Goal: Task Accomplishment & Management: Manage account settings

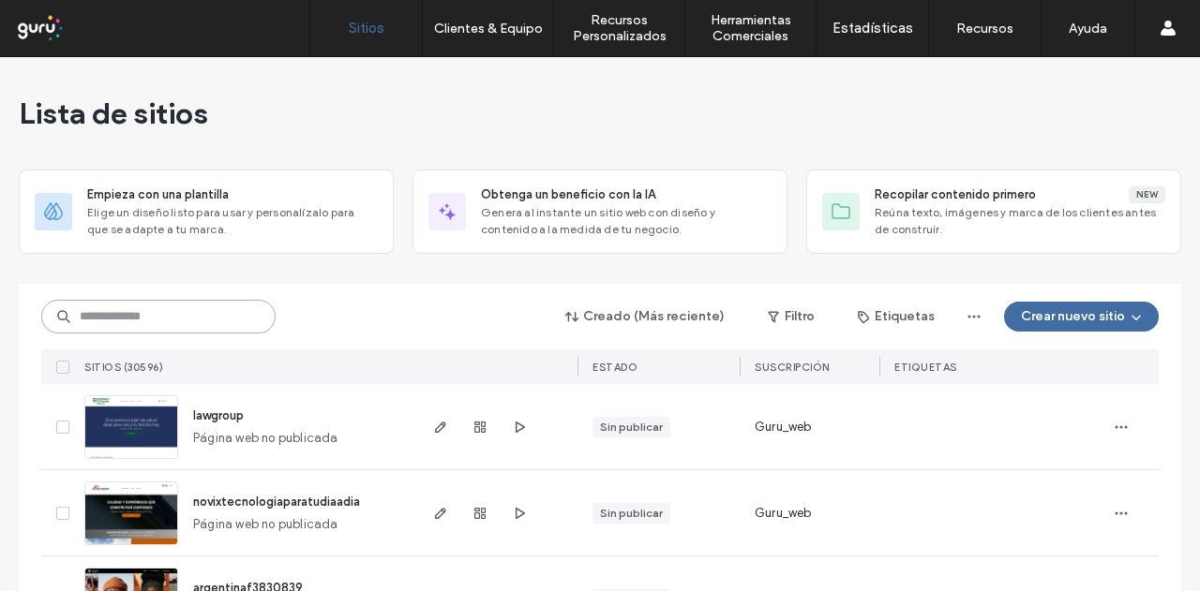
click at [220, 326] on input at bounding box center [158, 317] width 234 height 34
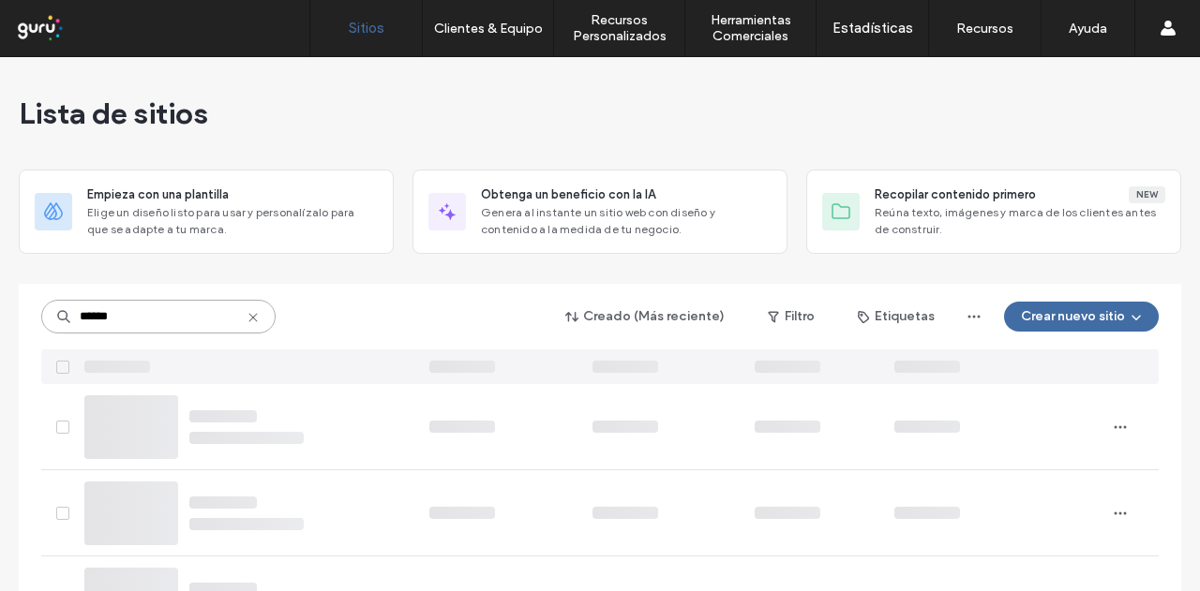
click at [194, 314] on input "******" at bounding box center [158, 317] width 234 height 34
type input "*******"
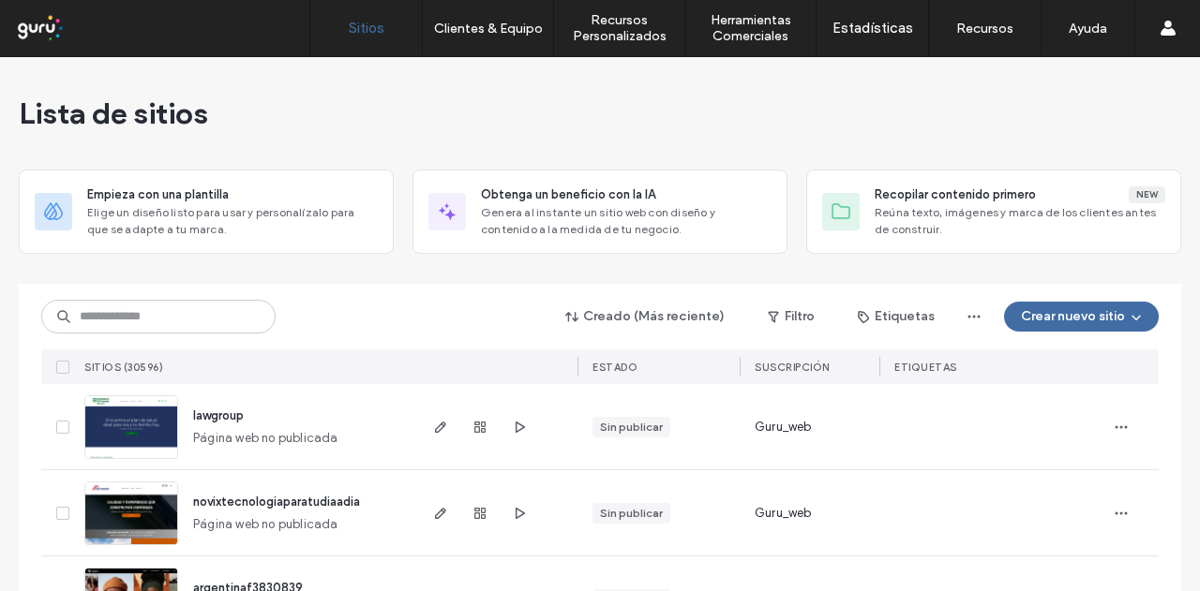
click at [180, 296] on div "Creado (Más reciente) Filtro Etiquetas Crear nuevo sitio SITIOS (30596) ESTADO …" at bounding box center [599, 334] width 1117 height 100
click at [173, 314] on input at bounding box center [158, 317] width 234 height 34
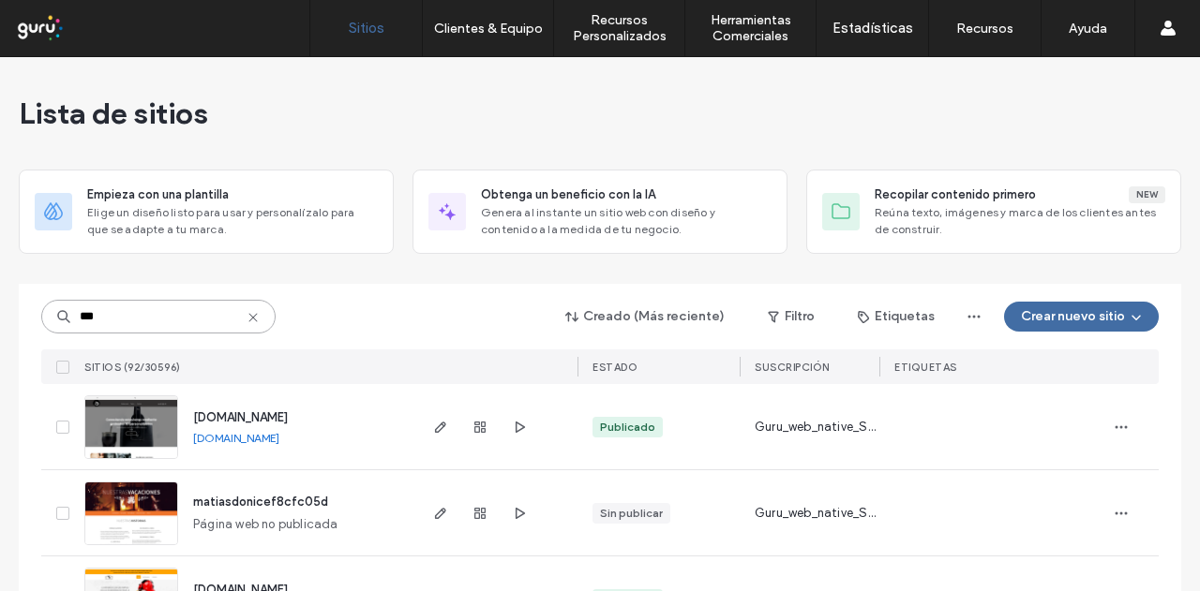
type input "***"
click at [437, 436] on span "button" at bounding box center [440, 427] width 22 height 22
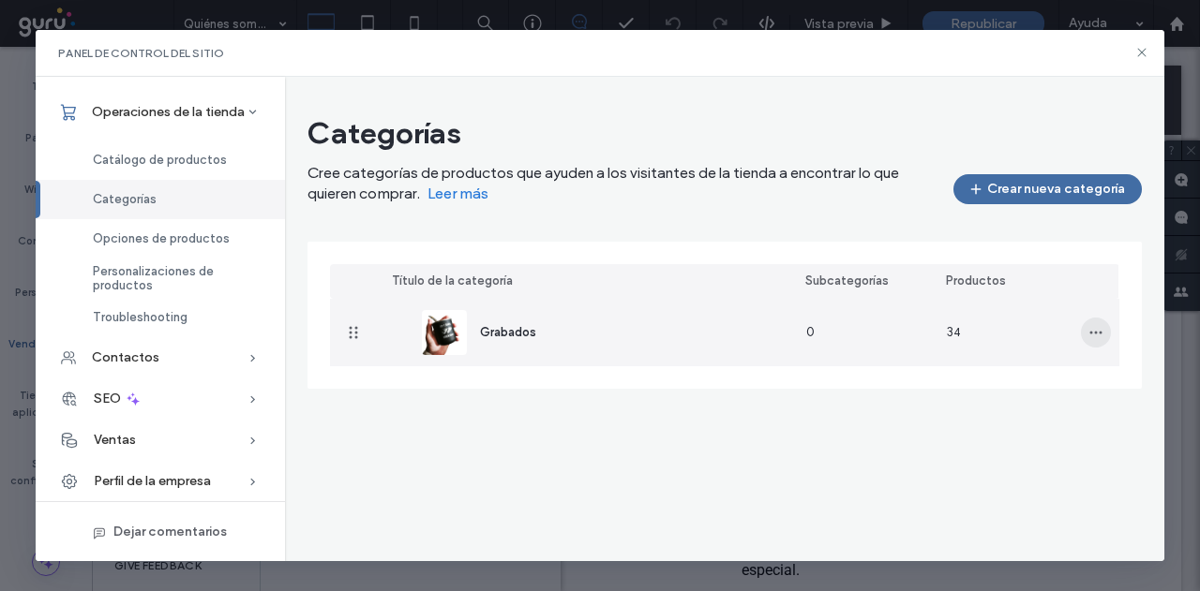
click at [1096, 331] on icon "button" at bounding box center [1095, 332] width 15 height 15
click at [1035, 378] on span "Editar categoría" at bounding box center [1028, 381] width 96 height 19
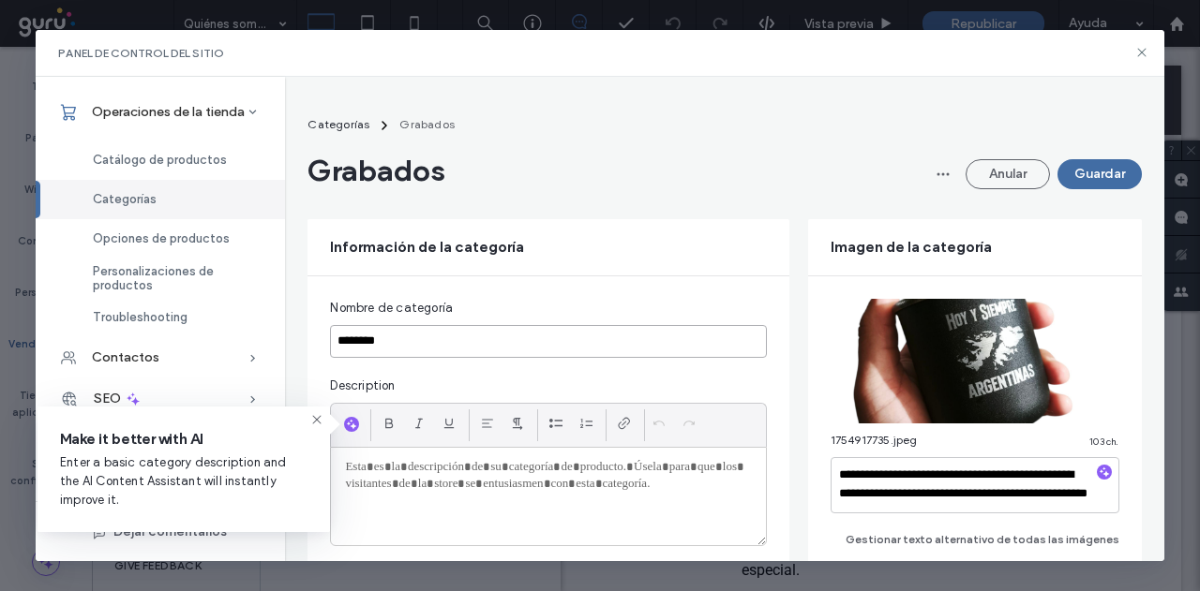
click at [458, 333] on input "********" at bounding box center [548, 341] width 436 height 33
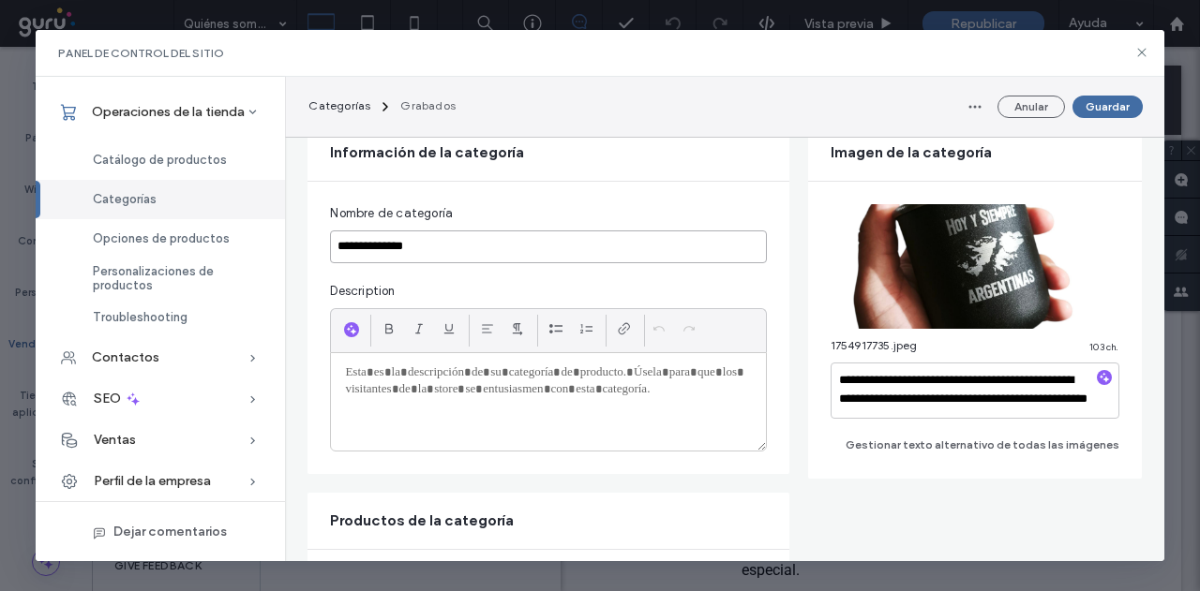
scroll to position [469, 0]
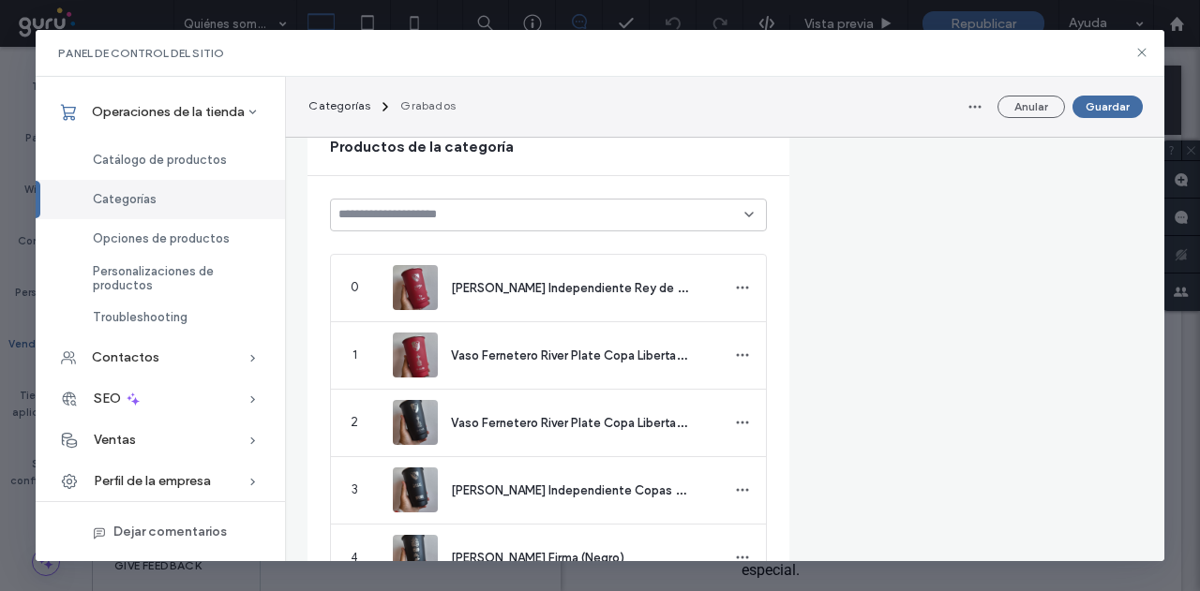
type input "**********"
click at [654, 224] on div at bounding box center [548, 215] width 436 height 33
click at [735, 288] on icon "button" at bounding box center [742, 287] width 15 height 15
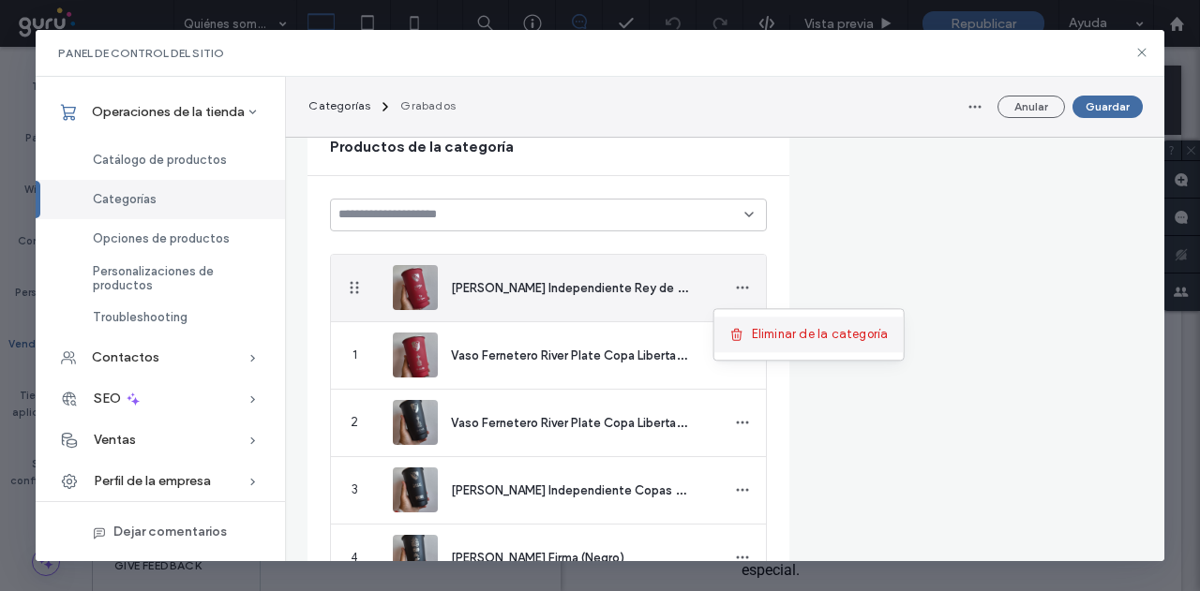
click at [769, 336] on span "Eliminar de la categoría" at bounding box center [820, 334] width 137 height 19
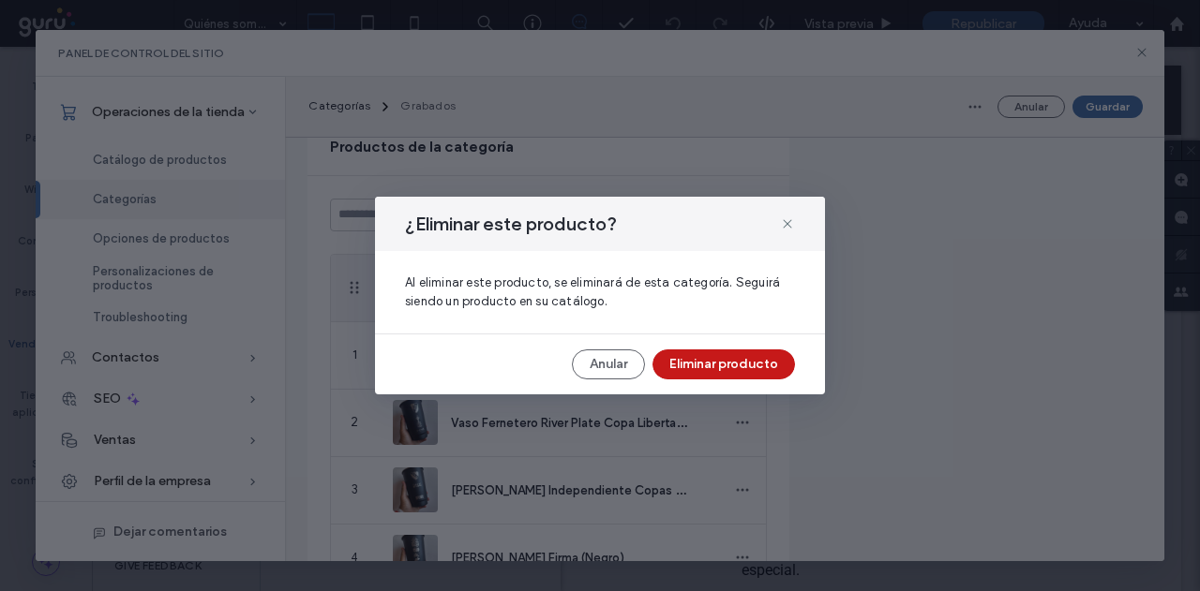
click at [736, 364] on button "Eliminar producto" at bounding box center [723, 365] width 142 height 30
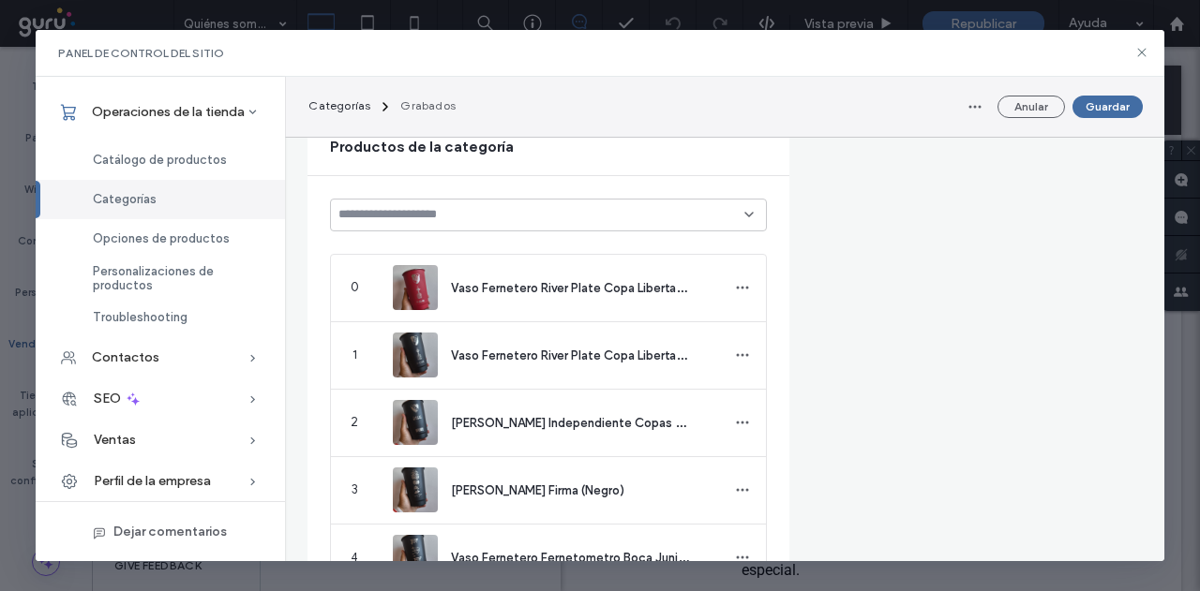
drag, startPoint x: 739, startPoint y: 366, endPoint x: 840, endPoint y: 380, distance: 101.1
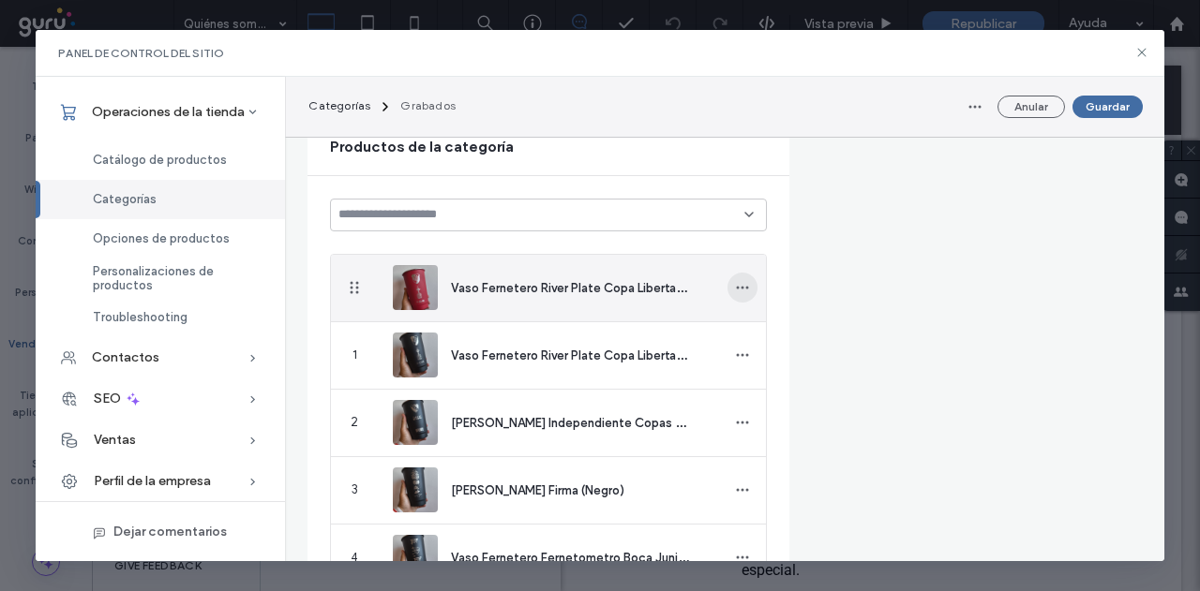
click at [727, 283] on span "button" at bounding box center [742, 288] width 30 height 30
click at [752, 333] on span "Eliminar de la categoría" at bounding box center [820, 334] width 137 height 19
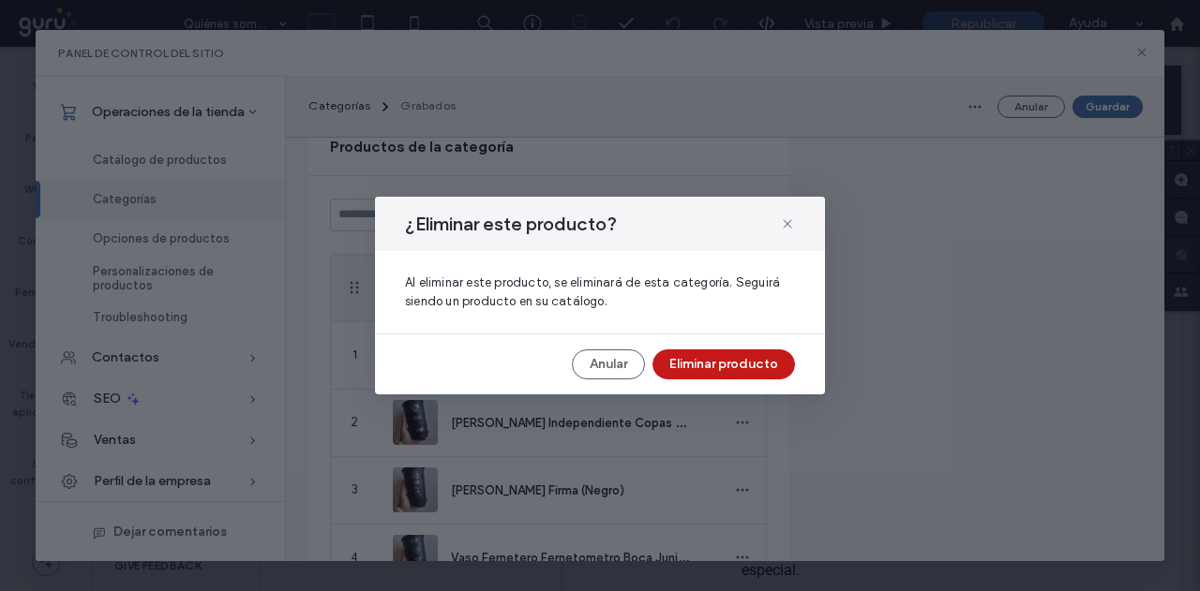
click at [725, 361] on button "Eliminar producto" at bounding box center [723, 365] width 142 height 30
click at [699, 390] on div "Vaso Fernetero Independiente Copas (Negro)" at bounding box center [548, 423] width 340 height 67
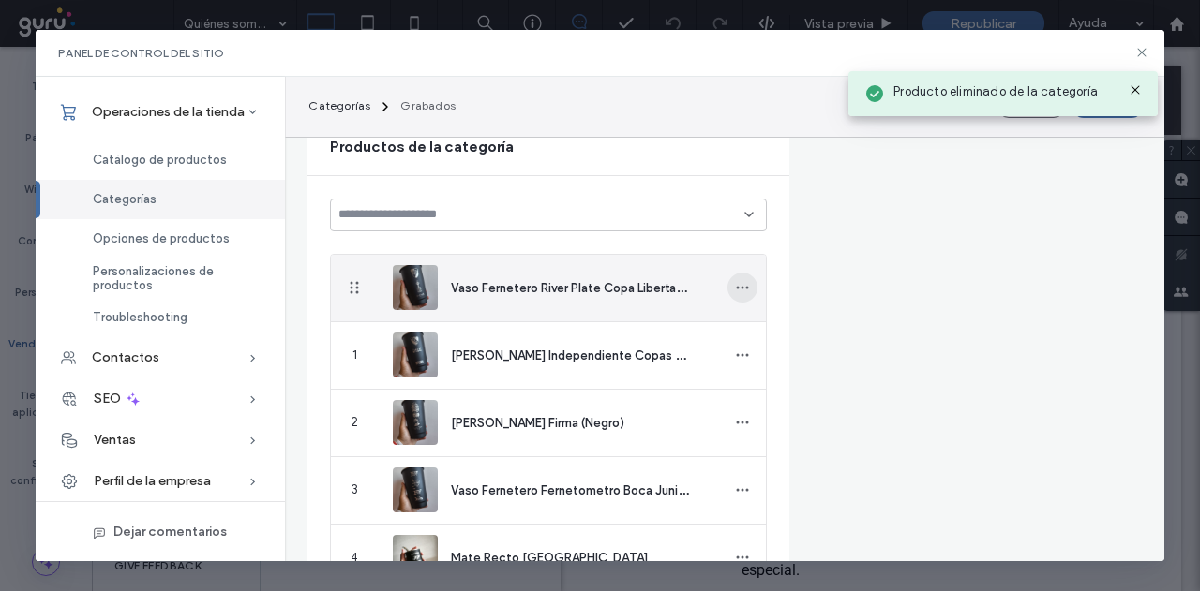
click at [735, 288] on icon "button" at bounding box center [742, 287] width 15 height 15
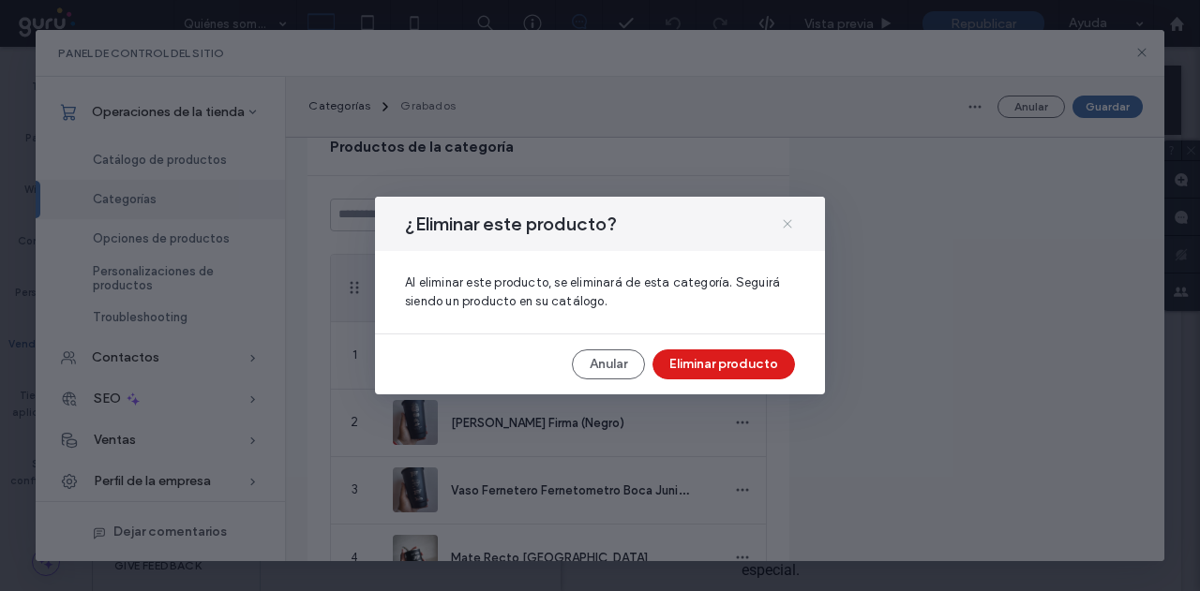
click at [788, 220] on icon at bounding box center [787, 223] width 15 height 15
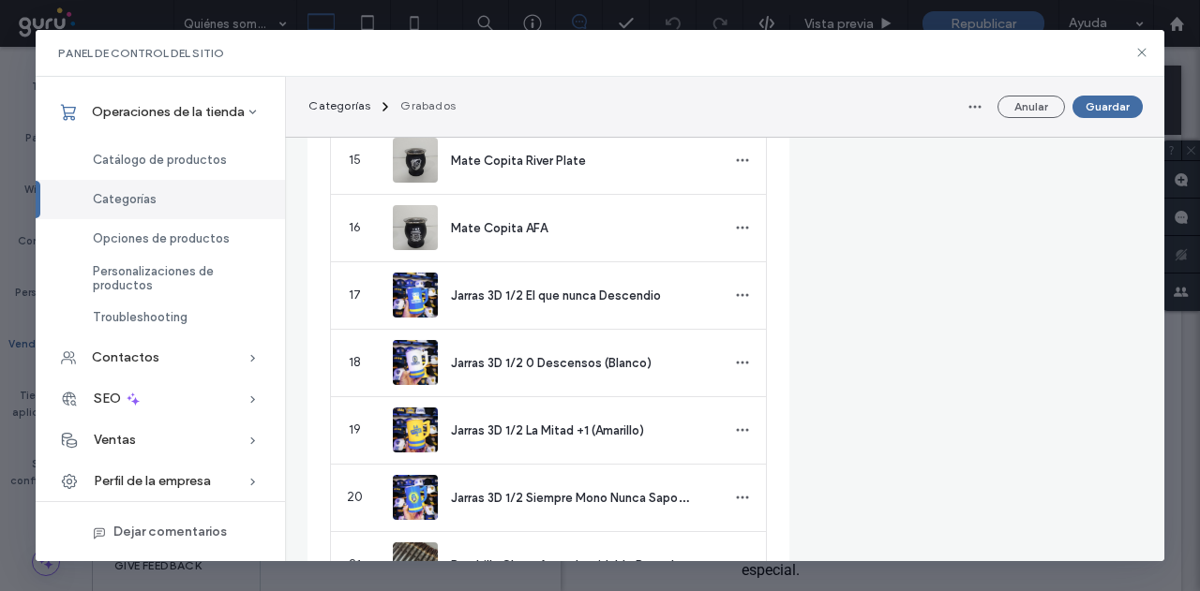
scroll to position [1687, 0]
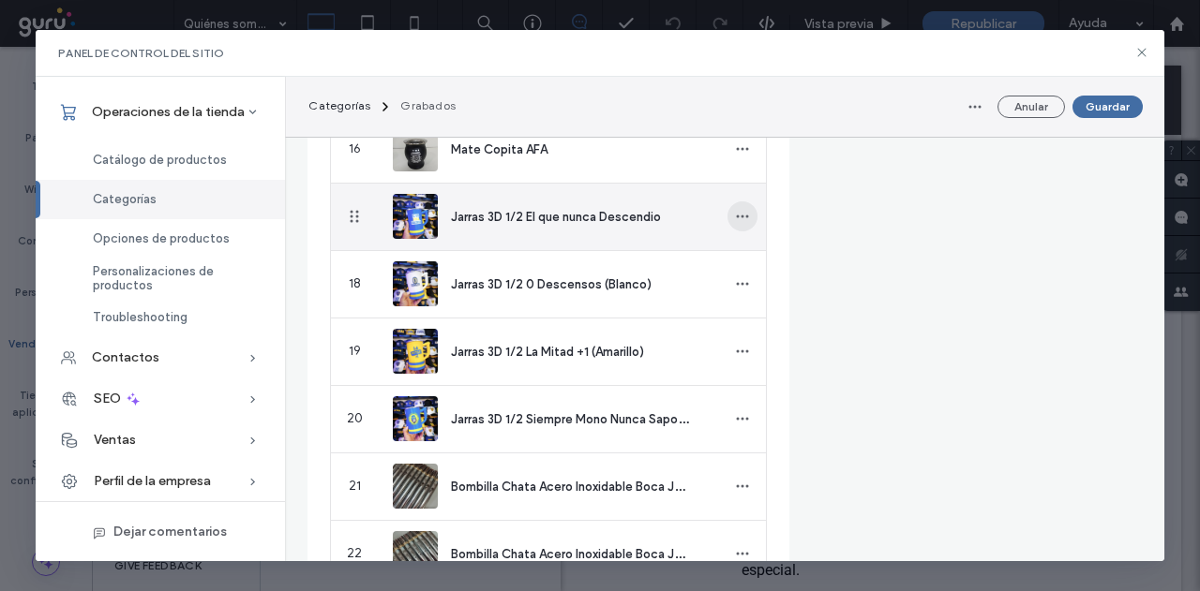
click at [727, 210] on span "button" at bounding box center [742, 216] width 30 height 30
click at [743, 254] on span at bounding box center [740, 263] width 22 height 21
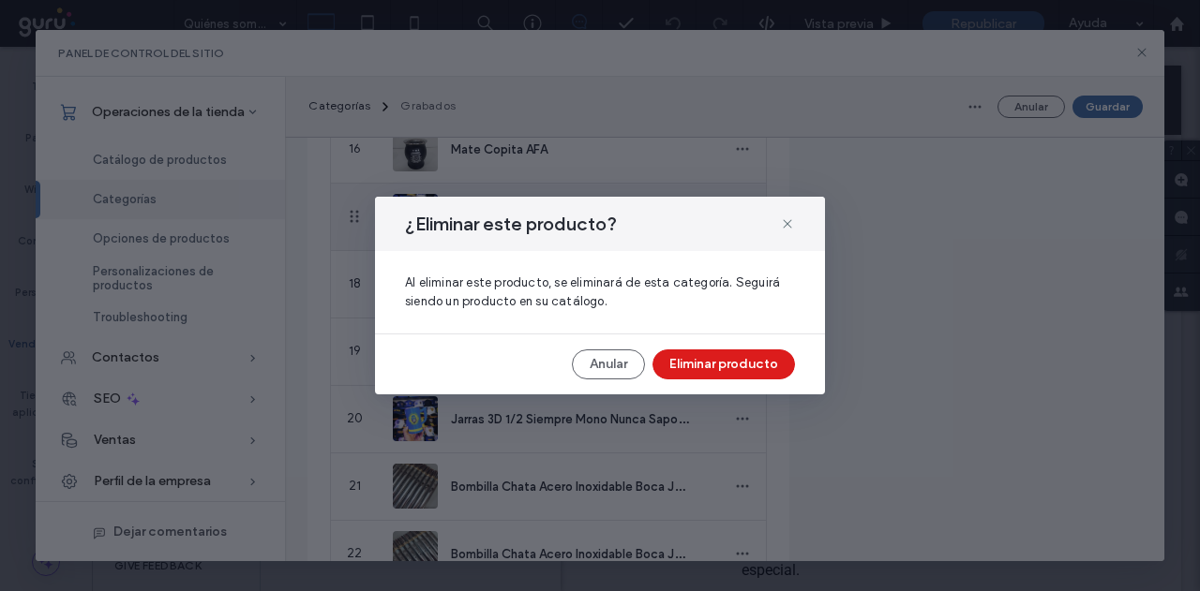
click at [694, 363] on button "Eliminar producto" at bounding box center [723, 365] width 142 height 30
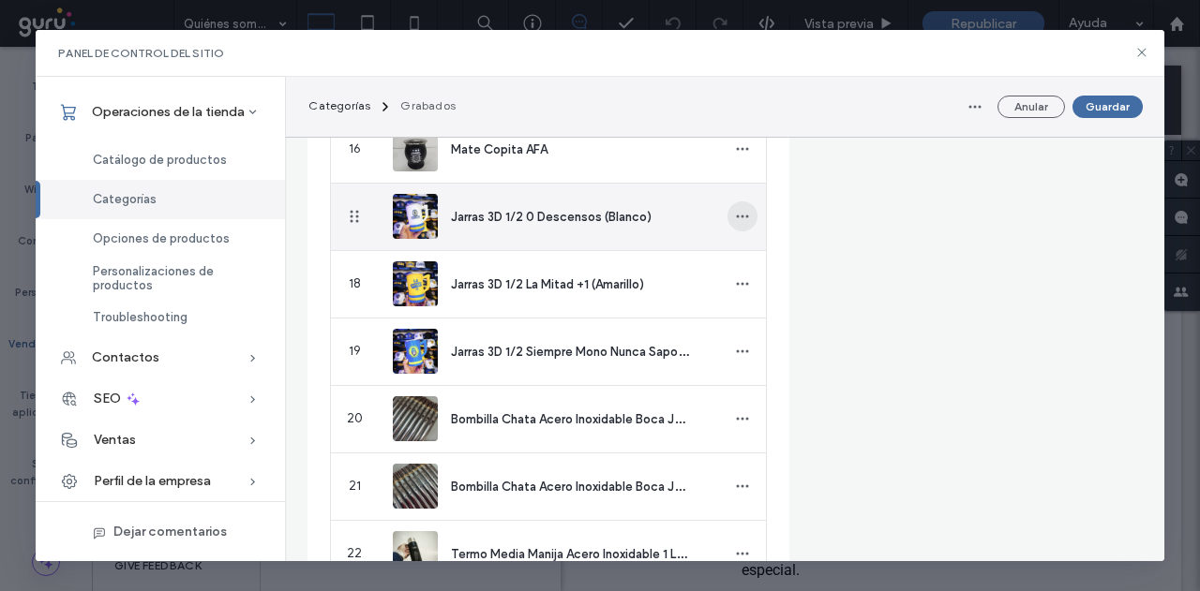
click at [727, 203] on span "button" at bounding box center [742, 216] width 30 height 30
click at [760, 273] on div "Eliminar de la categoría" at bounding box center [808, 264] width 189 height 36
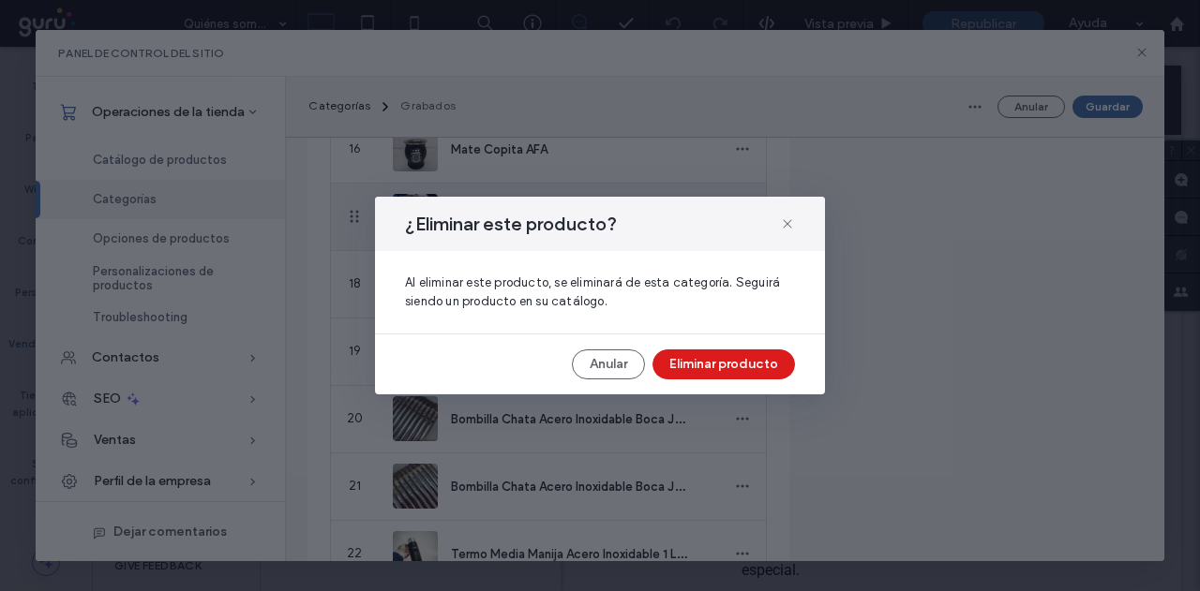
click at [710, 357] on button "Eliminar producto" at bounding box center [723, 365] width 142 height 30
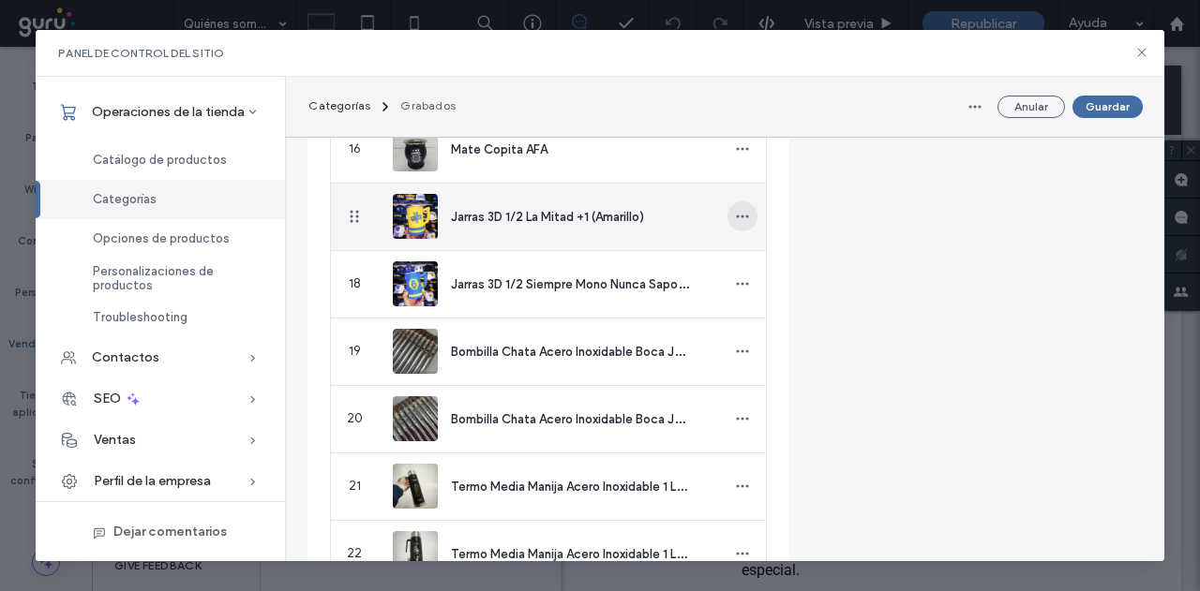
click at [735, 219] on icon "button" at bounding box center [742, 216] width 15 height 15
click at [738, 277] on div "Eliminar de la categoría" at bounding box center [808, 264] width 189 height 36
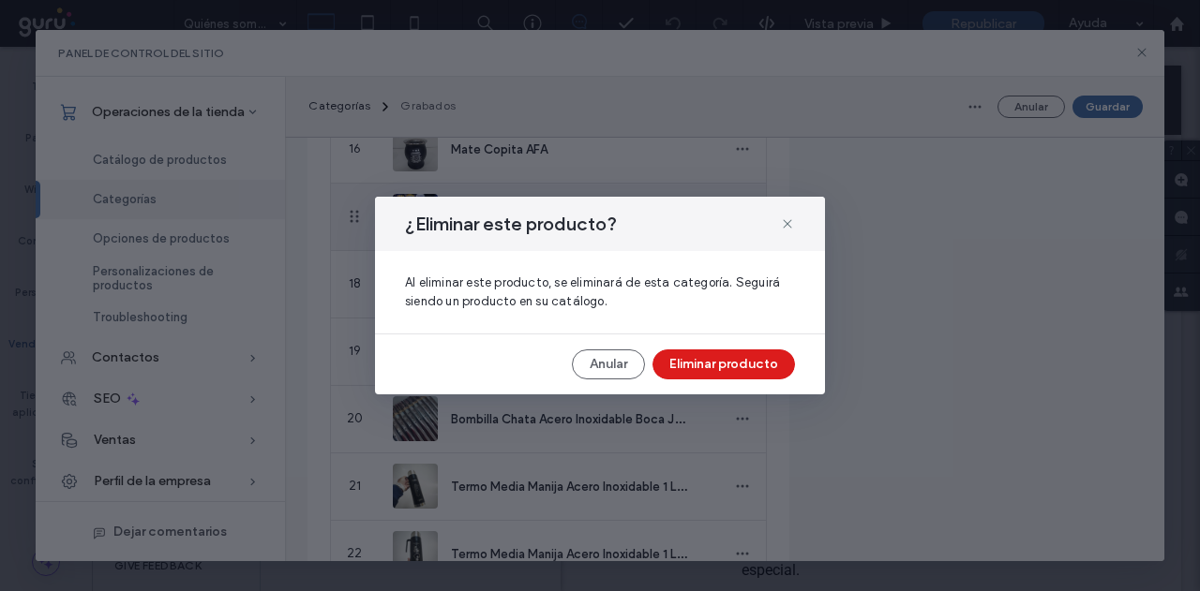
drag, startPoint x: 712, startPoint y: 369, endPoint x: 486, endPoint y: 192, distance: 287.0
click at [712, 370] on button "Eliminar producto" at bounding box center [723, 365] width 142 height 30
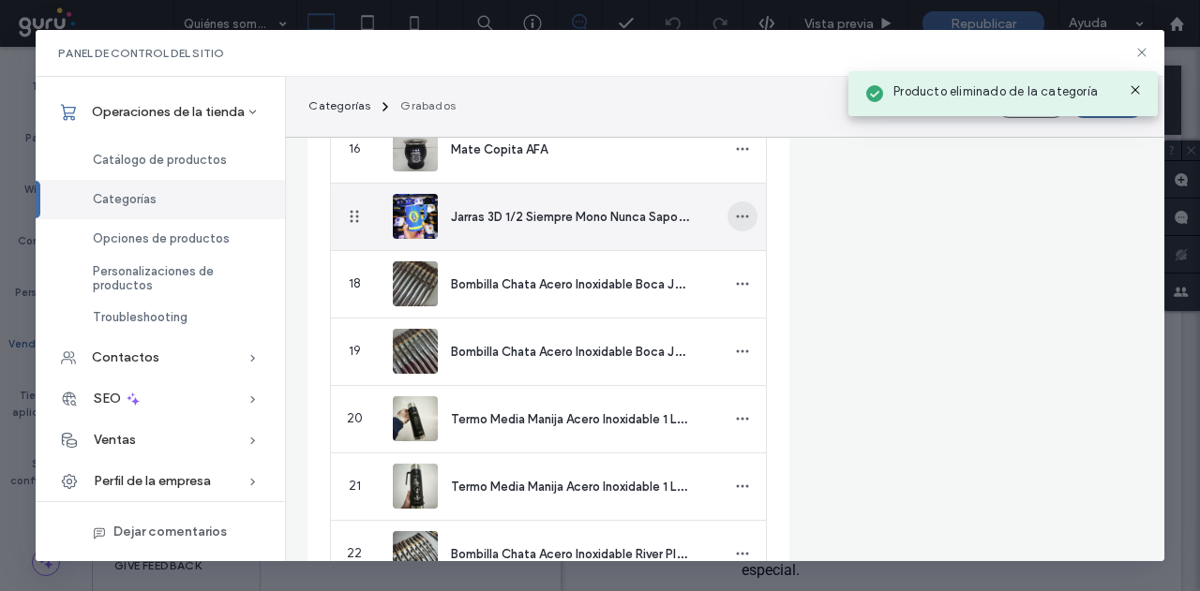
click at [727, 216] on span "button" at bounding box center [742, 216] width 30 height 30
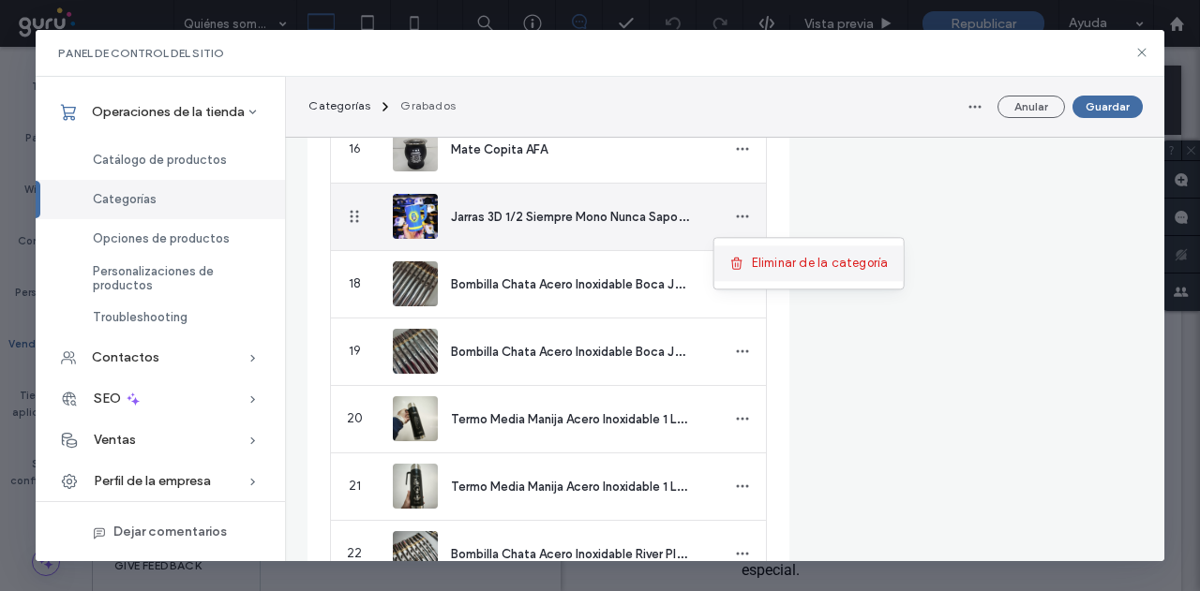
click at [738, 274] on div "Eliminar de la categoría" at bounding box center [808, 264] width 189 height 36
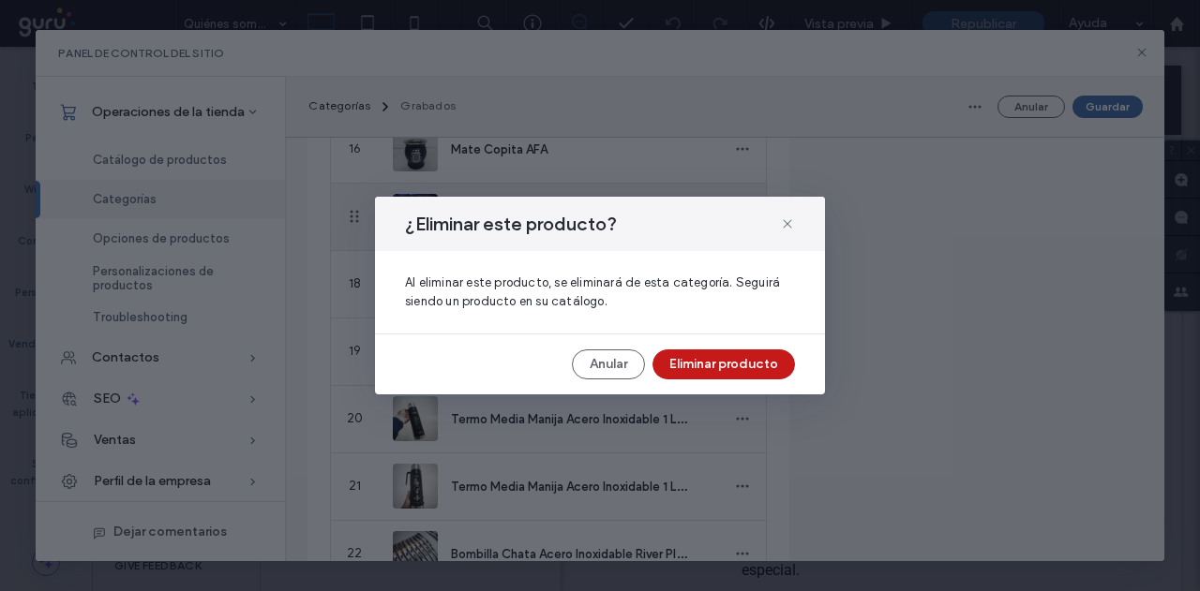
click at [688, 354] on button "Eliminar producto" at bounding box center [723, 365] width 142 height 30
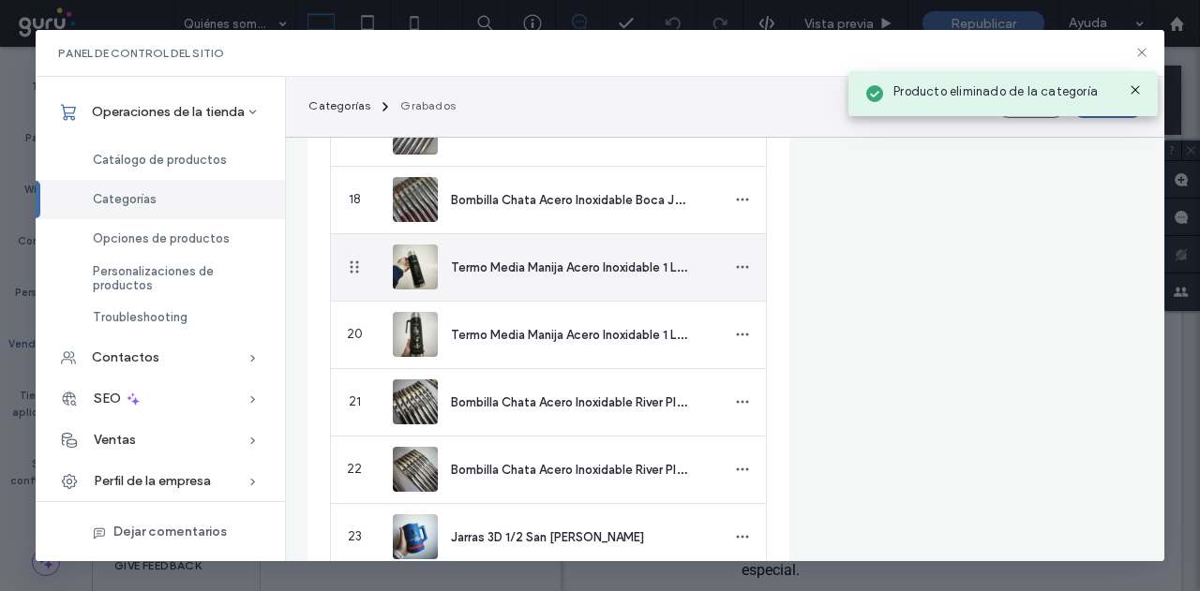
scroll to position [1962, 0]
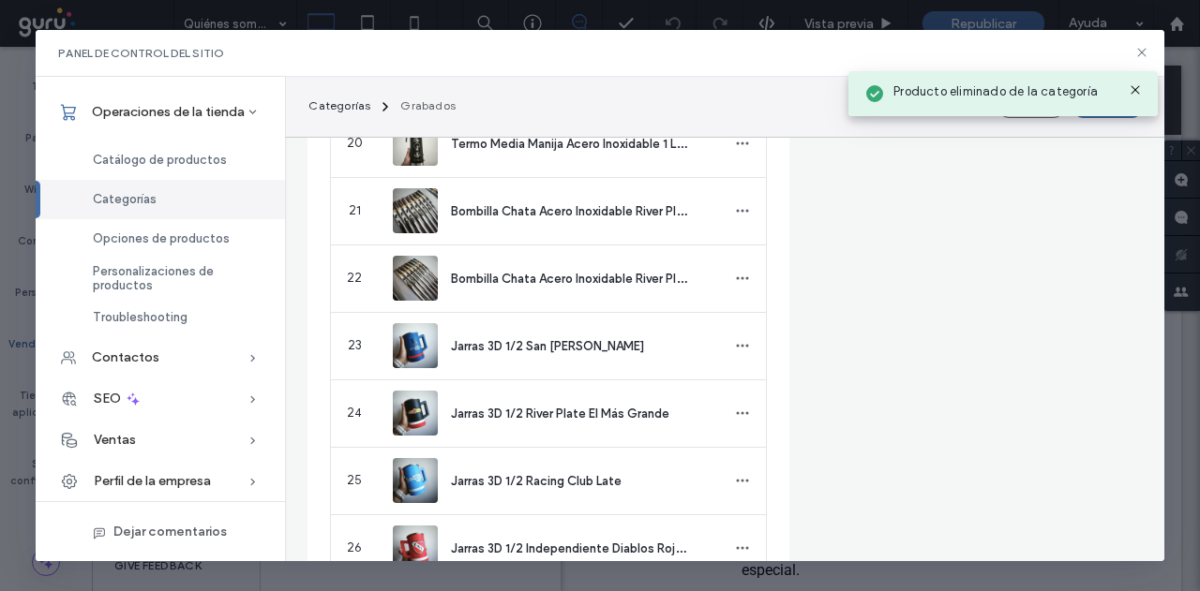
click at [732, 249] on div at bounding box center [742, 279] width 47 height 67
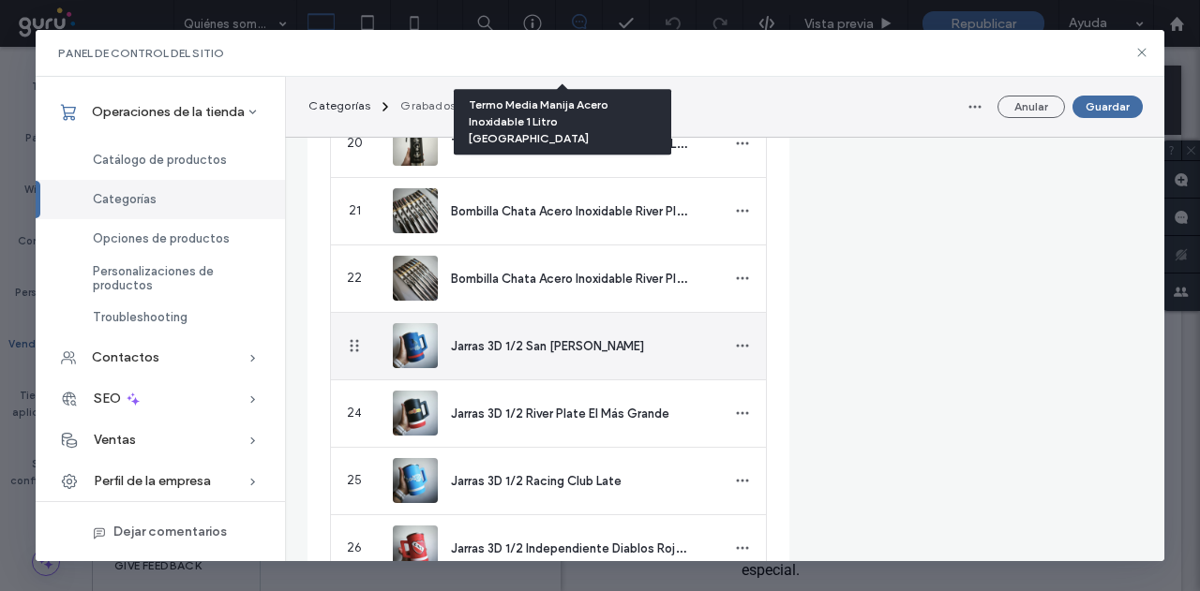
scroll to position [2062, 0]
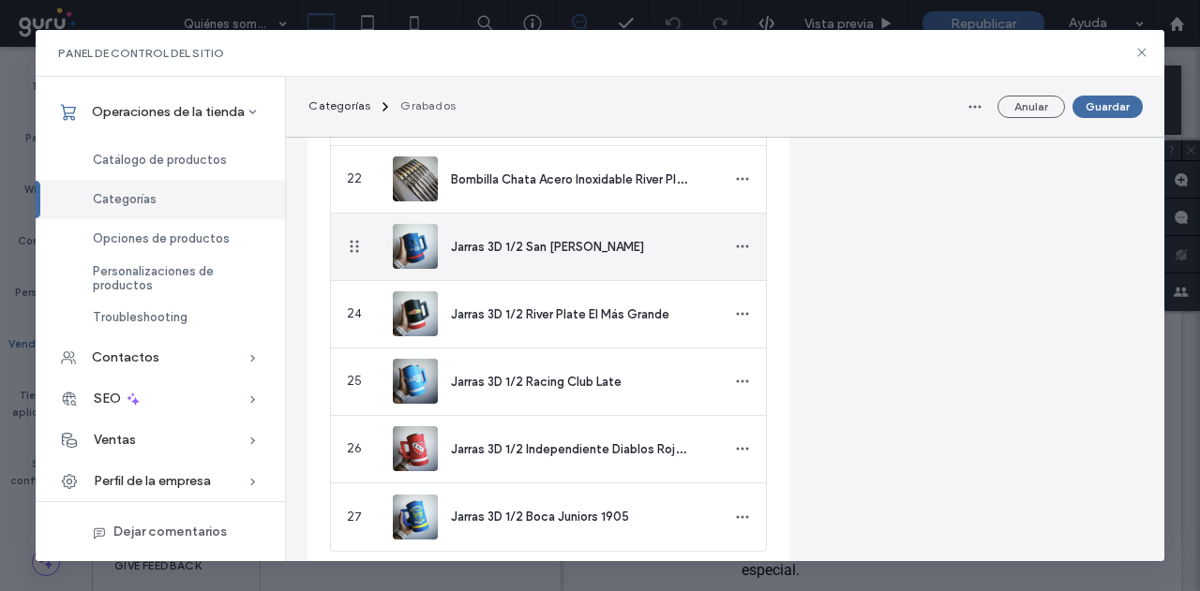
click at [735, 249] on icon "button" at bounding box center [742, 246] width 15 height 15
click at [732, 297] on use at bounding box center [736, 294] width 11 height 12
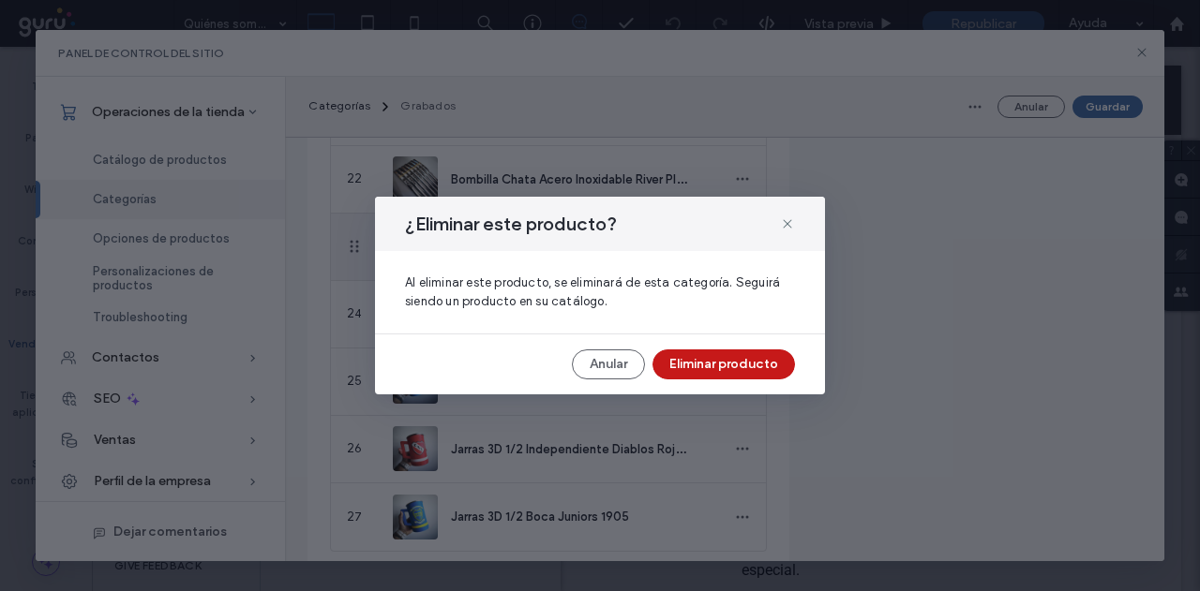
click at [679, 365] on button "Eliminar producto" at bounding box center [723, 365] width 142 height 30
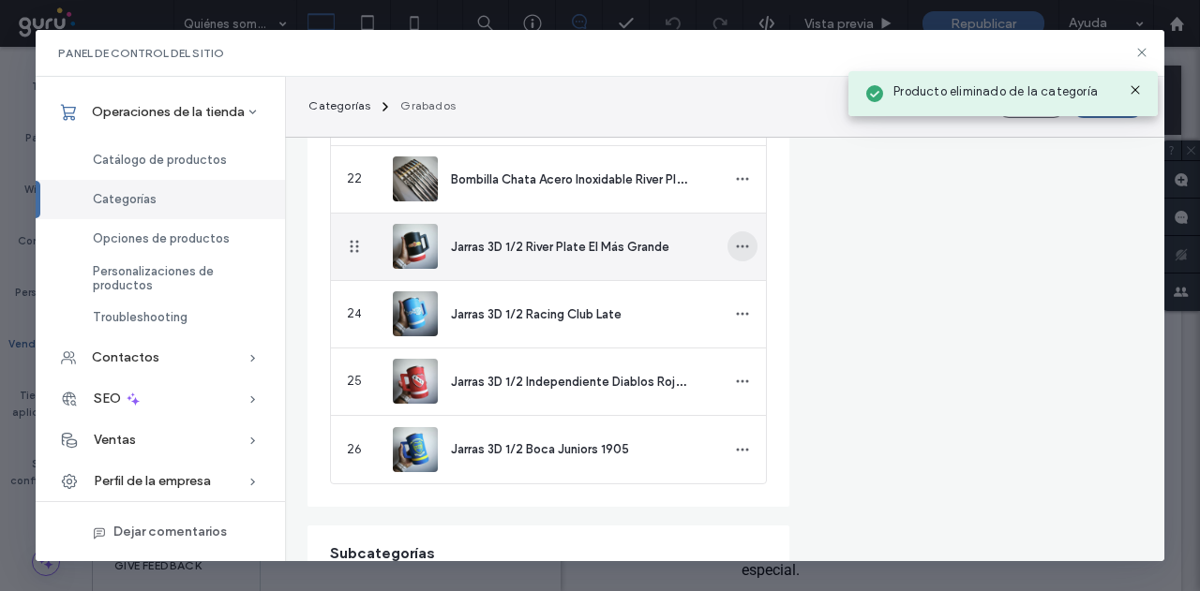
click at [735, 242] on icon "button" at bounding box center [742, 246] width 15 height 15
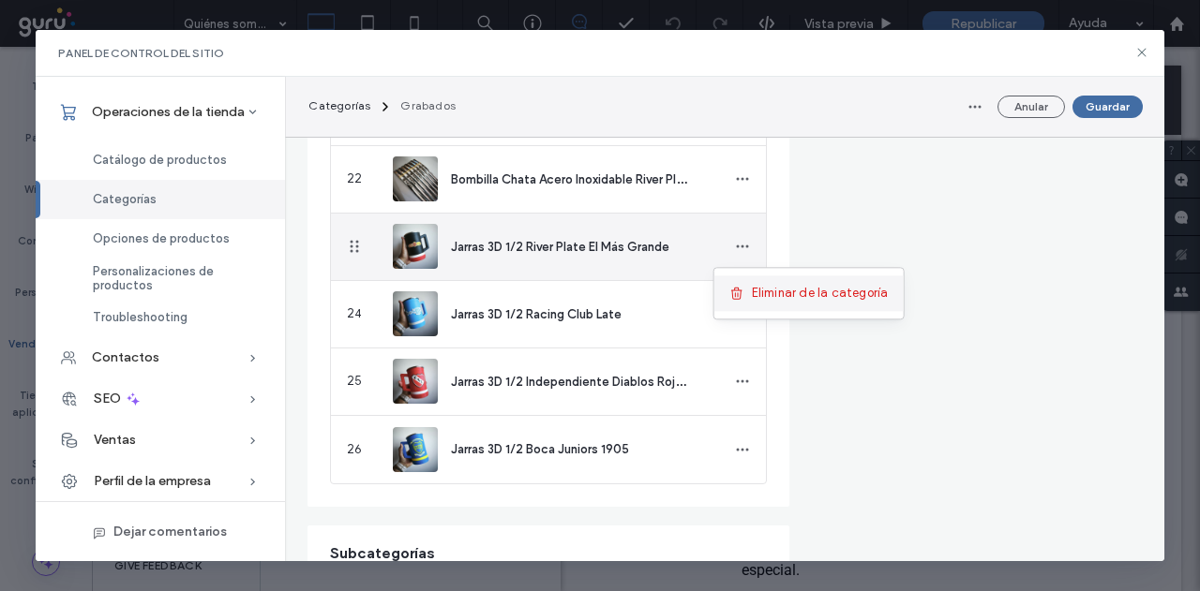
click at [727, 308] on div "Eliminar de la categoría" at bounding box center [808, 294] width 189 height 36
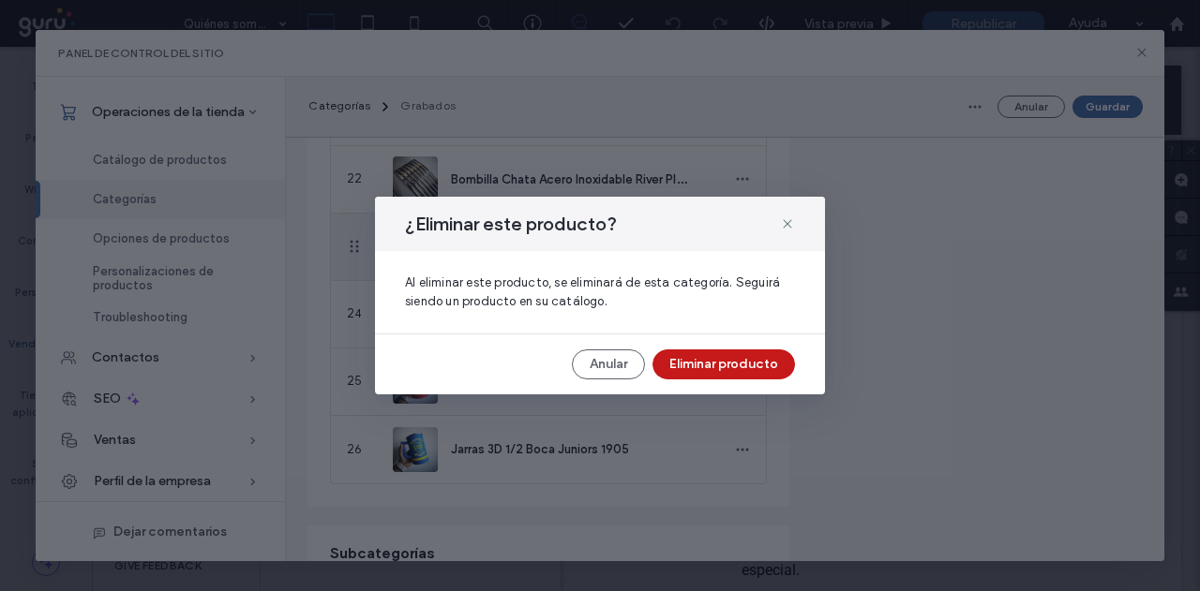
click at [719, 359] on button "Eliminar producto" at bounding box center [723, 365] width 142 height 30
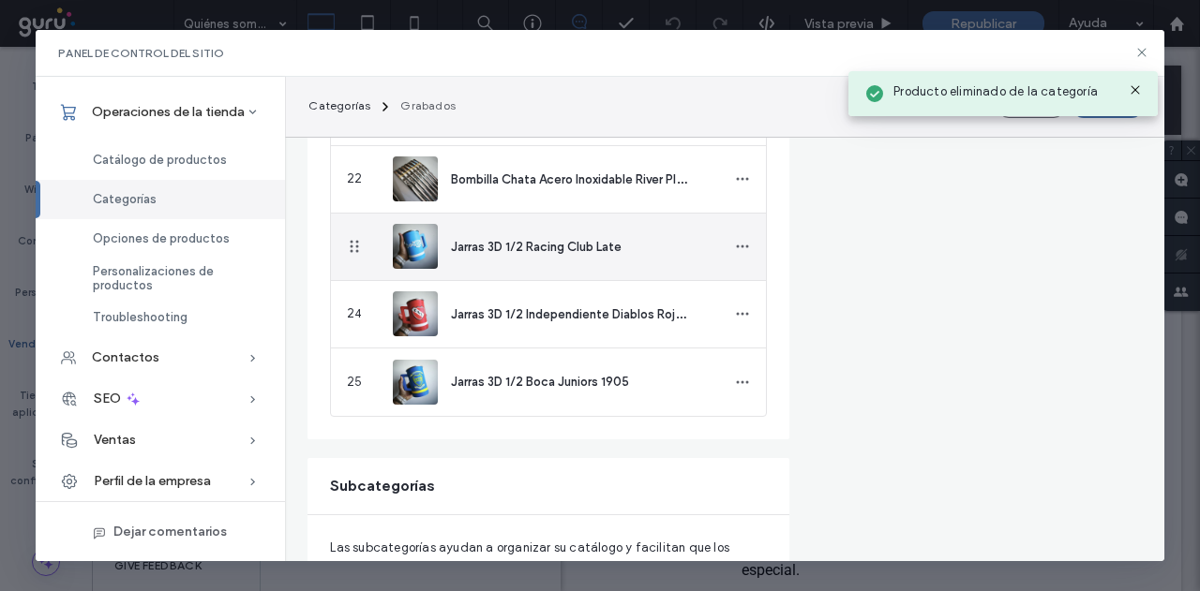
drag, startPoint x: 728, startPoint y: 248, endPoint x: 729, endPoint y: 265, distance: 16.9
click at [735, 249] on icon "button" at bounding box center [742, 246] width 15 height 15
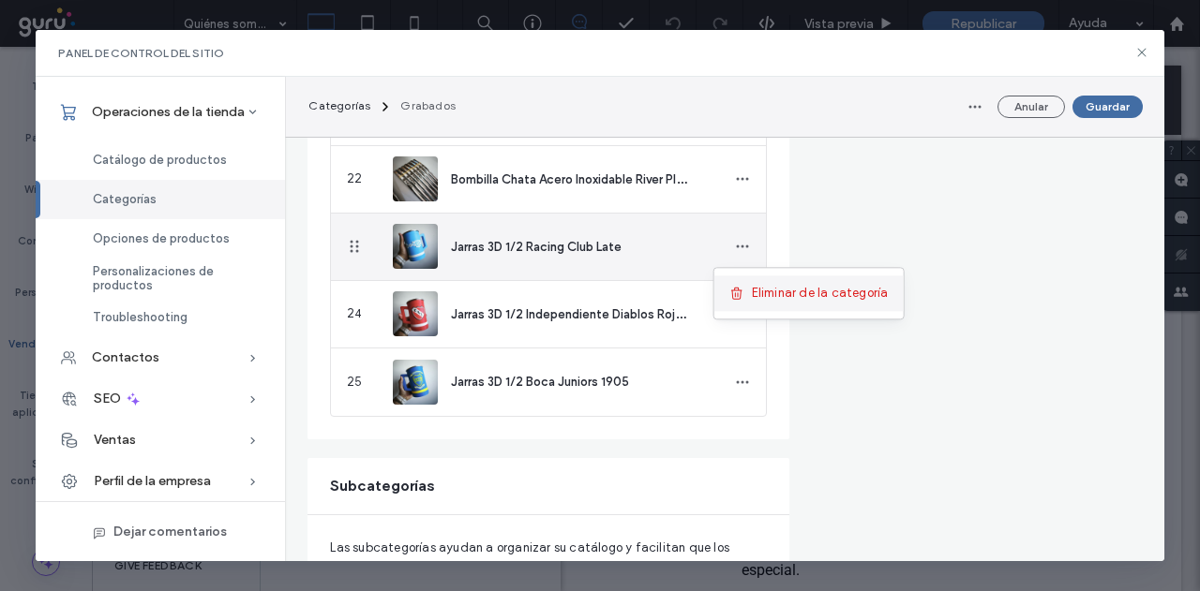
click at [738, 310] on div "Eliminar de la categoría" at bounding box center [808, 294] width 189 height 36
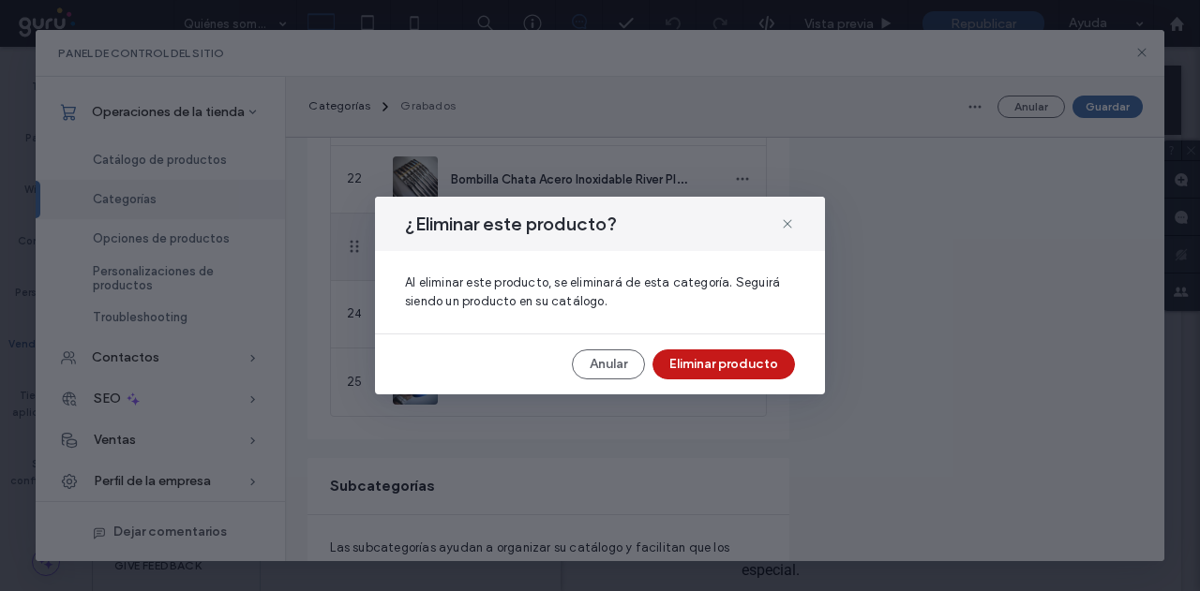
click at [698, 365] on button "Eliminar producto" at bounding box center [723, 365] width 142 height 30
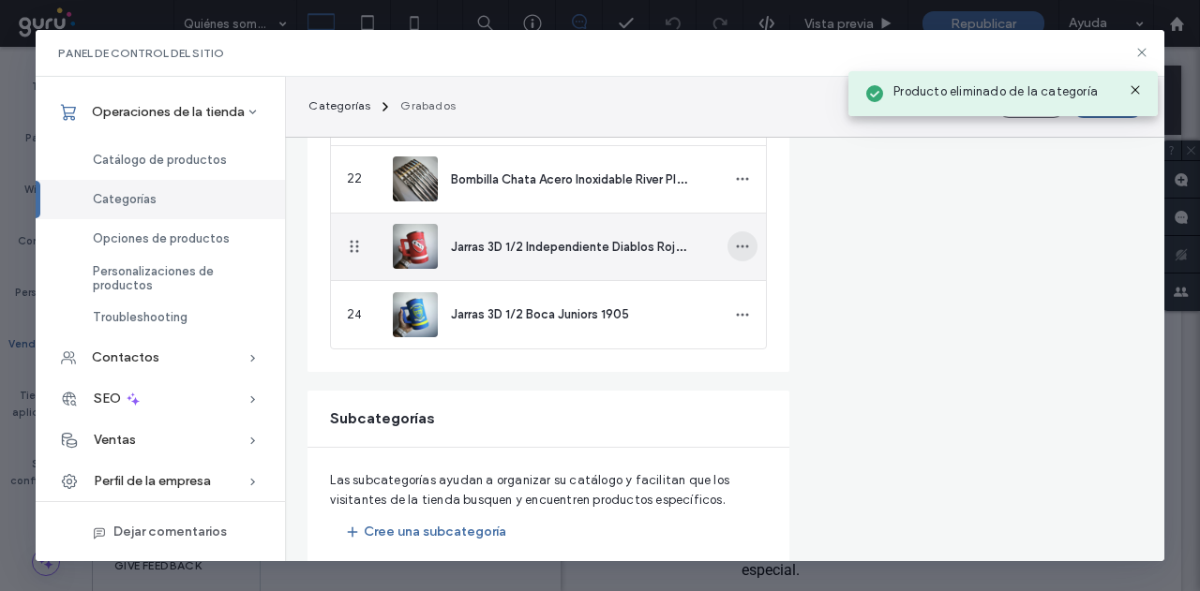
click at [735, 249] on icon "button" at bounding box center [742, 246] width 15 height 15
click at [724, 298] on div "Eliminar de la categoría" at bounding box center [808, 294] width 189 height 36
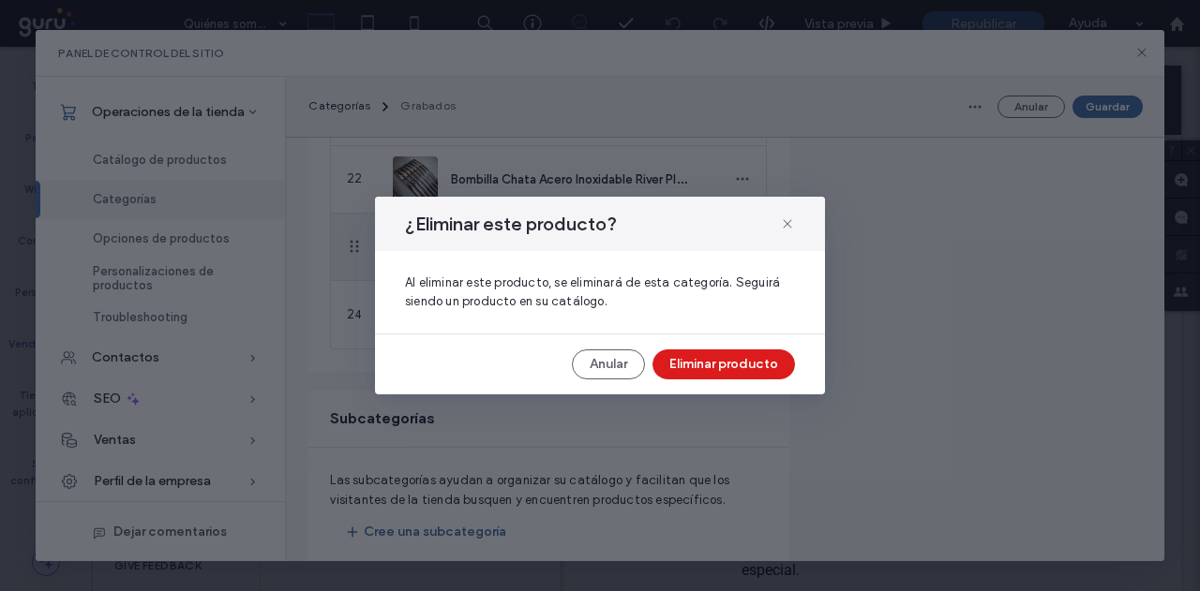
click at [696, 362] on button "Eliminar producto" at bounding box center [723, 365] width 142 height 30
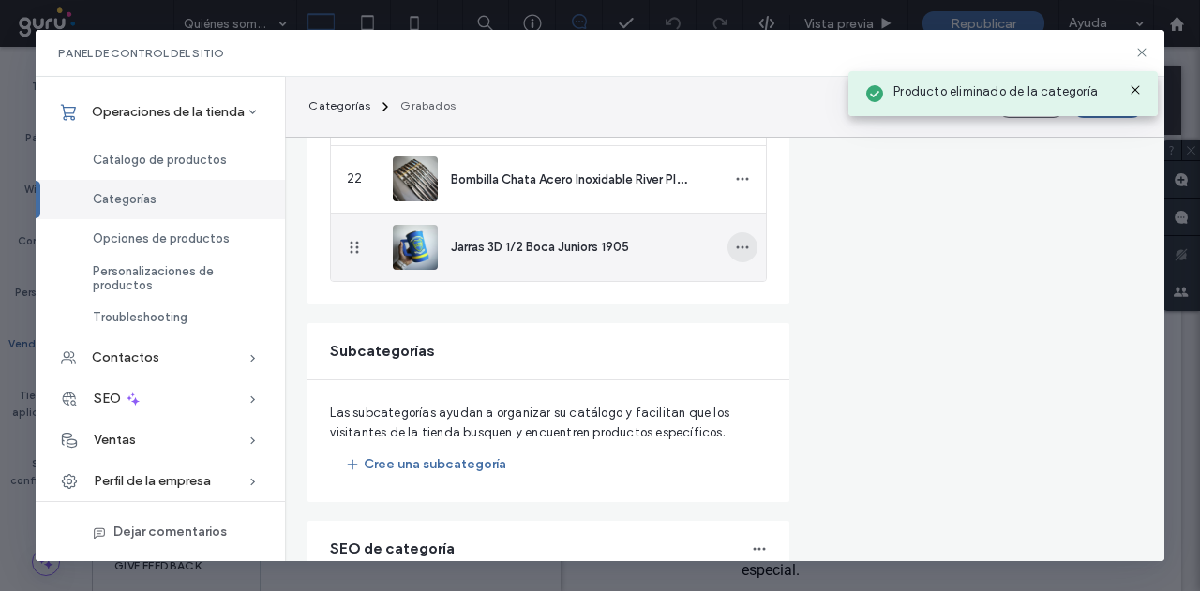
click at [734, 254] on span "button" at bounding box center [742, 247] width 30 height 30
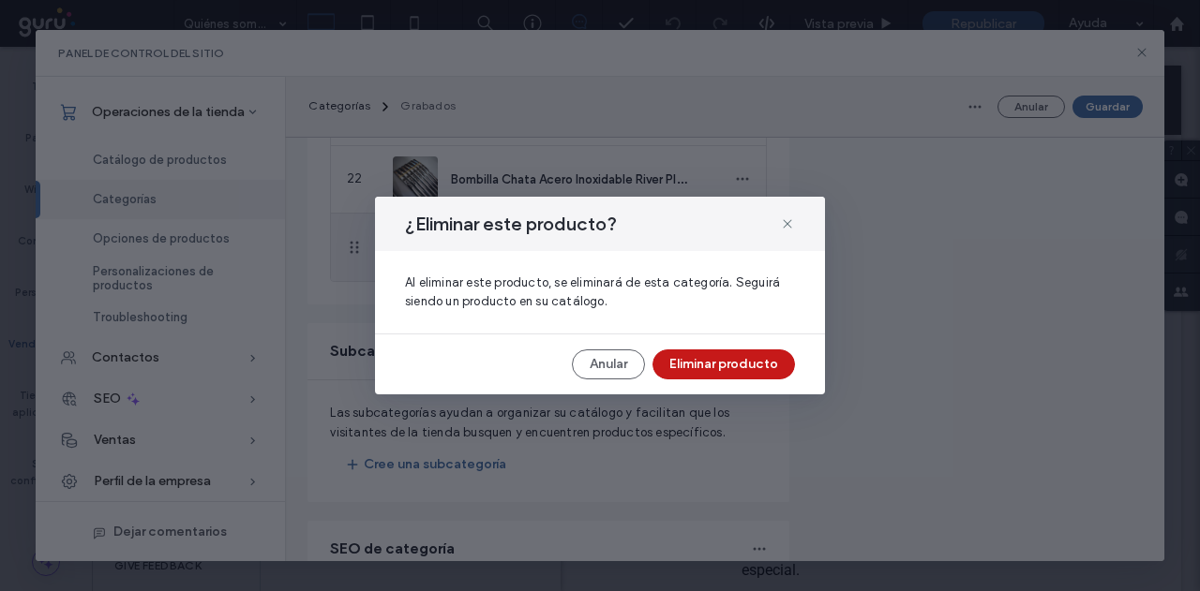
click at [714, 360] on button "Eliminar producto" at bounding box center [723, 365] width 142 height 30
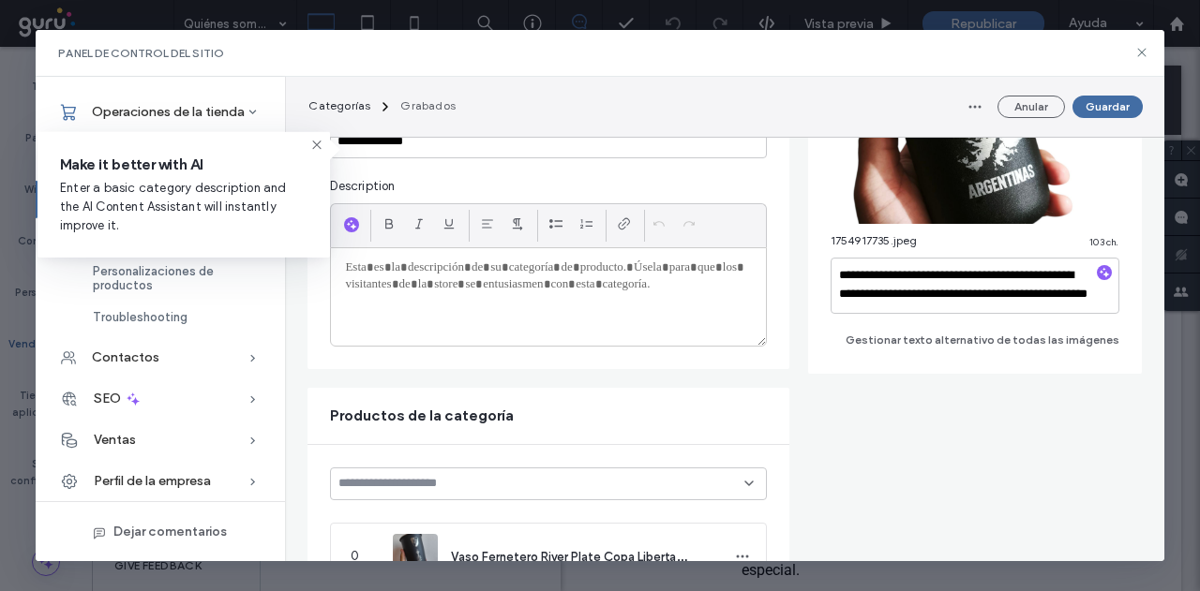
scroll to position [0, 0]
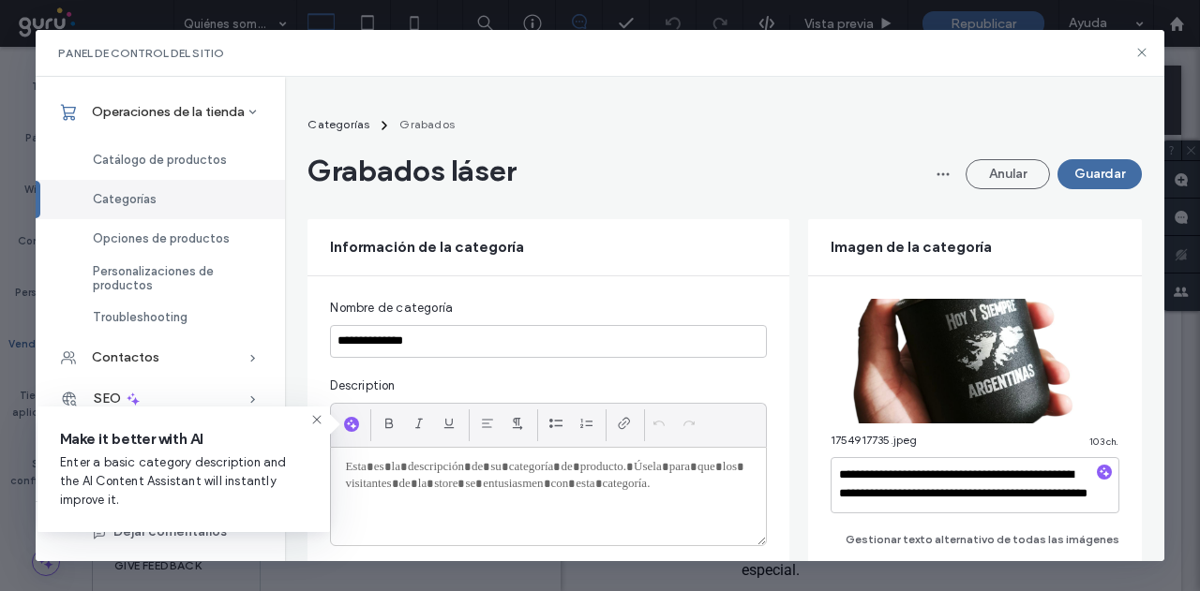
drag, startPoint x: 1088, startPoint y: 164, endPoint x: 467, endPoint y: 290, distance: 633.9
click at [1088, 165] on button "Guardar" at bounding box center [1099, 174] width 84 height 30
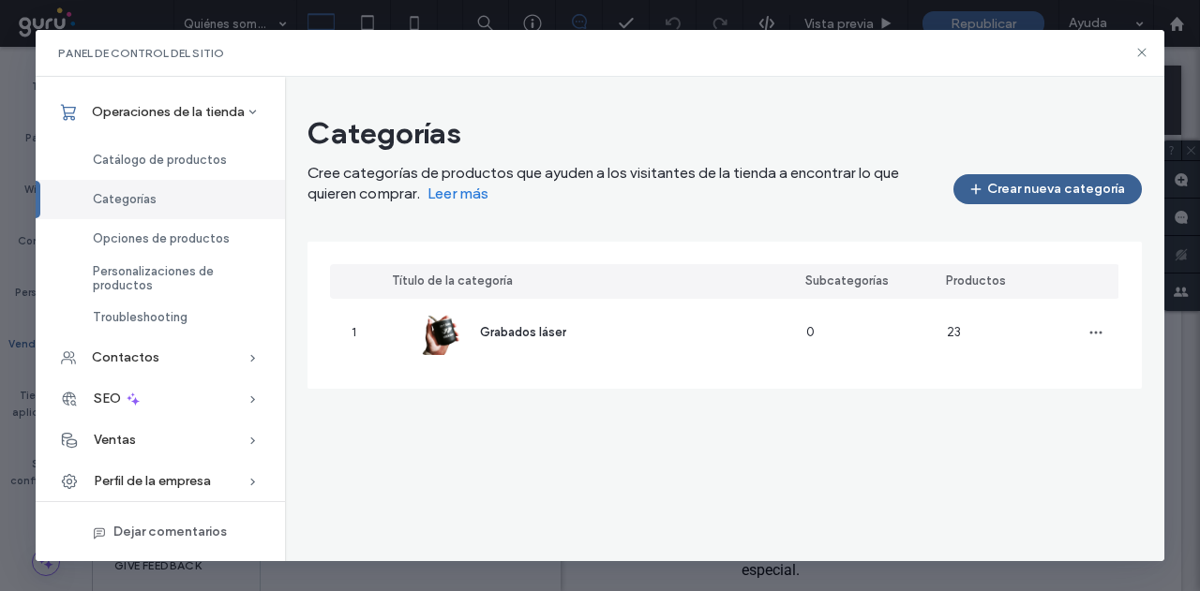
click at [1000, 186] on button "Crear nueva categoría" at bounding box center [1047, 189] width 188 height 30
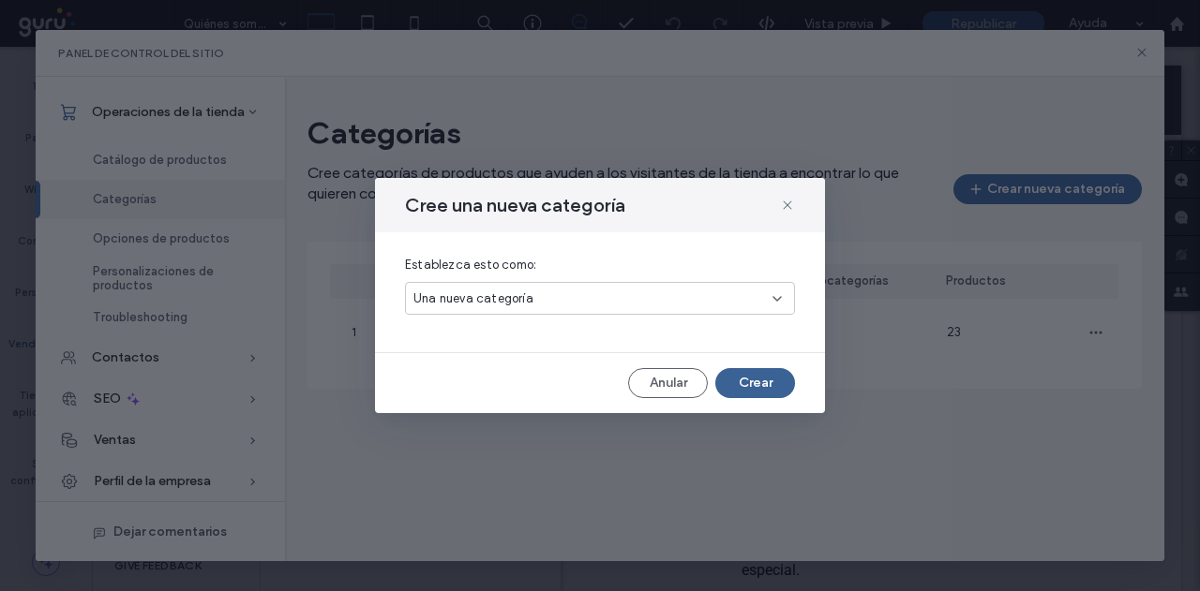
click at [756, 383] on button "Crear" at bounding box center [755, 383] width 80 height 30
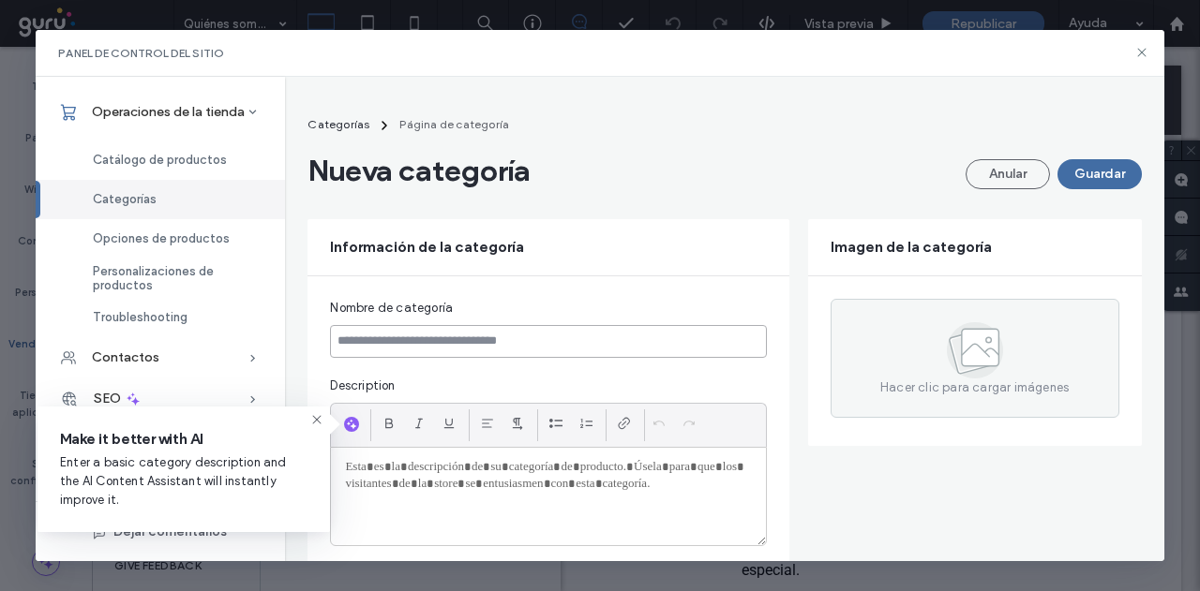
drag, startPoint x: 431, startPoint y: 339, endPoint x: 770, endPoint y: 19, distance: 466.7
click at [431, 340] on input at bounding box center [548, 341] width 436 height 33
paste input "**********"
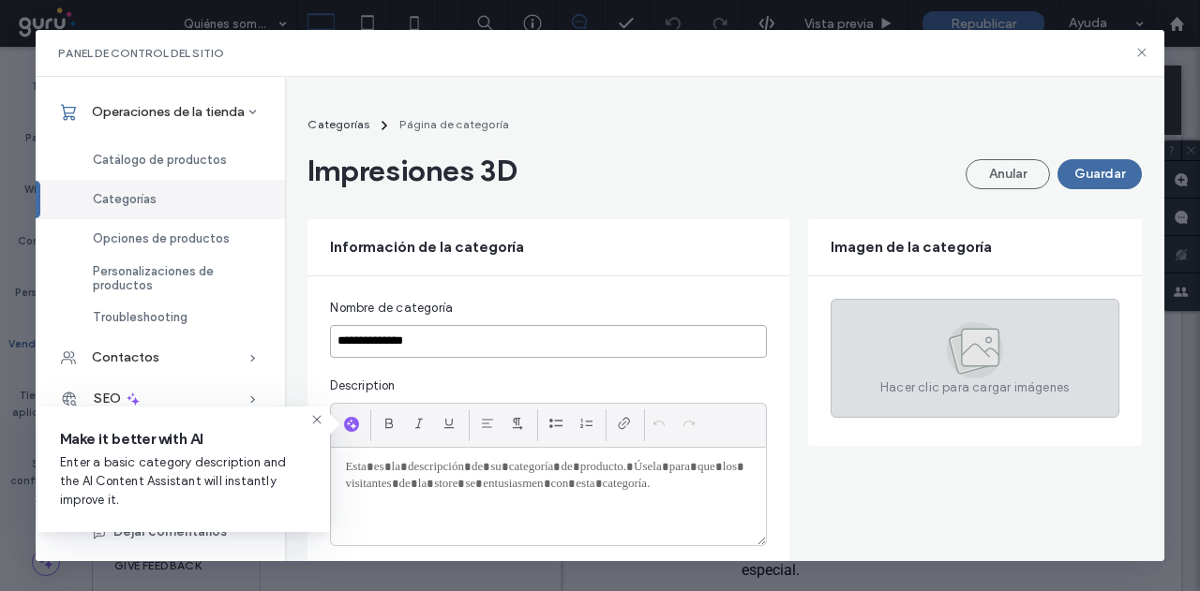
type input "**********"
click at [880, 329] on div "Hacer clic para cargar imágenes" at bounding box center [974, 358] width 289 height 119
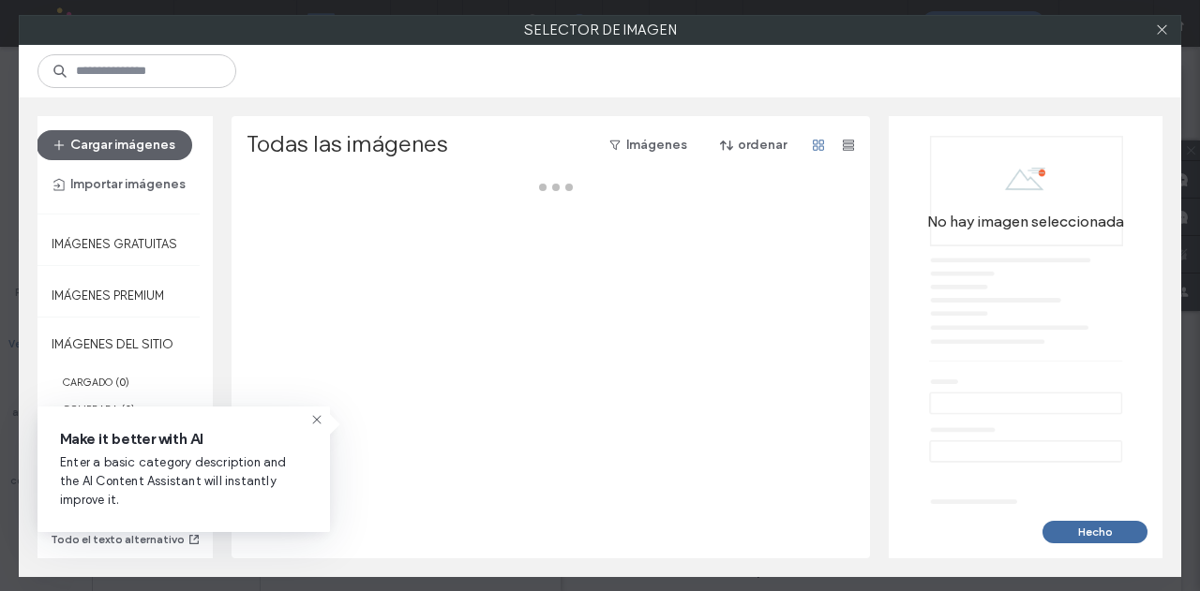
click at [318, 417] on icon at bounding box center [316, 419] width 15 height 15
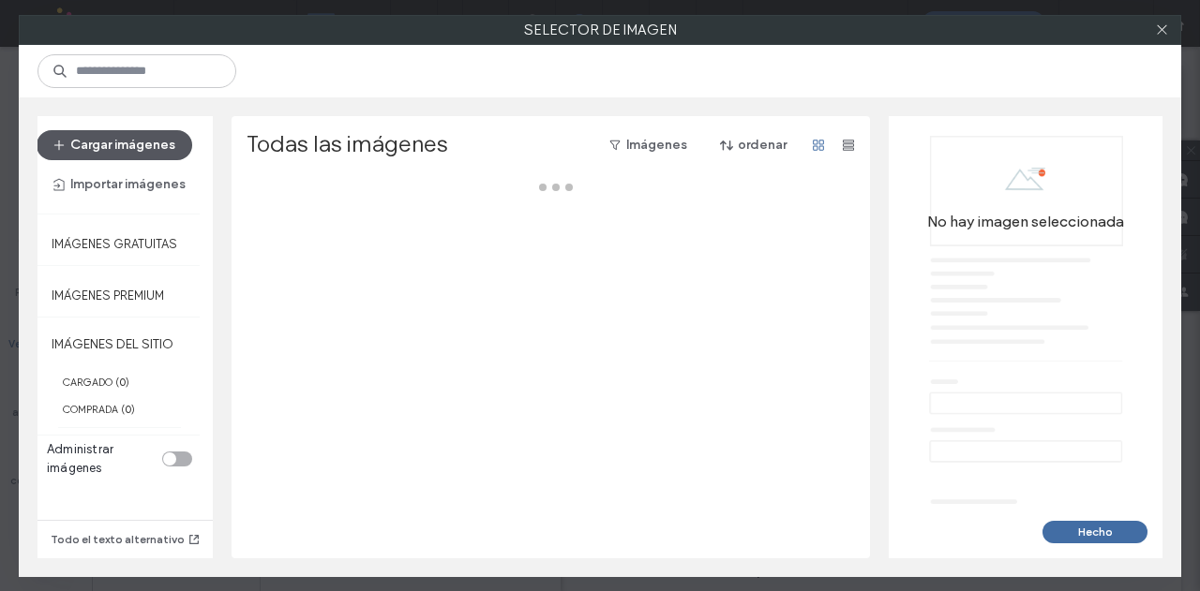
click at [154, 141] on button "Cargar imágenes" at bounding box center [115, 145] width 156 height 30
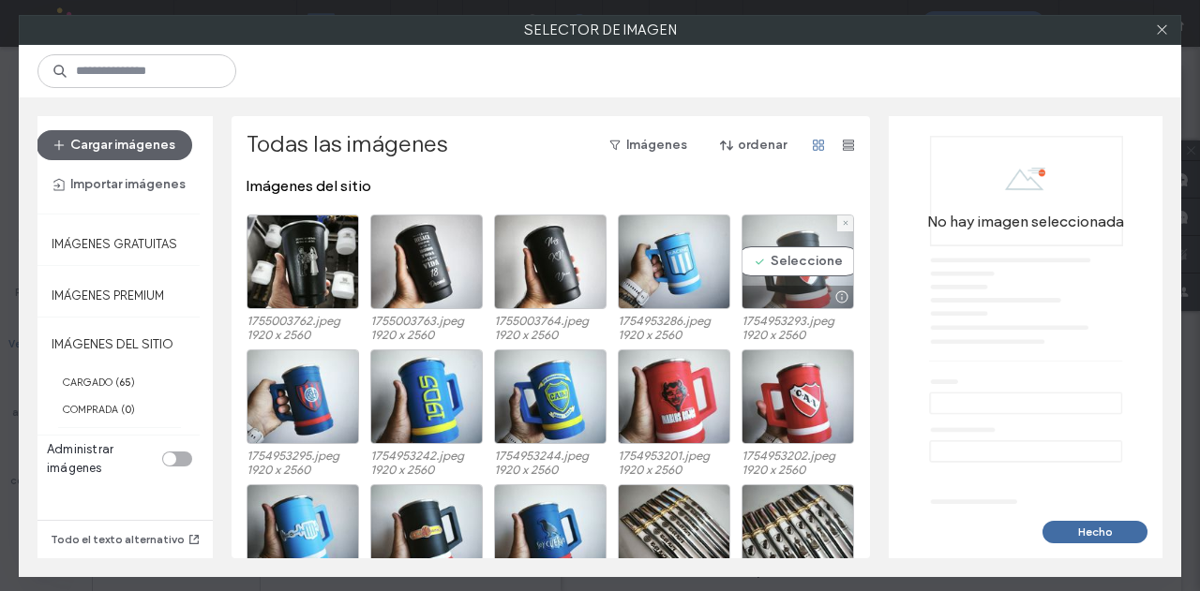
click at [787, 263] on div "Seleccione" at bounding box center [797, 262] width 112 height 95
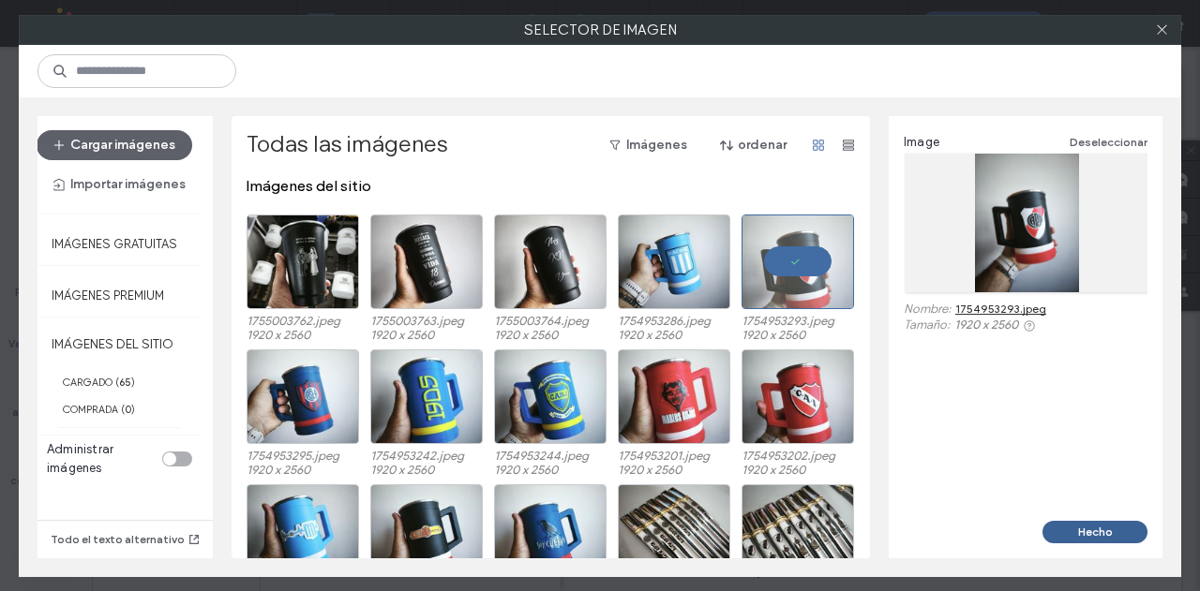
click at [1059, 528] on button "Hecho" at bounding box center [1094, 532] width 105 height 22
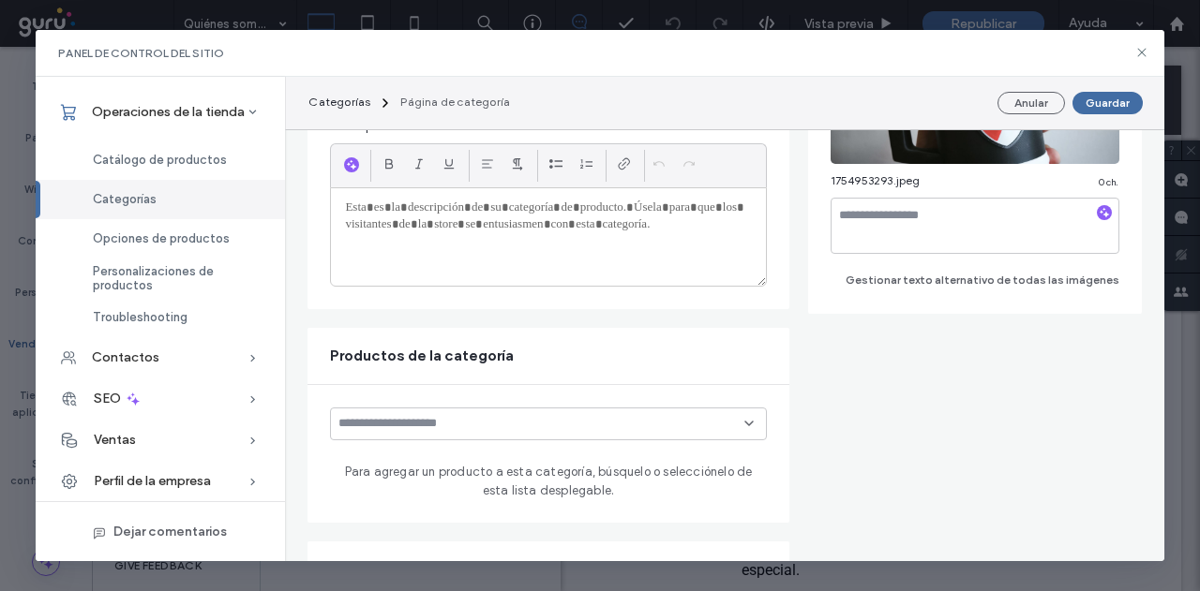
scroll to position [375, 0]
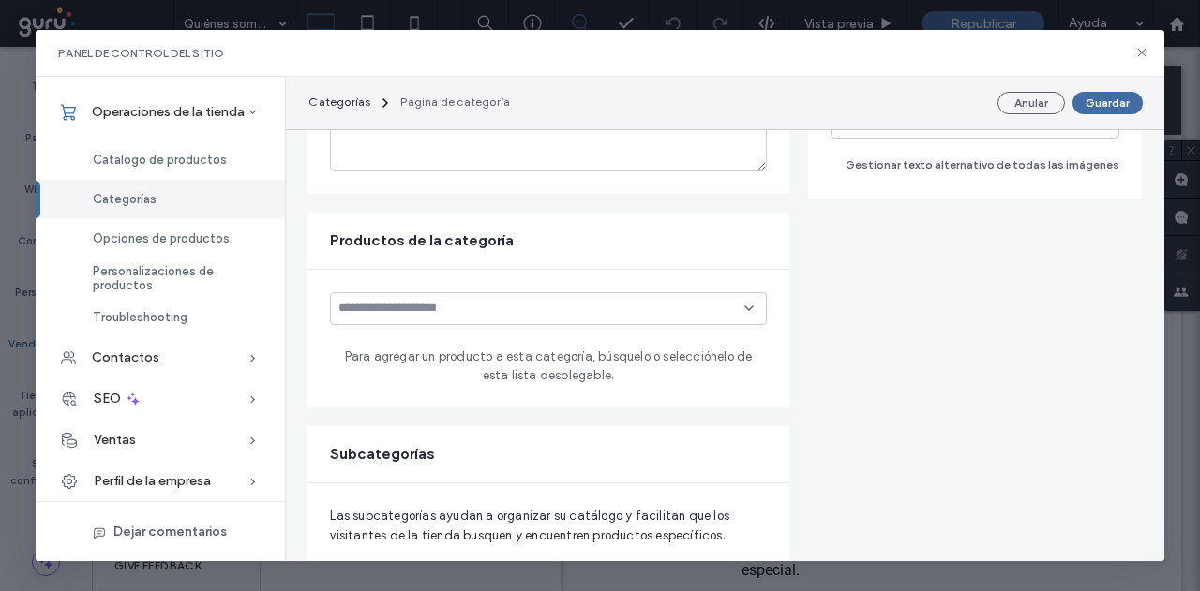
drag, startPoint x: 440, startPoint y: 307, endPoint x: 437, endPoint y: 338, distance: 31.1
click at [440, 306] on input at bounding box center [540, 308] width 405 height 15
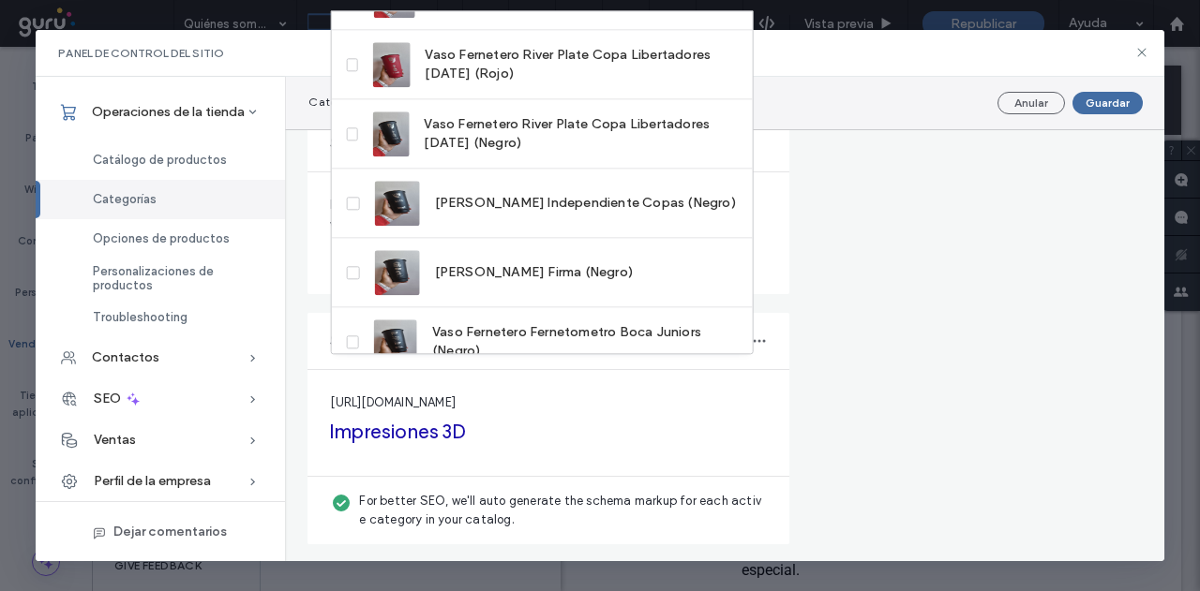
scroll to position [0, 0]
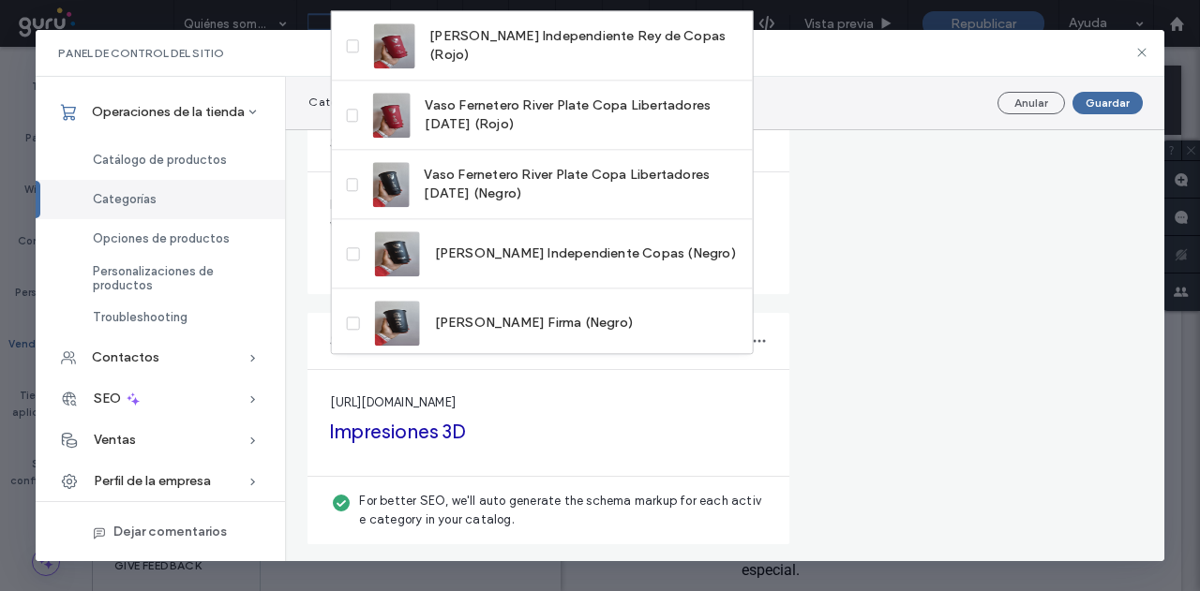
click at [885, 329] on form "**********" at bounding box center [723, 38] width 833 height 1011
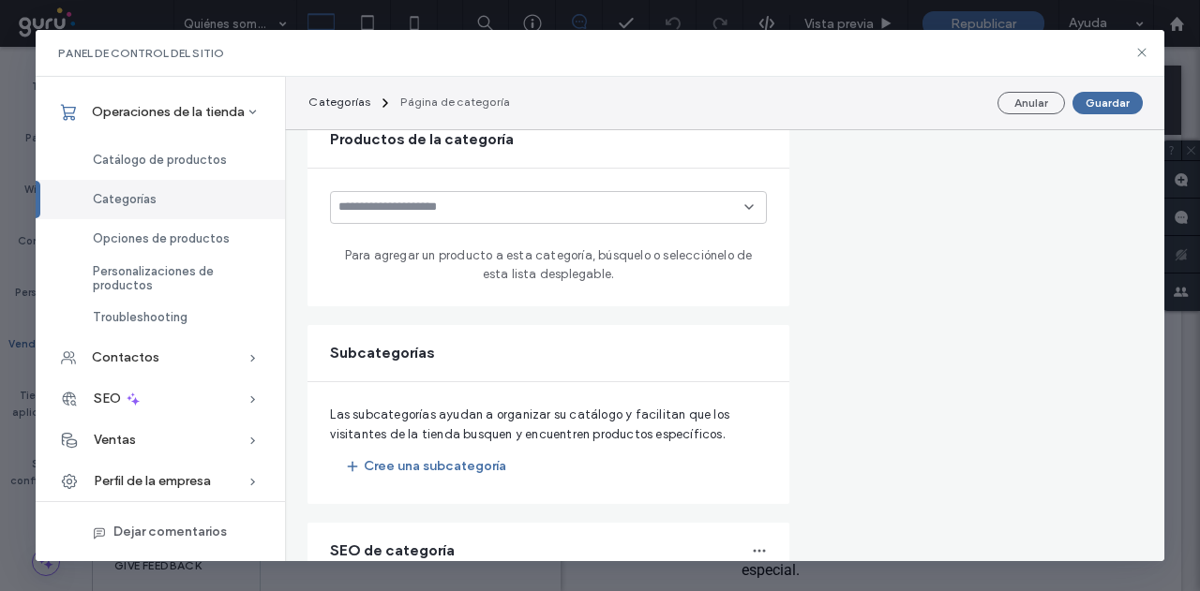
scroll to position [311, 0]
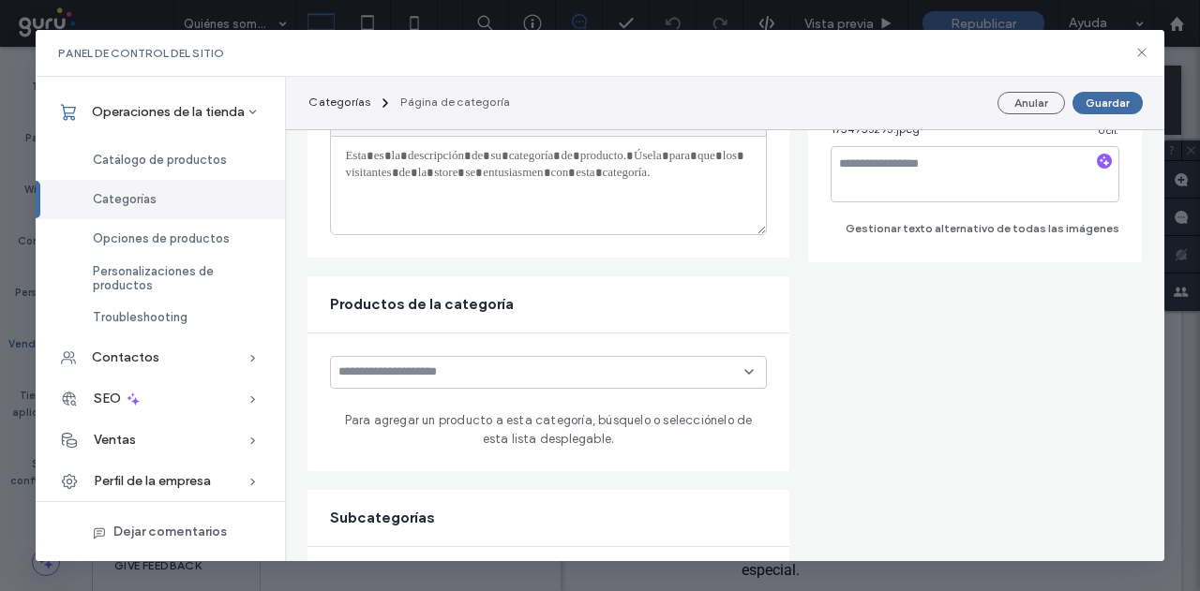
click at [459, 359] on div at bounding box center [548, 372] width 436 height 33
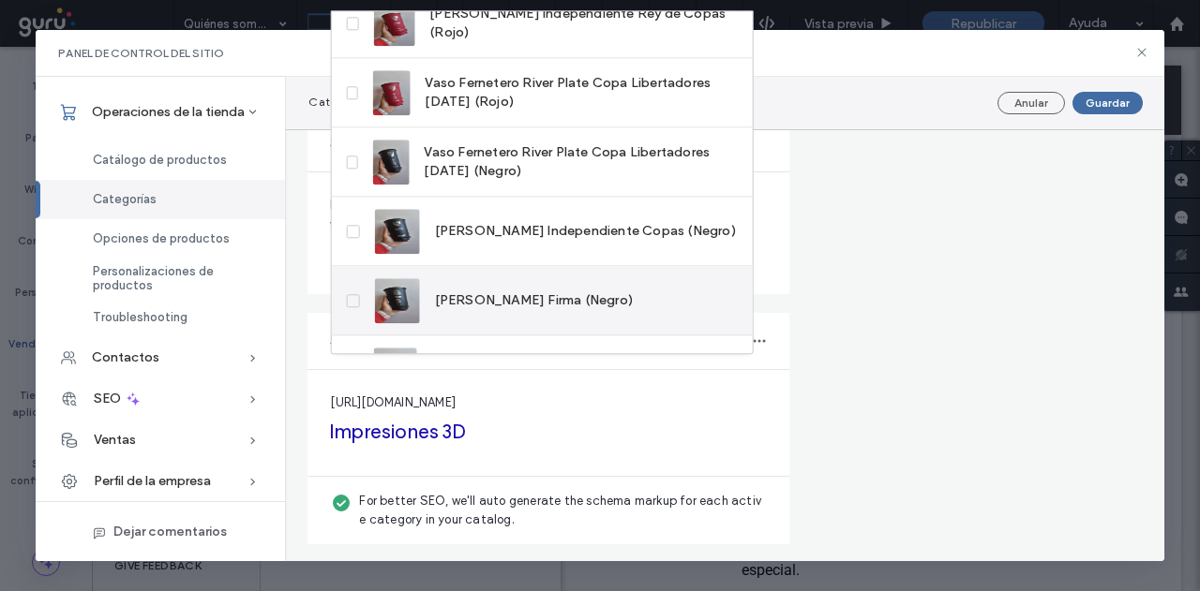
scroll to position [0, 0]
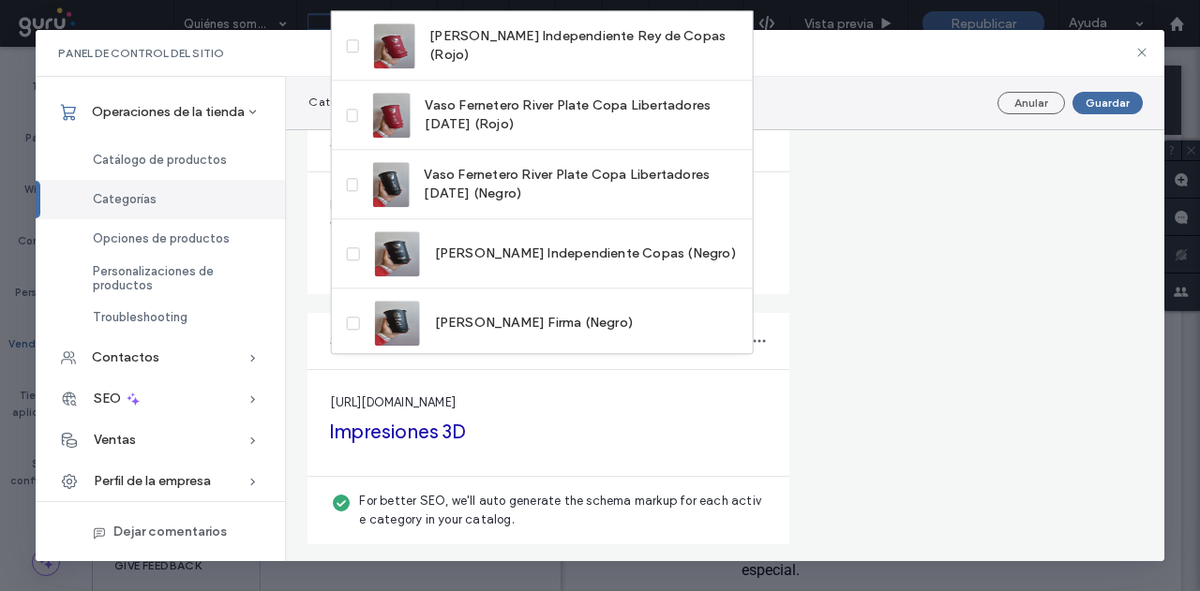
click at [813, 267] on form "**********" at bounding box center [723, 38] width 833 height 1011
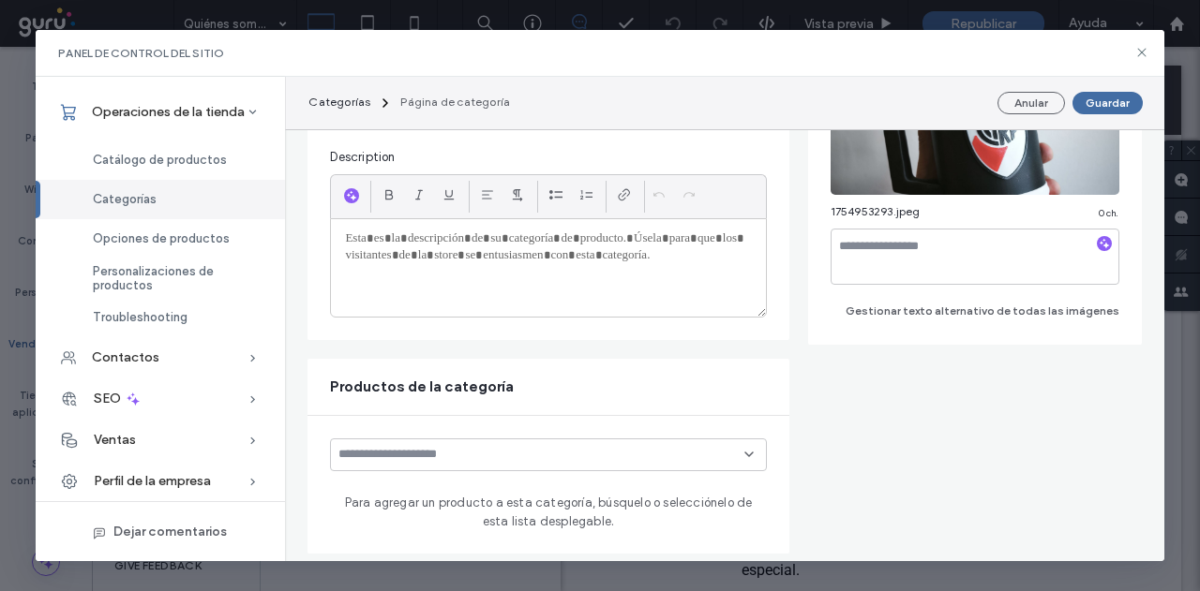
scroll to position [30, 0]
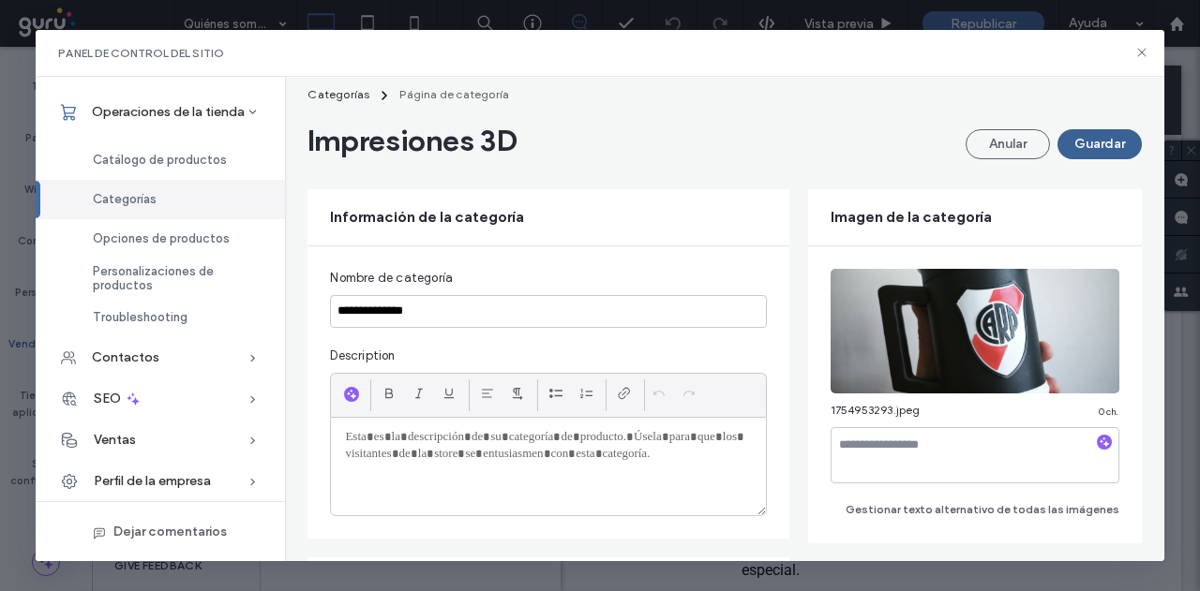
click at [1066, 149] on button "Guardar" at bounding box center [1099, 144] width 84 height 30
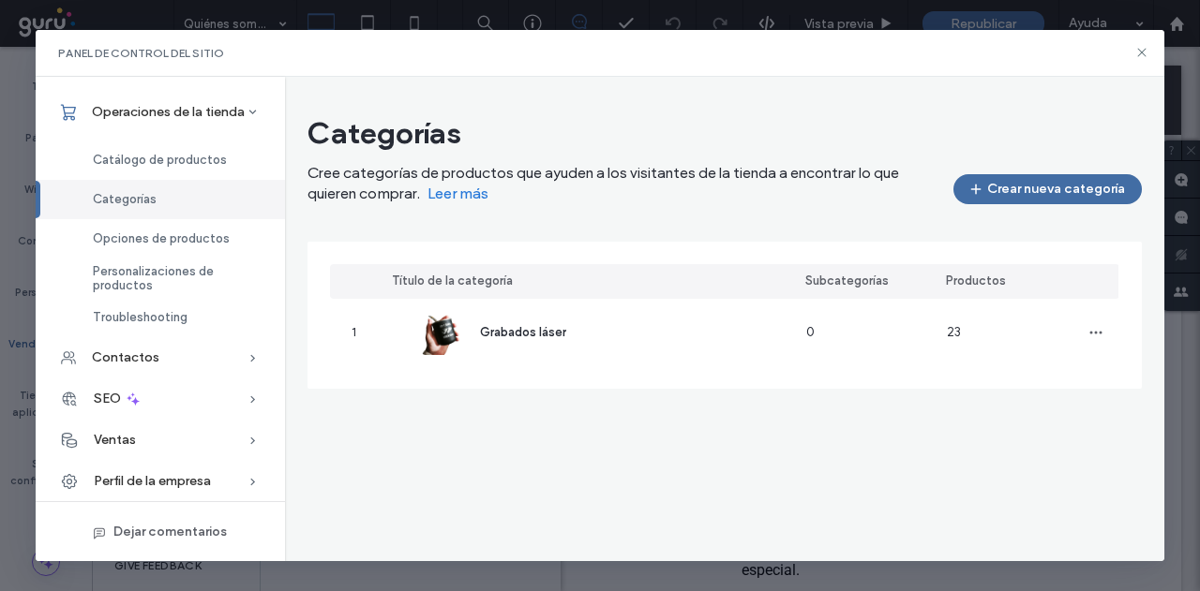
scroll to position [0, 0]
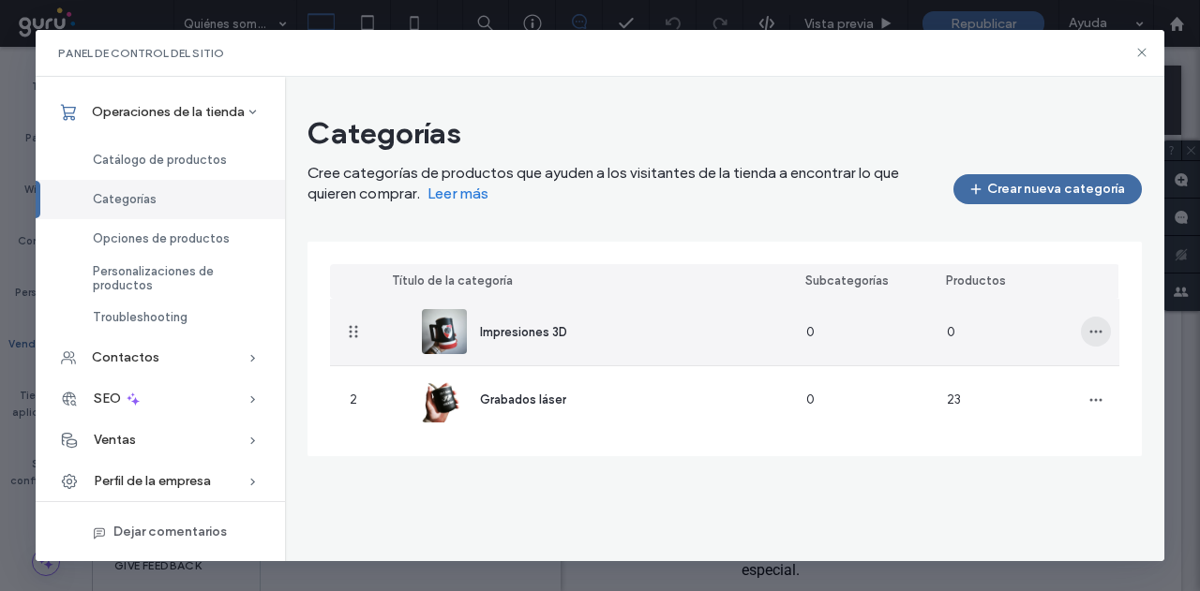
click at [1096, 342] on span "button" at bounding box center [1096, 332] width 30 height 30
click at [600, 338] on div "Impresiones 3D" at bounding box center [583, 332] width 413 height 67
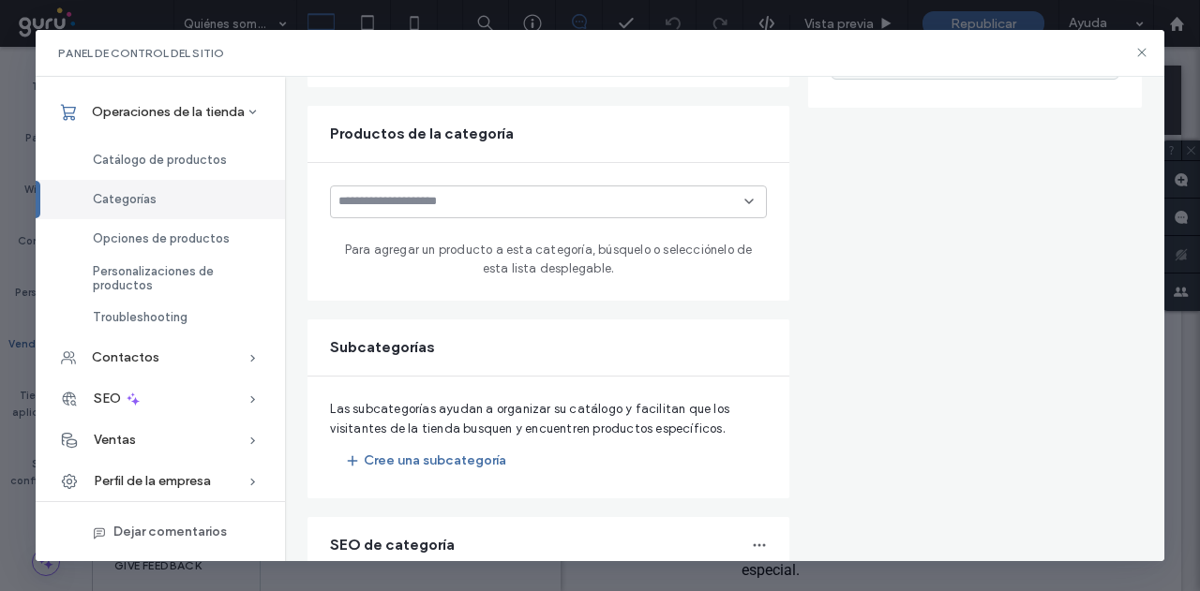
type input "**********"
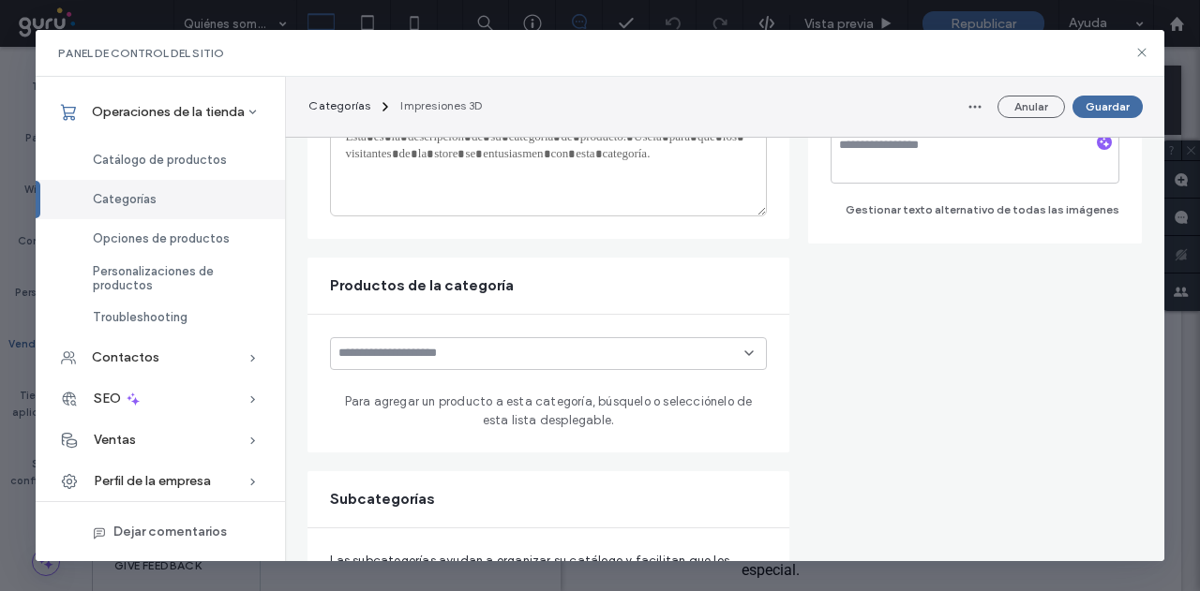
scroll to position [476, 0]
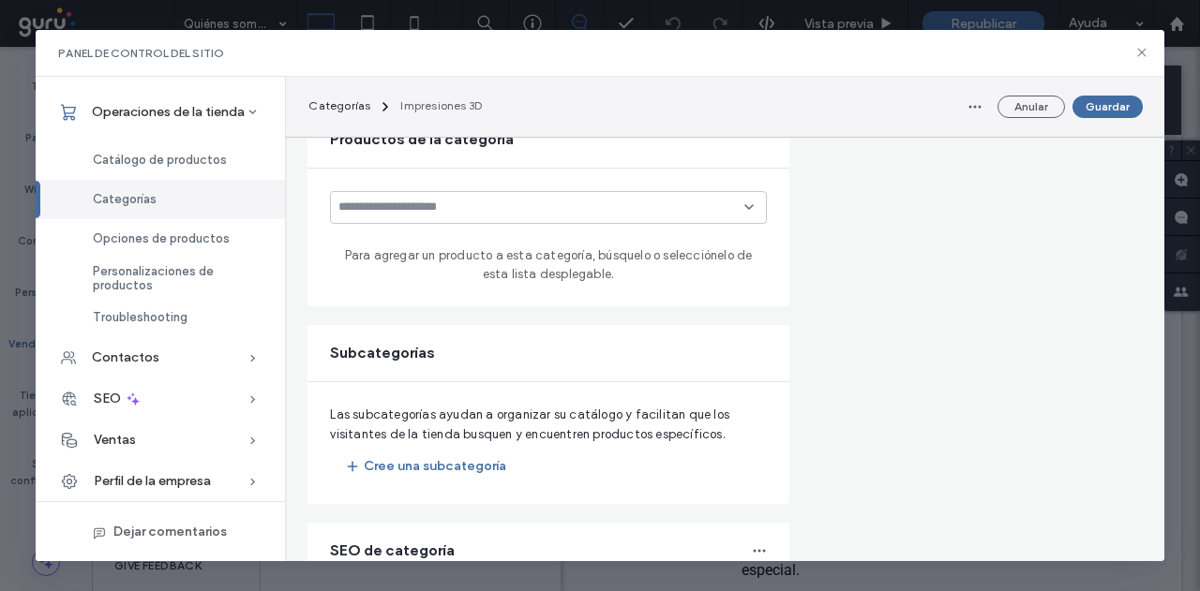
click at [553, 202] on input at bounding box center [540, 207] width 405 height 15
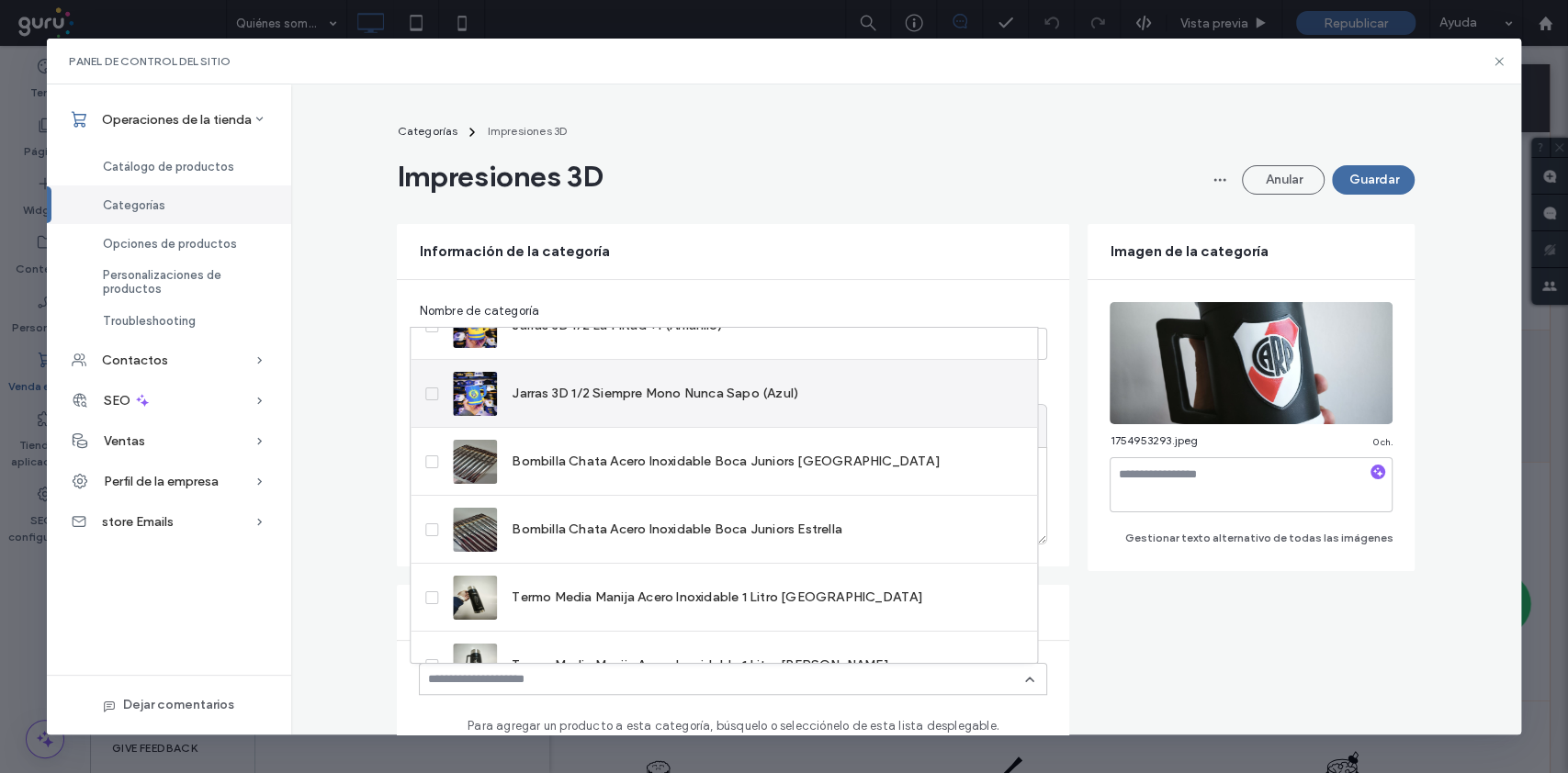
scroll to position [1338, 0]
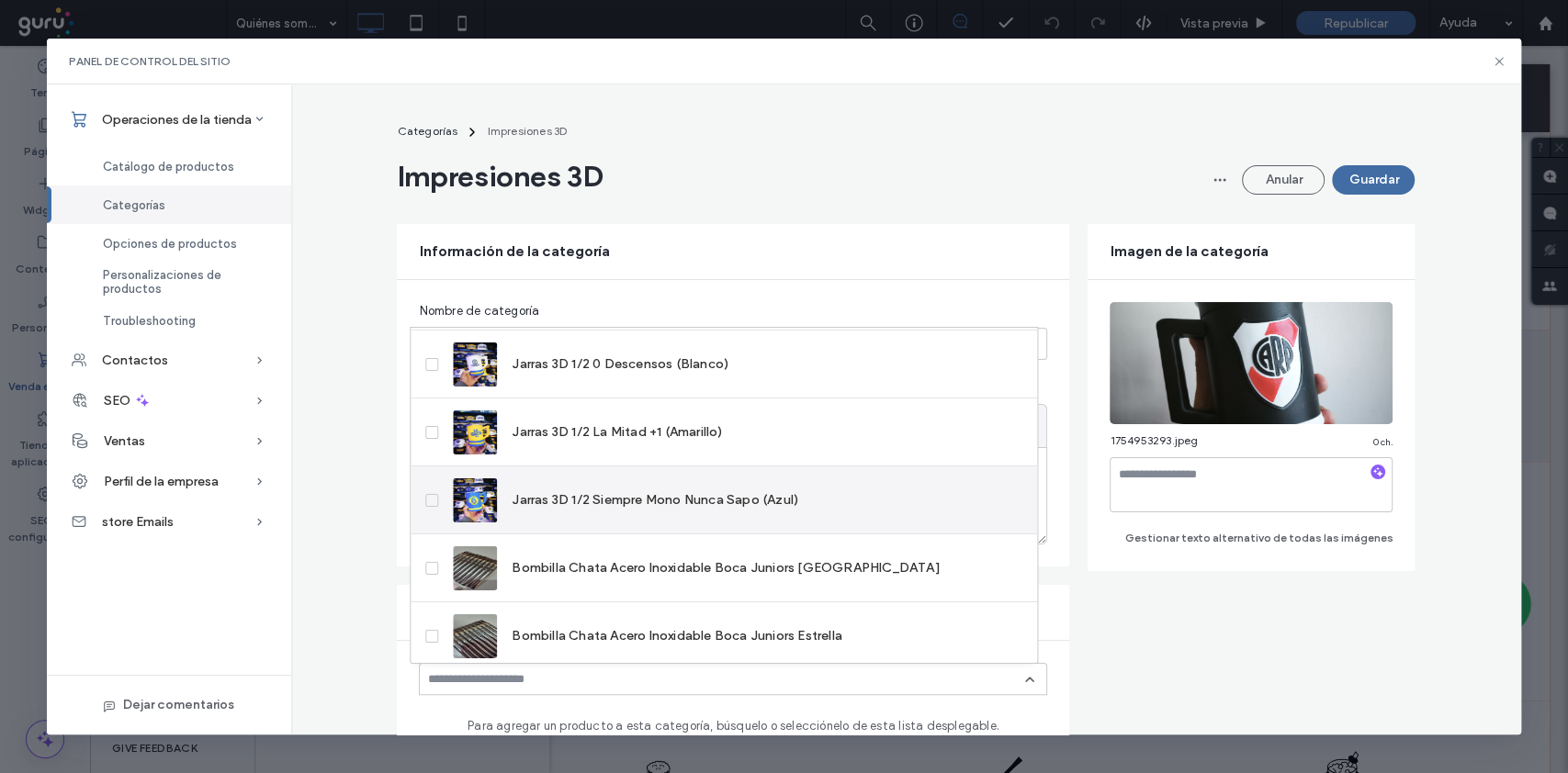
click at [440, 490] on label "Jarras 3D 1/2 Siempre Mono Nunca Sapo (Azul)" at bounding box center [612, 499] width 372 height 44
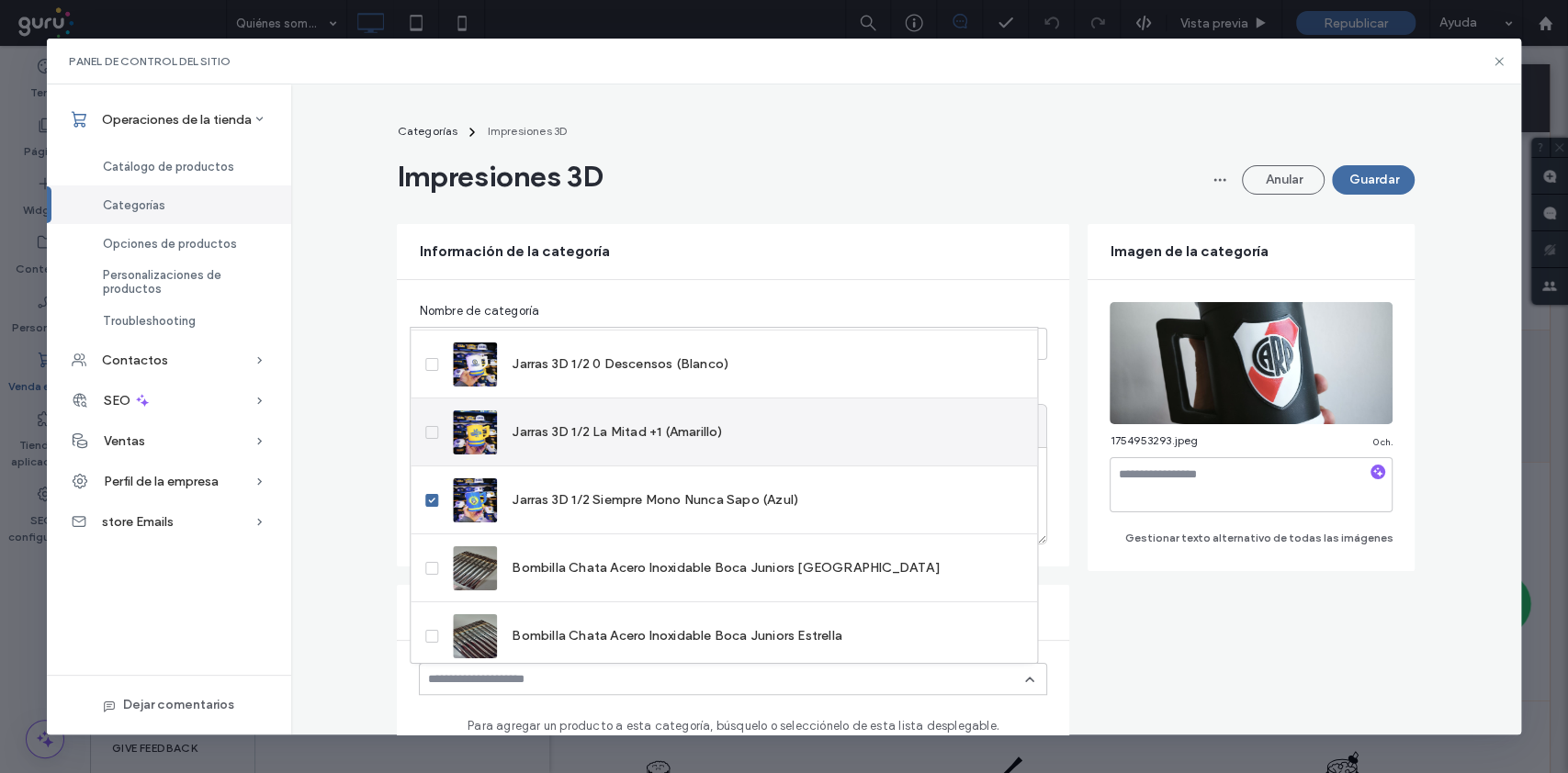
click at [437, 435] on span at bounding box center [431, 431] width 13 height 13
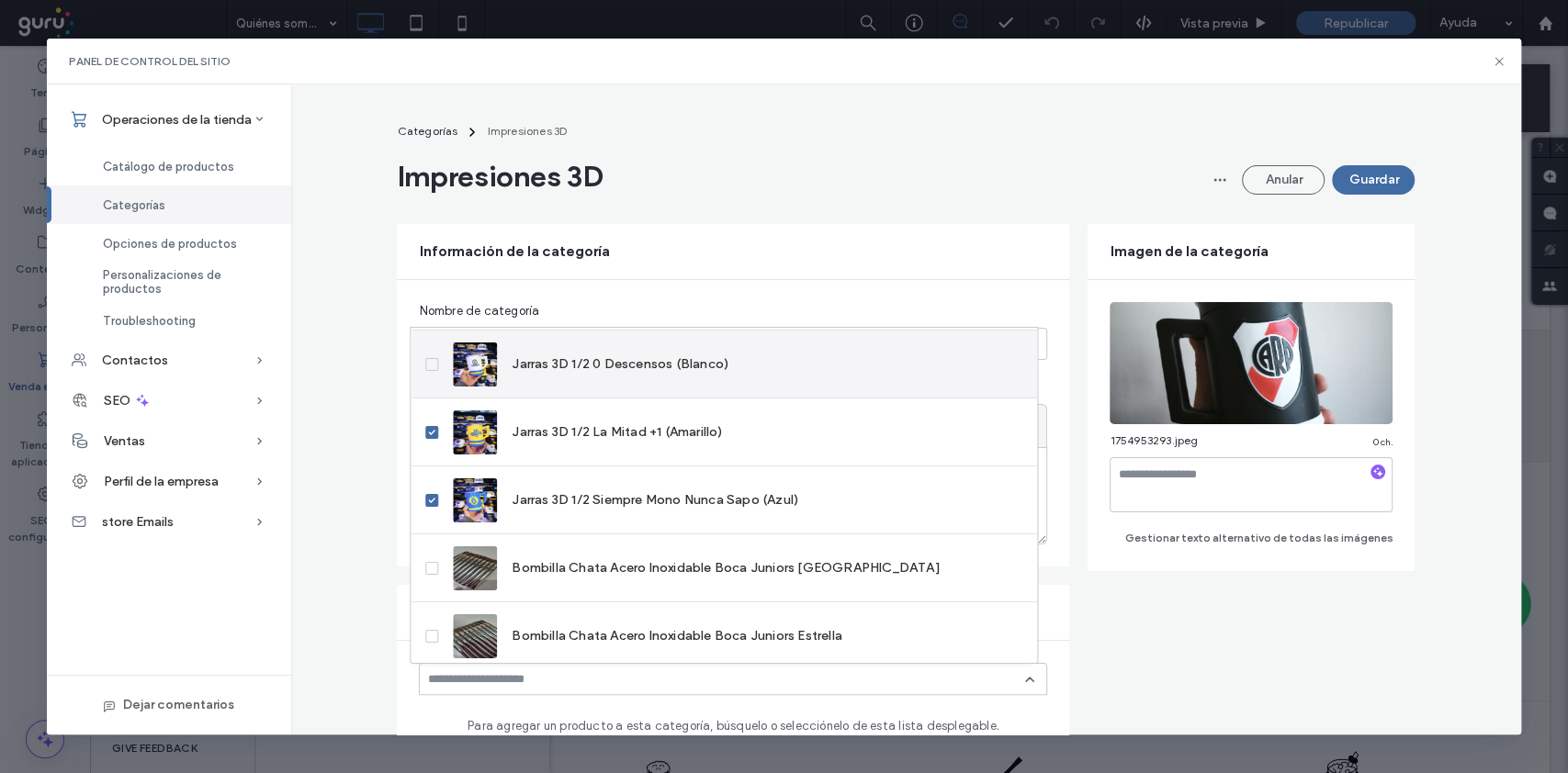
click at [438, 363] on label "Jarras 3D 1/2 0 Descensos (Blanco)" at bounding box center [576, 363] width 303 height 44
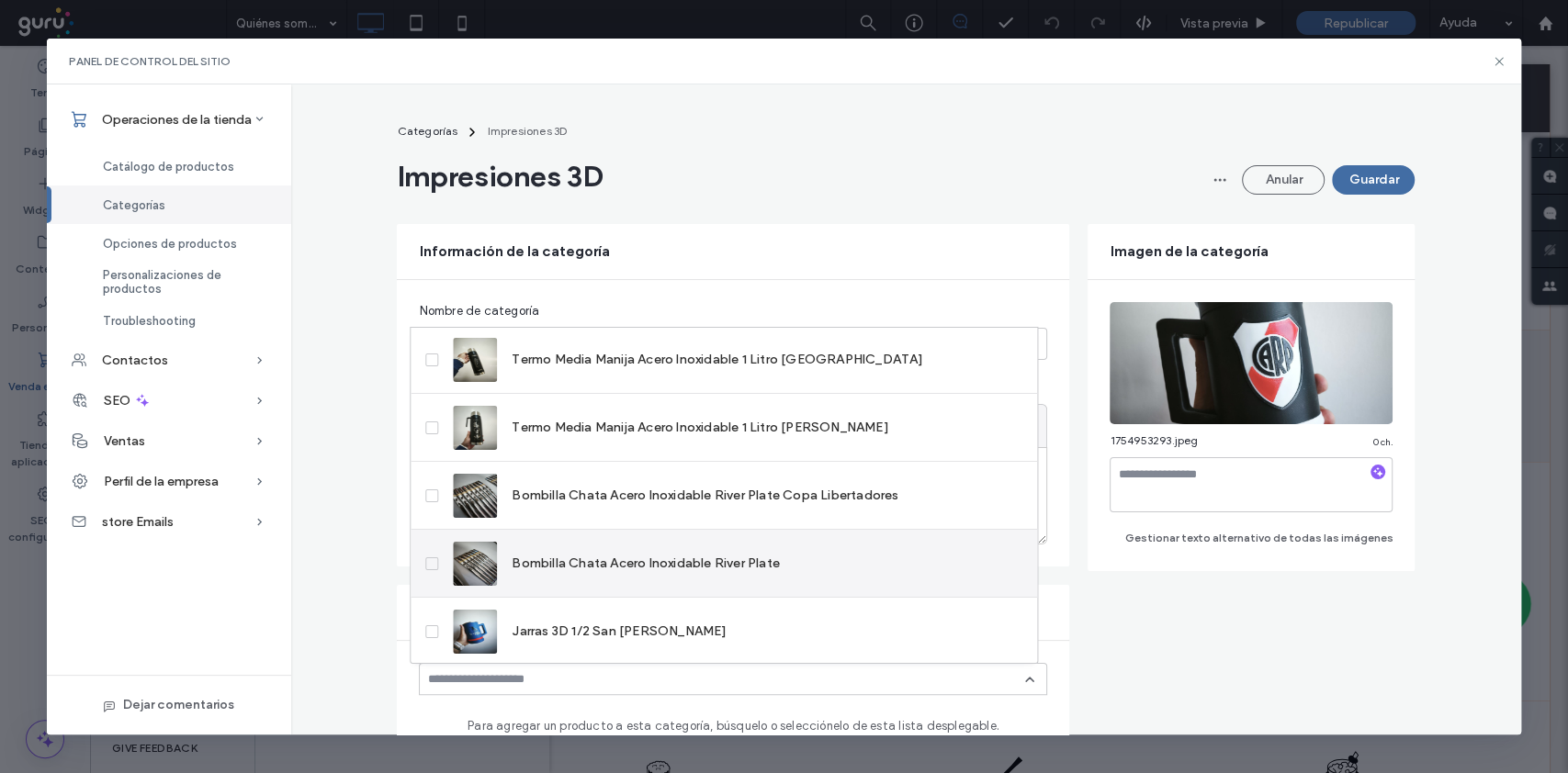
scroll to position [0, 0]
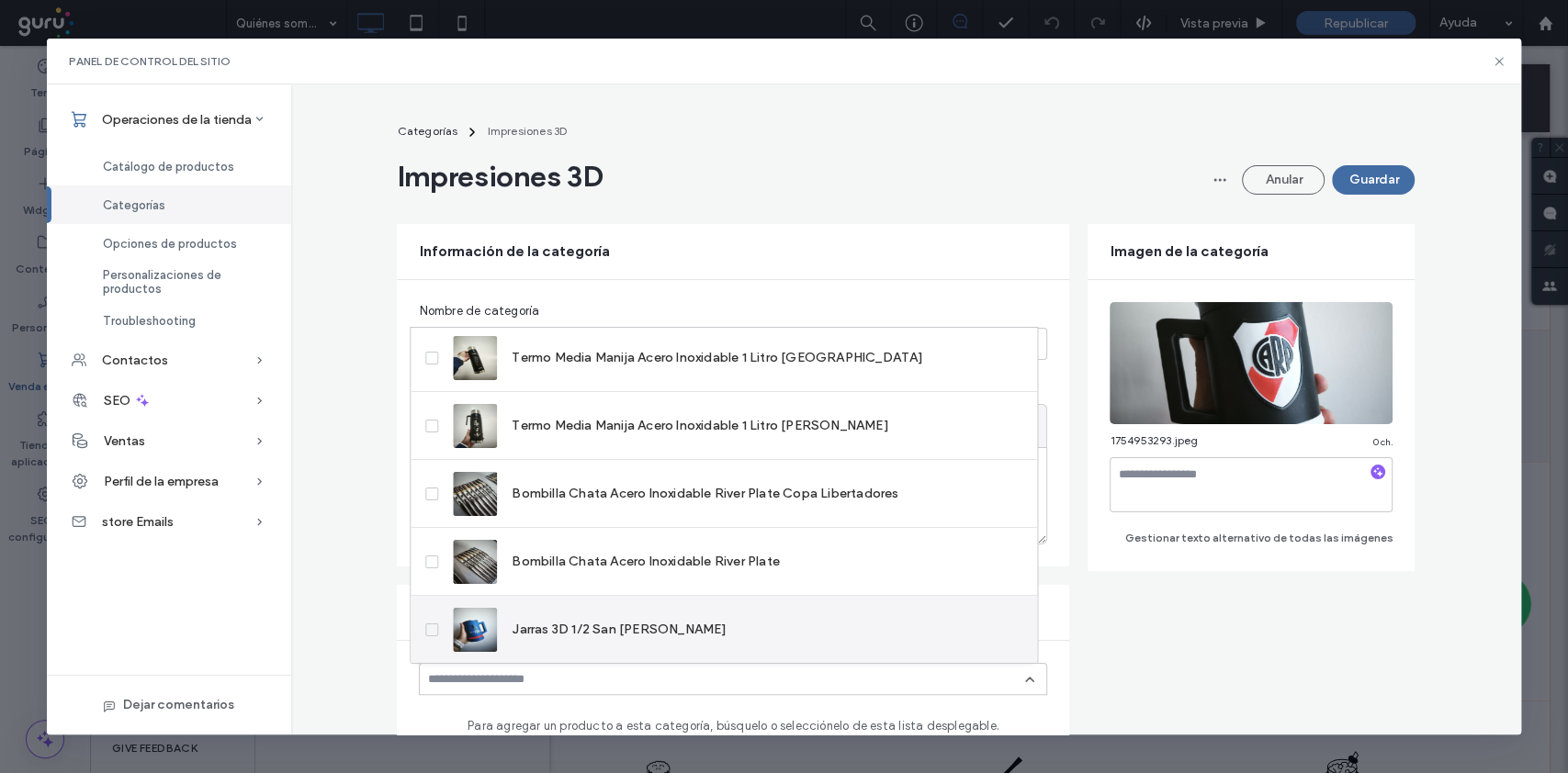
click at [430, 578] on icon at bounding box center [431, 629] width 7 height 6
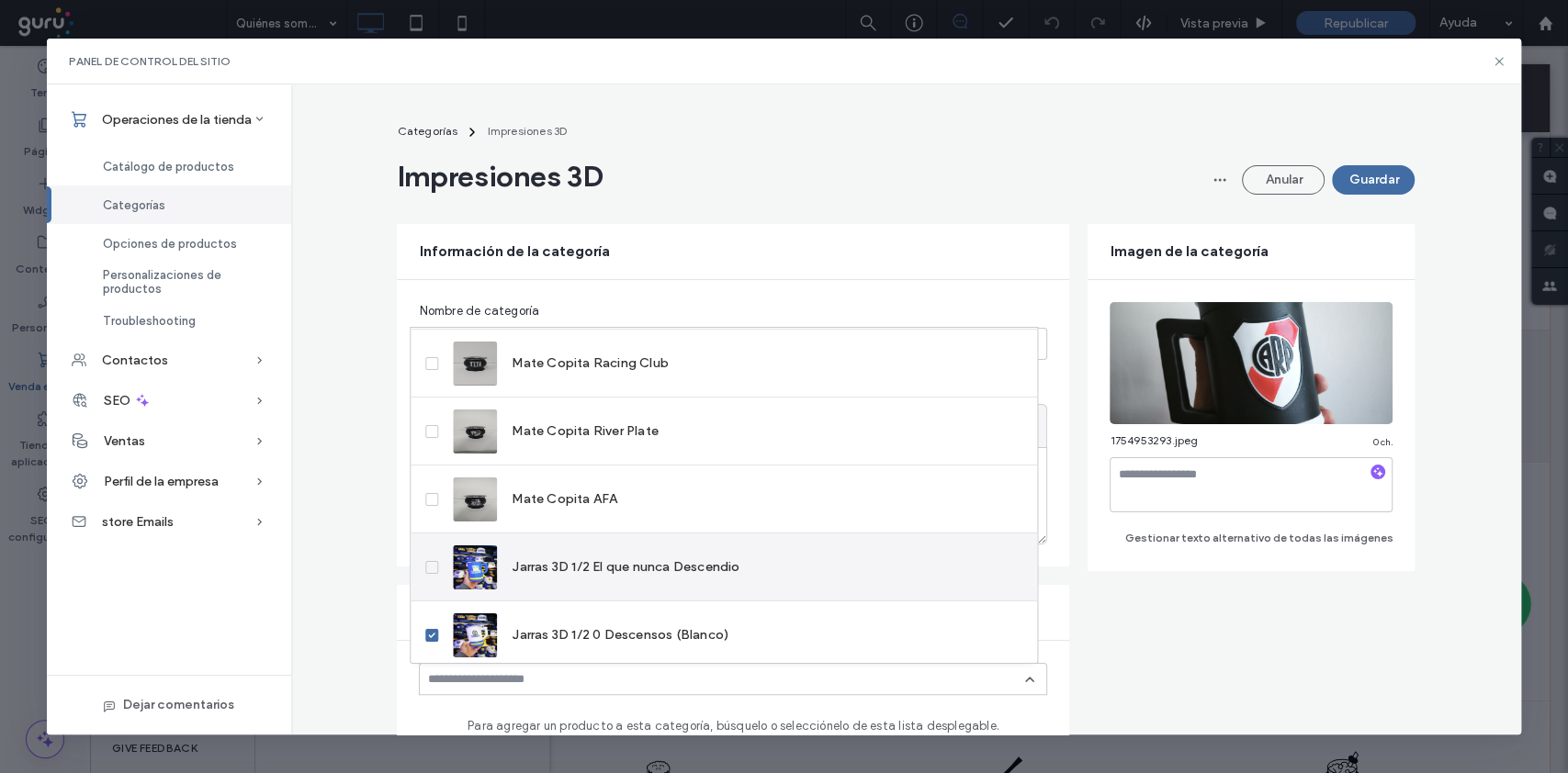
click at [436, 566] on span at bounding box center [431, 566] width 13 height 13
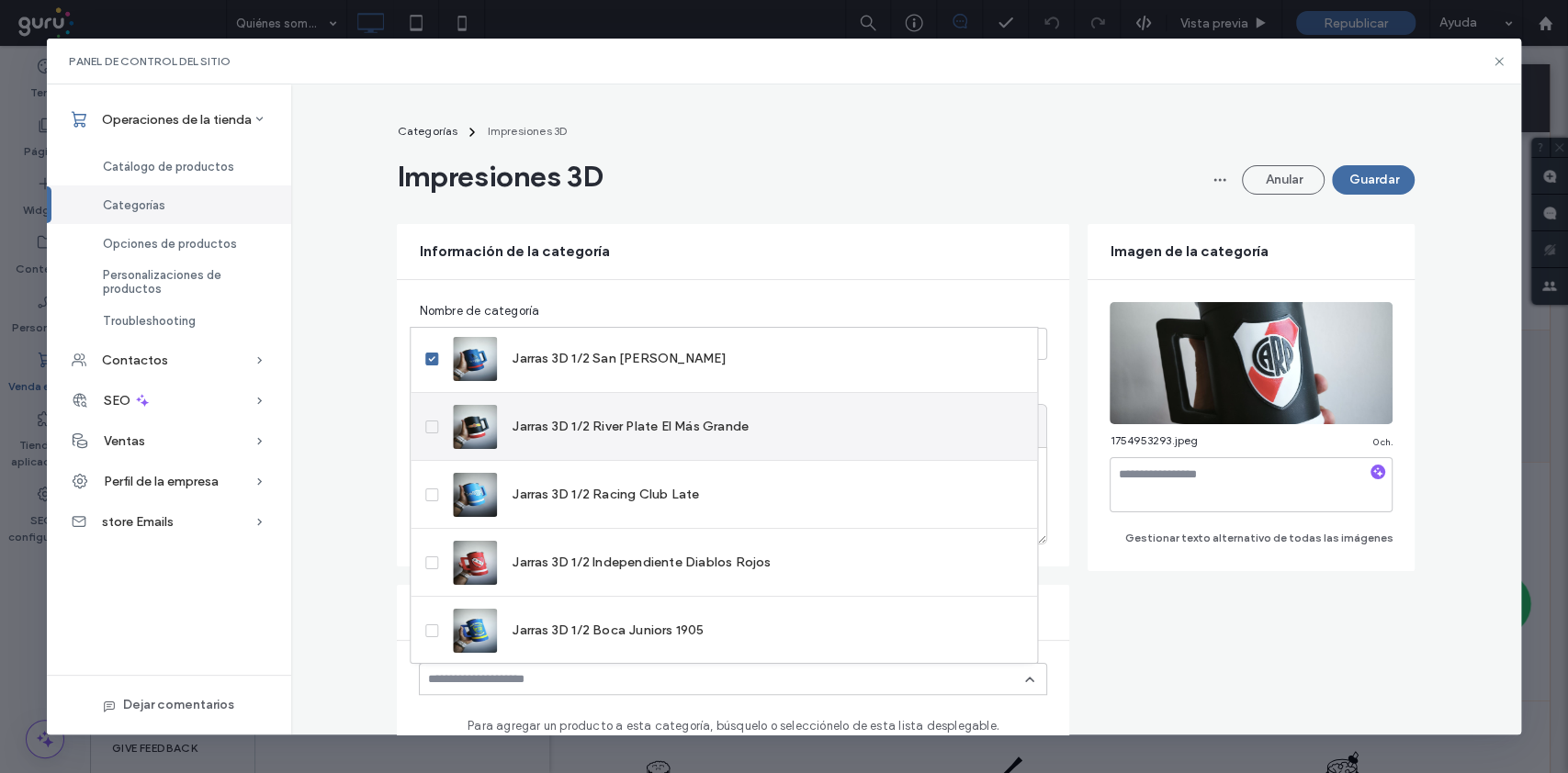
click at [428, 426] on icon at bounding box center [431, 426] width 7 height 6
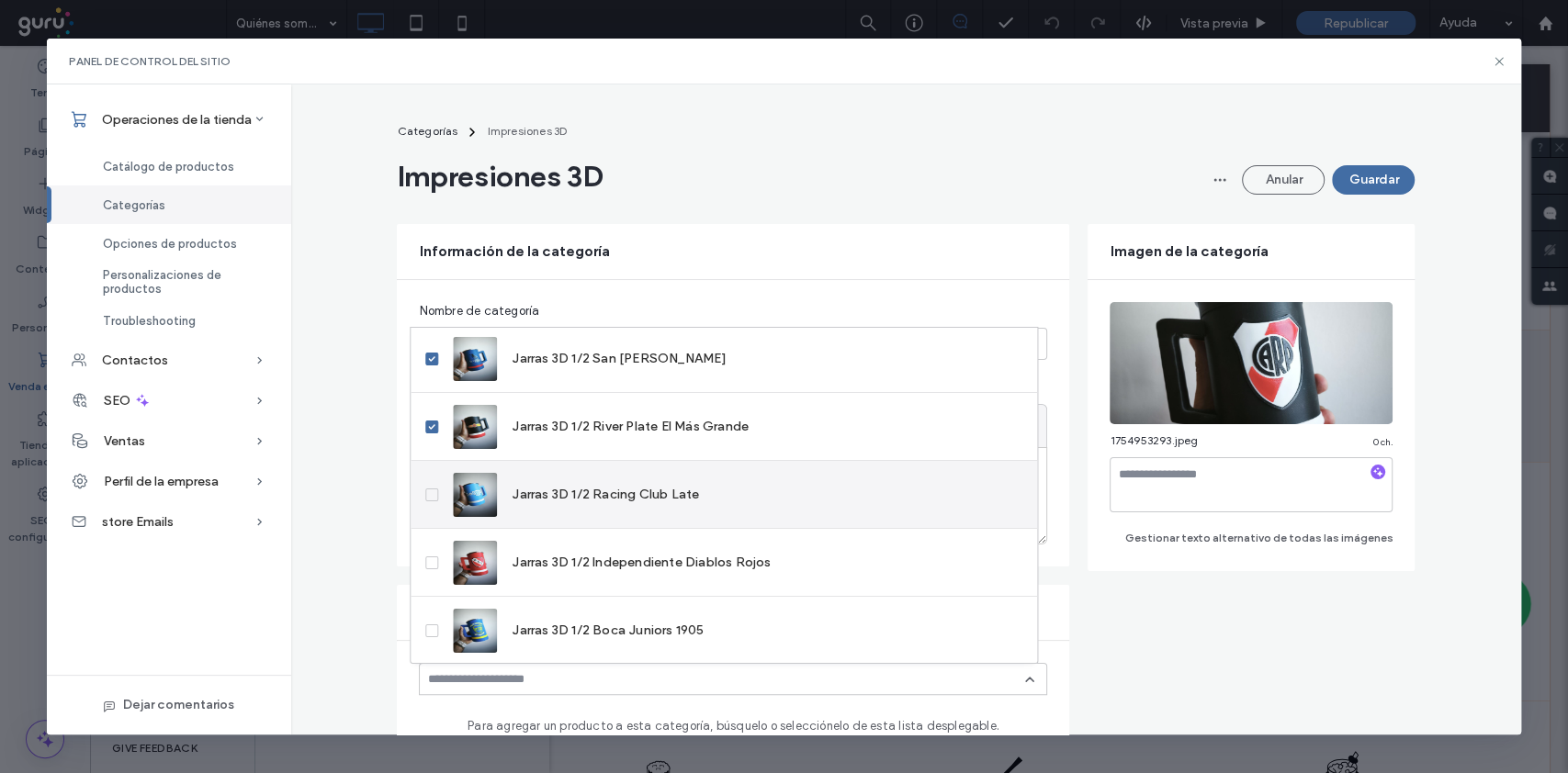
click at [431, 496] on span at bounding box center [431, 494] width 13 height 13
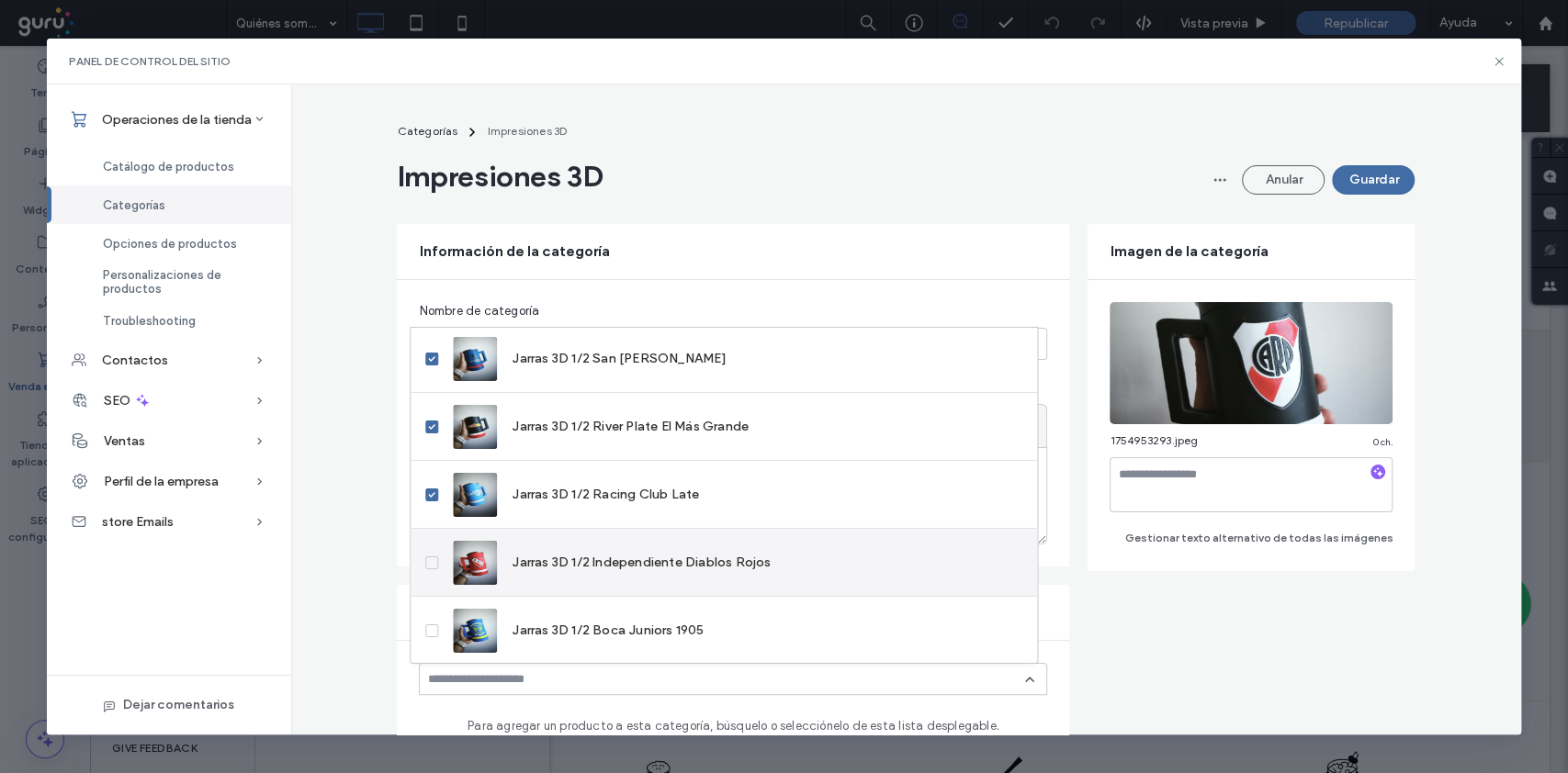
click at [433, 562] on span at bounding box center [431, 561] width 13 height 13
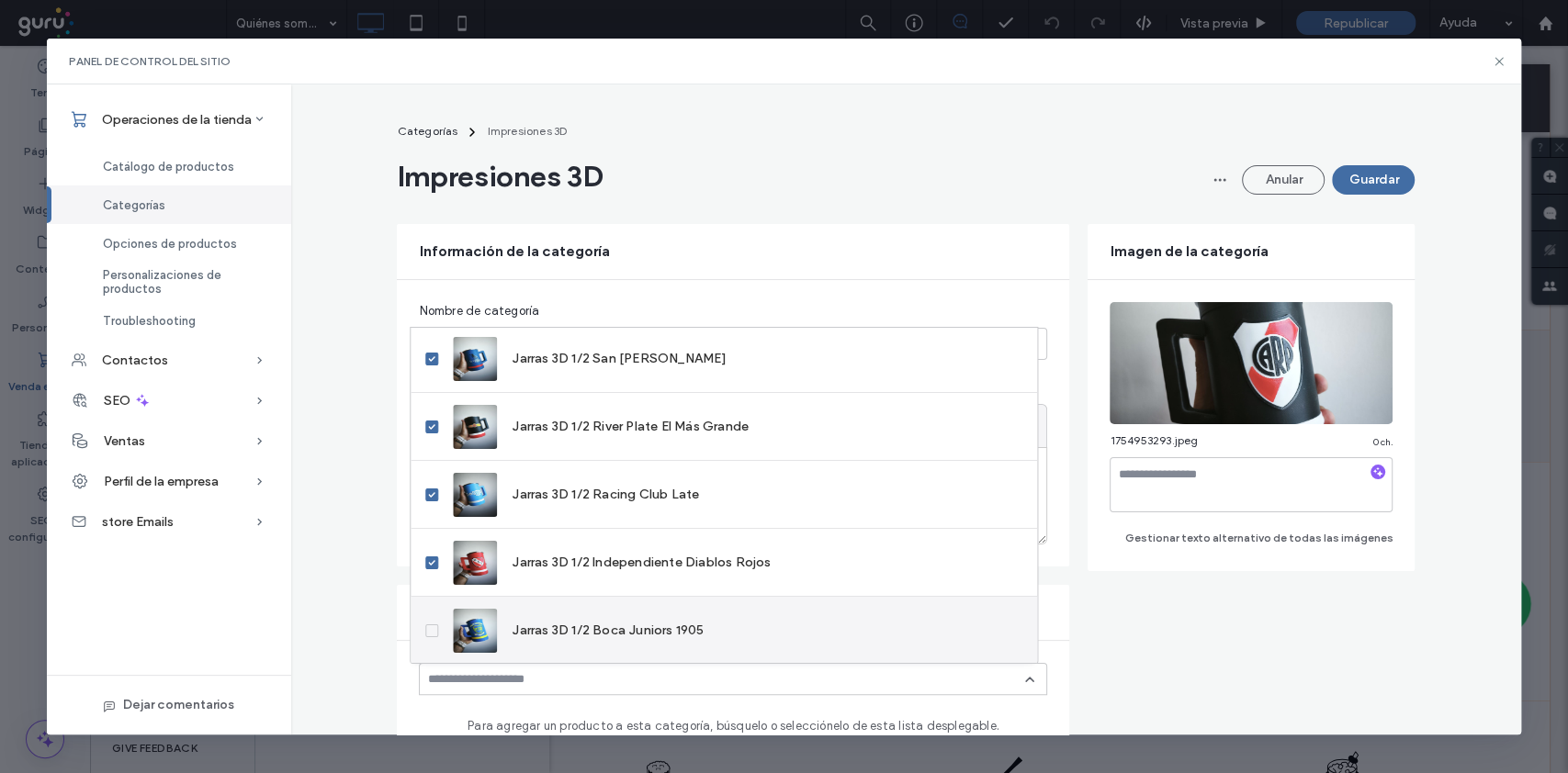
click at [446, 578] on label "Jarras 3D 1/2 Boca Juniors 1905" at bounding box center [564, 629] width 278 height 44
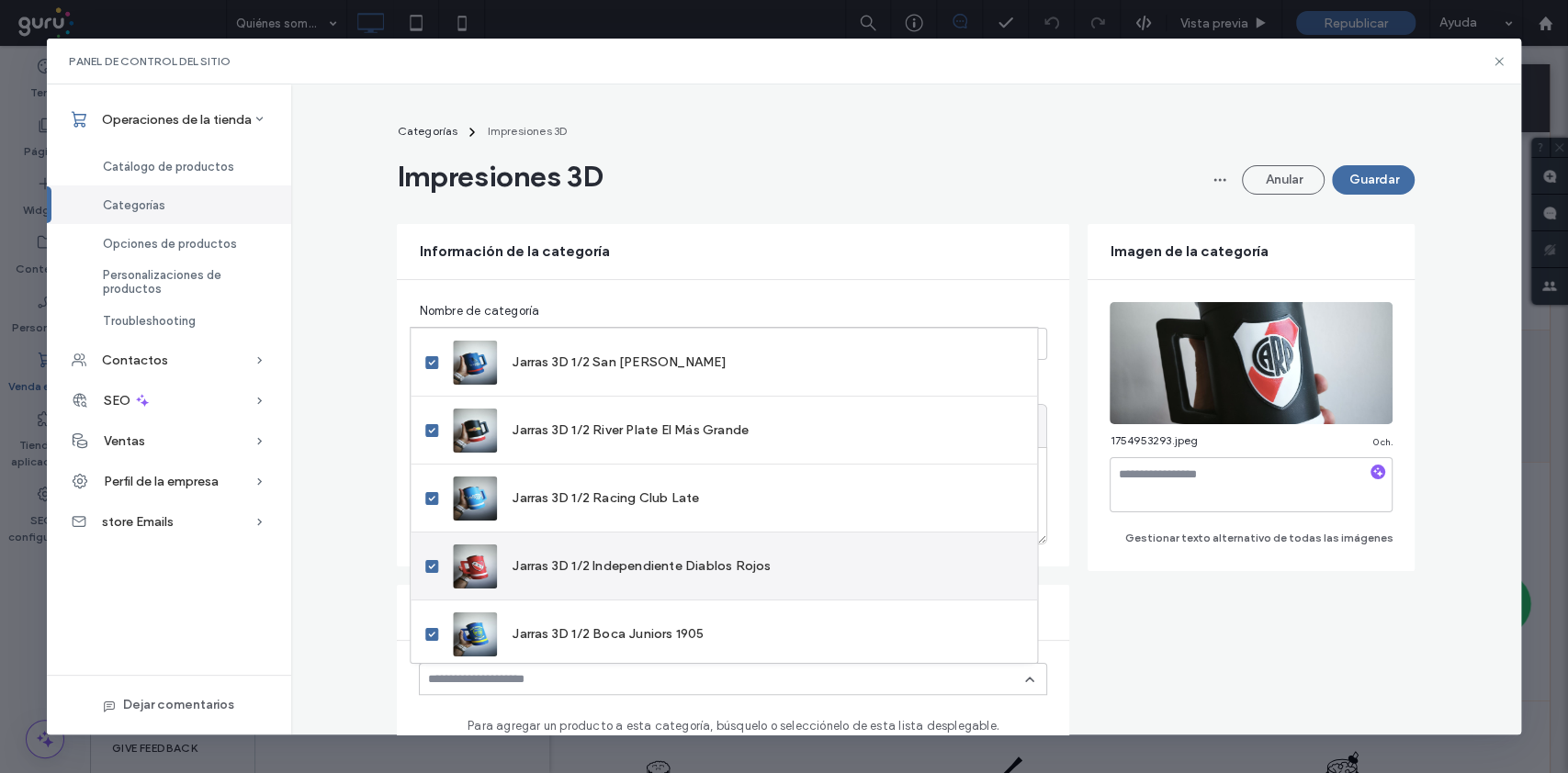
scroll to position [1948, 0]
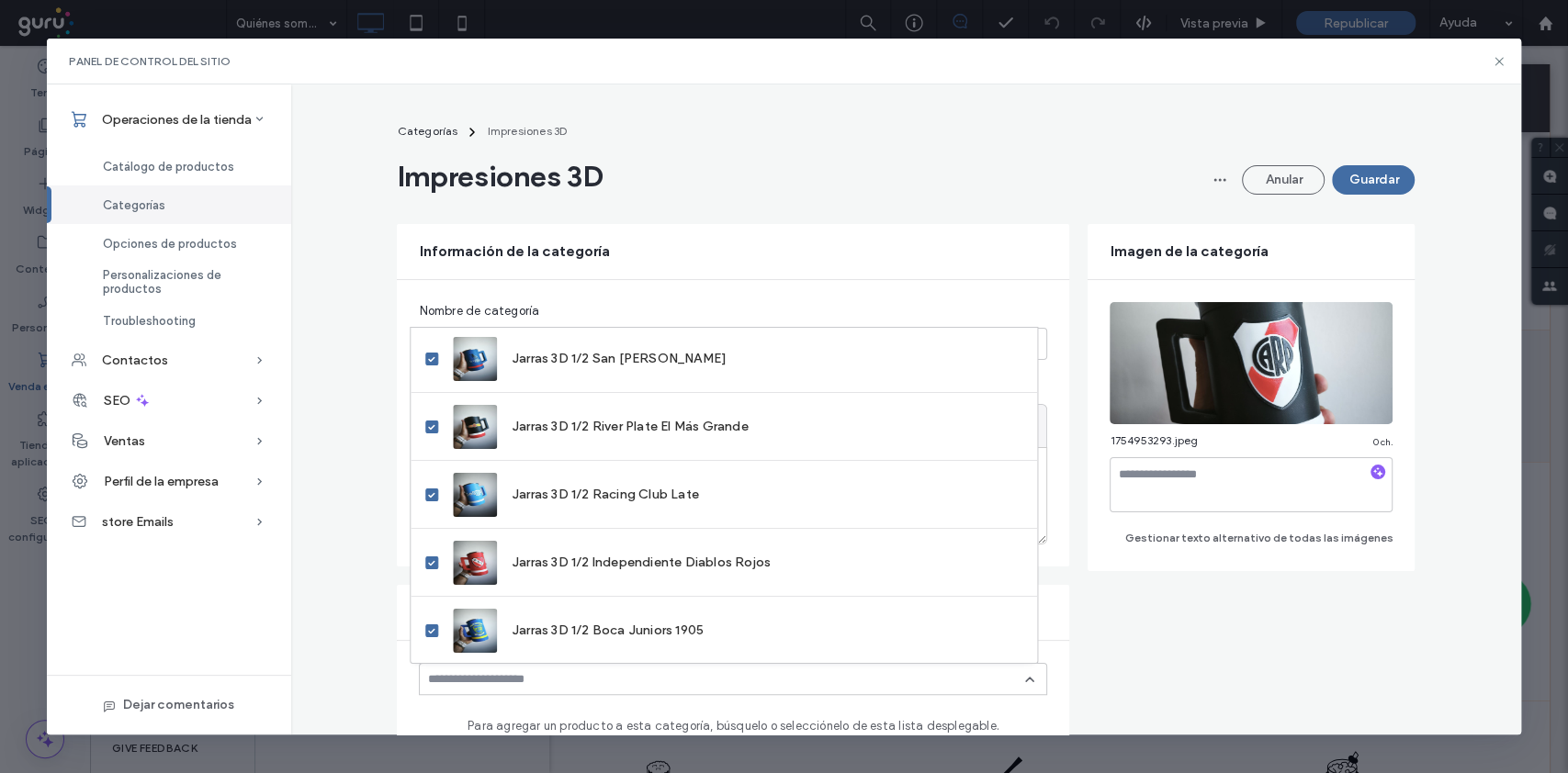
click at [1175, 184] on button "Guardar" at bounding box center [1373, 180] width 82 height 29
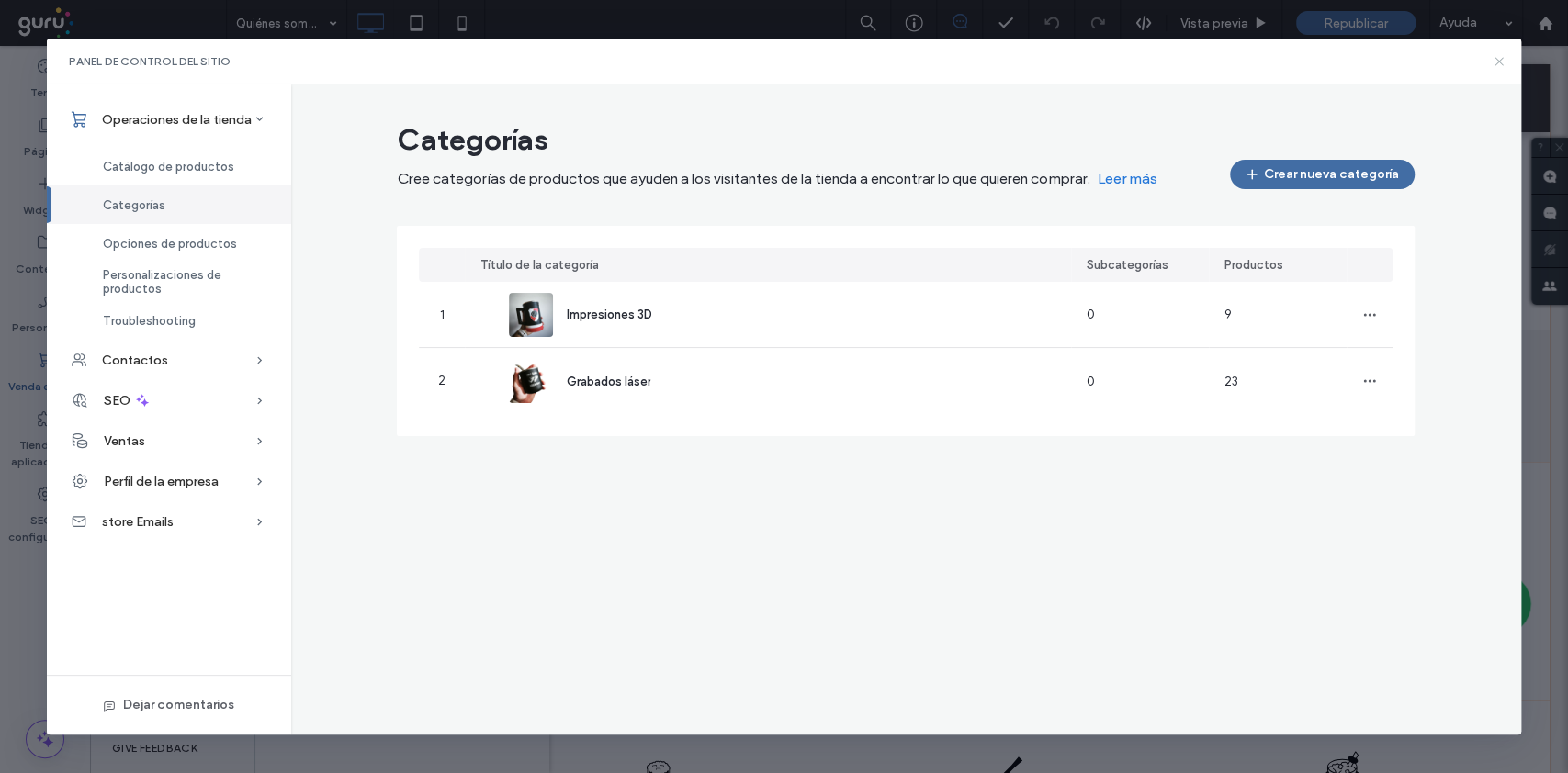
drag, startPoint x: 1494, startPoint y: 60, endPoint x: 1380, endPoint y: 22, distance: 120.2
click at [1175, 60] on icon at bounding box center [1498, 61] width 15 height 15
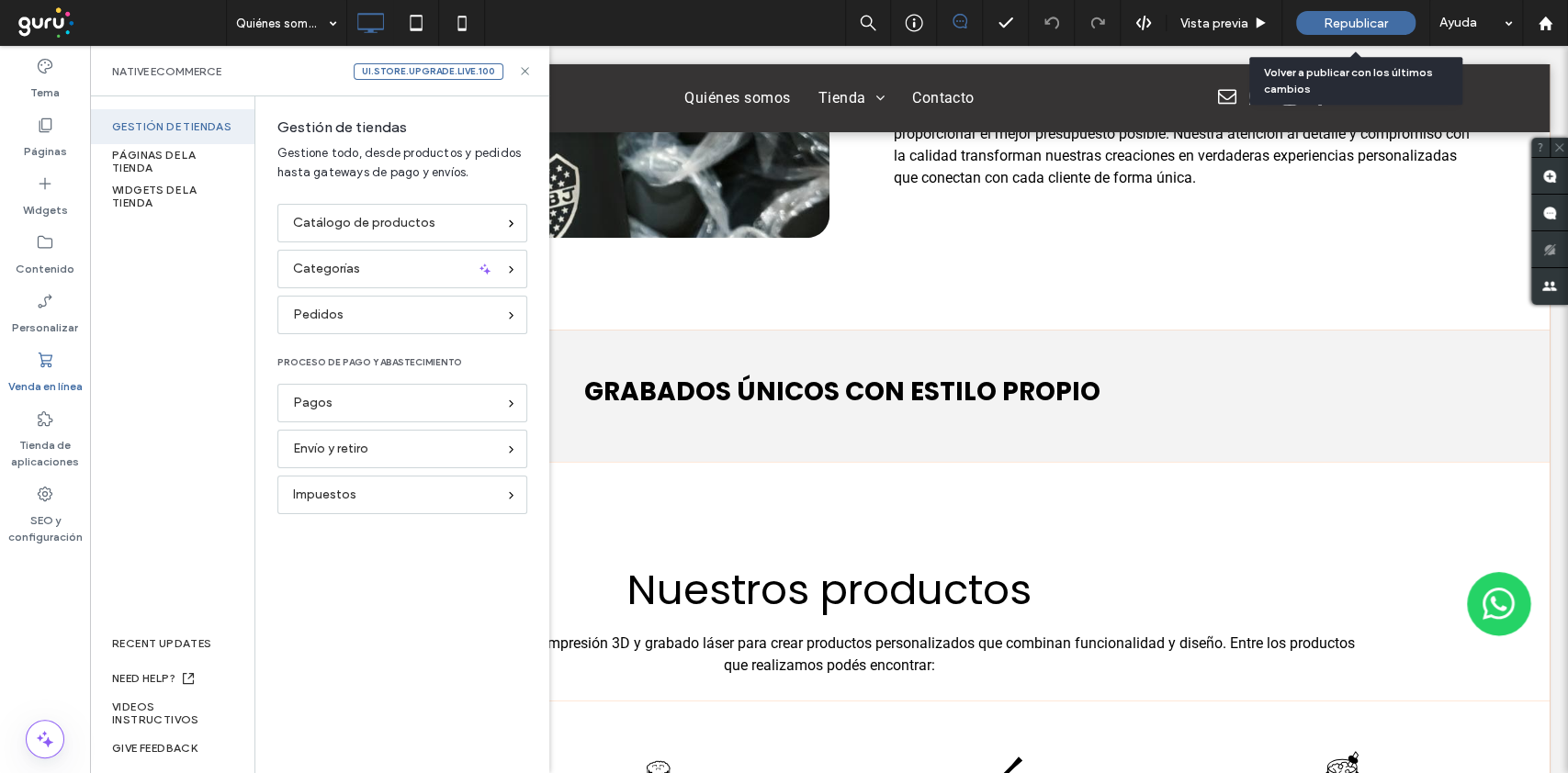
click at [1175, 33] on div "Republicar" at bounding box center [1355, 23] width 120 height 24
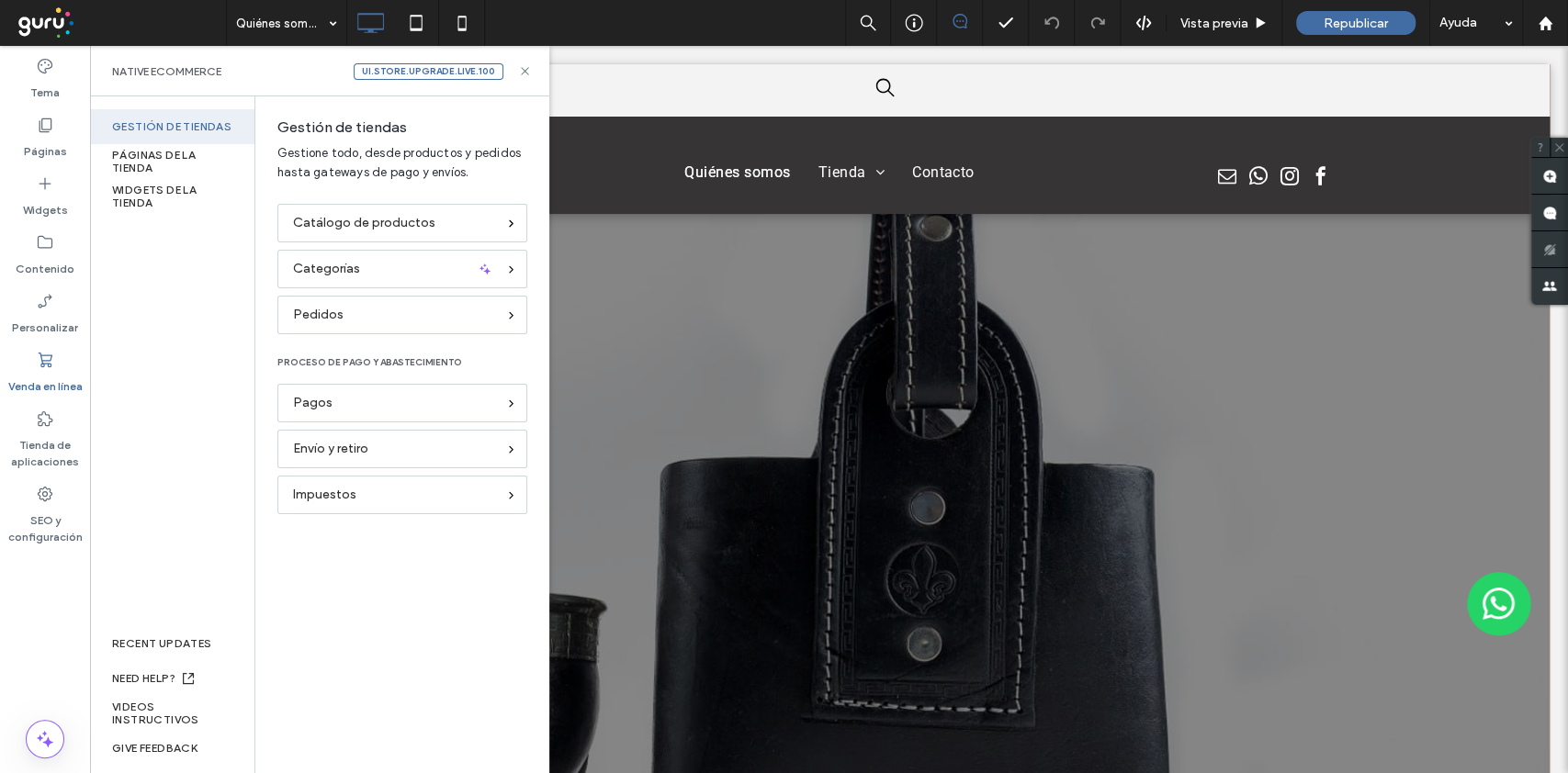
scroll to position [0, 0]
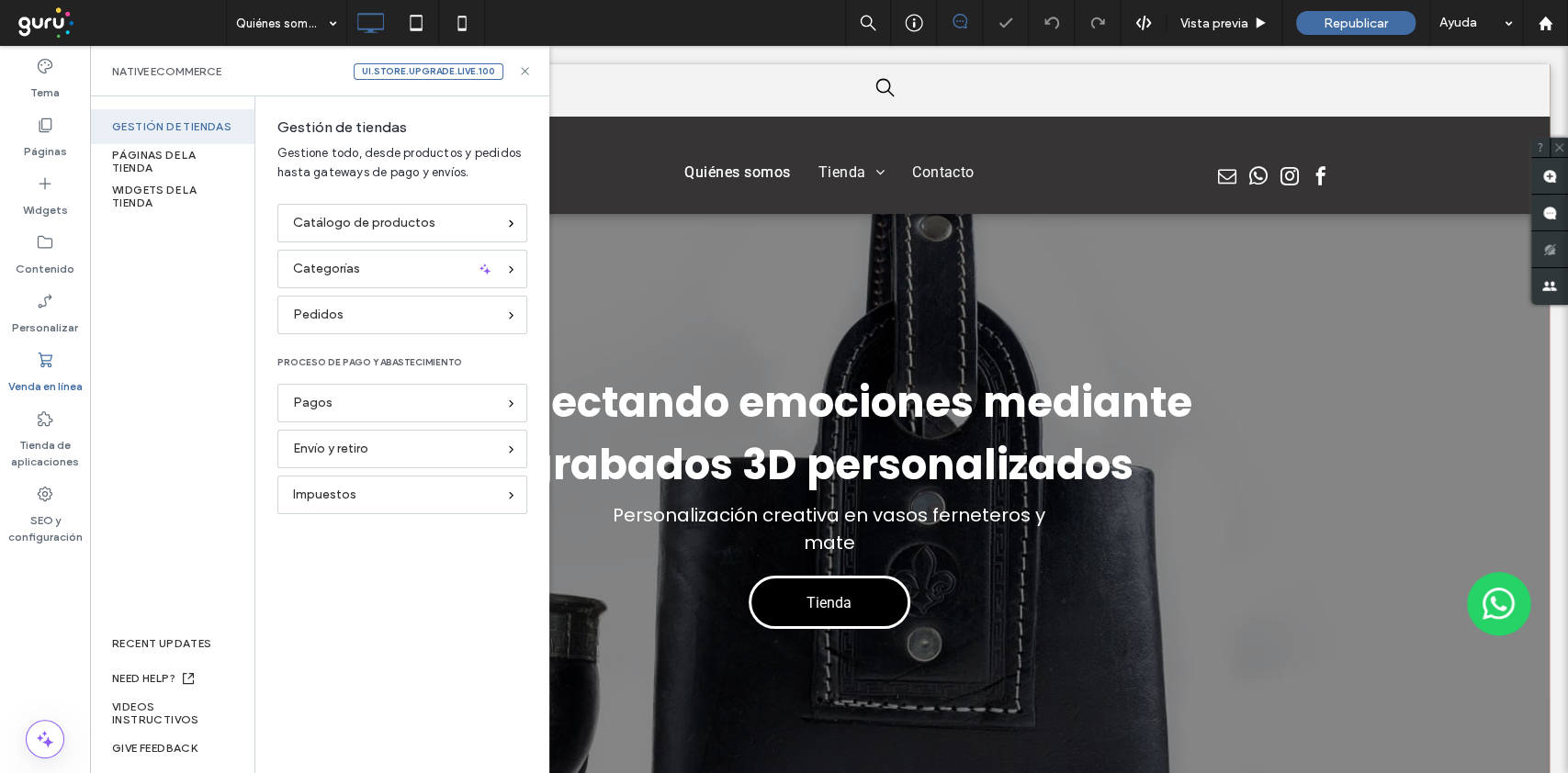
drag, startPoint x: 521, startPoint y: 71, endPoint x: 1345, endPoint y: 23, distance: 825.4
click at [521, 70] on icon at bounding box center [525, 72] width 14 height 14
click at [1175, 22] on span "Republicar" at bounding box center [1355, 24] width 65 height 16
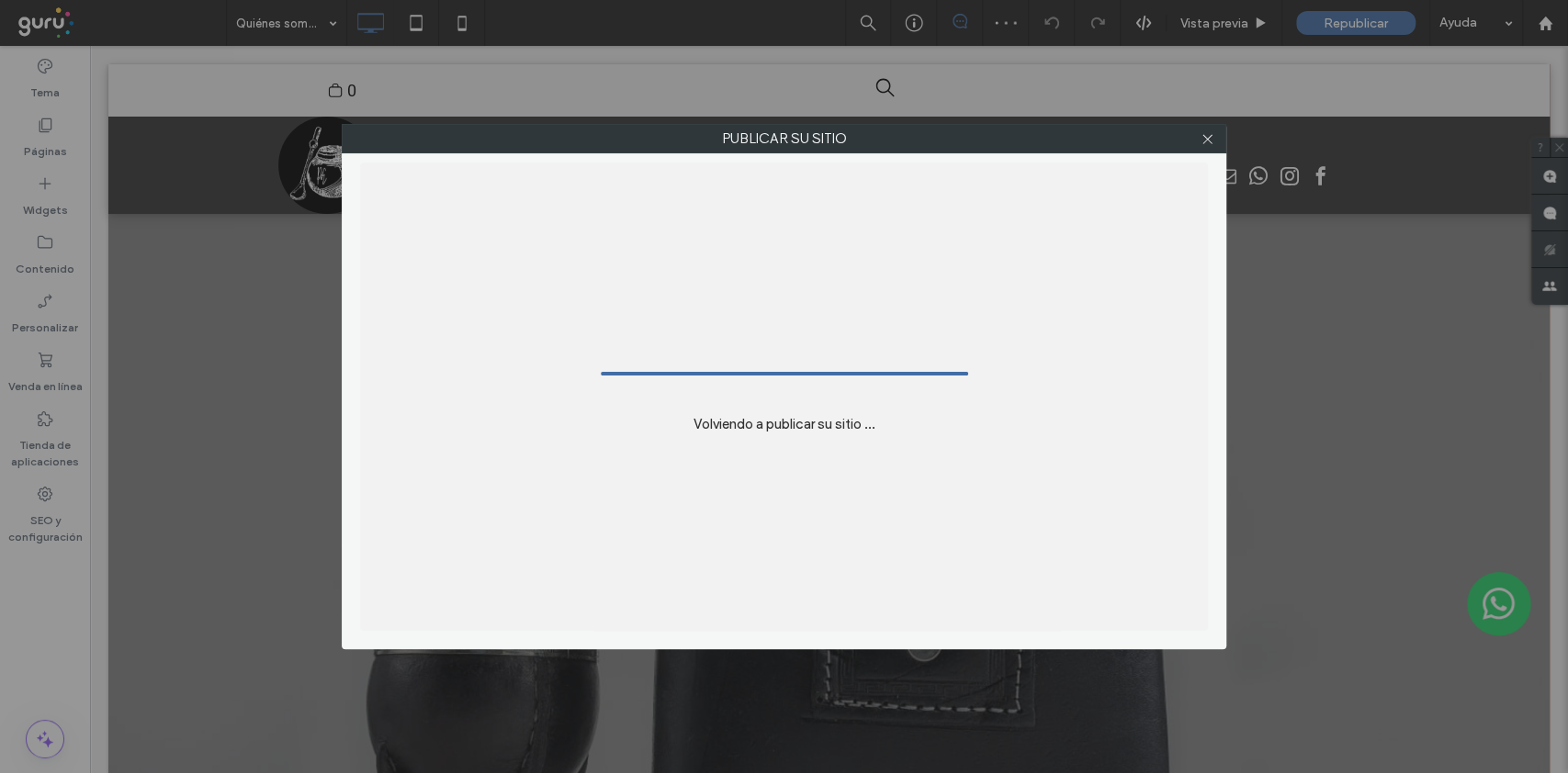
click at [1175, 139] on icon at bounding box center [1207, 139] width 14 height 14
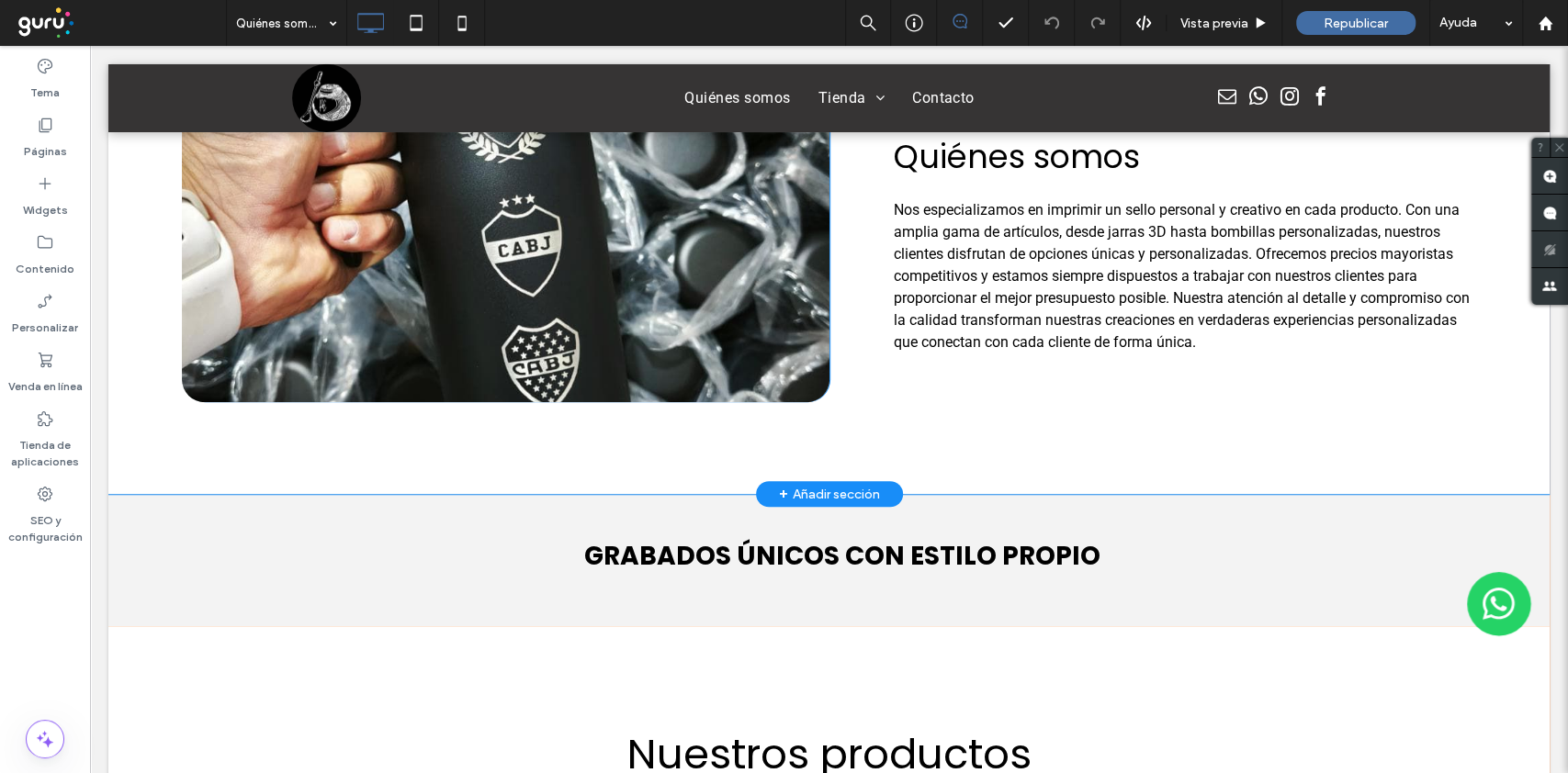
scroll to position [611, 0]
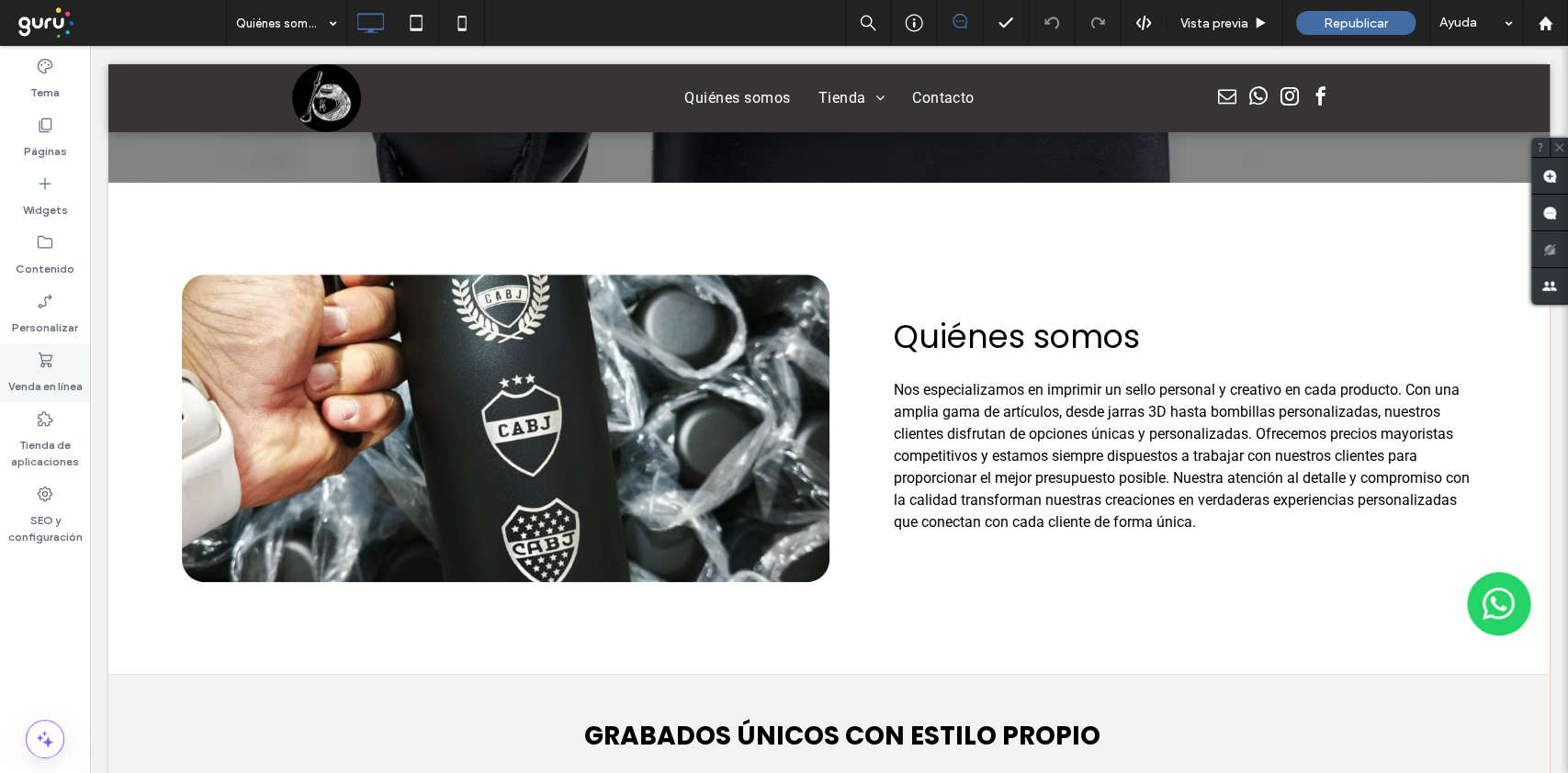
drag, startPoint x: 62, startPoint y: 363, endPoint x: 92, endPoint y: 355, distance: 31.0
click at [62, 363] on div "Venda en línea" at bounding box center [45, 372] width 90 height 59
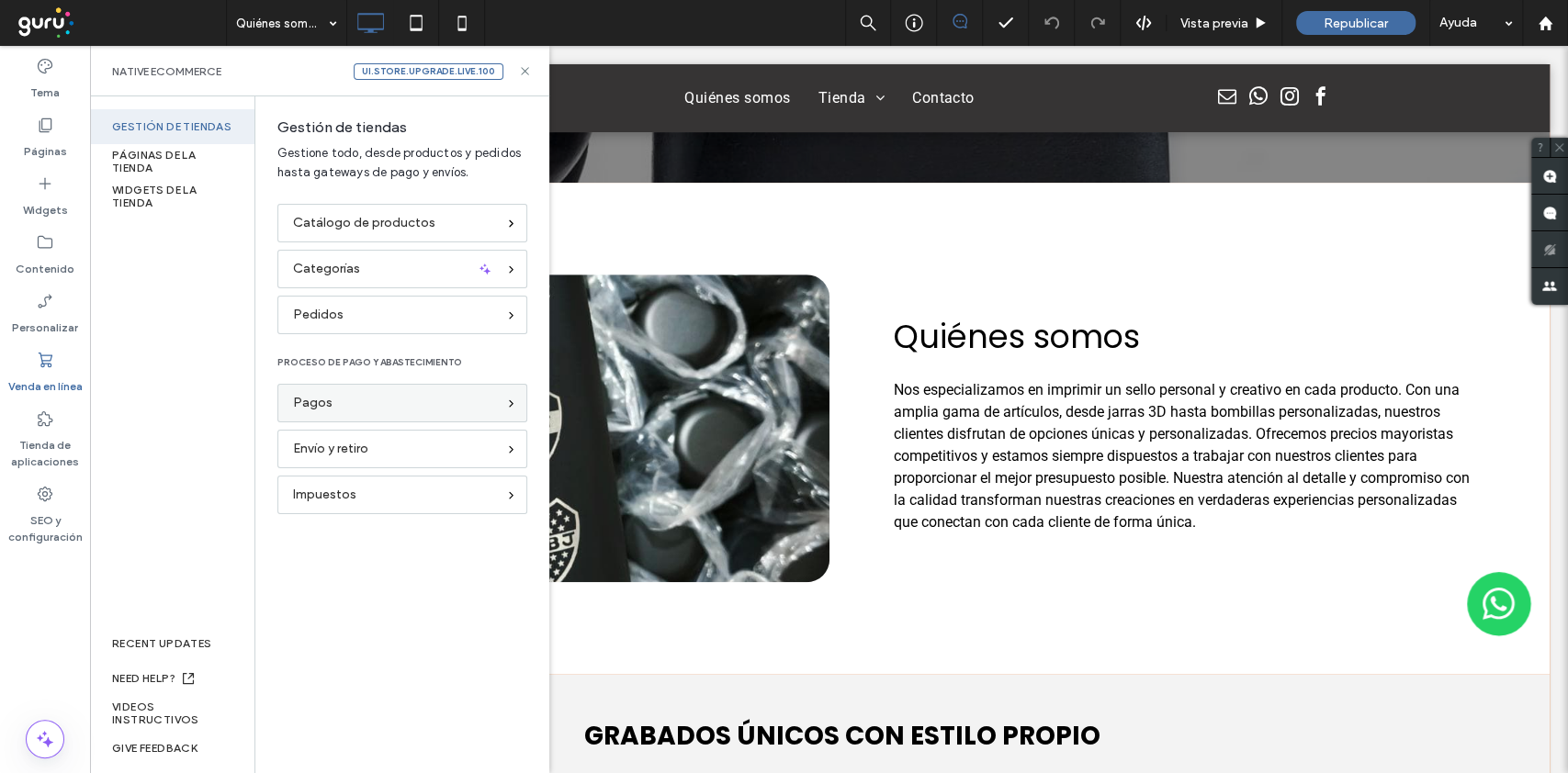
click at [352, 401] on div "Pagos" at bounding box center [394, 403] width 203 height 21
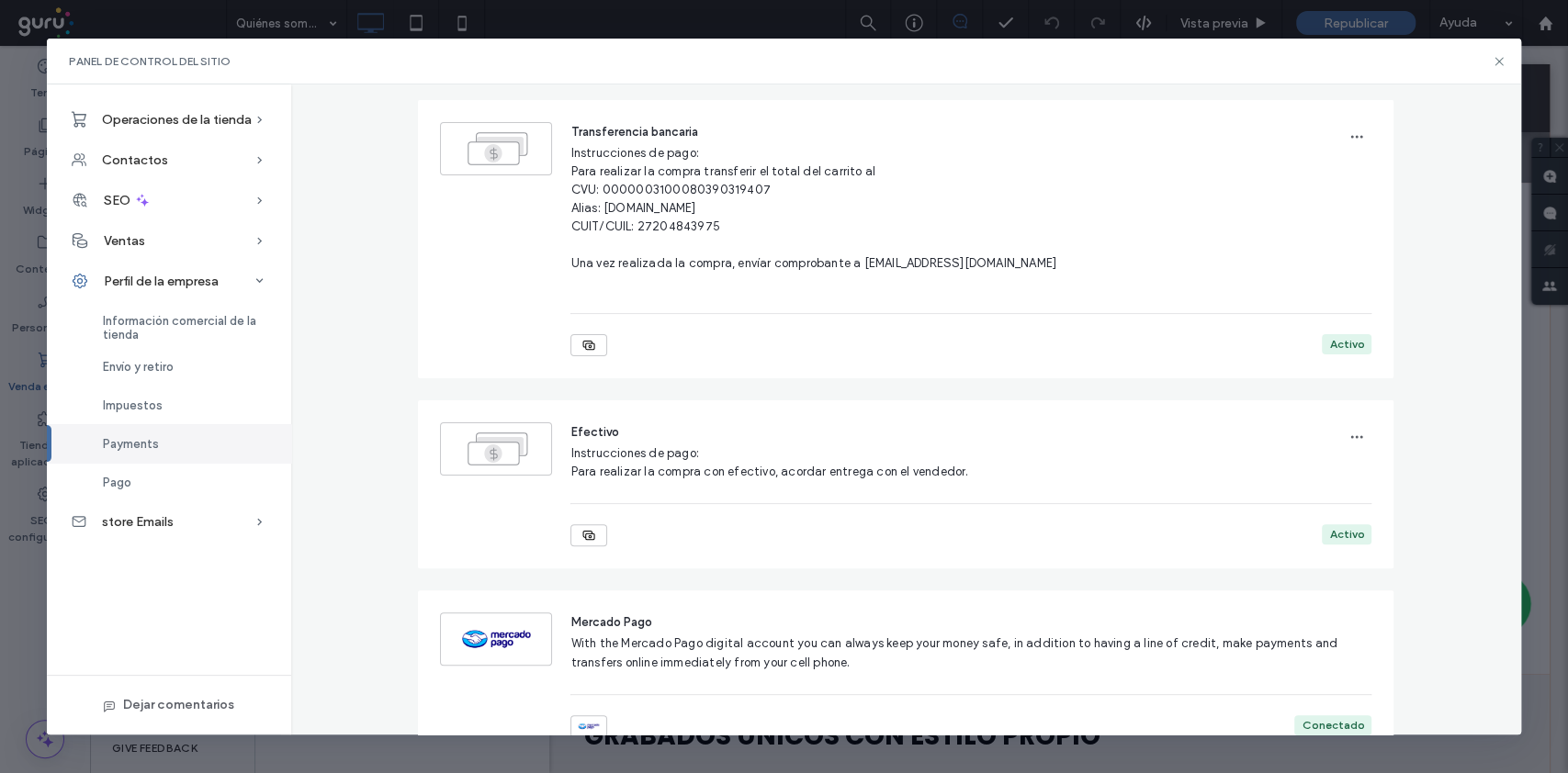
scroll to position [122, 0]
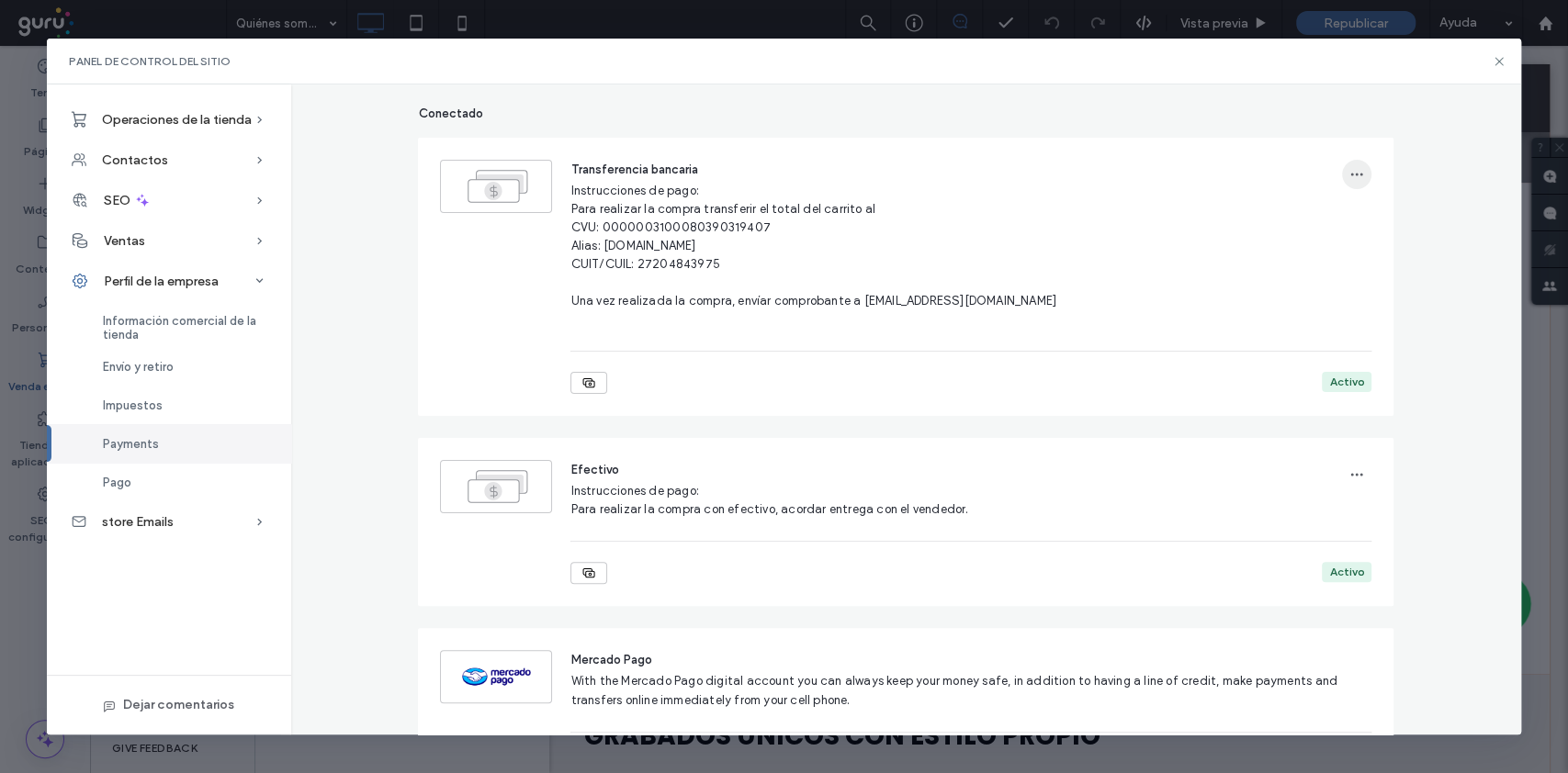
click at [1175, 163] on span "button" at bounding box center [1356, 174] width 29 height 29
click at [1175, 268] on div "Suprimir" at bounding box center [1415, 257] width 164 height 35
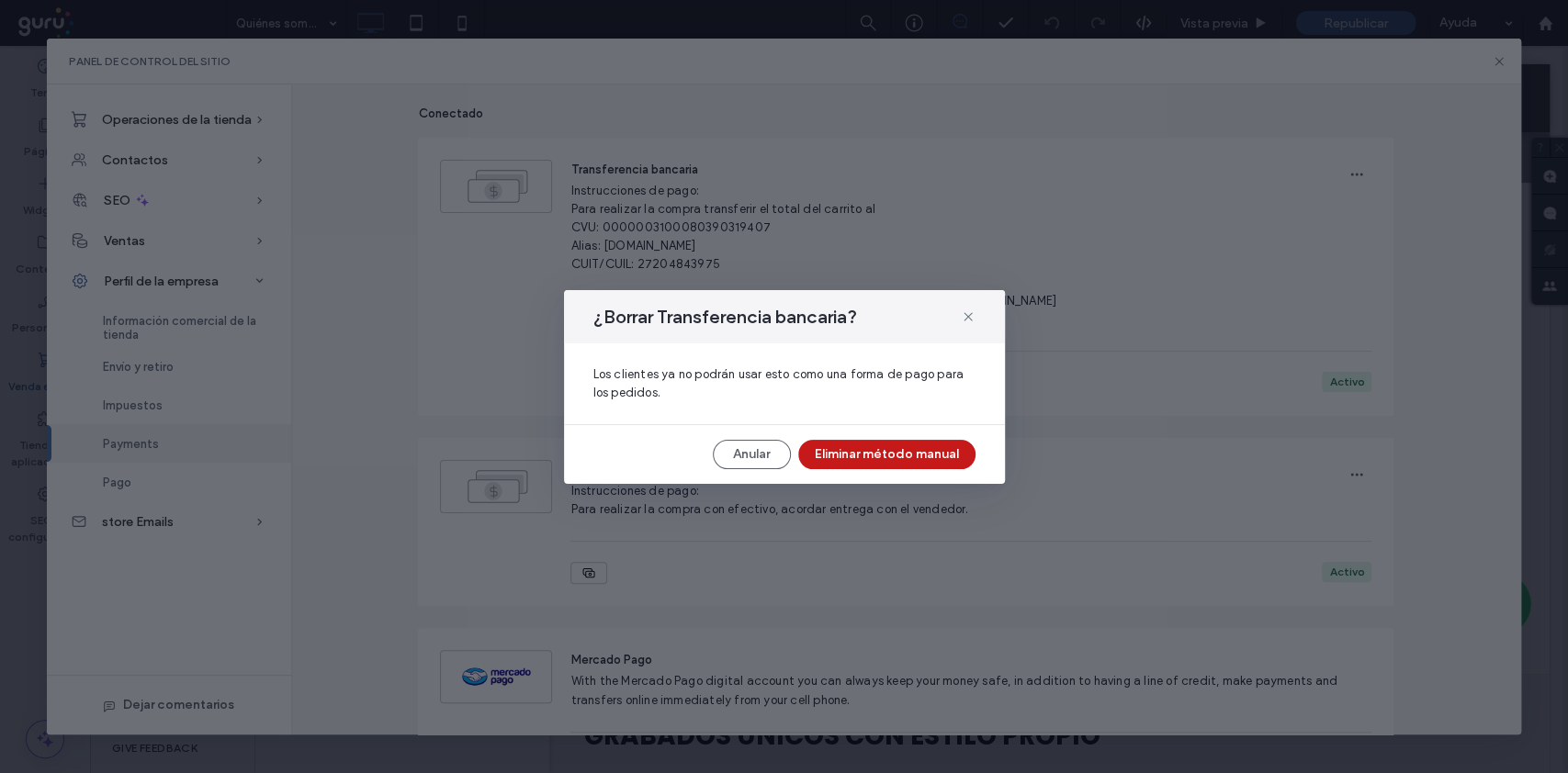
click at [901, 452] on button "Eliminar método manual" at bounding box center [886, 455] width 177 height 29
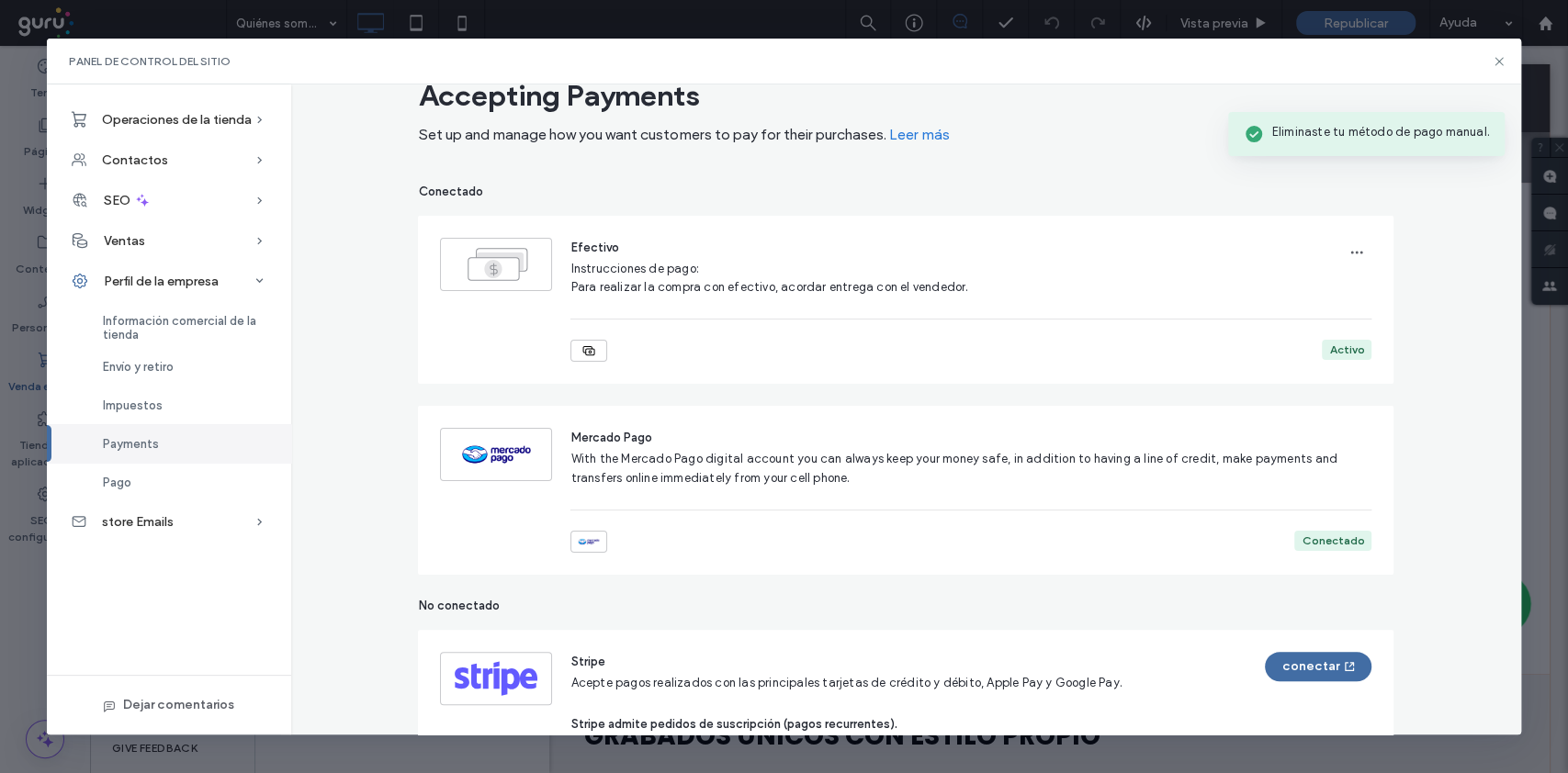
scroll to position [55, 0]
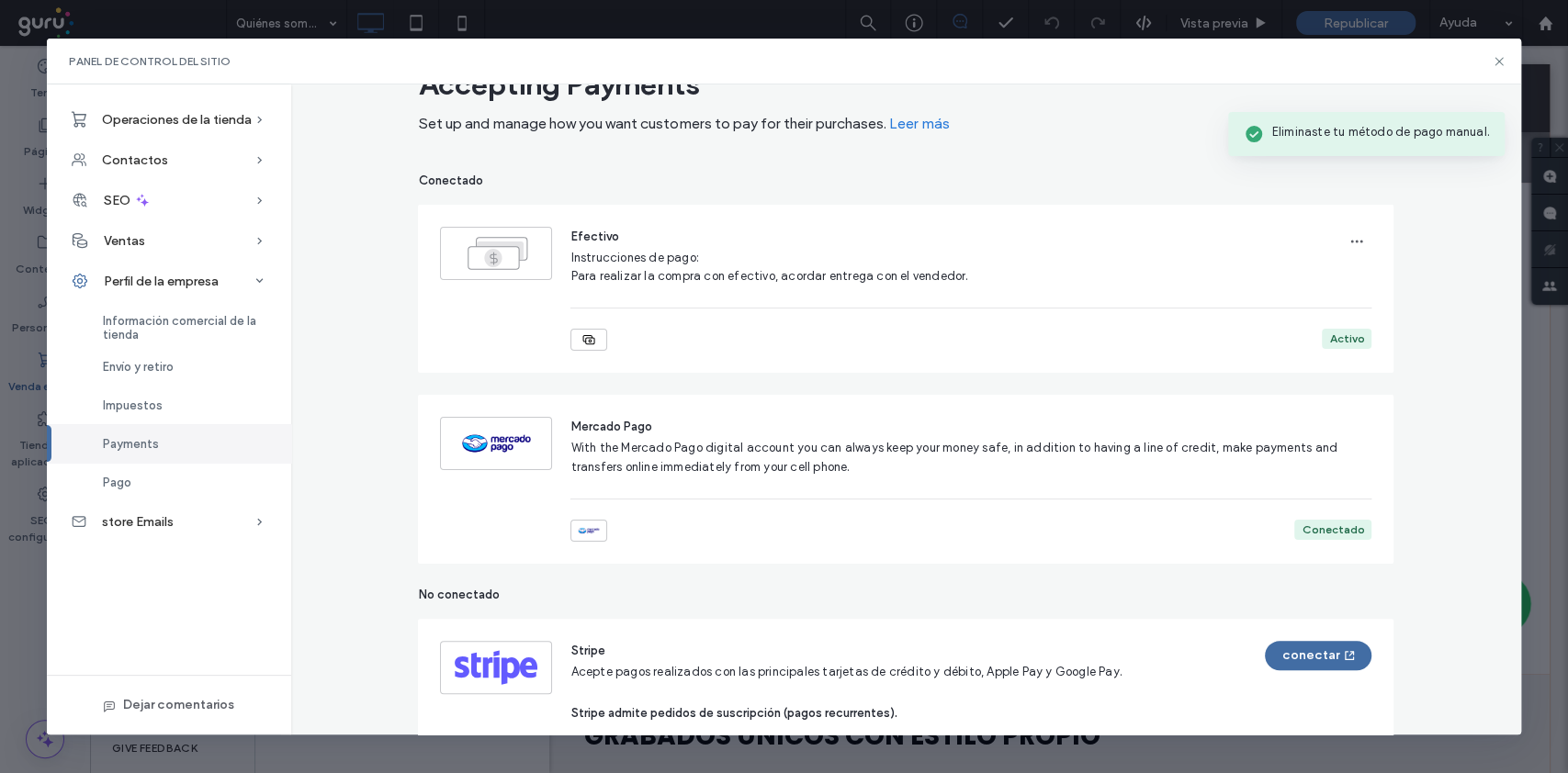
drag, startPoint x: 801, startPoint y: 434, endPoint x: 796, endPoint y: 478, distance: 44.3
click at [168, 370] on span "Envío y retiro" at bounding box center [138, 366] width 71 height 14
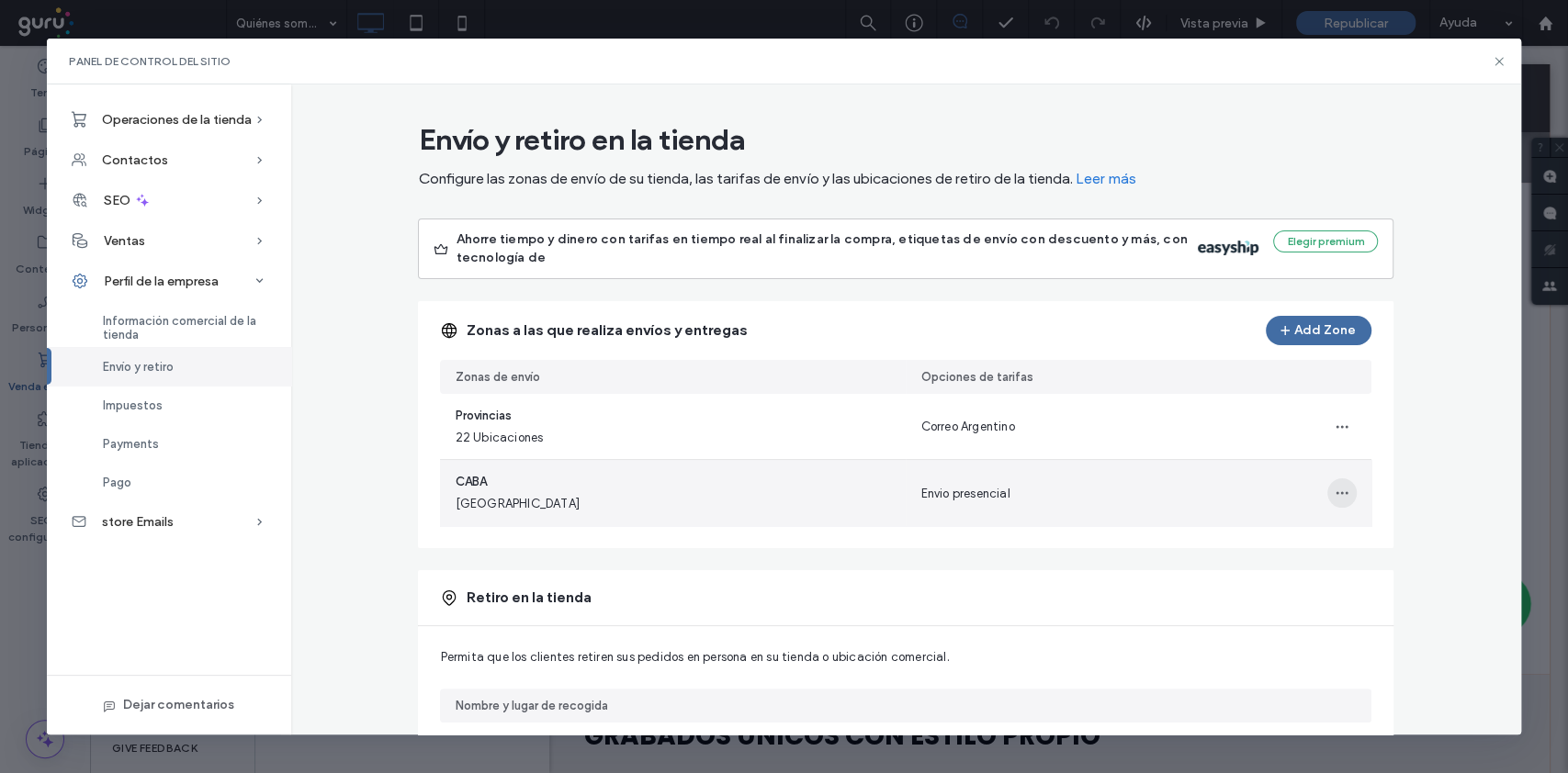
click at [1175, 499] on icon "button" at bounding box center [1342, 493] width 15 height 15
click at [1175, 571] on span "Eliminar zona de envío" at bounding box center [1270, 575] width 123 height 19
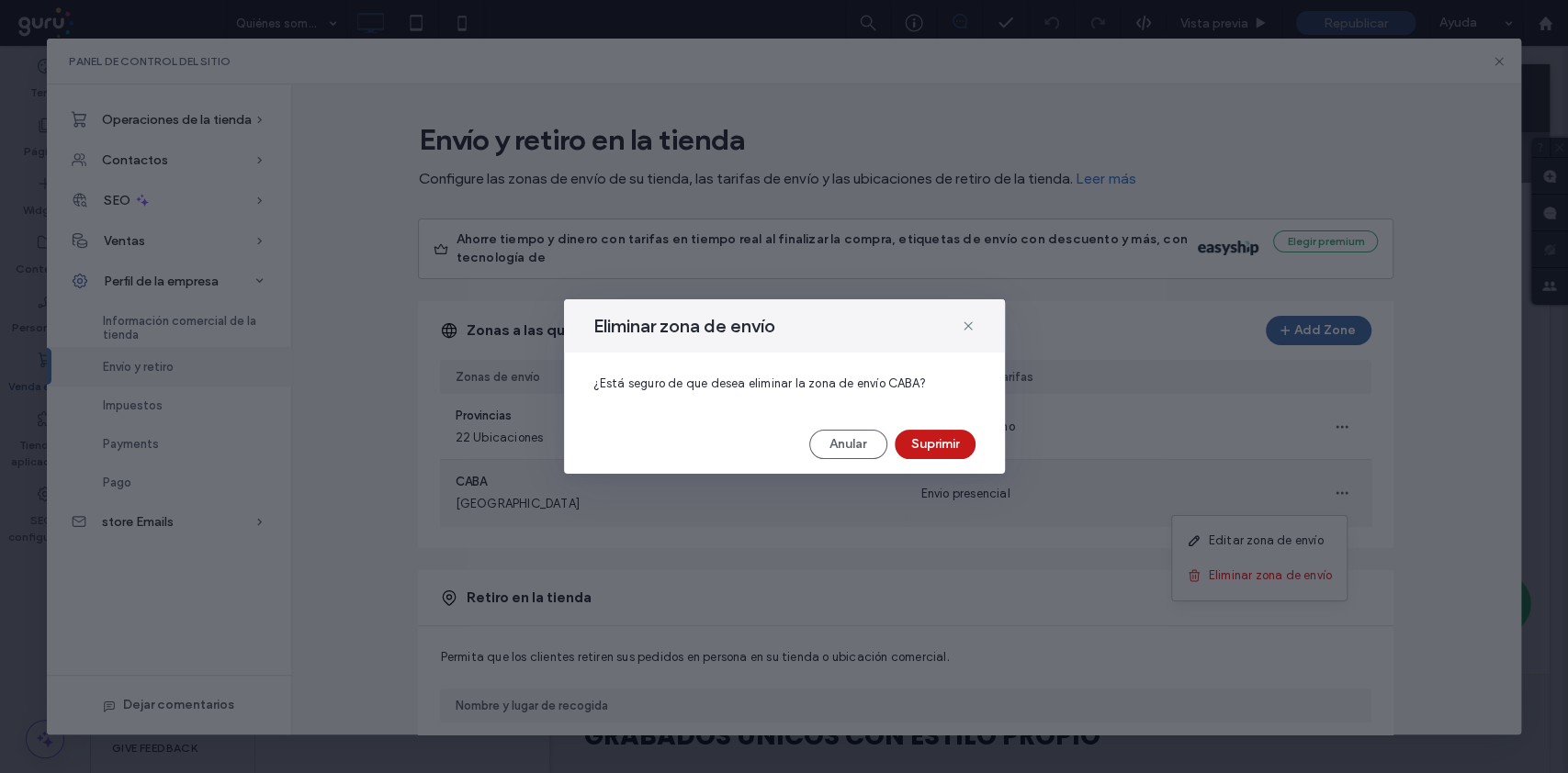
click at [960, 454] on button "Suprimir" at bounding box center [935, 445] width 80 height 29
click at [960, 446] on button "Suprimir" at bounding box center [935, 445] width 80 height 29
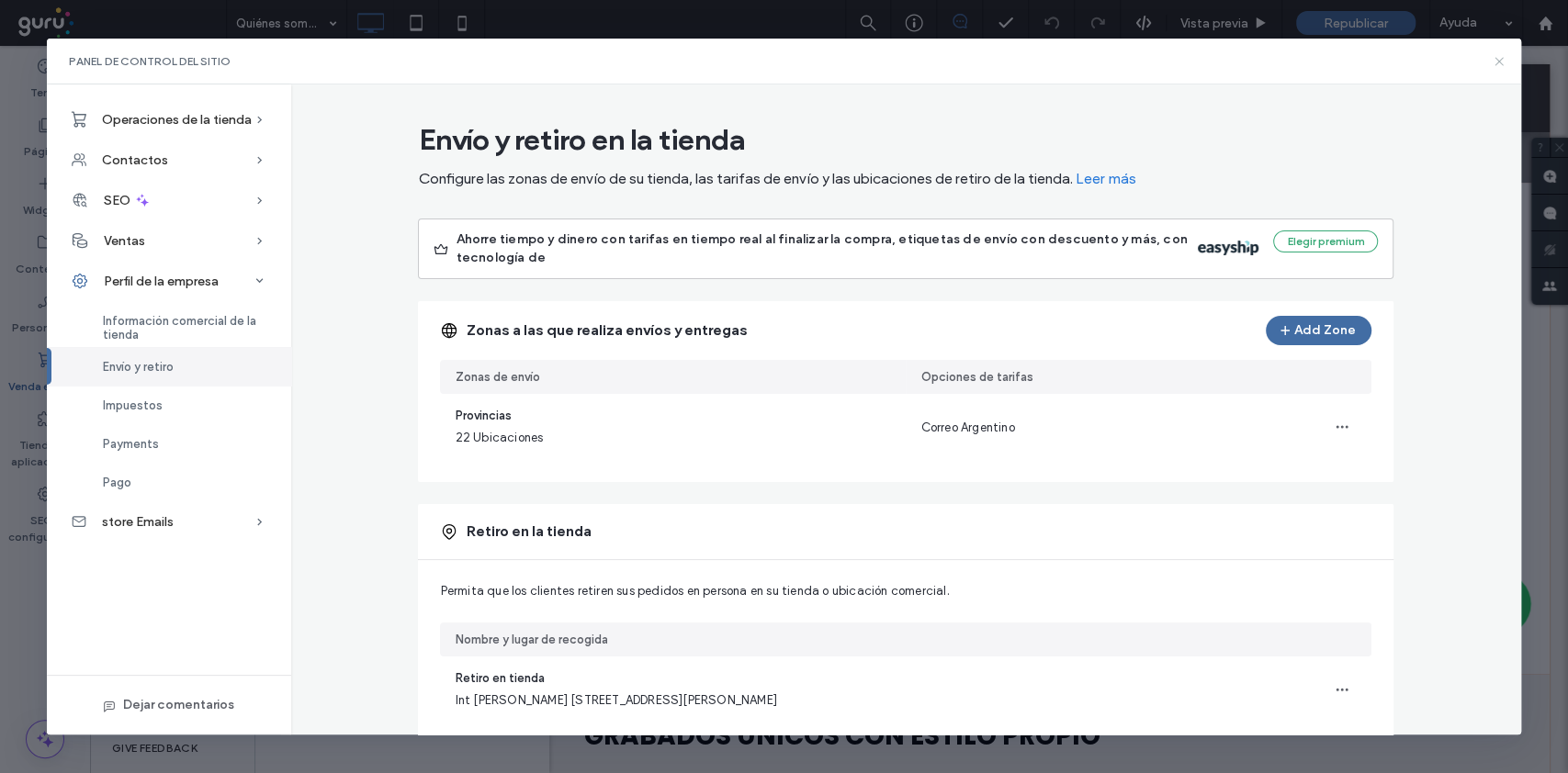
click at [1175, 62] on icon at bounding box center [1498, 61] width 15 height 15
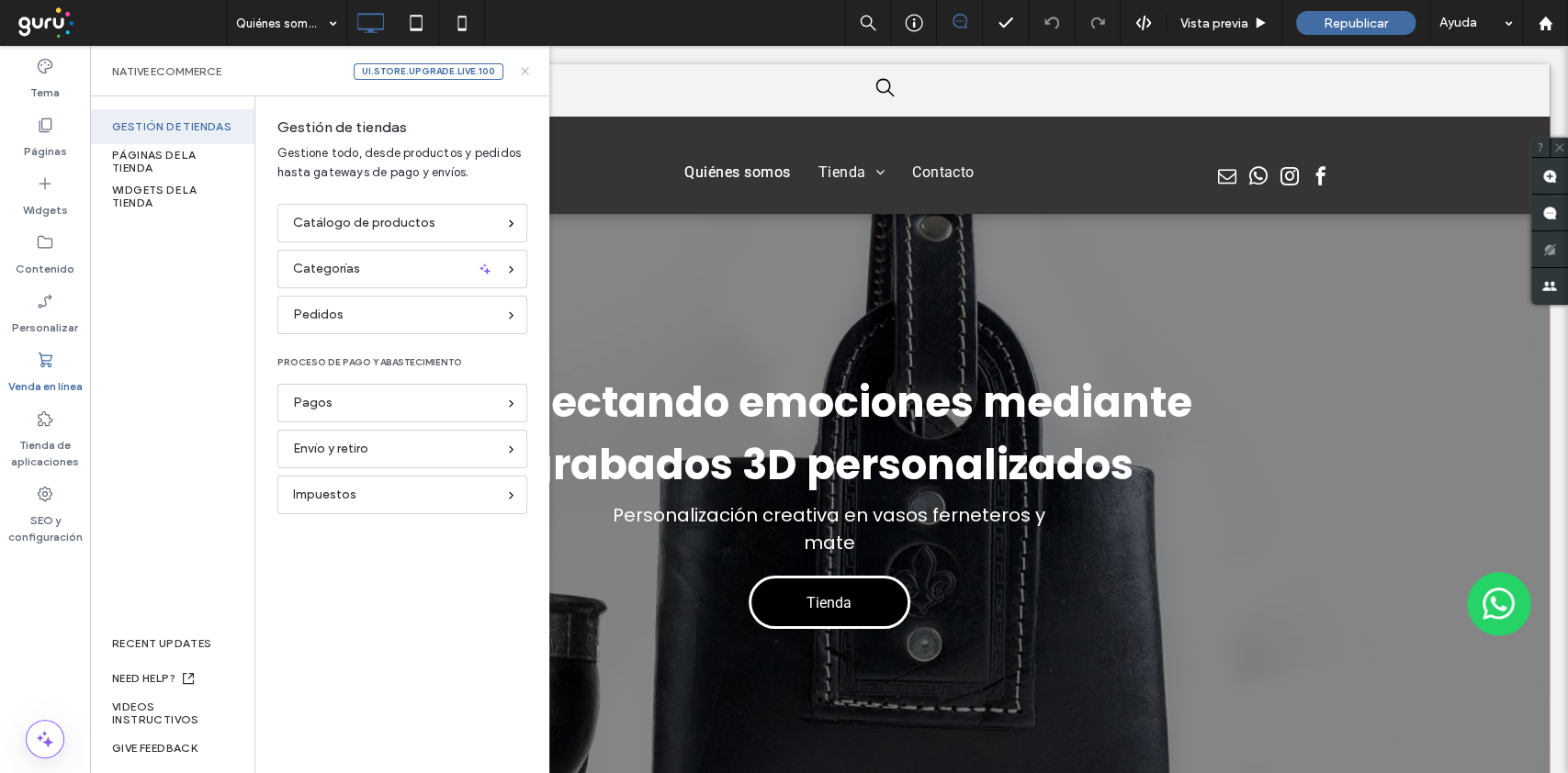
click at [526, 73] on icon at bounding box center [525, 72] width 14 height 14
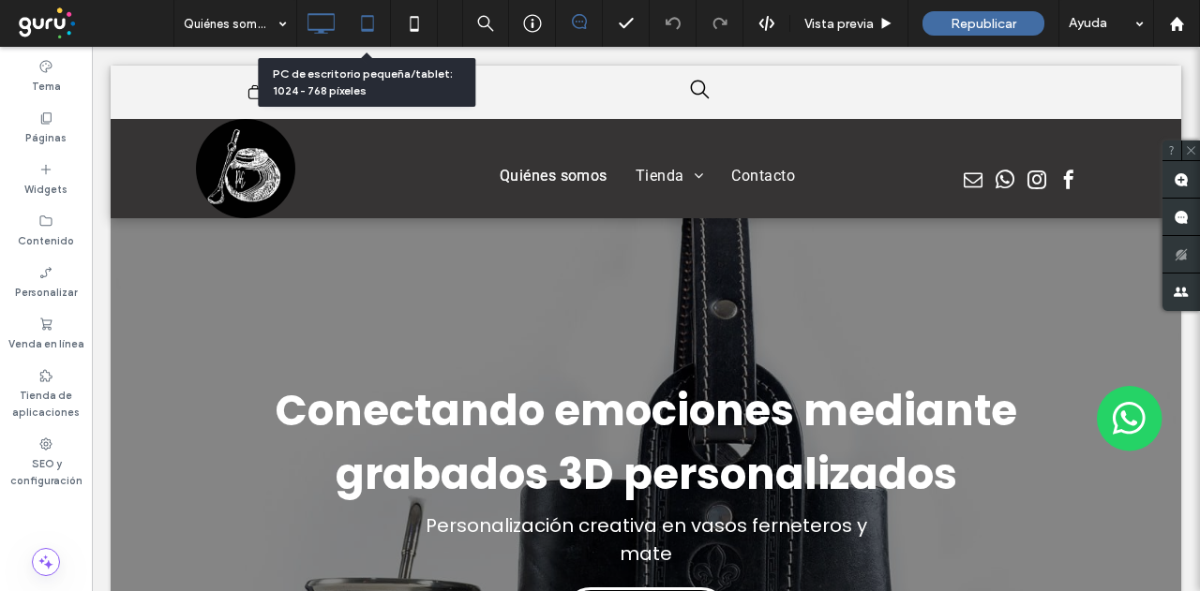
click at [371, 32] on icon at bounding box center [367, 23] width 37 height 37
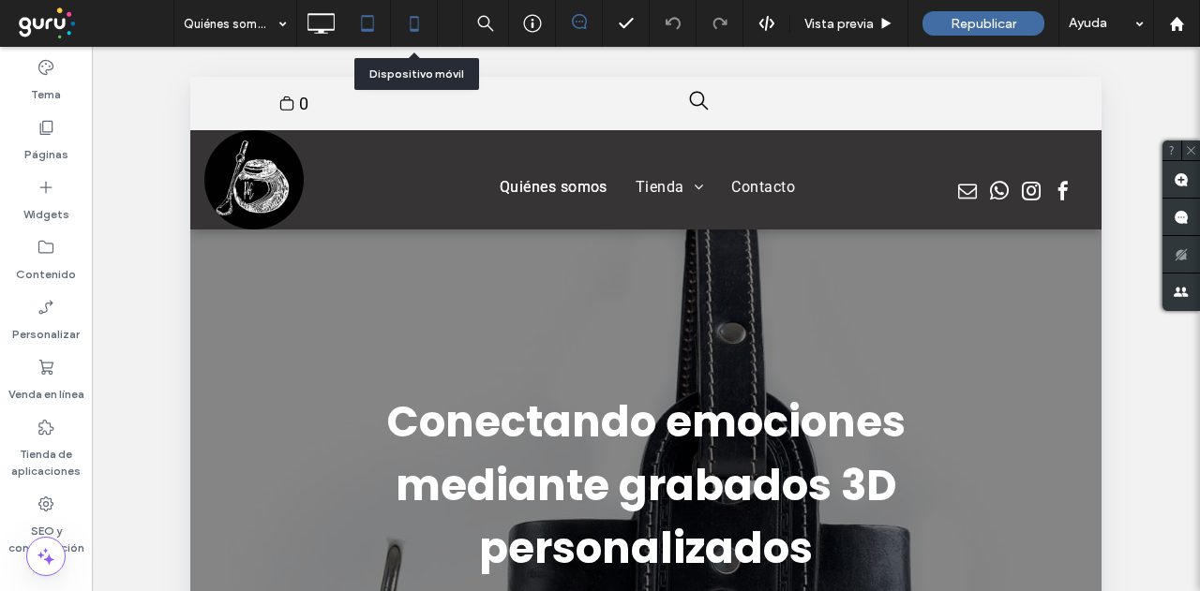
click at [410, 35] on icon at bounding box center [413, 23] width 37 height 37
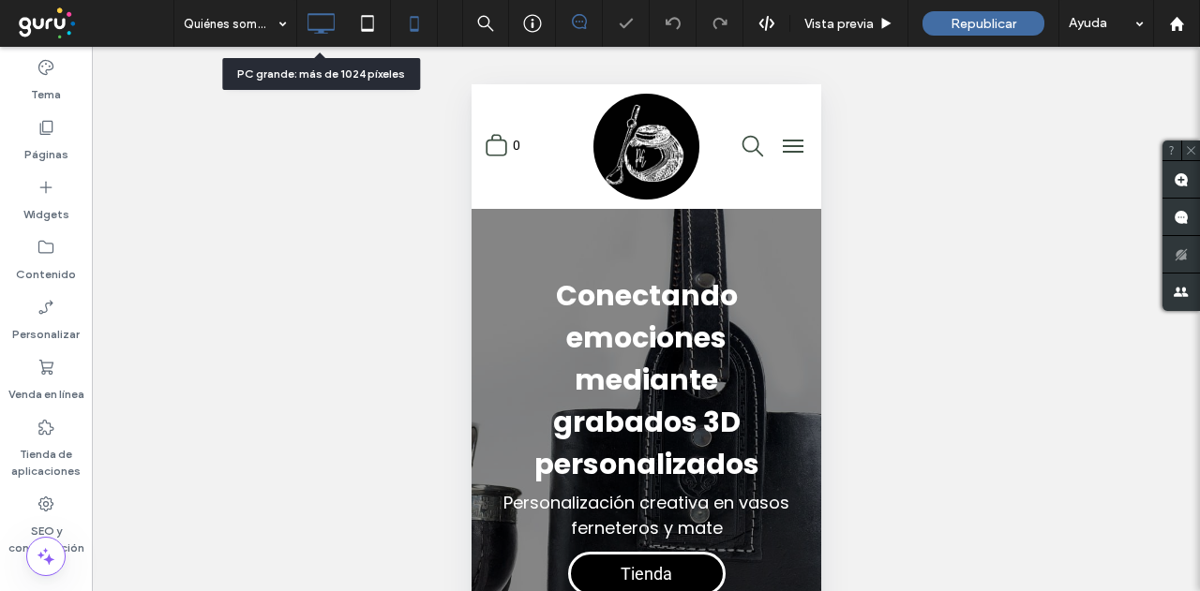
click at [309, 33] on icon at bounding box center [320, 23] width 37 height 37
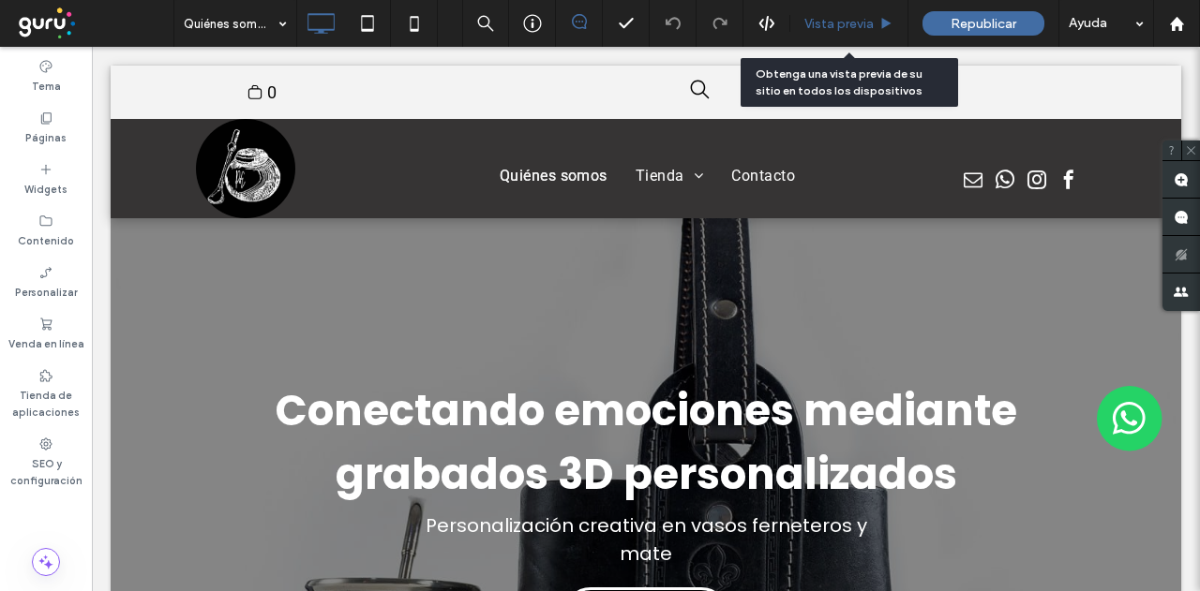
click at [813, 34] on div "Vista previa" at bounding box center [849, 23] width 118 height 47
click at [832, 32] on div "Vista previa" at bounding box center [849, 23] width 118 height 47
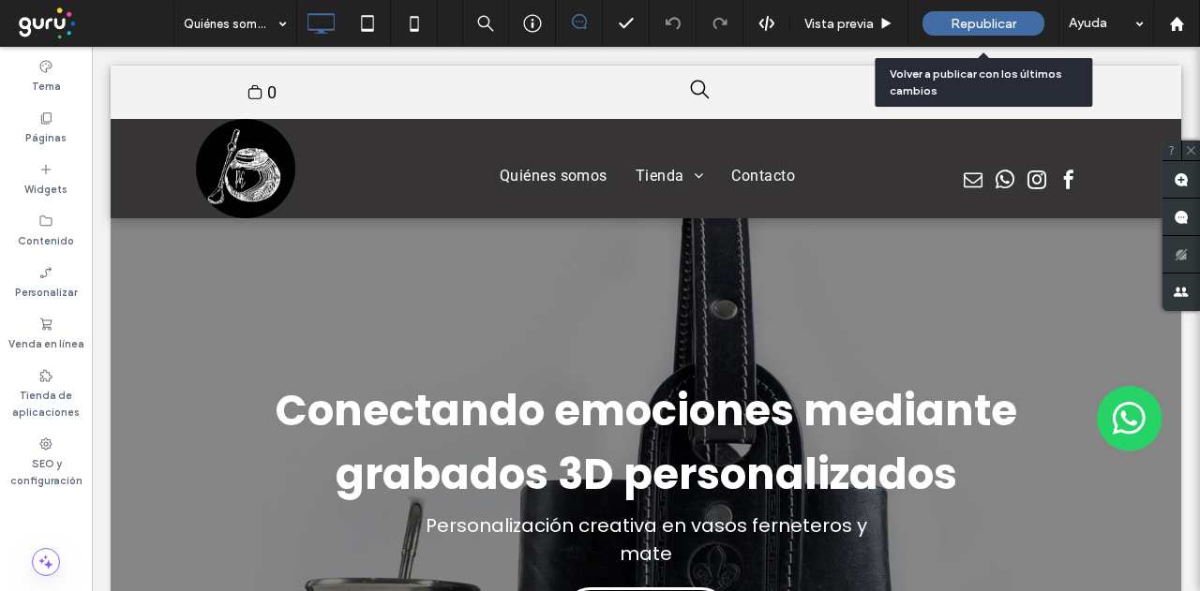
click at [957, 22] on span "Republicar" at bounding box center [983, 24] width 66 height 16
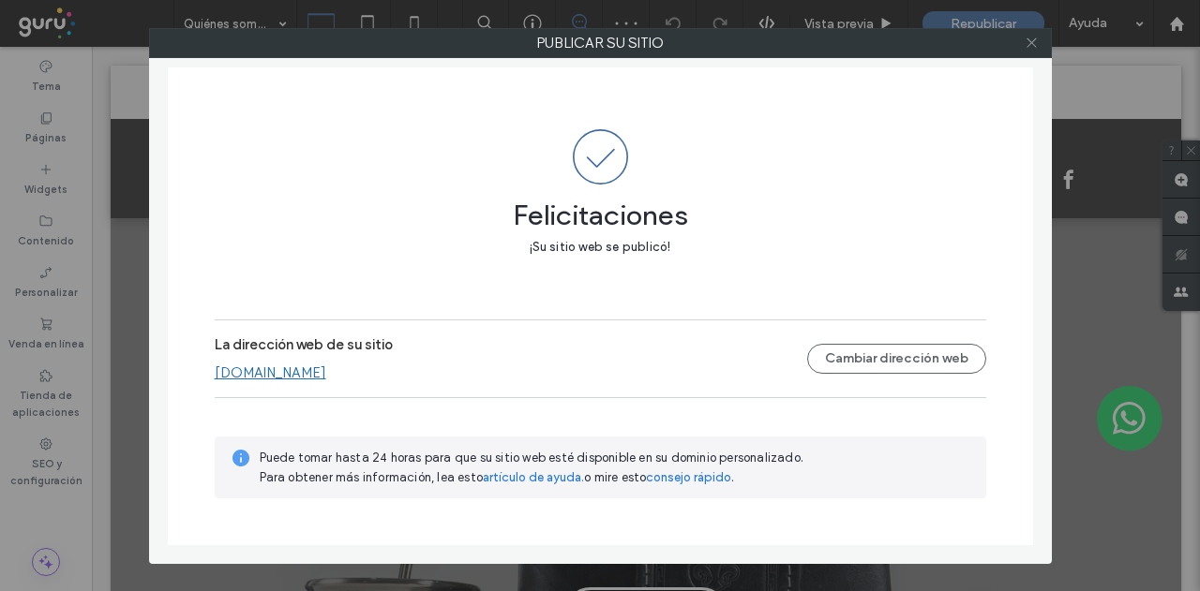
click at [1030, 48] on icon at bounding box center [1031, 43] width 14 height 14
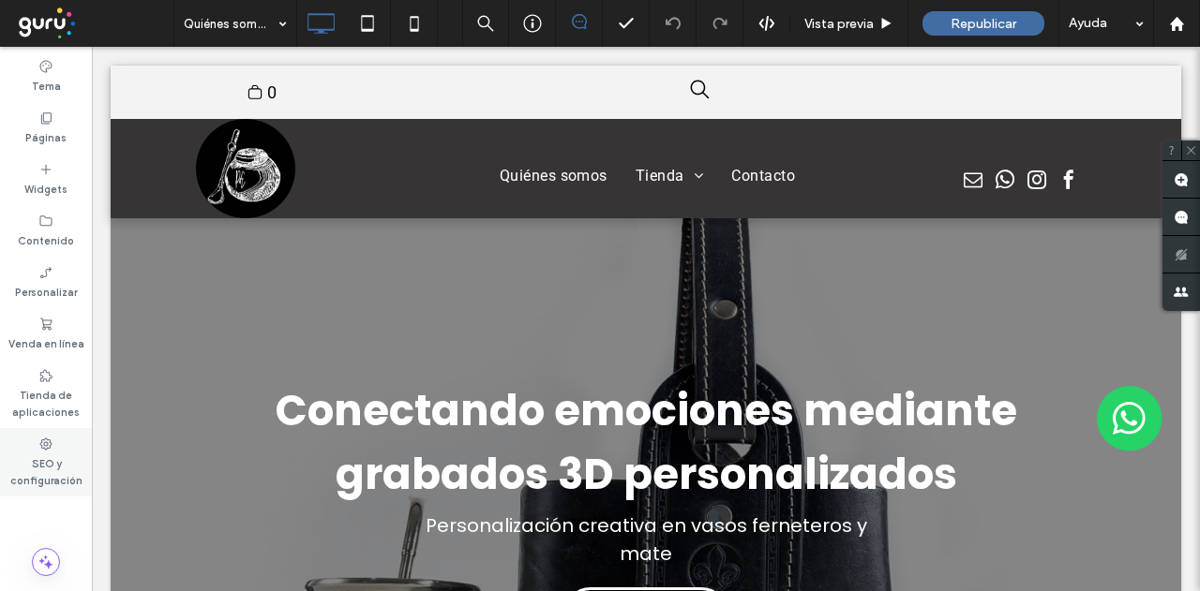
click at [53, 462] on label "SEO y configuración" at bounding box center [46, 470] width 92 height 37
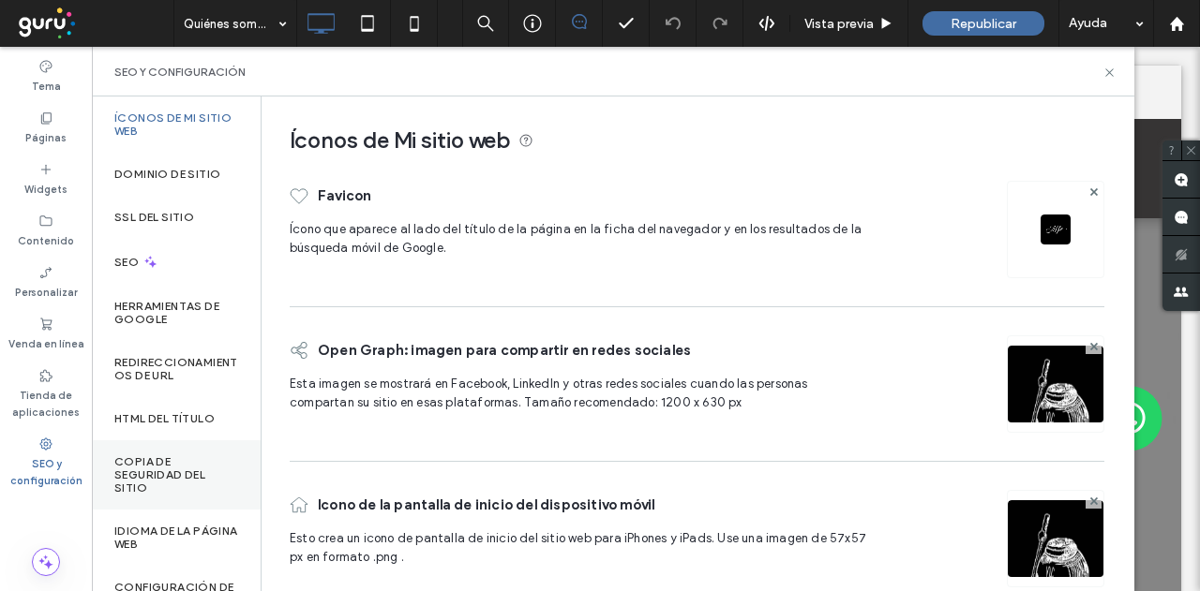
click at [157, 462] on label "Copia de seguridad del sitio" at bounding box center [176, 474] width 124 height 39
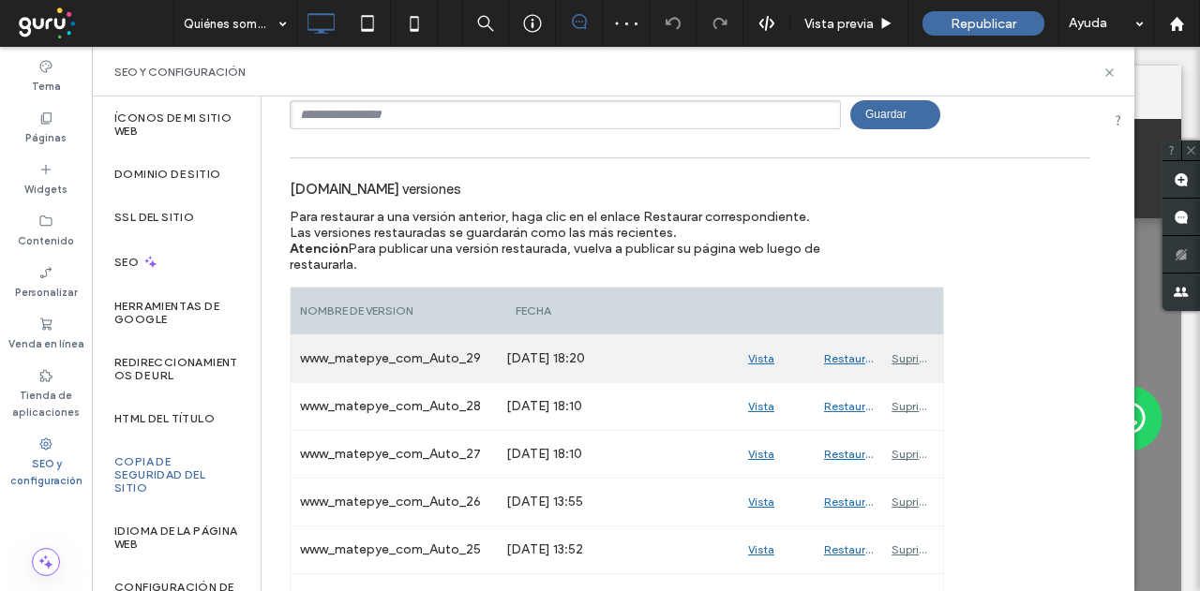
scroll to position [187, 0]
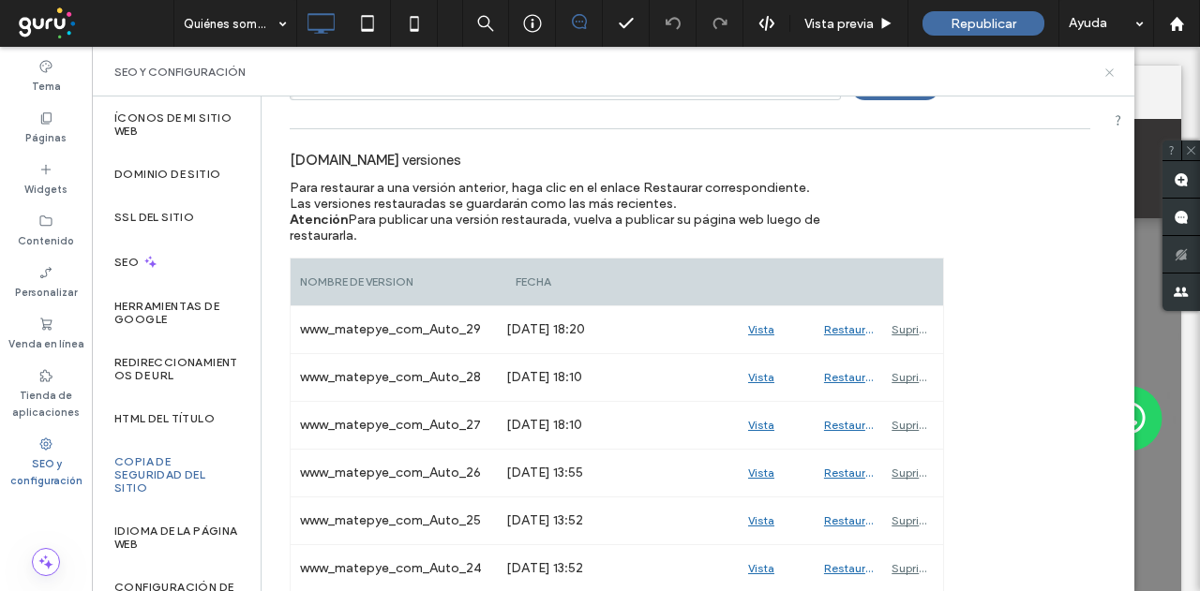
click at [1106, 72] on icon at bounding box center [1109, 73] width 14 height 14
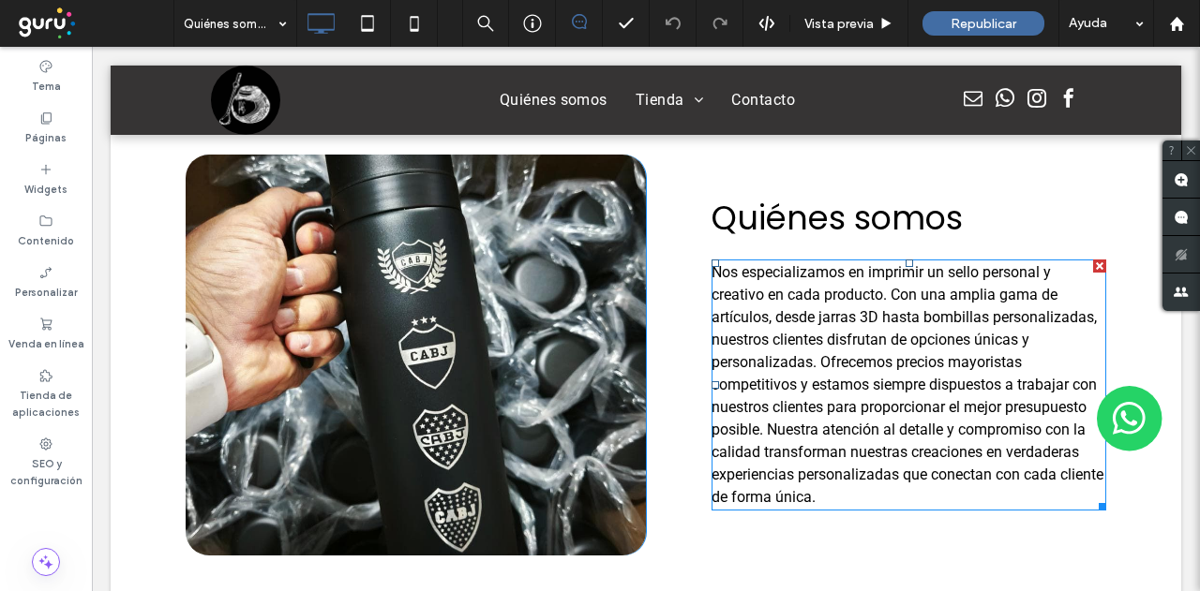
scroll to position [656, 0]
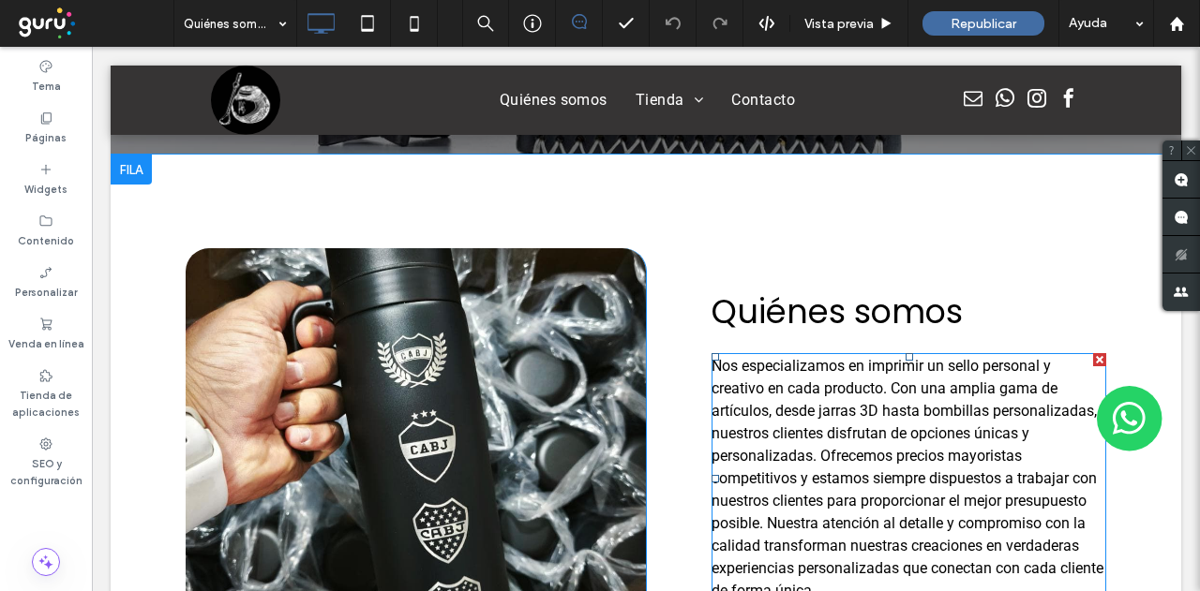
click at [767, 372] on p "Nos especializamos en imprimir un sello personal y creativo en cada producto. C…" at bounding box center [908, 478] width 395 height 247
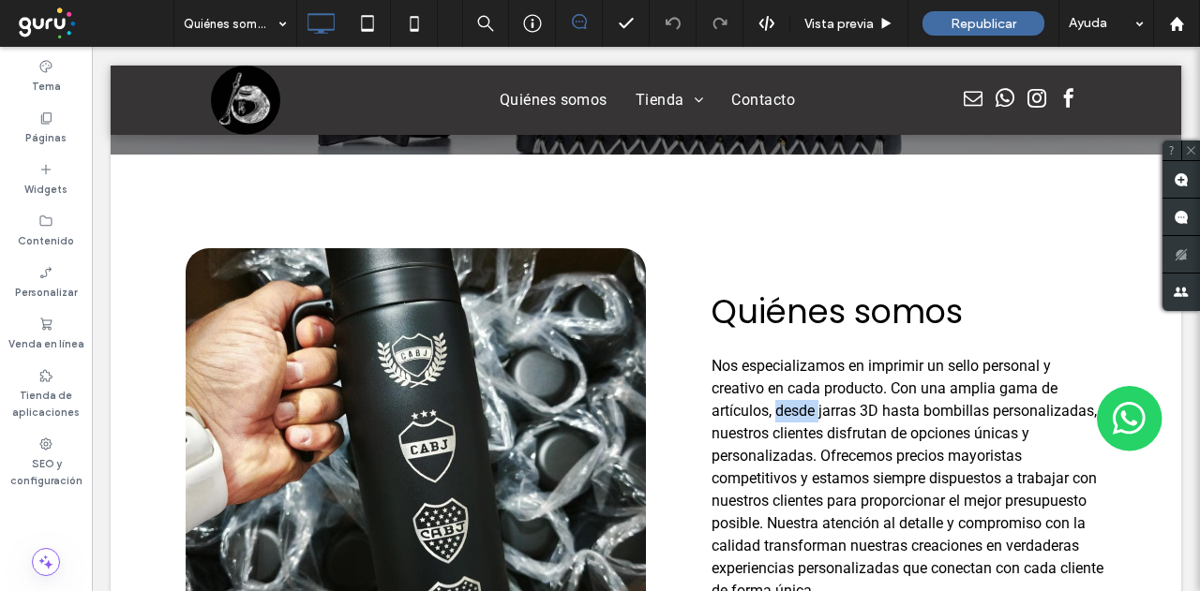
click at [767, 372] on p "Nos especializamos en imprimir un sello personal y creativo en cada producto. C…" at bounding box center [908, 478] width 395 height 247
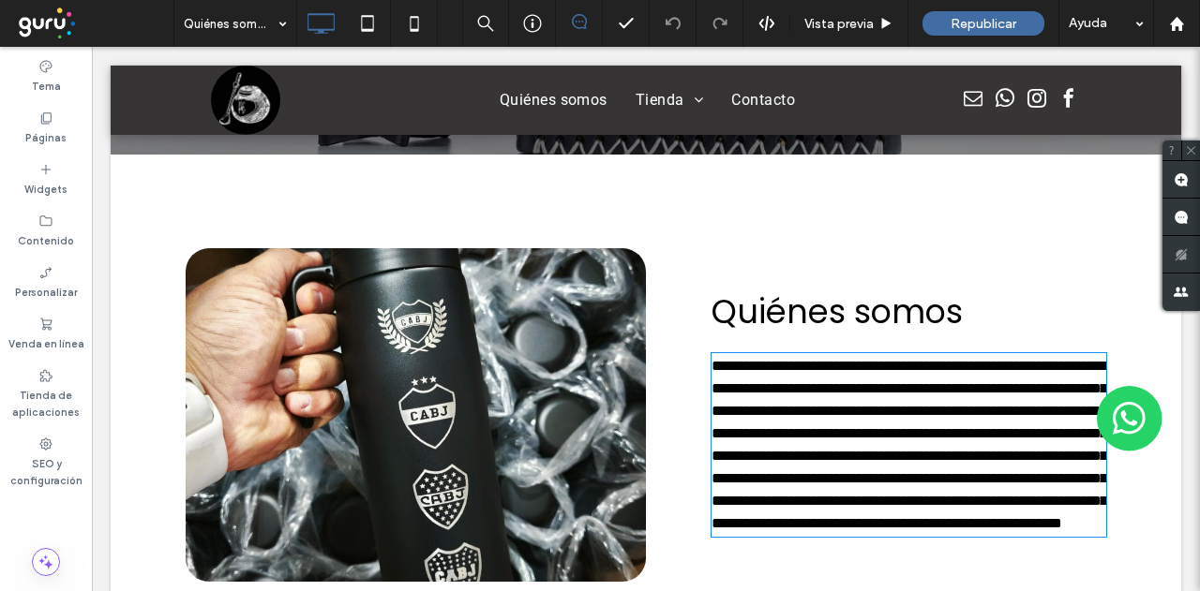
click at [817, 391] on span "**********" at bounding box center [908, 444] width 395 height 171
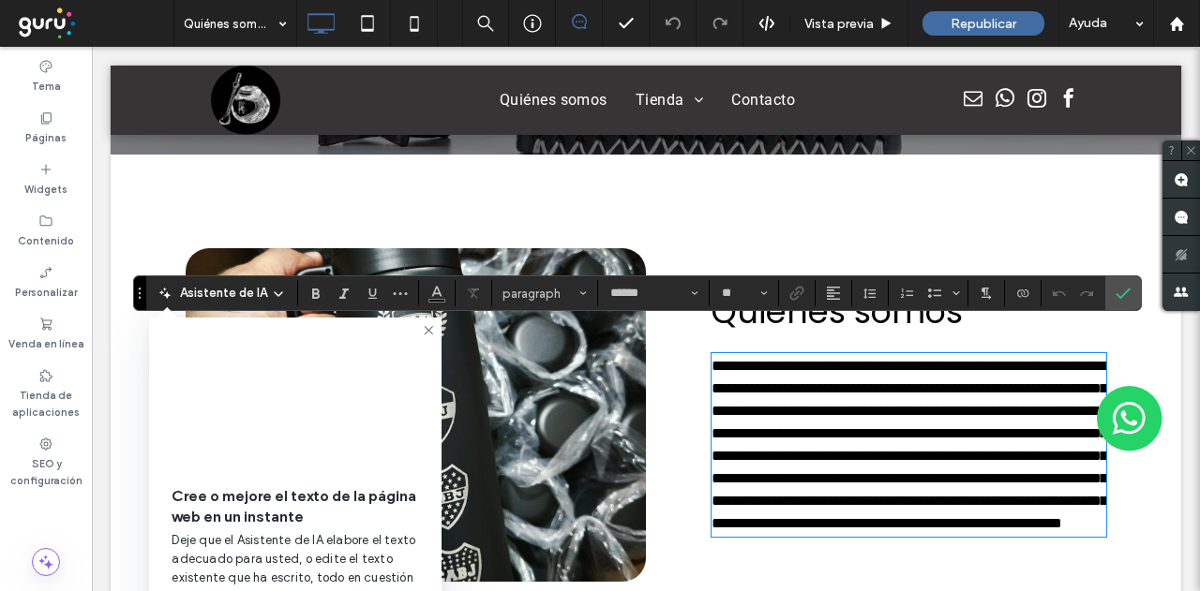
type input "******"
type input "**"
click at [1014, 530] on span "**********" at bounding box center [908, 444] width 395 height 171
click at [1121, 303] on span "Confirmar" at bounding box center [1122, 293] width 15 height 32
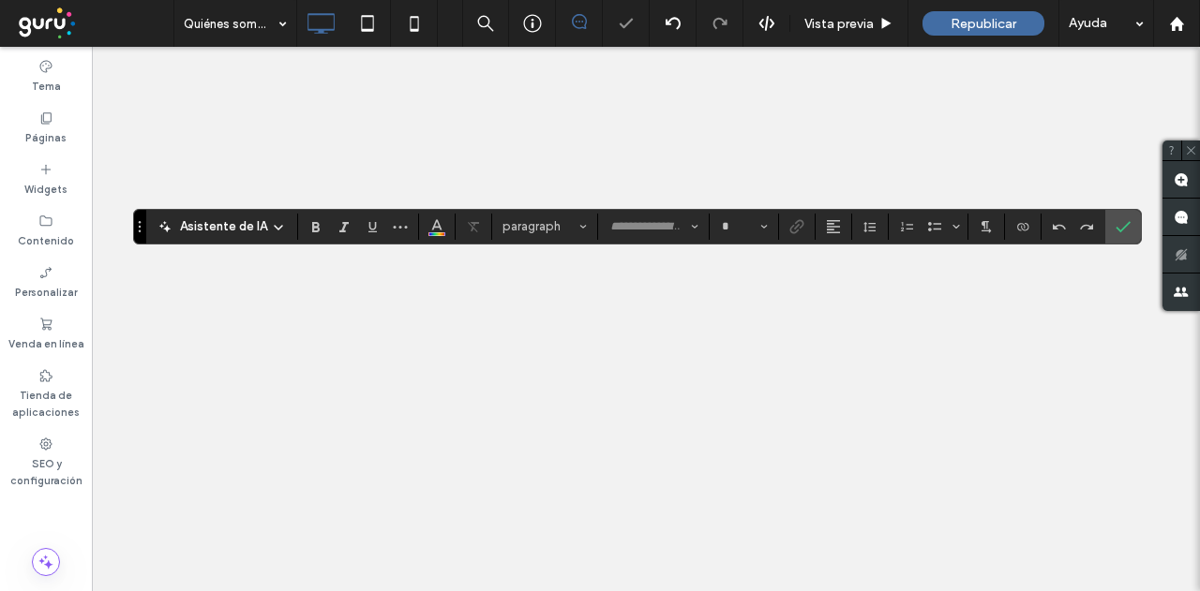
type input "*******"
type input "**"
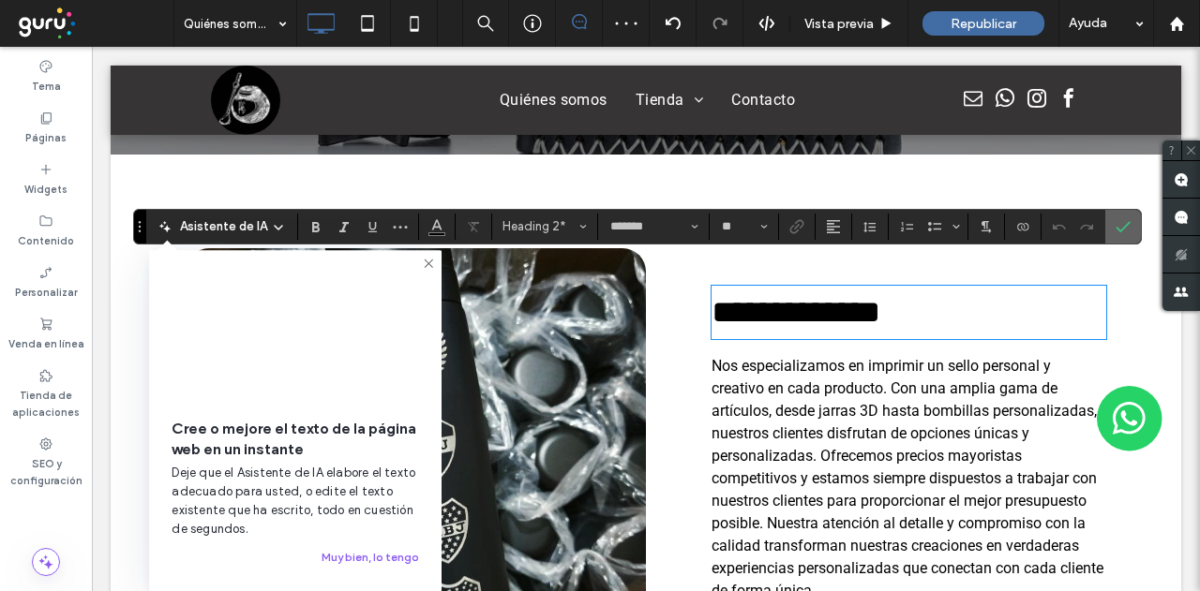
click at [1124, 224] on icon "Confirmar" at bounding box center [1122, 226] width 15 height 15
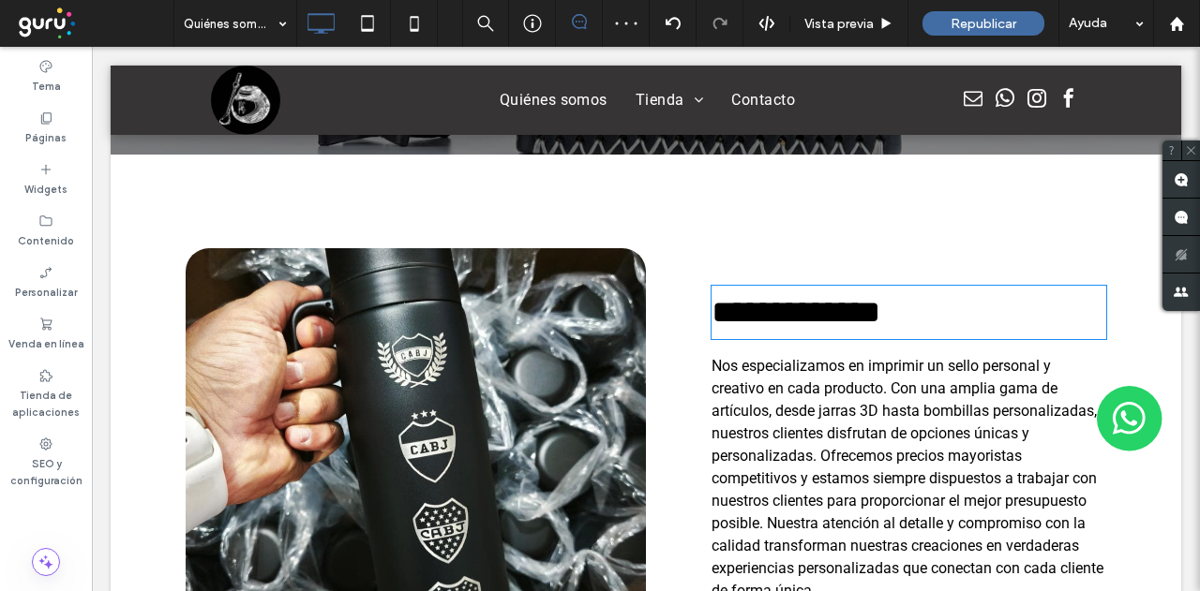
scroll to position [656, 0]
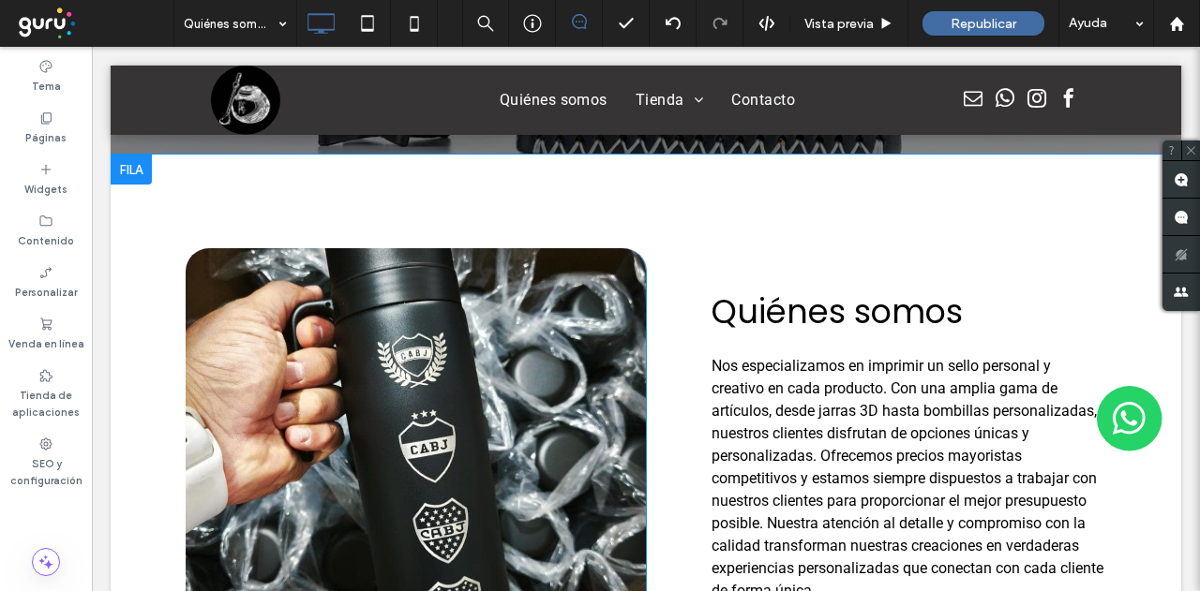
click at [623, 332] on div "Click To Paste" at bounding box center [416, 448] width 460 height 401
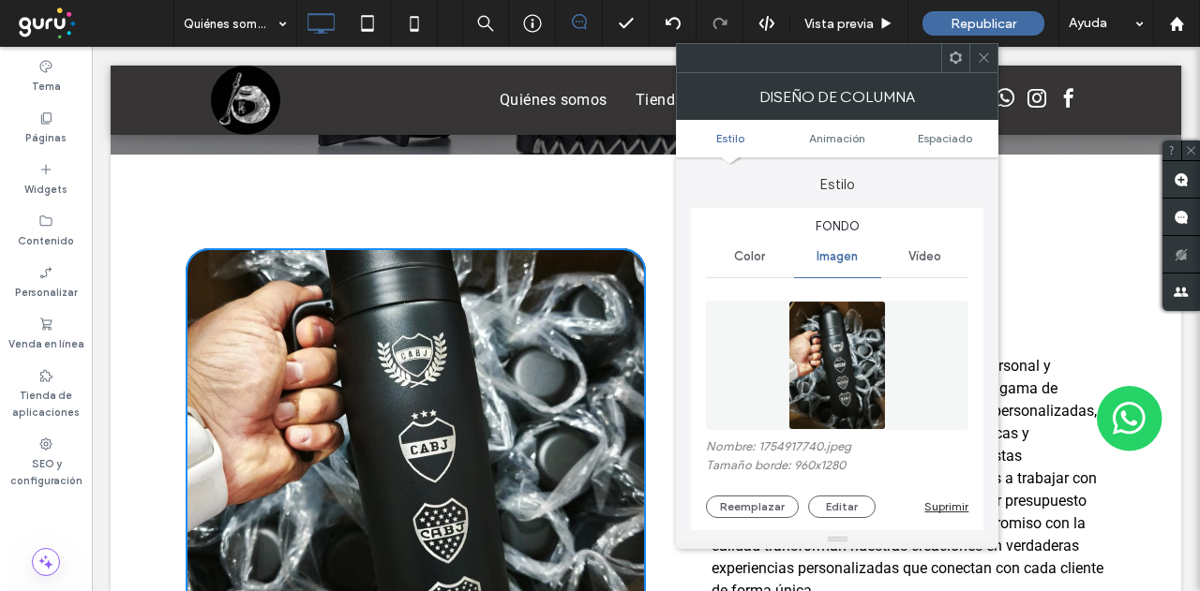
type input "**"
click at [977, 68] on span at bounding box center [984, 58] width 14 height 28
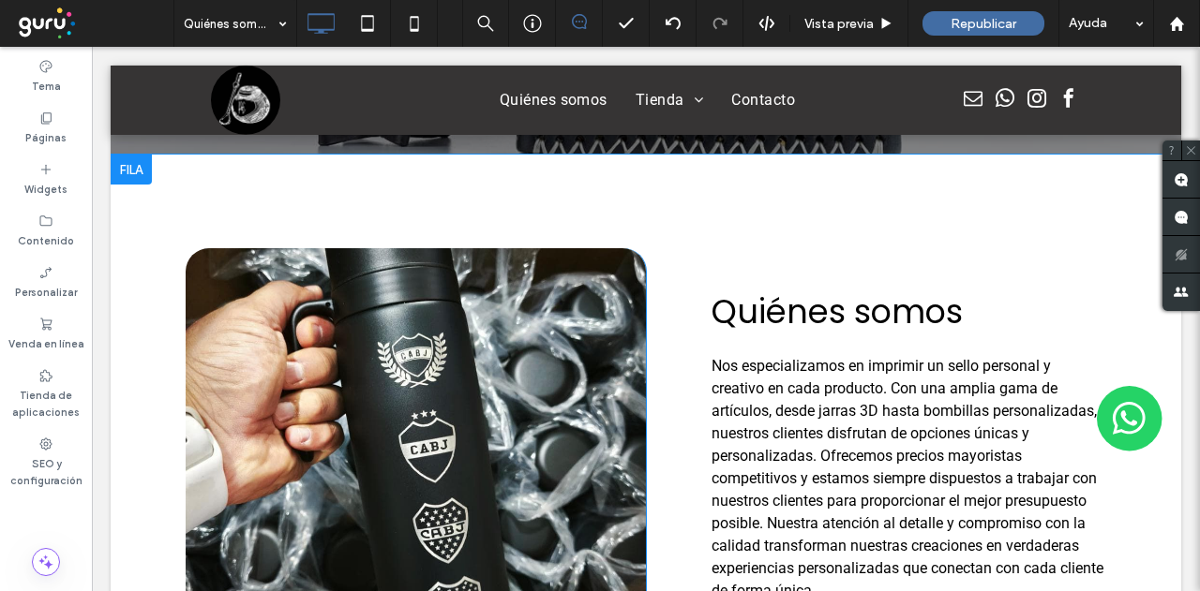
click at [619, 356] on div "Click To Paste" at bounding box center [416, 448] width 460 height 401
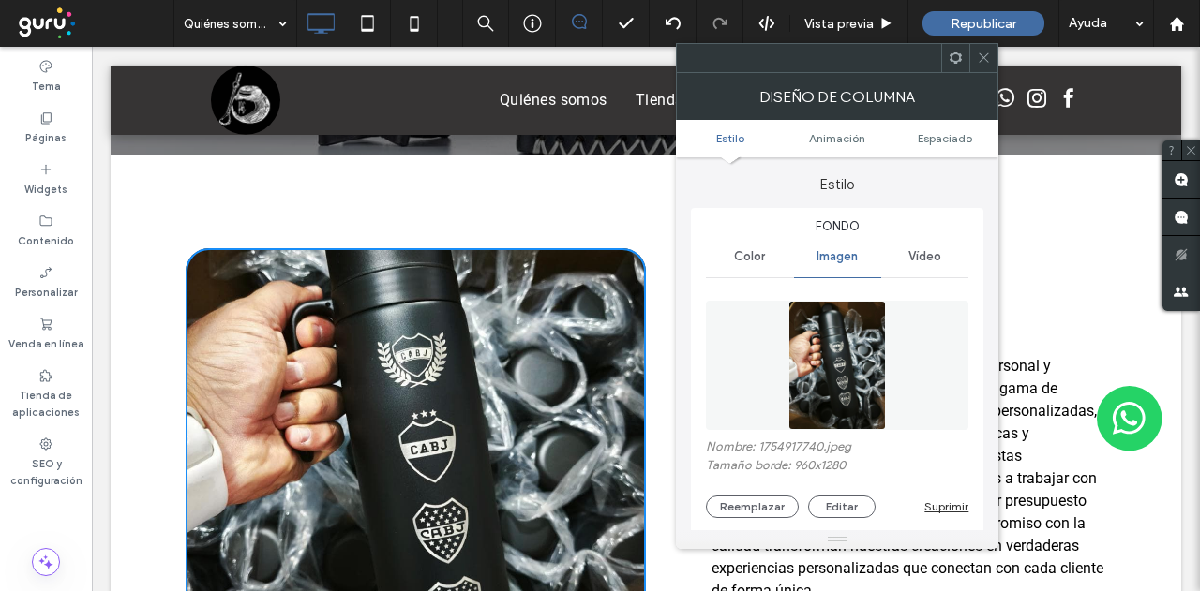
type input "**"
click at [747, 507] on button "Reemplazar" at bounding box center [752, 507] width 93 height 22
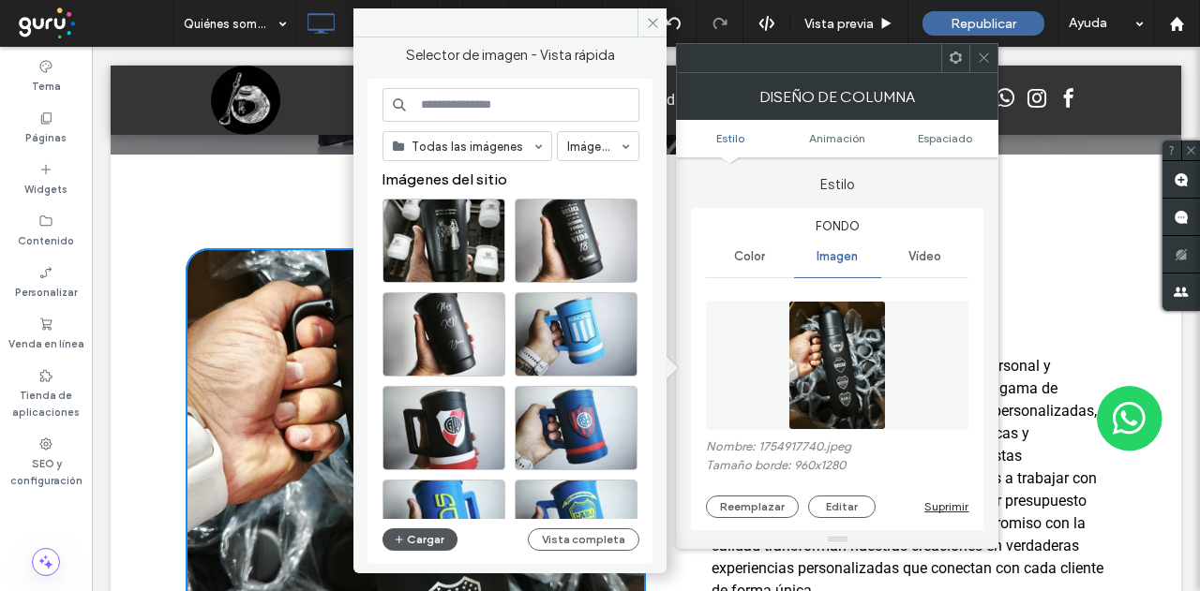
click at [429, 543] on button "Cargar" at bounding box center [419, 540] width 75 height 22
click at [648, 28] on icon at bounding box center [653, 23] width 14 height 14
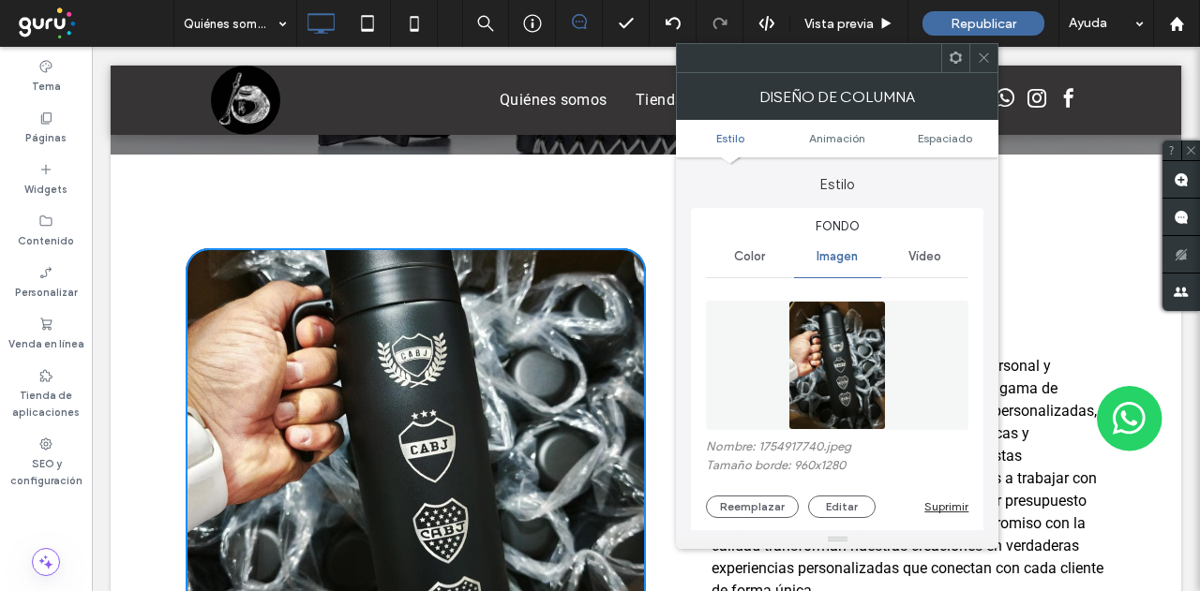
click at [977, 67] on span at bounding box center [984, 58] width 14 height 28
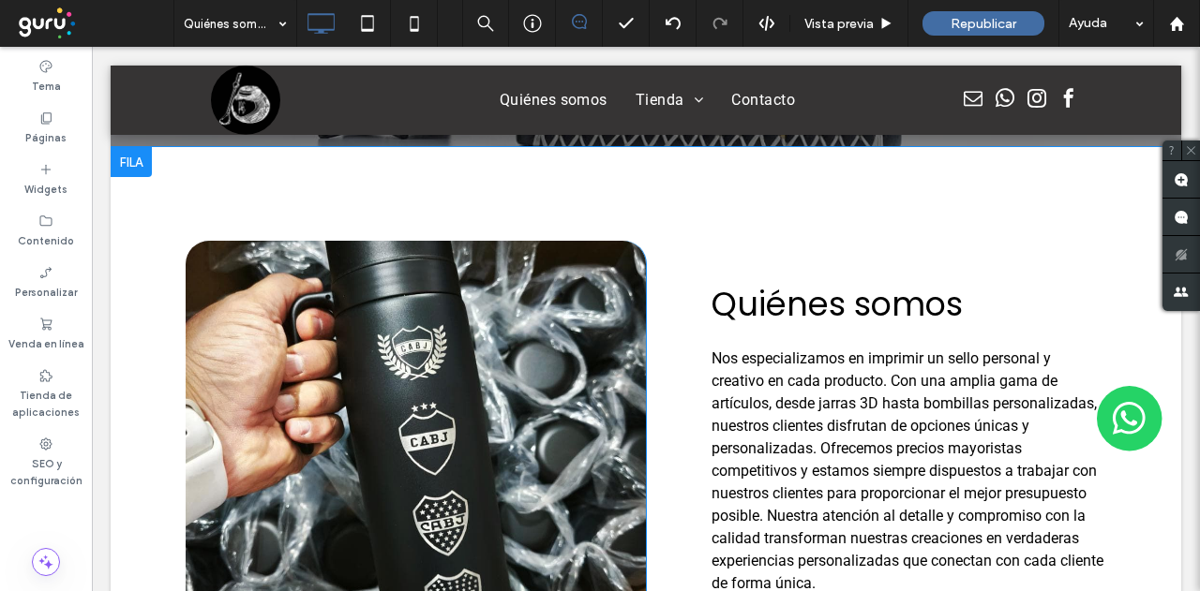
scroll to position [562, 0]
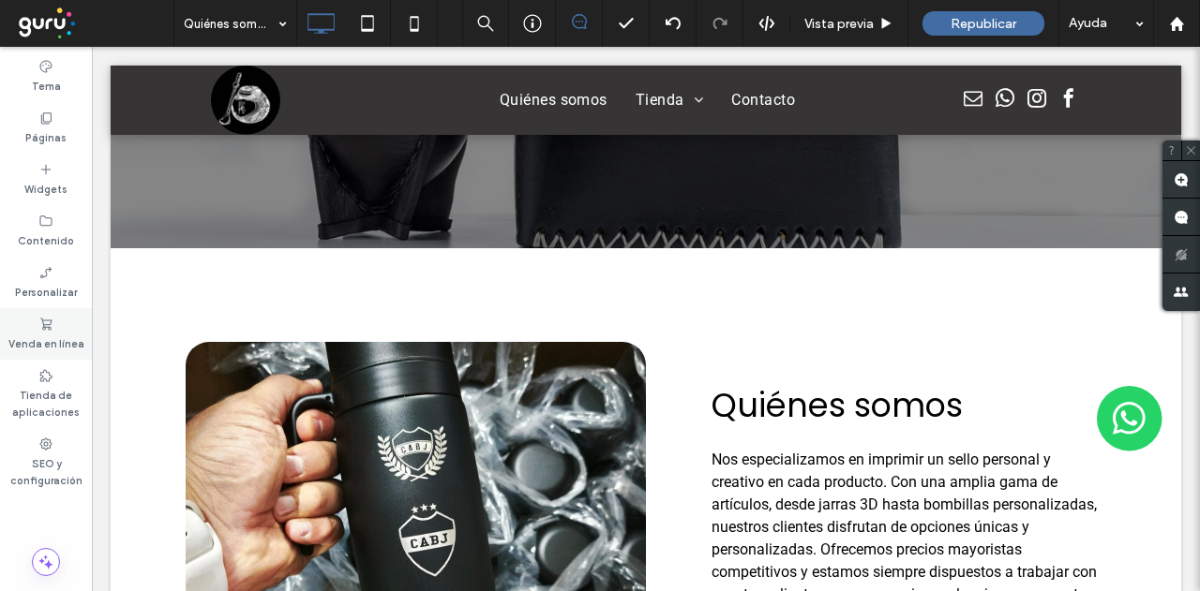
click at [65, 331] on div "Venda en línea" at bounding box center [46, 334] width 92 height 52
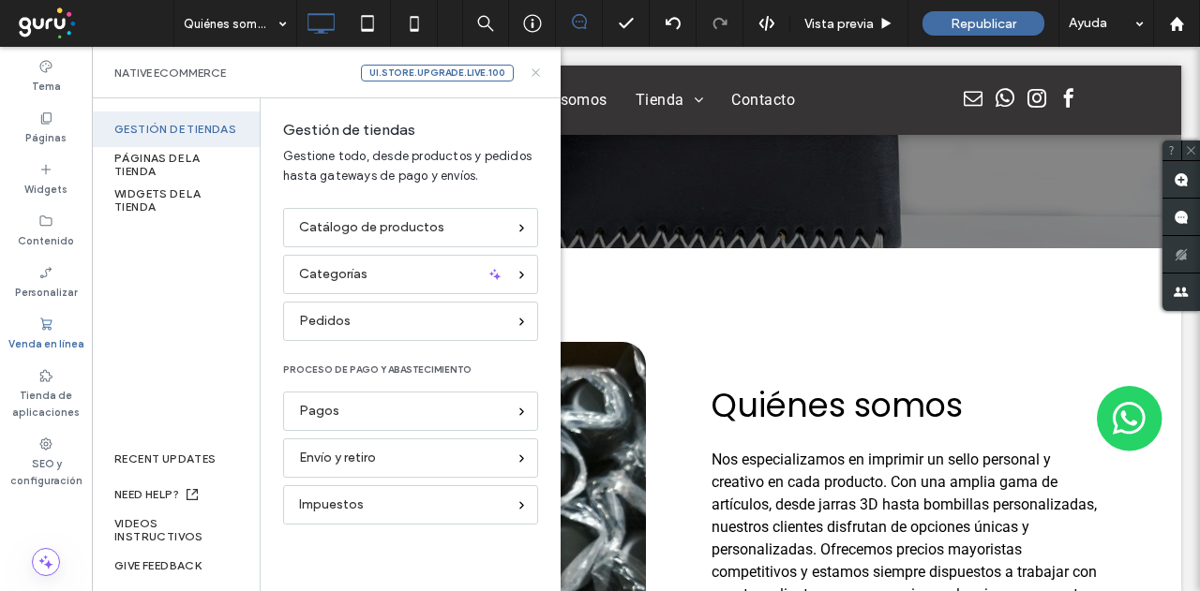
click at [534, 75] on icon at bounding box center [536, 73] width 14 height 14
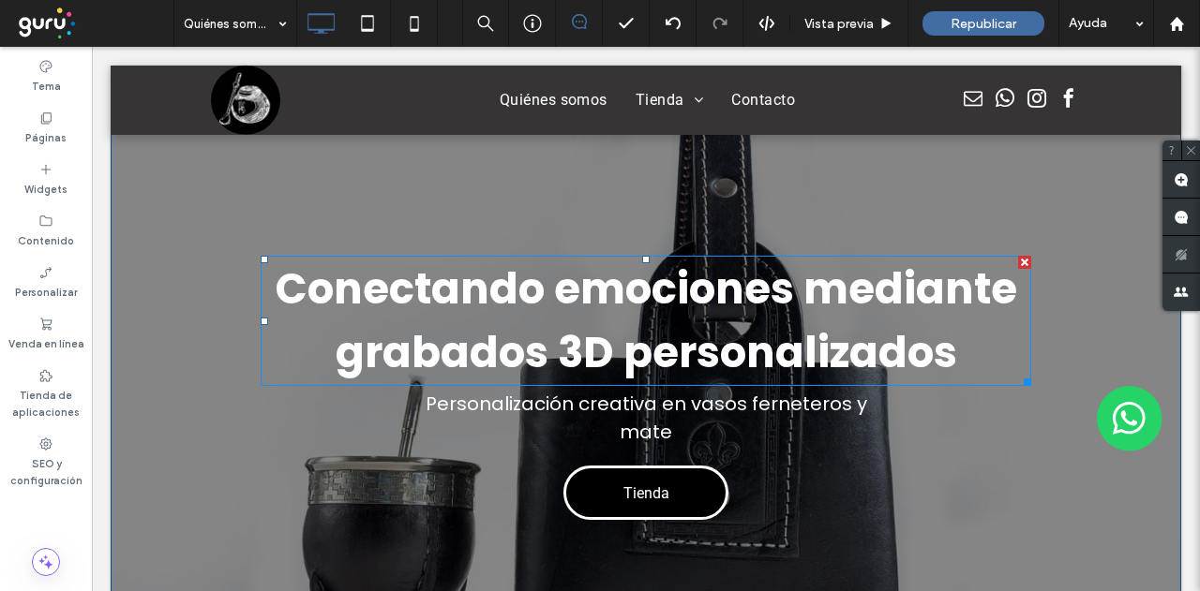
scroll to position [94, 0]
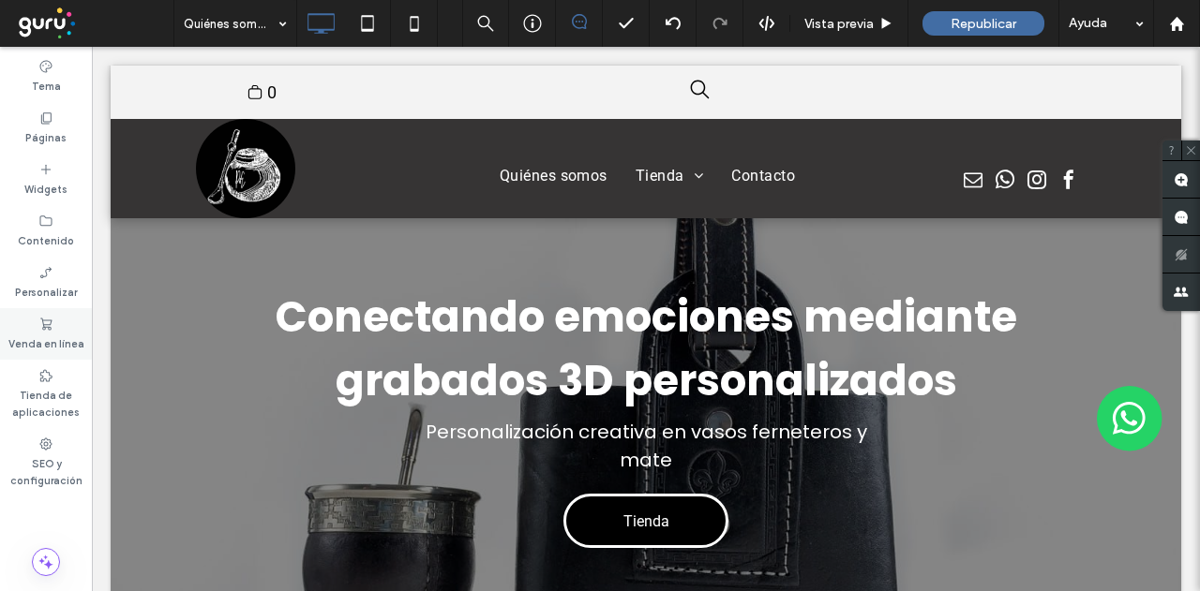
click at [49, 336] on label "Venda en línea" at bounding box center [46, 342] width 76 height 21
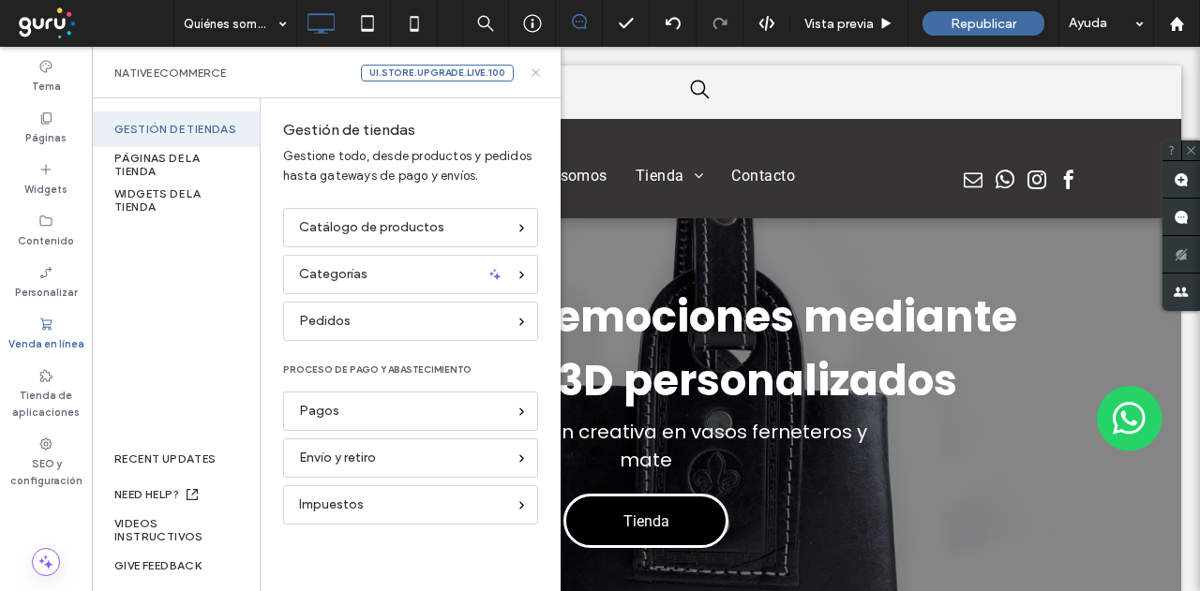
click at [535, 76] on icon at bounding box center [536, 73] width 14 height 14
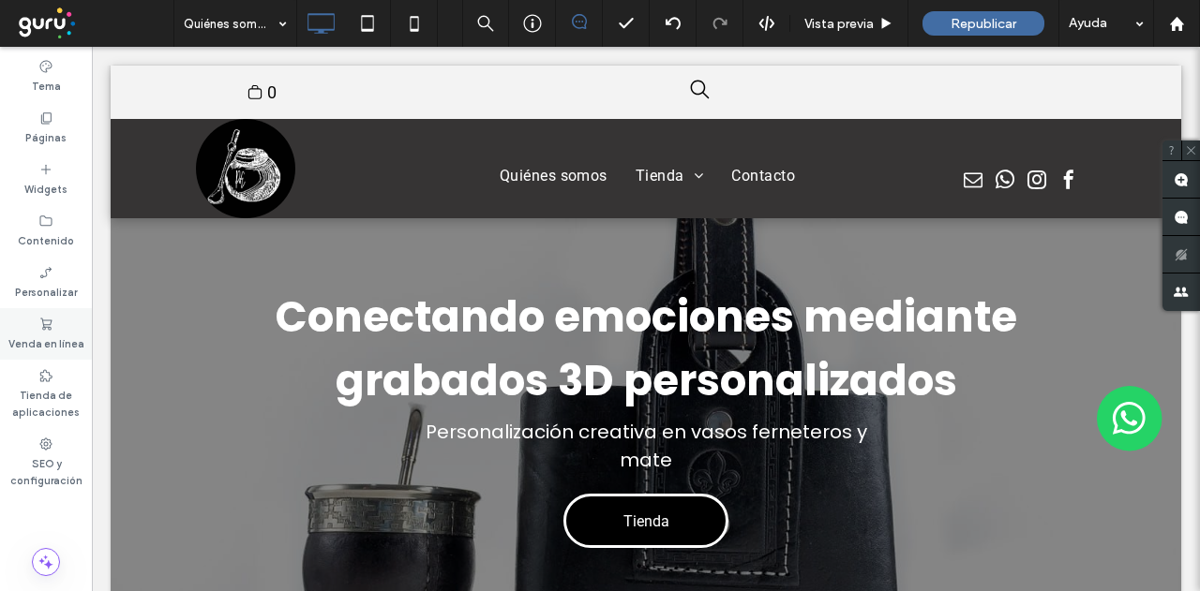
click at [63, 325] on div "Venda en línea" at bounding box center [46, 334] width 92 height 52
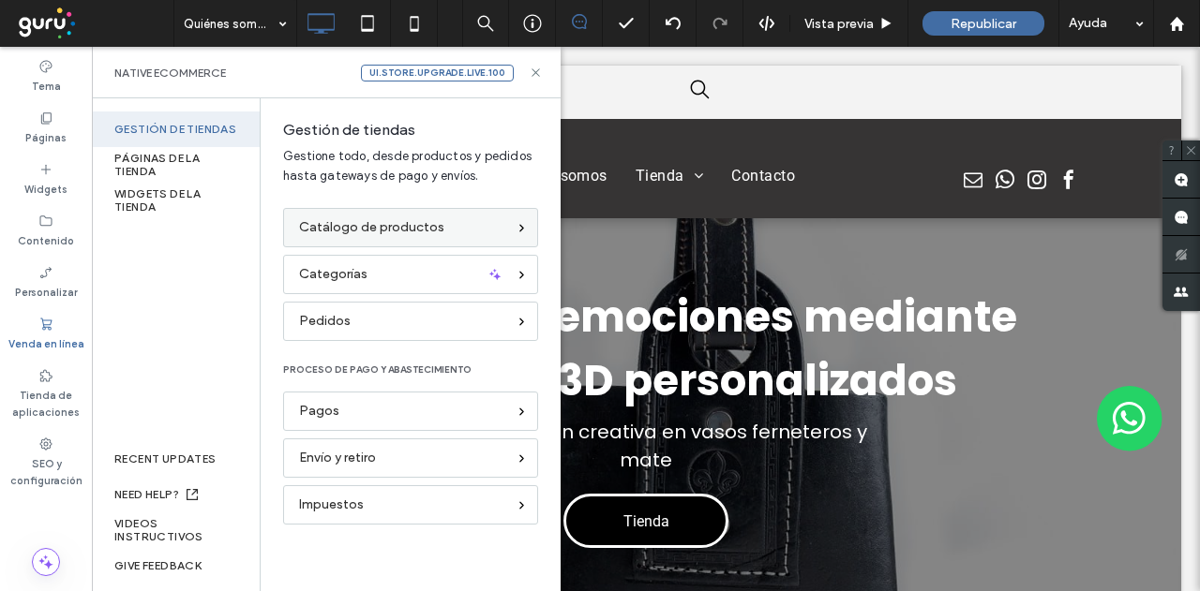
click at [346, 234] on span "Catálogo de productos" at bounding box center [371, 227] width 145 height 21
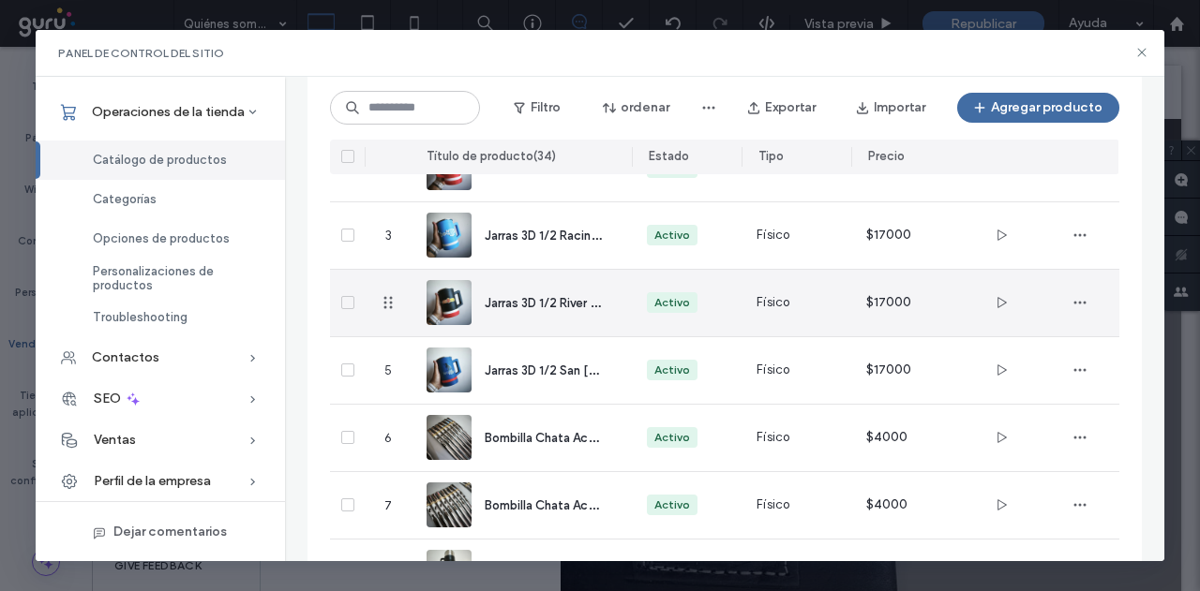
scroll to position [0, 0]
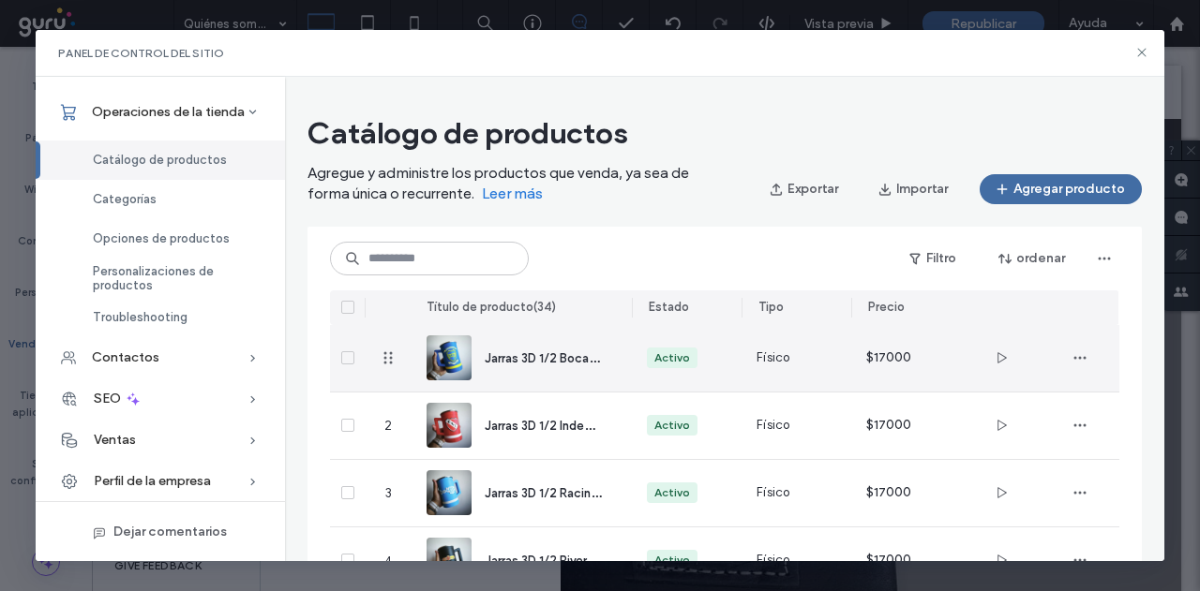
click at [529, 366] on div "Jarras 3D 1/2 Boca Juniors 1905" at bounding box center [543, 359] width 116 height 20
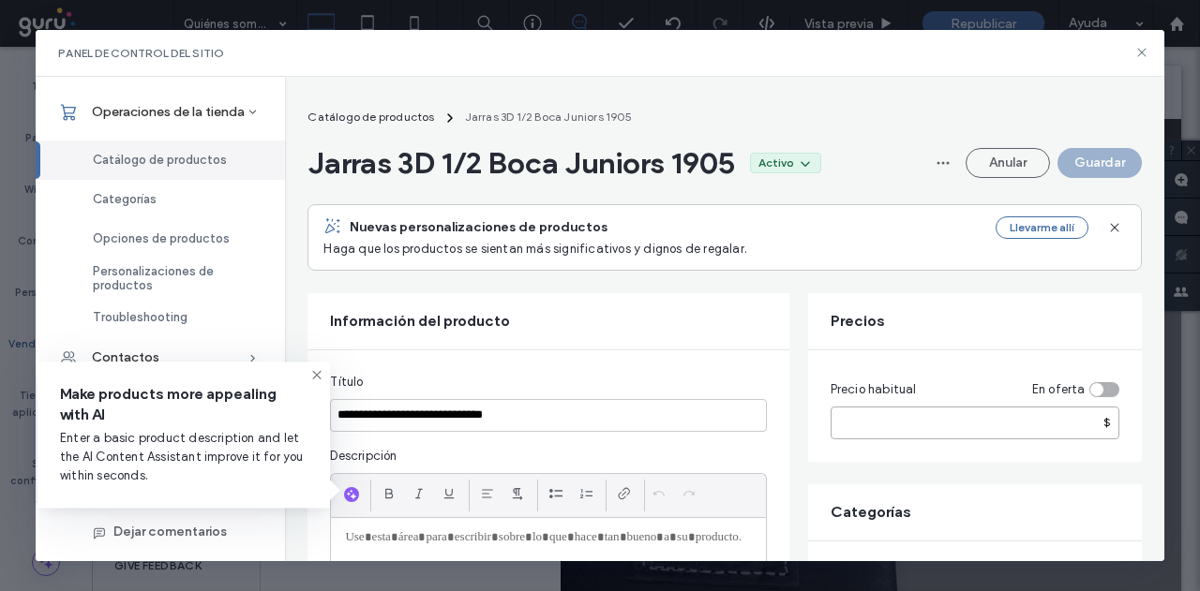
drag, startPoint x: 907, startPoint y: 423, endPoint x: 832, endPoint y: 420, distance: 75.0
click at [832, 420] on input "*****" at bounding box center [974, 423] width 289 height 33
type input "*****"
drag, startPoint x: 898, startPoint y: 430, endPoint x: 804, endPoint y: 430, distance: 93.7
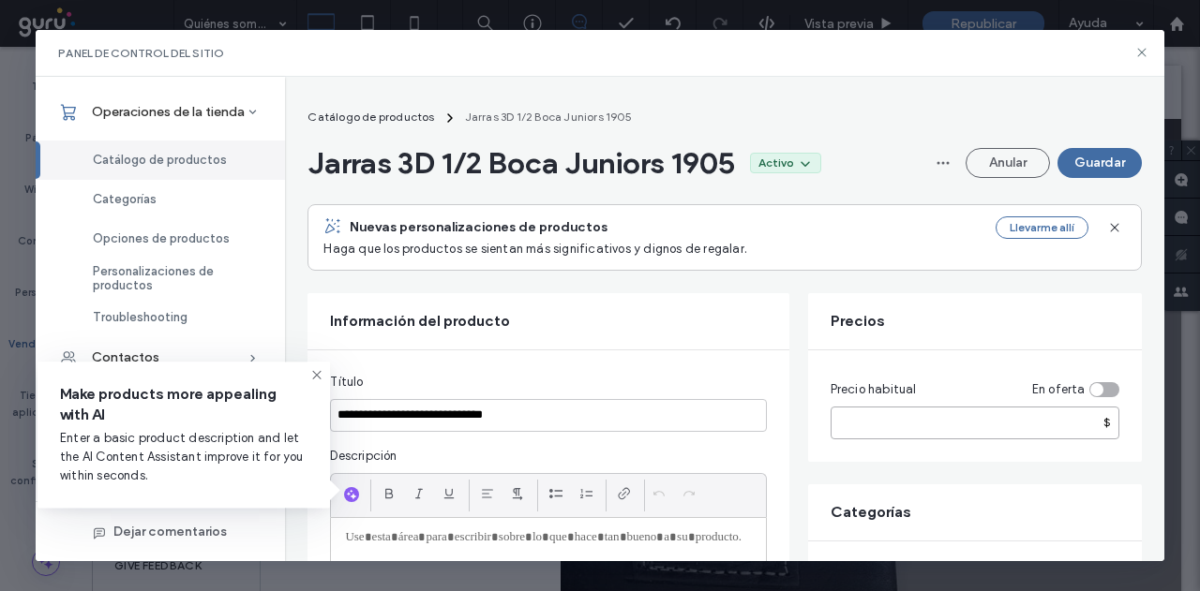
type input "*****"
click at [900, 430] on input "*****" at bounding box center [974, 423] width 289 height 33
click at [1111, 391] on div "toggle" at bounding box center [1104, 389] width 30 height 15
drag, startPoint x: 933, startPoint y: 485, endPoint x: 927, endPoint y: 477, distance: 10.0
click at [932, 485] on input "*****" at bounding box center [974, 489] width 289 height 33
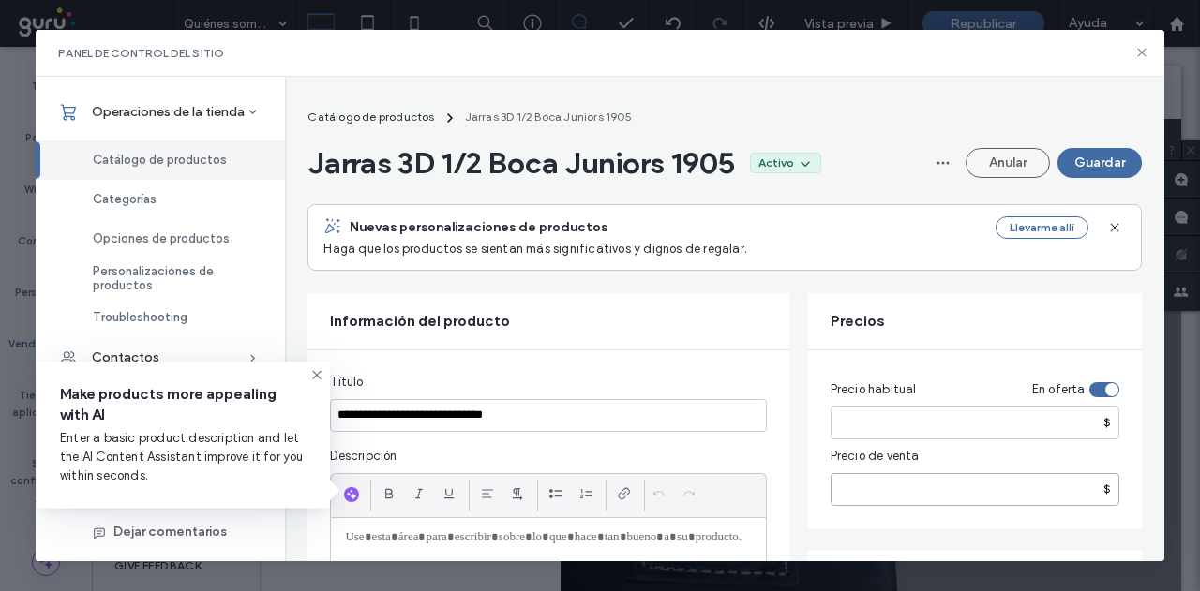
type input "*****"
drag, startPoint x: 903, startPoint y: 428, endPoint x: 819, endPoint y: 435, distance: 84.6
click at [819, 435] on div "Precio habitual En oferta ***** $ Precio de venta ***** $" at bounding box center [975, 439] width 334 height 178
click at [892, 497] on input "*****" at bounding box center [974, 489] width 289 height 33
drag, startPoint x: 883, startPoint y: 425, endPoint x: 783, endPoint y: 430, distance: 99.5
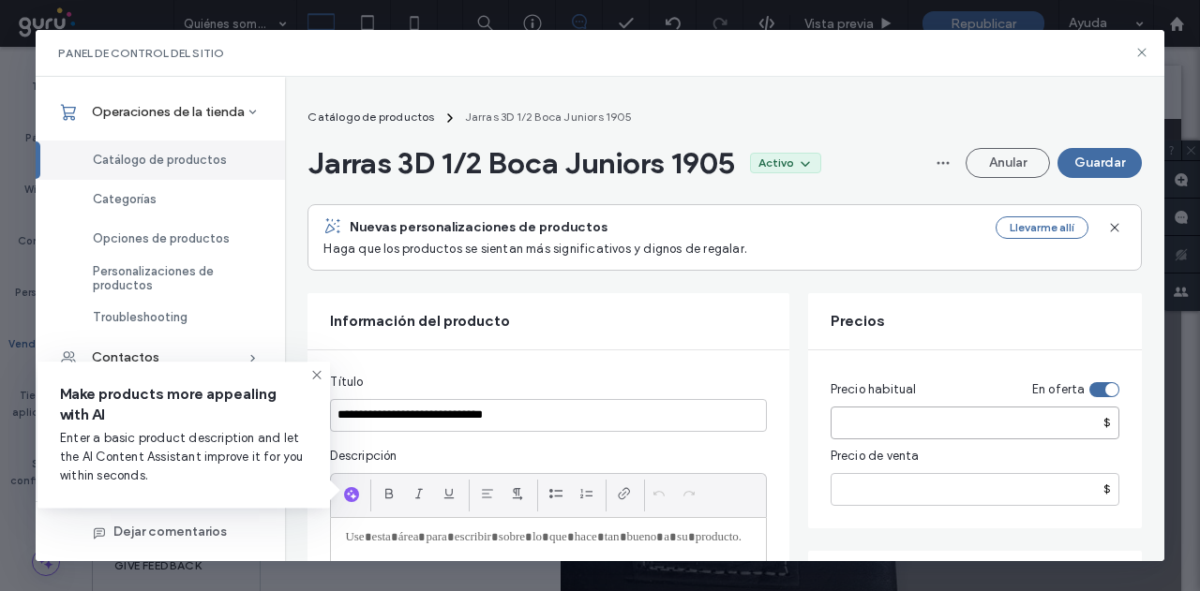
type input "*****"
drag, startPoint x: 904, startPoint y: 479, endPoint x: 812, endPoint y: 503, distance: 95.9
click at [810, 500] on div "Precio habitual En oferta ***** $ Precio de venta ***** $" at bounding box center [975, 439] width 334 height 178
type input "*****"
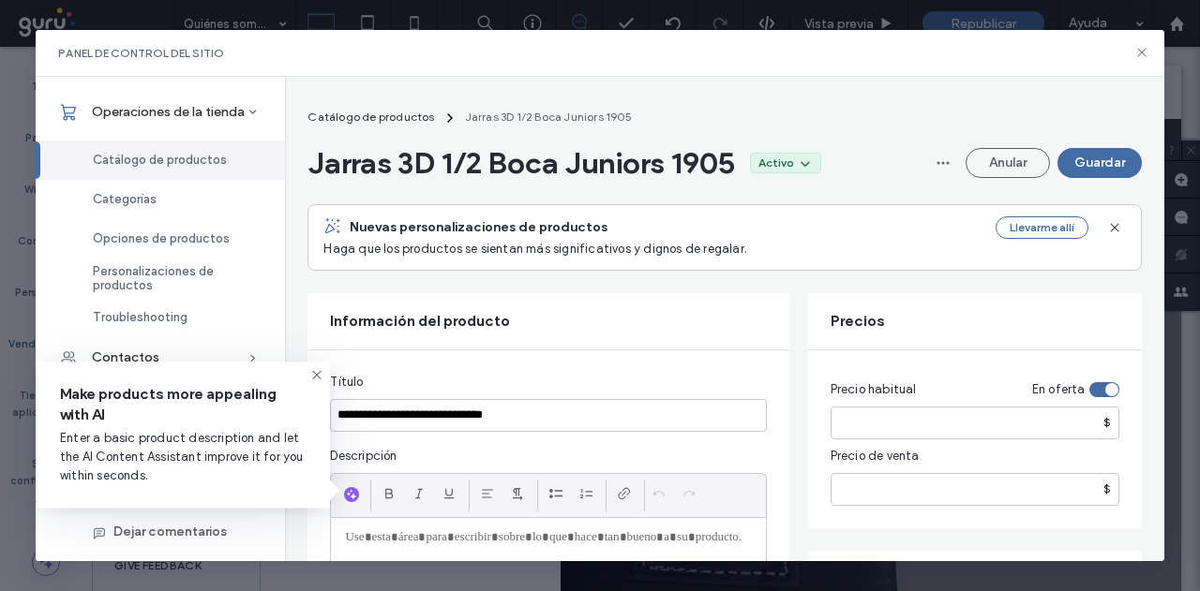
click at [1104, 385] on div "toggle" at bounding box center [1104, 389] width 30 height 15
drag, startPoint x: 905, startPoint y: 426, endPoint x: 622, endPoint y: 447, distance: 283.8
type input "*****"
click at [315, 375] on icon at bounding box center [316, 374] width 15 height 15
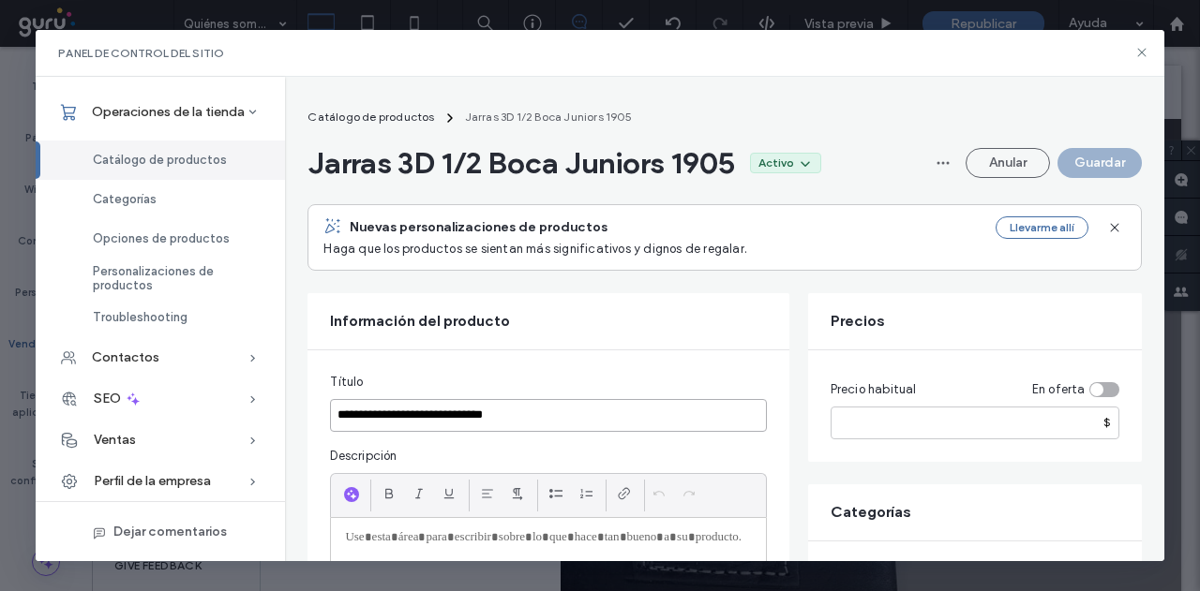
click at [539, 413] on input "**********" at bounding box center [548, 415] width 436 height 33
click at [561, 416] on input "**********" at bounding box center [548, 415] width 436 height 33
type input "**********"
click at [873, 434] on input "*****" at bounding box center [974, 423] width 289 height 33
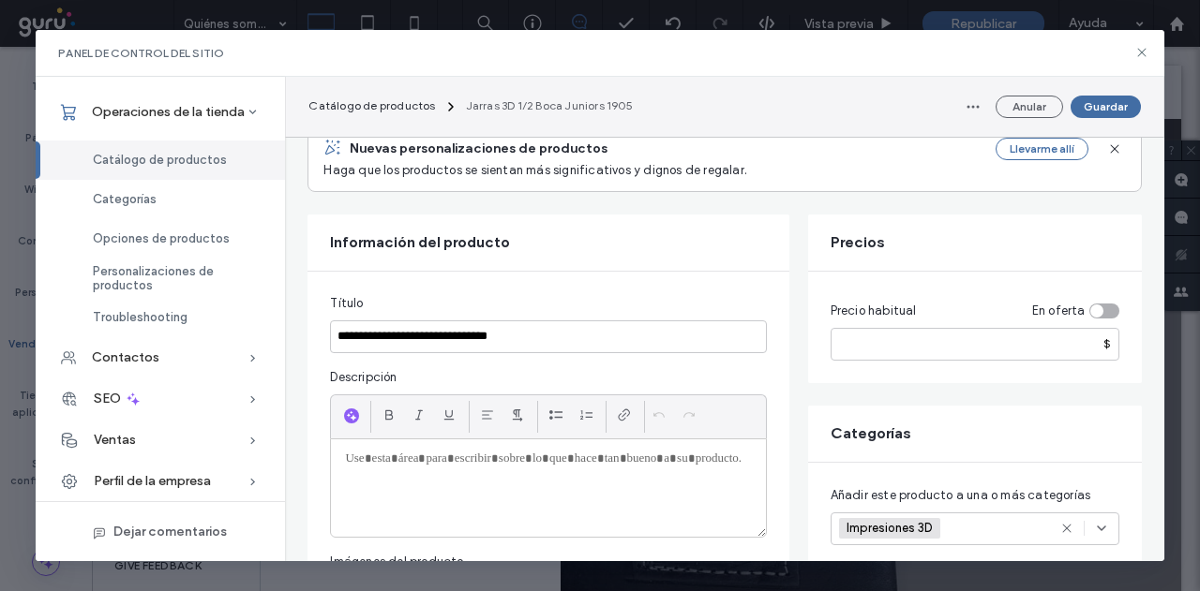
scroll to position [187, 0]
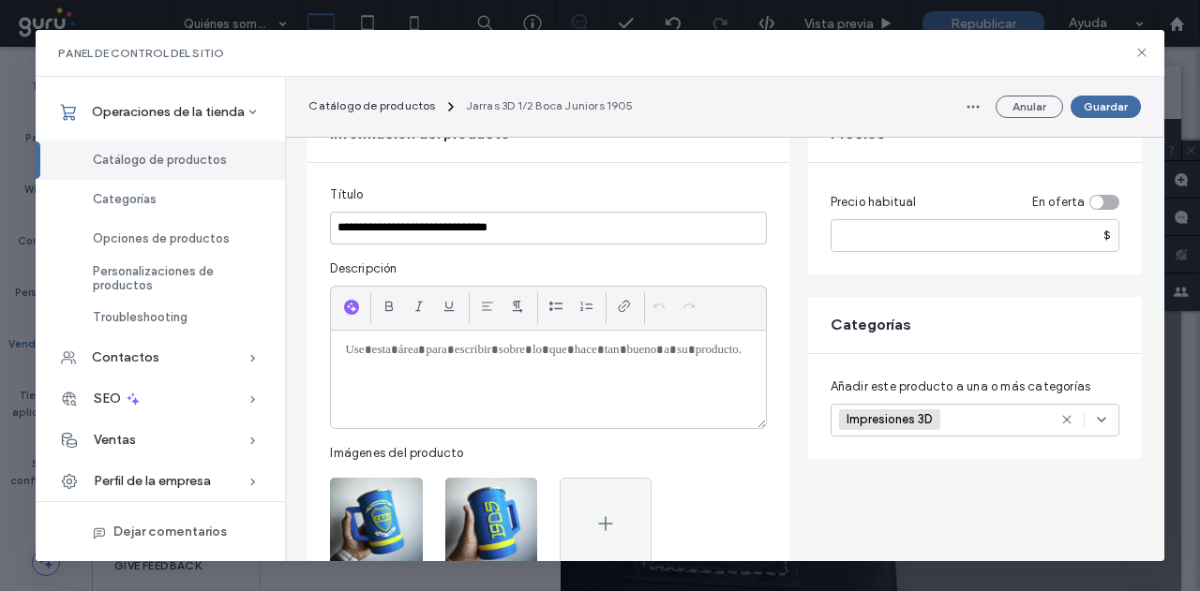
click at [989, 416] on div "Impresiones 3D +0 Impresiones 3D +0" at bounding box center [952, 420] width 227 height 31
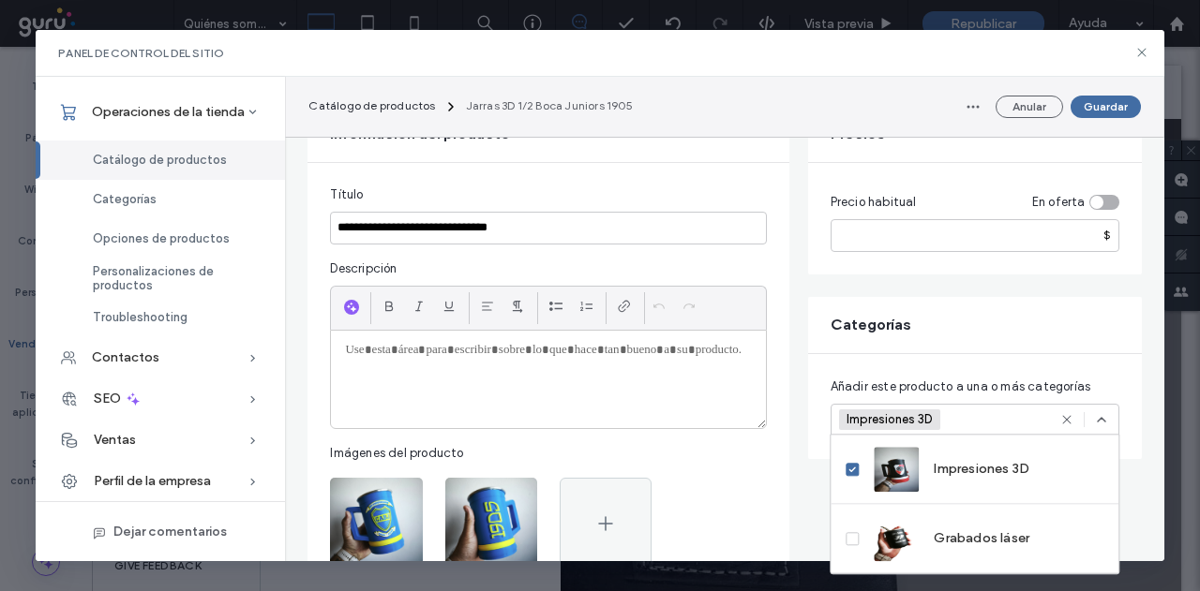
click at [963, 415] on div "Impresiones 3D +0 Impresiones 3D +0" at bounding box center [952, 420] width 227 height 31
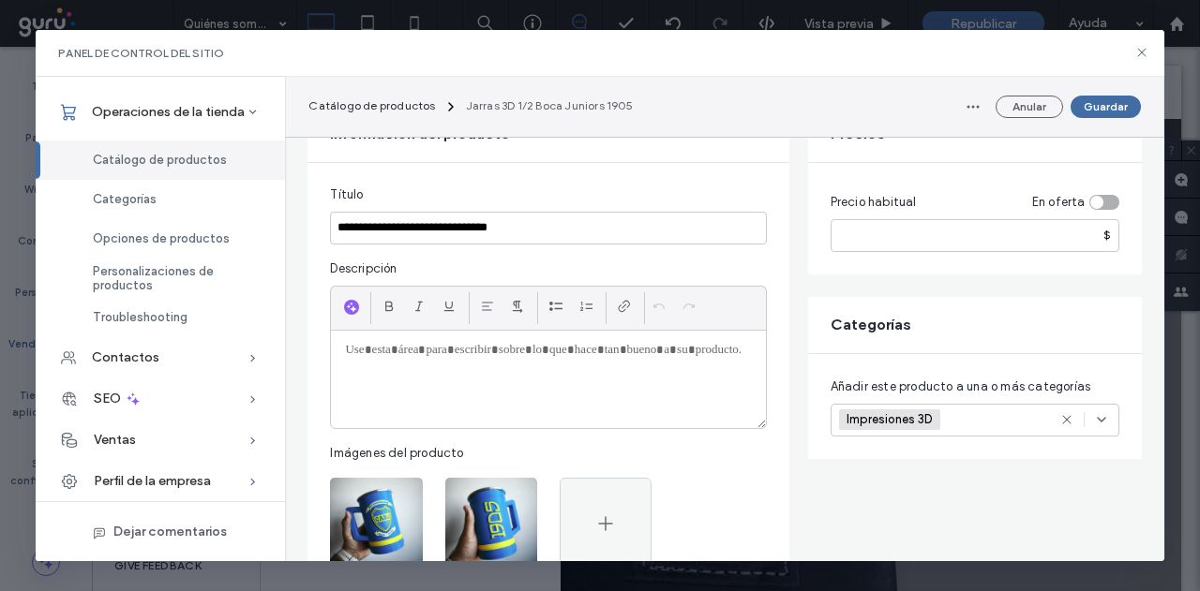
click at [963, 415] on div "Impresiones 3D +0 Impresiones 3D +0" at bounding box center [952, 420] width 227 height 31
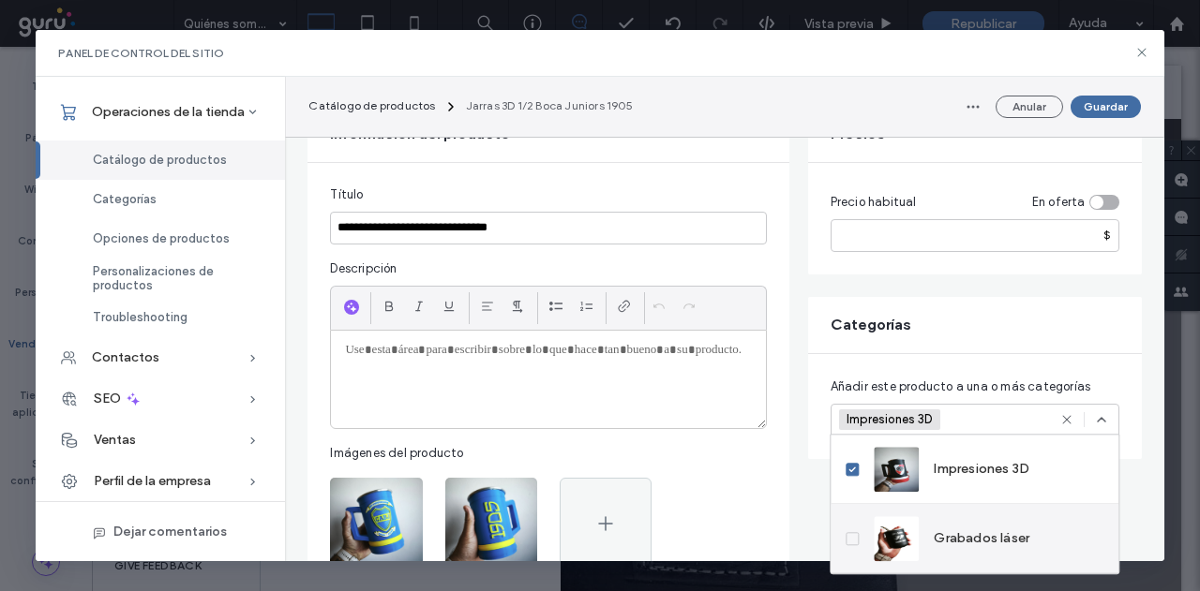
click at [849, 539] on icon at bounding box center [851, 539] width 7 height 6
click at [852, 538] on icon at bounding box center [852, 539] width 7 height 6
click at [851, 544] on span at bounding box center [851, 538] width 13 height 13
click at [849, 541] on icon at bounding box center [851, 539] width 7 height 6
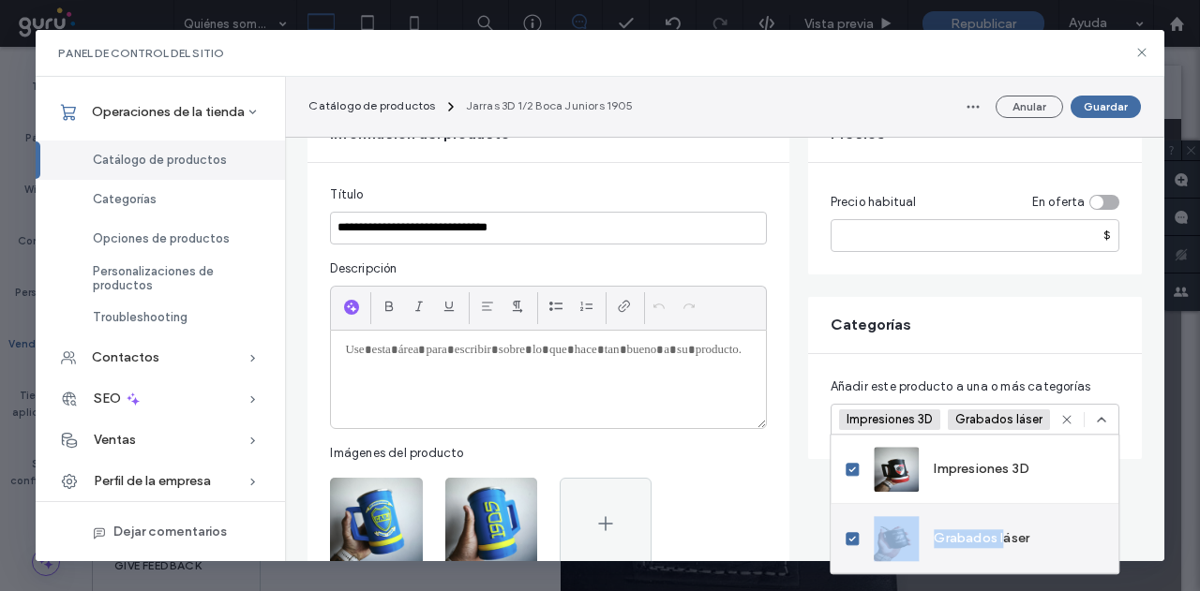
click at [849, 541] on icon at bounding box center [851, 539] width 7 height 6
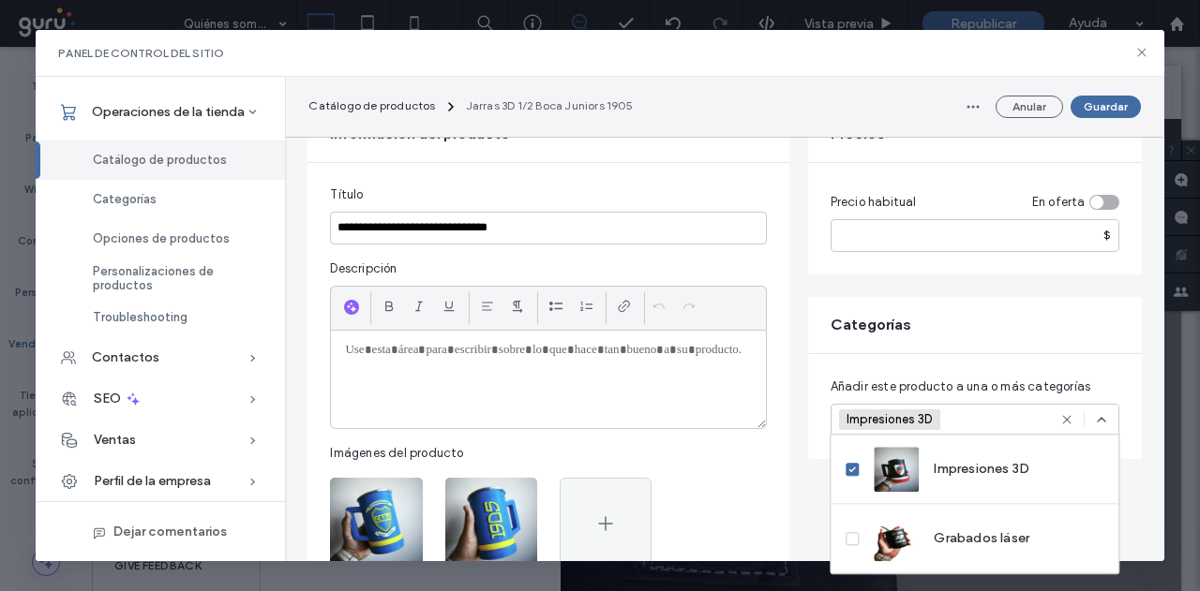
click at [995, 418] on div "Impresiones 3D +0 Impresiones 3D +0" at bounding box center [952, 420] width 227 height 31
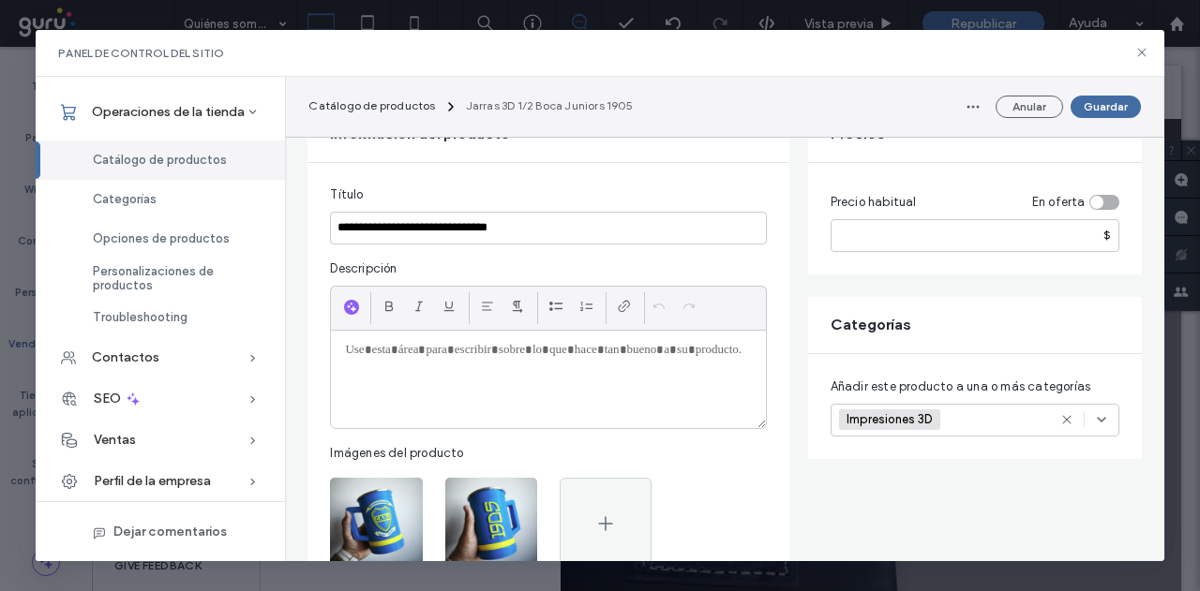
click at [657, 383] on div at bounding box center [548, 379] width 434 height 97
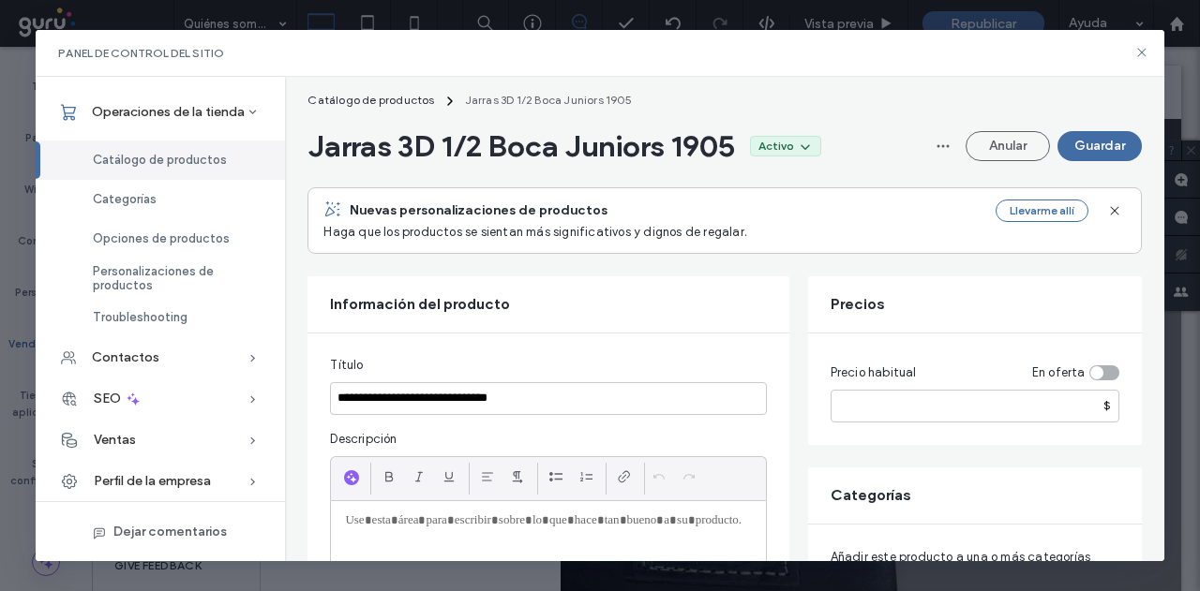
scroll to position [0, 0]
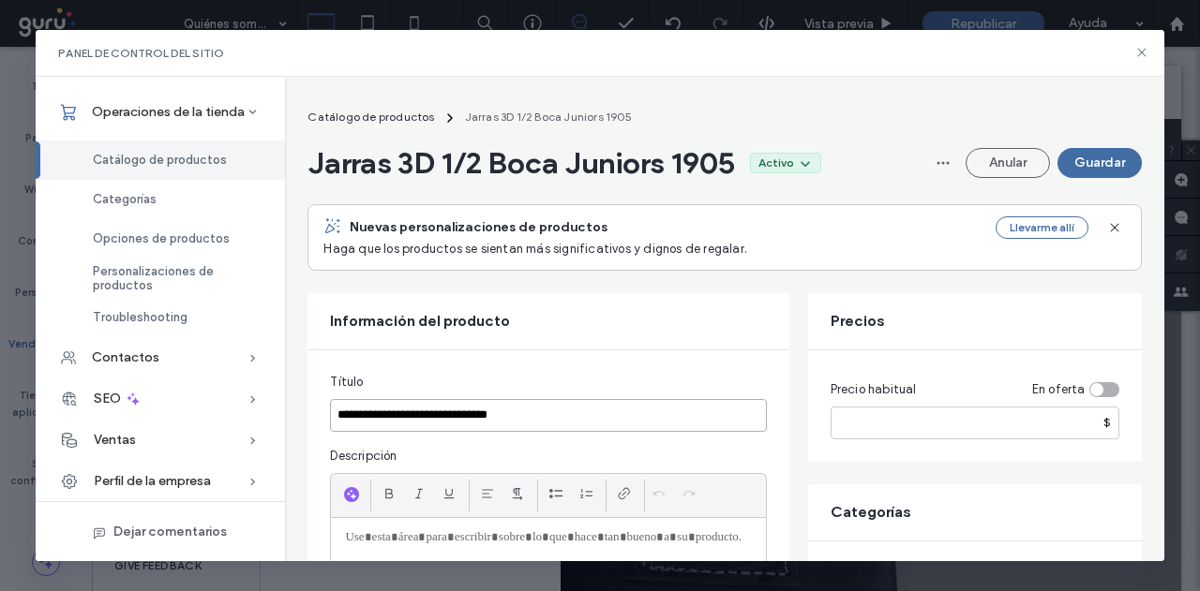
click at [341, 417] on input "**********" at bounding box center [548, 415] width 436 height 33
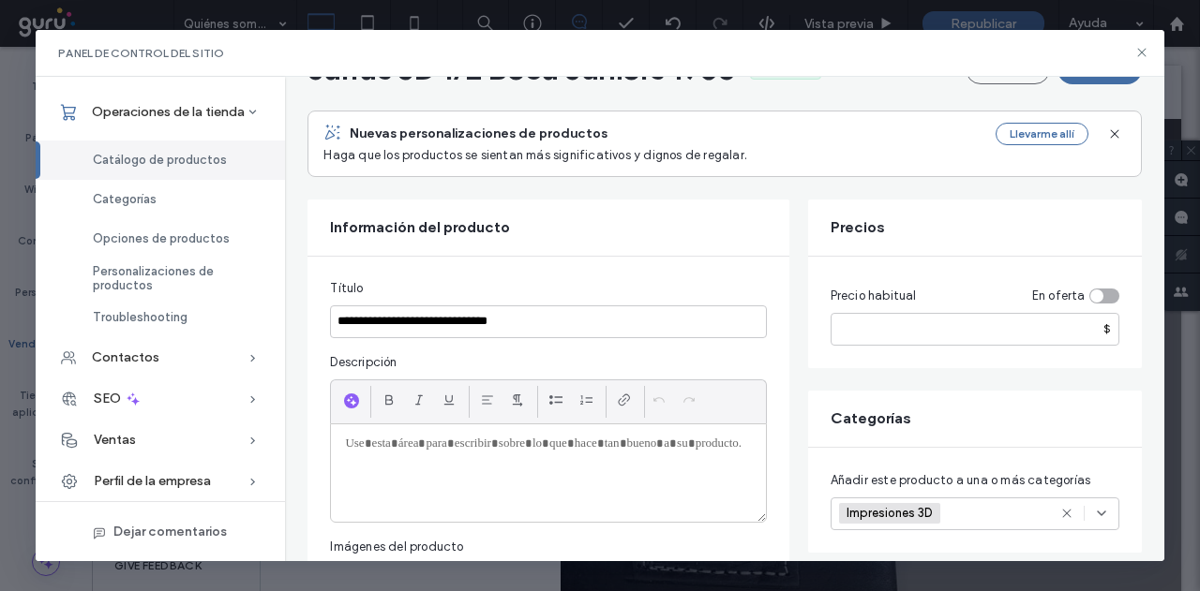
click at [482, 468] on div at bounding box center [548, 473] width 434 height 97
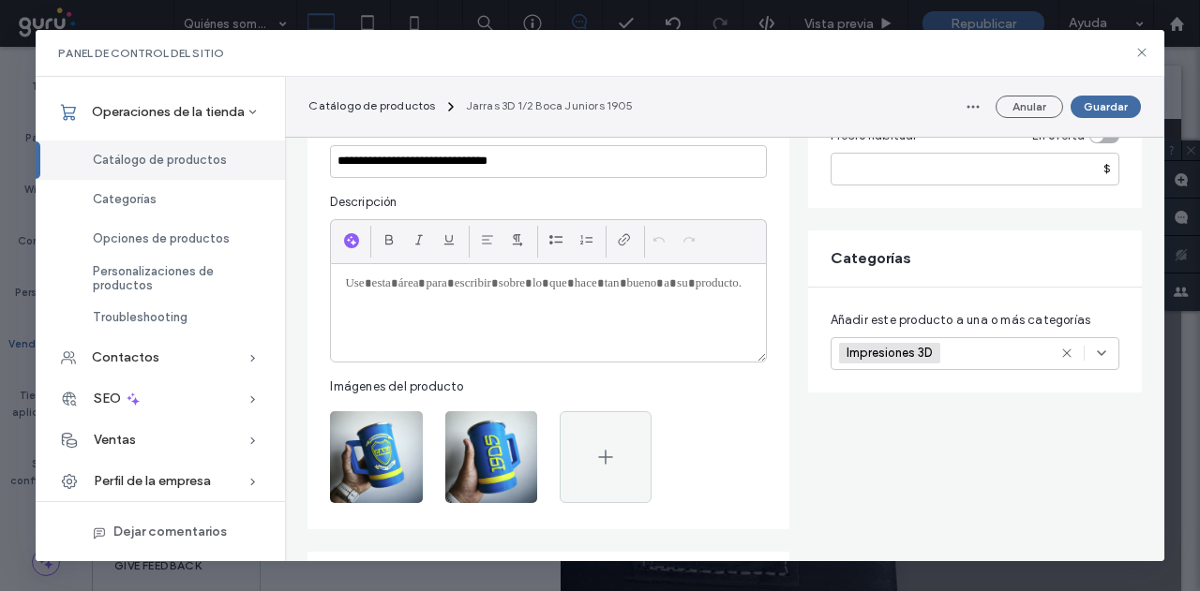
scroll to position [281, 0]
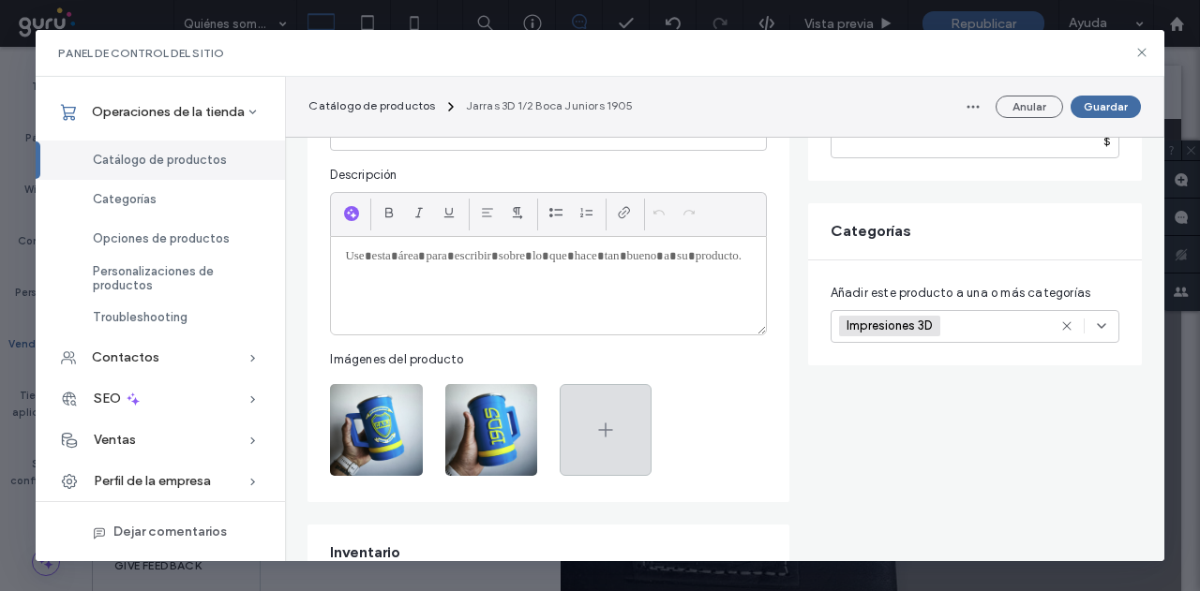
click at [620, 428] on div at bounding box center [605, 430] width 92 height 92
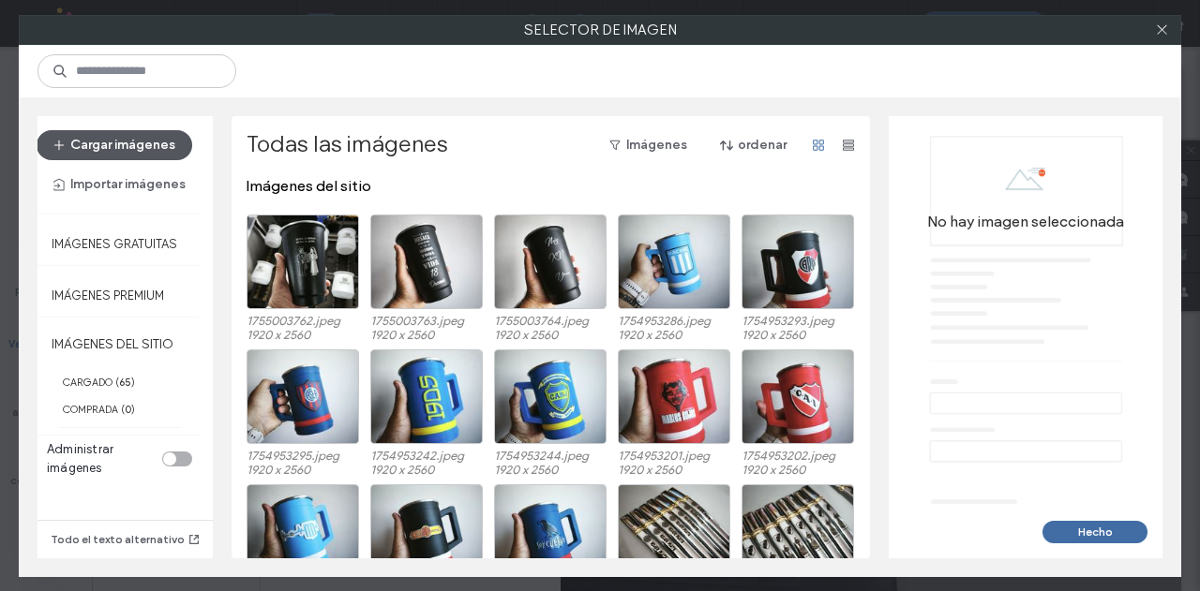
click at [137, 151] on button "Cargar imágenes" at bounding box center [115, 145] width 156 height 30
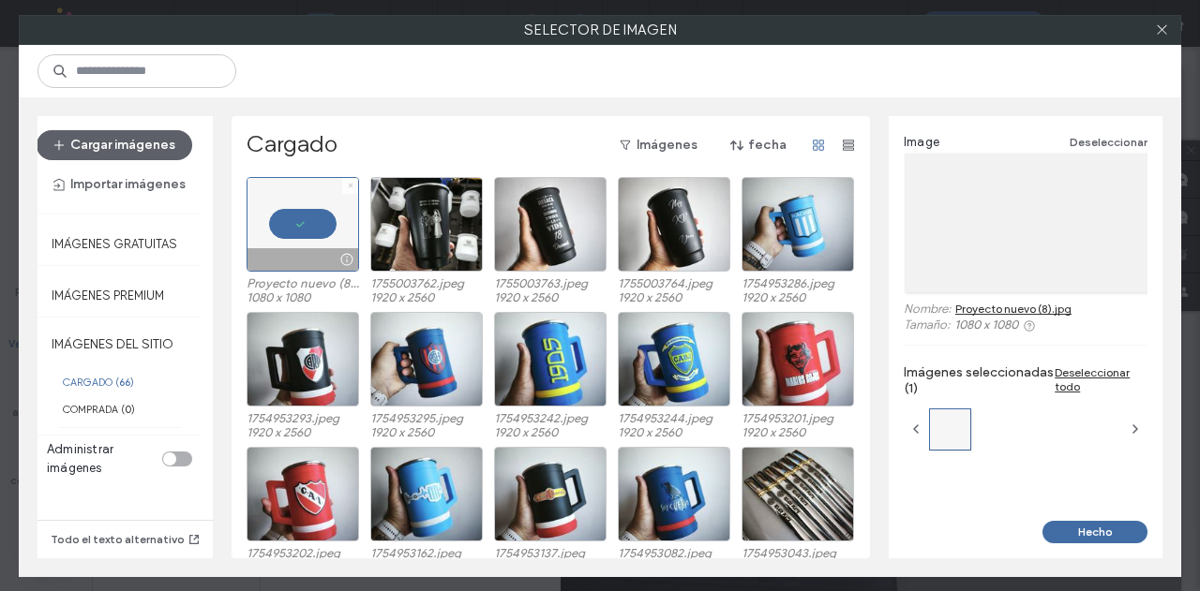
click at [347, 185] on icon at bounding box center [350, 185] width 7 height 7
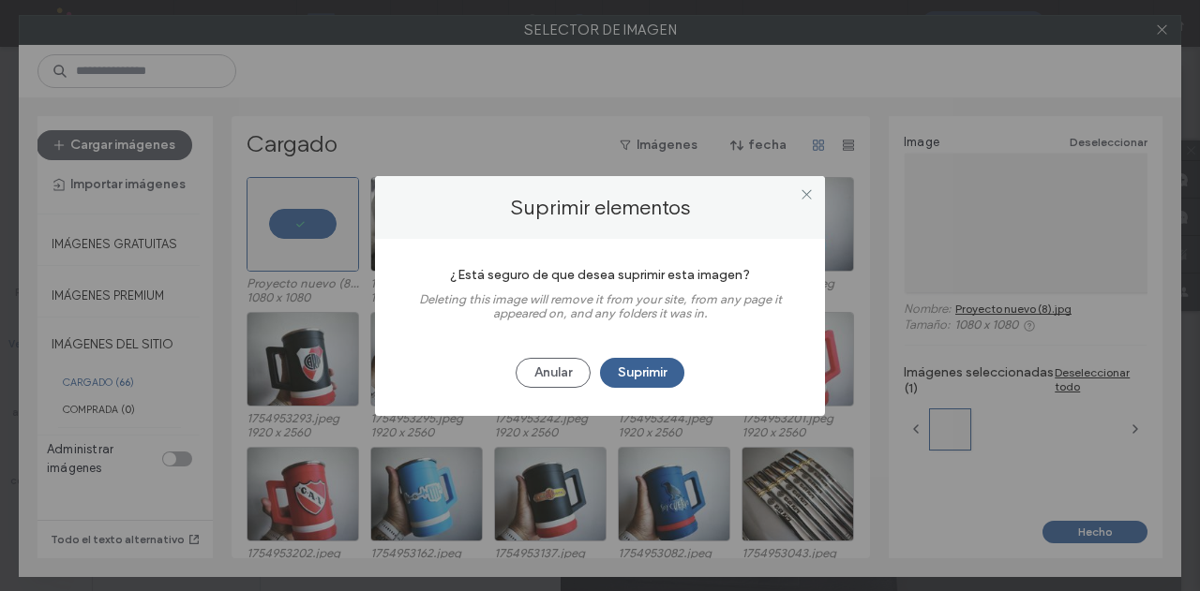
click at [639, 370] on button "Suprimir" at bounding box center [642, 373] width 84 height 30
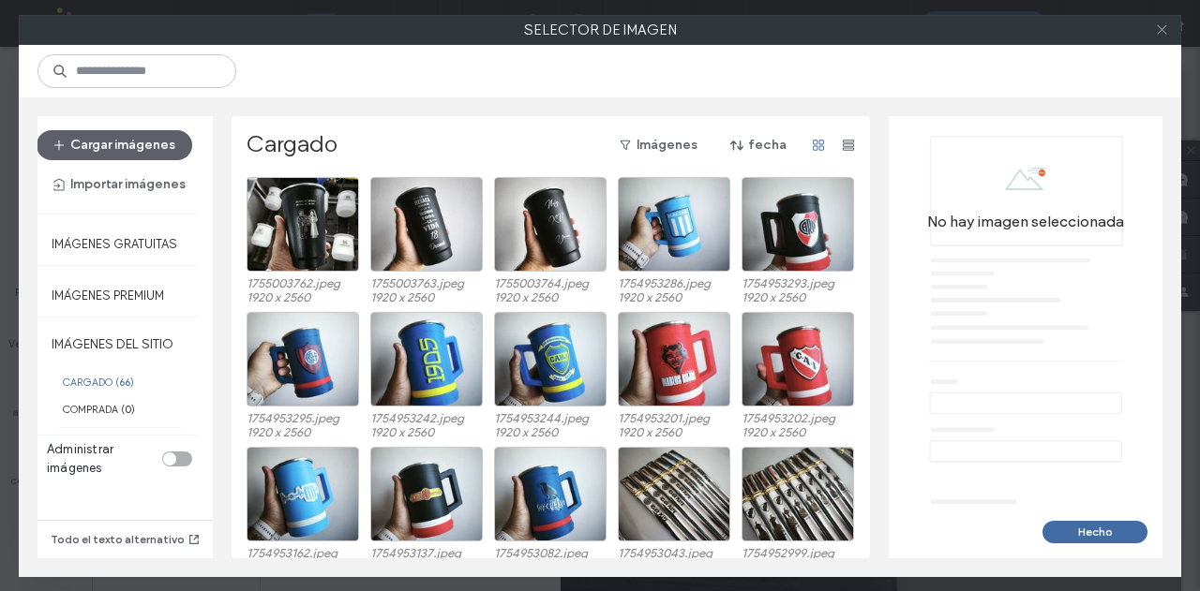
click at [1156, 35] on icon at bounding box center [1162, 29] width 14 height 14
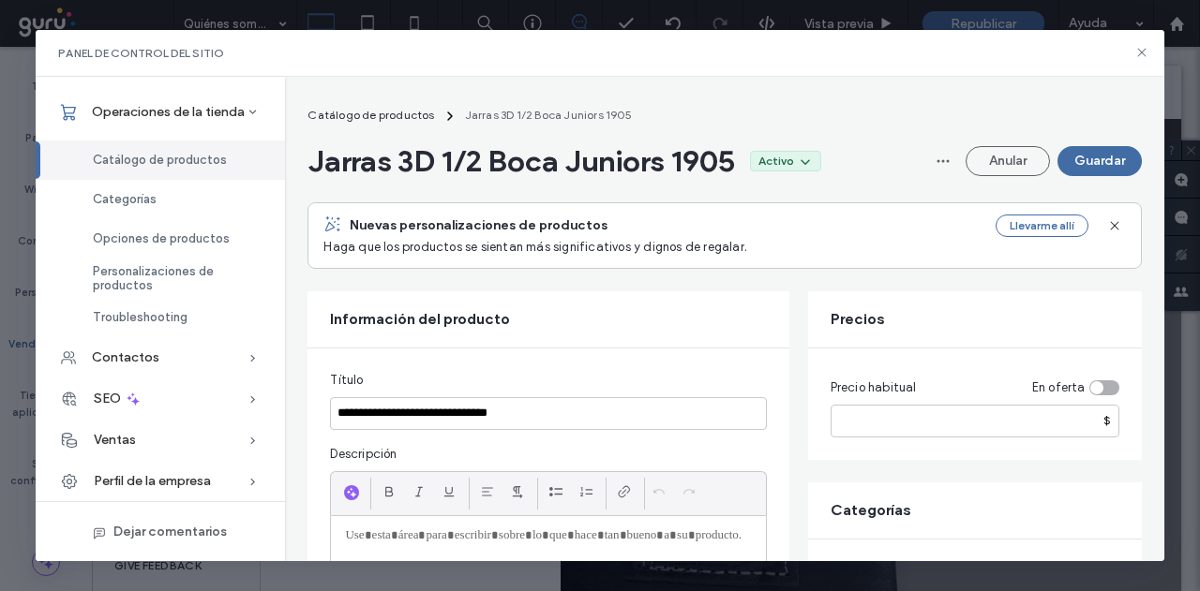
scroll to position [0, 0]
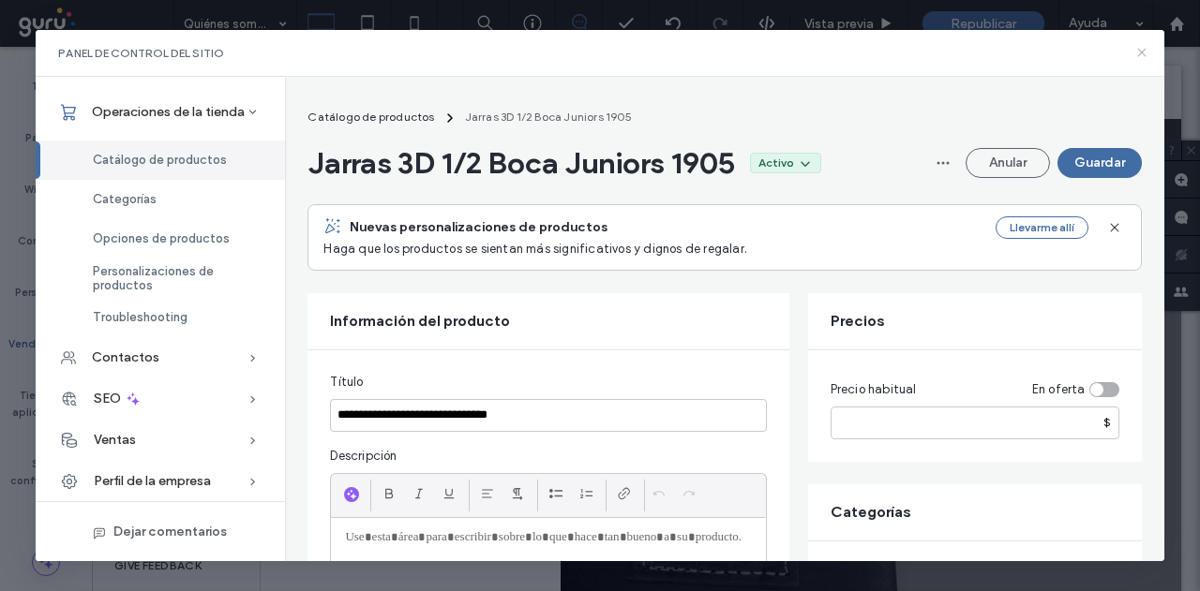
click at [1138, 52] on icon at bounding box center [1141, 52] width 15 height 15
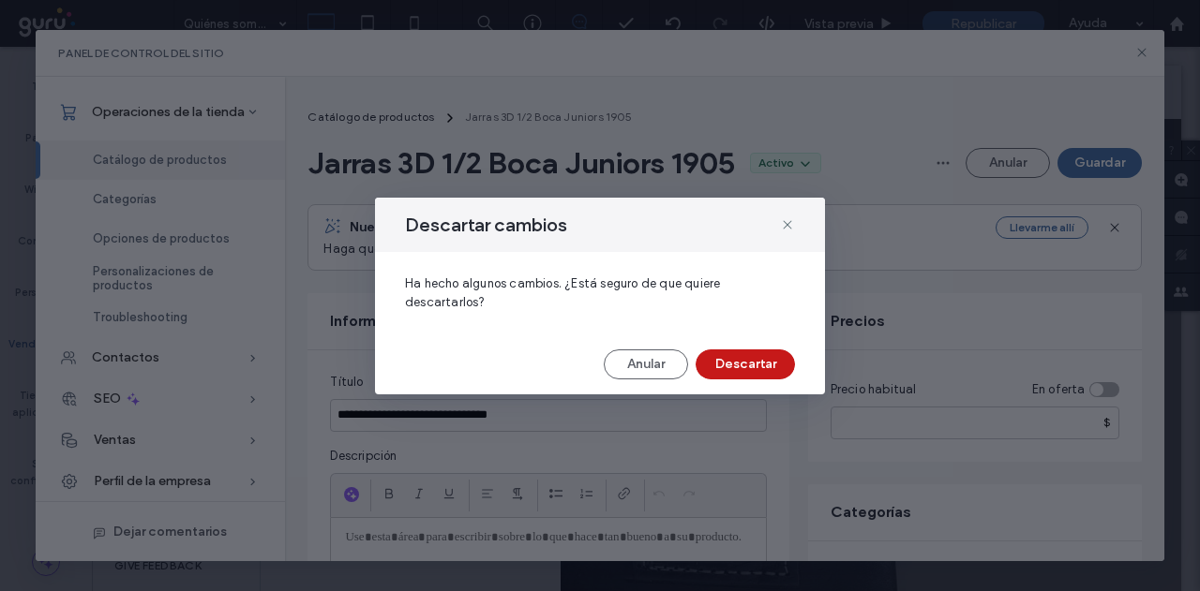
click at [723, 365] on button "Descartar" at bounding box center [744, 365] width 99 height 30
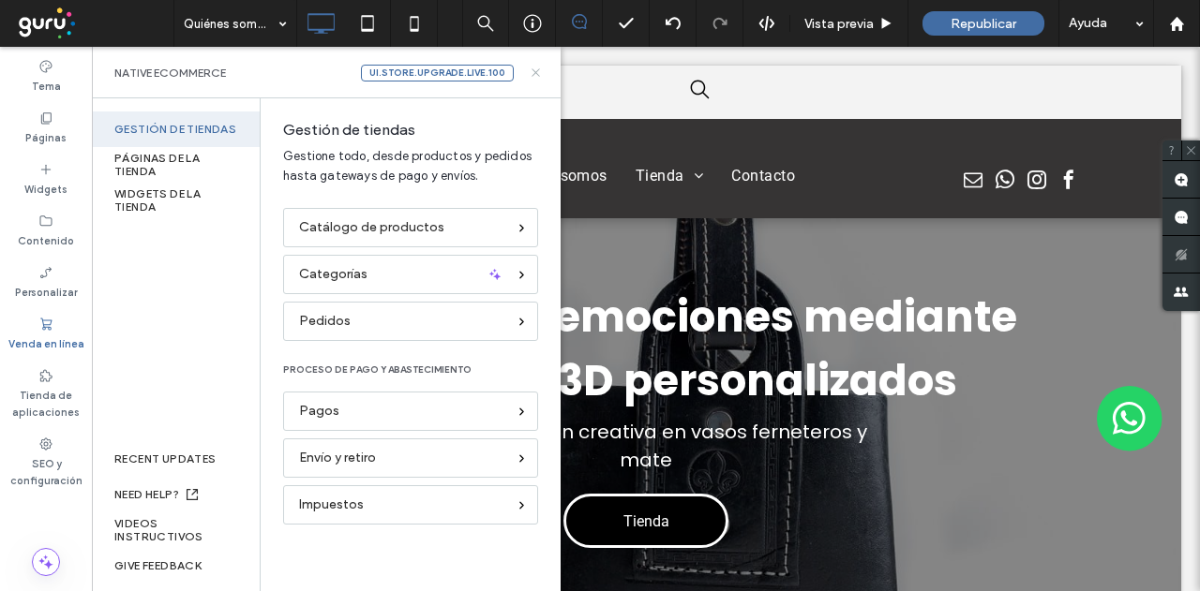
click at [538, 74] on icon at bounding box center [536, 73] width 14 height 14
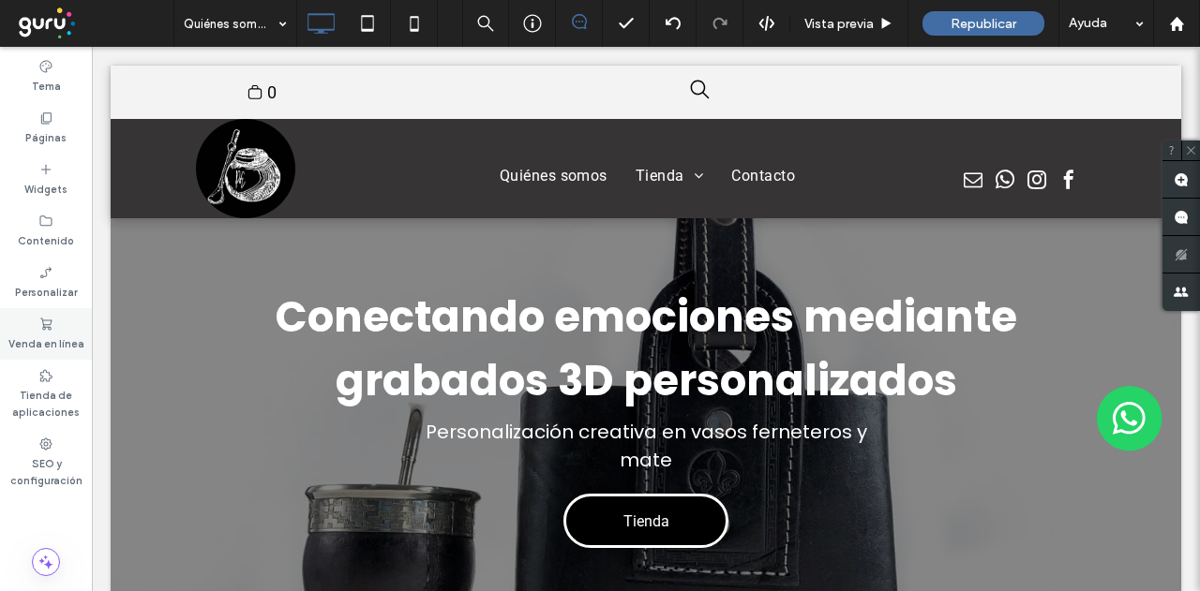
click at [64, 324] on div "Venda en línea" at bounding box center [46, 334] width 92 height 52
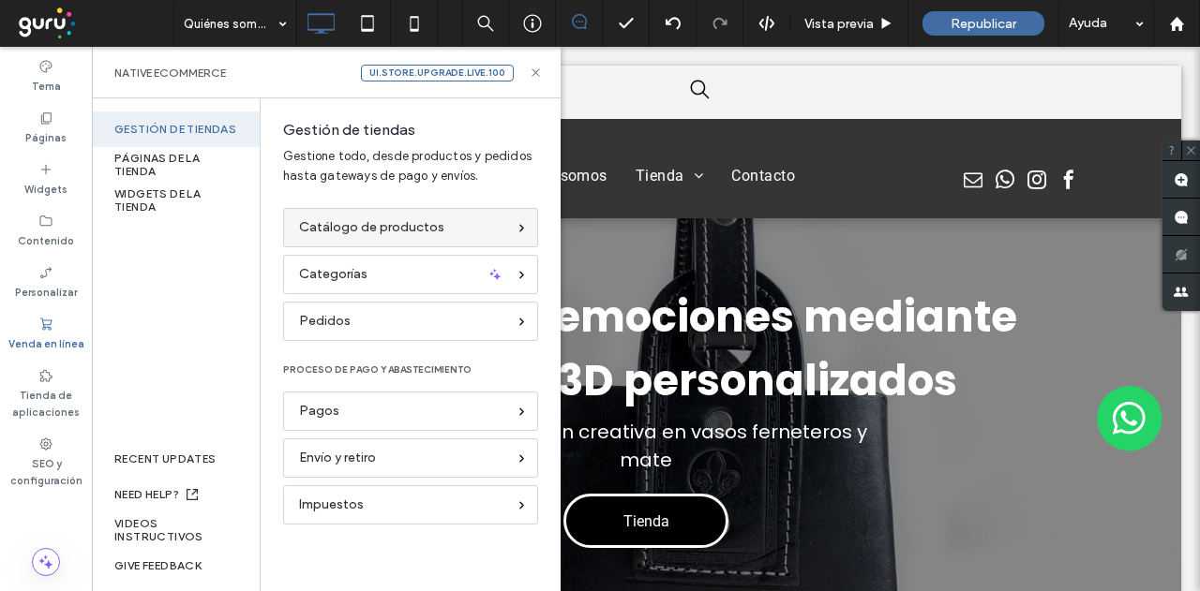
click at [341, 239] on div "Catálogo de productos" at bounding box center [410, 227] width 255 height 39
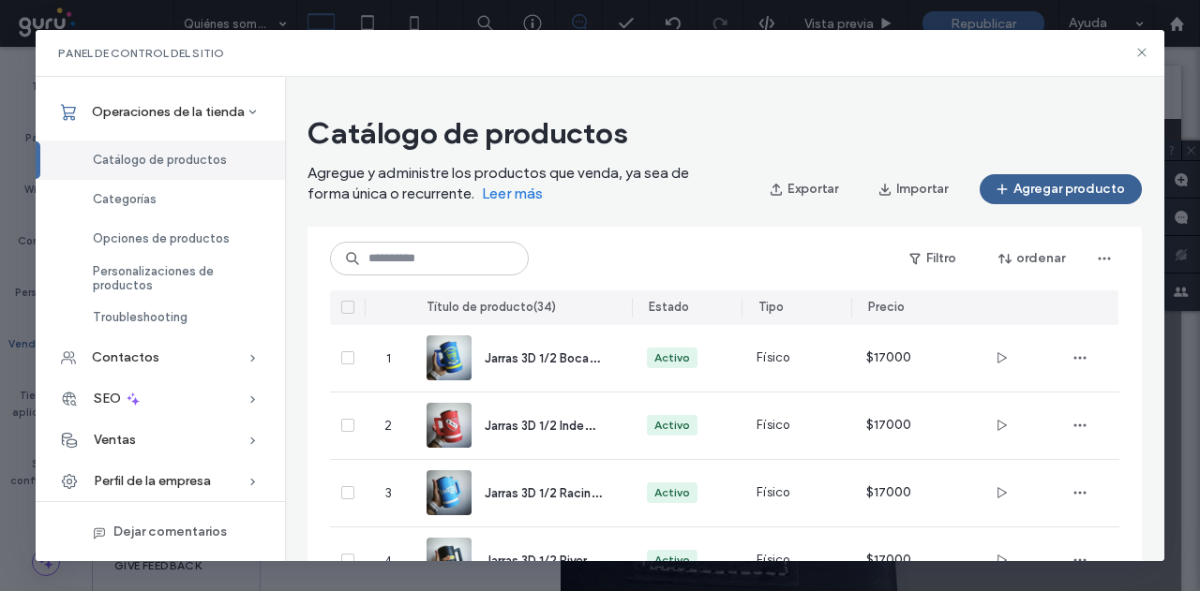
click at [1036, 186] on button "Agregar producto" at bounding box center [1060, 189] width 162 height 30
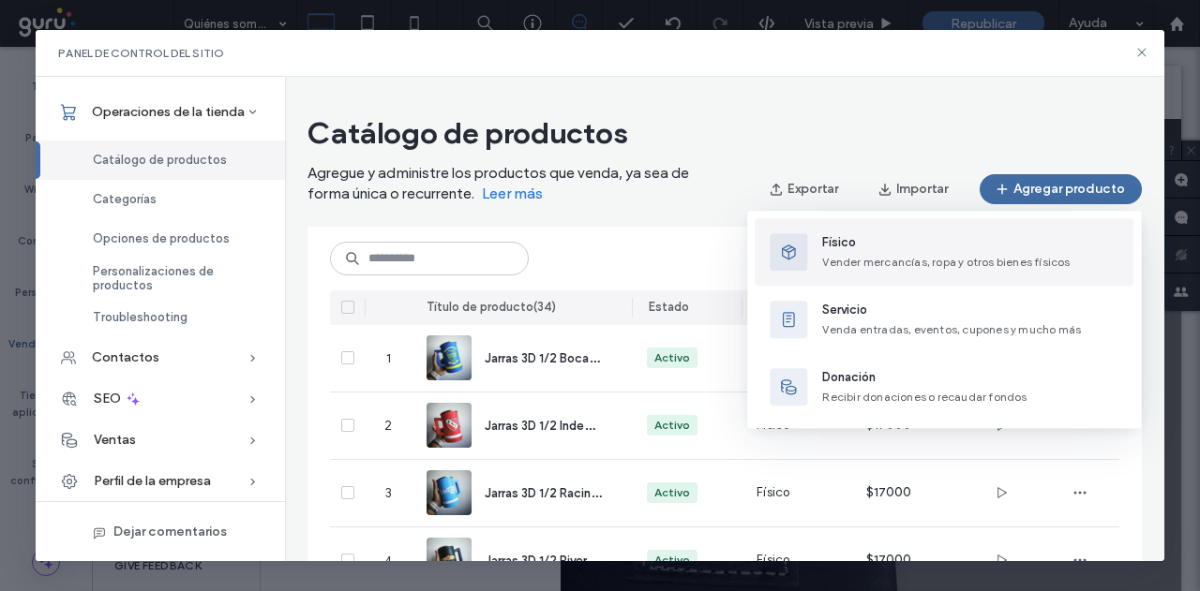
click at [852, 249] on span "Físico" at bounding box center [945, 242] width 247 height 19
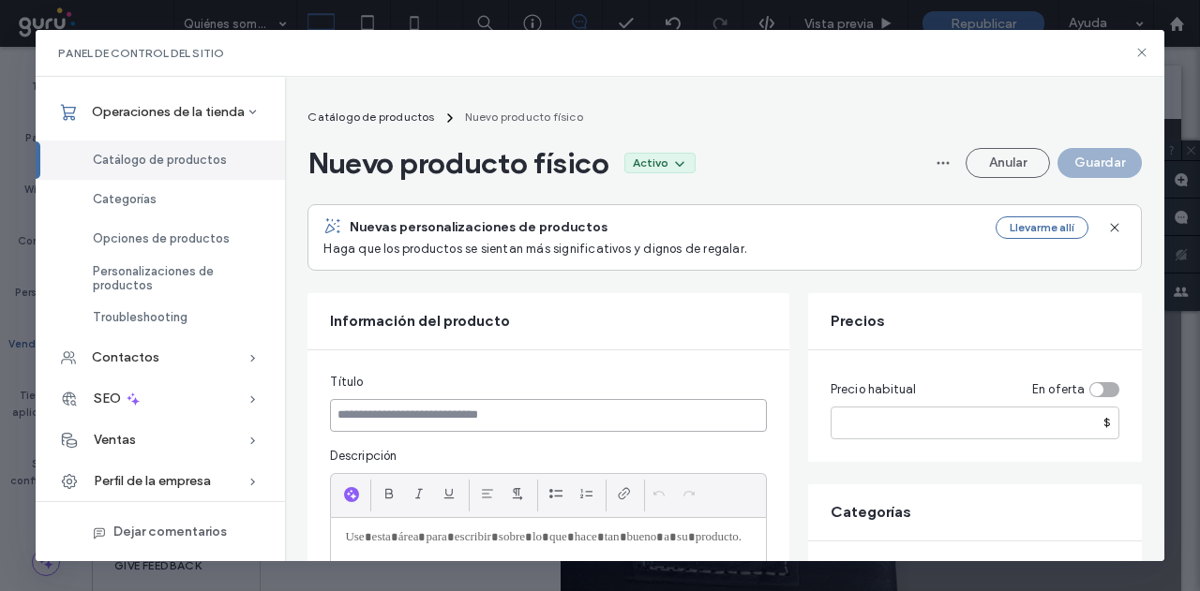
click at [476, 412] on input at bounding box center [548, 415] width 436 height 33
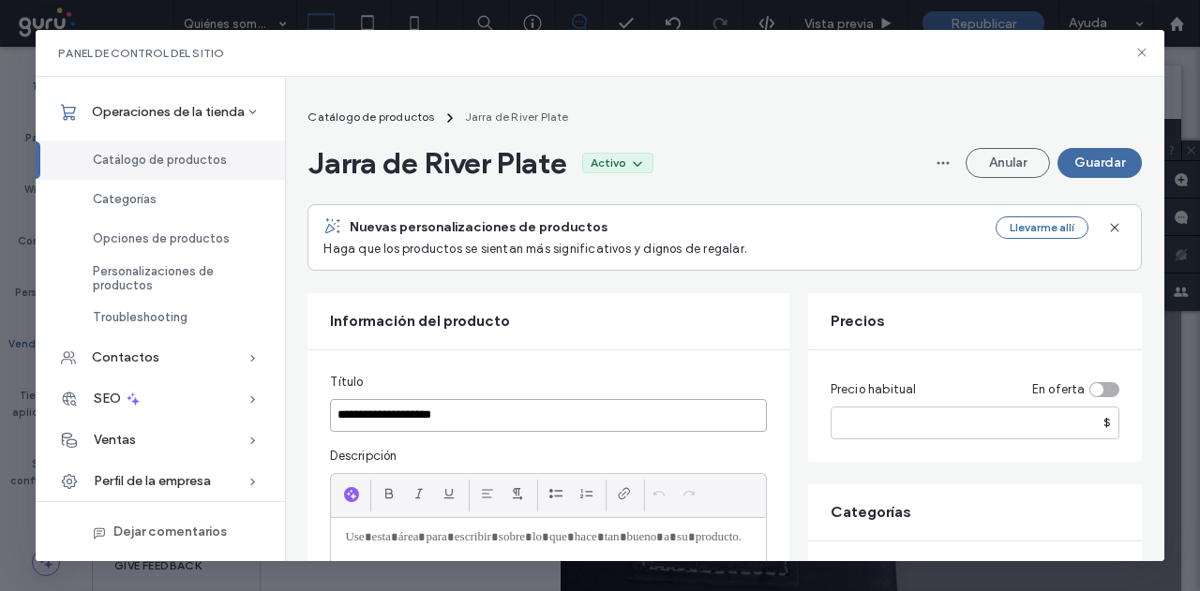
type input "**********"
click at [956, 434] on input "number" at bounding box center [974, 423] width 289 height 33
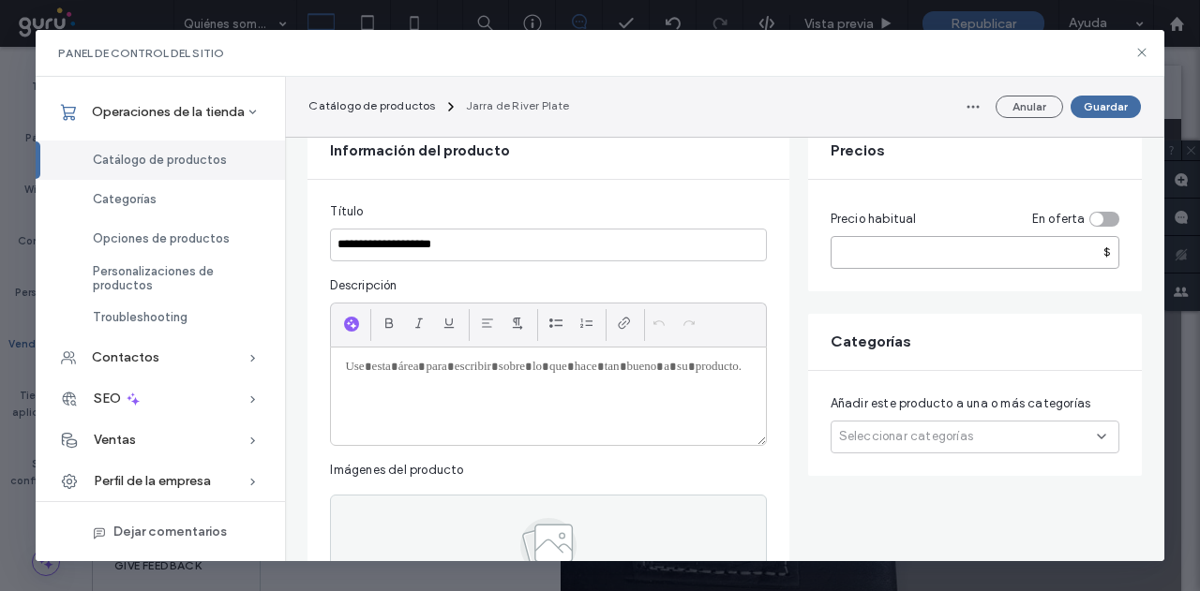
scroll to position [187, 0]
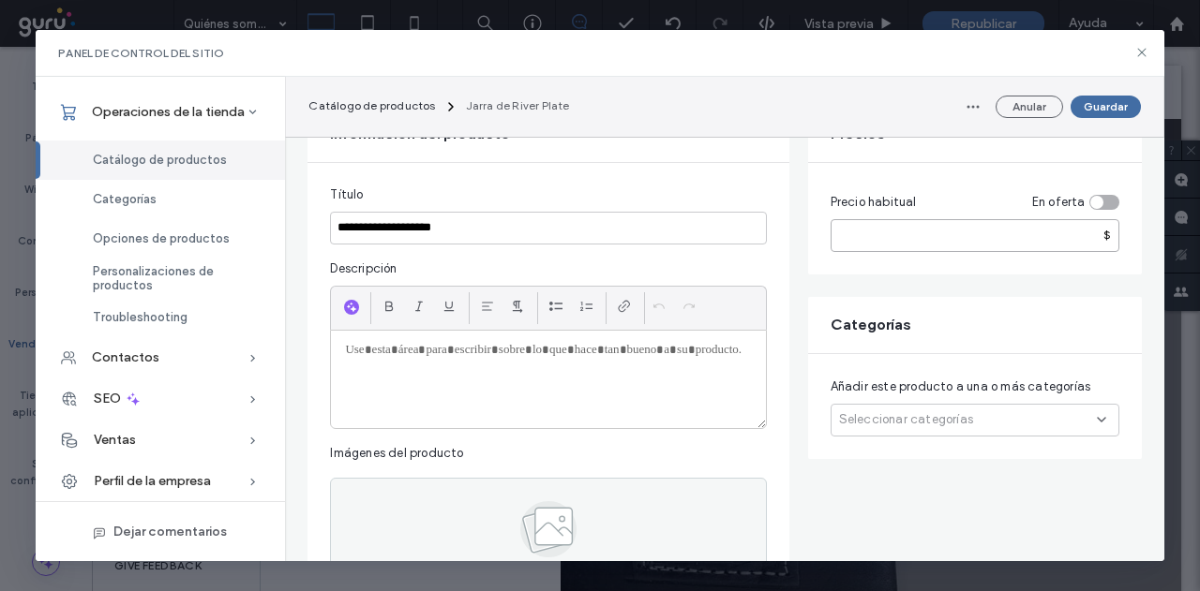
type input "*****"
click at [868, 425] on span "Seleccionar categorías" at bounding box center [906, 419] width 134 height 19
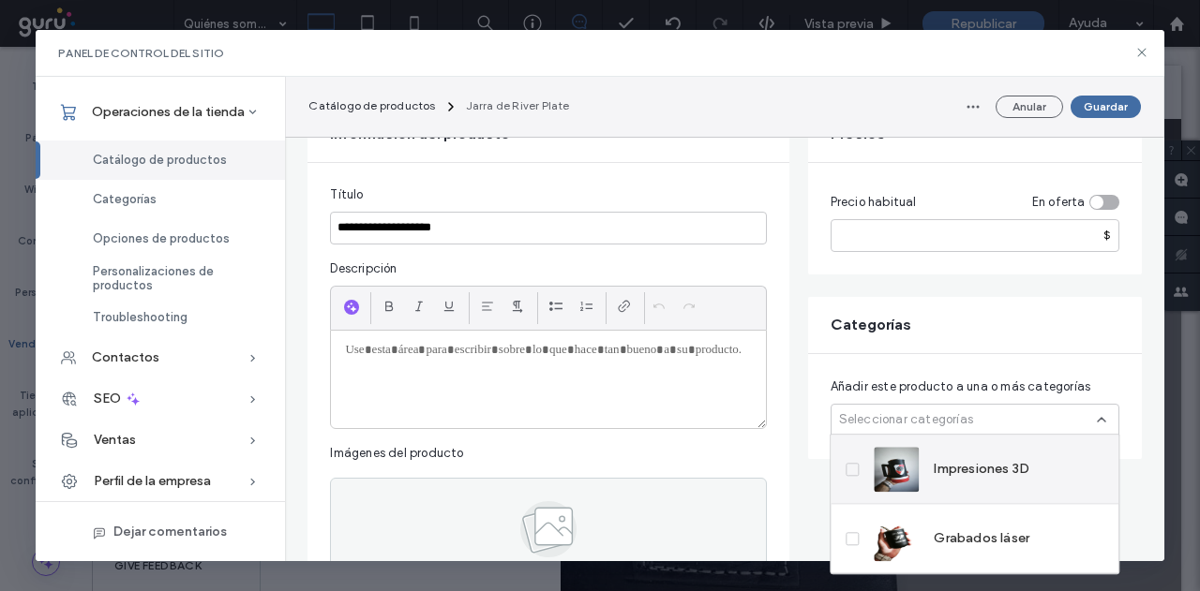
click at [938, 472] on span "Impresiones 3D" at bounding box center [981, 469] width 96 height 19
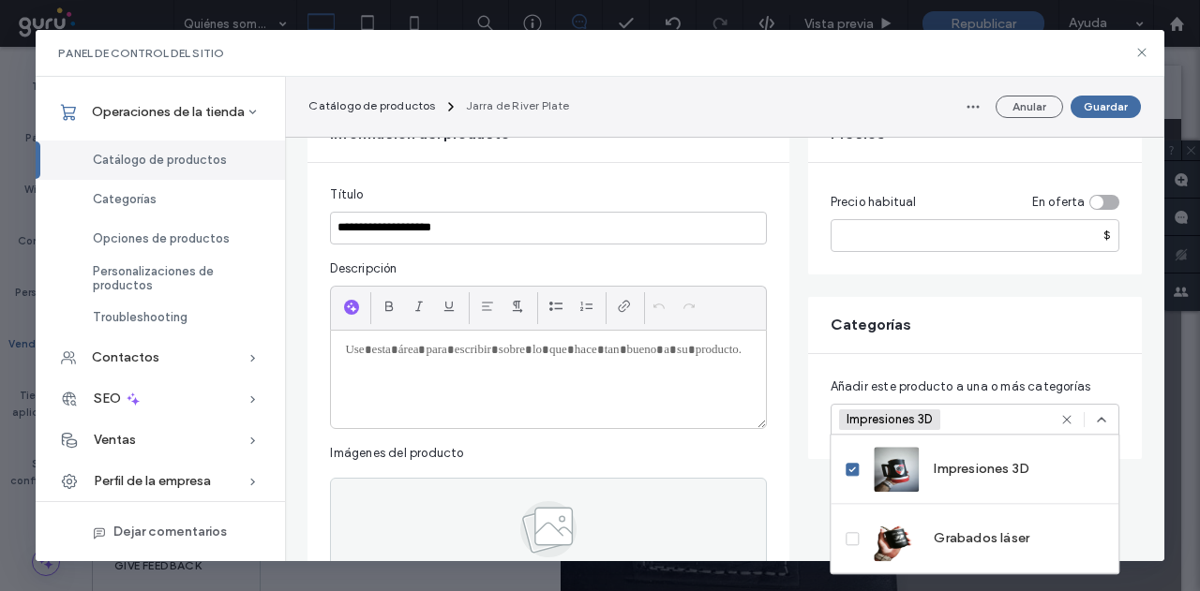
click at [977, 415] on div "Impresiones 3D +0 Impresiones 3D +0" at bounding box center [952, 420] width 227 height 31
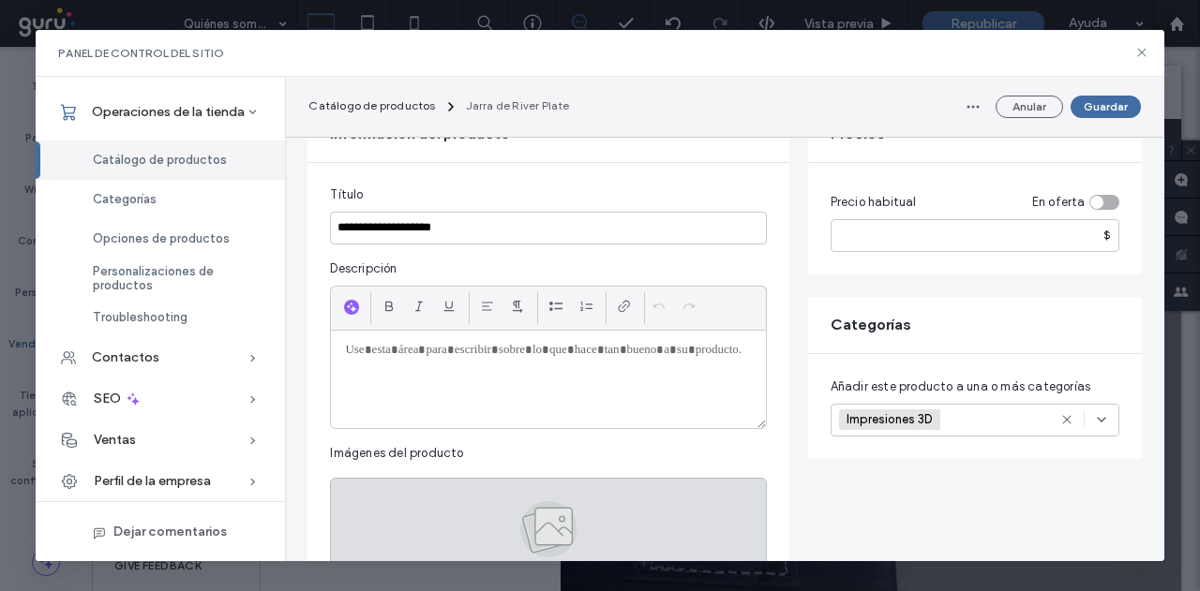
click at [582, 505] on div "Hacer clic para cargar imágenes" at bounding box center [548, 537] width 436 height 119
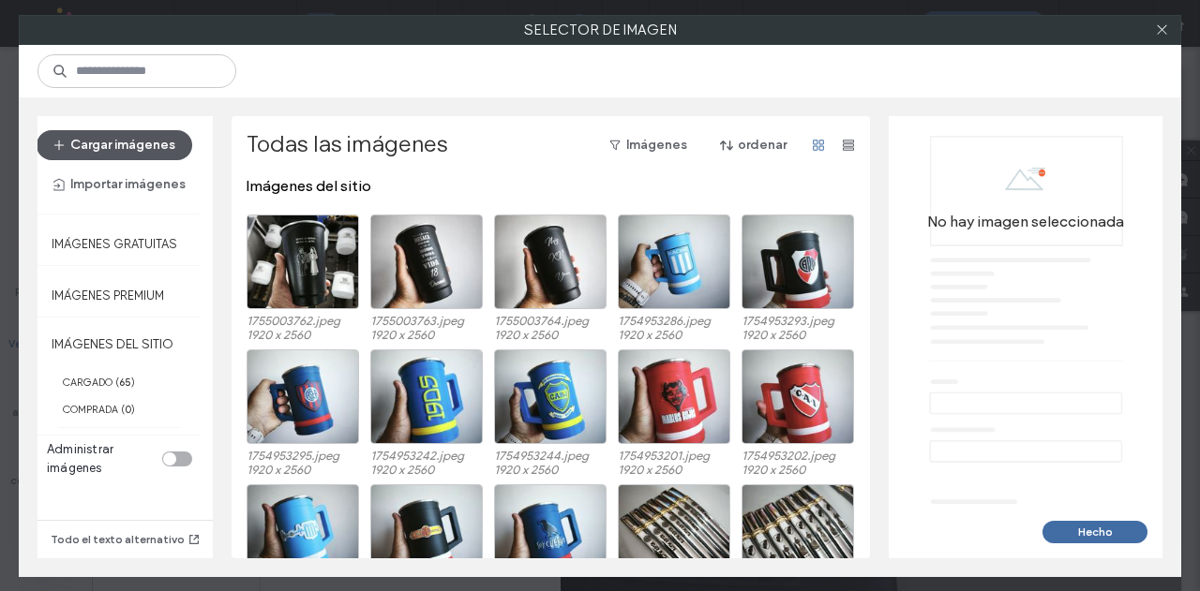
click at [133, 148] on button "Cargar imágenes" at bounding box center [115, 145] width 156 height 30
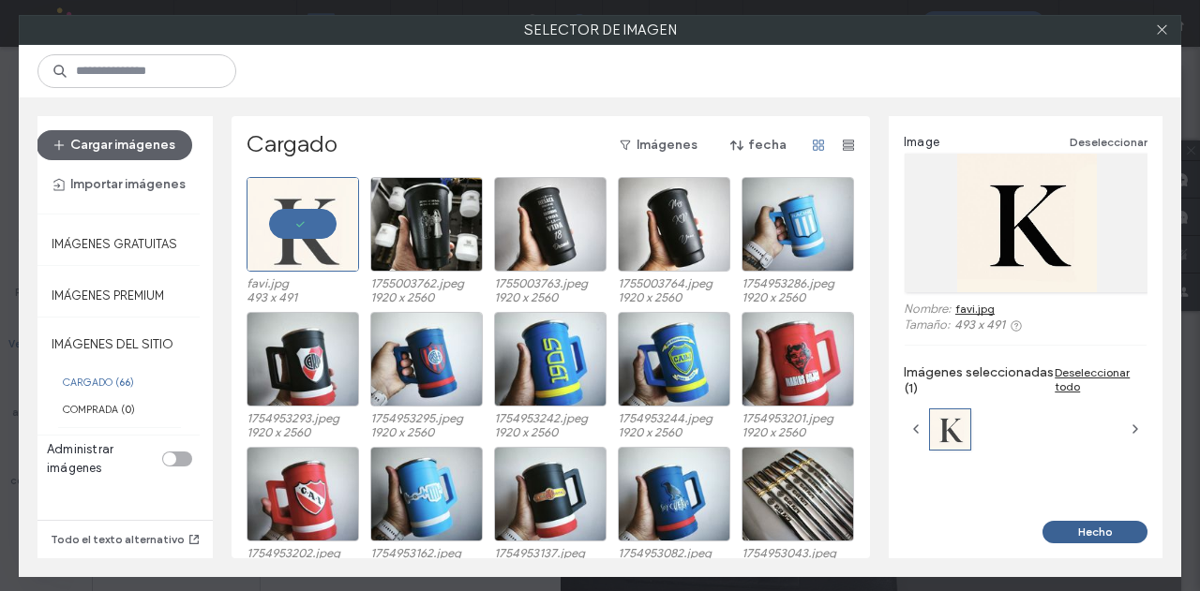
click at [1125, 535] on button "Hecho" at bounding box center [1094, 532] width 105 height 22
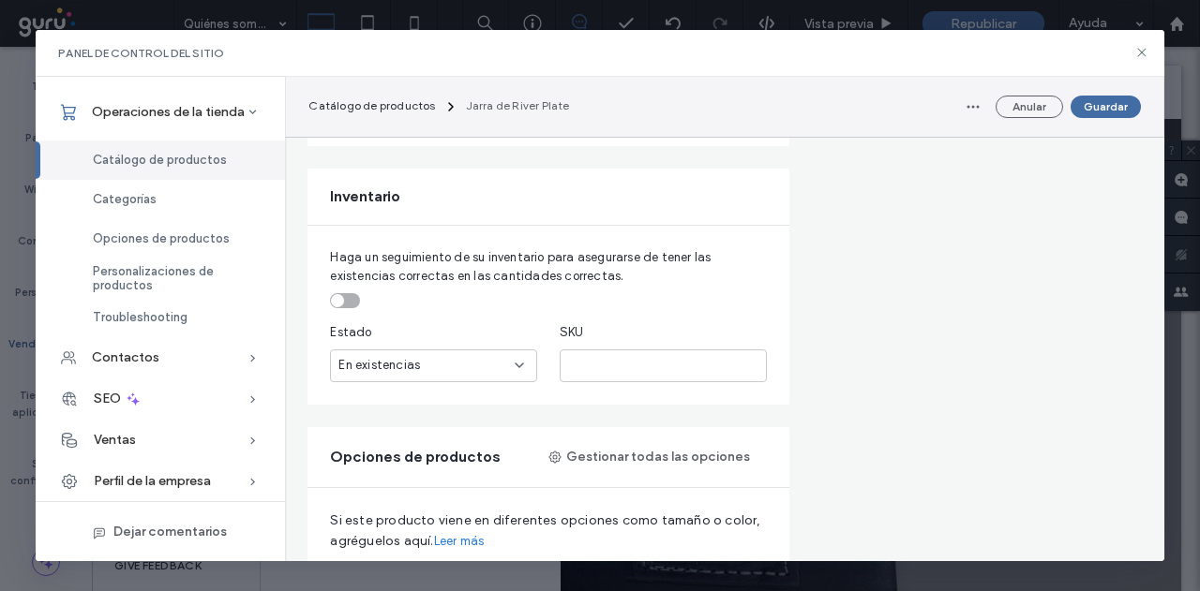
scroll to position [562, 0]
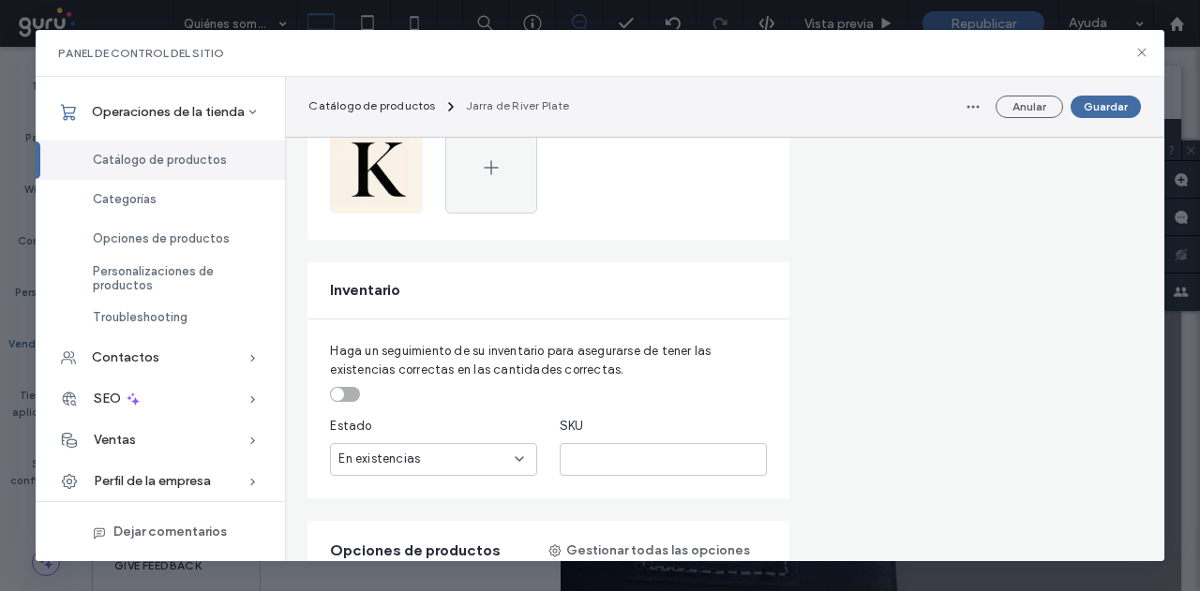
click at [431, 462] on div "En existencias" at bounding box center [426, 459] width 176 height 19
click at [424, 426] on div "Estado" at bounding box center [433, 426] width 207 height 19
click at [345, 398] on div "toggle" at bounding box center [345, 394] width 30 height 15
drag, startPoint x: 379, startPoint y: 454, endPoint x: 309, endPoint y: 456, distance: 69.4
click at [309, 456] on div "Haga un seguimiento de su inventario para asegurarse de tener las existencias c…" at bounding box center [547, 409] width 481 height 179
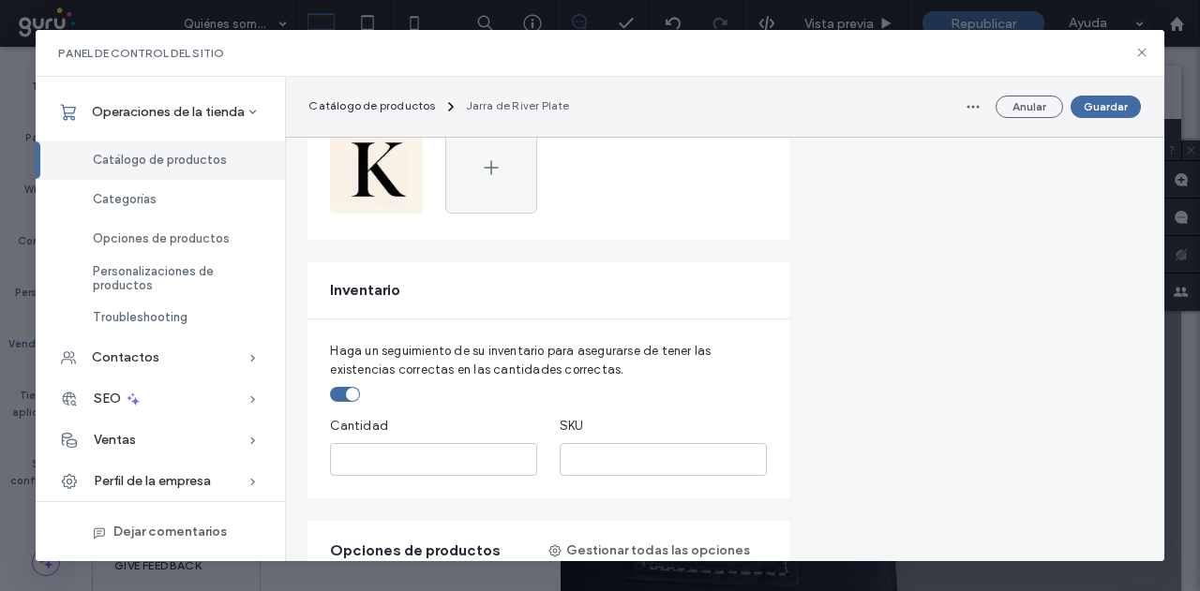
click at [330, 392] on div "toggle" at bounding box center [345, 394] width 30 height 15
click at [348, 391] on div "toggle" at bounding box center [345, 394] width 30 height 15
drag, startPoint x: 350, startPoint y: 456, endPoint x: 337, endPoint y: 458, distance: 13.3
click at [337, 458] on input "*" at bounding box center [433, 459] width 207 height 33
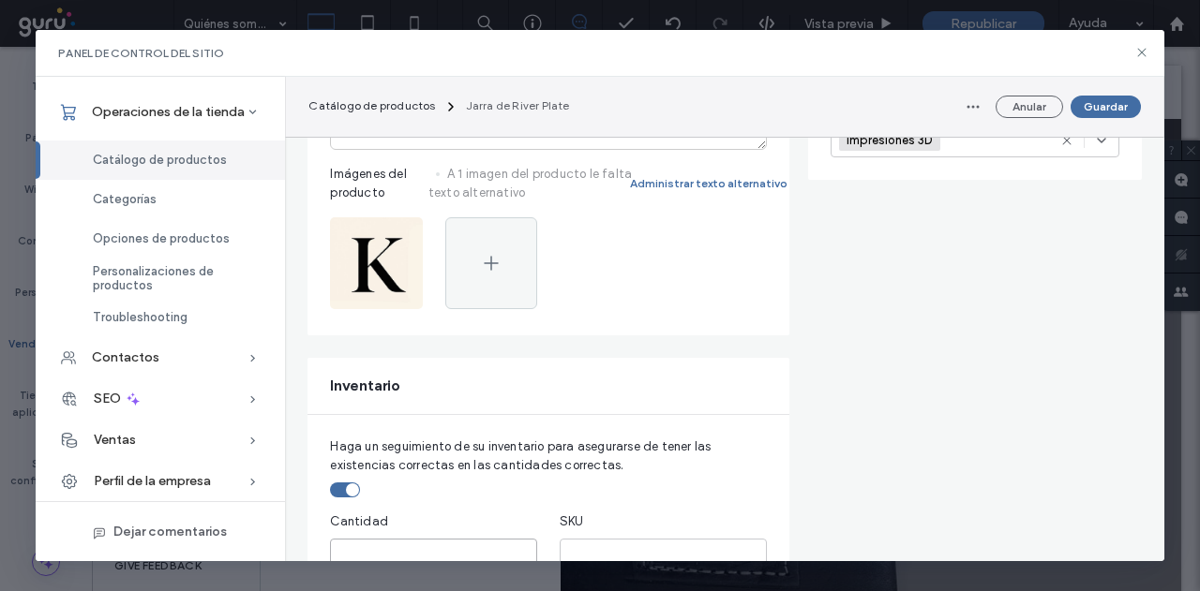
scroll to position [469, 0]
drag, startPoint x: 379, startPoint y: 544, endPoint x: 365, endPoint y: 544, distance: 13.1
click at [317, 541] on div "Haga un seguimiento de su inventario para asegurarse de tener las existencias c…" at bounding box center [547, 502] width 481 height 179
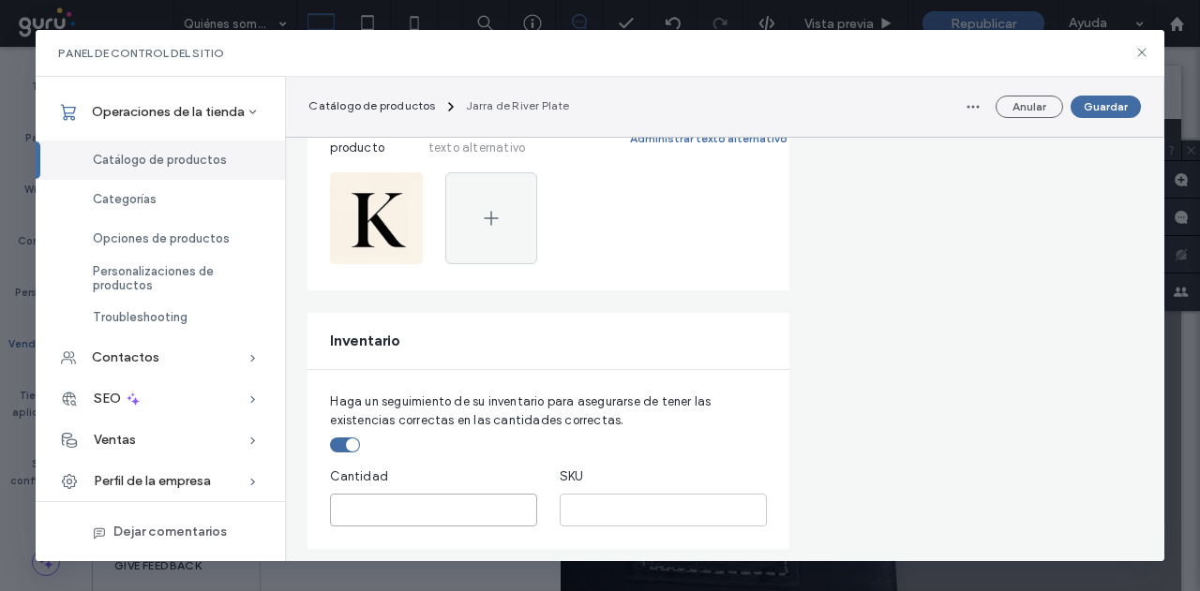
scroll to position [552, 0]
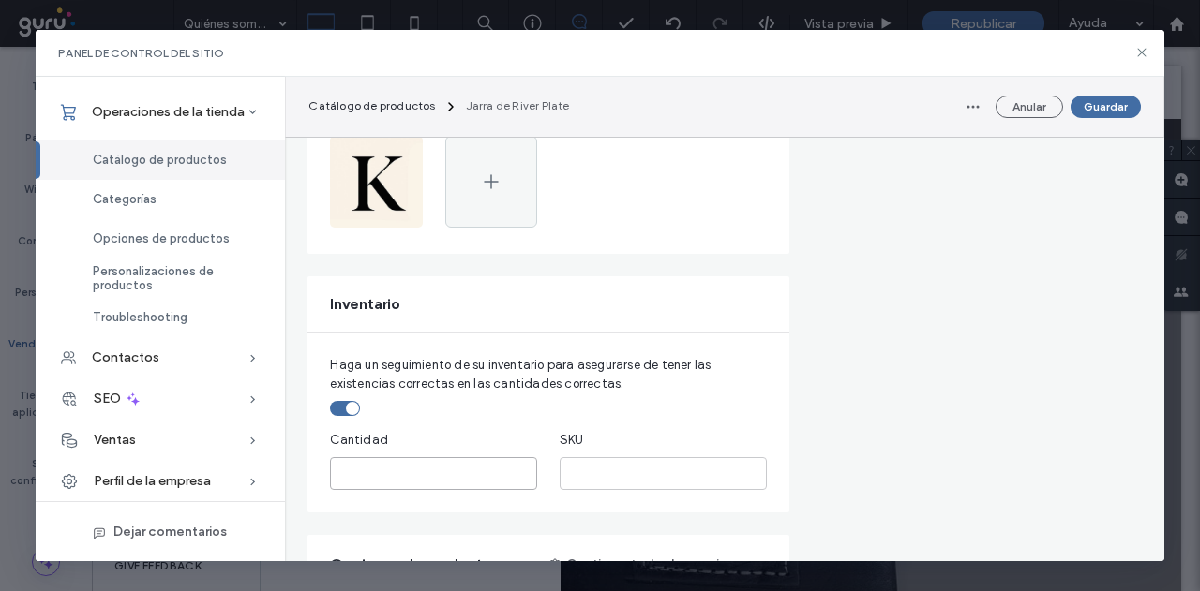
drag, startPoint x: 378, startPoint y: 544, endPoint x: 330, endPoint y: 554, distance: 48.7
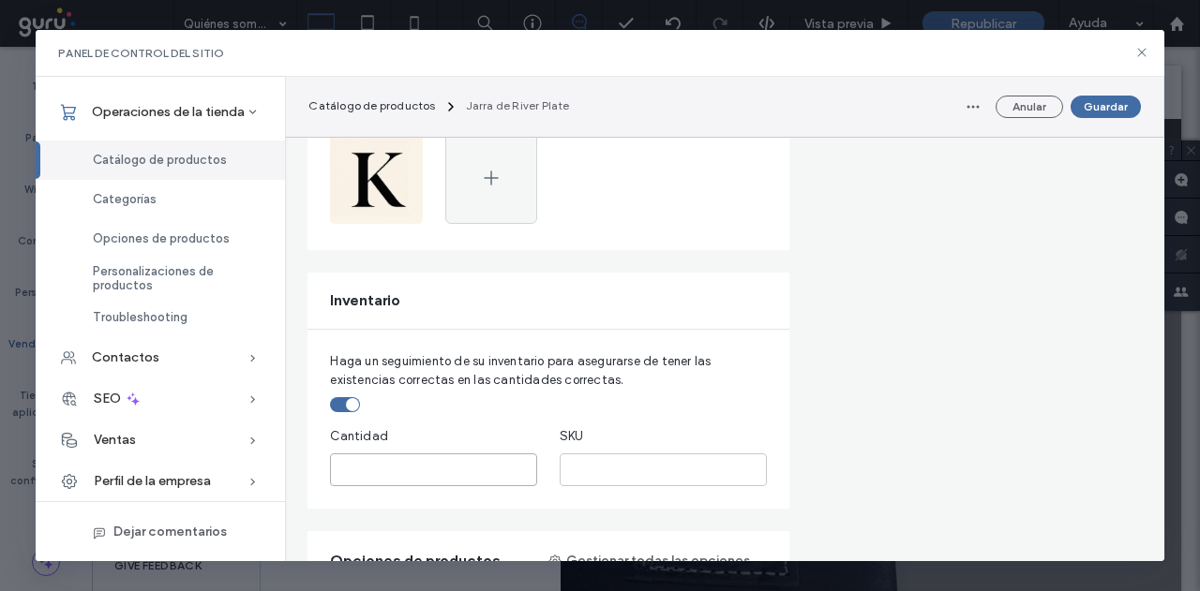
click at [353, 466] on input "*" at bounding box center [433, 470] width 207 height 33
drag, startPoint x: 354, startPoint y: 464, endPoint x: 319, endPoint y: 470, distance: 36.1
click at [319, 470] on div "Haga un seguimiento de su inventario para asegurarse de tener las existencias c…" at bounding box center [547, 419] width 481 height 179
drag, startPoint x: 356, startPoint y: 477, endPoint x: 279, endPoint y: 473, distance: 76.9
click at [279, 473] on div "**********" at bounding box center [599, 319] width 1127 height 485
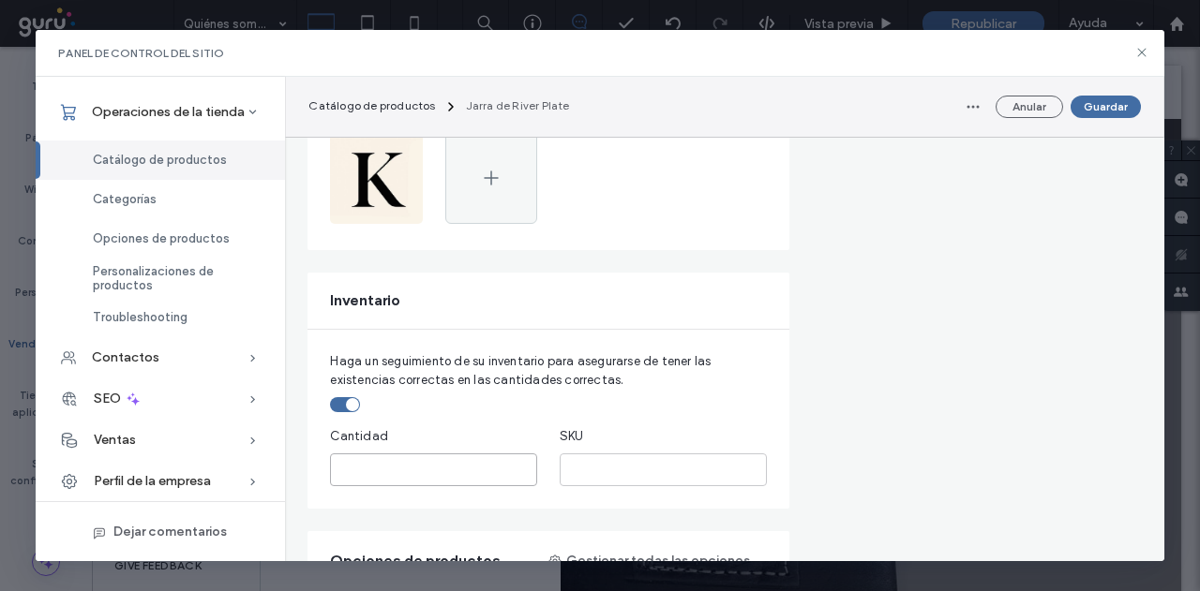
type input "*"
click at [347, 406] on div "toggle" at bounding box center [345, 404] width 30 height 15
click at [347, 412] on div "Haga un seguimiento de su inventario para asegurarse de tener las existencias c…" at bounding box center [547, 419] width 481 height 179
click at [343, 407] on div "toggle" at bounding box center [345, 404] width 30 height 15
click at [334, 472] on input "*" at bounding box center [433, 470] width 207 height 33
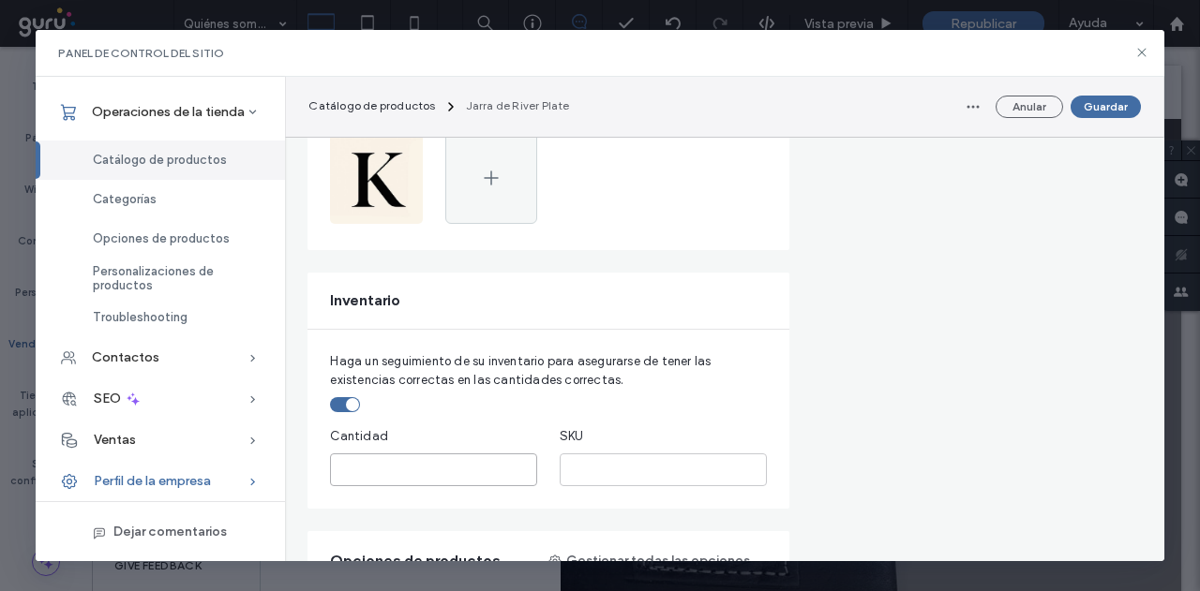
drag, startPoint x: 360, startPoint y: 475, endPoint x: 257, endPoint y: 477, distance: 103.1
click at [257, 477] on div "**********" at bounding box center [599, 319] width 1127 height 485
click at [339, 398] on div "toggle" at bounding box center [345, 404] width 30 height 15
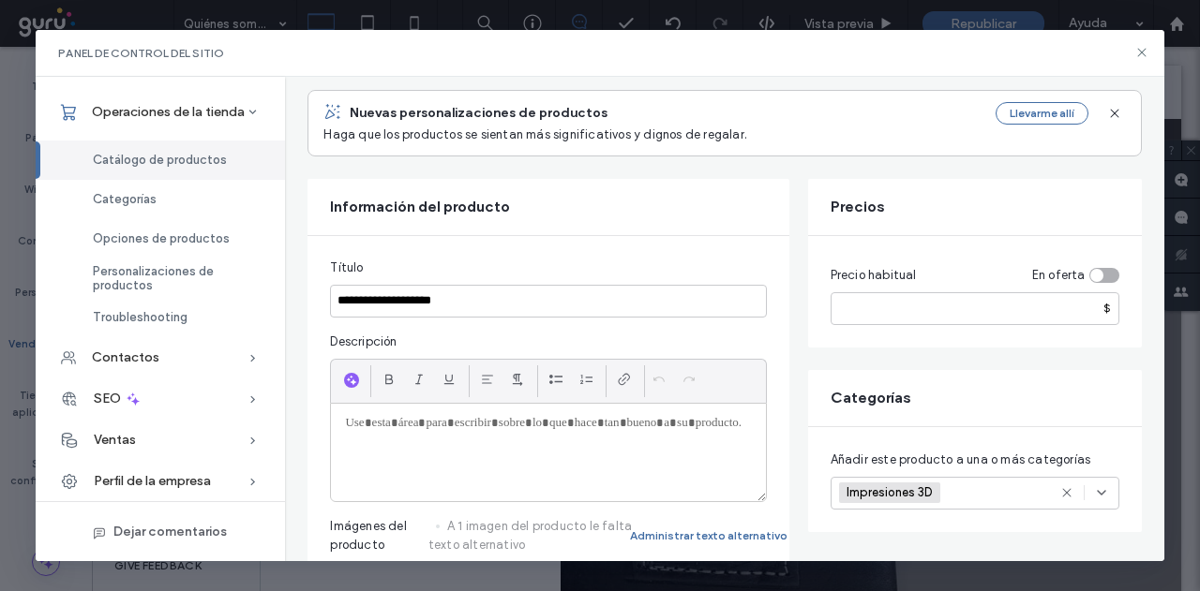
scroll to position [0, 0]
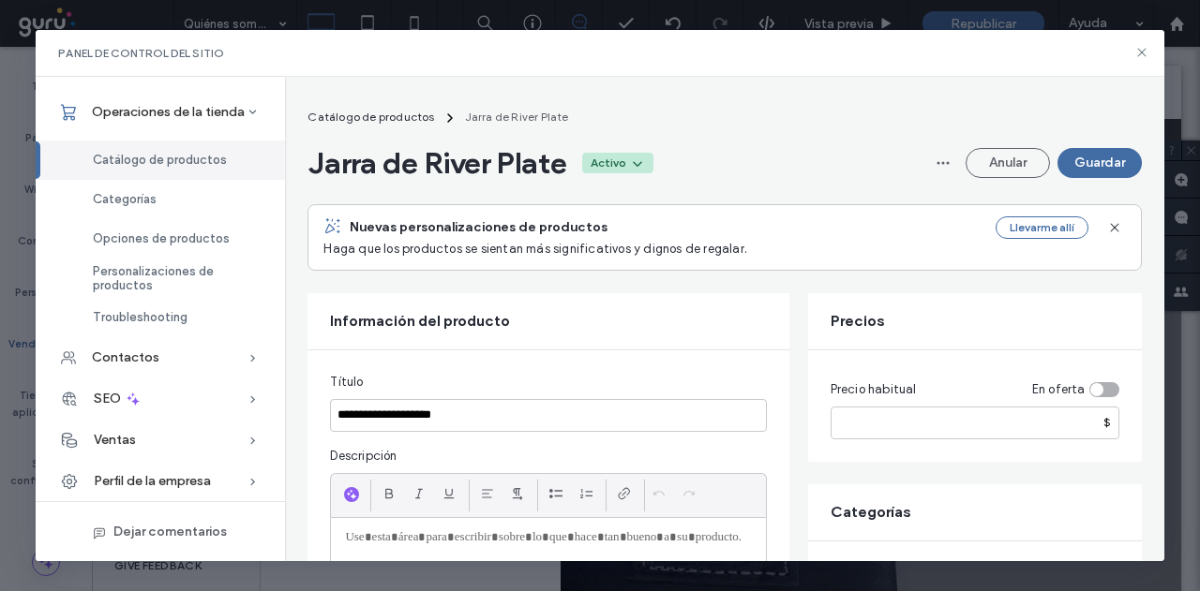
click at [645, 166] on icon at bounding box center [637, 163] width 15 height 15
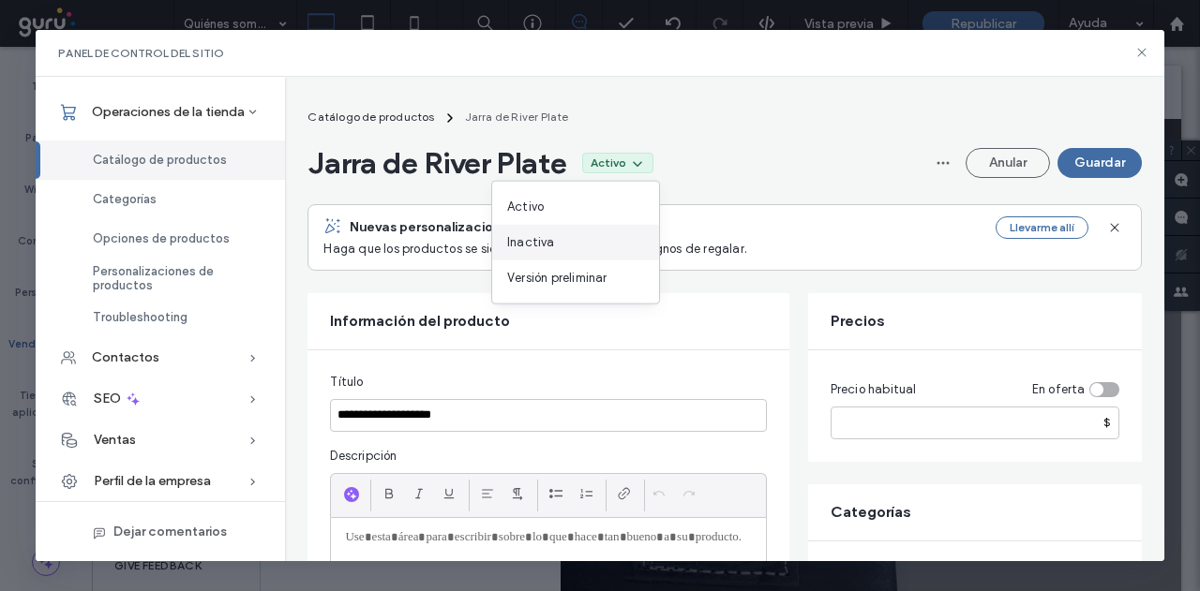
click at [560, 236] on div "Inactiva" at bounding box center [575, 243] width 167 height 36
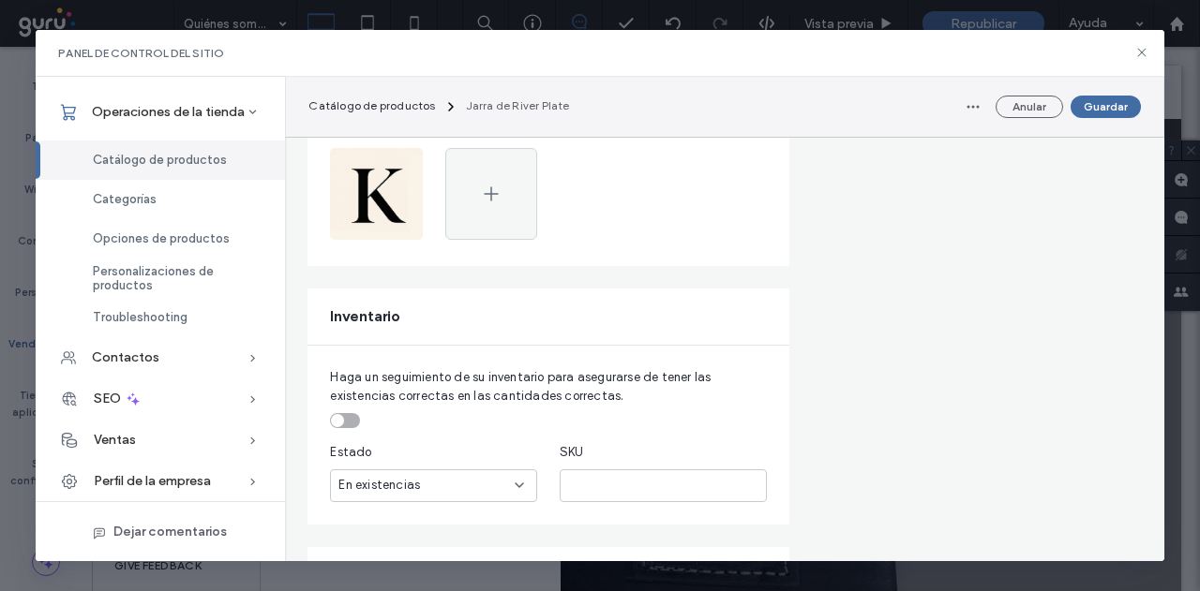
scroll to position [562, 0]
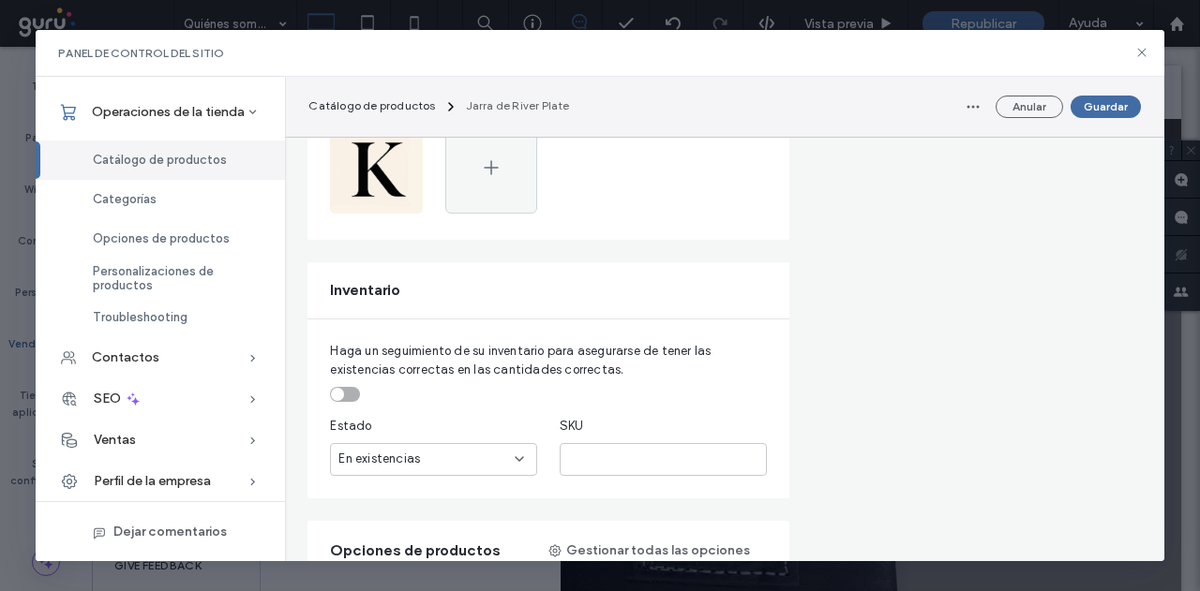
click at [424, 458] on div "En existencias" at bounding box center [426, 459] width 176 height 19
click at [395, 514] on div "Sin stock" at bounding box center [434, 523] width 205 height 33
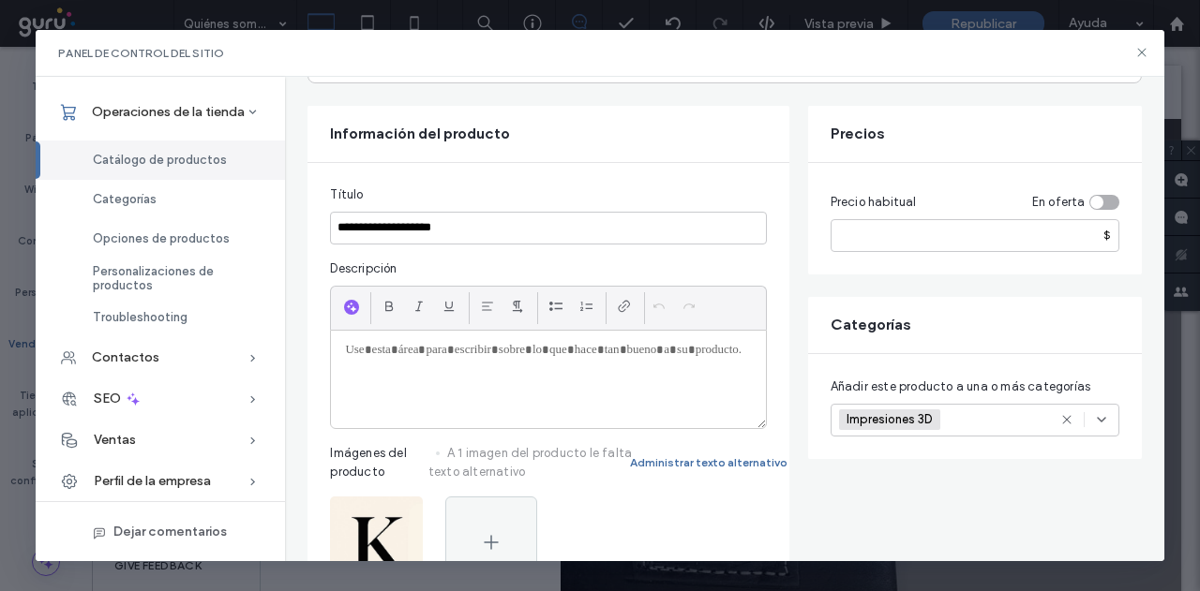
scroll to position [0, 0]
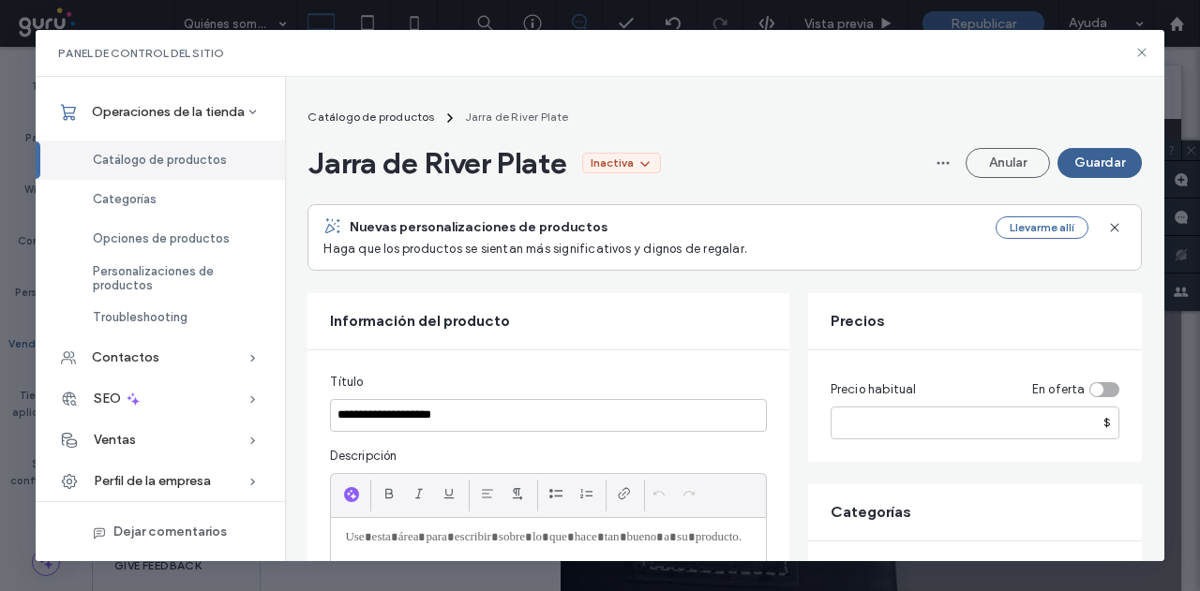
click at [1078, 169] on button "Guardar" at bounding box center [1099, 163] width 84 height 30
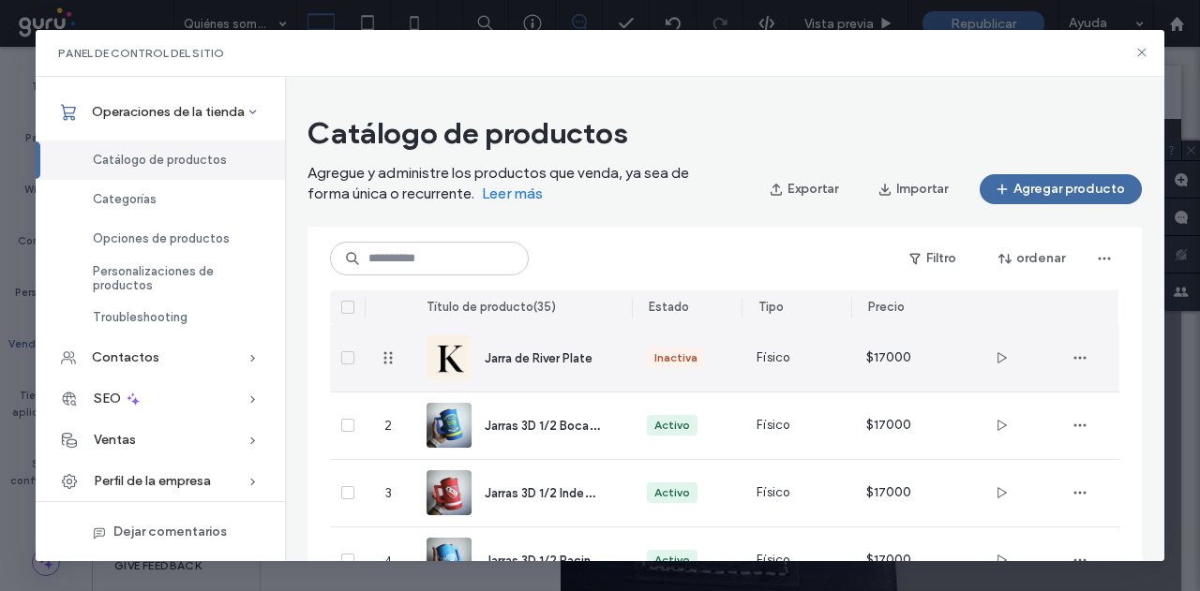
click at [347, 359] on icon at bounding box center [347, 358] width 7 height 6
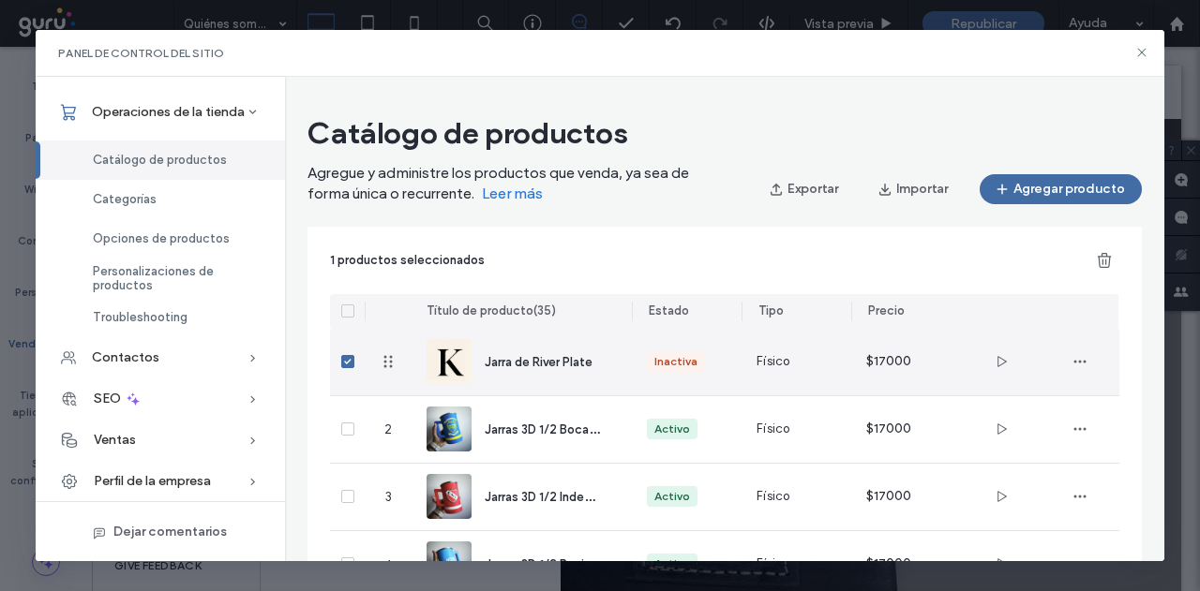
click at [347, 359] on icon at bounding box center [347, 362] width 7 height 6
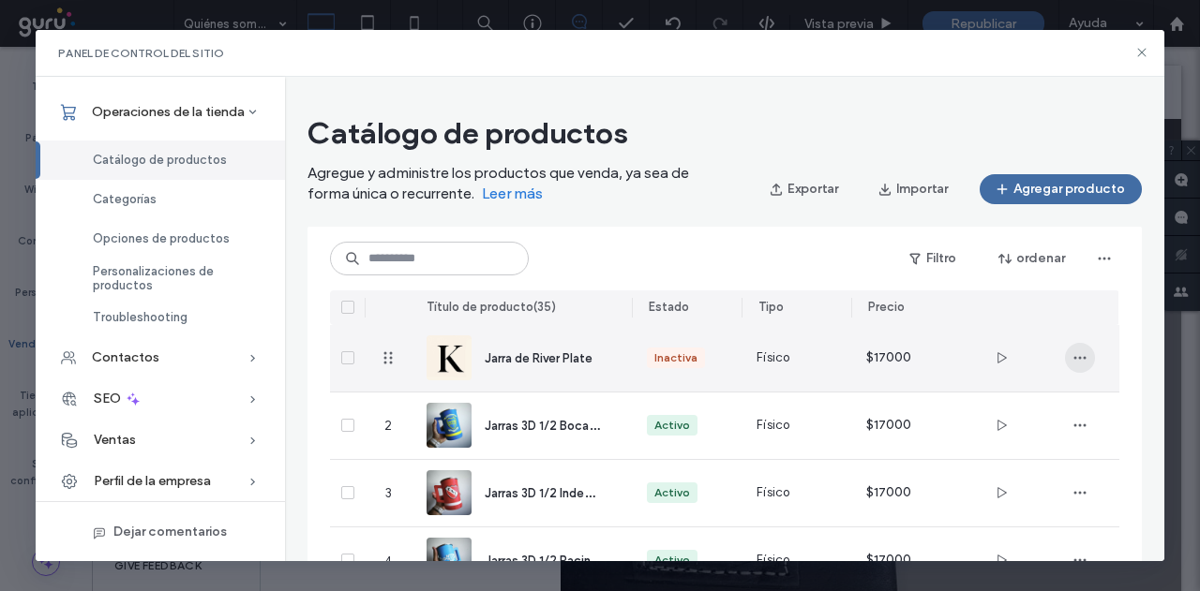
click at [1091, 366] on span "button" at bounding box center [1080, 358] width 30 height 30
click at [1024, 483] on span "Eliminar producto" at bounding box center [1013, 478] width 101 height 19
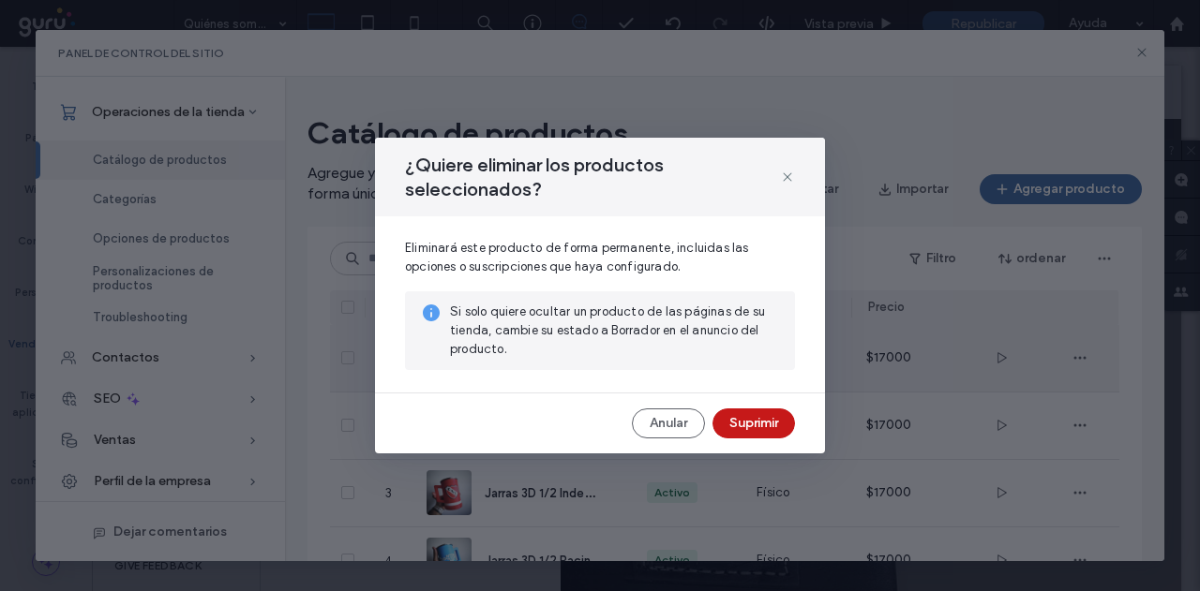
click at [737, 424] on button "Suprimir" at bounding box center [753, 424] width 82 height 30
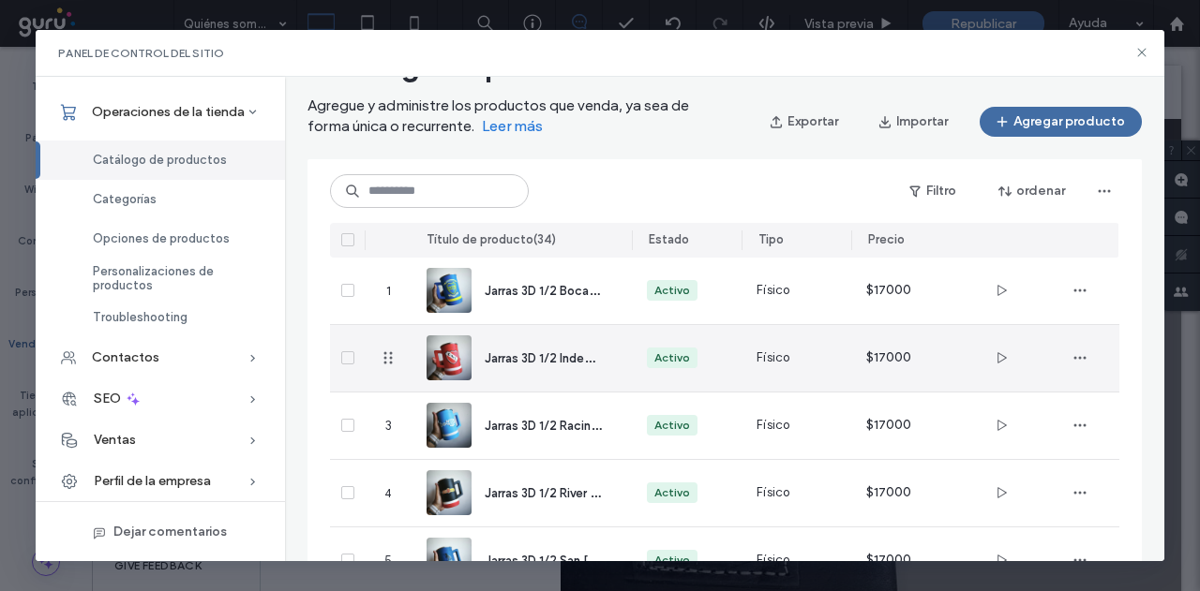
scroll to position [94, 0]
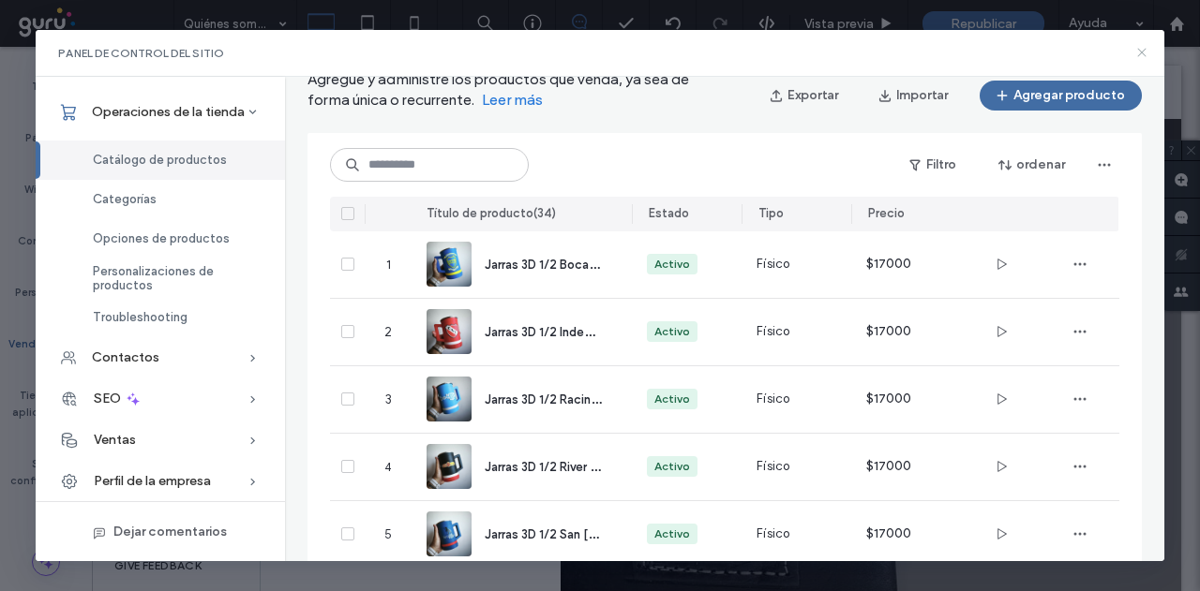
click at [1143, 53] on icon at bounding box center [1141, 52] width 15 height 15
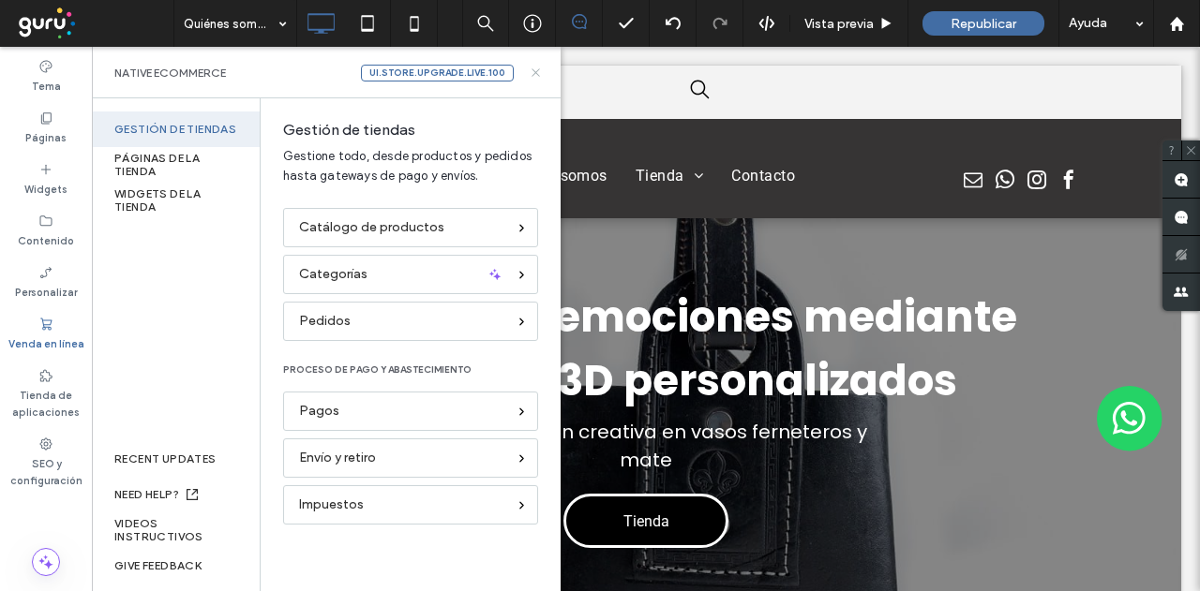
click at [530, 71] on icon at bounding box center [536, 73] width 14 height 14
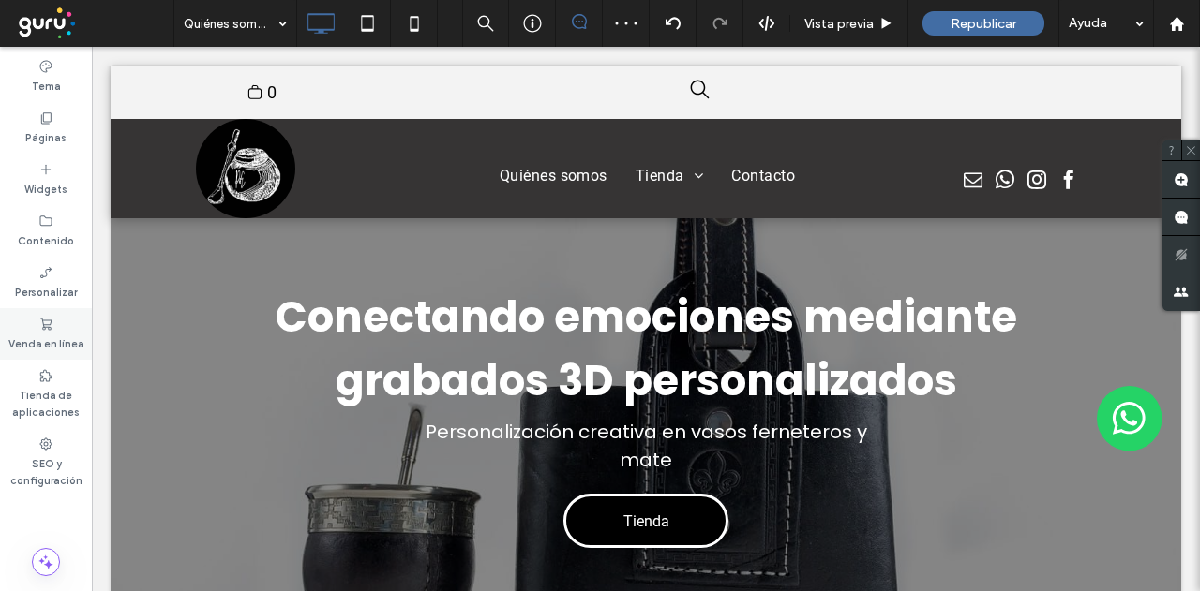
click at [70, 329] on div "Venda en línea" at bounding box center [46, 334] width 92 height 52
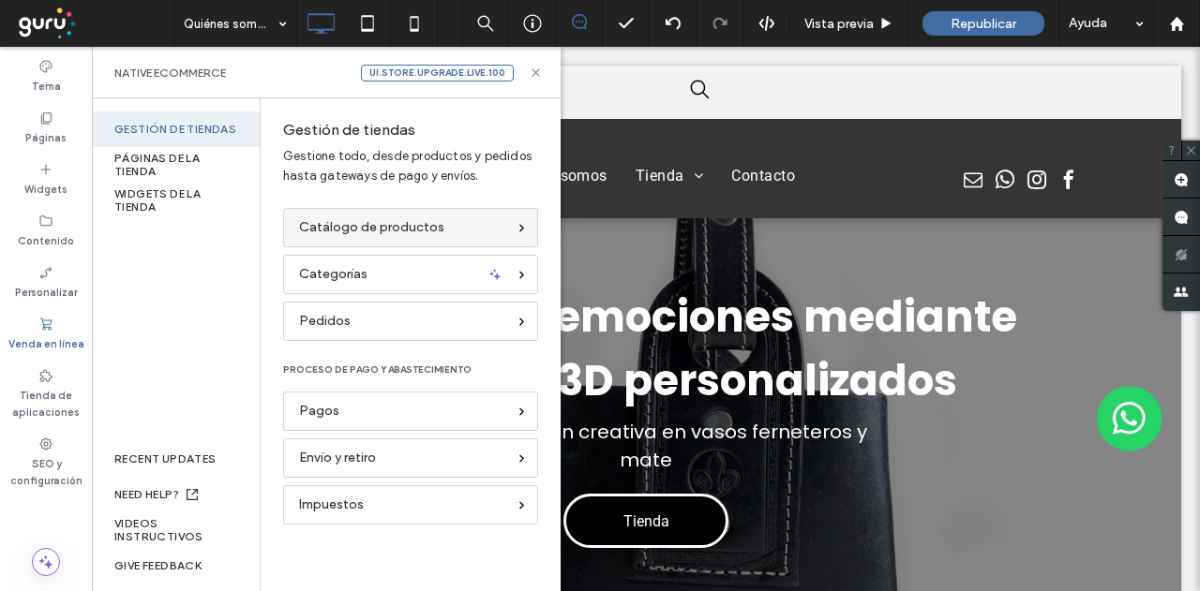
click at [394, 228] on span "Catálogo de productos" at bounding box center [371, 227] width 145 height 21
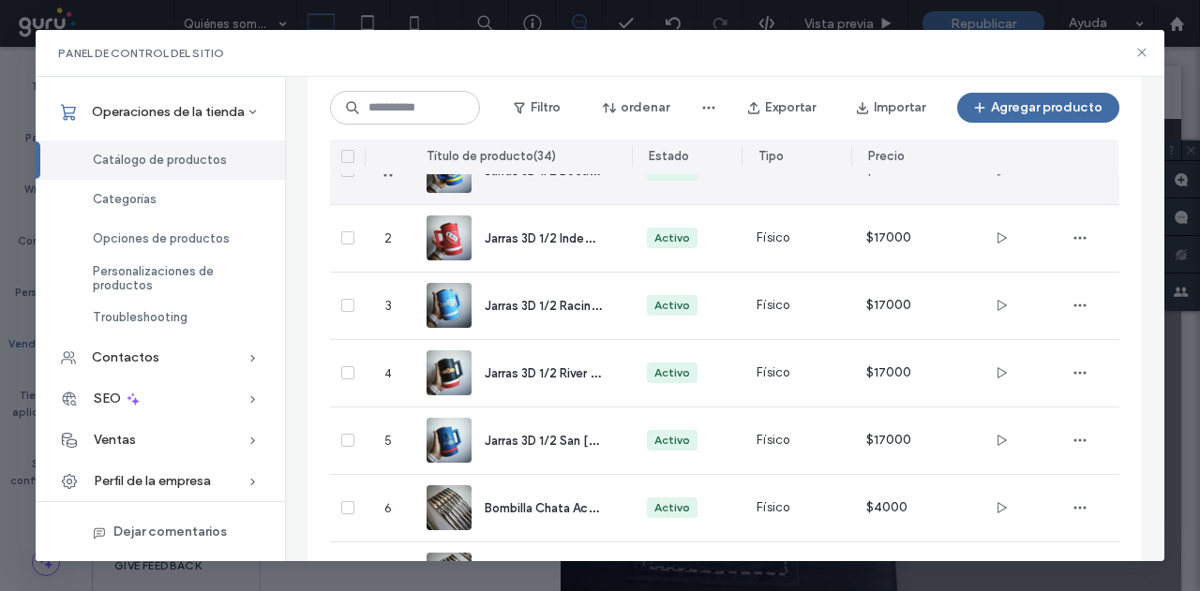
scroll to position [73, 0]
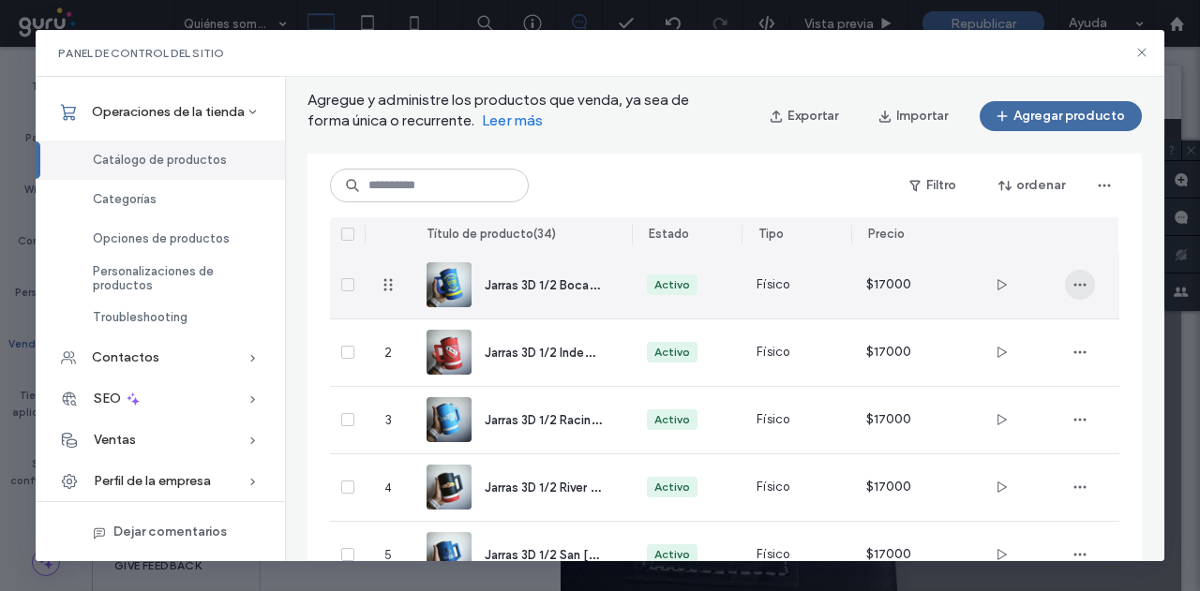
click at [1081, 288] on icon "button" at bounding box center [1079, 284] width 15 height 15
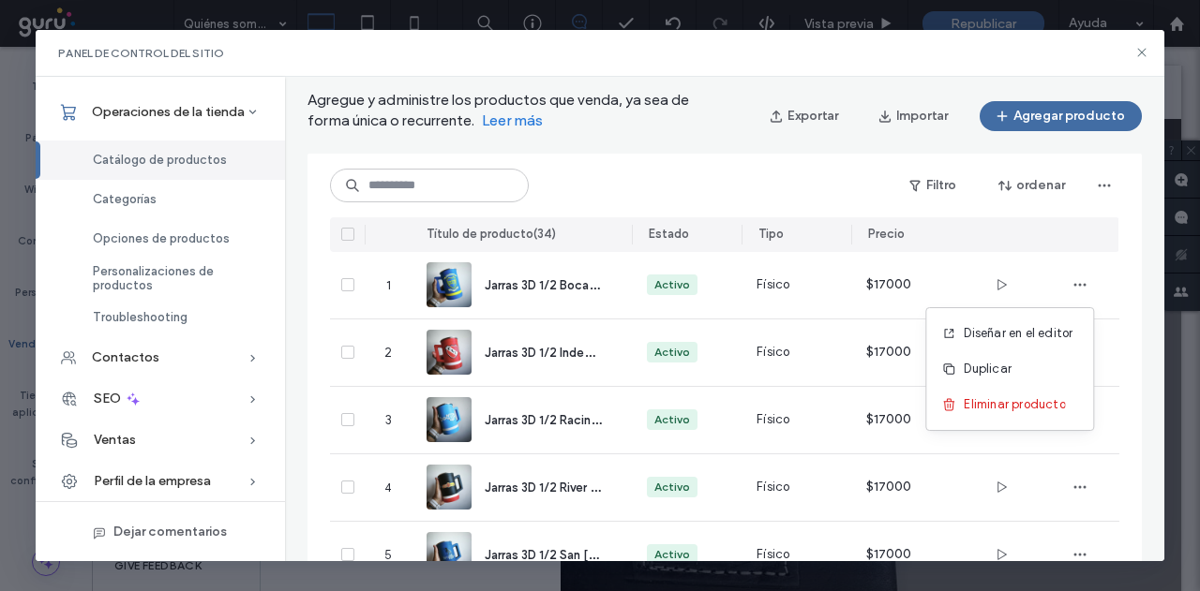
click at [748, 188] on div "Filtro ordenar" at bounding box center [724, 186] width 788 height 34
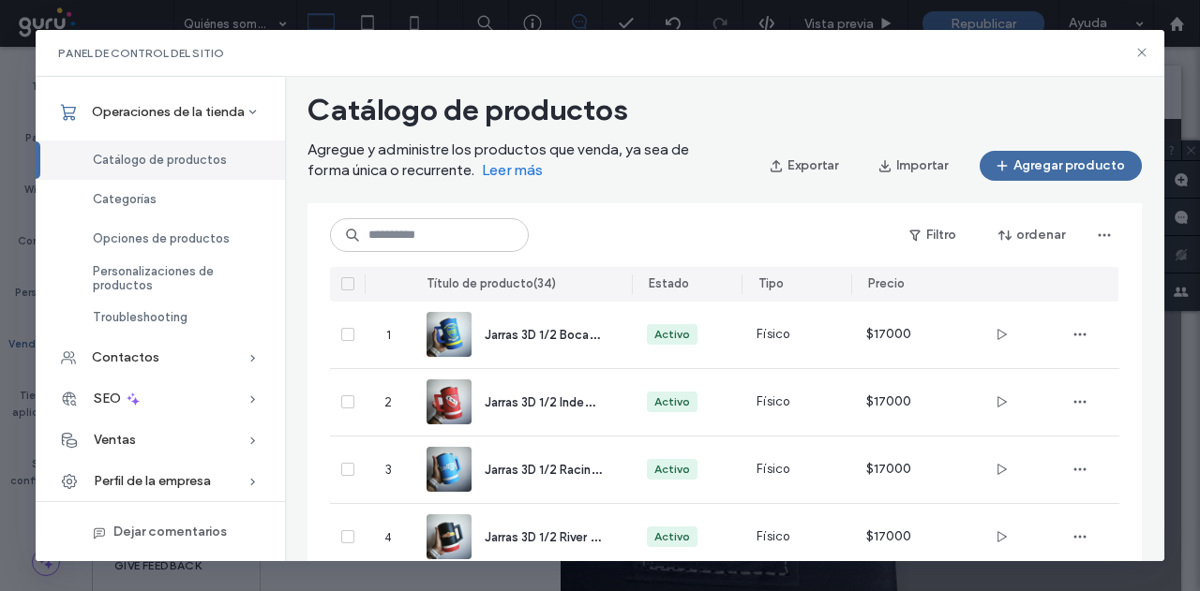
scroll to position [0, 0]
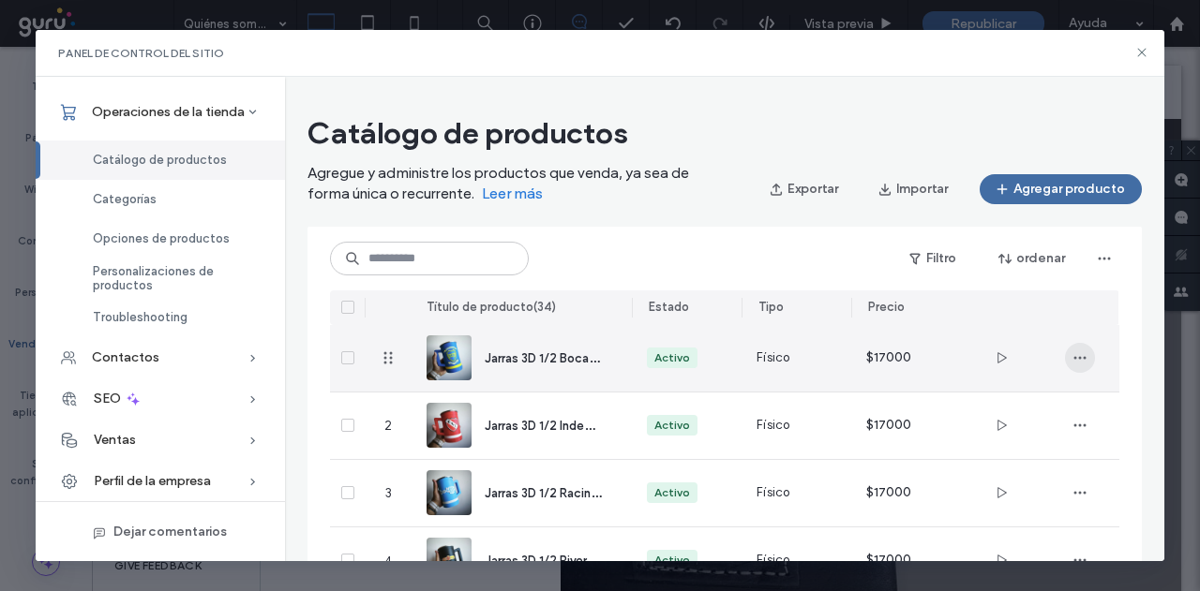
click at [1076, 365] on span "button" at bounding box center [1080, 358] width 30 height 30
click at [984, 440] on span "Duplicar" at bounding box center [987, 442] width 48 height 19
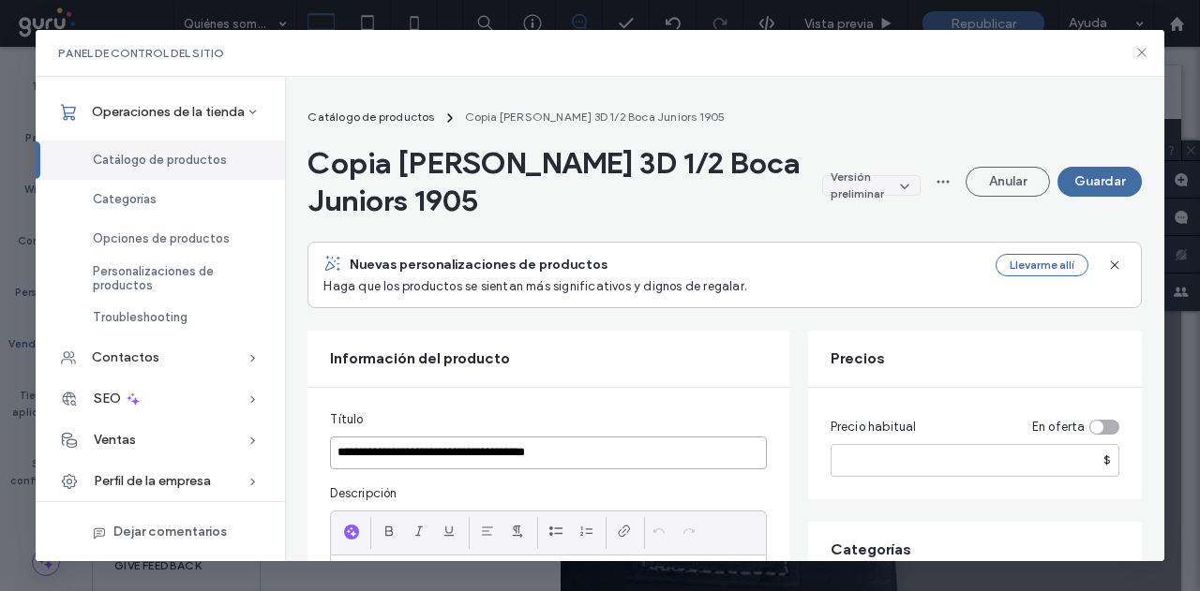
drag, startPoint x: 393, startPoint y: 458, endPoint x: 617, endPoint y: 456, distance: 224.0
click at [259, 461] on div "**********" at bounding box center [599, 319] width 1127 height 485
drag, startPoint x: 617, startPoint y: 456, endPoint x: 263, endPoint y: 453, distance: 353.3
click at [263, 453] on div "**********" at bounding box center [599, 319] width 1127 height 485
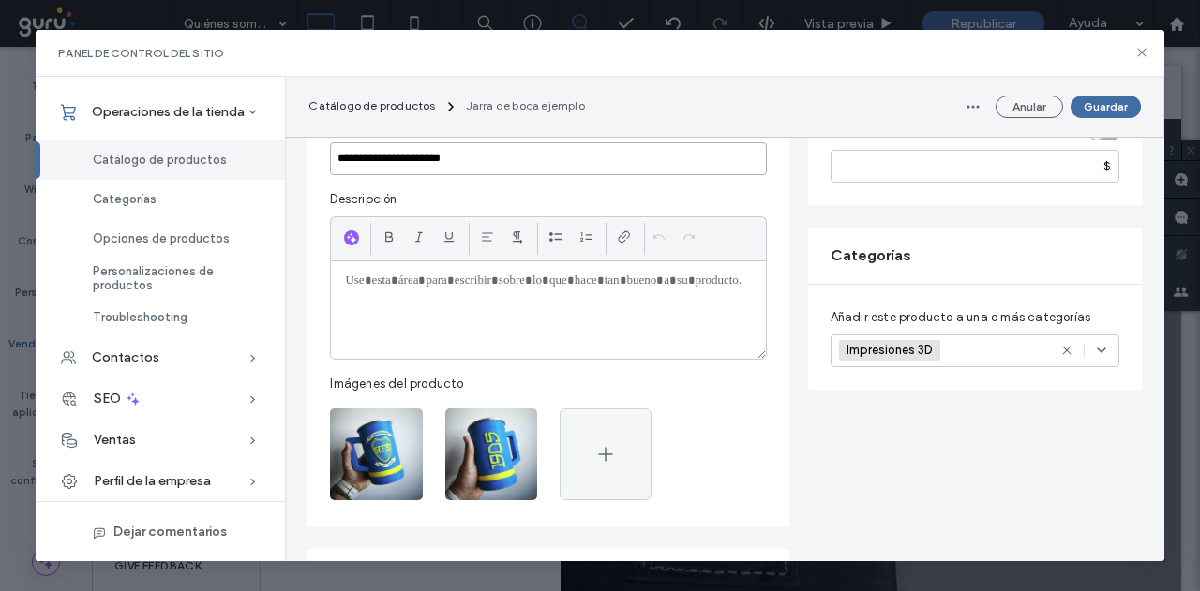
scroll to position [281, 0]
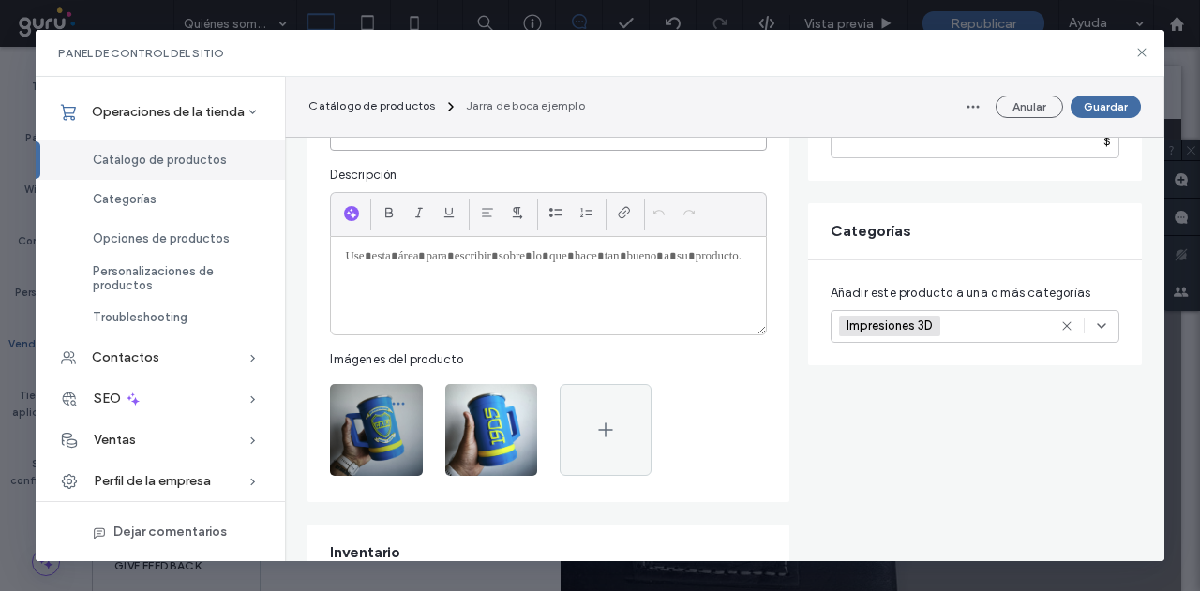
type input "**********"
click at [394, 404] on icon "button" at bounding box center [398, 403] width 15 height 15
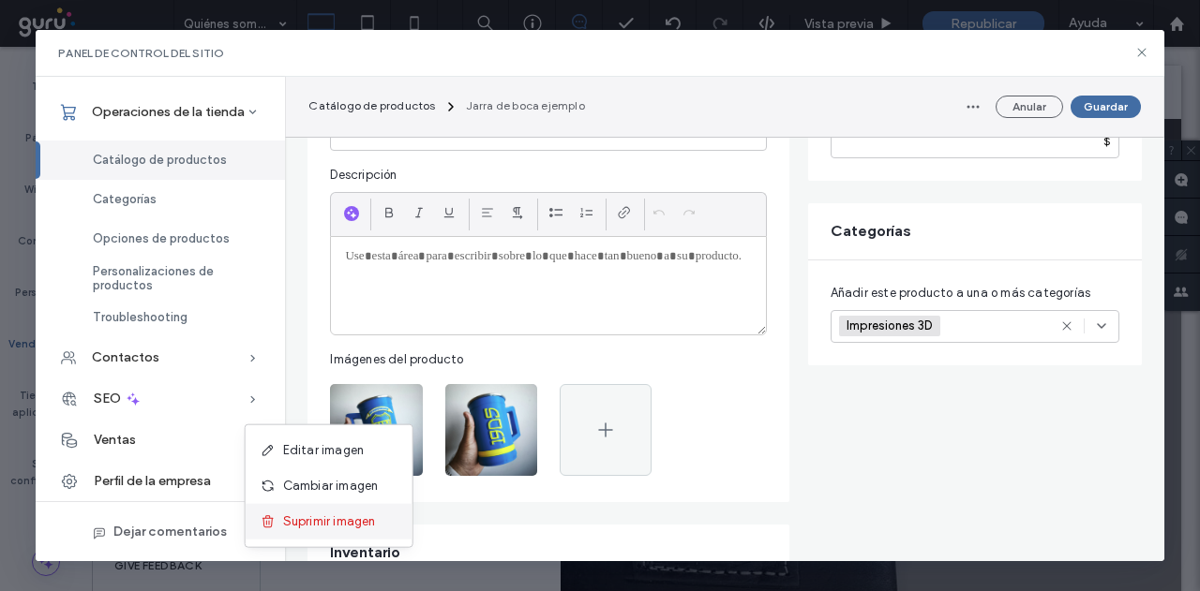
click at [375, 520] on span "Suprimir imagen" at bounding box center [329, 522] width 93 height 19
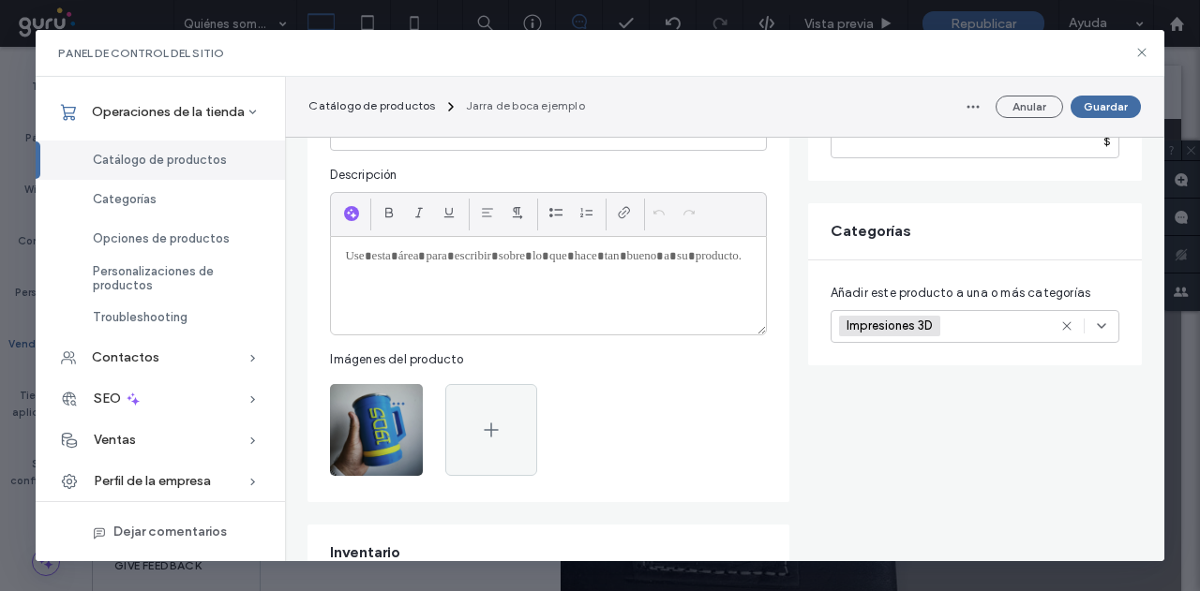
click at [403, 404] on icon "button" at bounding box center [398, 403] width 15 height 15
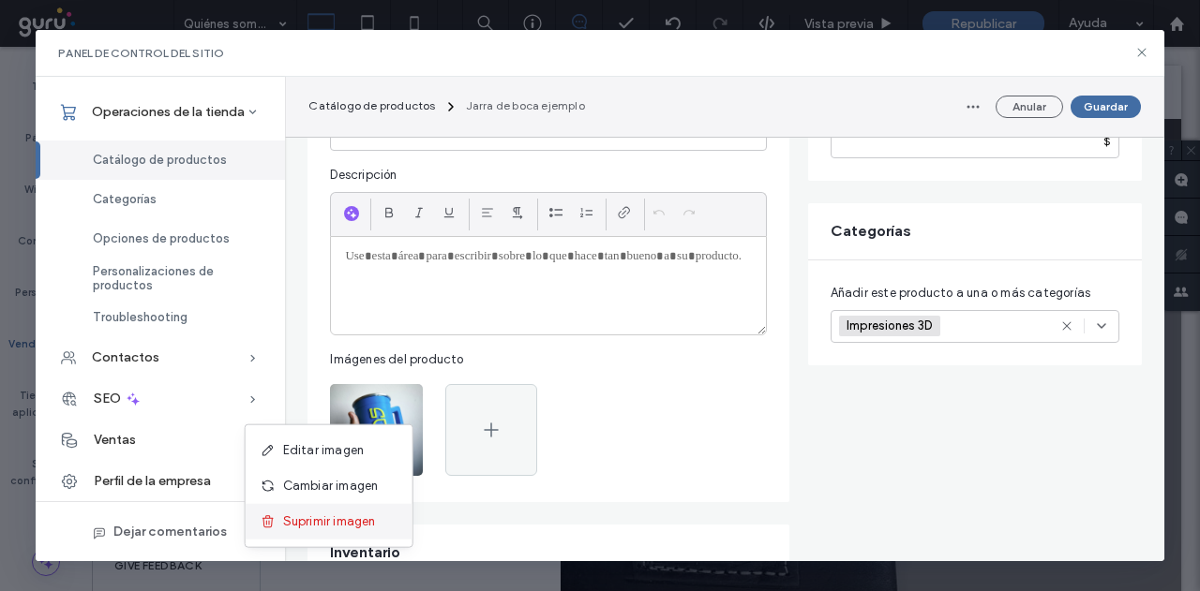
click at [365, 517] on span "Suprimir imagen" at bounding box center [329, 522] width 93 height 19
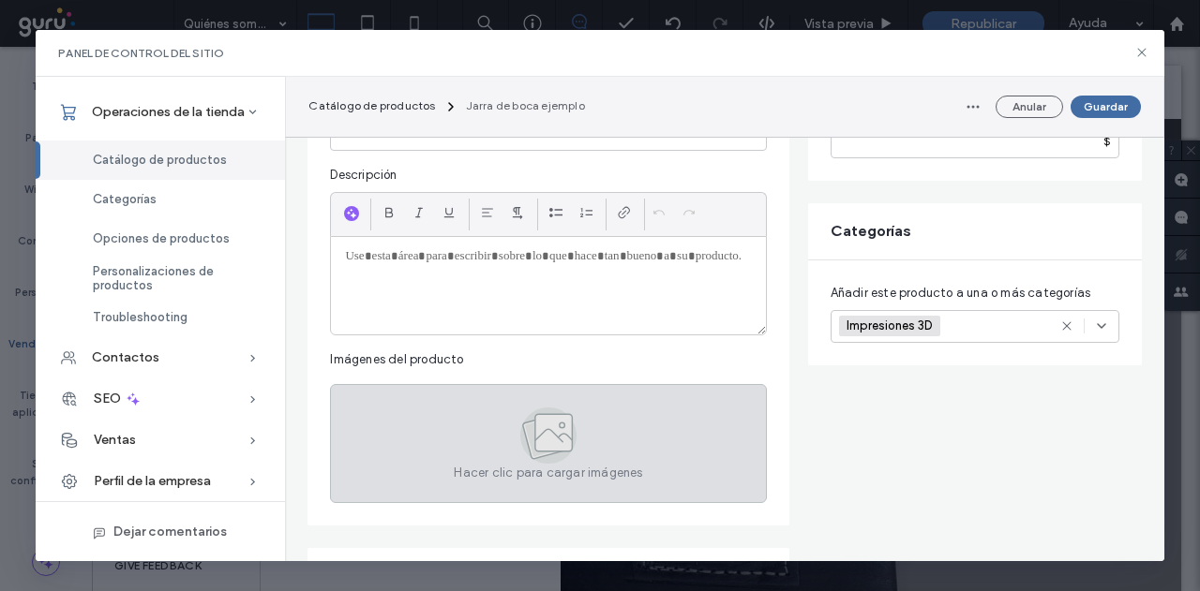
click at [384, 431] on div "Hacer clic para cargar imágenes" at bounding box center [548, 443] width 436 height 119
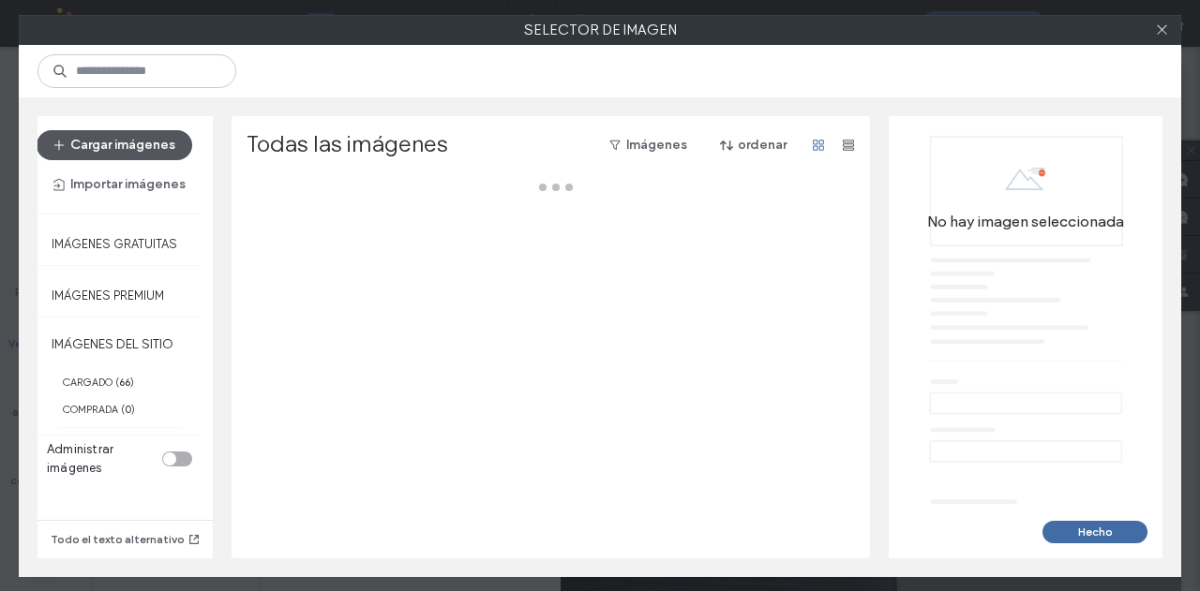
click at [167, 151] on button "Cargar imágenes" at bounding box center [115, 145] width 156 height 30
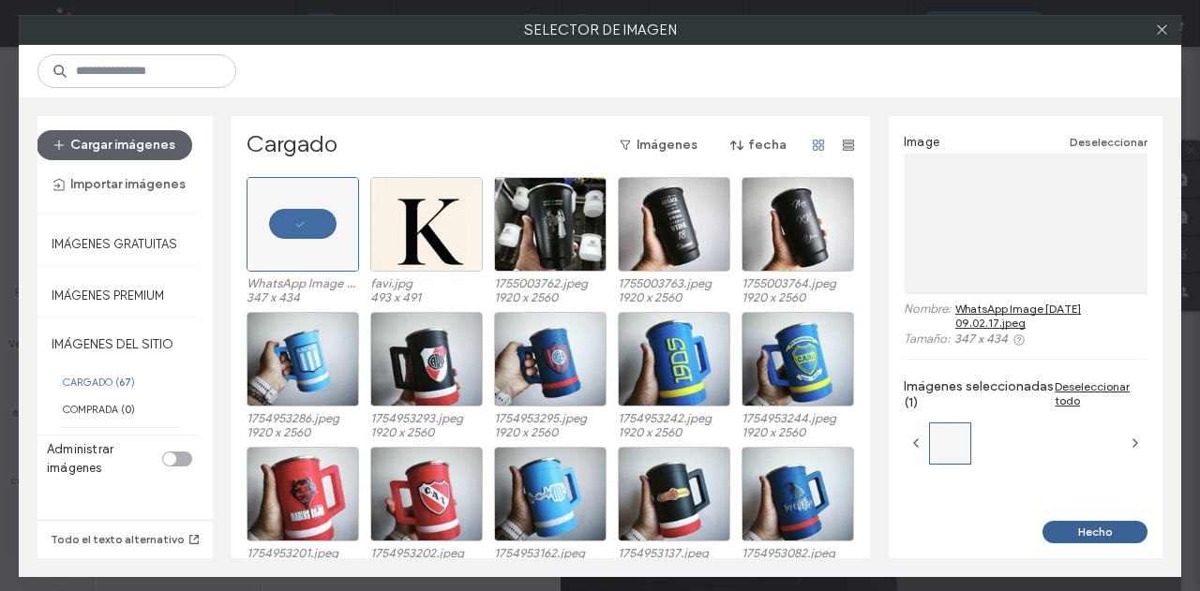
click at [1066, 533] on button "Hecho" at bounding box center [1094, 532] width 105 height 22
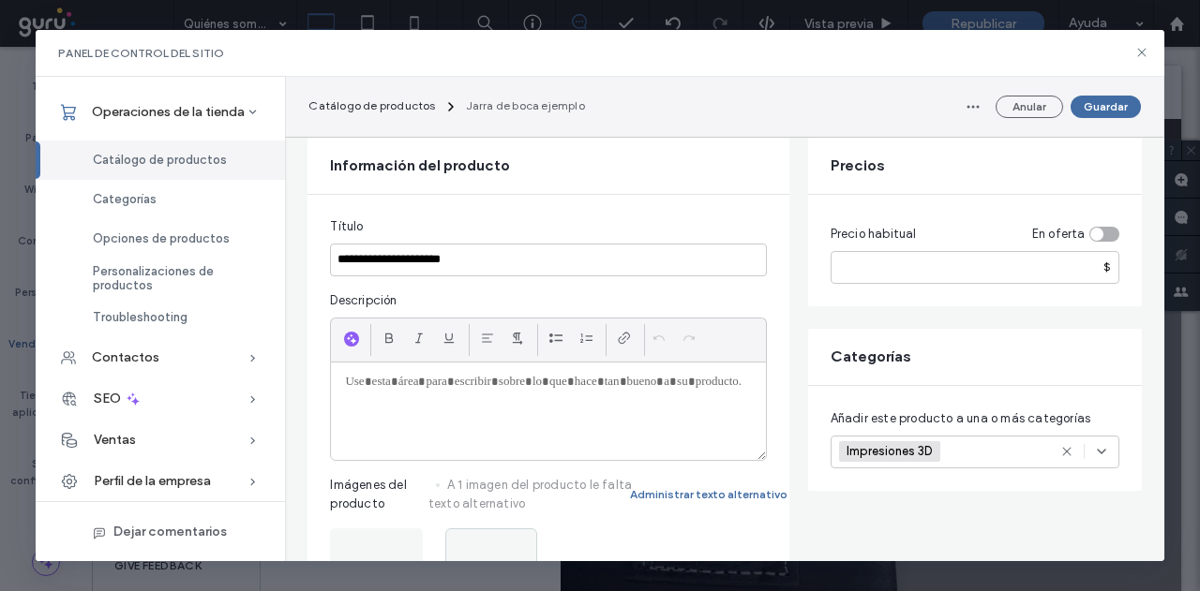
scroll to position [0, 0]
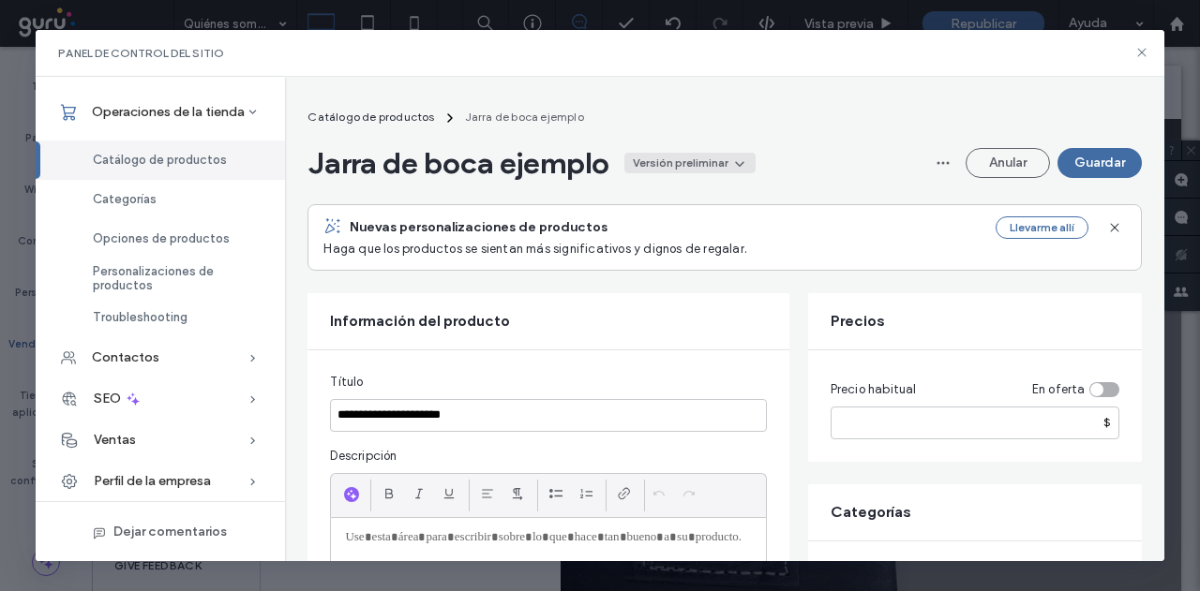
click at [714, 170] on div "Versión preliminar" at bounding box center [681, 163] width 96 height 17
click at [693, 212] on div "Activo" at bounding box center [673, 207] width 167 height 36
click at [1087, 170] on button "Guardar" at bounding box center [1099, 163] width 84 height 30
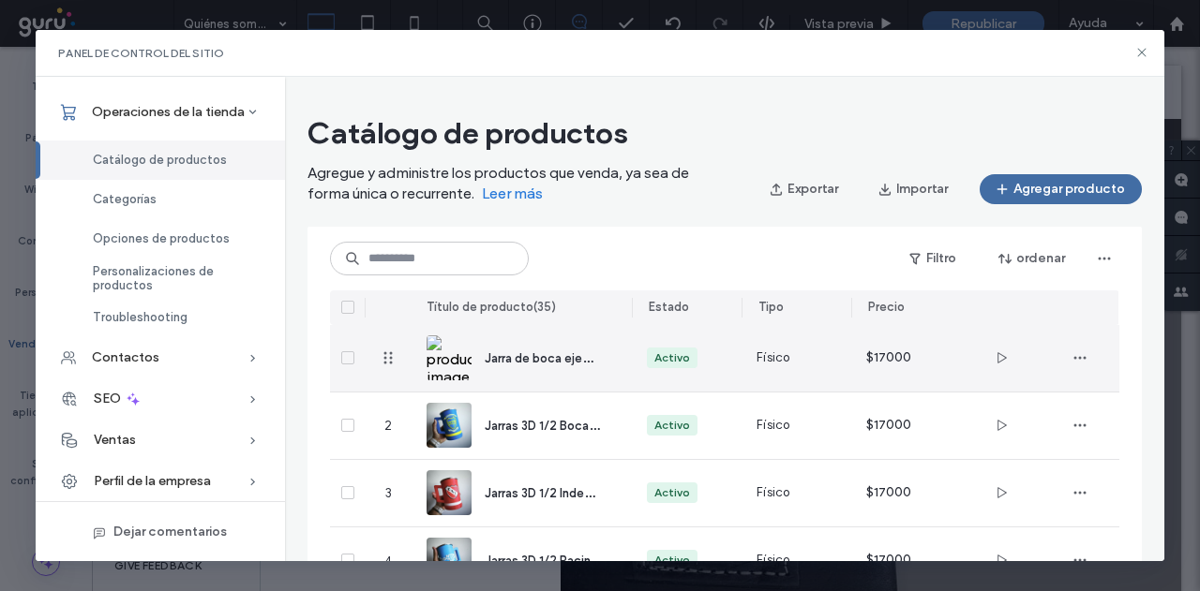
click at [1095, 356] on div at bounding box center [1079, 358] width 79 height 67
click at [1081, 361] on icon "button" at bounding box center [1079, 357] width 15 height 15
click at [957, 475] on span at bounding box center [952, 478] width 22 height 21
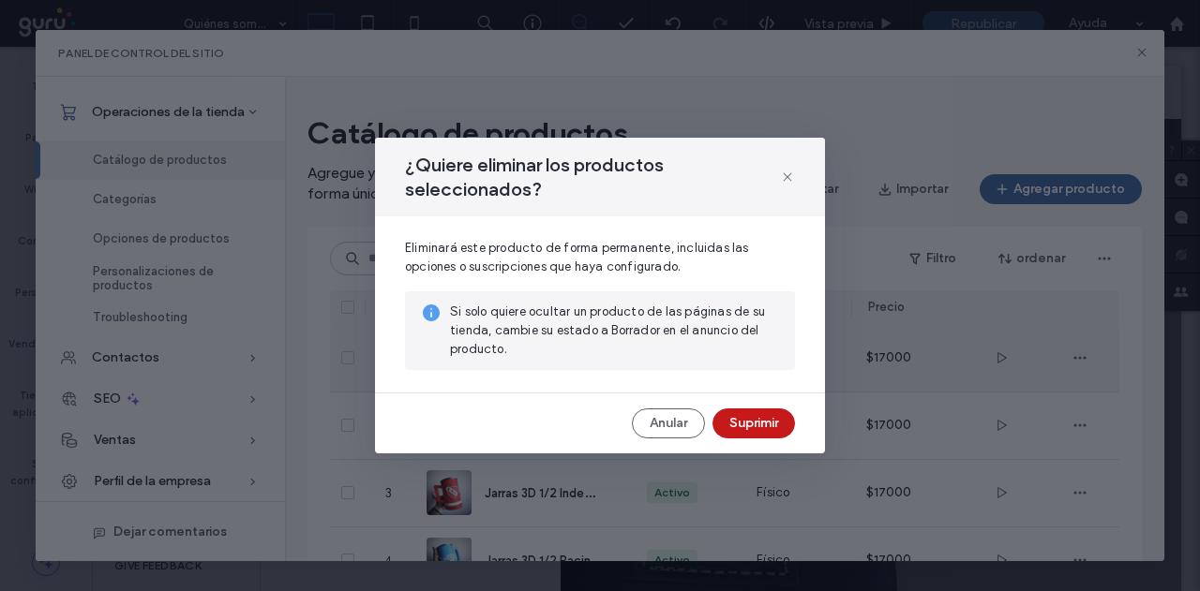
click at [745, 419] on button "Suprimir" at bounding box center [753, 424] width 82 height 30
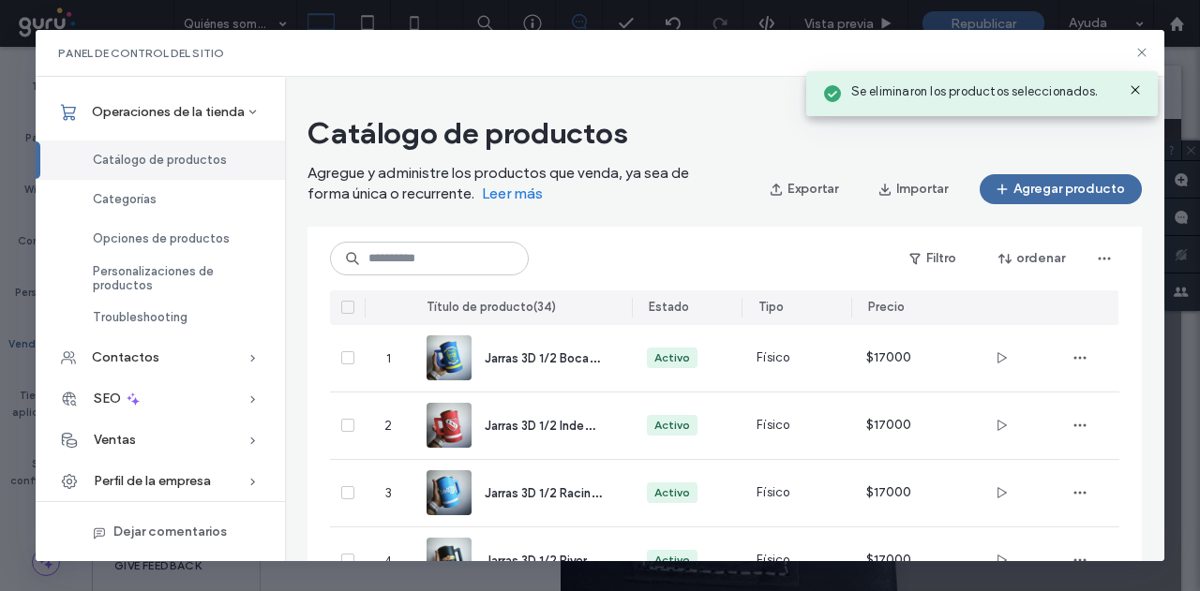
click at [1136, 95] on div "Catálogo de productos Agregue y administre los productos que venda, ya sea de f…" at bounding box center [724, 319] width 878 height 485
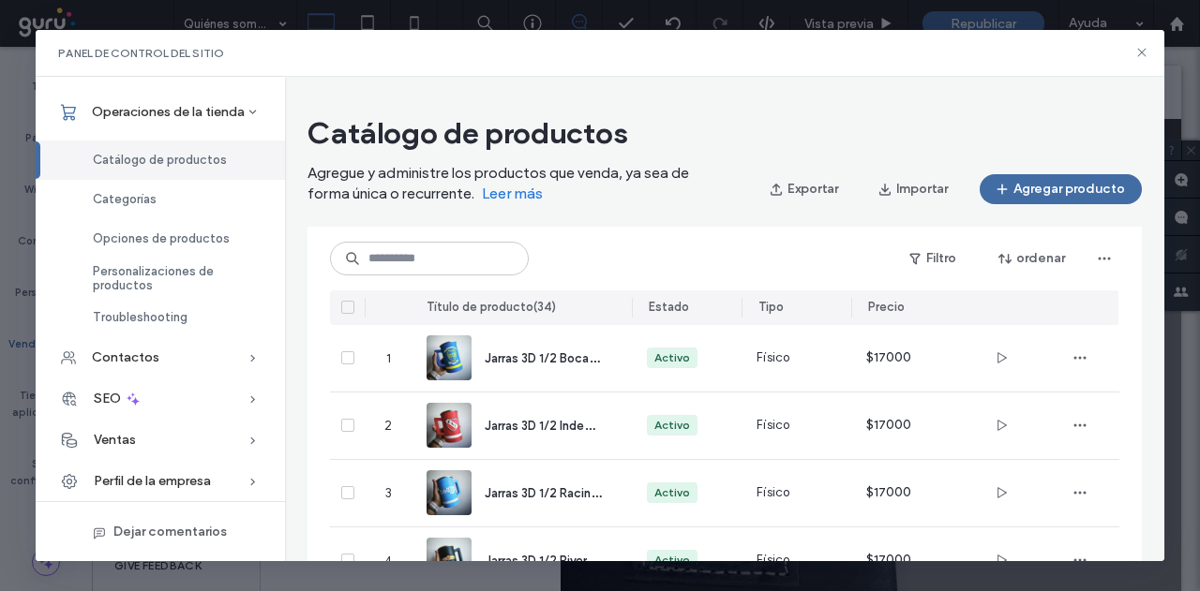
click at [1138, 91] on div "Catálogo de productos Agregue y administre los productos que venda, ya sea de f…" at bounding box center [724, 319] width 878 height 485
click at [1141, 52] on use at bounding box center [1141, 53] width 8 height 8
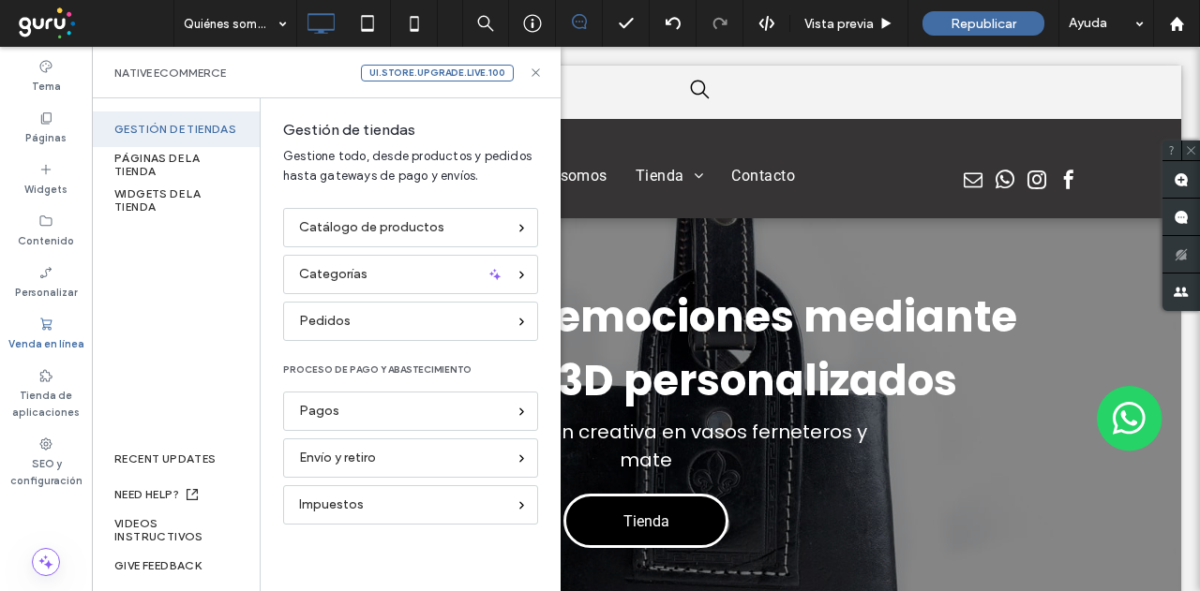
click at [528, 74] on div "ui.store.upgrade.live.100 Native eCommerce" at bounding box center [326, 73] width 469 height 52
click at [532, 72] on icon at bounding box center [536, 73] width 14 height 14
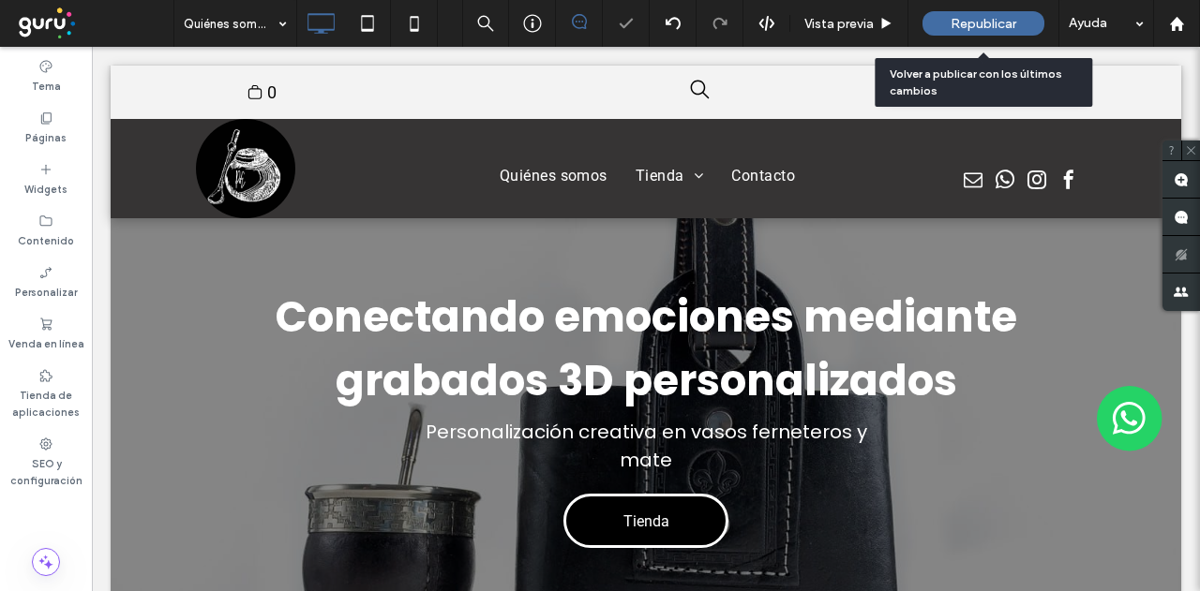
click at [939, 33] on div "Republicar" at bounding box center [983, 23] width 122 height 24
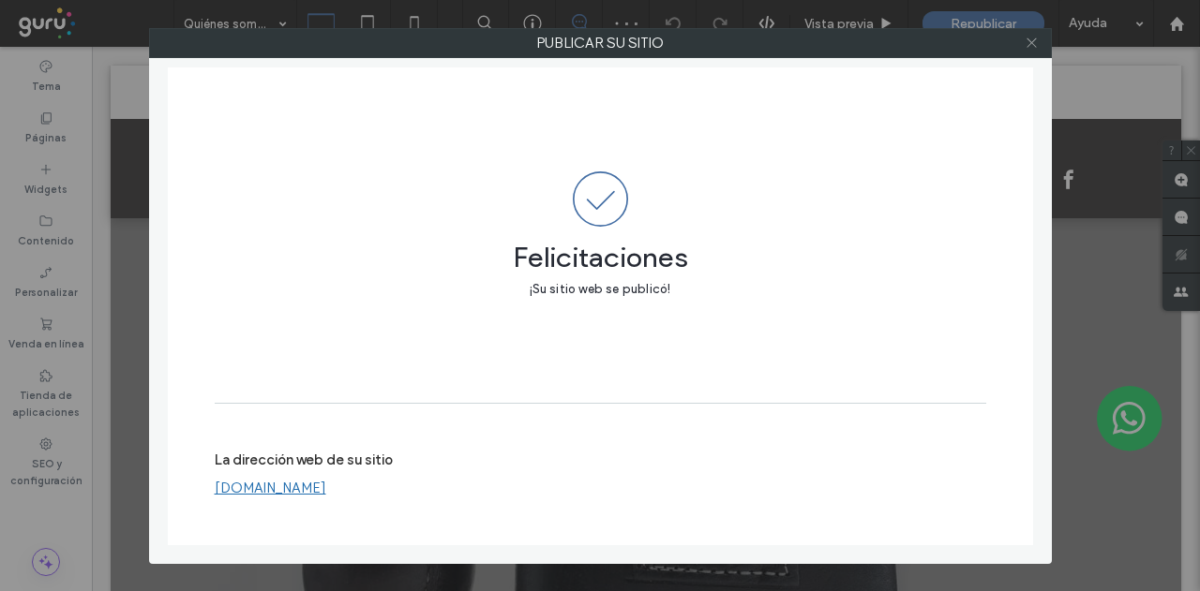
click at [1028, 44] on icon at bounding box center [1031, 43] width 14 height 14
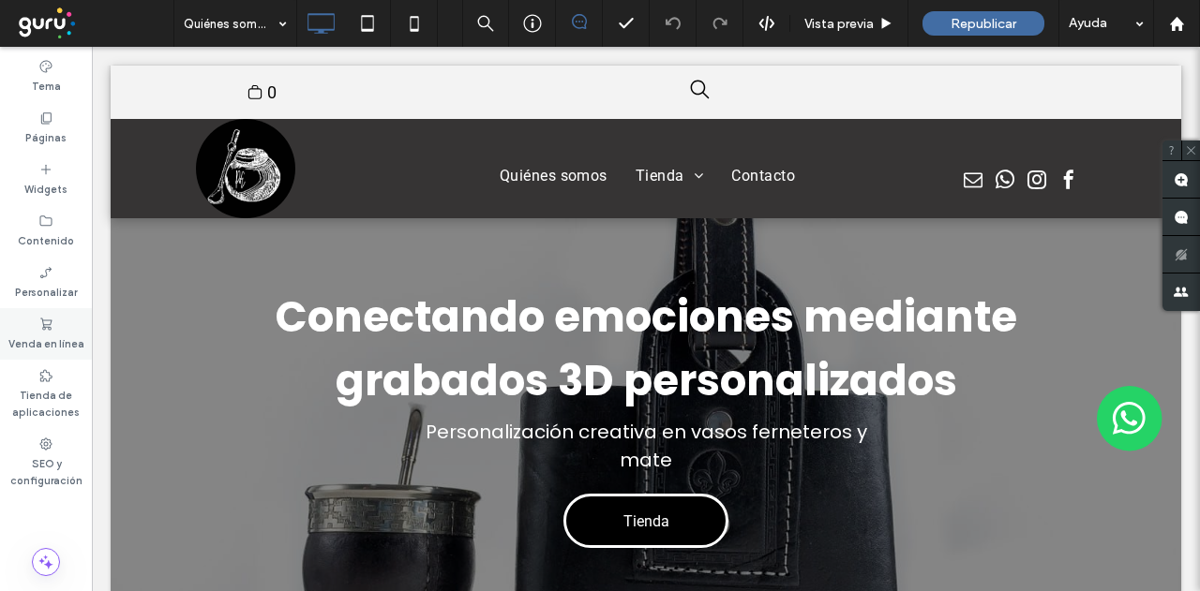
click at [51, 342] on label "Venda en línea" at bounding box center [46, 342] width 76 height 21
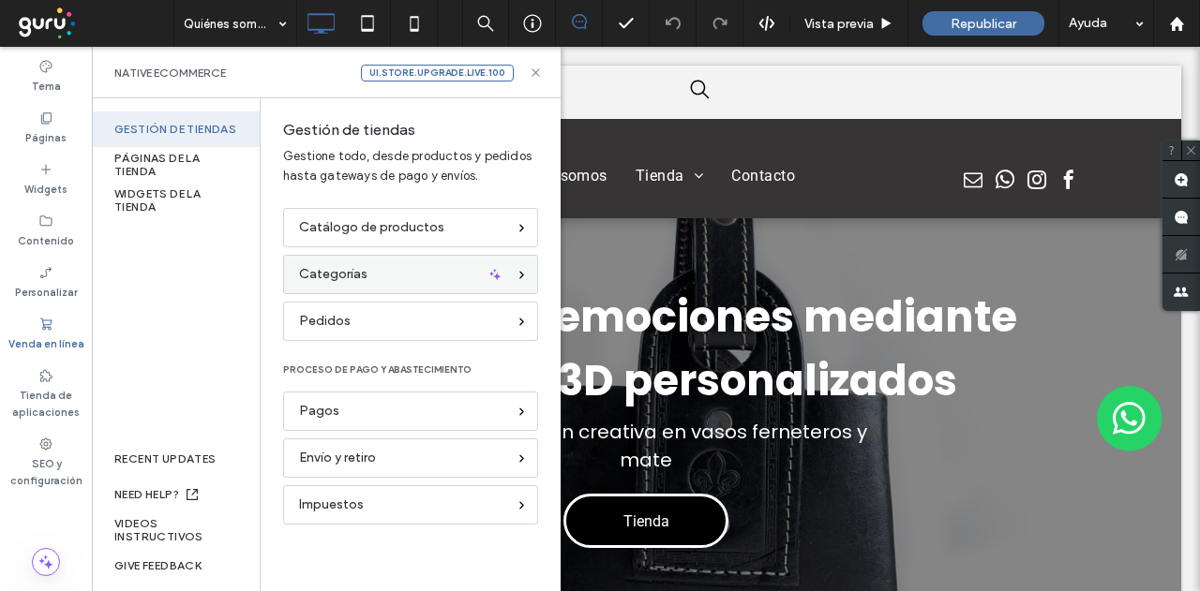
click at [302, 291] on div "Categorías" at bounding box center [410, 274] width 255 height 39
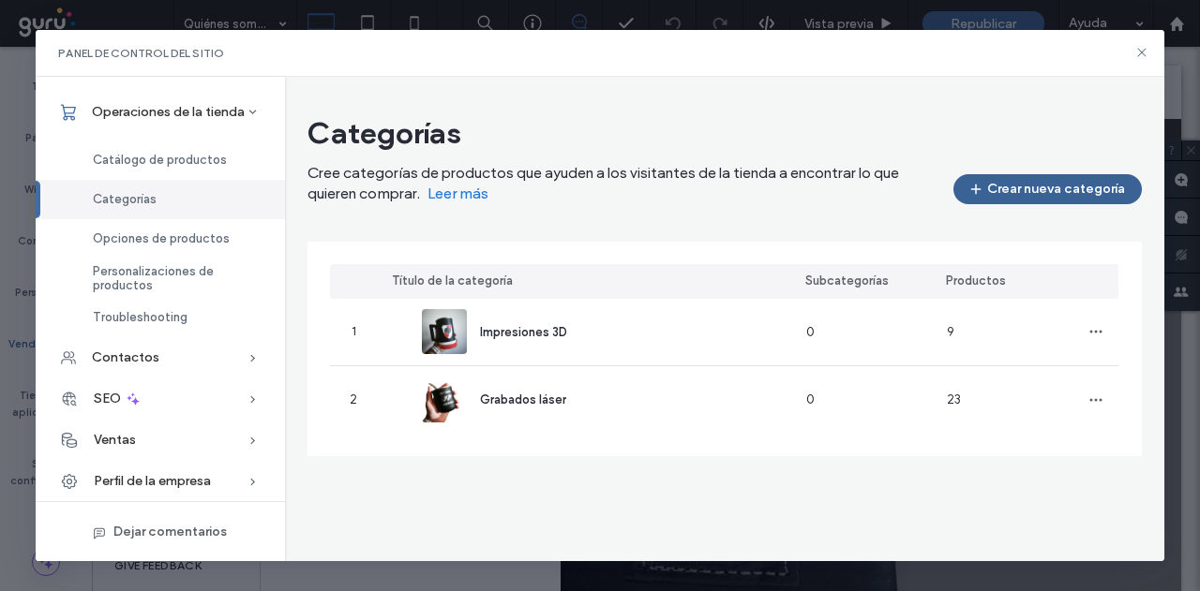
click at [1055, 200] on button "Crear nueva categoría" at bounding box center [1047, 189] width 188 height 30
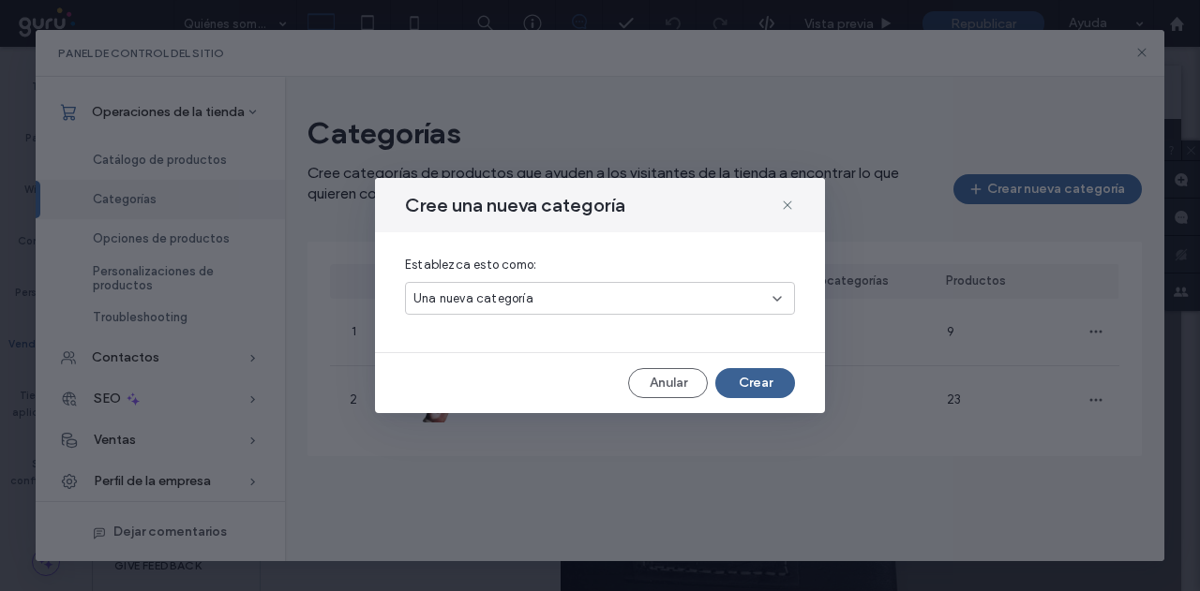
click at [767, 383] on button "Crear" at bounding box center [755, 383] width 80 height 30
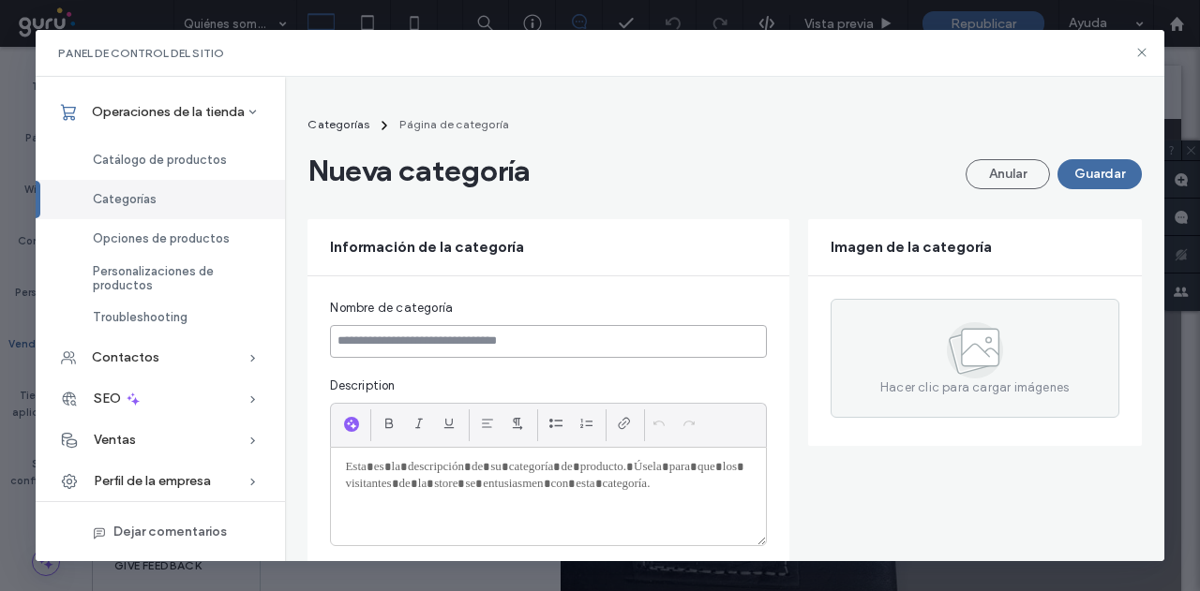
click at [507, 333] on input at bounding box center [548, 341] width 436 height 33
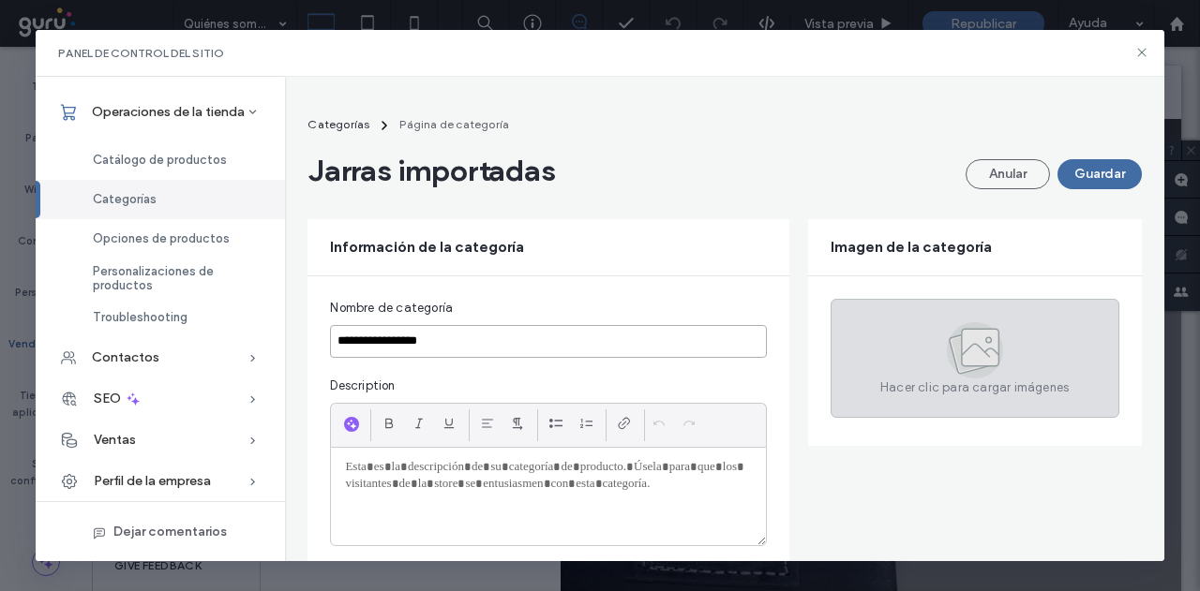
type input "**********"
click at [843, 308] on div "Hacer clic para cargar imágenes" at bounding box center [974, 358] width 289 height 119
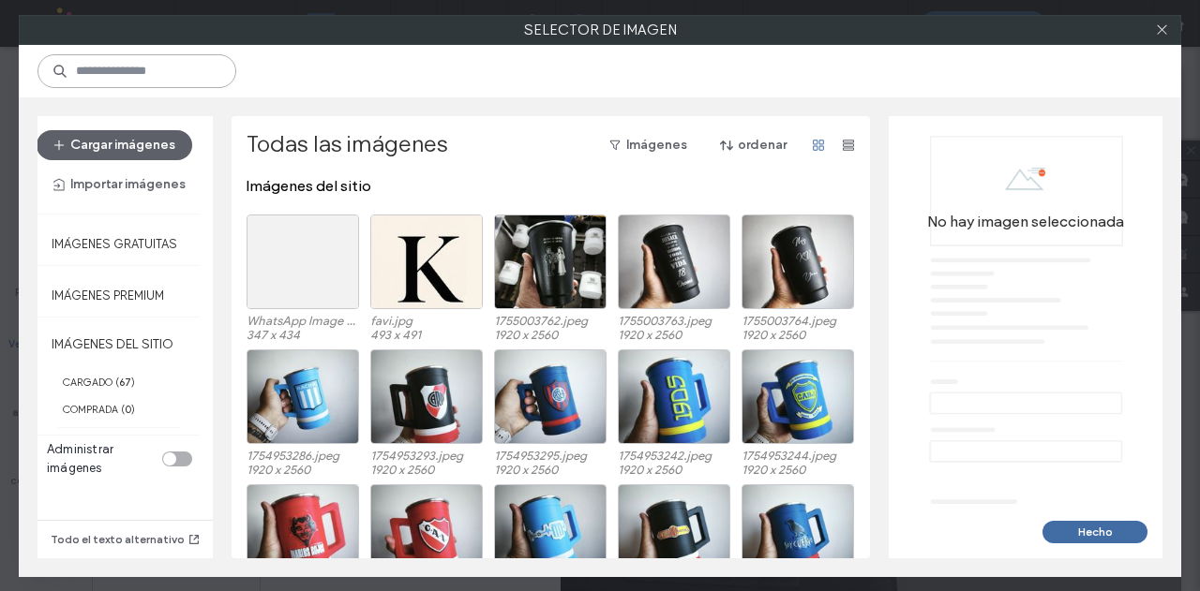
click at [159, 63] on input at bounding box center [136, 71] width 199 height 34
click at [347, 224] on icon at bounding box center [350, 222] width 7 height 7
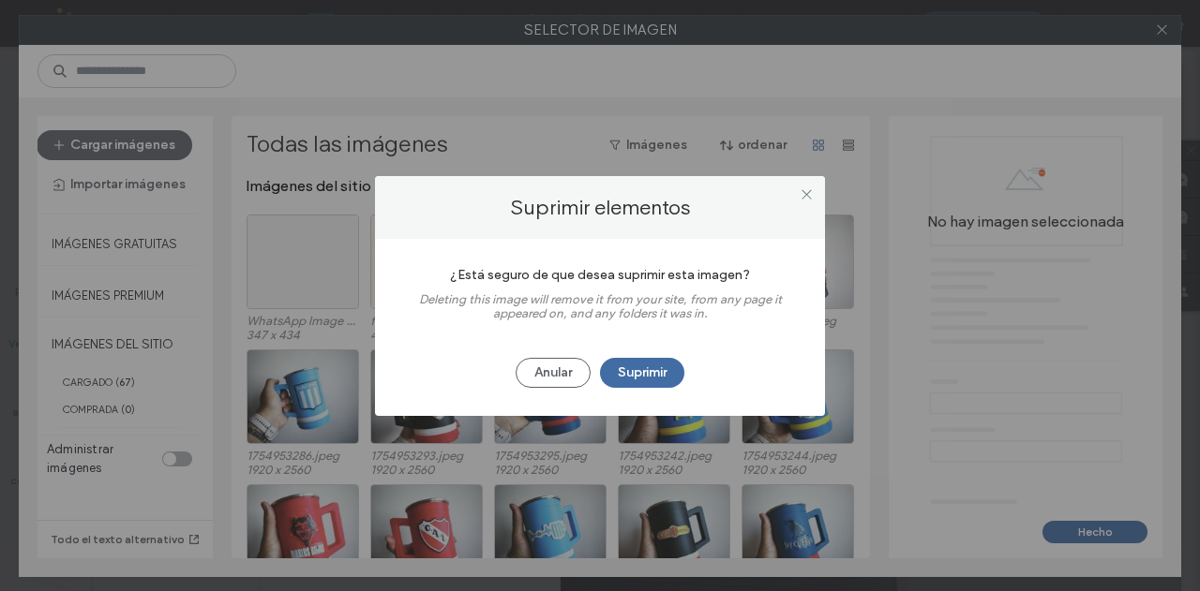
drag, startPoint x: 632, startPoint y: 370, endPoint x: 429, endPoint y: 285, distance: 219.7
click at [632, 371] on button "Suprimir" at bounding box center [642, 373] width 84 height 30
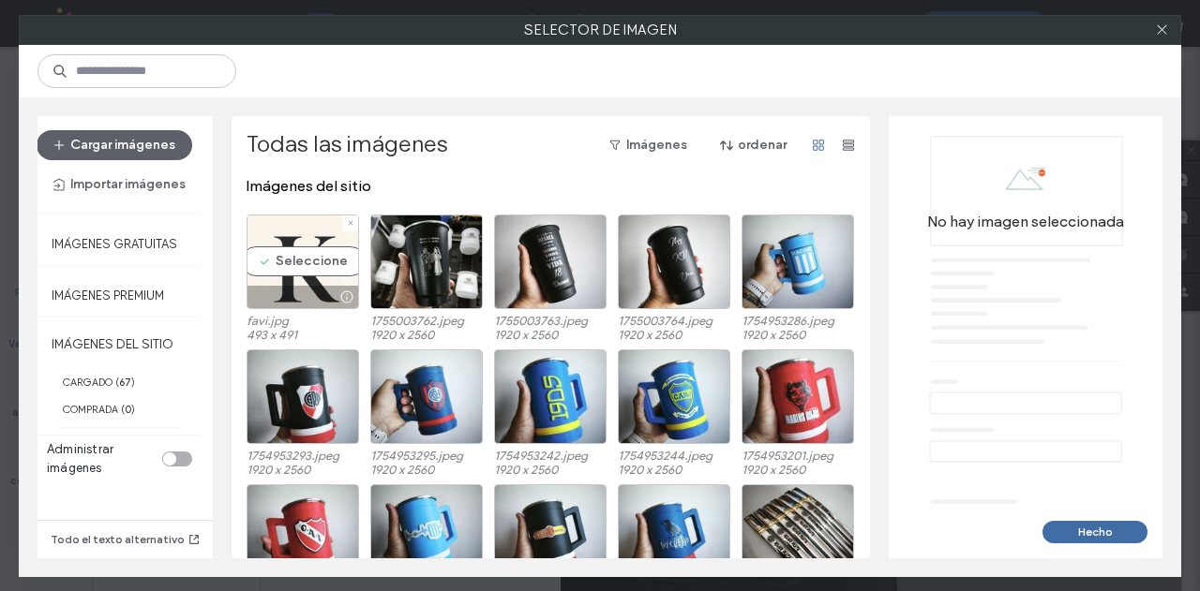
click at [347, 224] on icon at bounding box center [350, 222] width 7 height 7
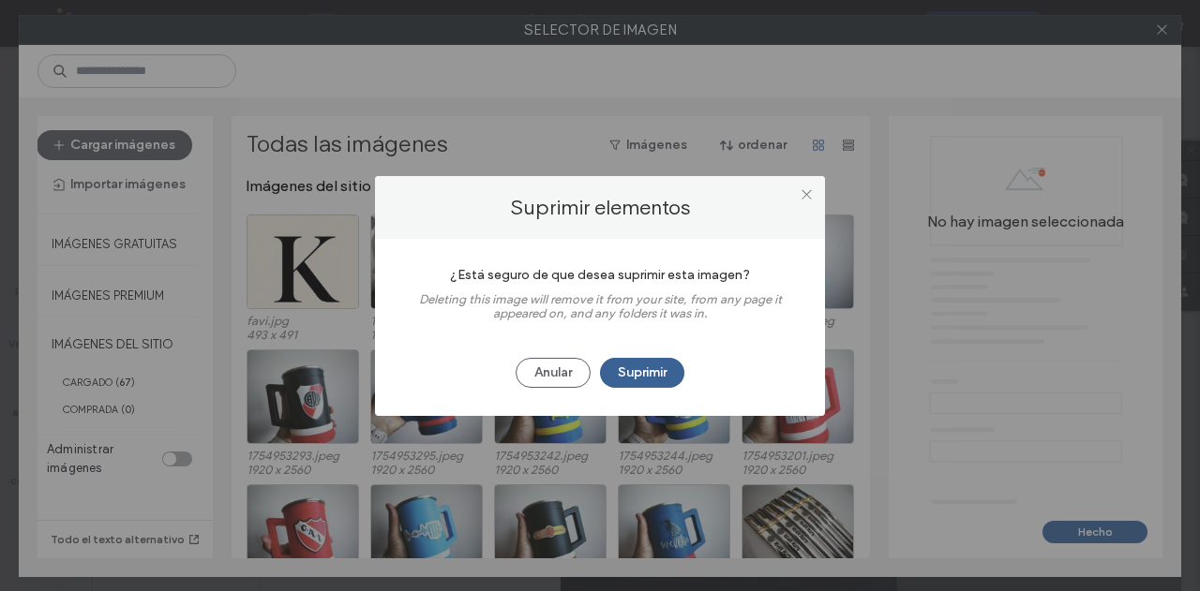
click at [650, 368] on button "Suprimir" at bounding box center [642, 373] width 84 height 30
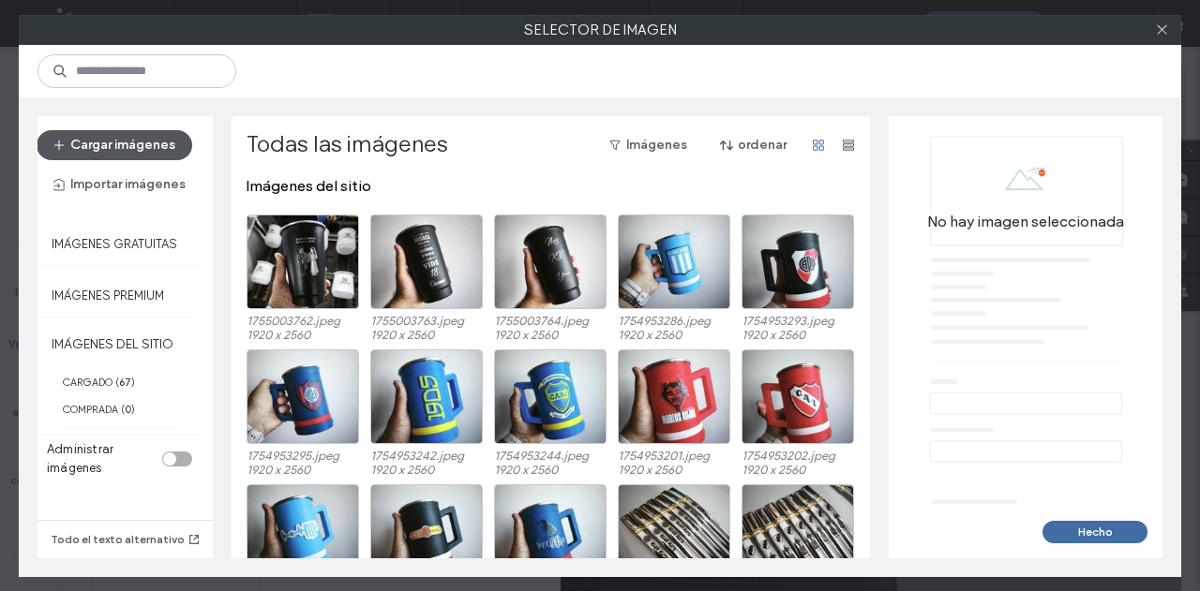
click at [162, 146] on button "Cargar imágenes" at bounding box center [115, 145] width 156 height 30
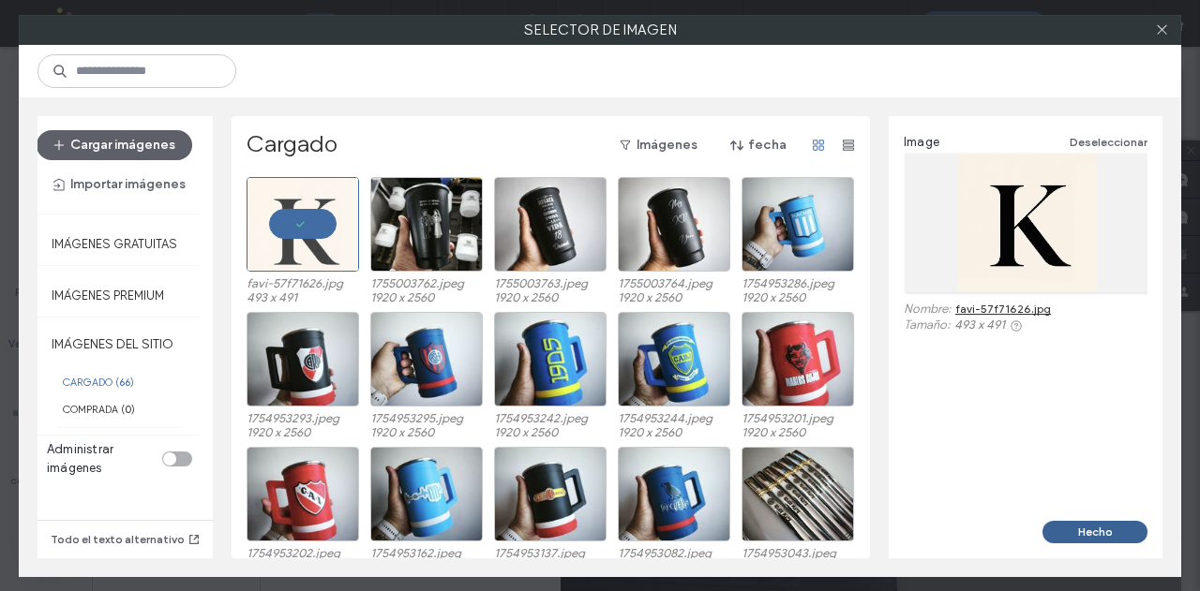
click at [1129, 539] on button "Hecho" at bounding box center [1094, 532] width 105 height 22
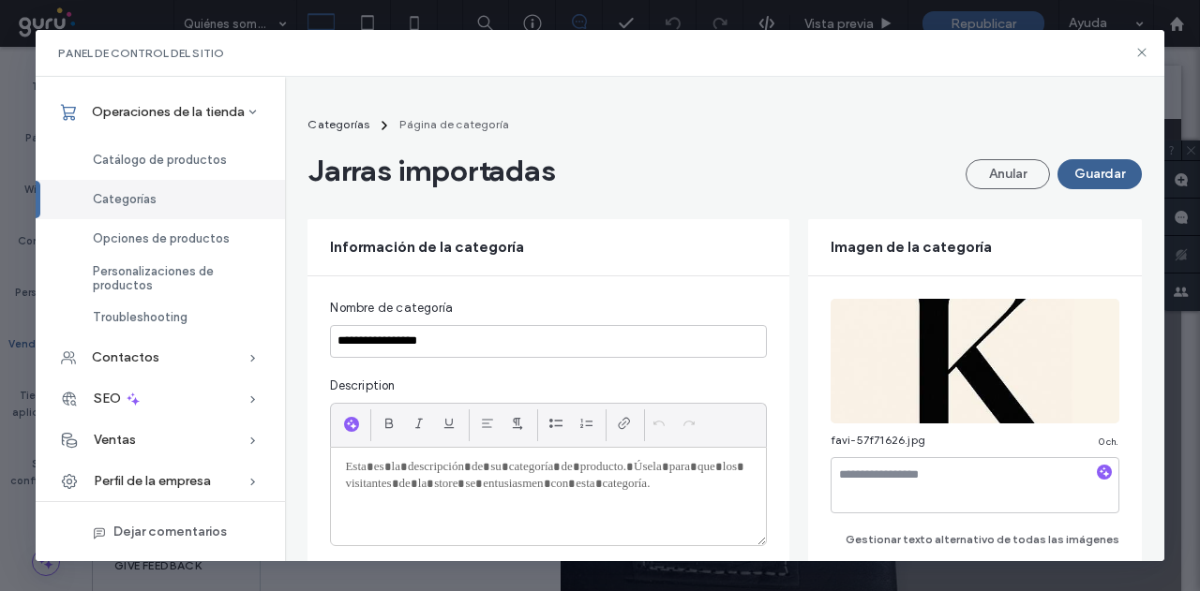
click at [1098, 185] on button "Guardar" at bounding box center [1099, 174] width 84 height 30
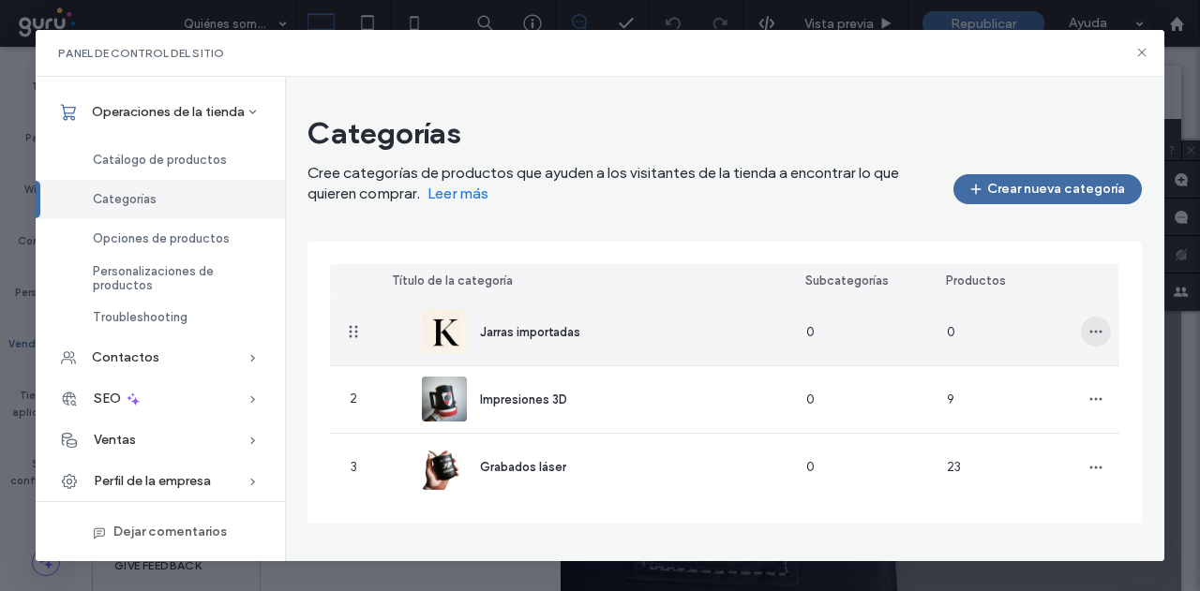
click at [1091, 340] on span "button" at bounding box center [1096, 332] width 30 height 30
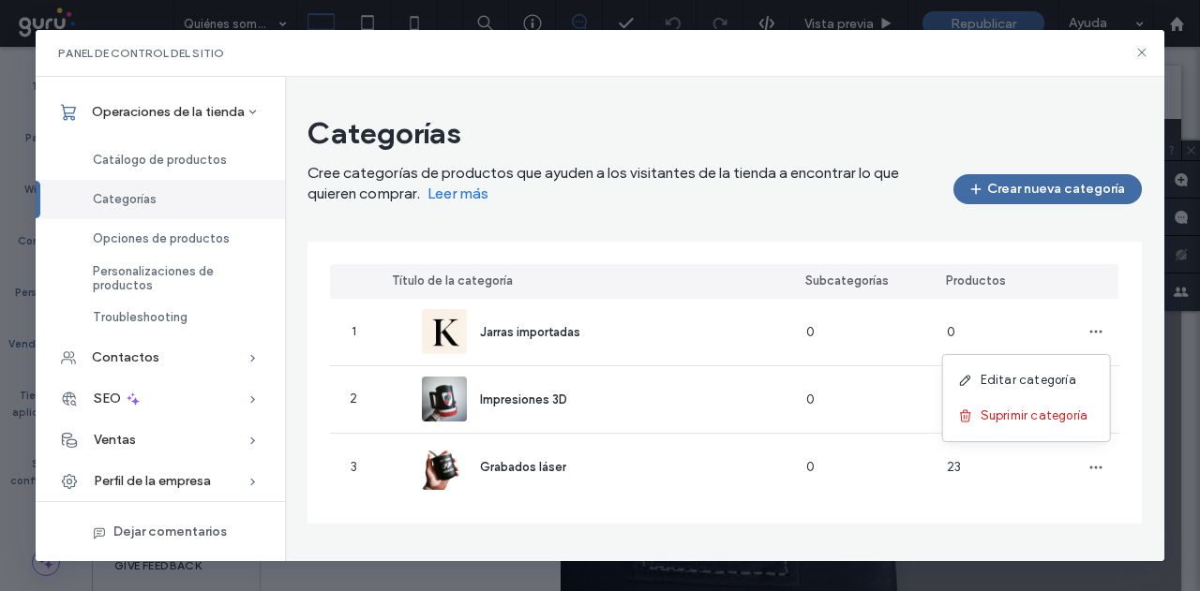
drag, startPoint x: 676, startPoint y: 246, endPoint x: 542, endPoint y: 278, distance: 137.7
click at [675, 246] on div "Título de la categoría Subcategorías Productos 1 Jarras importadas 0 0 2 Impres…" at bounding box center [723, 383] width 833 height 282
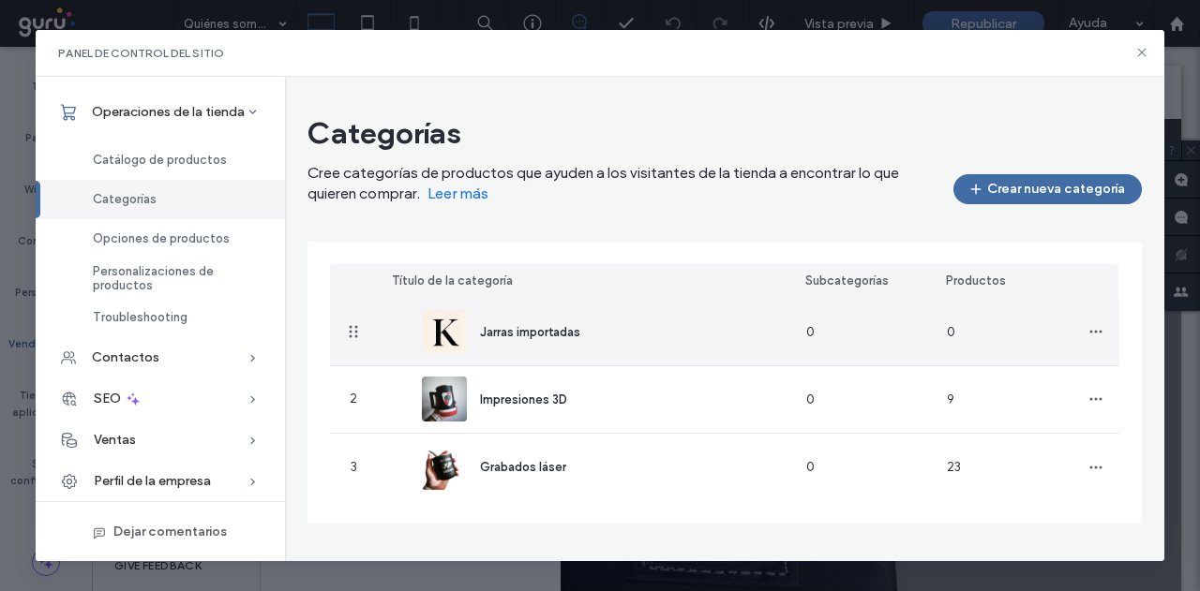
click at [553, 328] on span "Jarras importadas" at bounding box center [530, 332] width 100 height 14
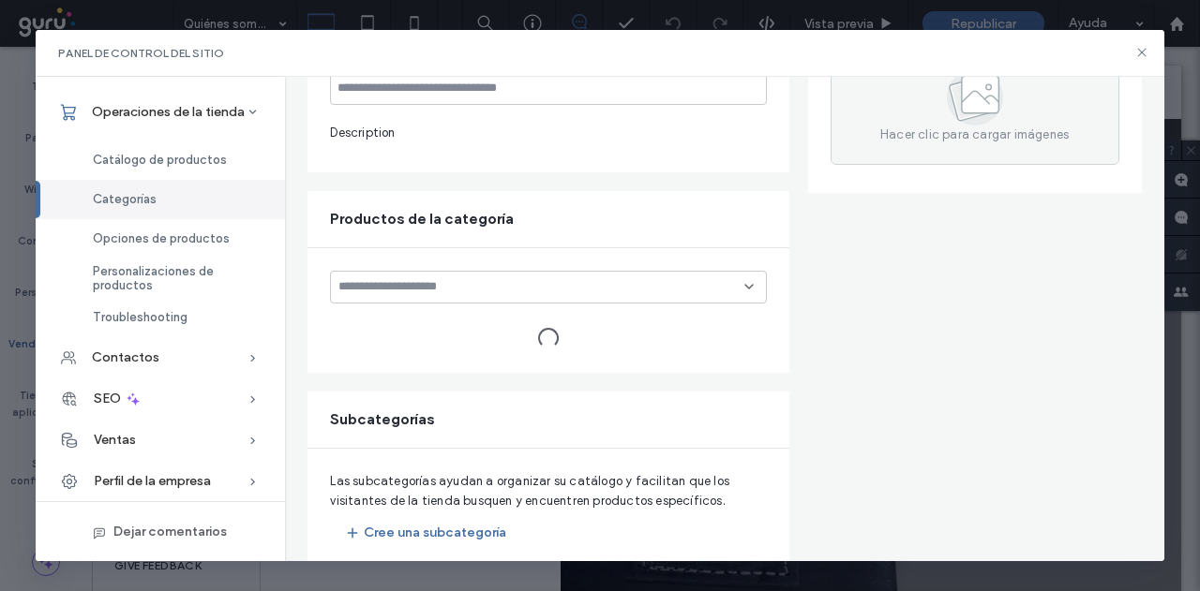
scroll to position [281, 0]
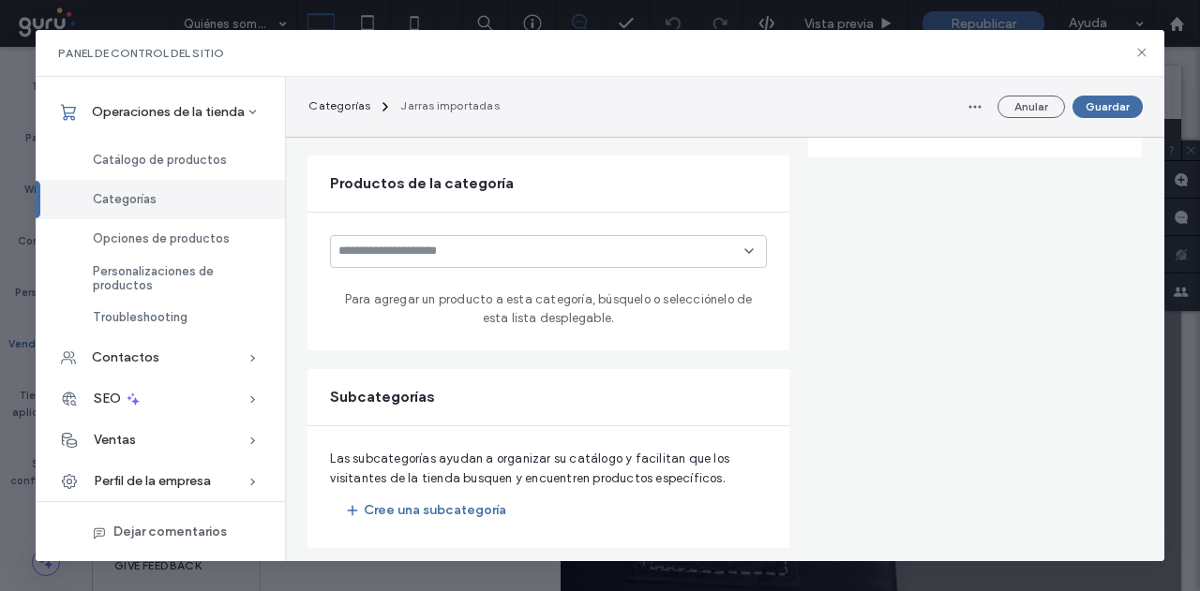
type input "**********"
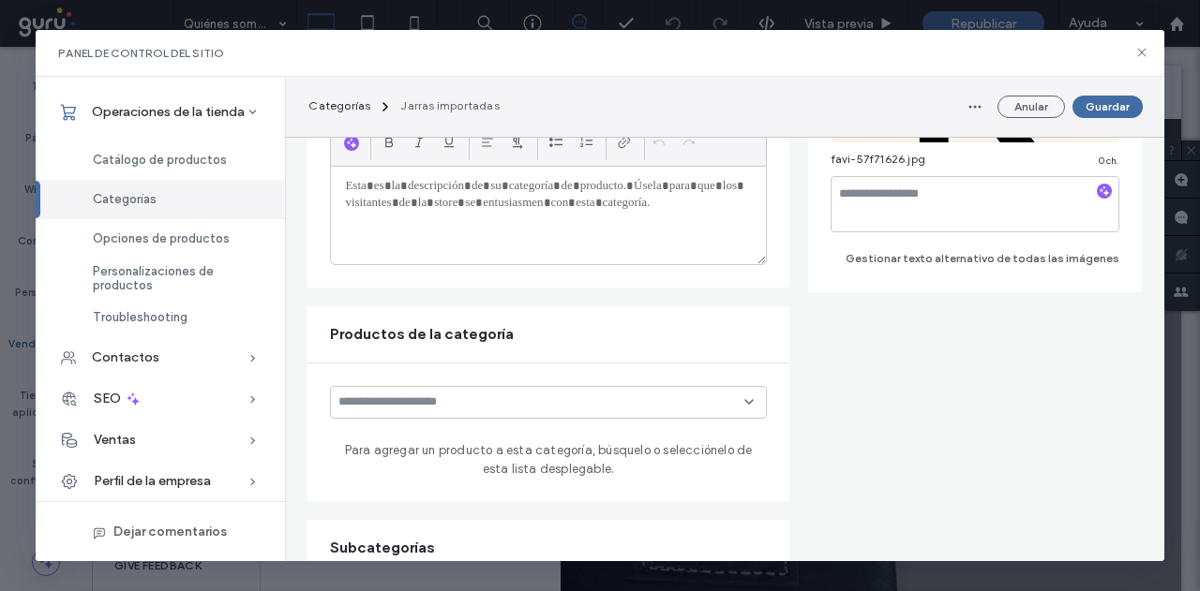
scroll to position [289, 0]
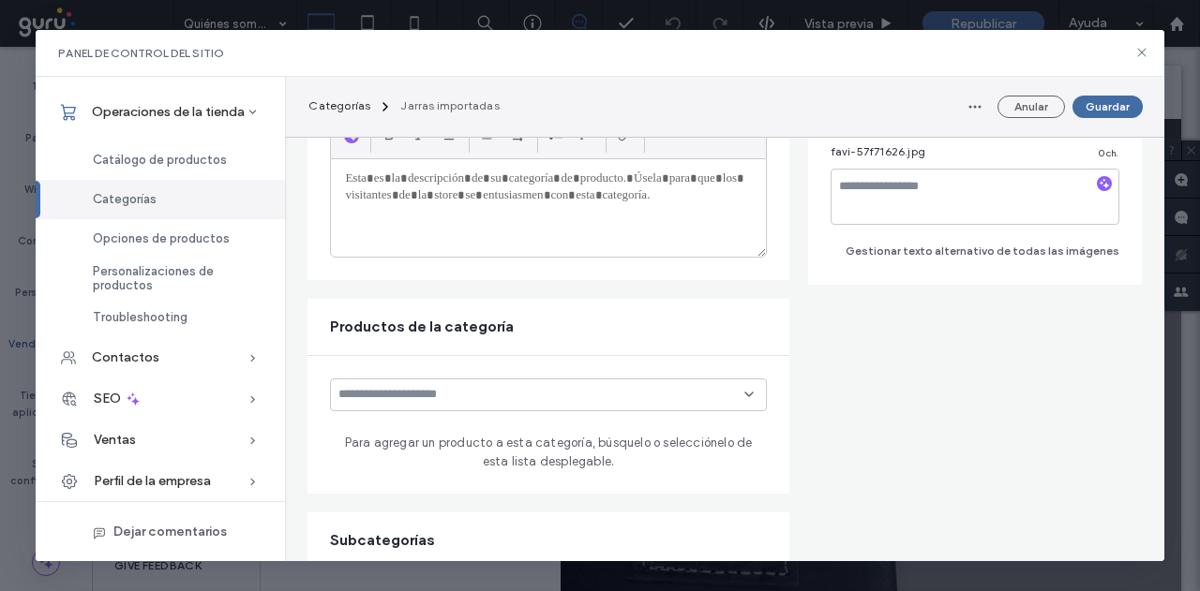
click at [455, 395] on input at bounding box center [540, 394] width 405 height 15
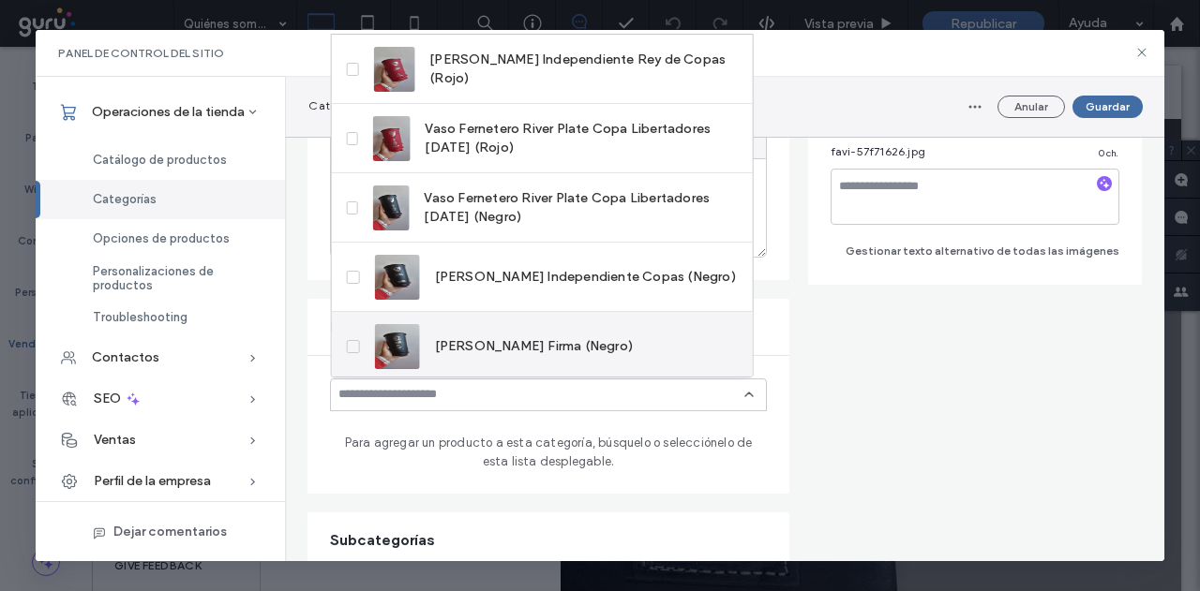
click at [359, 343] on label "[PERSON_NAME] Firma (Negro)" at bounding box center [490, 346] width 286 height 45
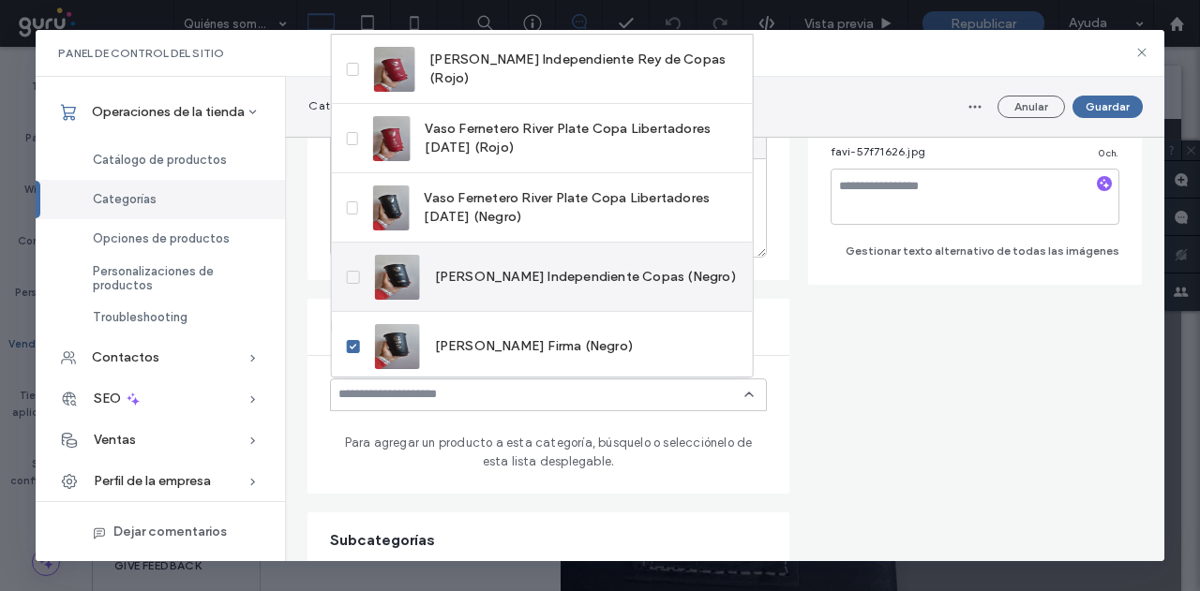
click at [362, 280] on label "[PERSON_NAME] Independiente Copas (Negro)" at bounding box center [541, 277] width 389 height 45
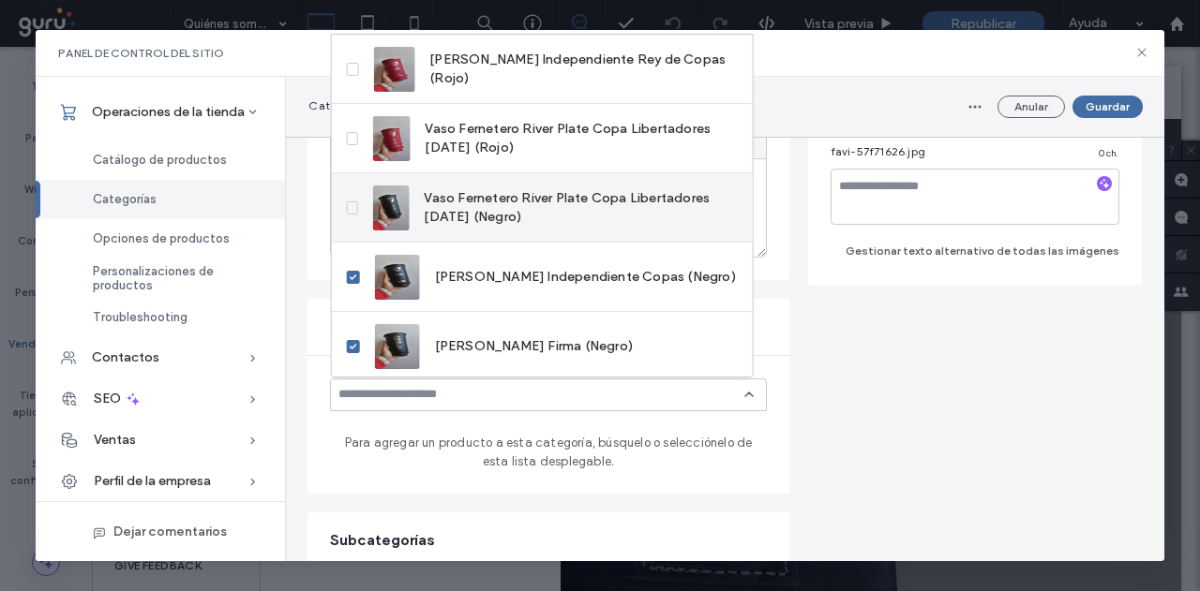
click at [355, 217] on label "Vaso Fernetero River Plate Copa Libertadores [DATE] (Negro)" at bounding box center [542, 208] width 391 height 45
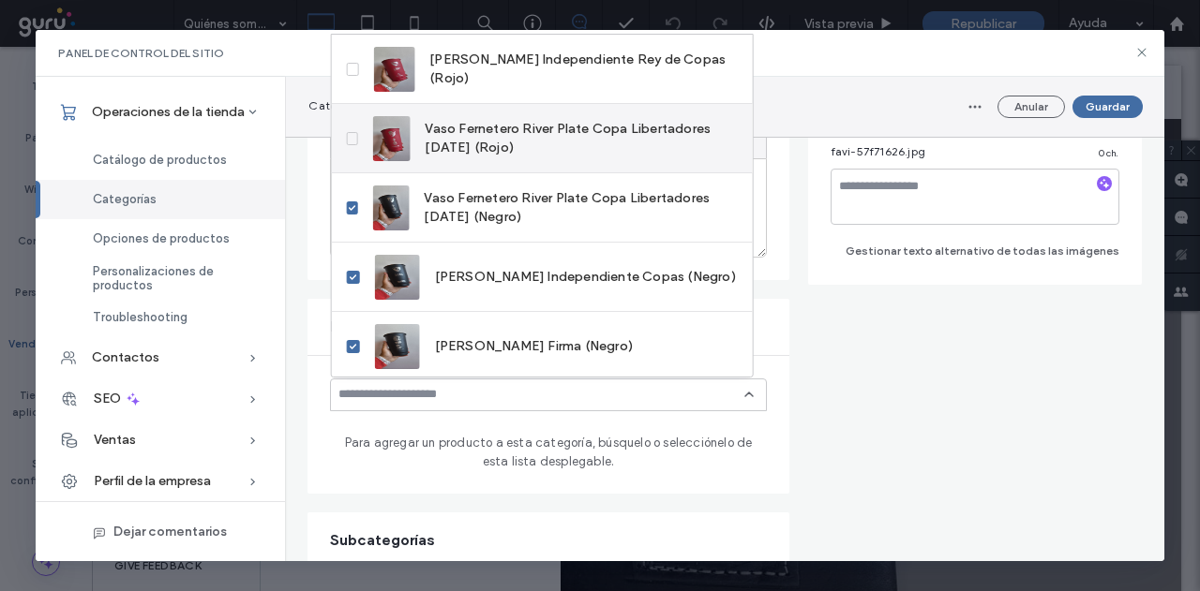
click at [354, 165] on div "Vaso Fernetero River Plate Copa Libertadores [DATE] (Rojo)" at bounding box center [542, 138] width 421 height 69
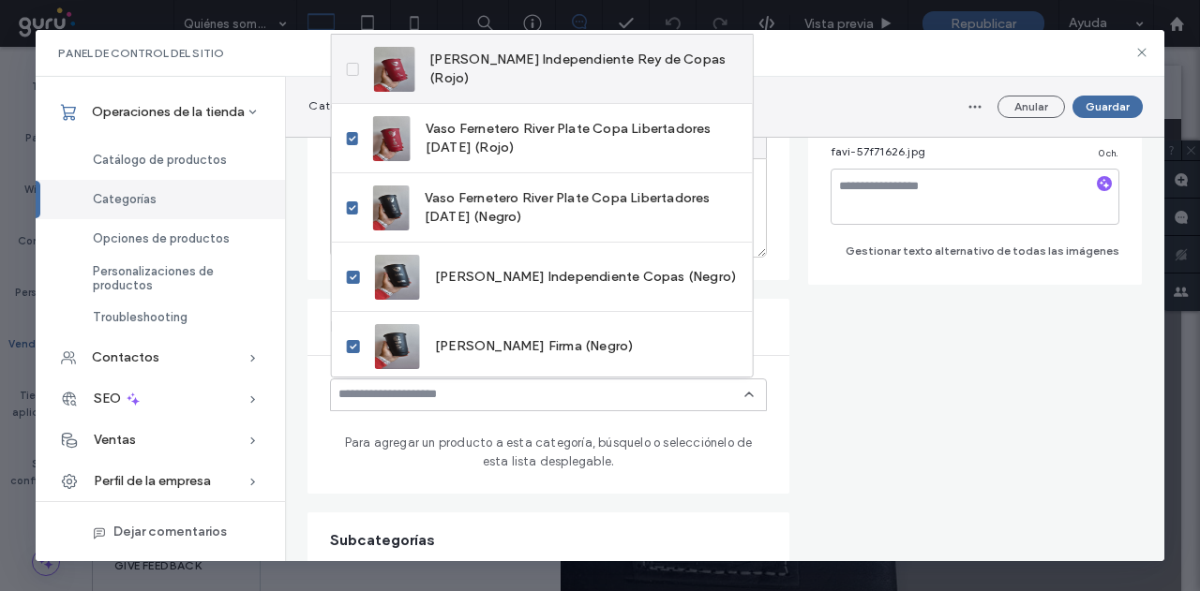
click at [355, 85] on label "[PERSON_NAME] Independiente Rey de Copas (Rojo)" at bounding box center [542, 69] width 391 height 45
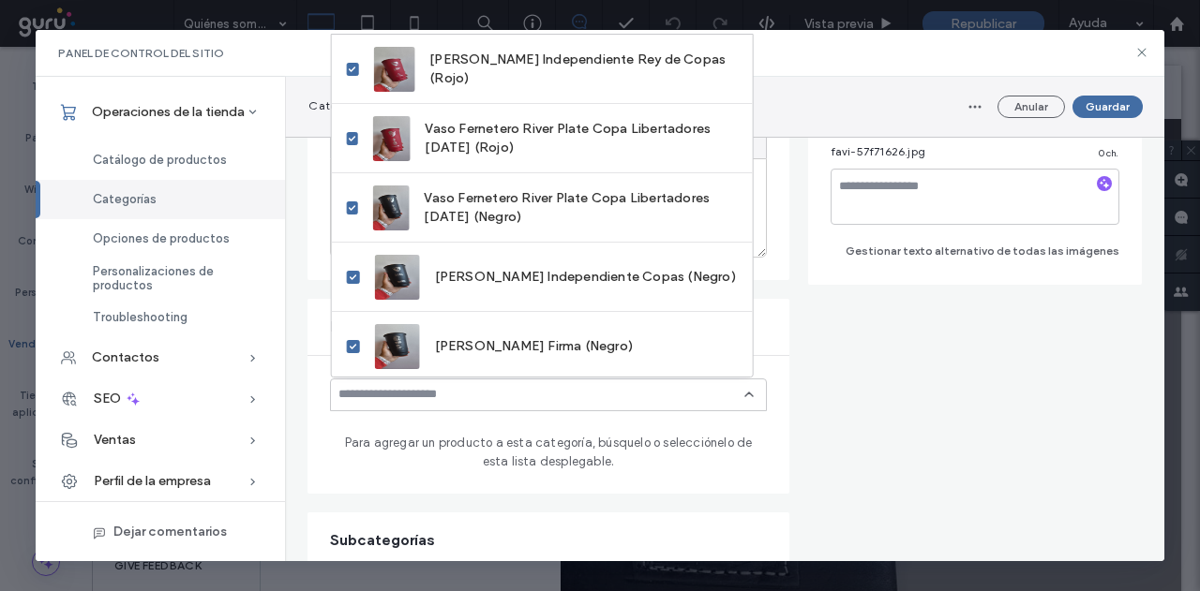
click at [649, 440] on span "Para agregar un producto a esta categoría, búsquelo o selecciónelo de esta list…" at bounding box center [548, 452] width 436 height 37
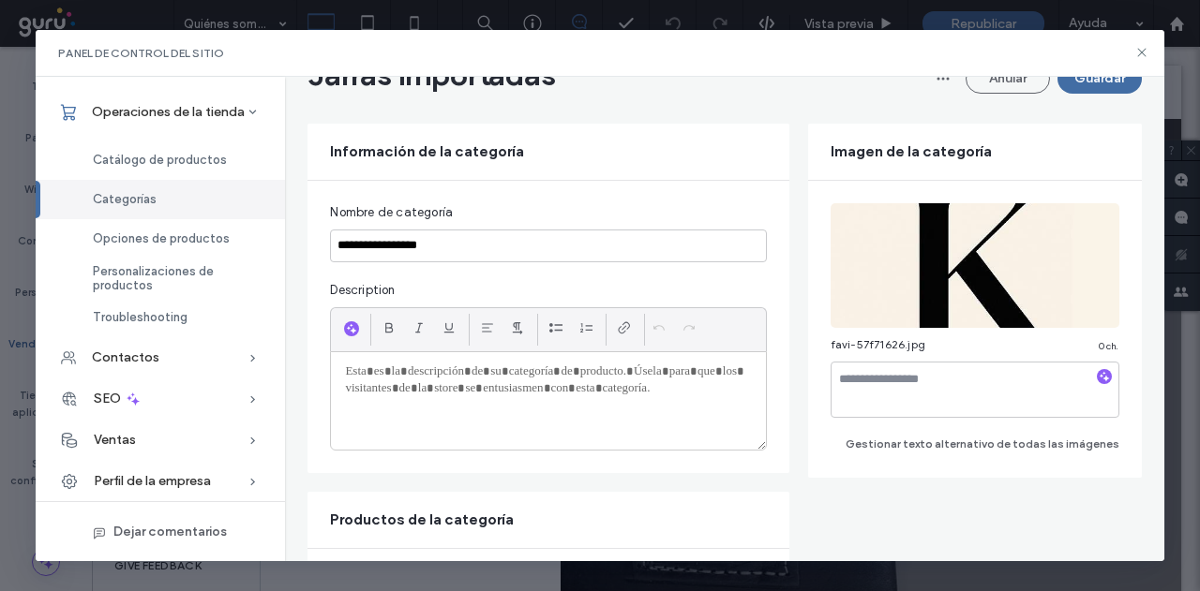
scroll to position [7, 0]
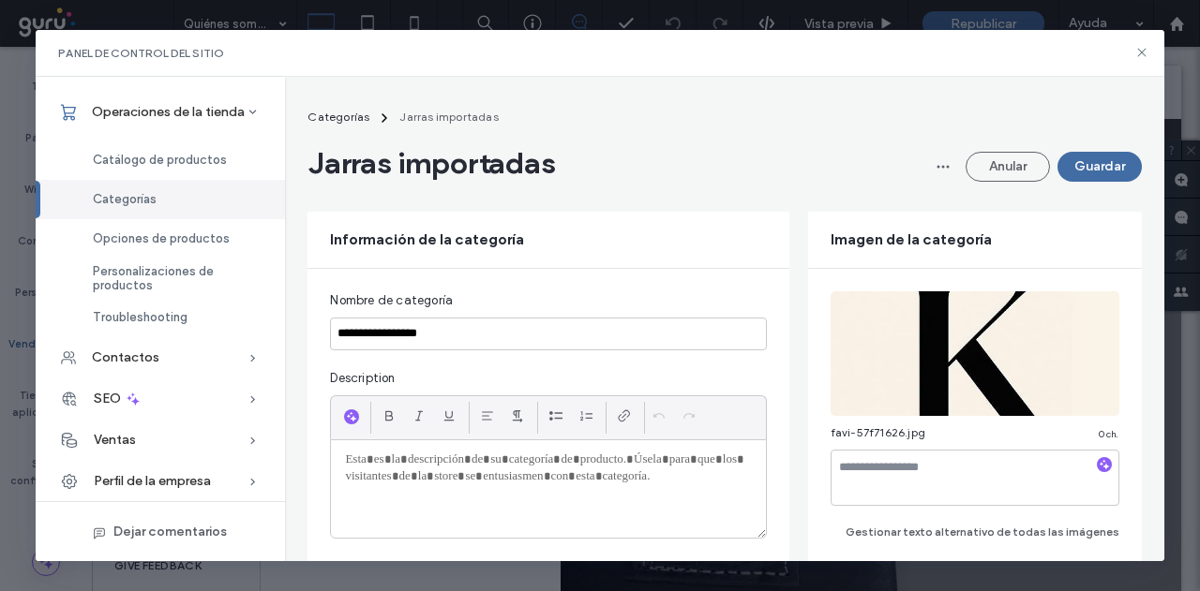
drag, startPoint x: 1098, startPoint y: 164, endPoint x: 1087, endPoint y: 171, distance: 13.0
click at [1098, 164] on button "Guardar" at bounding box center [1099, 167] width 84 height 30
click at [1087, 162] on div "Anular" at bounding box center [1035, 167] width 214 height 30
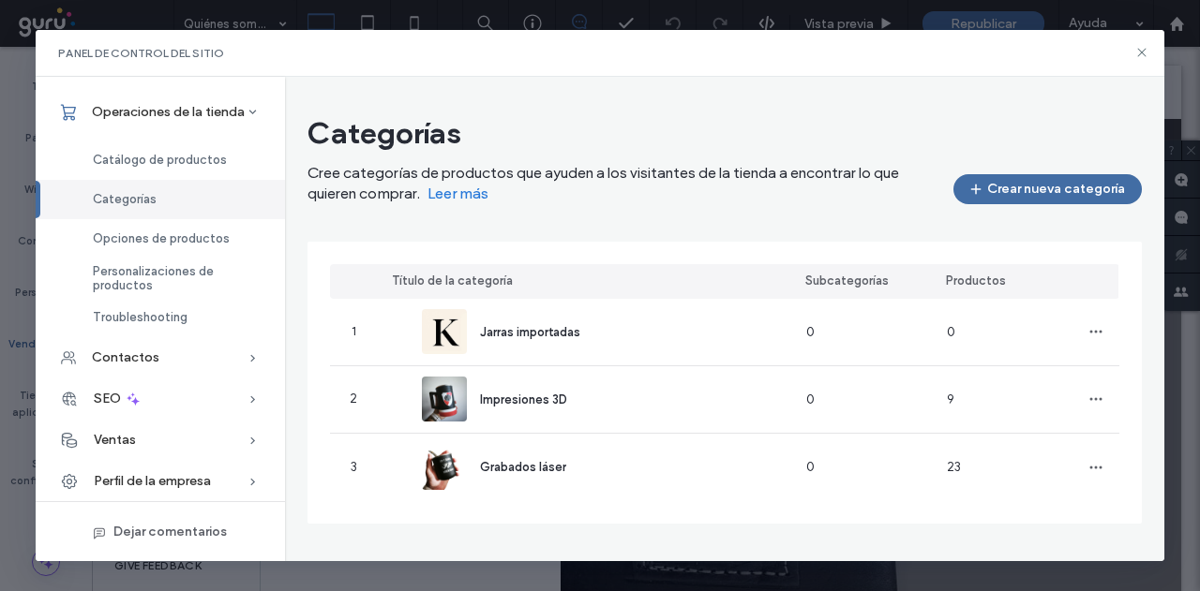
scroll to position [0, 0]
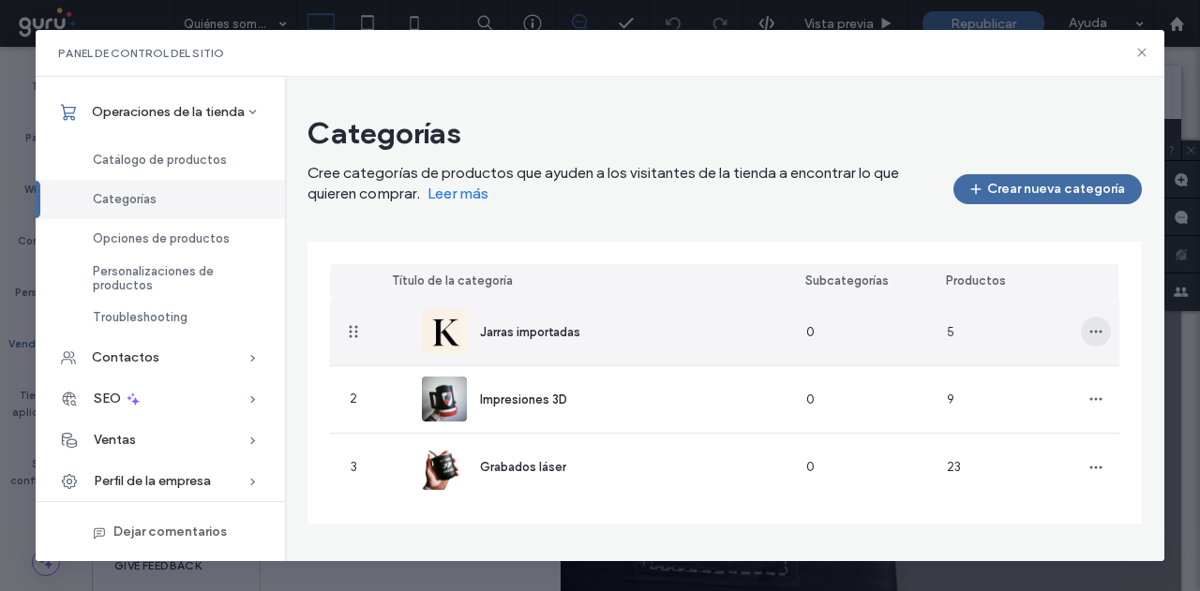
click at [1103, 331] on span "button" at bounding box center [1096, 332] width 30 height 30
click at [1034, 417] on span "Suprimir categoría" at bounding box center [1034, 416] width 108 height 19
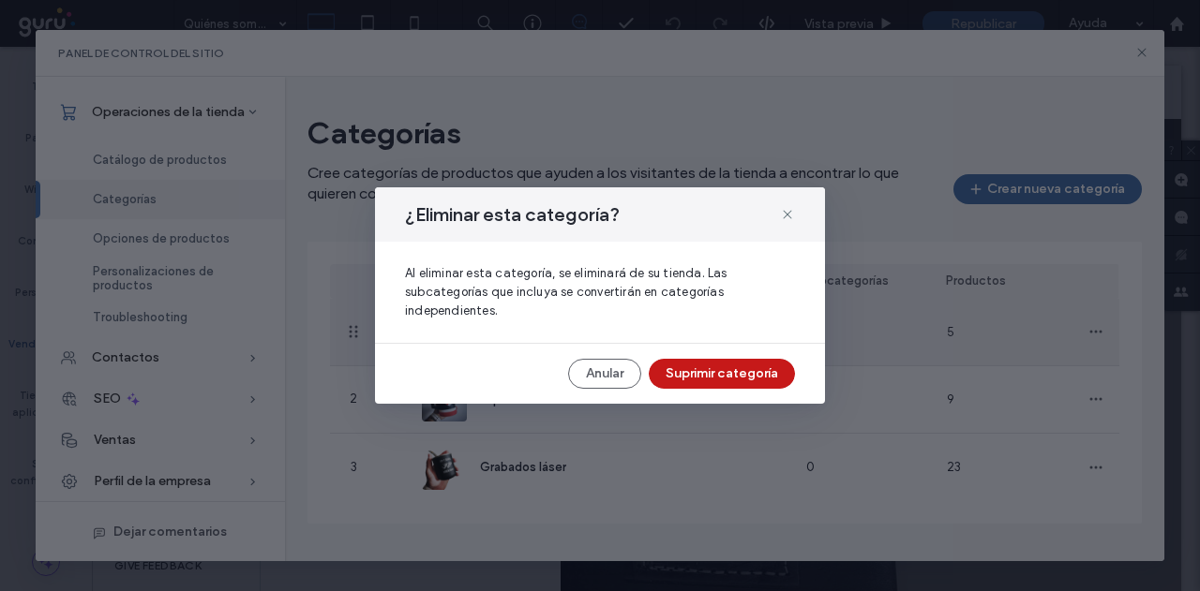
click at [707, 372] on button "Suprimir categoría" at bounding box center [722, 374] width 146 height 30
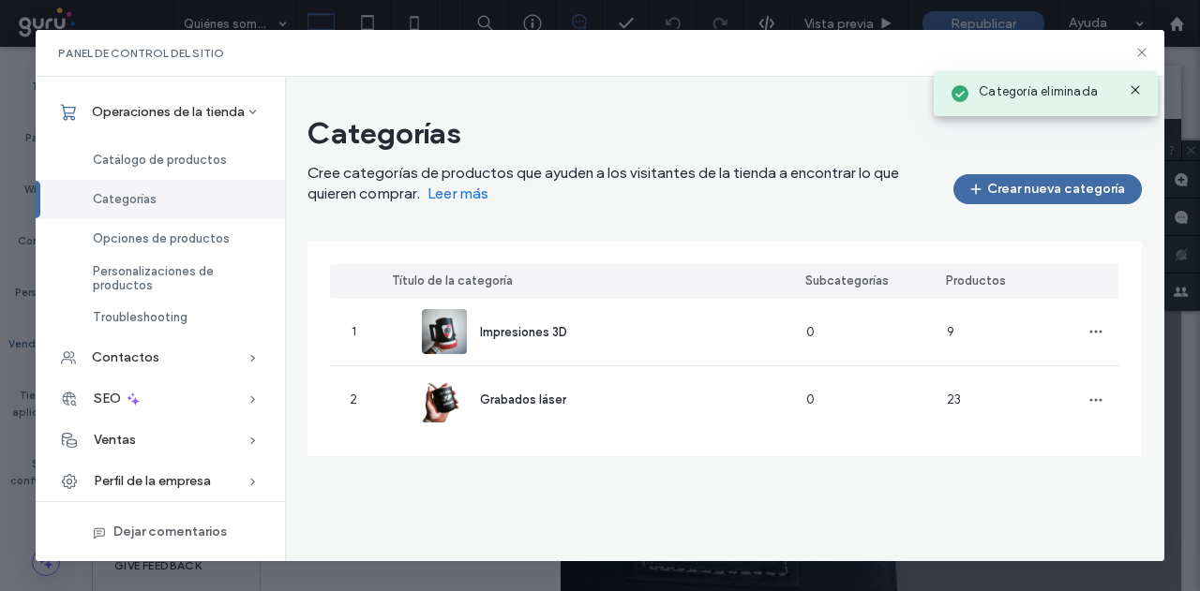
click at [1132, 81] on div "Categoría eliminada" at bounding box center [1045, 93] width 224 height 45
click at [1147, 52] on icon at bounding box center [1141, 52] width 15 height 15
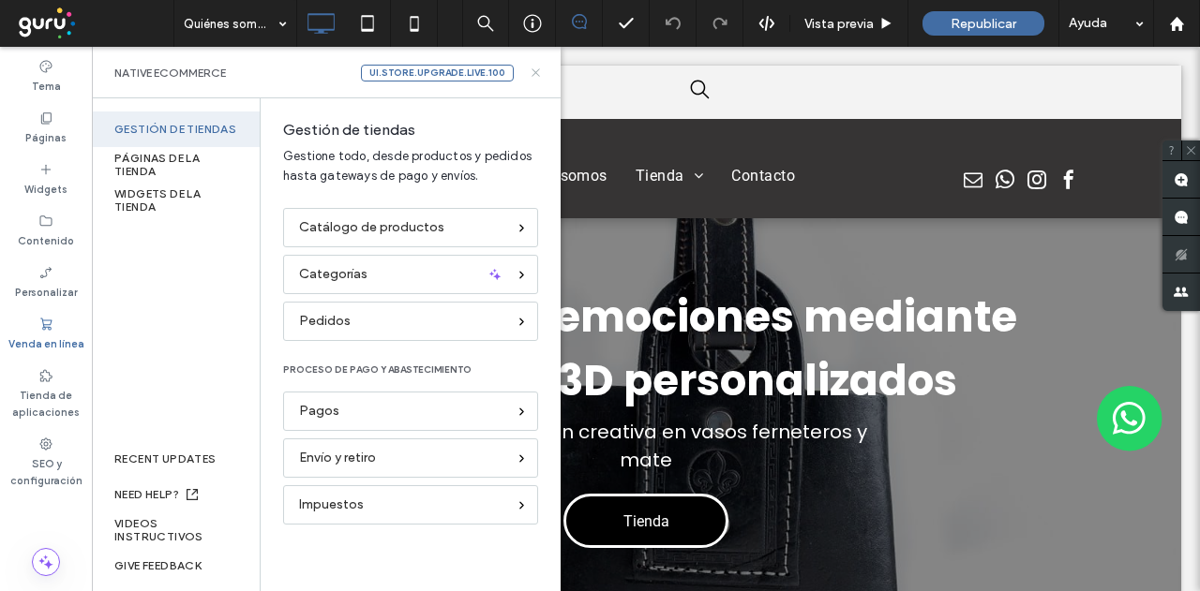
click at [534, 77] on icon at bounding box center [536, 73] width 14 height 14
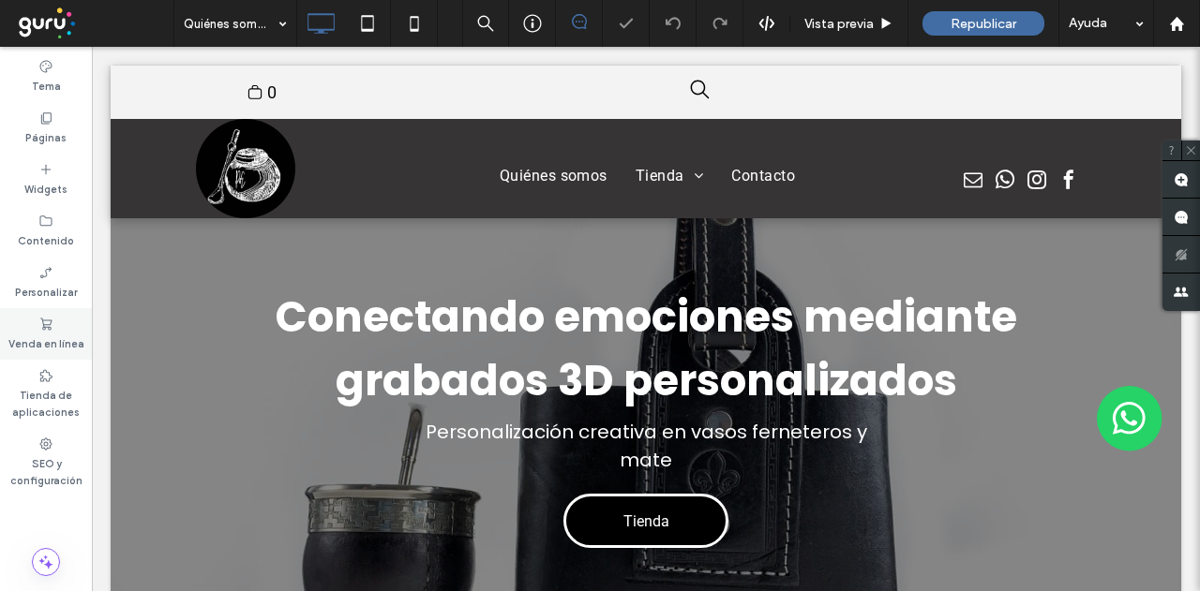
drag, startPoint x: 47, startPoint y: 336, endPoint x: 76, endPoint y: 333, distance: 29.3
click at [47, 336] on label "Venda en línea" at bounding box center [46, 342] width 76 height 21
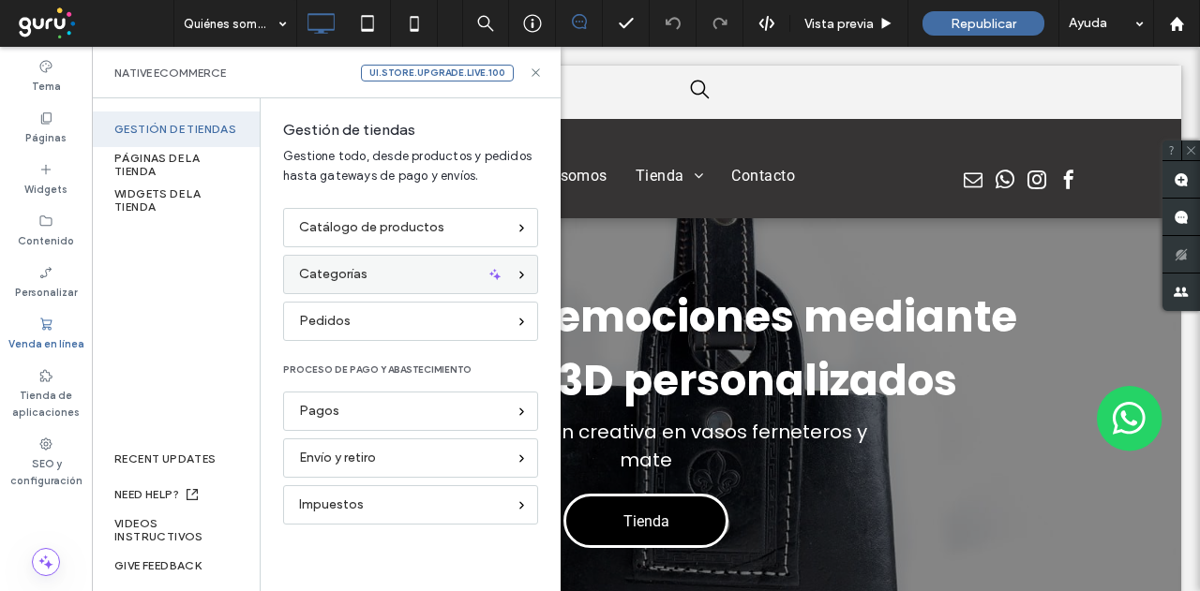
click at [341, 276] on span "Categorías" at bounding box center [333, 274] width 68 height 21
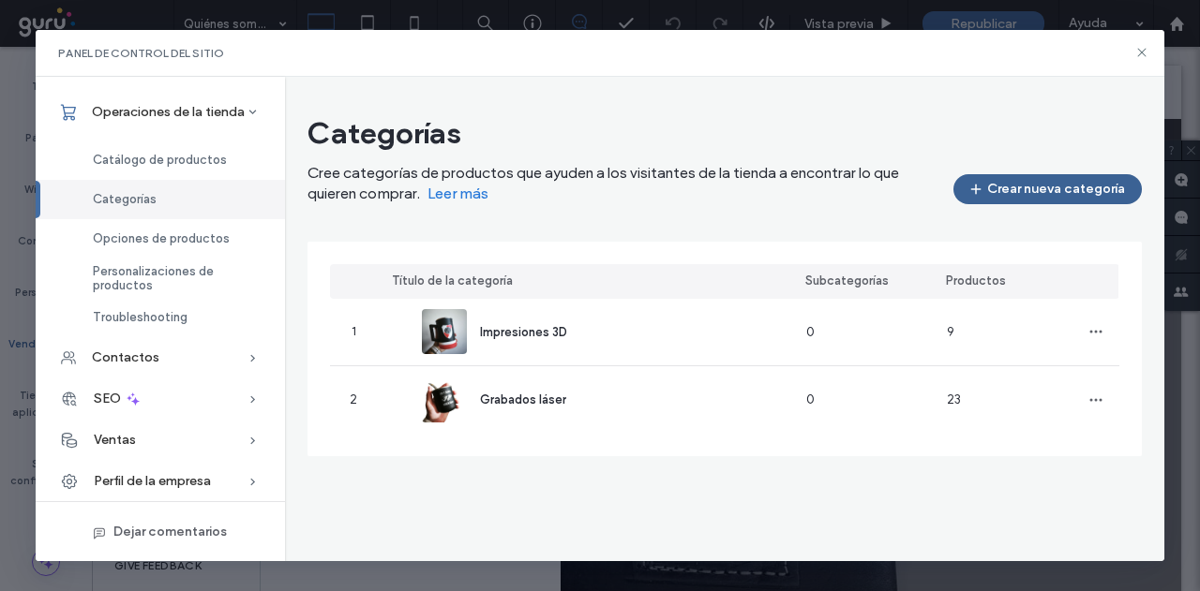
click at [1038, 200] on button "Crear nueva categoría" at bounding box center [1047, 189] width 188 height 30
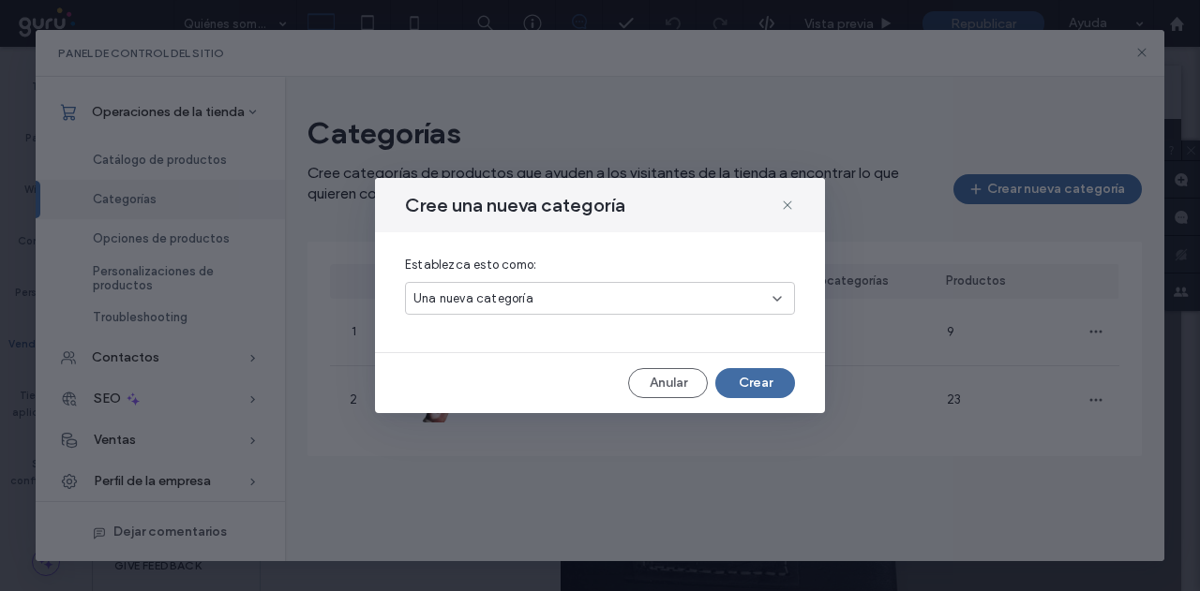
click at [765, 293] on div "Una nueva categoría" at bounding box center [592, 299] width 359 height 19
click at [500, 359] on span "Una nueva subcategoría" at bounding box center [483, 364] width 140 height 19
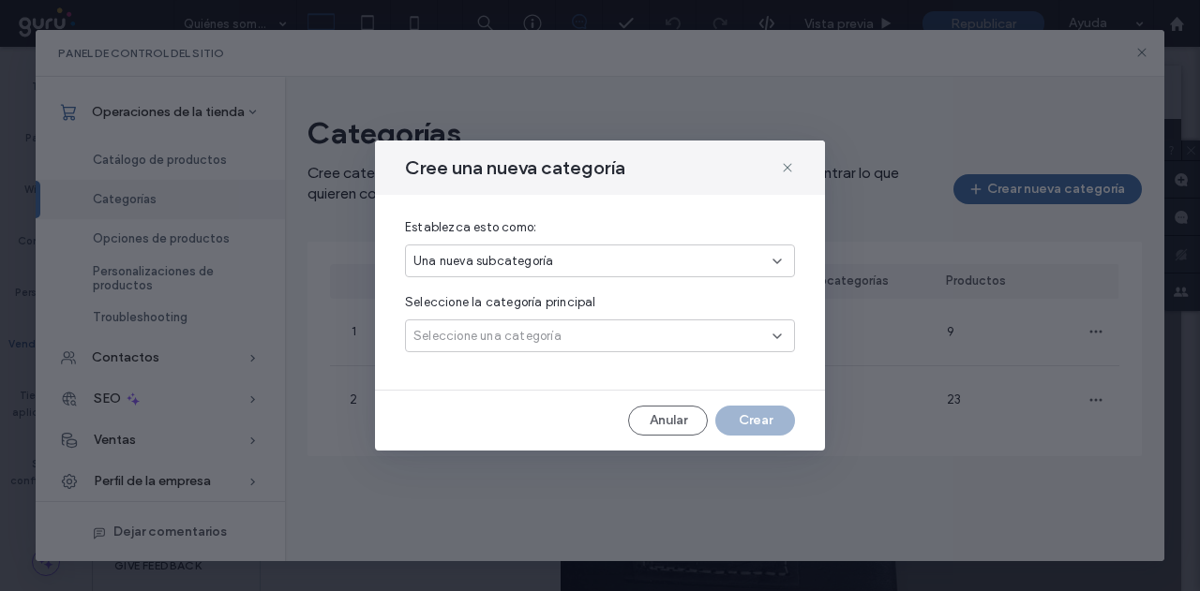
click at [517, 335] on span "Seleccione una categoría" at bounding box center [487, 336] width 148 height 19
click at [502, 395] on div "Grabados láser" at bounding box center [600, 401] width 389 height 33
click at [738, 423] on button "Crear" at bounding box center [755, 421] width 80 height 30
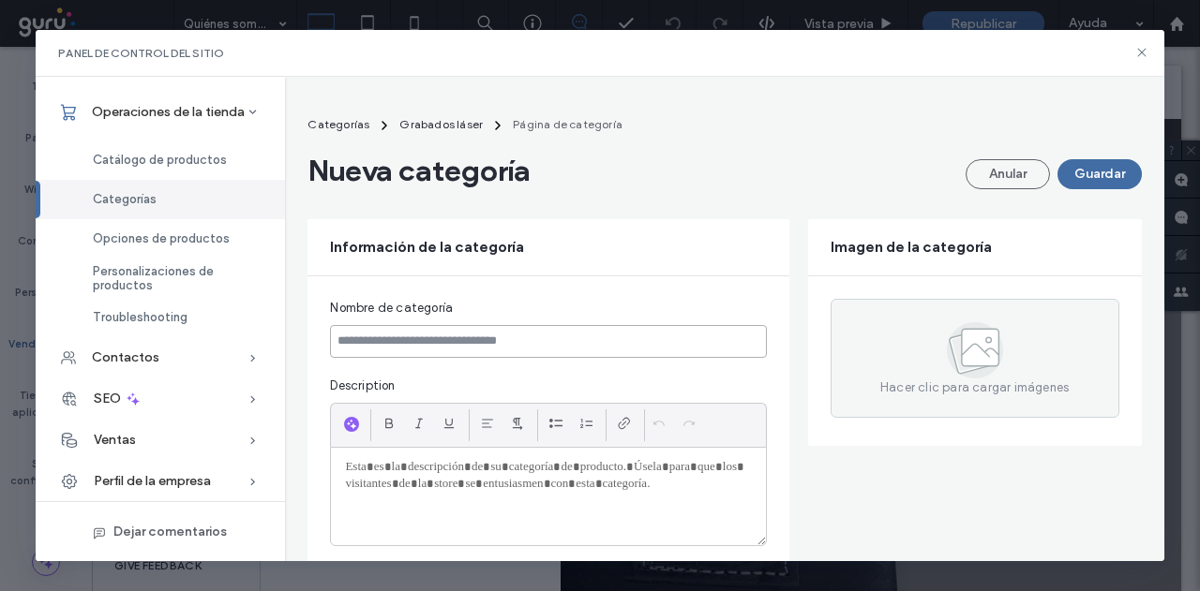
click at [553, 341] on input at bounding box center [548, 341] width 436 height 33
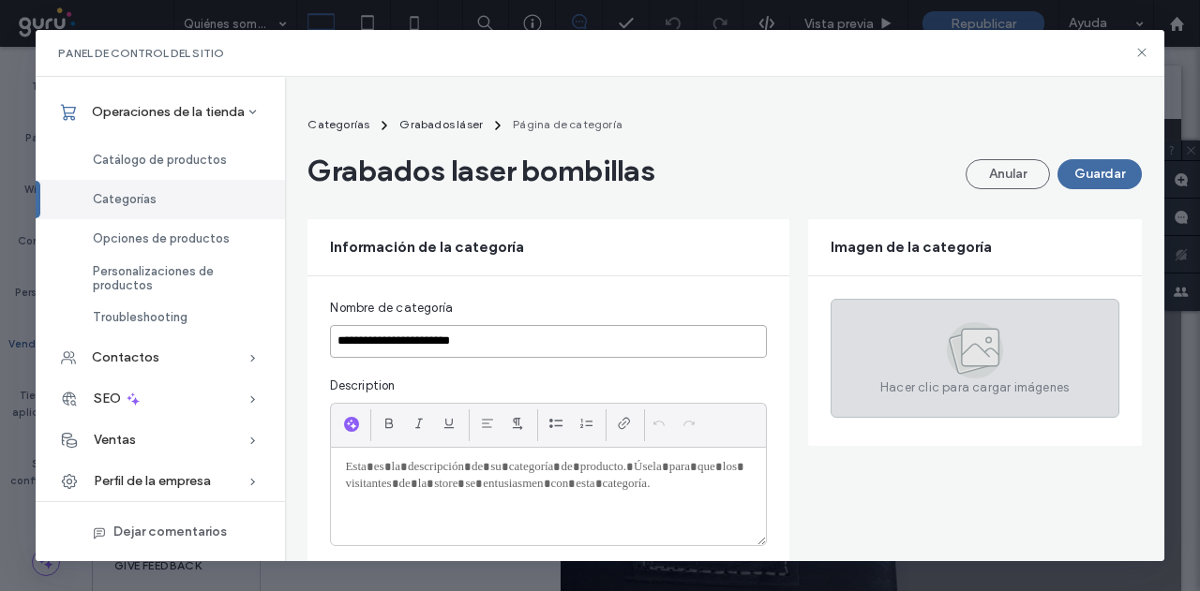
type input "**********"
click at [830, 366] on div "Hacer clic para cargar imágenes" at bounding box center [974, 358] width 289 height 119
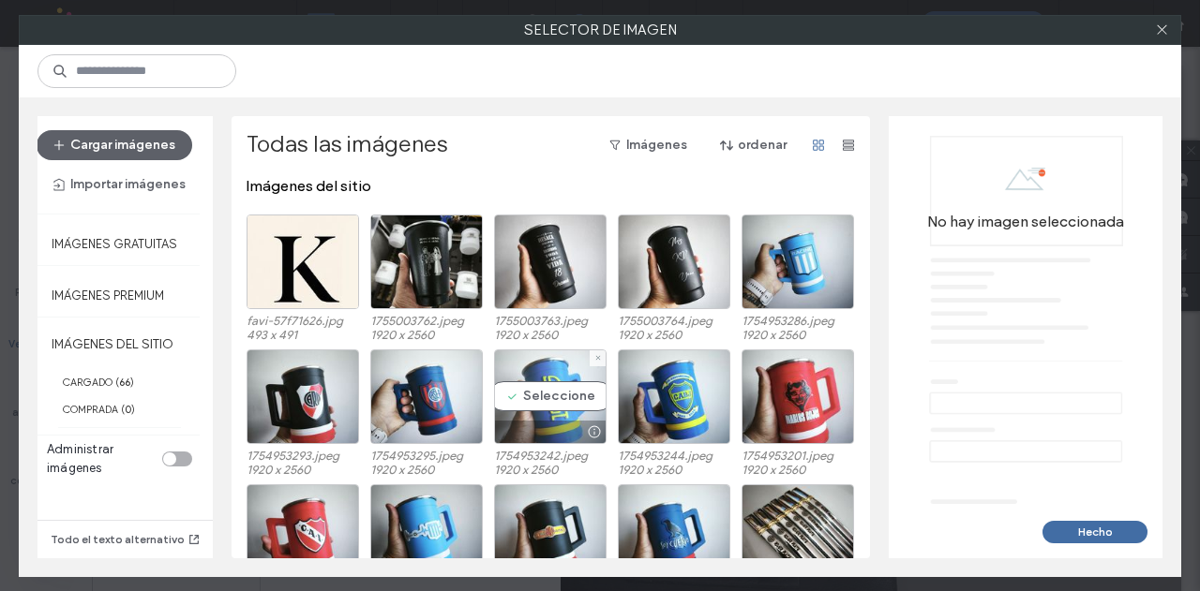
scroll to position [195, 0]
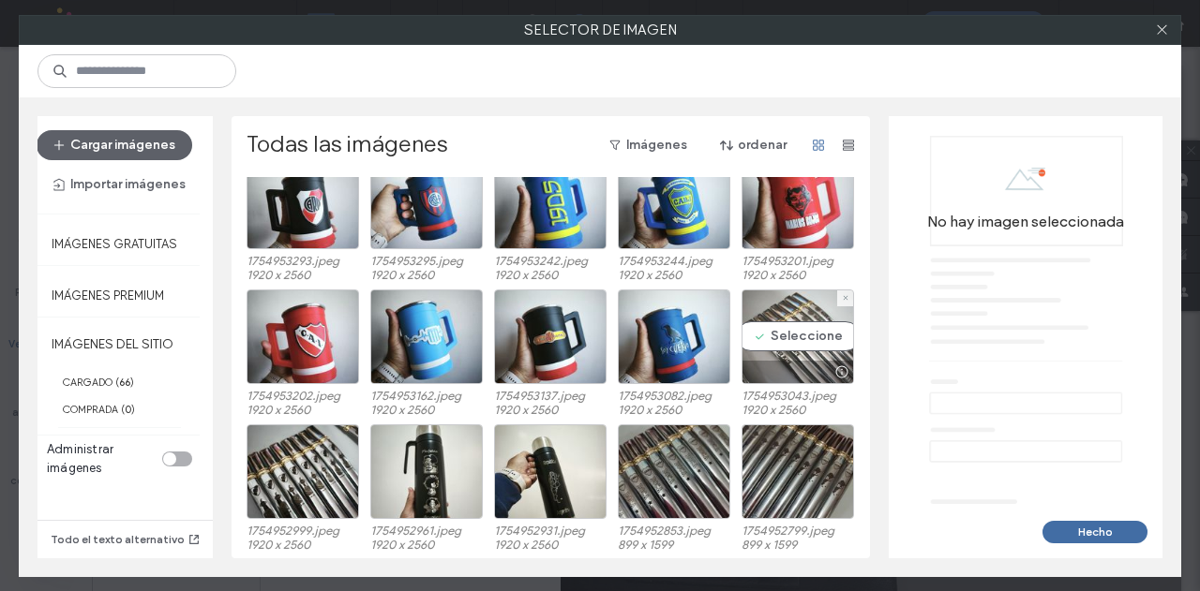
click at [792, 339] on div "Seleccione" at bounding box center [797, 337] width 112 height 95
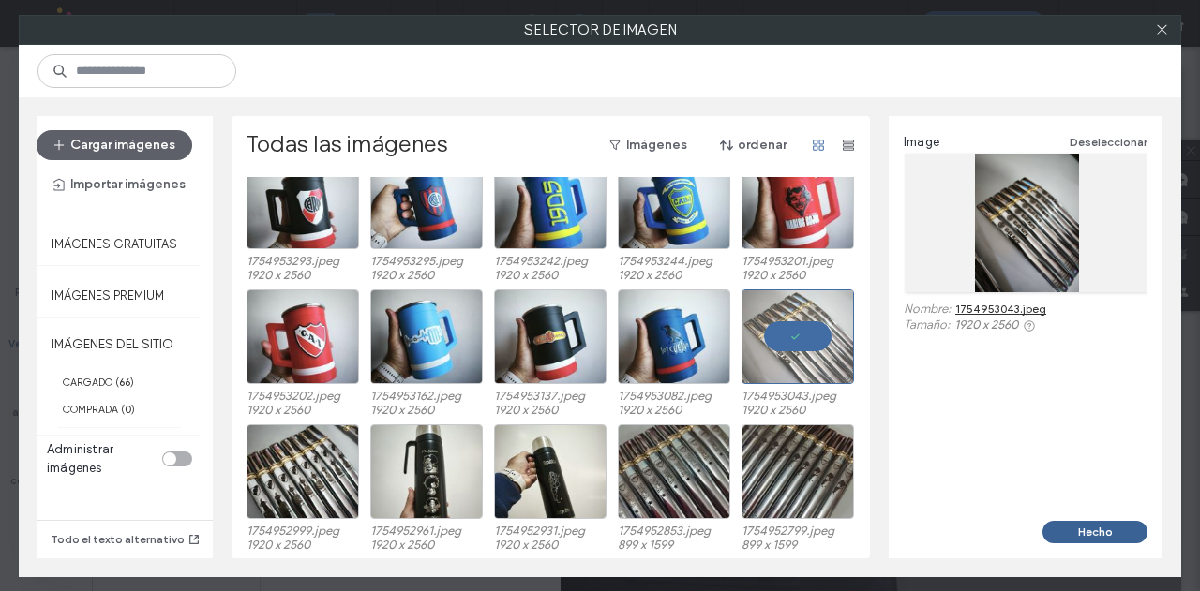
click at [1068, 530] on button "Hecho" at bounding box center [1094, 532] width 105 height 22
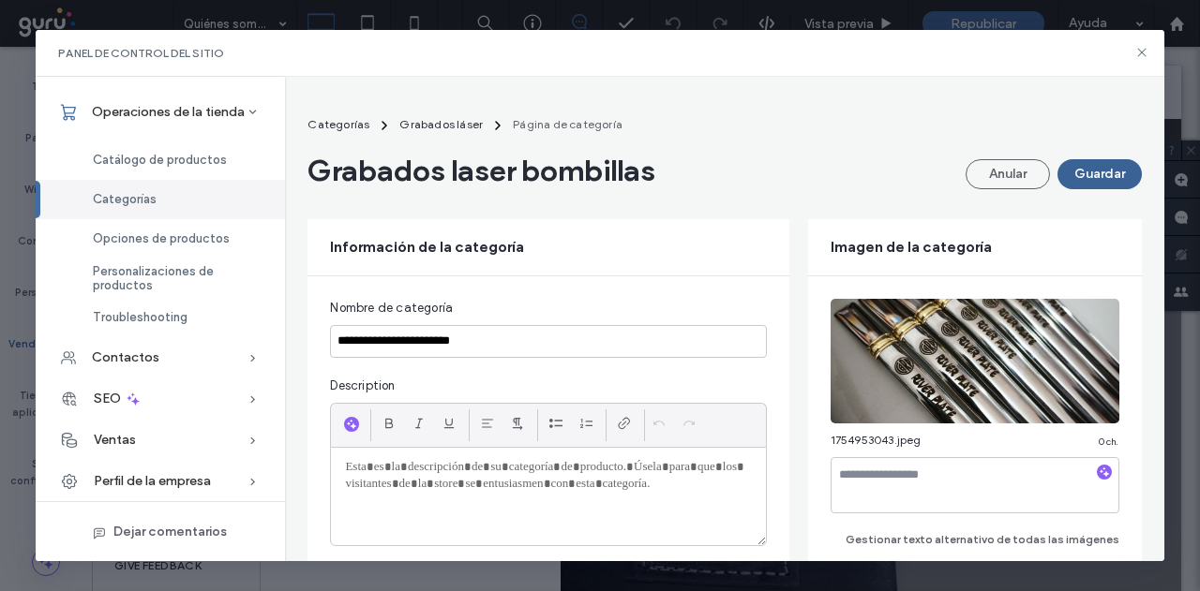
click at [1113, 177] on button "Guardar" at bounding box center [1099, 174] width 84 height 30
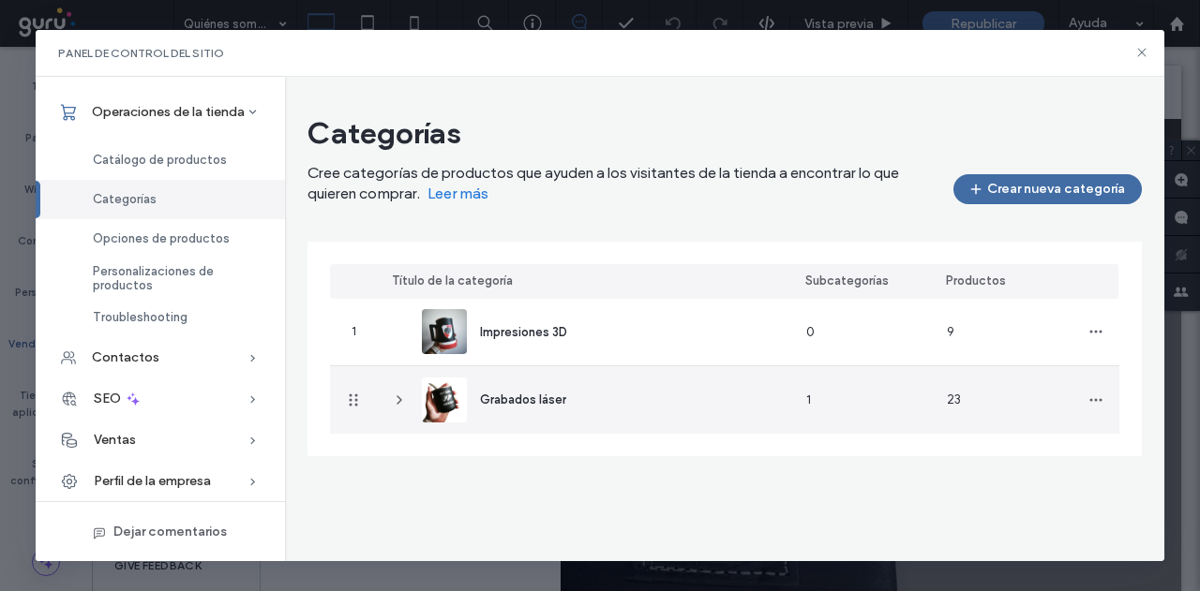
click at [398, 403] on use at bounding box center [399, 399] width 4 height 7
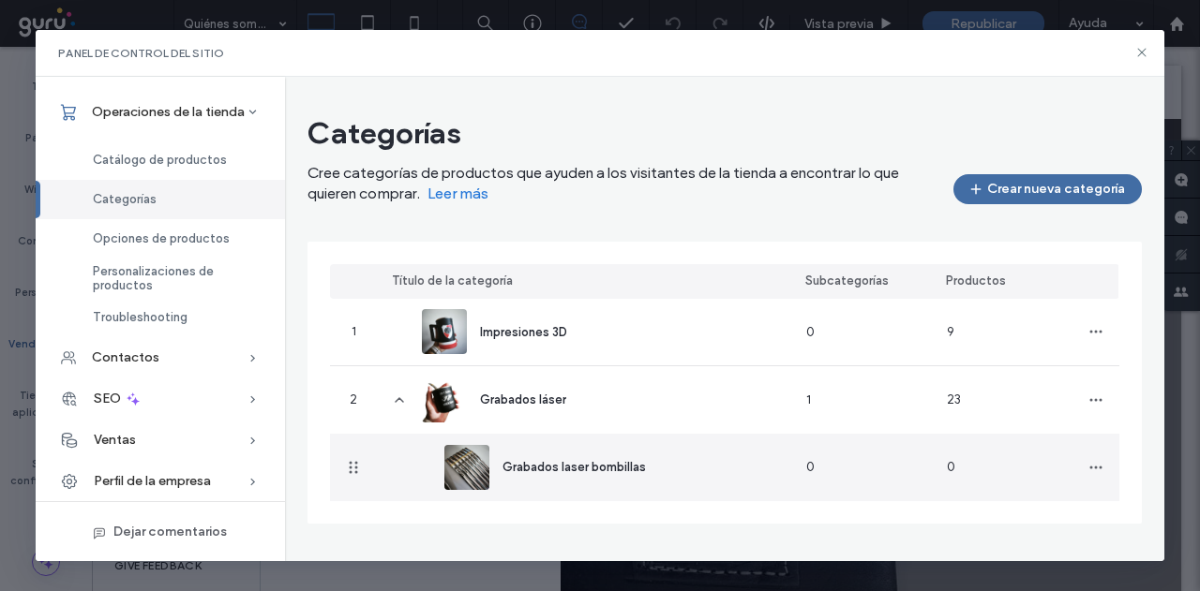
click at [562, 486] on div "Grabados laser bombillas" at bounding box center [552, 467] width 216 height 45
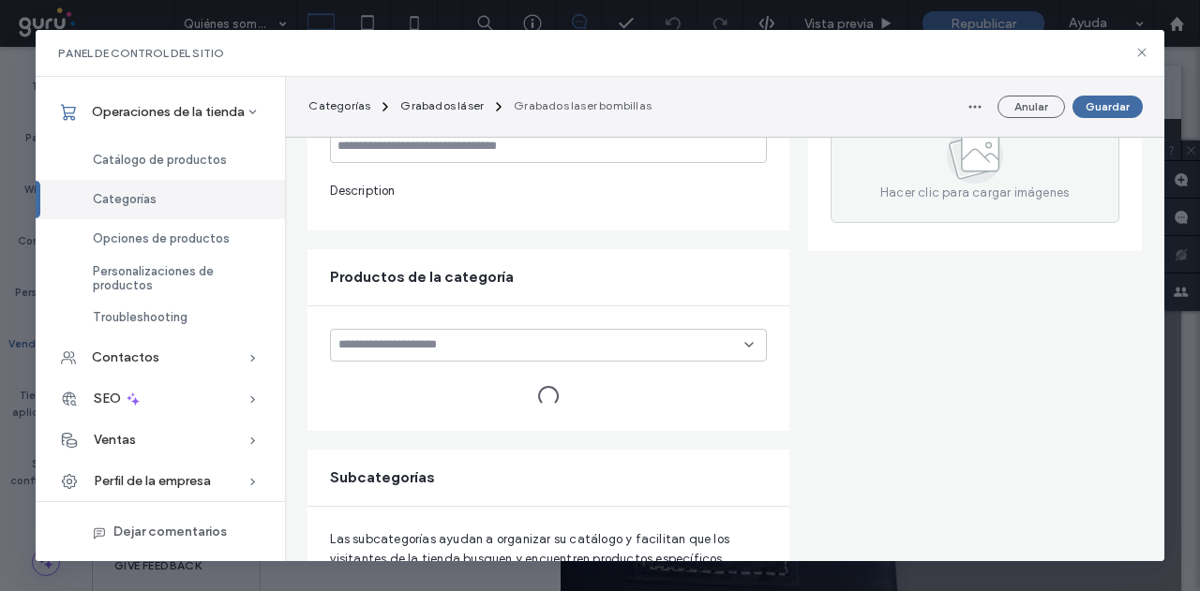
type input "**********"
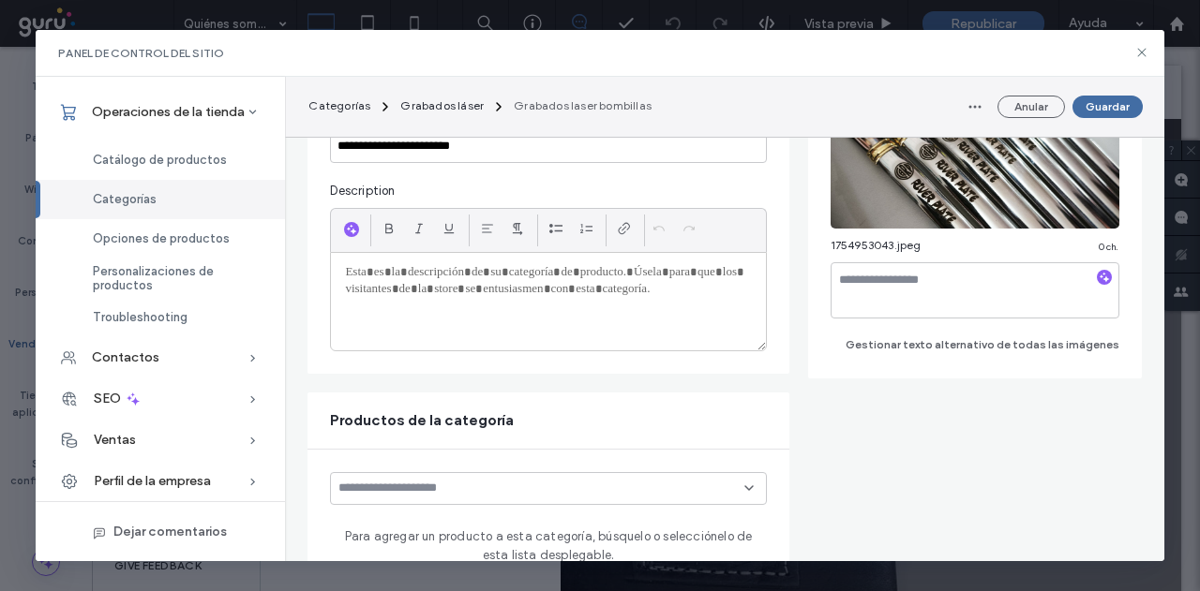
click at [497, 347] on div at bounding box center [548, 301] width 434 height 97
click at [467, 483] on input at bounding box center [540, 488] width 405 height 15
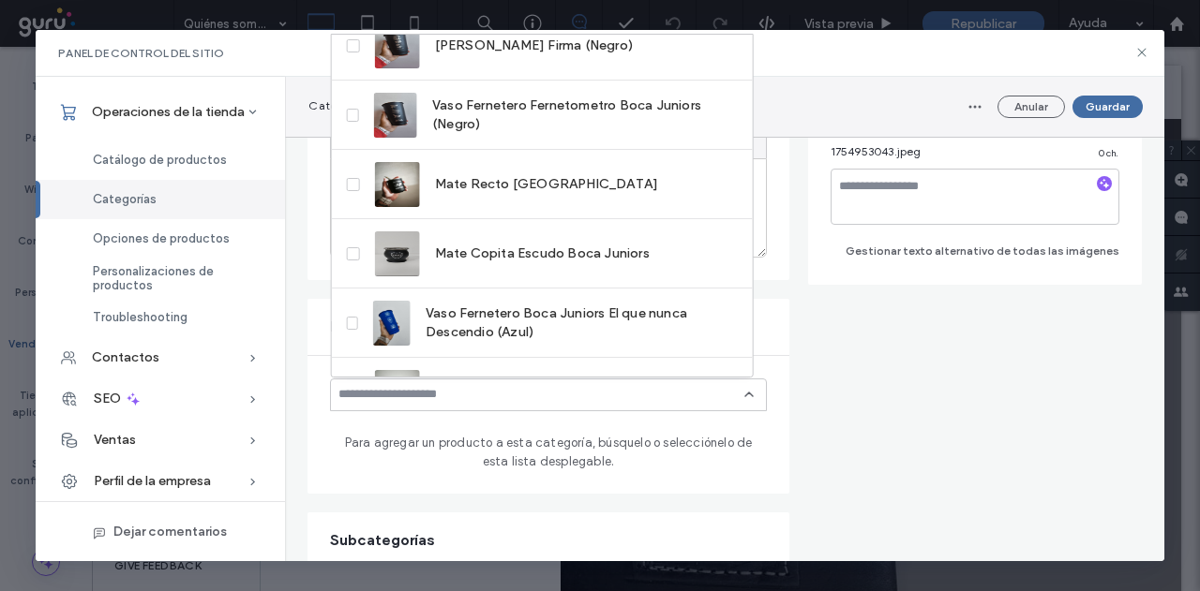
scroll to position [344, 0]
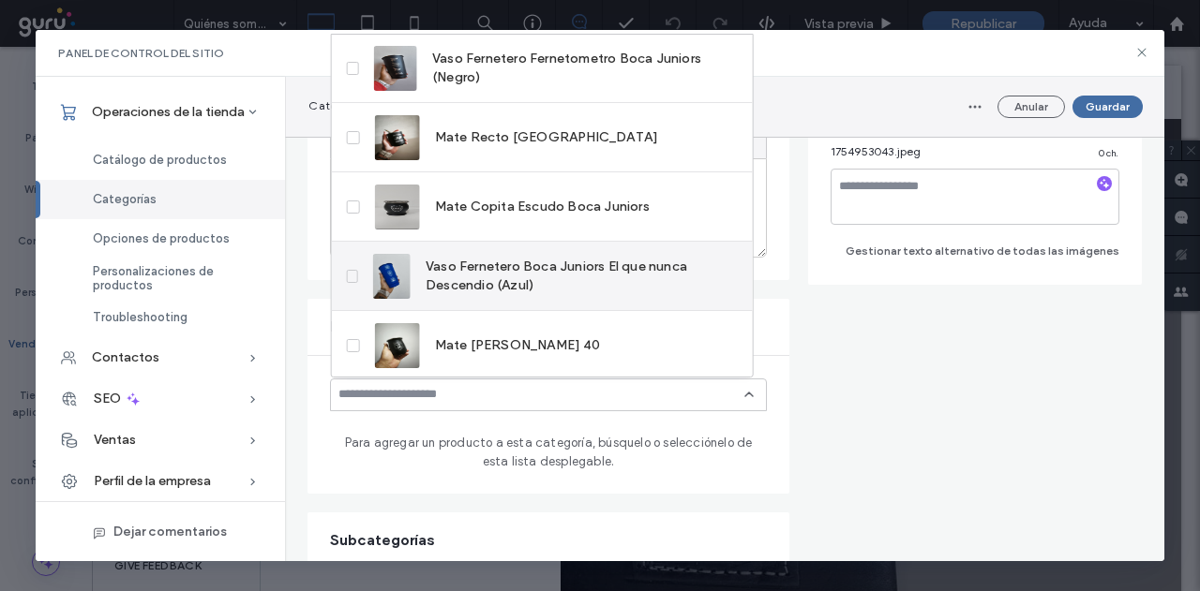
click at [351, 275] on icon at bounding box center [352, 277] width 7 height 6
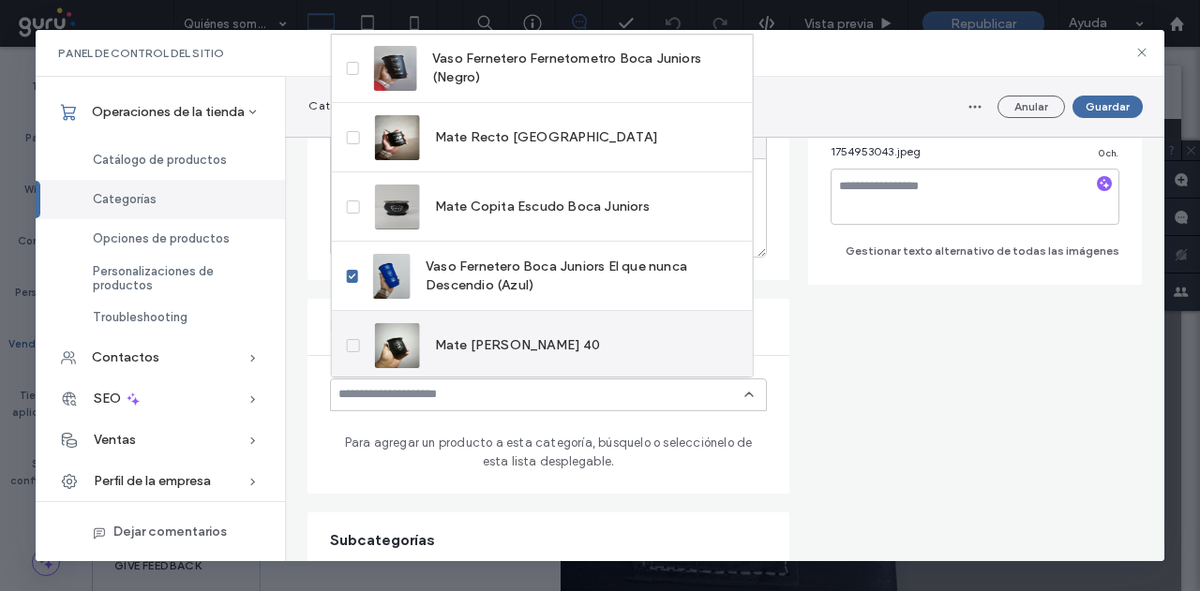
click at [345, 346] on div "Mate [PERSON_NAME] 40" at bounding box center [542, 345] width 421 height 69
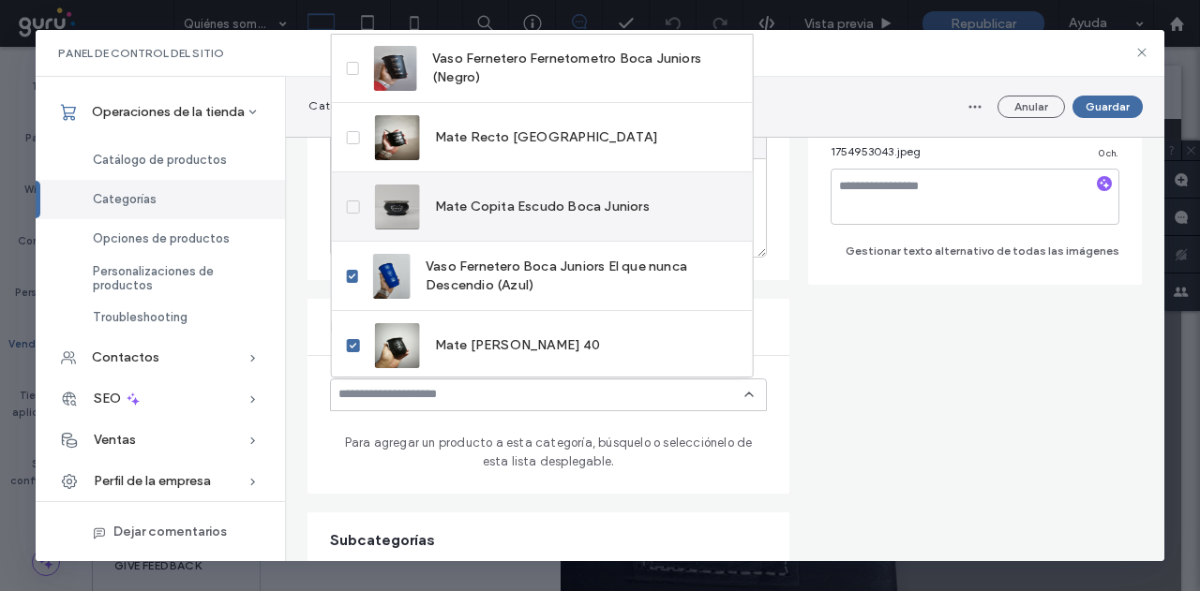
click at [367, 203] on label "Mate Copita Escudo Boca Juniors" at bounding box center [498, 207] width 303 height 45
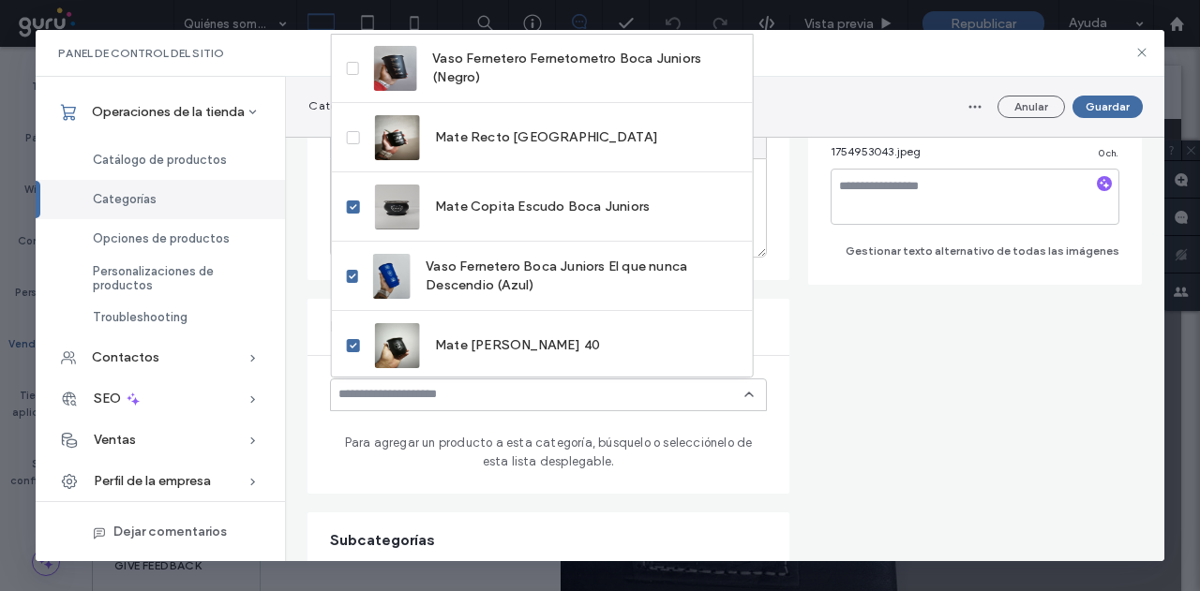
click at [768, 351] on div "Productos de la categoría" at bounding box center [547, 327] width 481 height 56
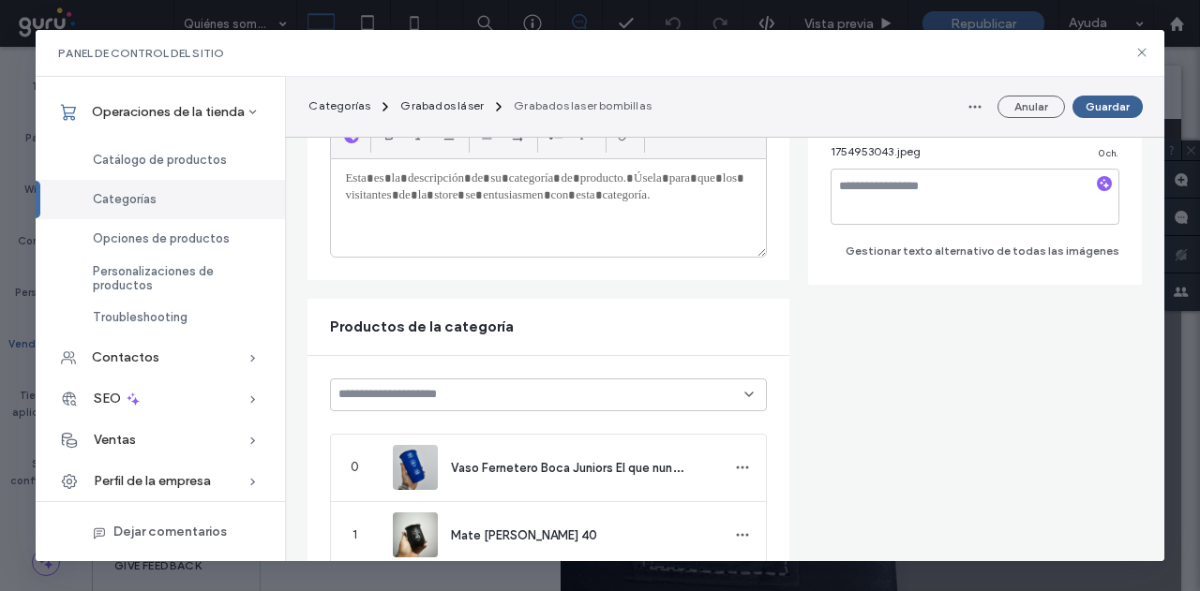
drag, startPoint x: 1117, startPoint y: 116, endPoint x: 1110, endPoint y: 106, distance: 12.7
click at [1117, 116] on button "Guardar" at bounding box center [1107, 107] width 70 height 22
click at [1111, 107] on div "Anular Guardar" at bounding box center [1051, 107] width 183 height 30
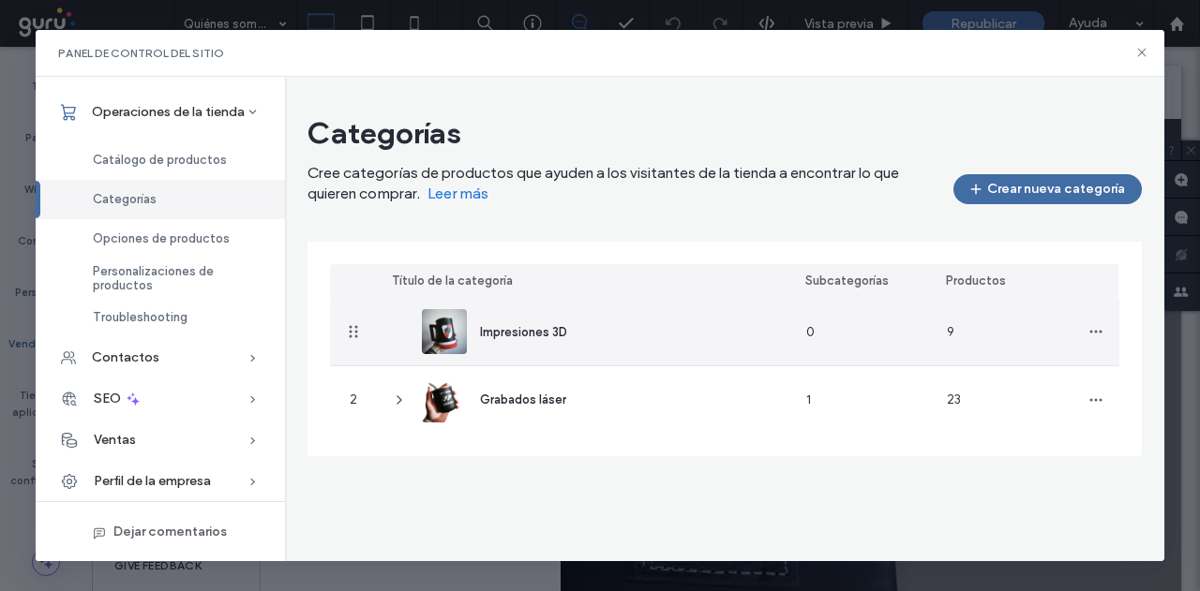
scroll to position [0, 0]
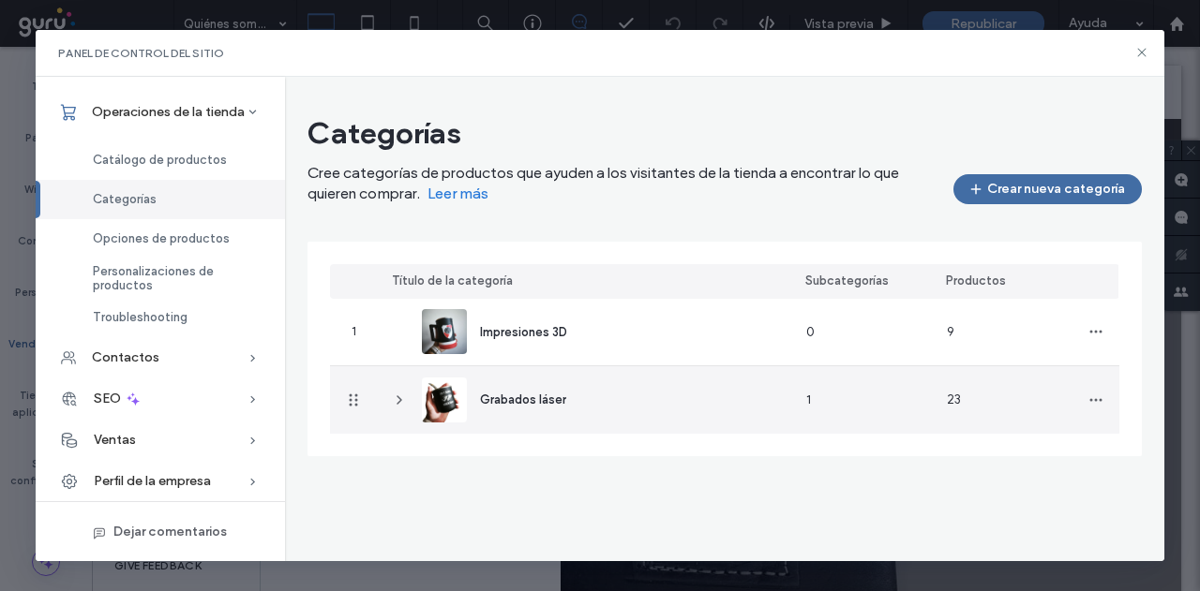
click at [401, 400] on icon at bounding box center [399, 400] width 15 height 15
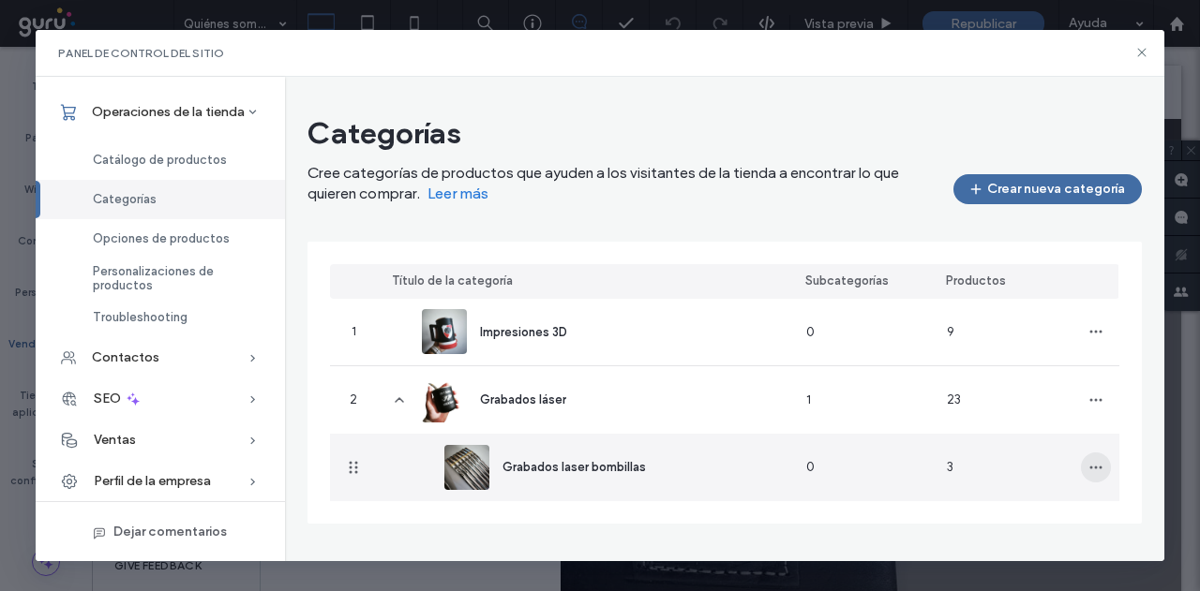
click at [1100, 477] on span "button" at bounding box center [1096, 468] width 30 height 30
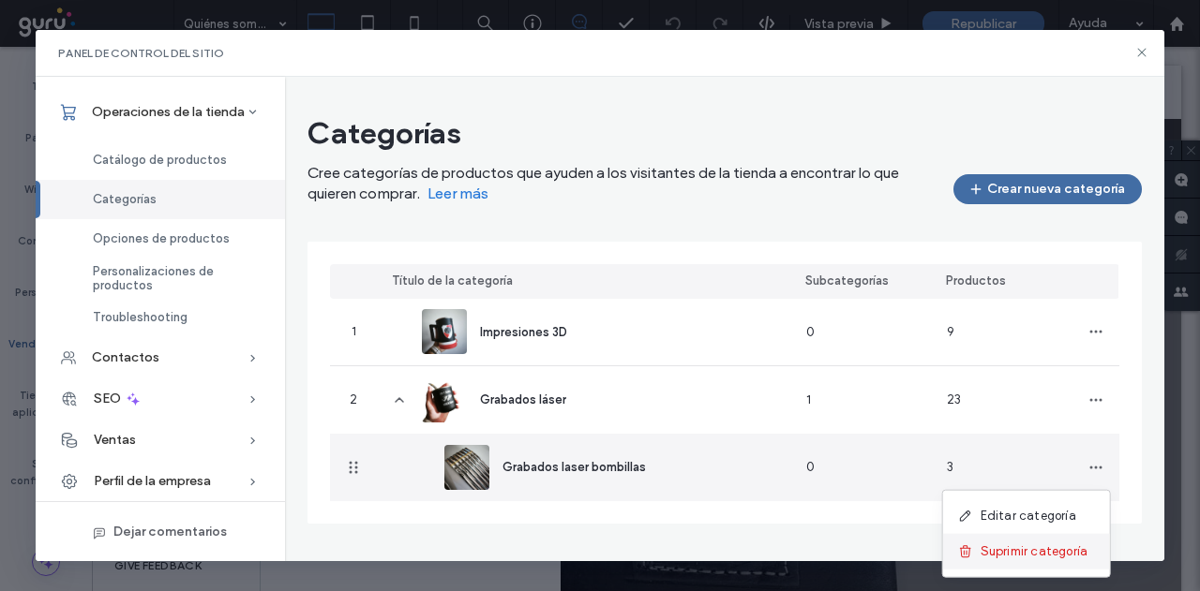
click at [1030, 547] on span "Suprimir categoría" at bounding box center [1034, 552] width 108 height 19
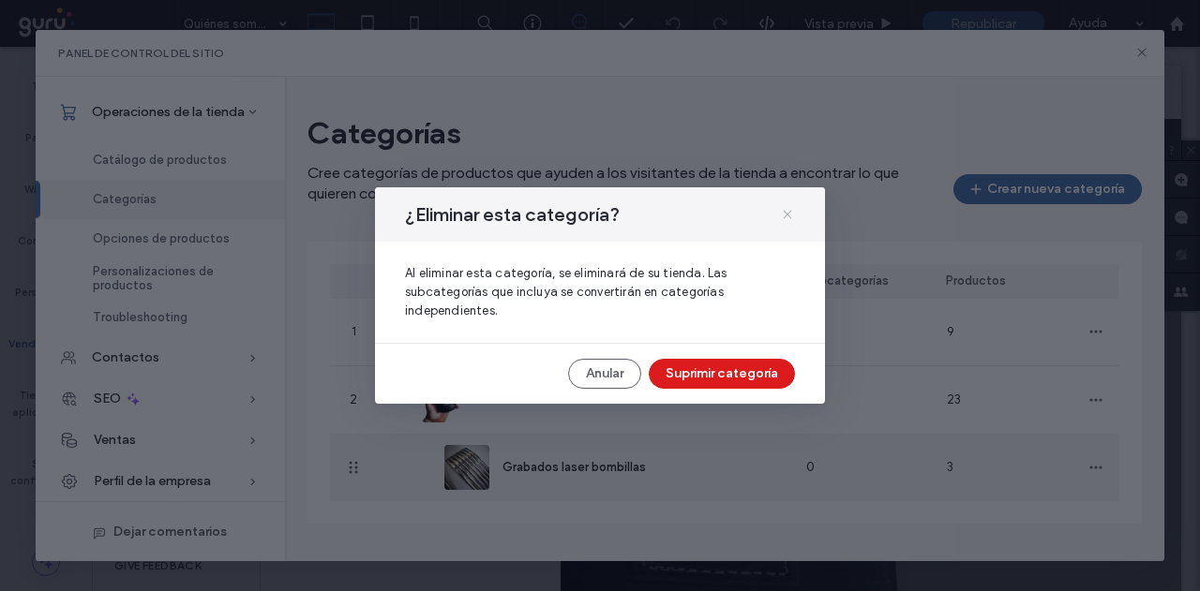
click at [787, 221] on icon at bounding box center [787, 214] width 15 height 15
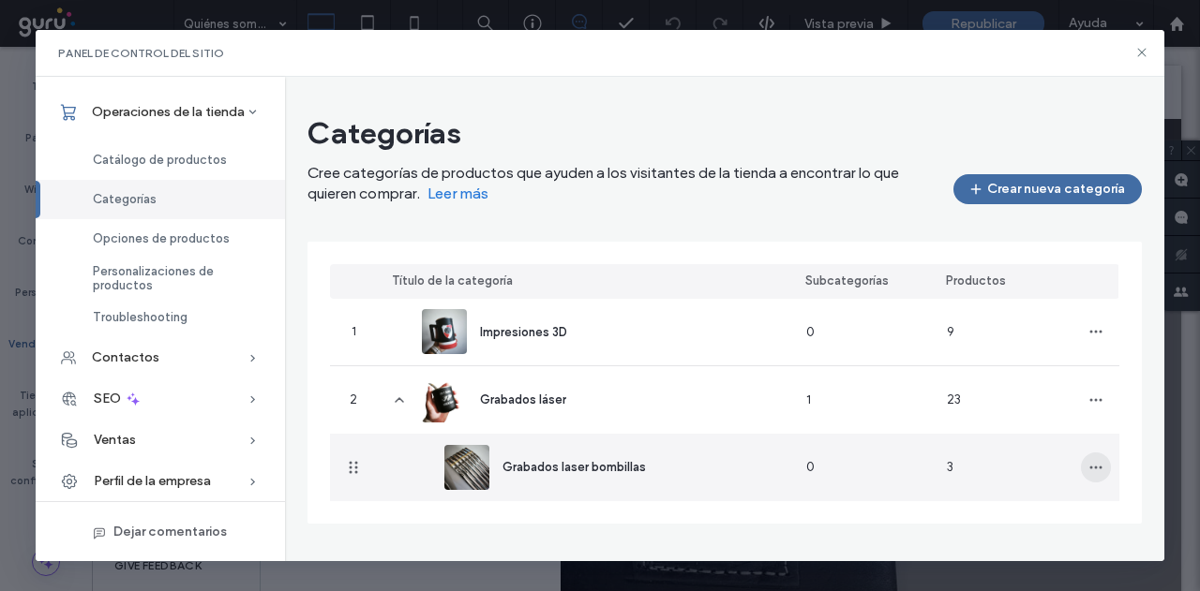
click at [1101, 468] on icon "button" at bounding box center [1095, 467] width 15 height 15
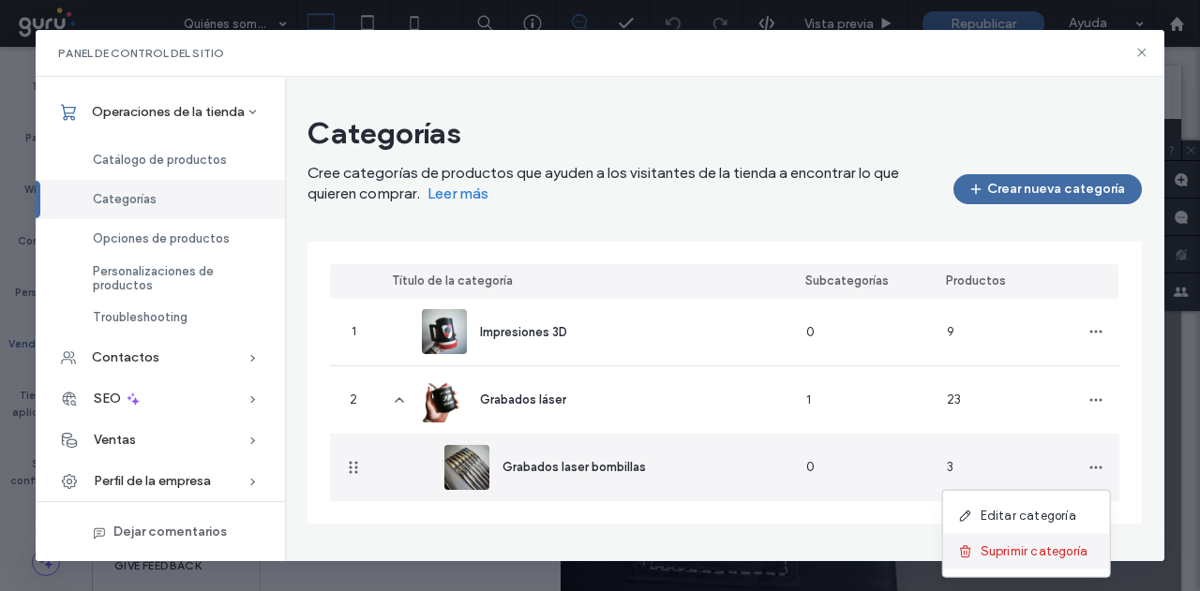
click at [973, 550] on span at bounding box center [969, 552] width 22 height 21
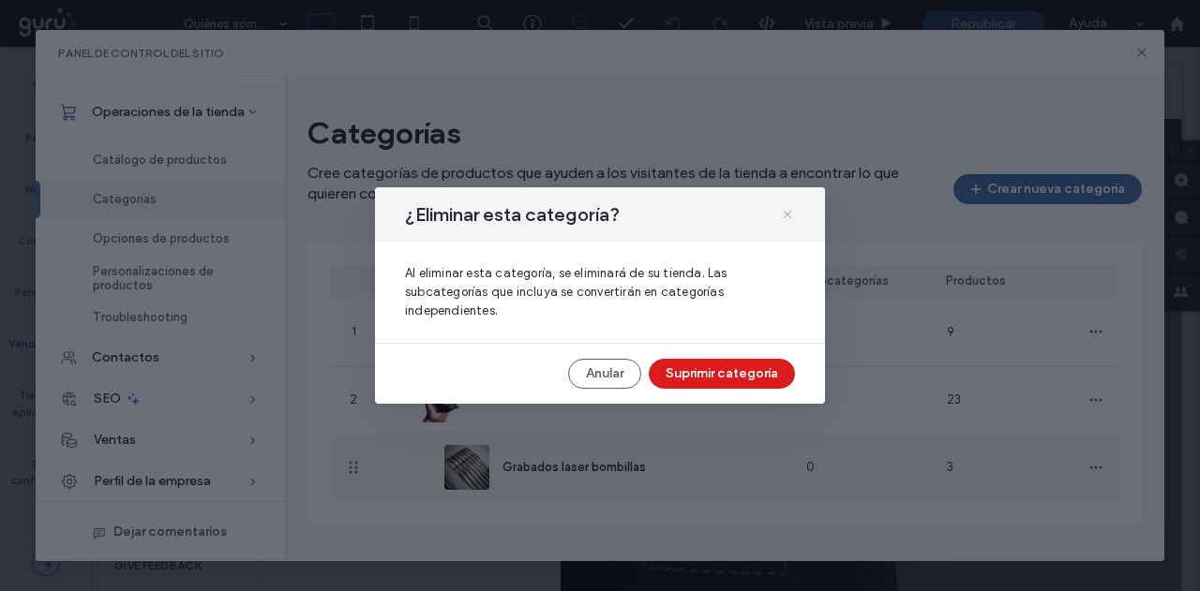
click at [782, 220] on icon at bounding box center [787, 214] width 15 height 15
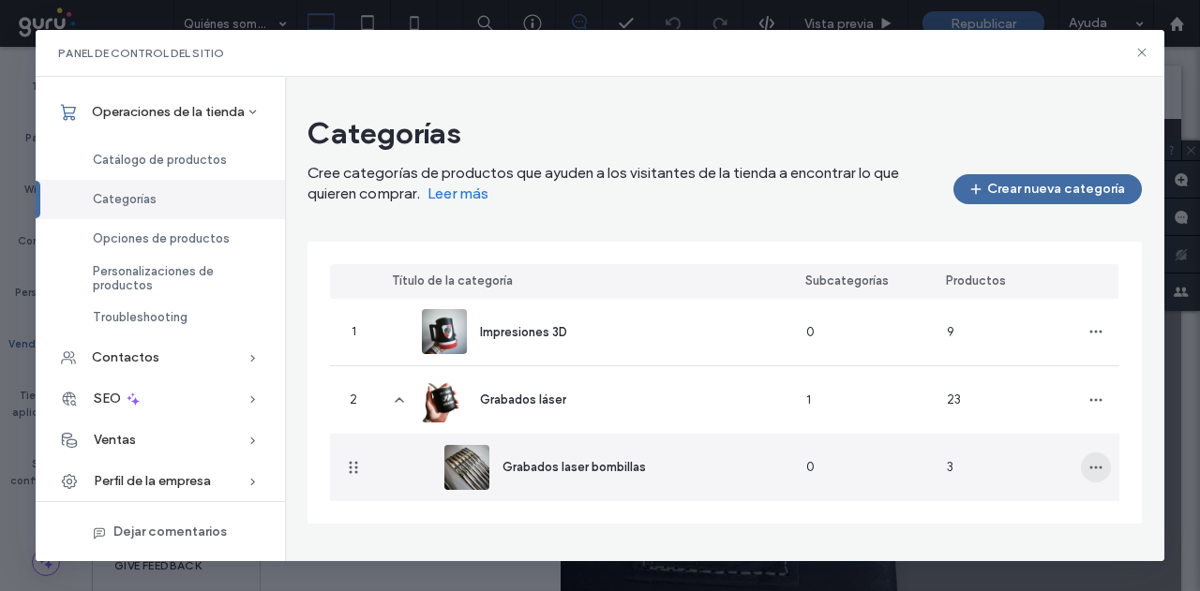
click at [1099, 465] on icon "button" at bounding box center [1095, 467] width 15 height 15
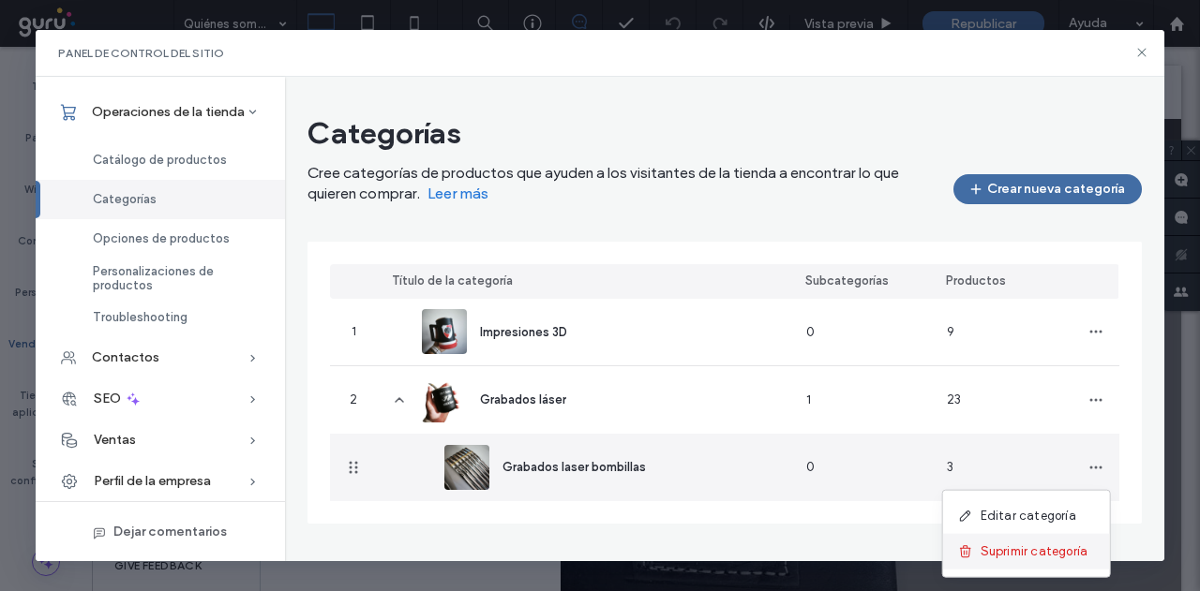
click at [1025, 553] on span "Suprimir categoría" at bounding box center [1034, 552] width 108 height 19
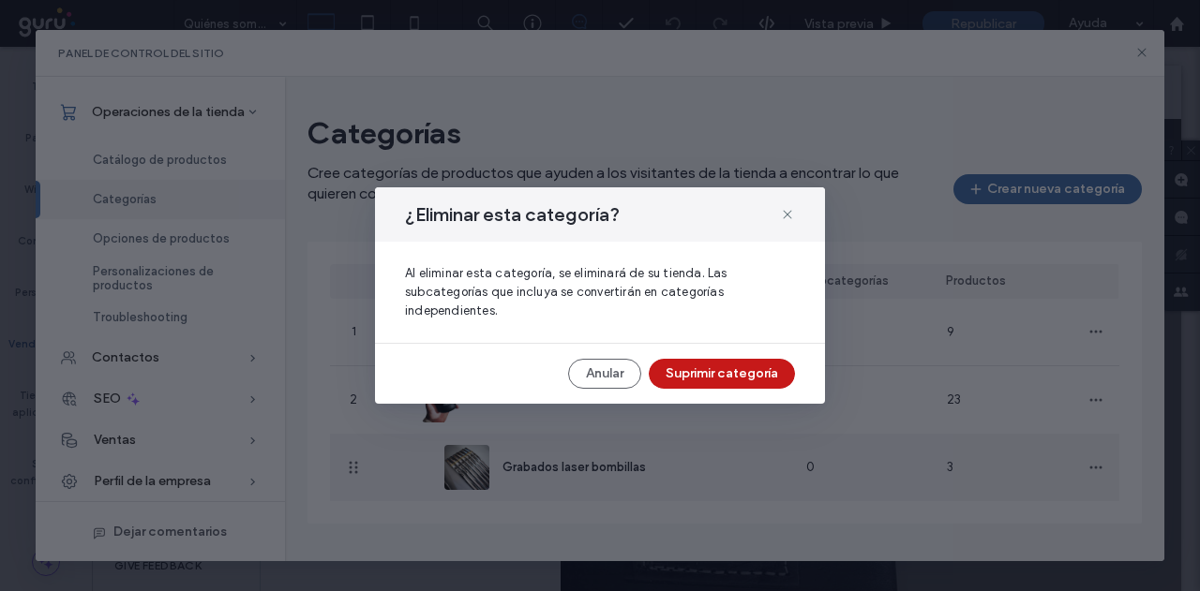
click at [718, 365] on button "Suprimir categoría" at bounding box center [722, 374] width 146 height 30
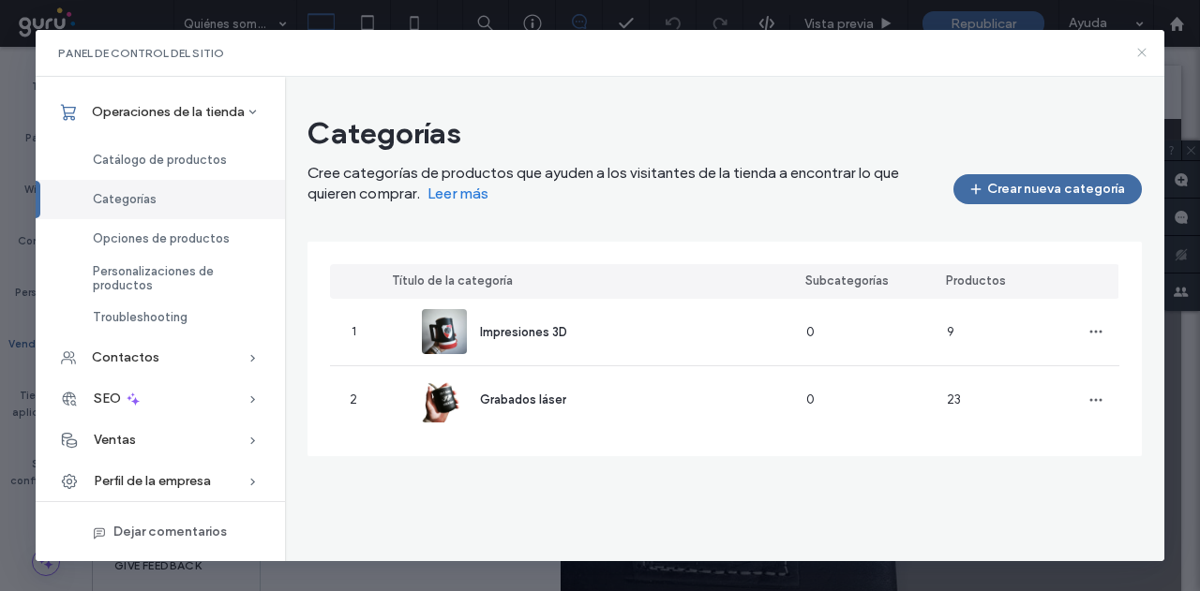
click at [1138, 52] on icon at bounding box center [1141, 52] width 15 height 15
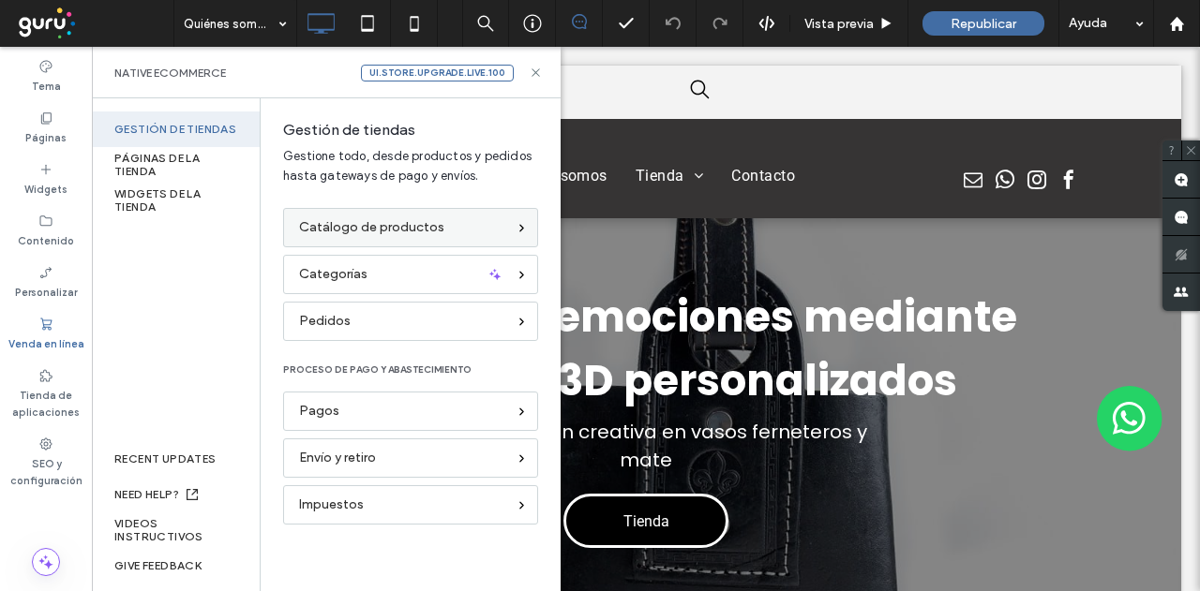
click at [380, 227] on span "Catálogo de productos" at bounding box center [371, 227] width 145 height 21
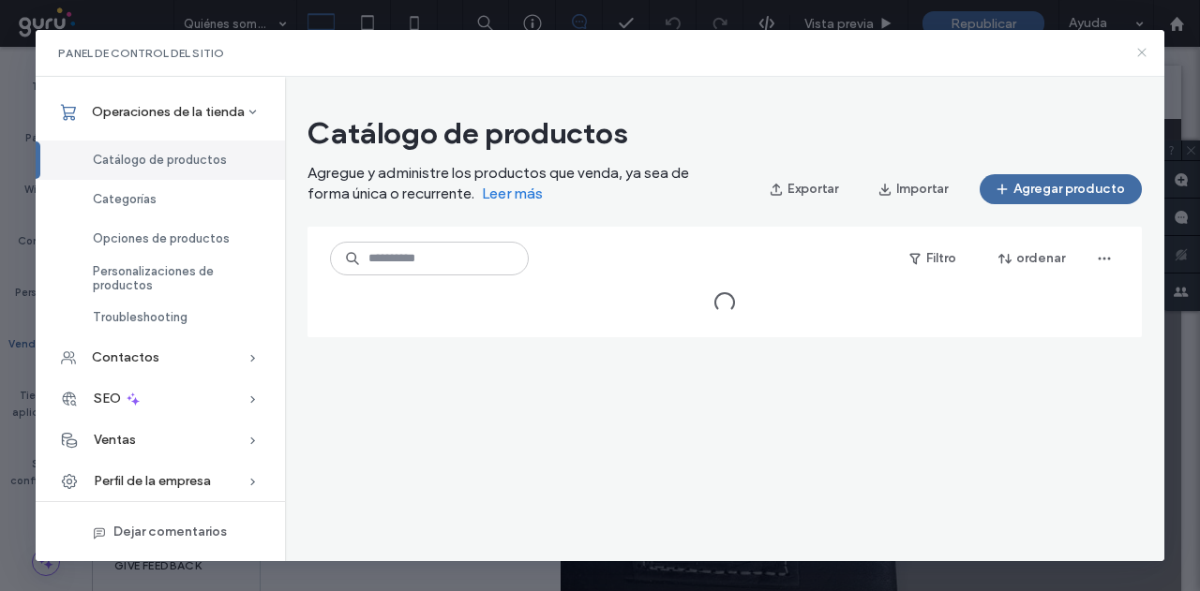
click at [1141, 53] on use at bounding box center [1141, 53] width 8 height 8
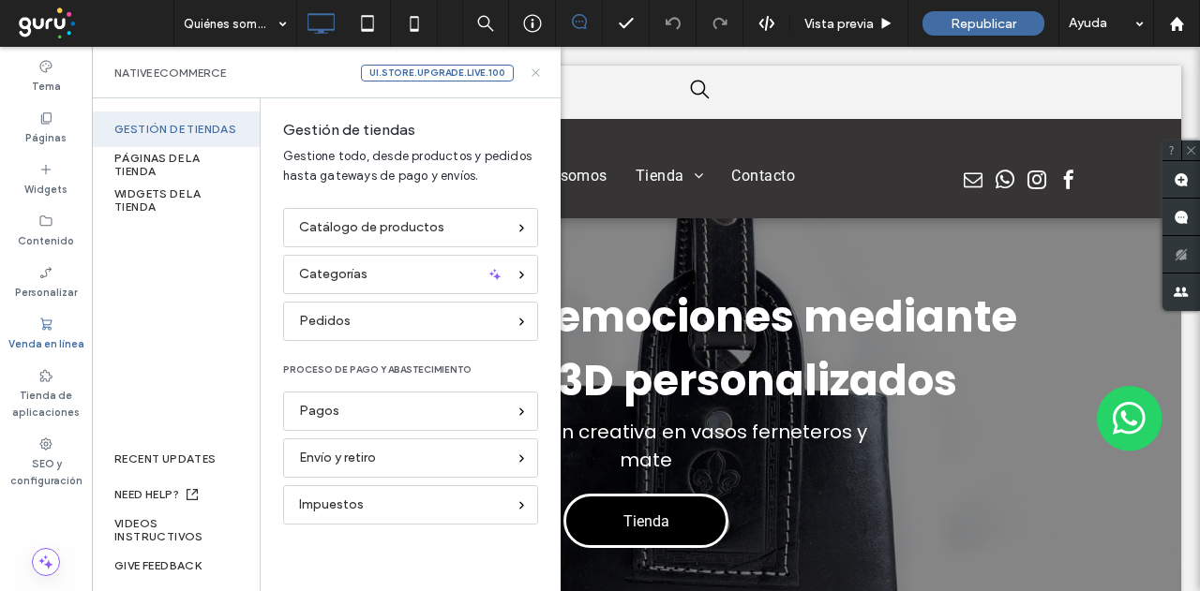
click at [539, 70] on icon at bounding box center [536, 73] width 14 height 14
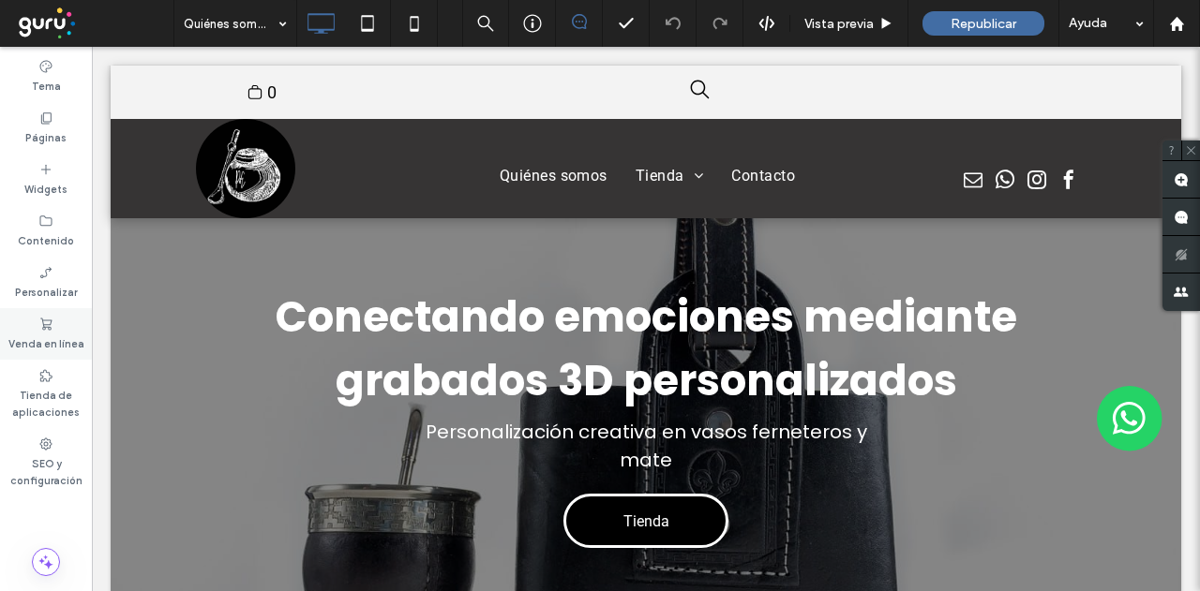
click at [42, 331] on icon at bounding box center [45, 324] width 15 height 15
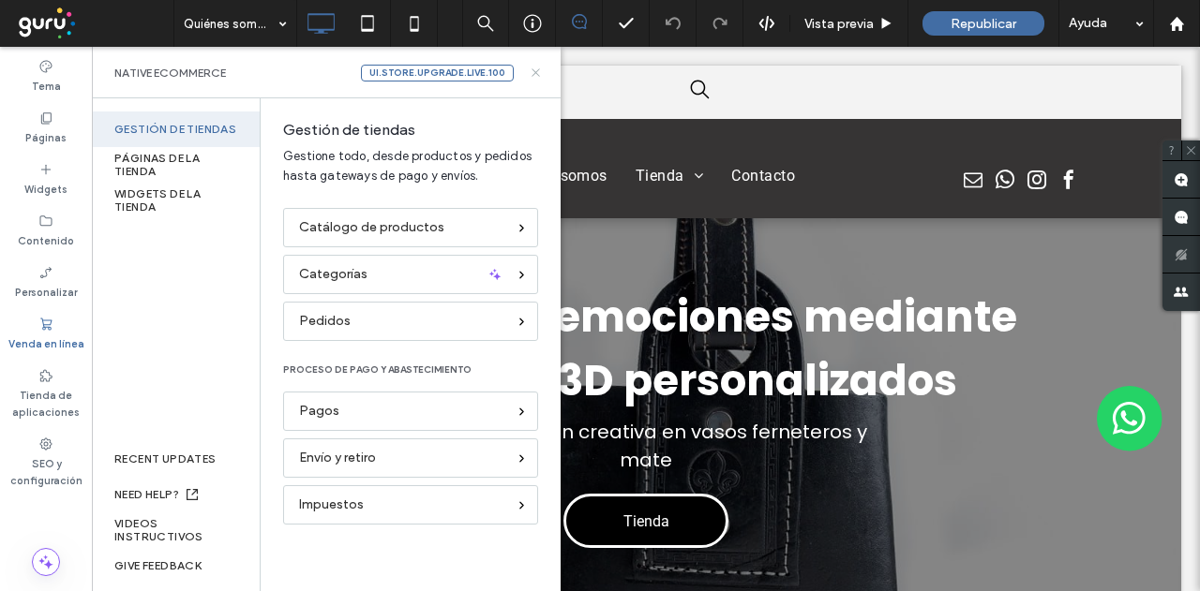
click at [540, 74] on icon at bounding box center [536, 73] width 14 height 14
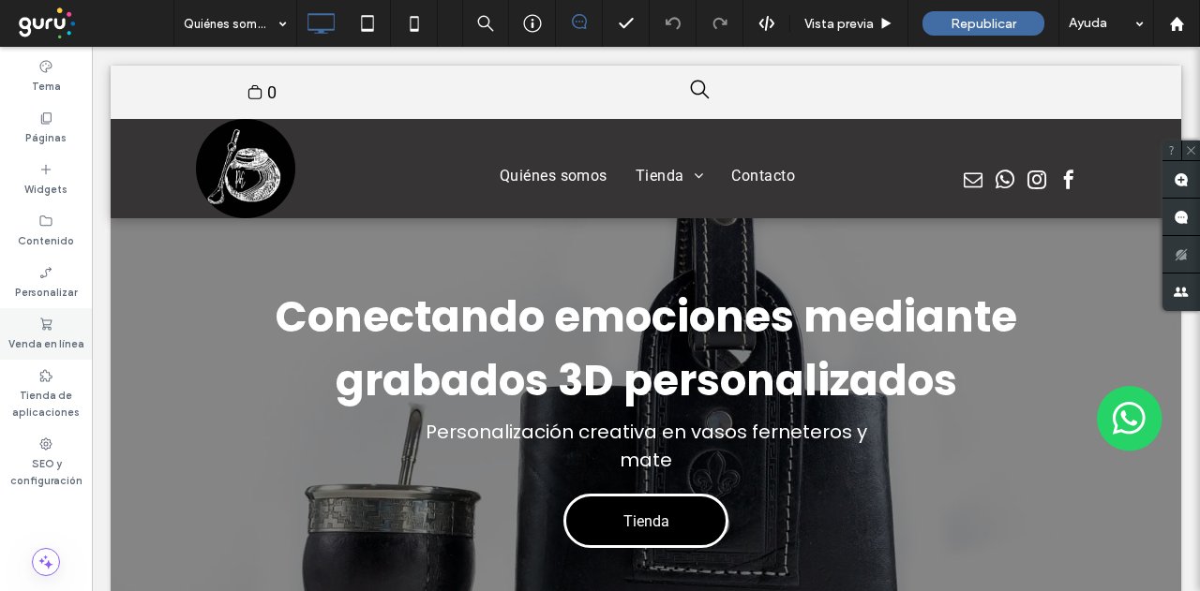
click at [63, 332] on label "Venda en línea" at bounding box center [46, 342] width 76 height 21
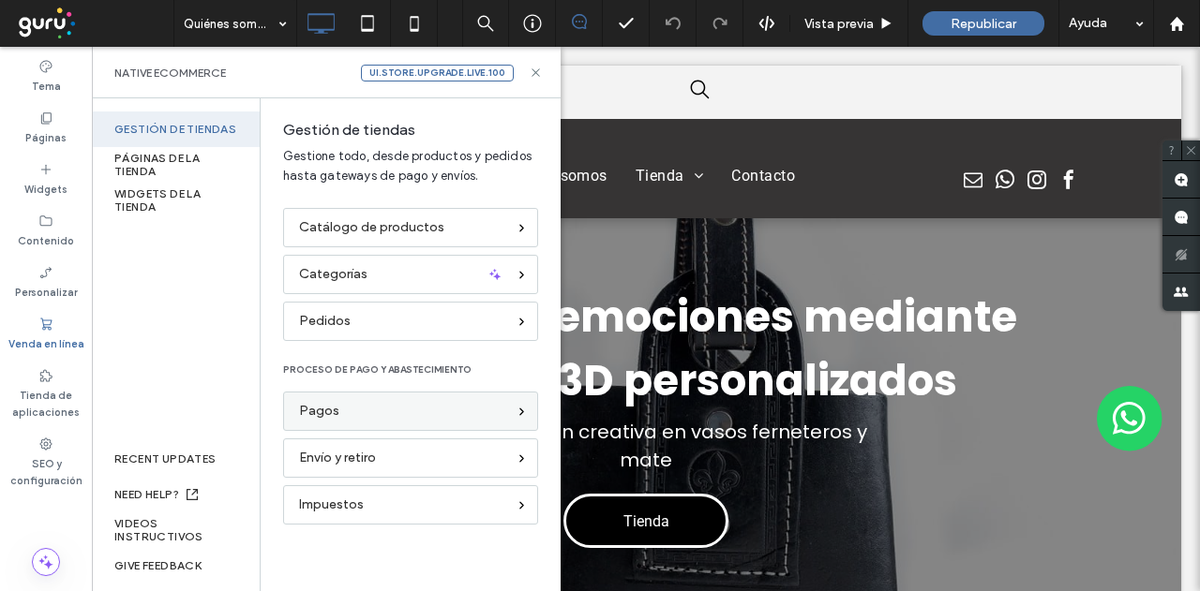
click at [318, 411] on span "Pagos" at bounding box center [319, 411] width 40 height 21
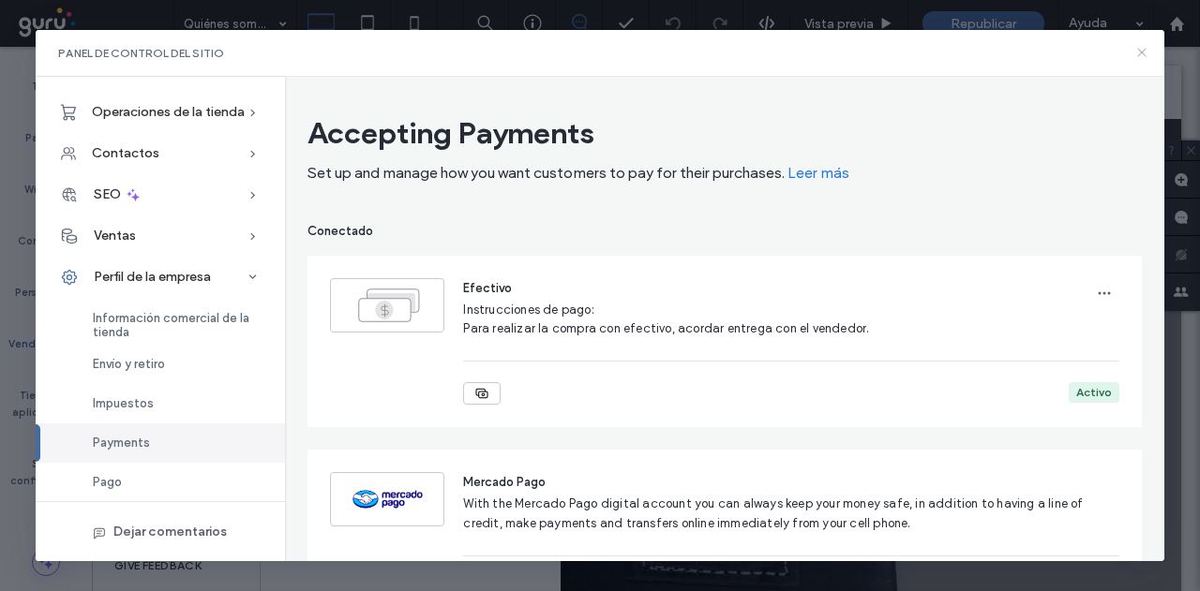
click at [1142, 57] on icon at bounding box center [1141, 52] width 15 height 15
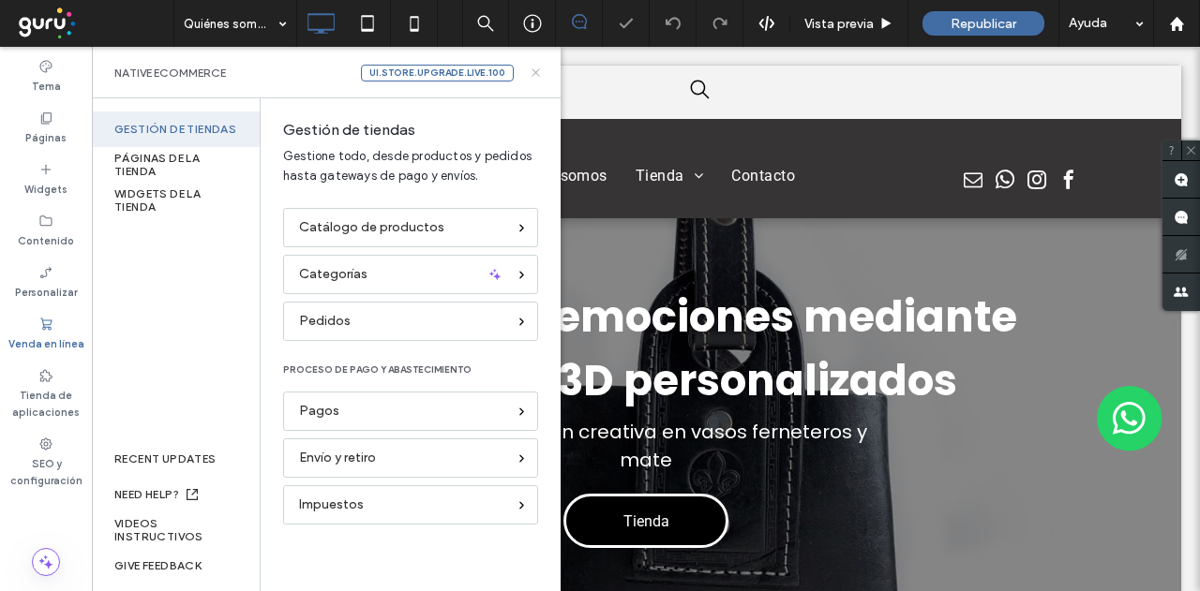
click at [540, 74] on icon at bounding box center [536, 73] width 14 height 14
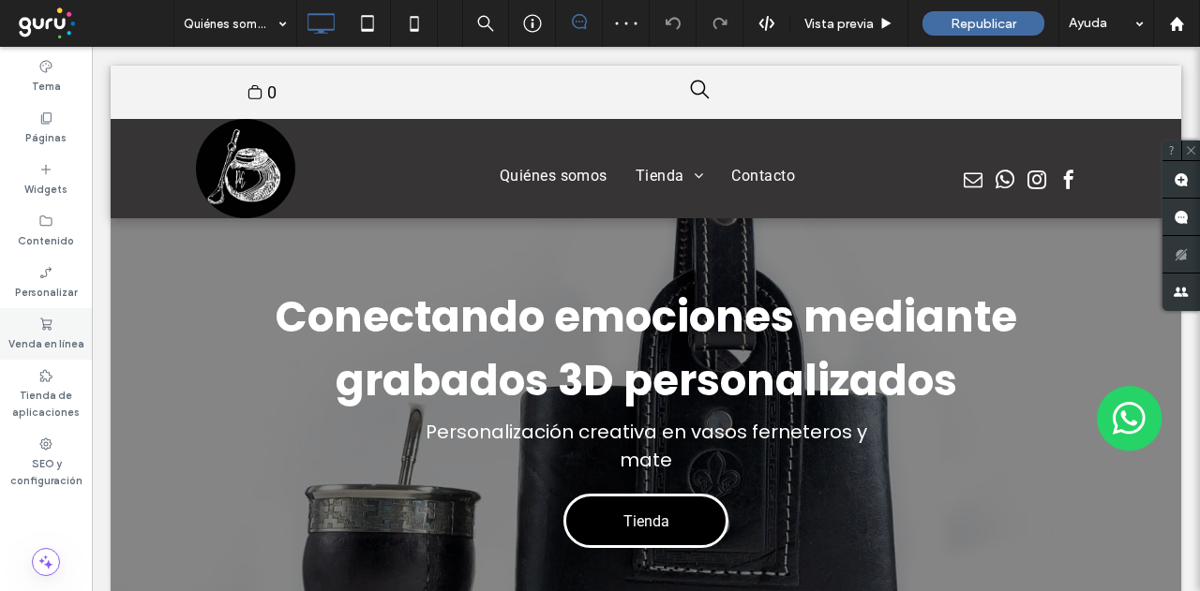
click at [57, 334] on label "Venda en línea" at bounding box center [46, 342] width 76 height 21
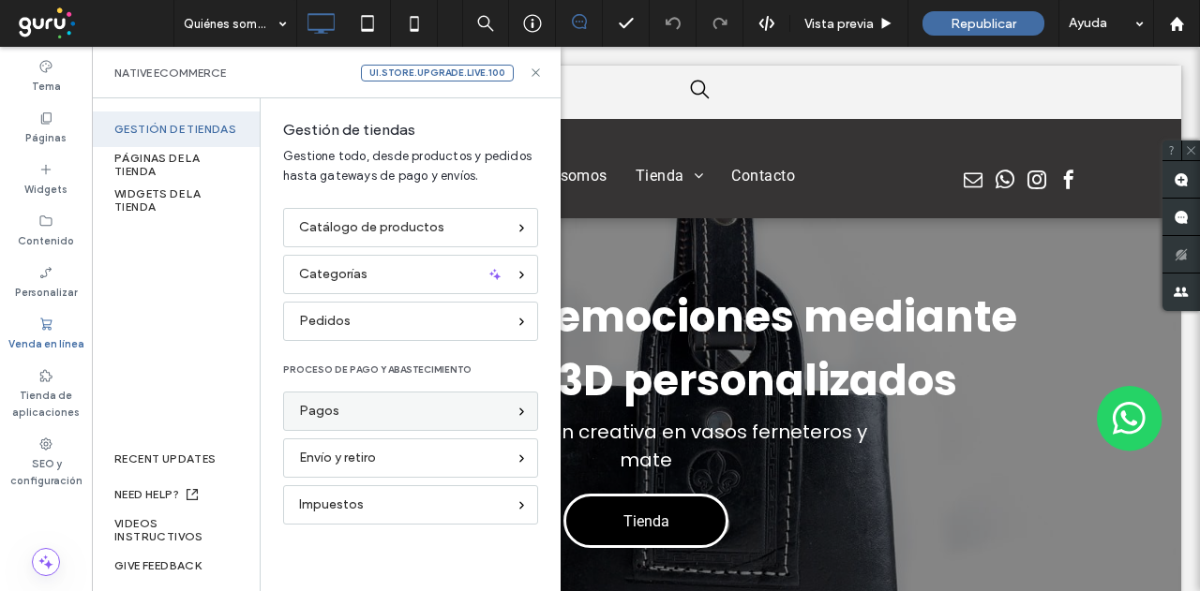
click at [361, 406] on div "Pagos" at bounding box center [402, 411] width 207 height 21
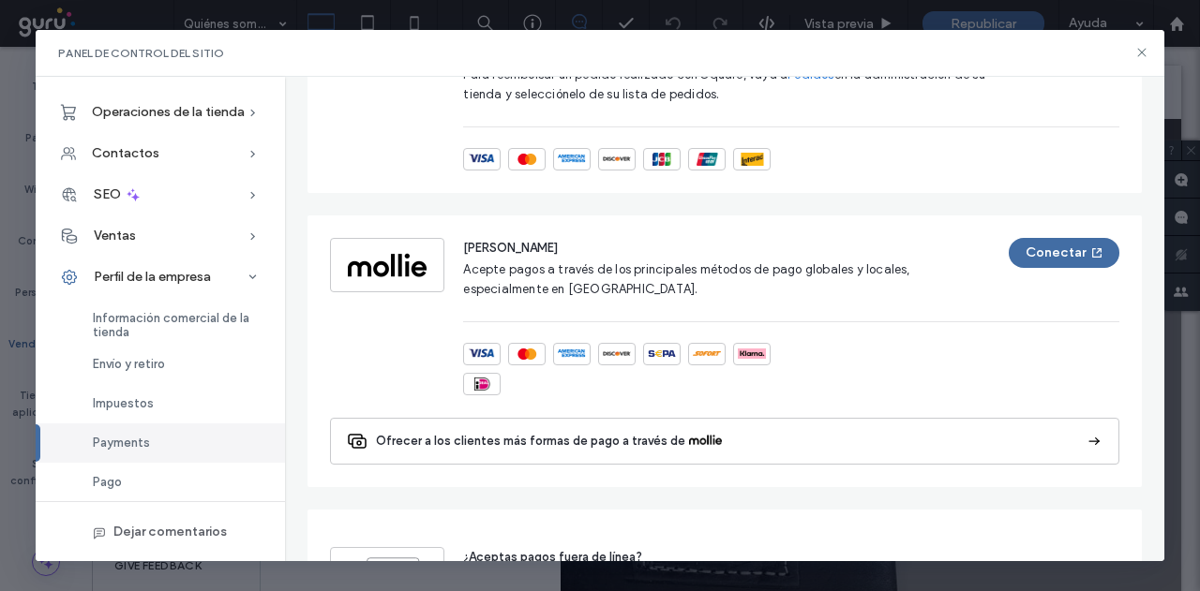
scroll to position [1593, 0]
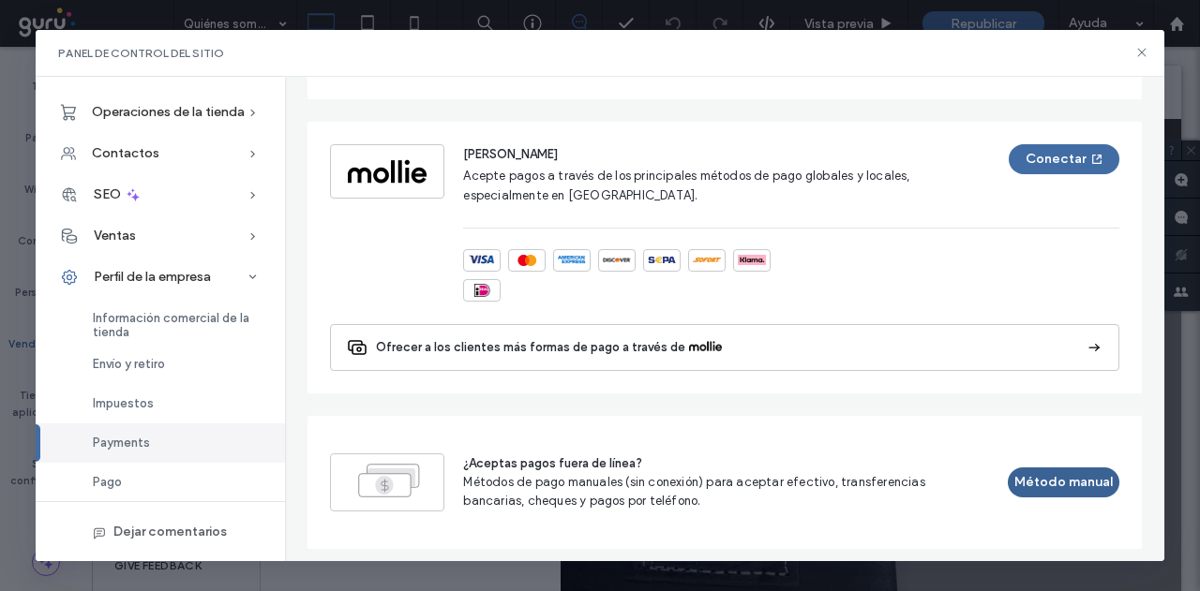
click at [1024, 479] on button "Método manual" at bounding box center [1062, 483] width 111 height 30
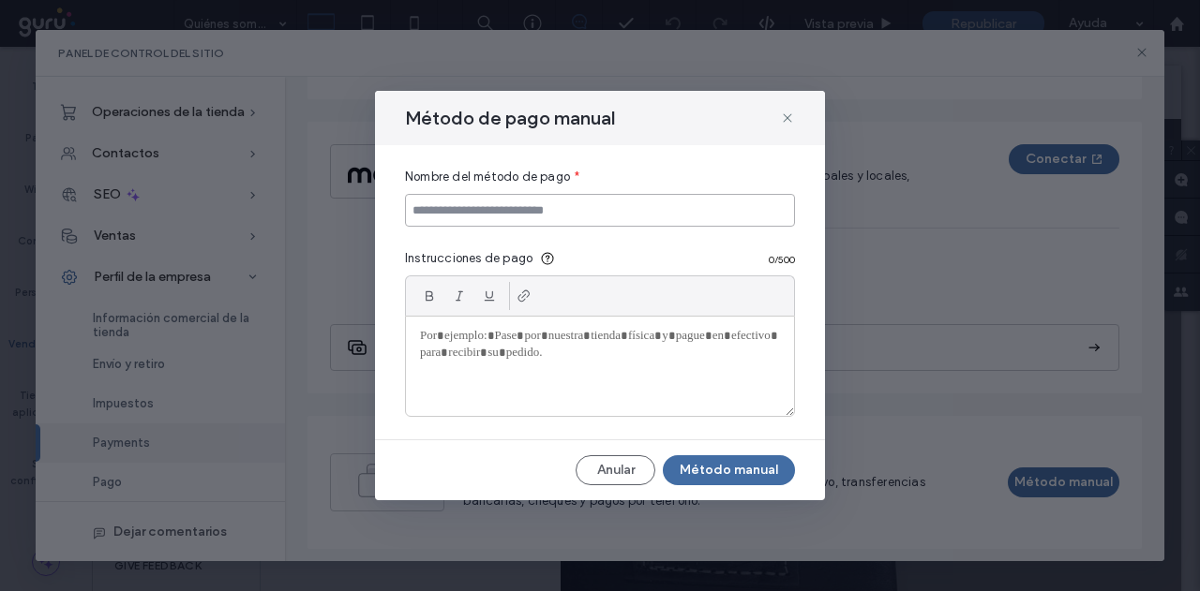
click at [549, 209] on input at bounding box center [600, 210] width 390 height 33
type input "**********"
click at [475, 353] on div at bounding box center [600, 366] width 388 height 99
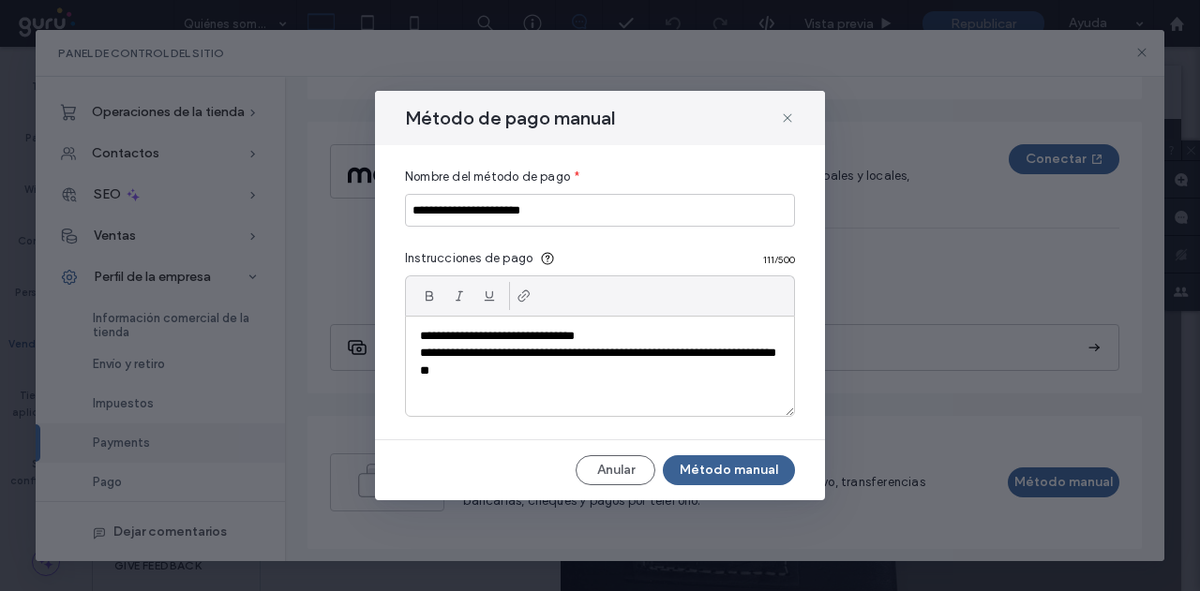
click at [750, 466] on button "Método manual" at bounding box center [729, 470] width 132 height 30
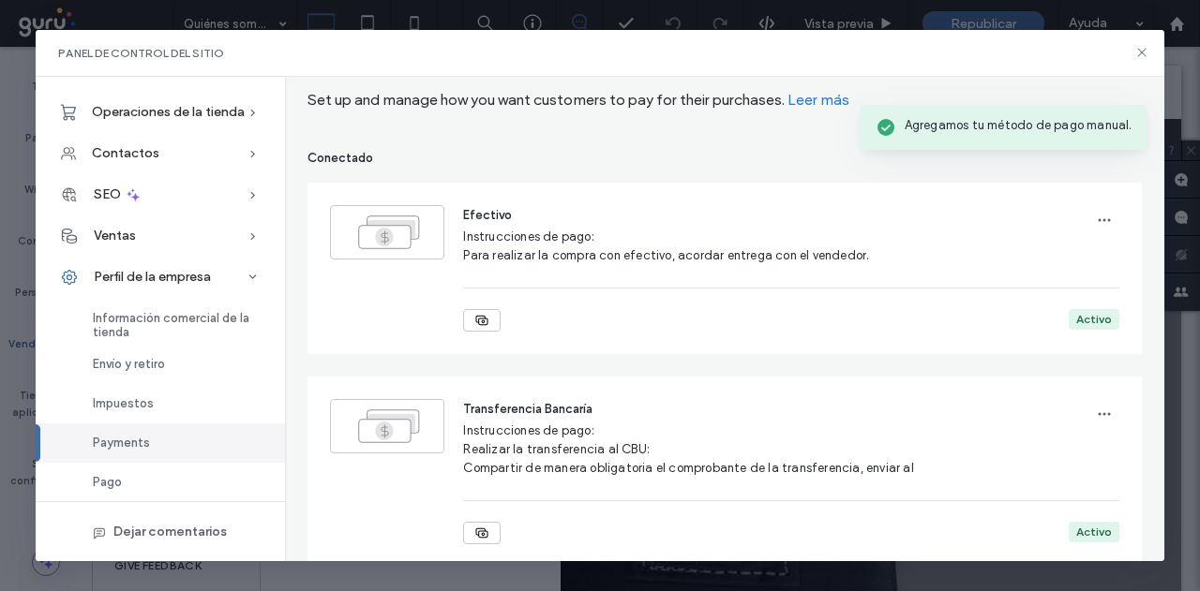
scroll to position [0, 0]
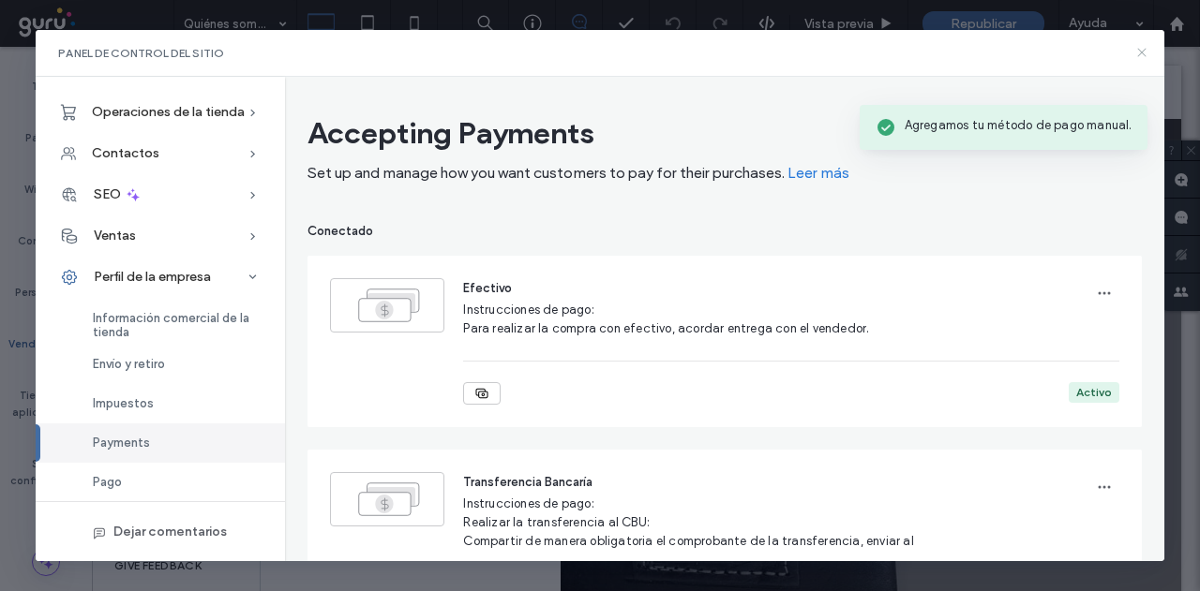
click at [1144, 55] on icon at bounding box center [1141, 52] width 15 height 15
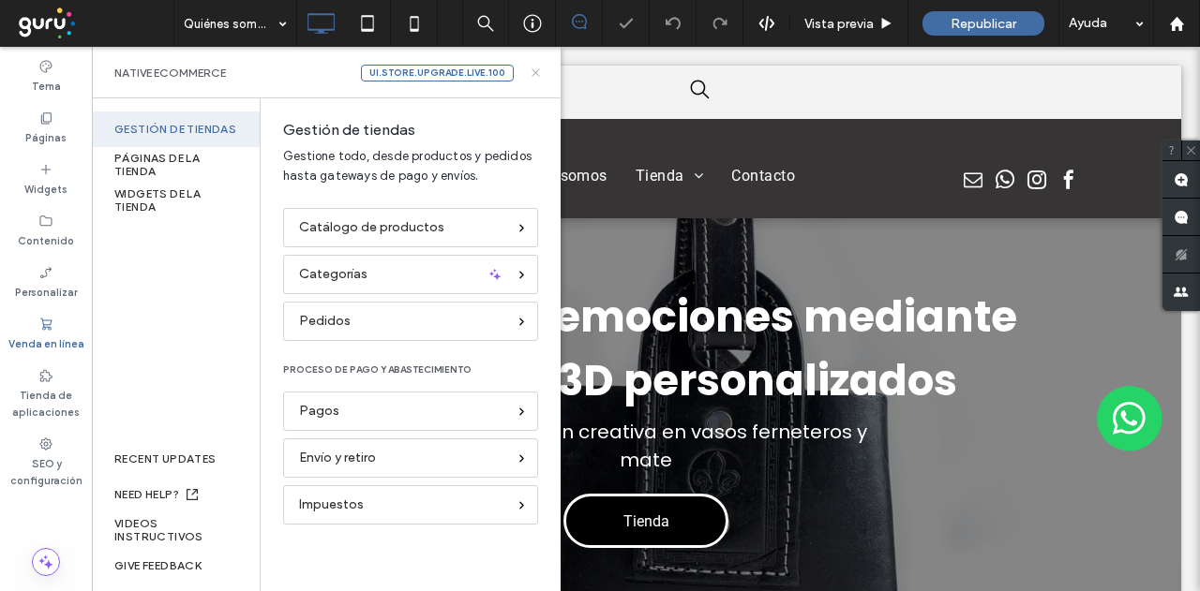
click at [536, 70] on use at bounding box center [534, 71] width 7 height 7
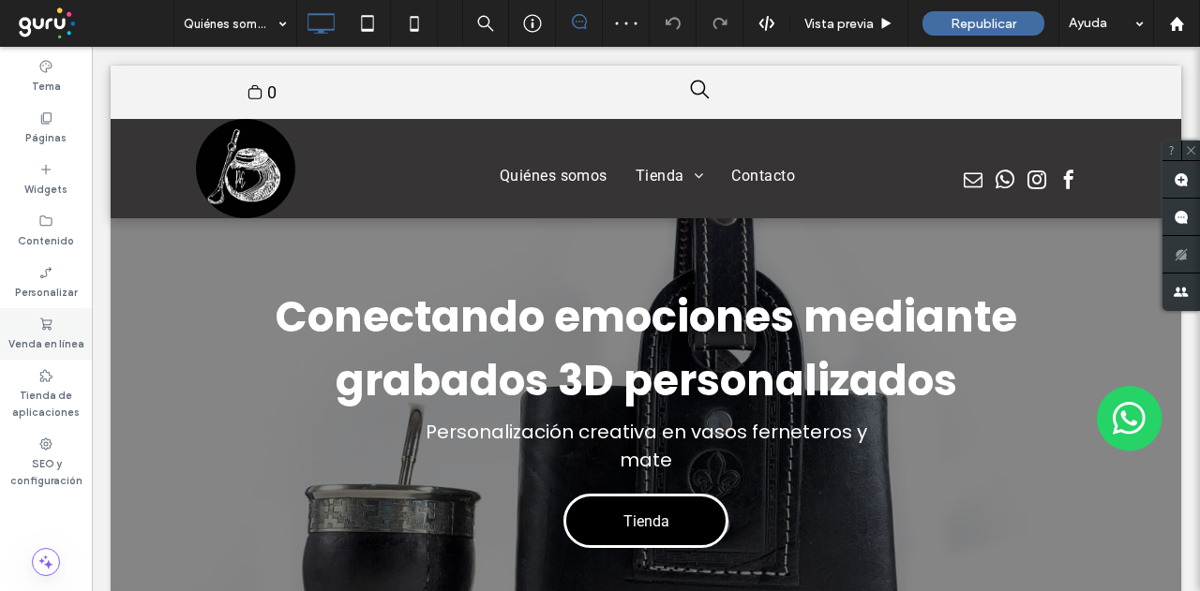
click at [26, 329] on div "Venda en línea" at bounding box center [46, 334] width 92 height 52
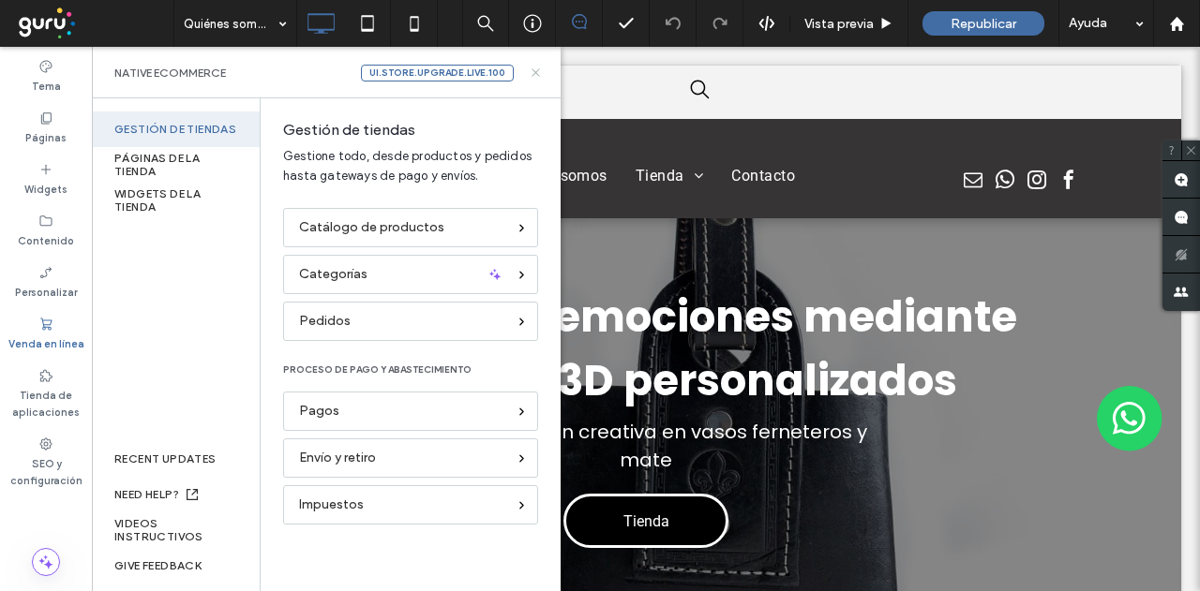
click at [537, 76] on icon at bounding box center [536, 73] width 14 height 14
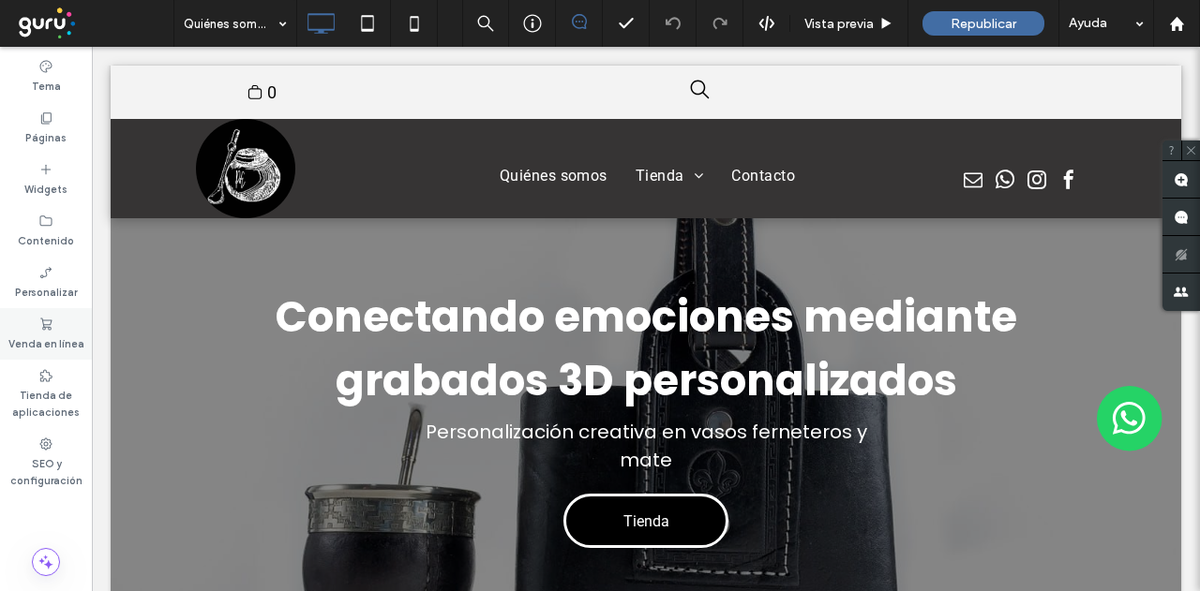
click at [65, 326] on div "Venda en línea" at bounding box center [46, 334] width 92 height 52
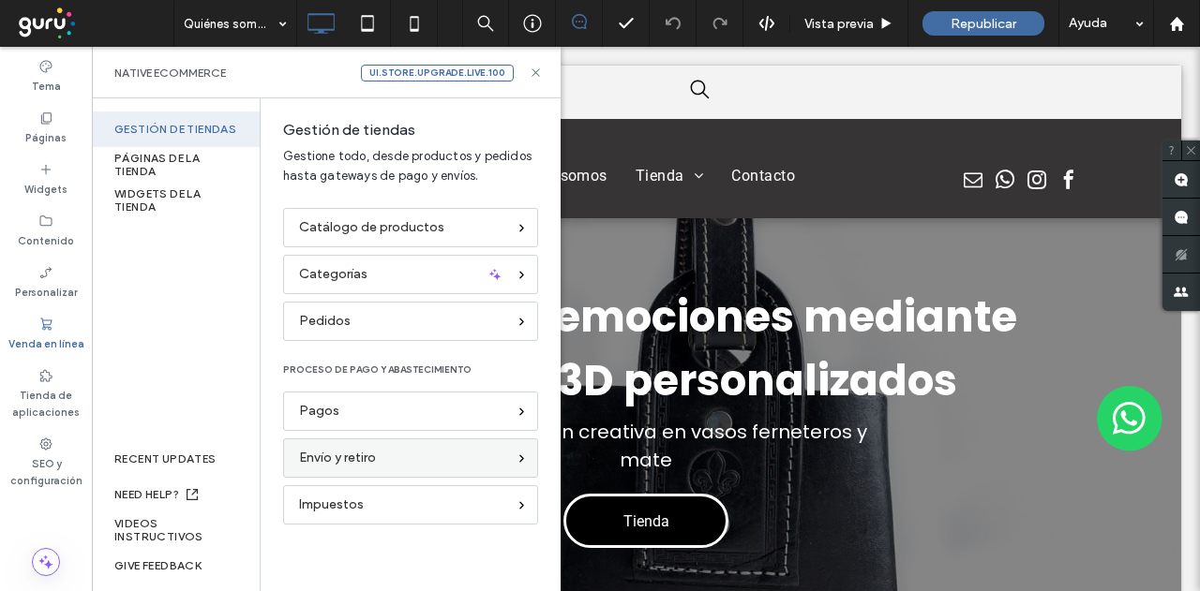
click at [363, 460] on span "Envío y retiro" at bounding box center [337, 458] width 77 height 21
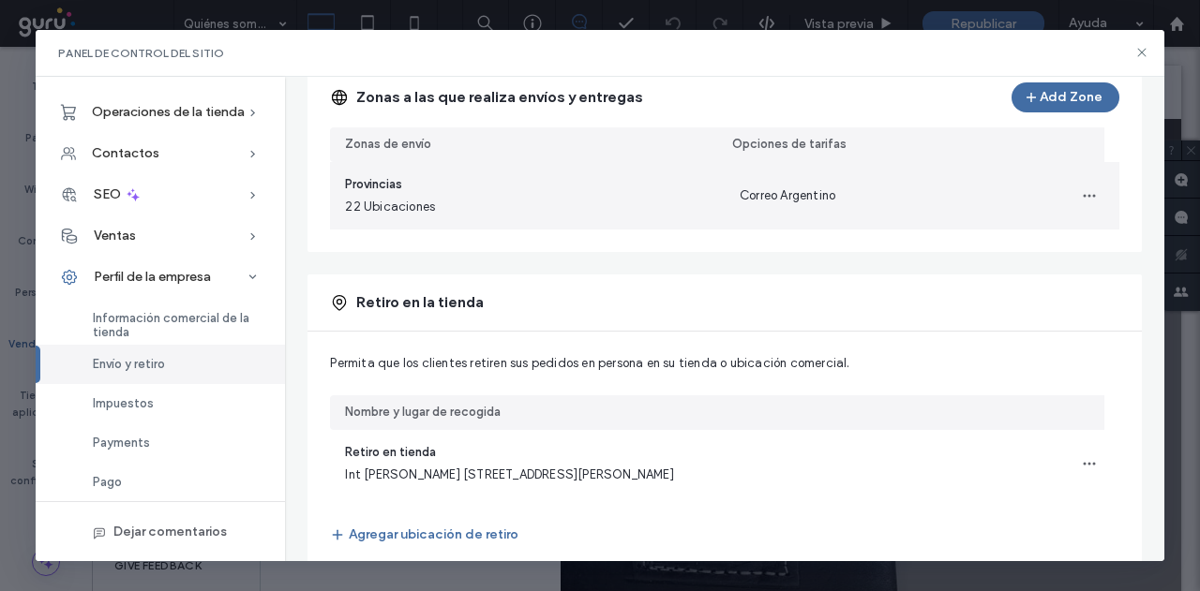
scroll to position [269, 0]
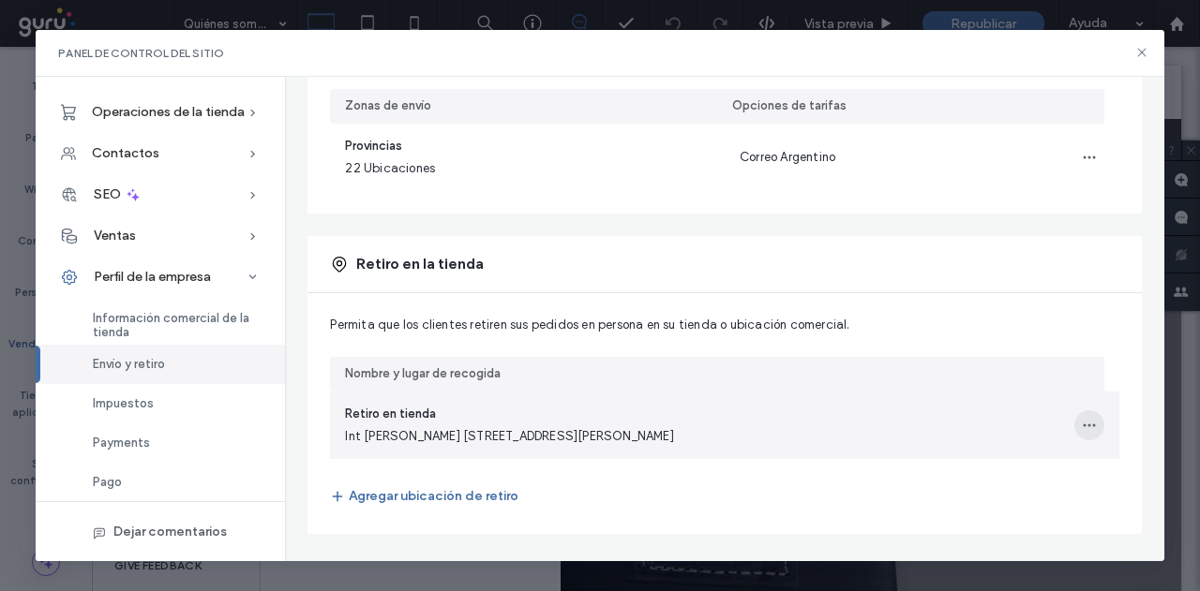
click at [1081, 422] on icon "button" at bounding box center [1088, 425] width 15 height 15
click at [942, 473] on span "Editar ubicación de retiro" at bounding box center [990, 472] width 147 height 19
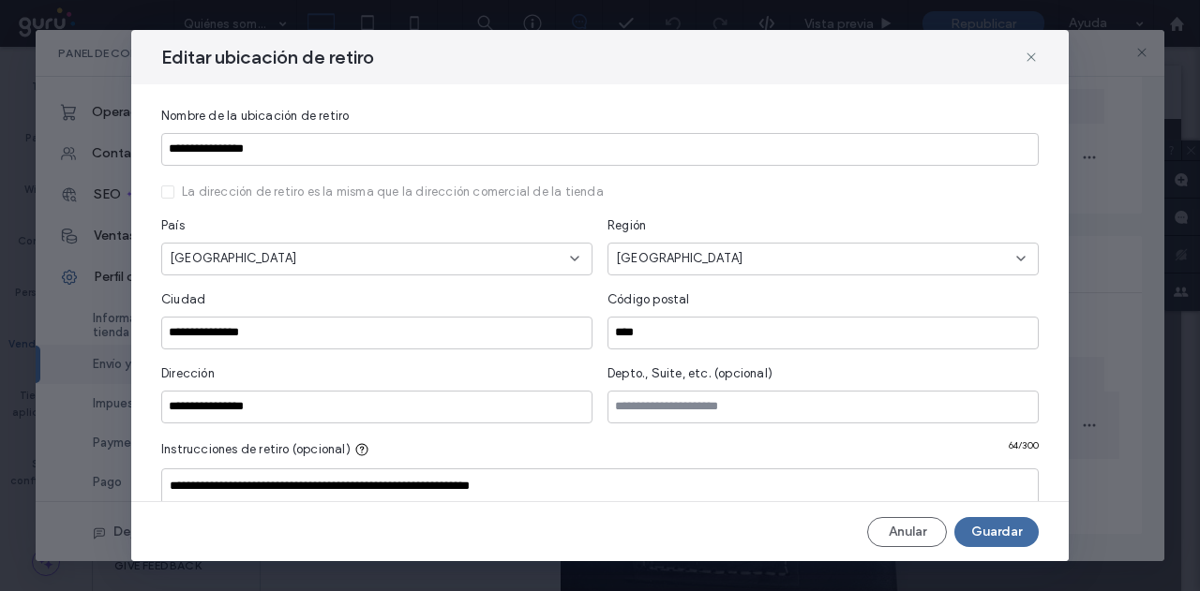
scroll to position [86, 0]
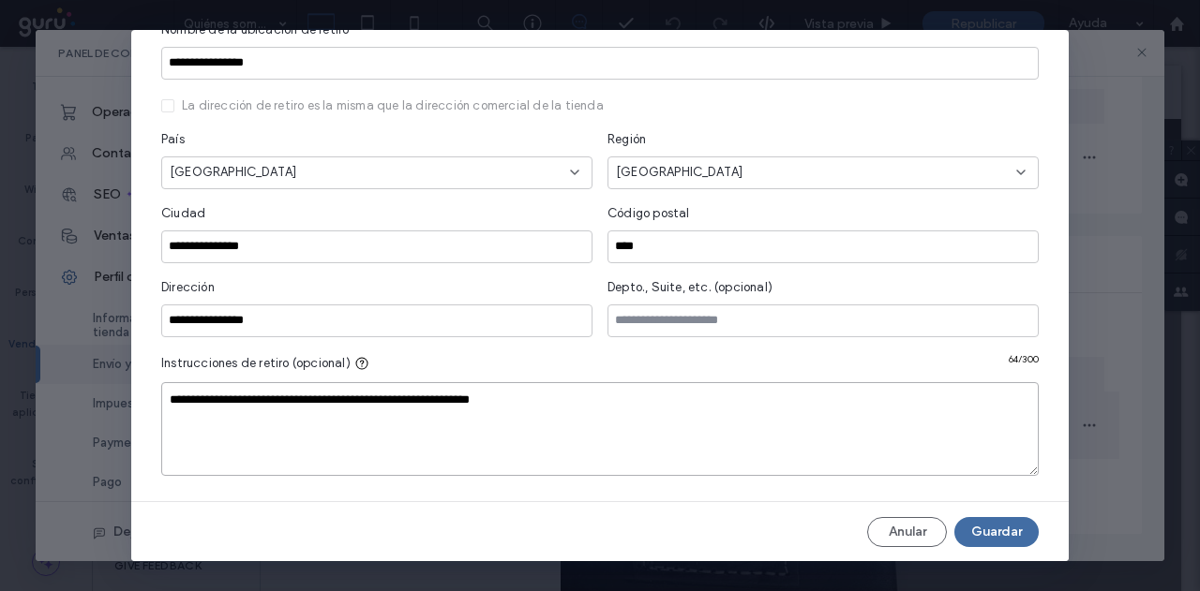
click at [540, 395] on textarea "**********" at bounding box center [599, 429] width 877 height 94
click at [1005, 531] on button "Guardar" at bounding box center [996, 531] width 84 height 30
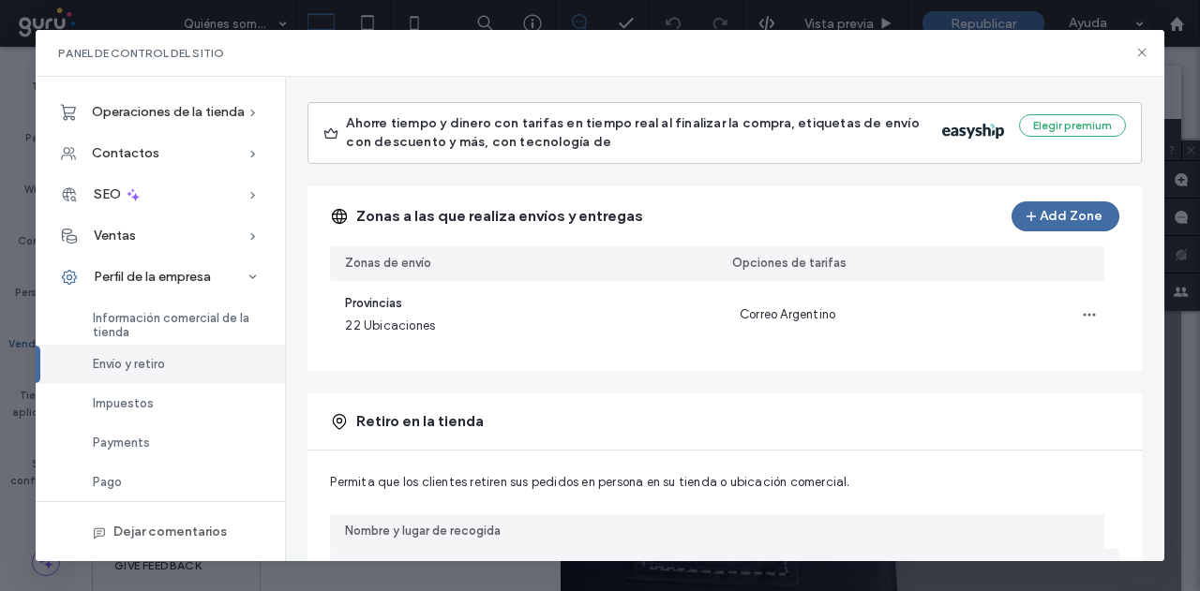
drag, startPoint x: 828, startPoint y: 453, endPoint x: 825, endPoint y: 425, distance: 28.4
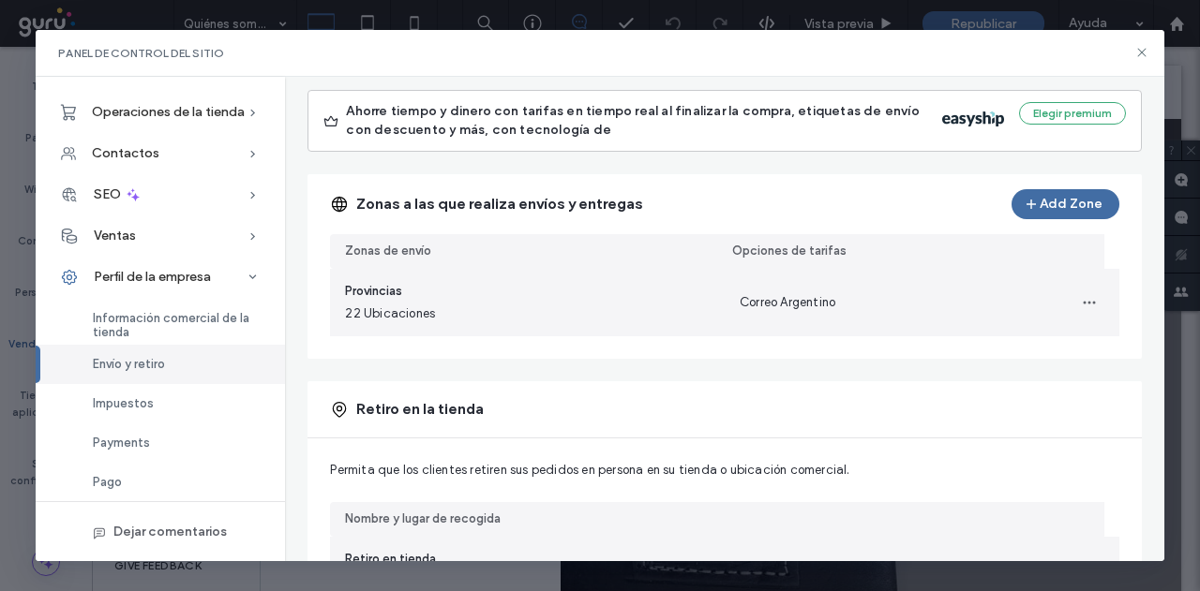
scroll to position [187, 0]
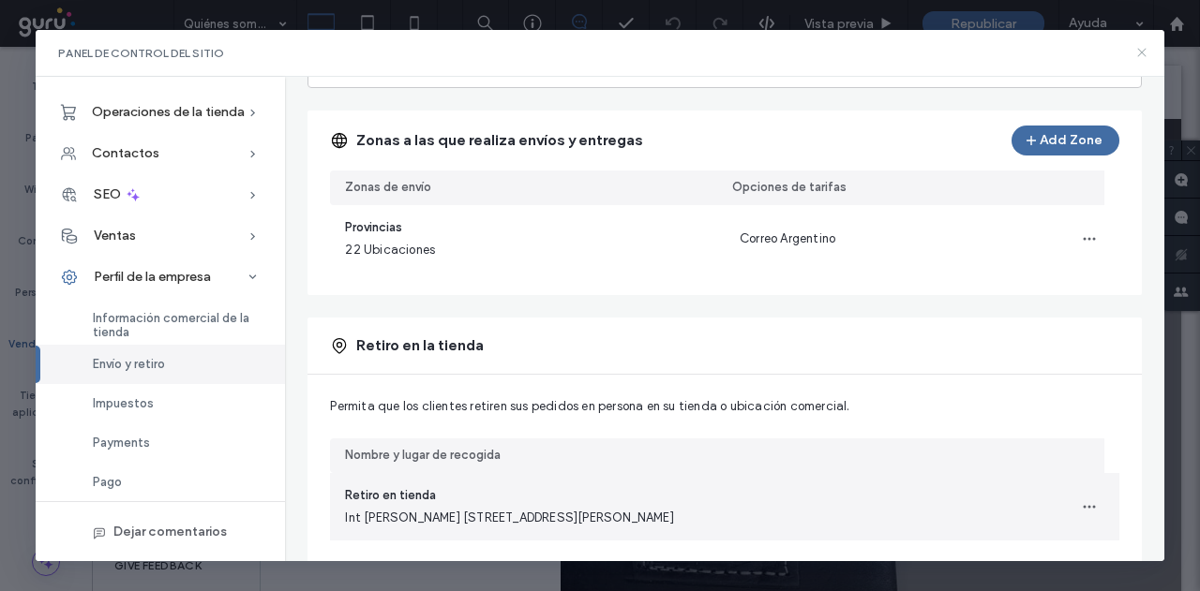
click at [1135, 57] on icon at bounding box center [1141, 52] width 15 height 15
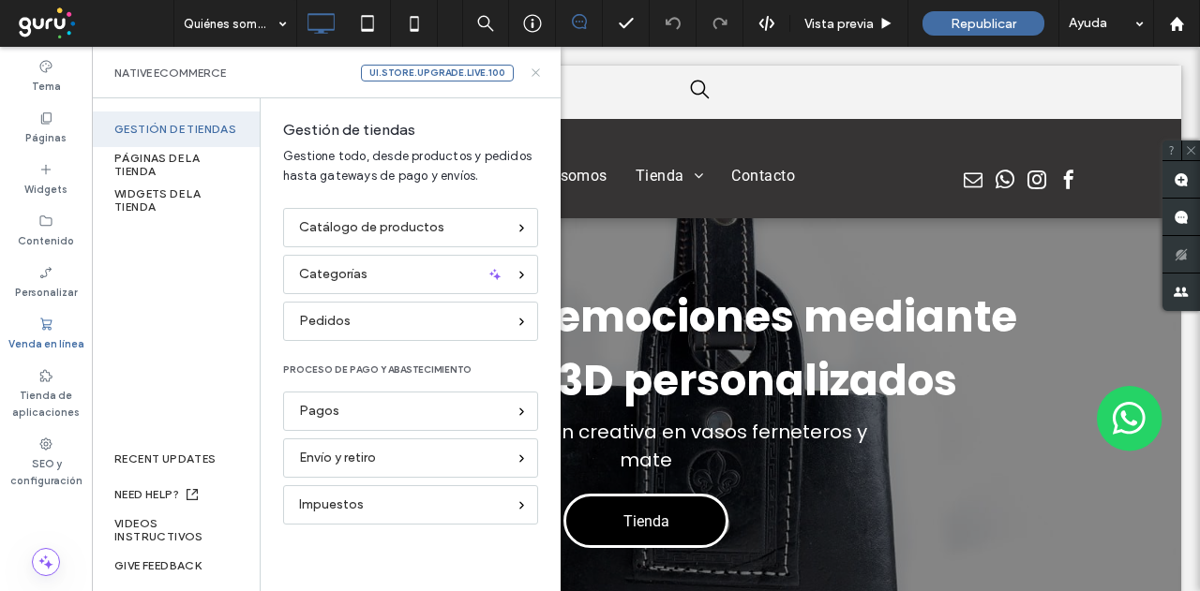
click at [531, 73] on icon at bounding box center [536, 73] width 14 height 14
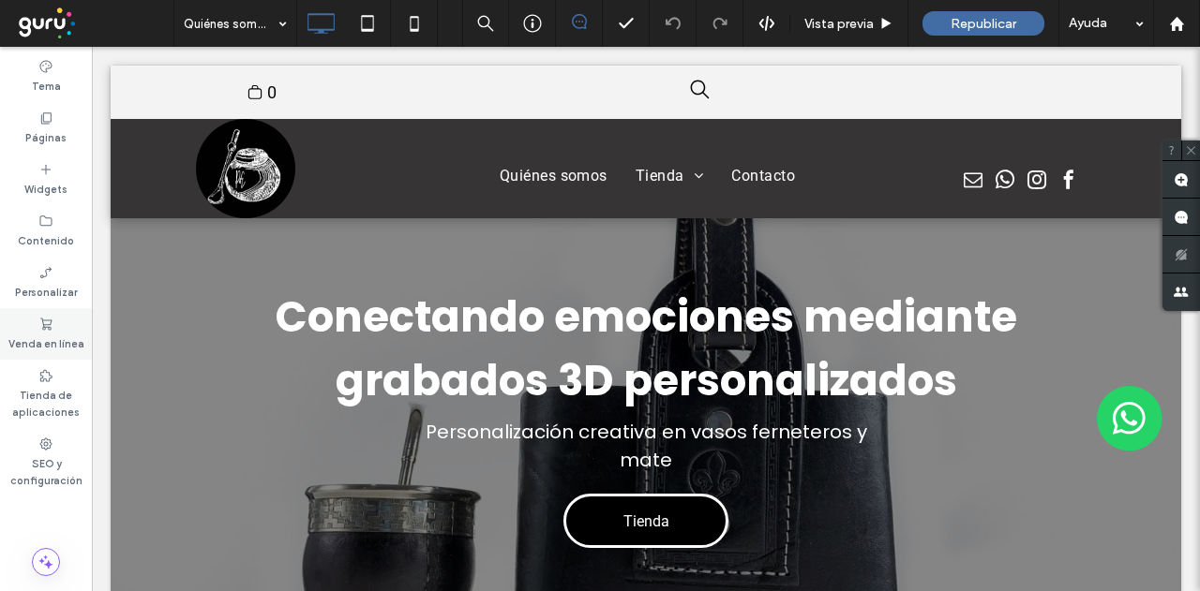
click at [64, 338] on label "Venda en línea" at bounding box center [46, 342] width 76 height 21
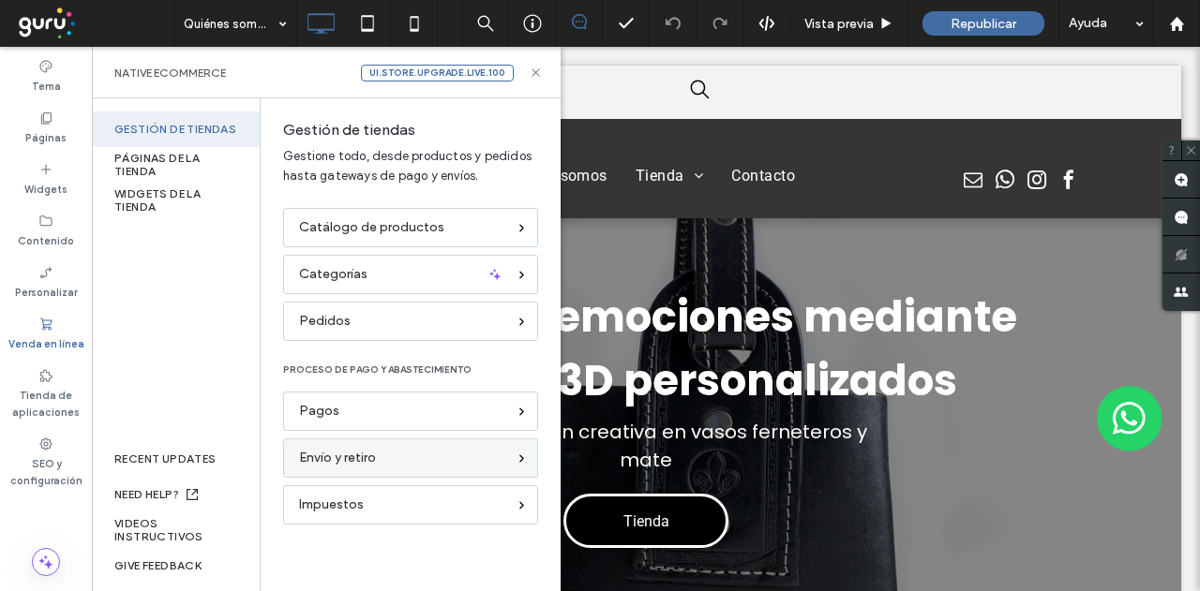
click at [358, 451] on span "Envío y retiro" at bounding box center [337, 458] width 77 height 21
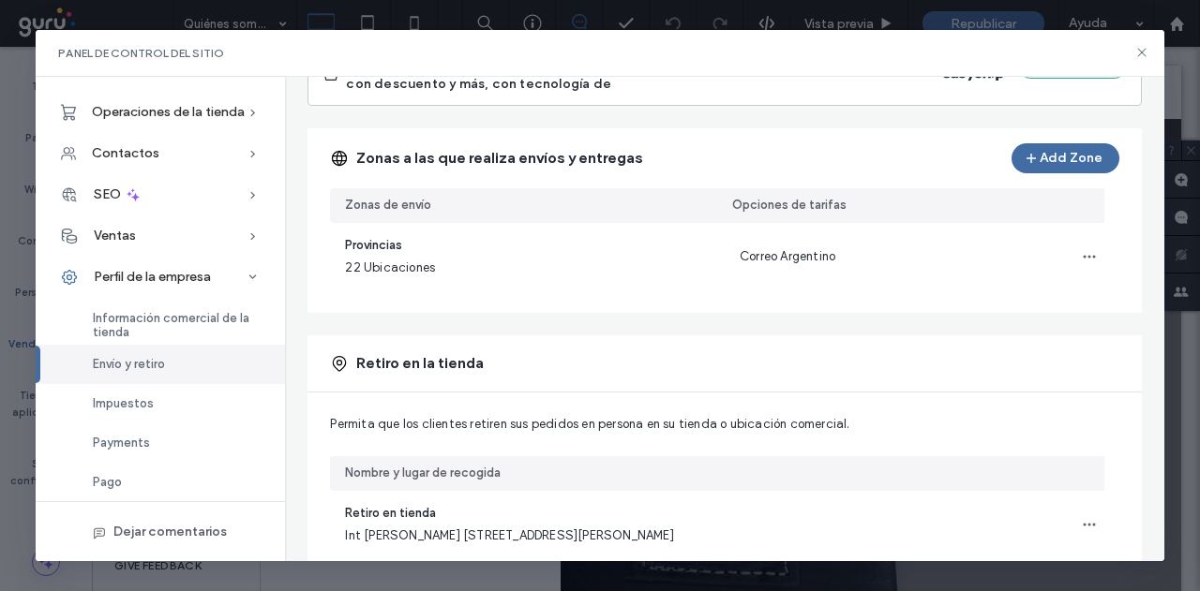
scroll to position [269, 0]
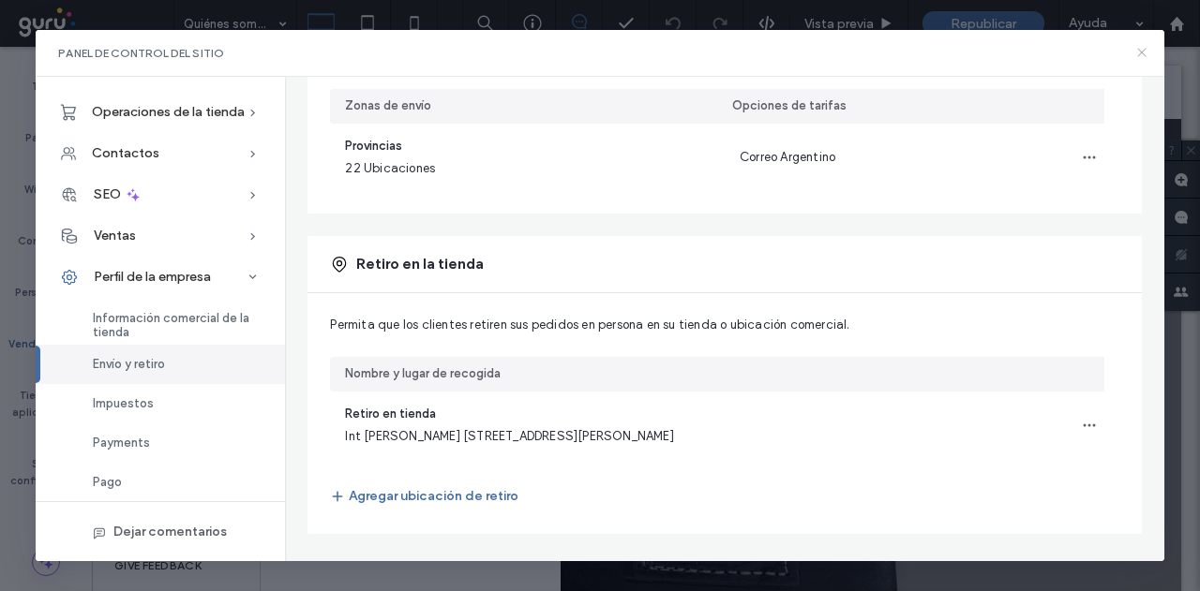
click at [1143, 53] on icon at bounding box center [1141, 52] width 15 height 15
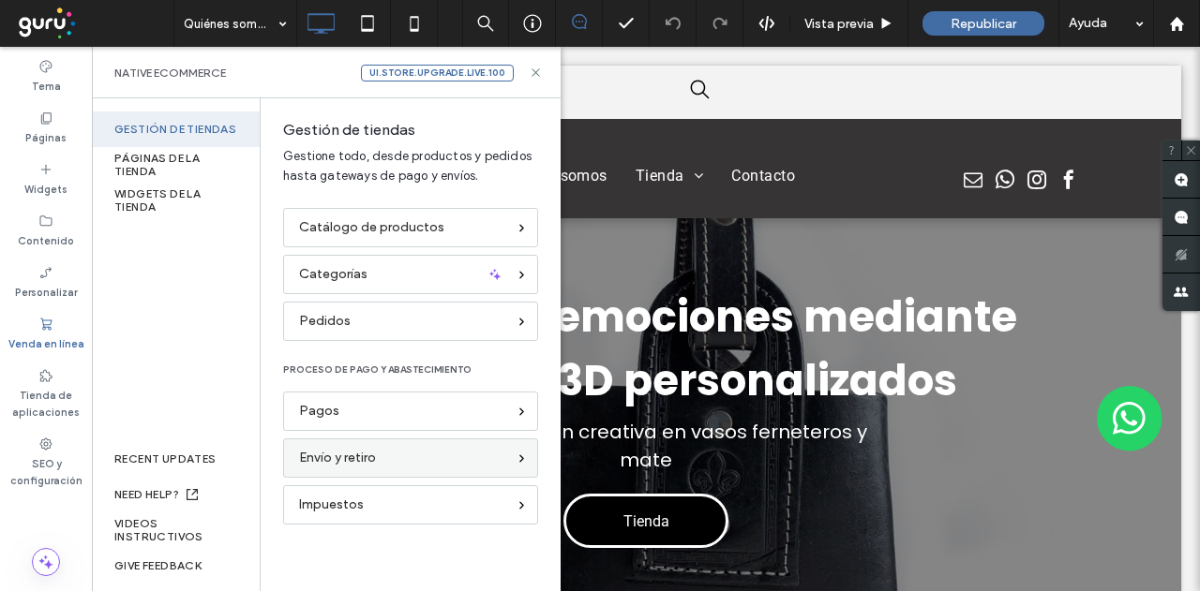
click at [371, 453] on span "Envío y retiro" at bounding box center [337, 458] width 77 height 21
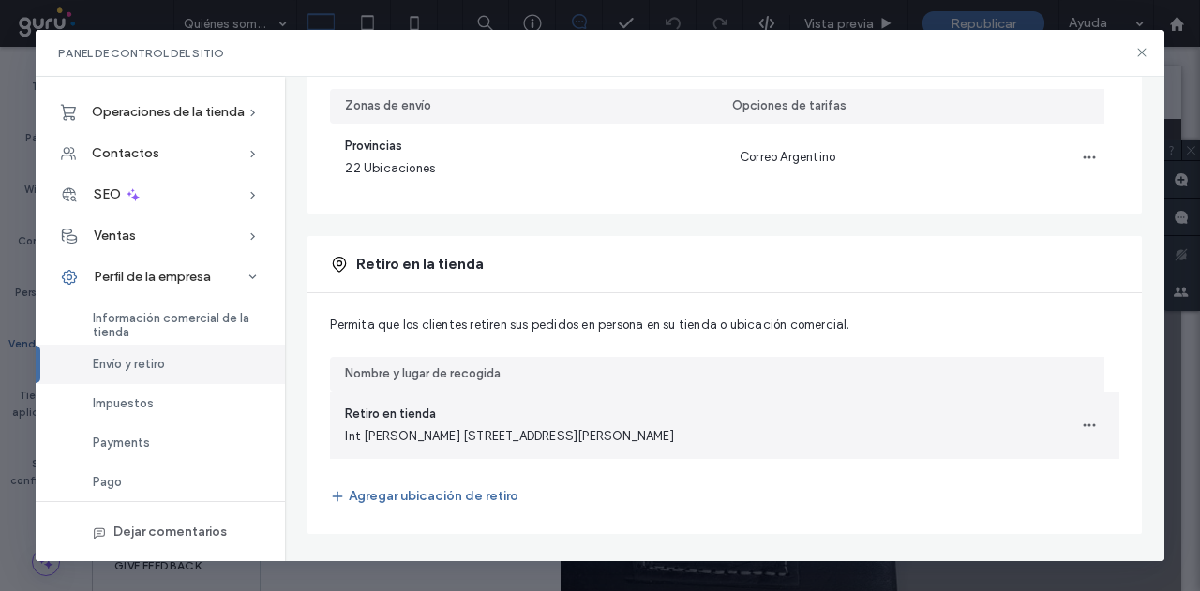
drag, startPoint x: 493, startPoint y: 502, endPoint x: 716, endPoint y: 438, distance: 232.2
click at [716, 438] on div "Permita que los clientes retiren sus pedidos en persona en su tienda o ubicació…" at bounding box center [723, 413] width 833 height 241
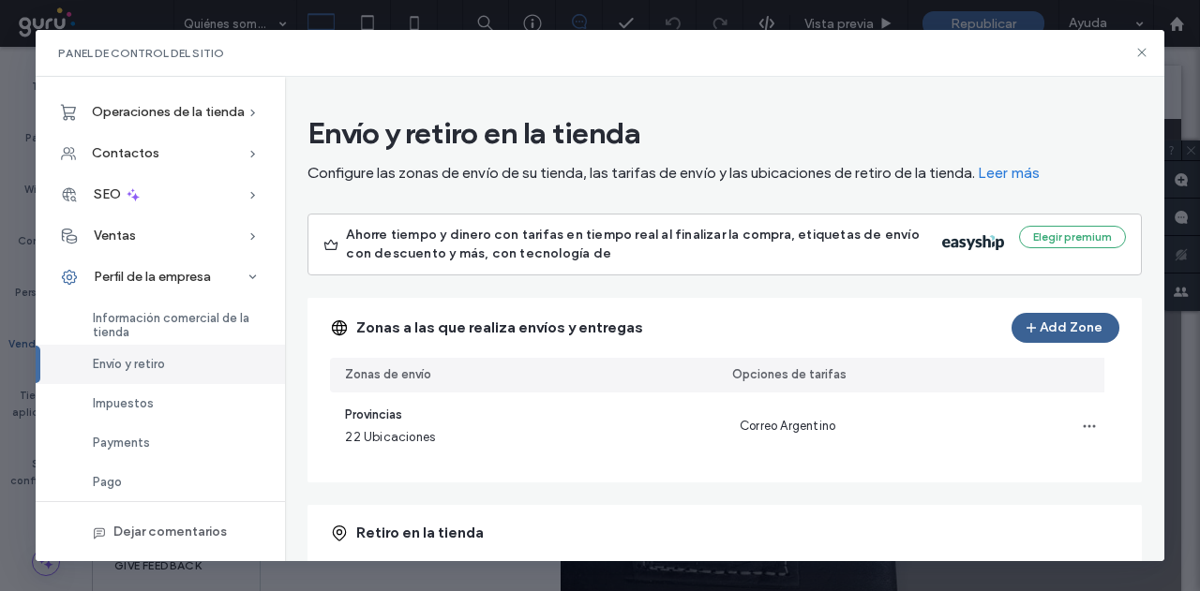
click at [1067, 331] on button "Add Zone" at bounding box center [1065, 328] width 108 height 30
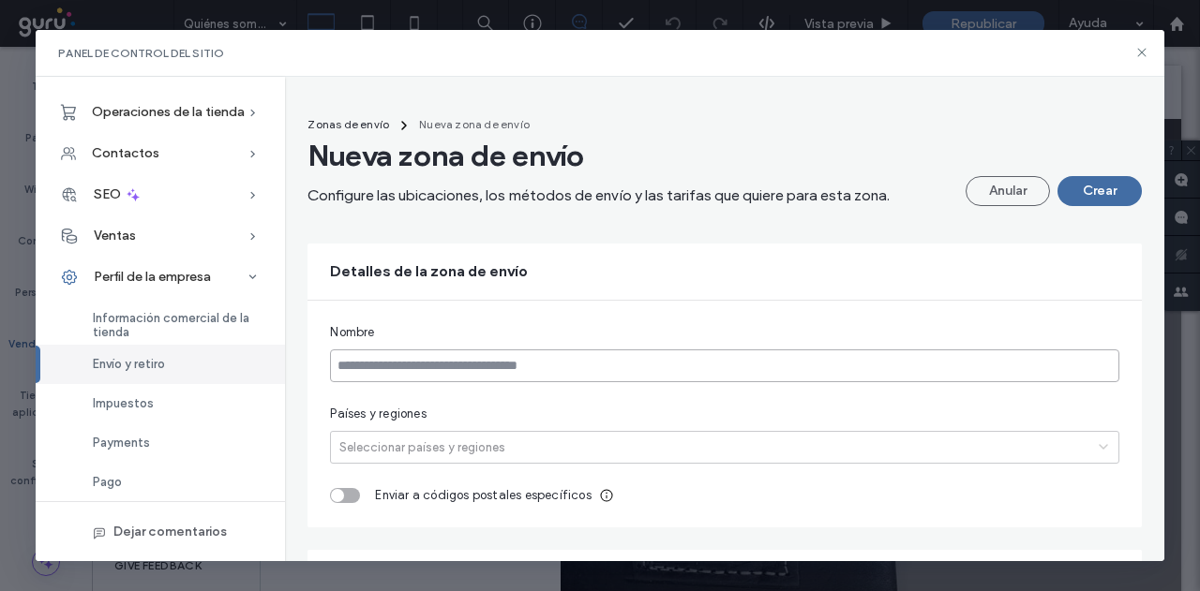
click at [454, 360] on input at bounding box center [724, 366] width 788 height 33
click at [449, 366] on input at bounding box center [724, 366] width 788 height 33
type input "**********"
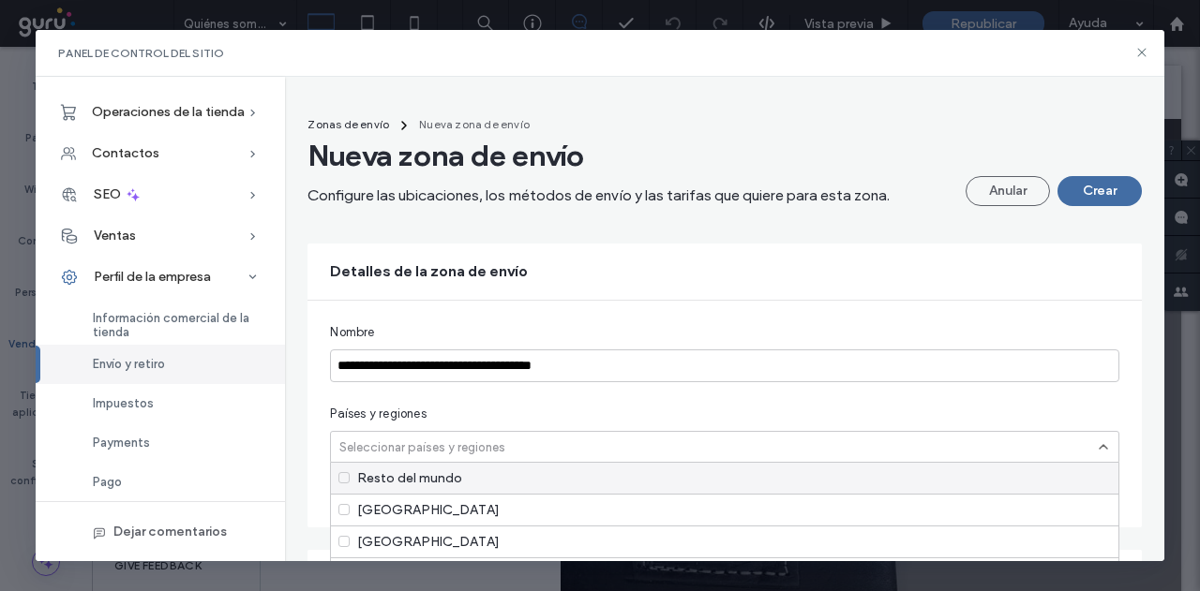
click at [411, 451] on div at bounding box center [709, 448] width 749 height 20
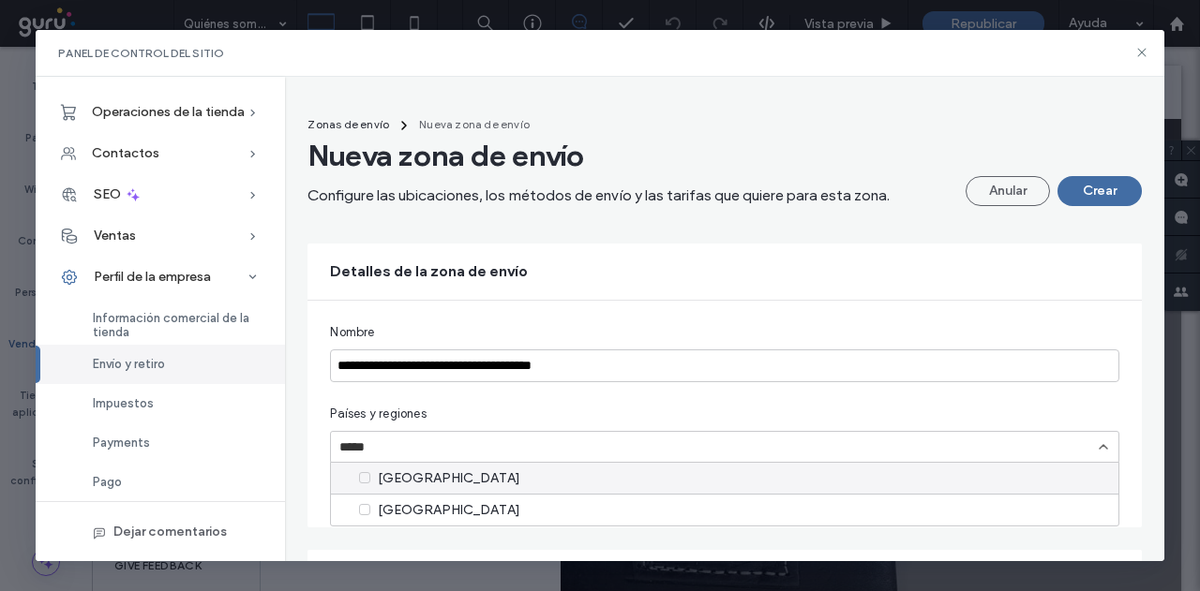
type input "******"
click at [409, 509] on div "Buenos Aires" at bounding box center [724, 510] width 786 height 32
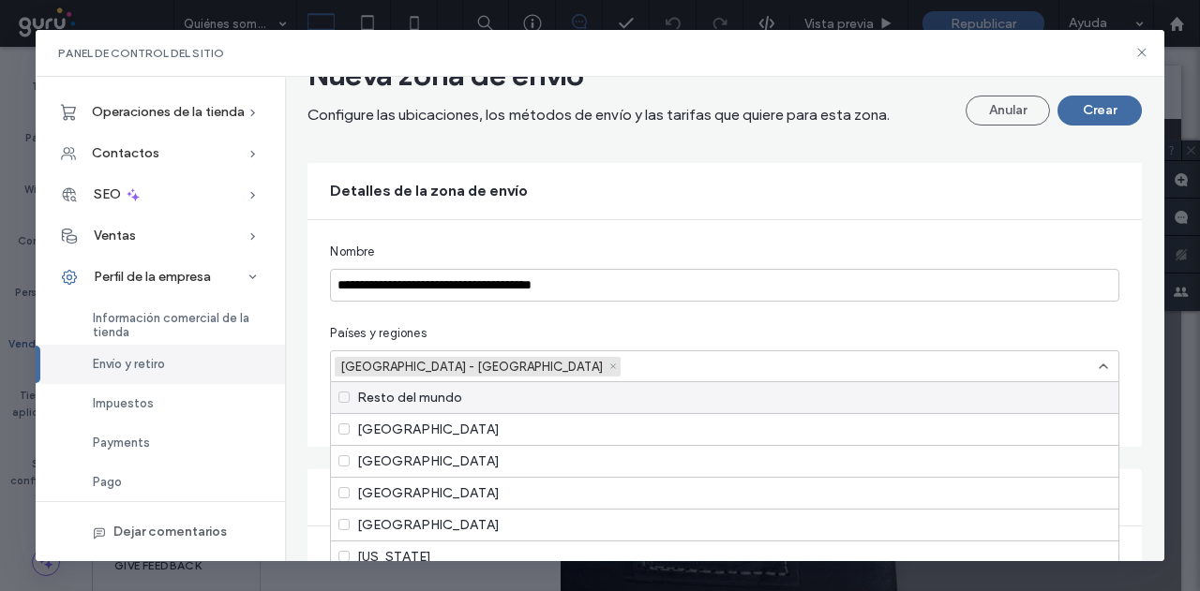
scroll to position [94, 0]
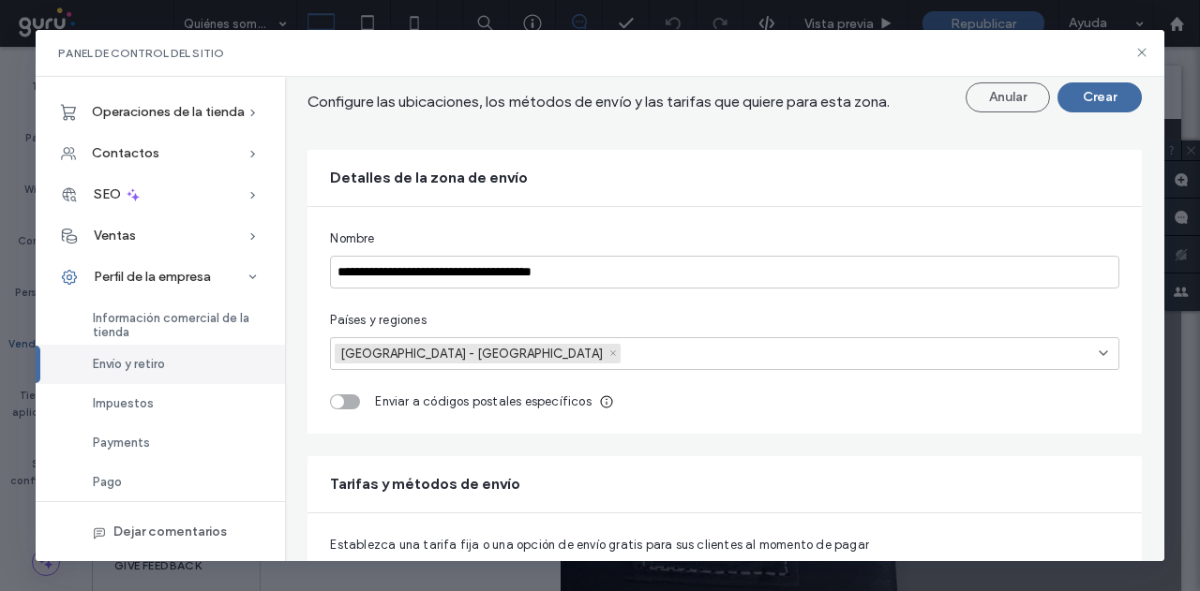
click at [624, 350] on div at bounding box center [853, 354] width 459 height 20
click at [351, 408] on div "toggle" at bounding box center [345, 402] width 30 height 15
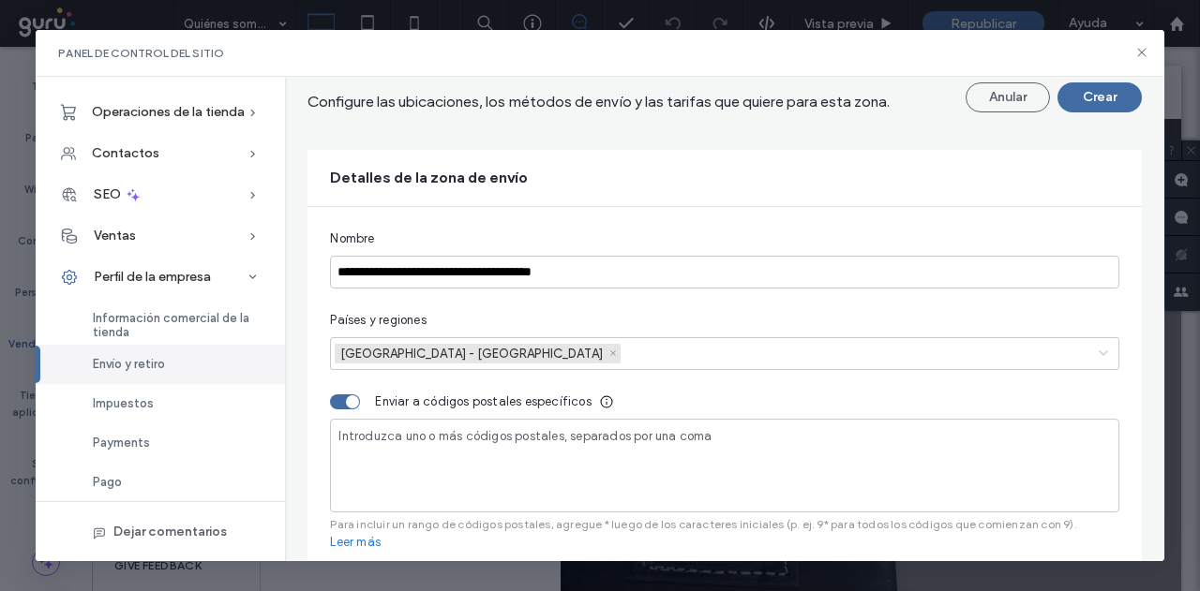
click at [376, 451] on input at bounding box center [723, 454] width 771 height 16
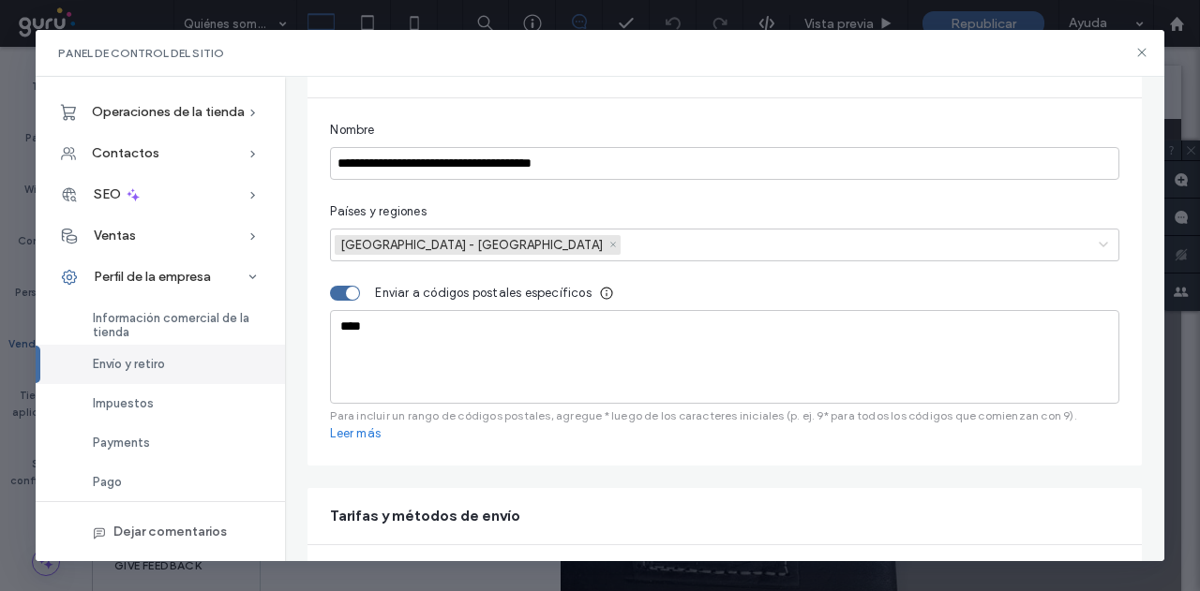
scroll to position [322, 0]
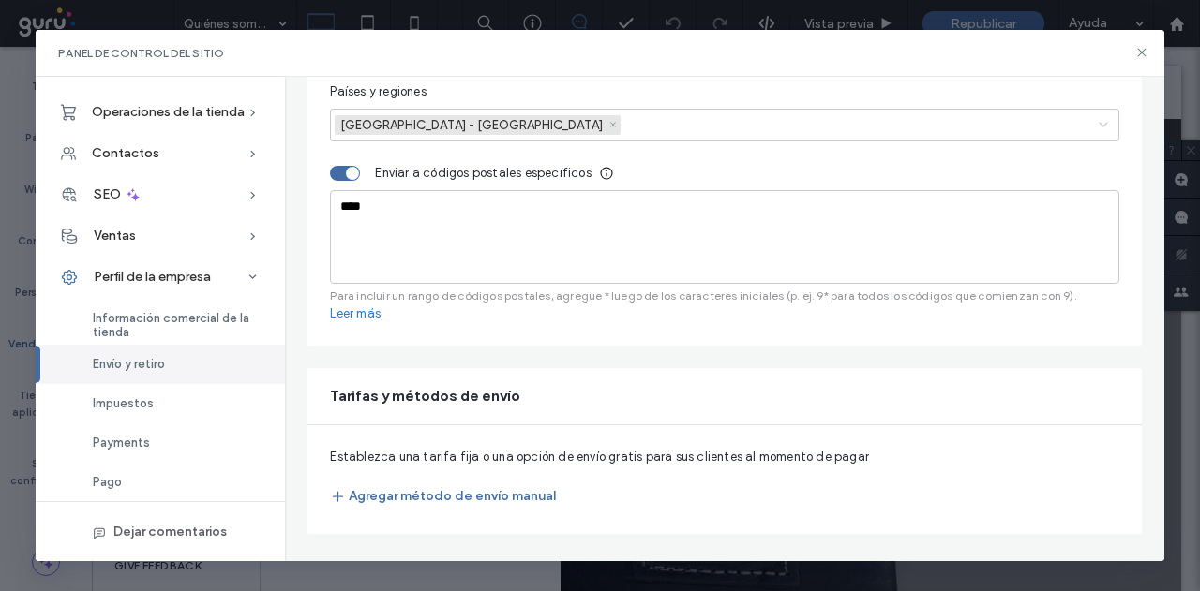
type input "****"
click at [427, 495] on button "Agregar método de envío manual" at bounding box center [443, 497] width 226 height 30
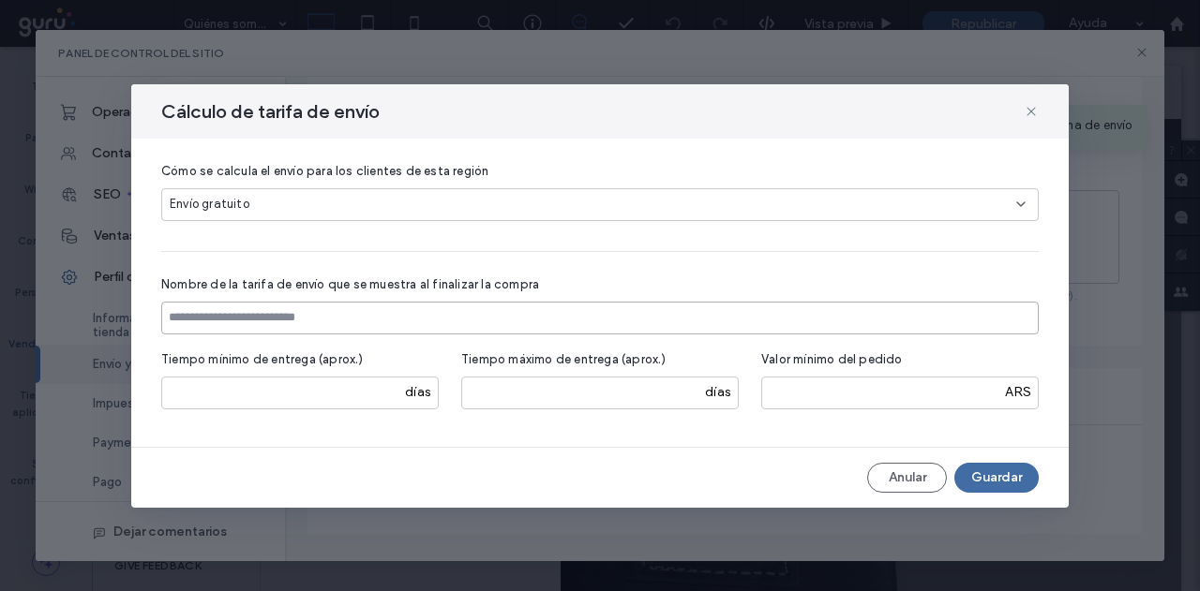
click at [348, 321] on input at bounding box center [599, 318] width 877 height 33
type input "**********"
click at [332, 404] on input "number" at bounding box center [299, 393] width 277 height 33
click at [391, 388] on input "*" at bounding box center [299, 393] width 277 height 33
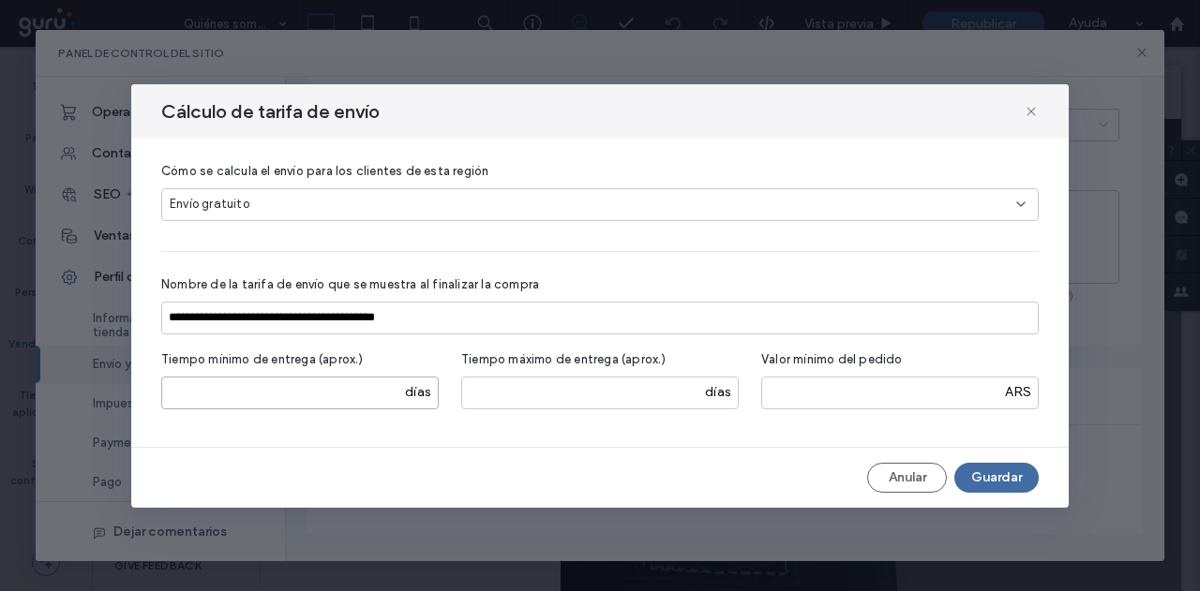
click at [391, 388] on input "*" at bounding box center [299, 393] width 277 height 33
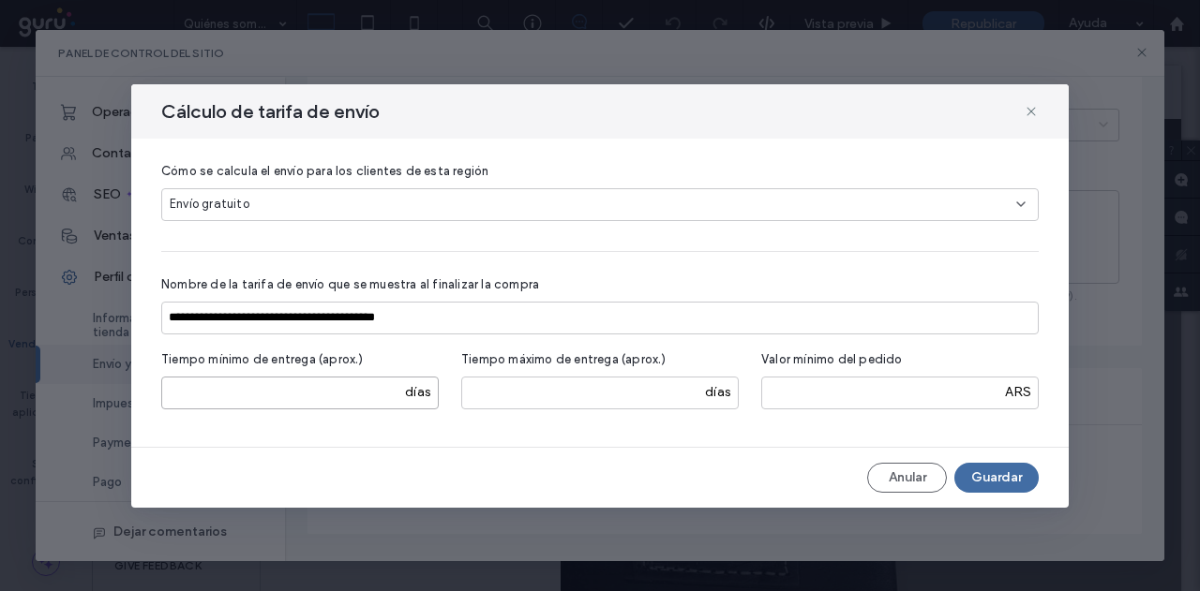
click at [390, 388] on input "*" at bounding box center [299, 393] width 277 height 33
type input "**"
click at [390, 388] on input "**" at bounding box center [299, 393] width 277 height 33
click at [687, 388] on input "*" at bounding box center [599, 393] width 277 height 33
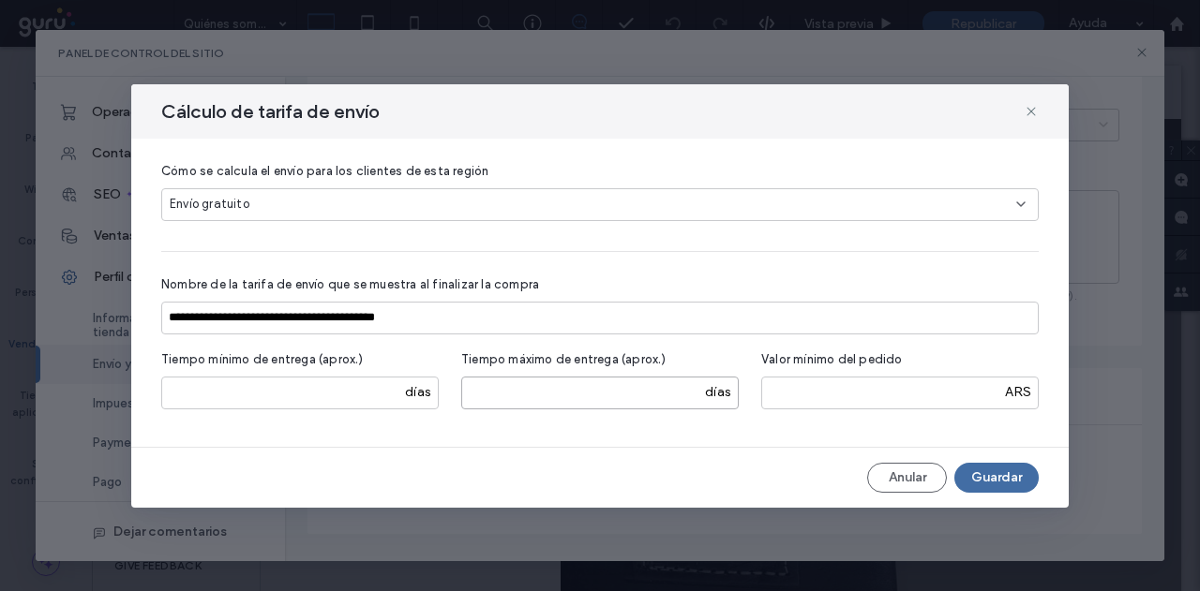
click at [687, 388] on input "*" at bounding box center [599, 393] width 277 height 33
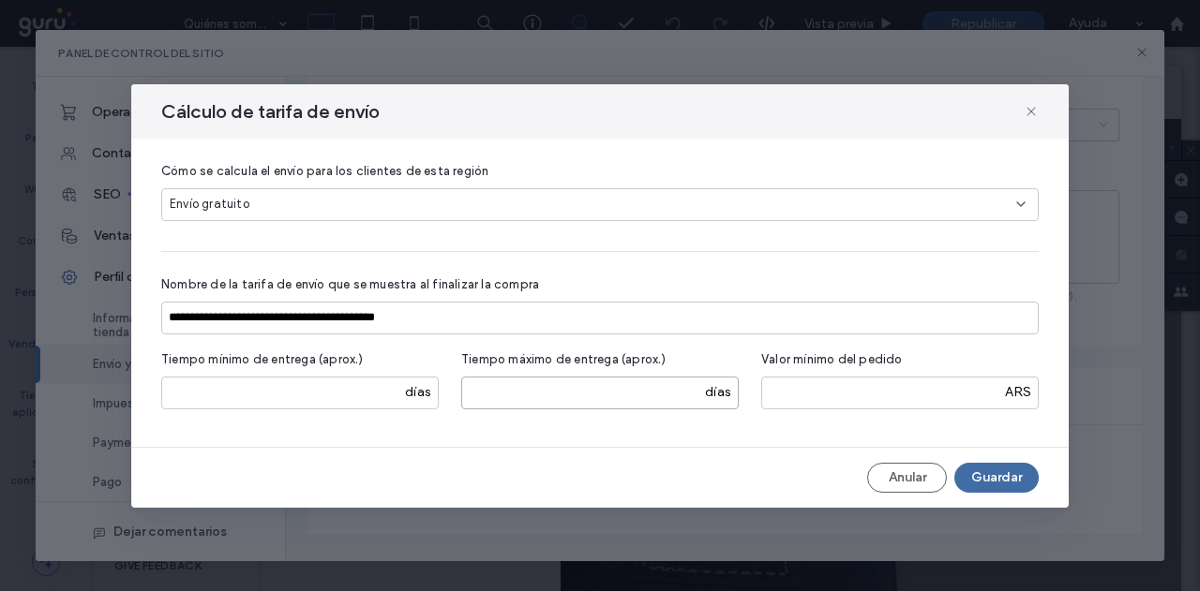
click at [687, 388] on input "*" at bounding box center [599, 393] width 277 height 33
click at [687, 388] on input "**" at bounding box center [599, 393] width 277 height 33
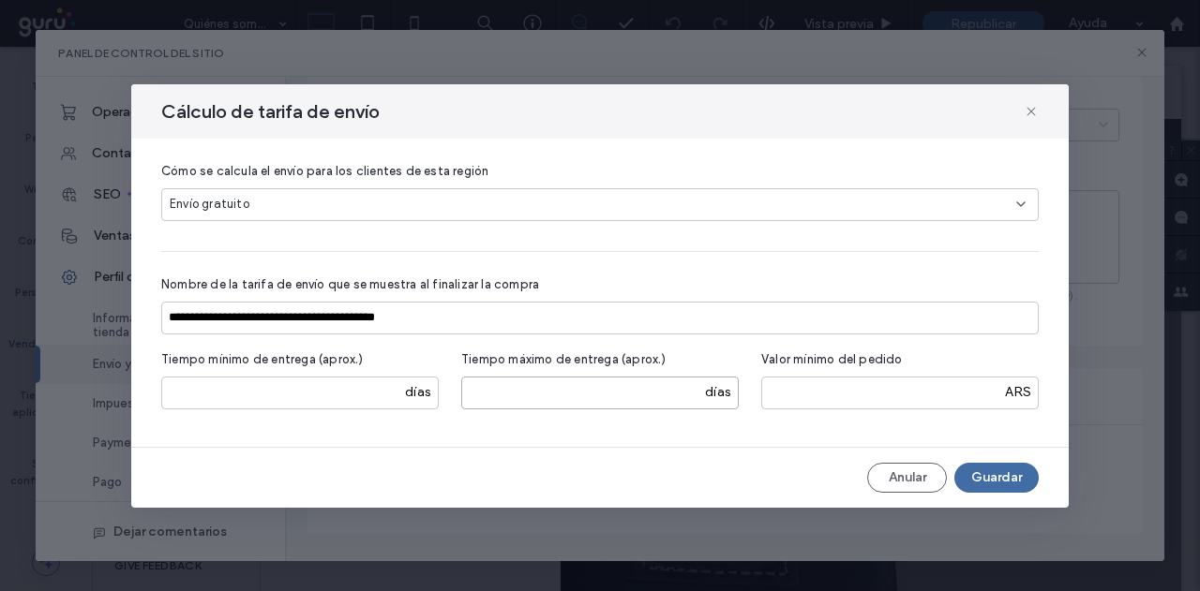
click at [687, 388] on input "**" at bounding box center [599, 393] width 277 height 33
type input "**"
click at [687, 388] on input "**" at bounding box center [599, 393] width 277 height 33
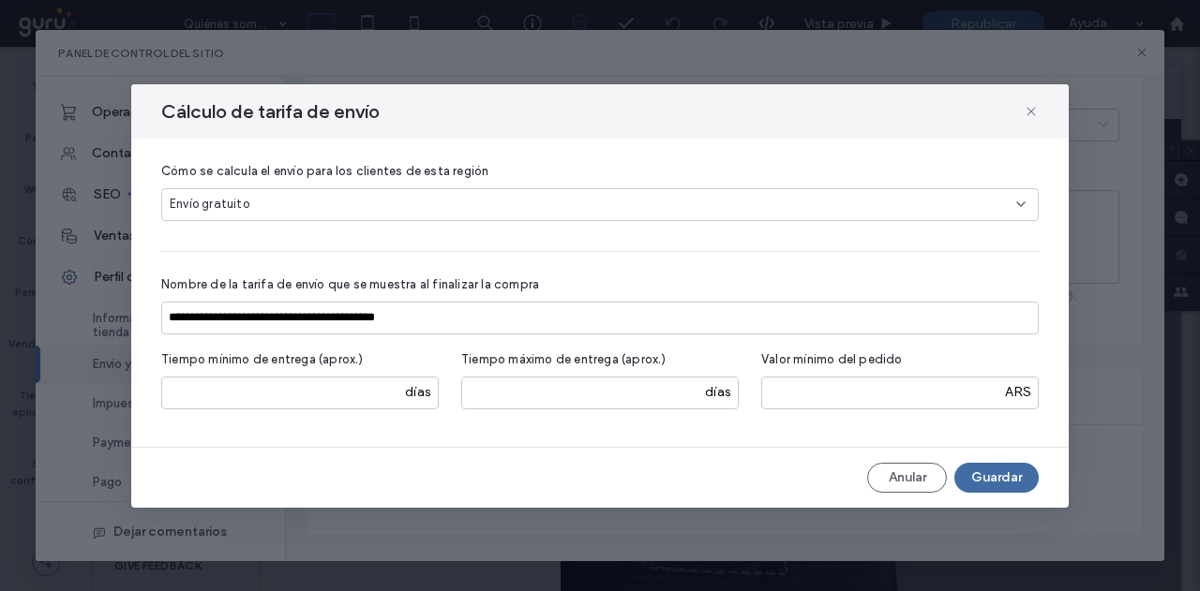
click at [521, 425] on div "**********" at bounding box center [599, 293] width 937 height 308
click at [526, 322] on input "**********" at bounding box center [599, 318] width 877 height 33
type input "**********"
click at [1015, 484] on button "Guardar" at bounding box center [996, 478] width 84 height 30
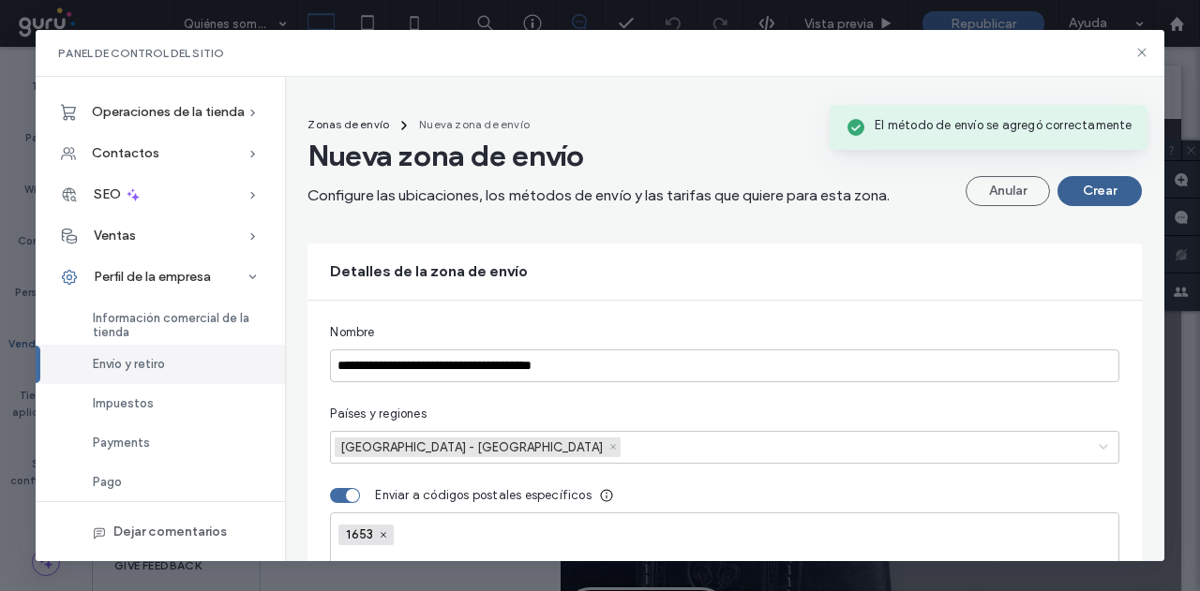
click at [1066, 200] on button "Crear" at bounding box center [1099, 191] width 84 height 30
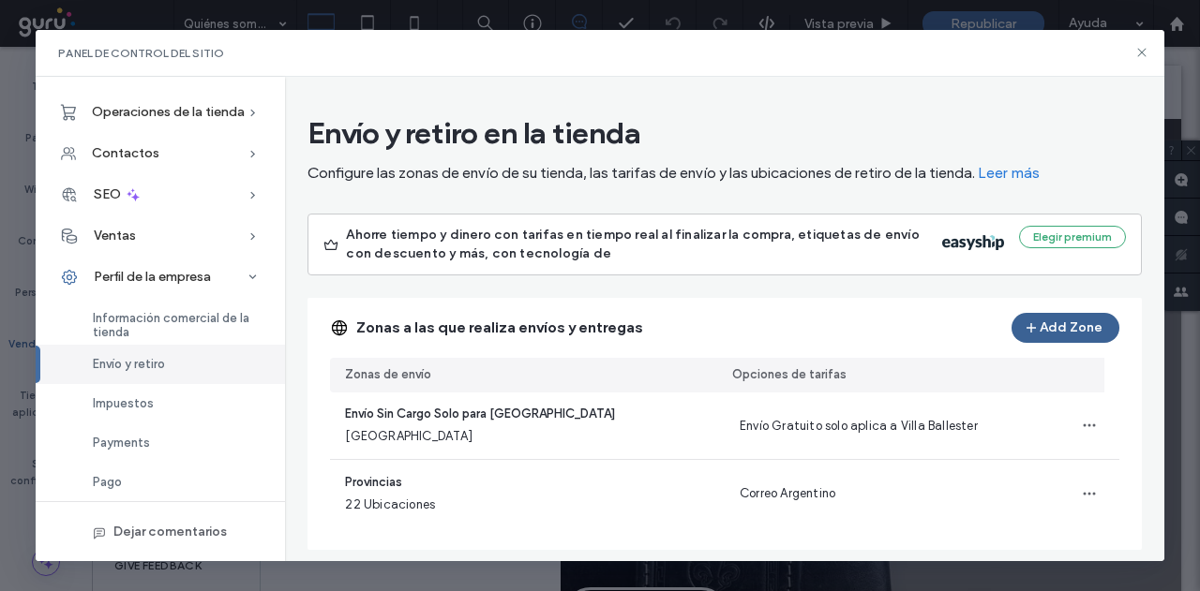
click at [1029, 331] on button "Add Zone" at bounding box center [1065, 328] width 108 height 30
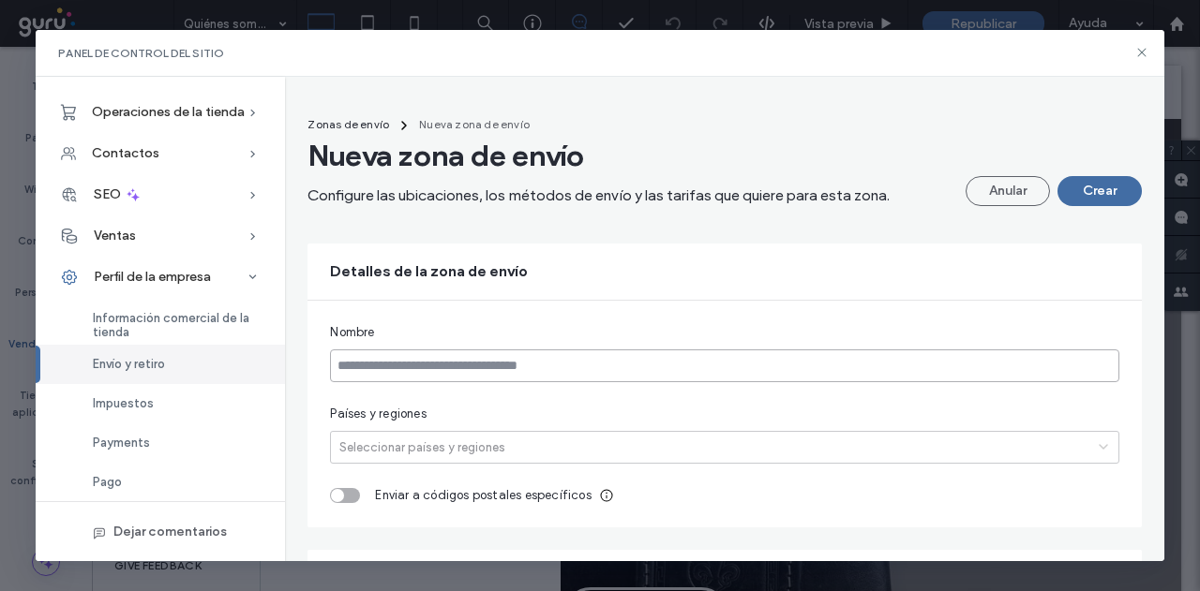
click at [673, 366] on input at bounding box center [724, 366] width 788 height 33
type input "**********"
click at [476, 438] on div at bounding box center [709, 448] width 749 height 20
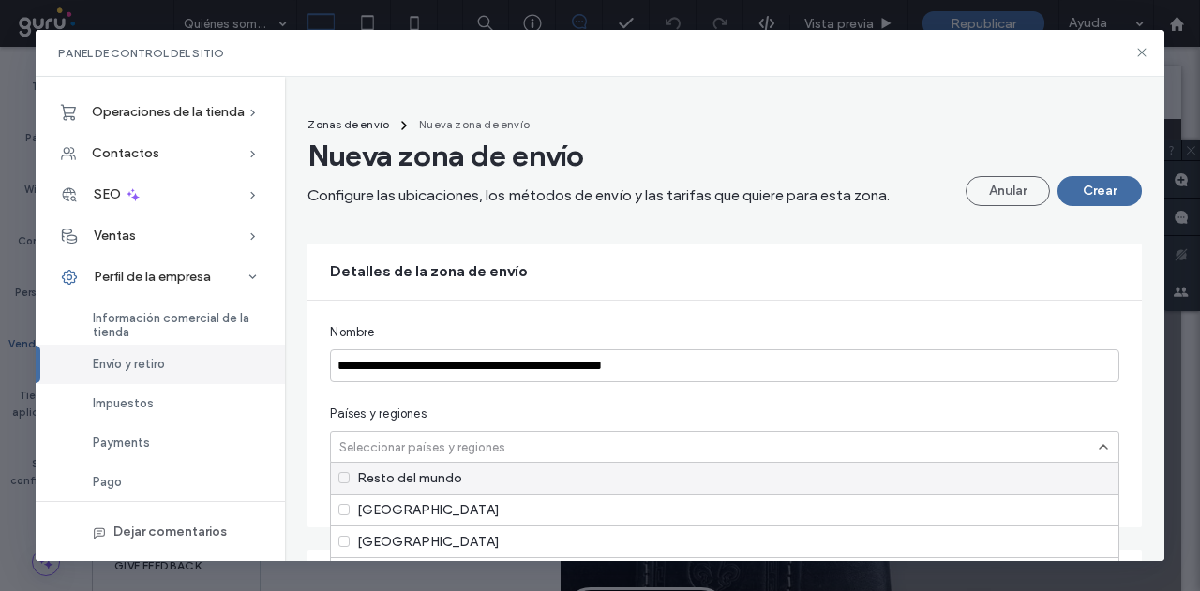
type input "*"
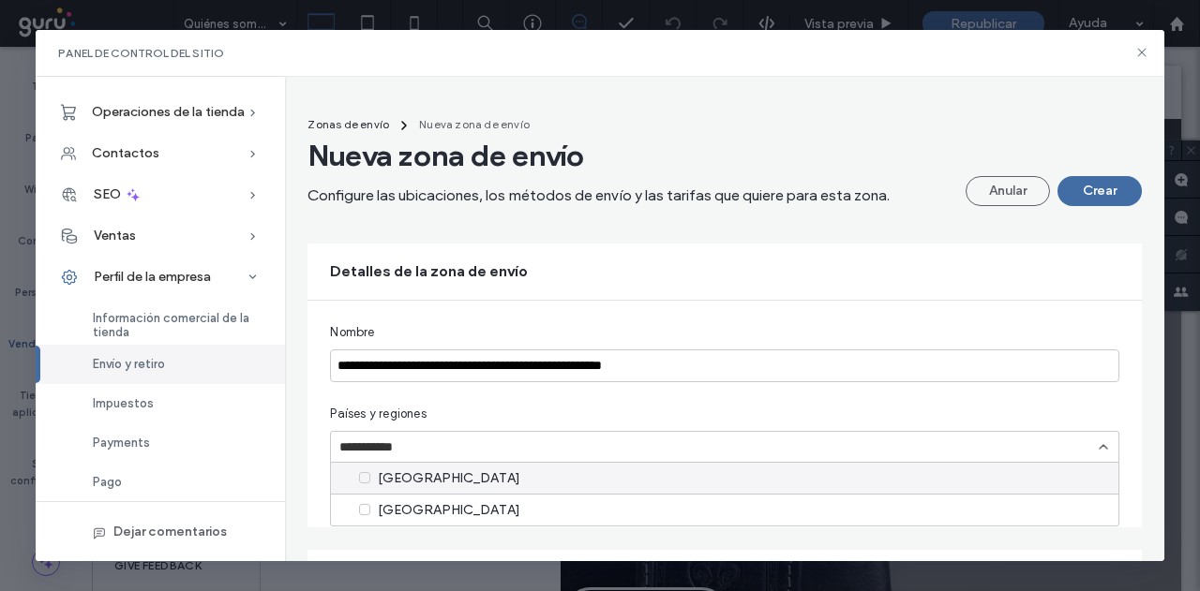
type input "**********"
click at [420, 513] on div "[GEOGRAPHIC_DATA]" at bounding box center [724, 510] width 786 height 32
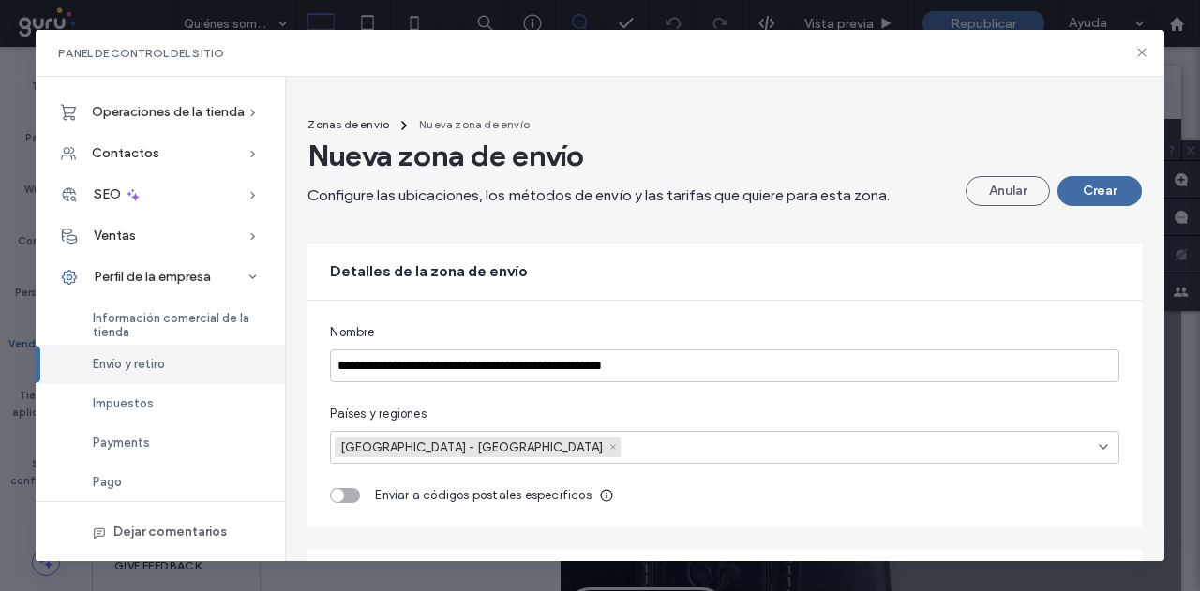
click at [624, 438] on div at bounding box center [853, 448] width 459 height 20
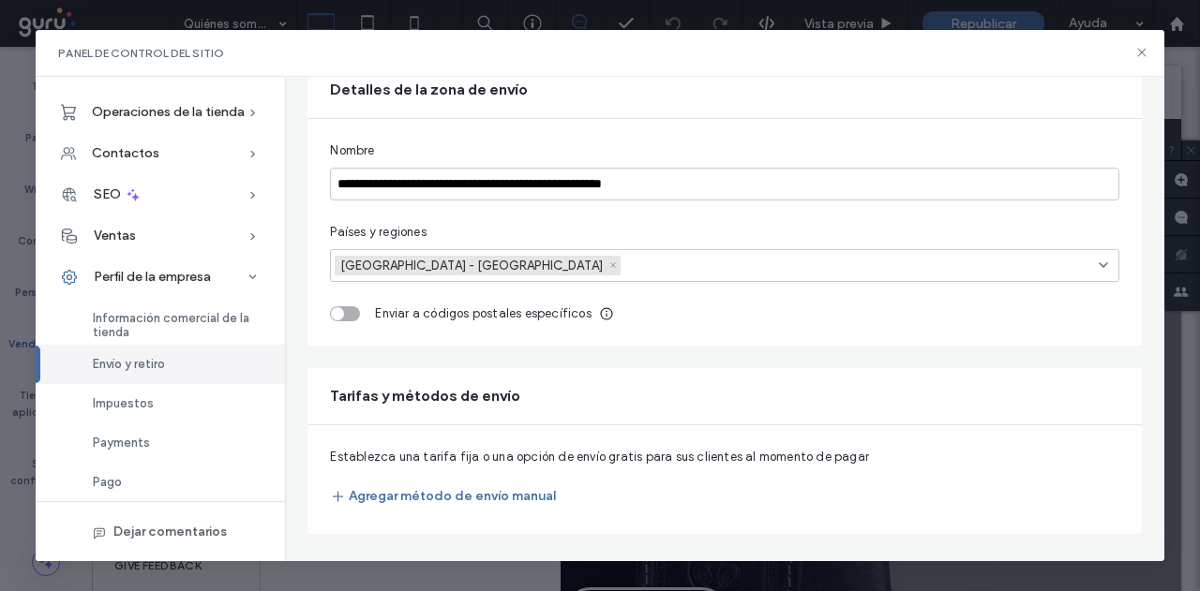
click at [349, 308] on div "toggle" at bounding box center [345, 313] width 30 height 15
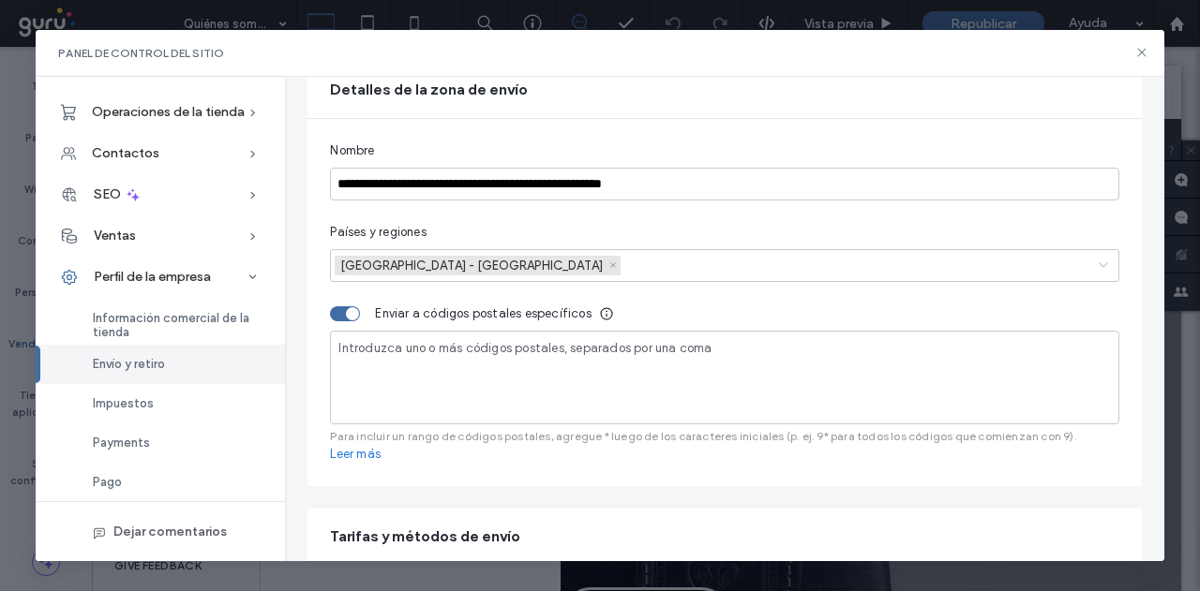
click at [435, 361] on input at bounding box center [723, 366] width 771 height 16
type input "****"
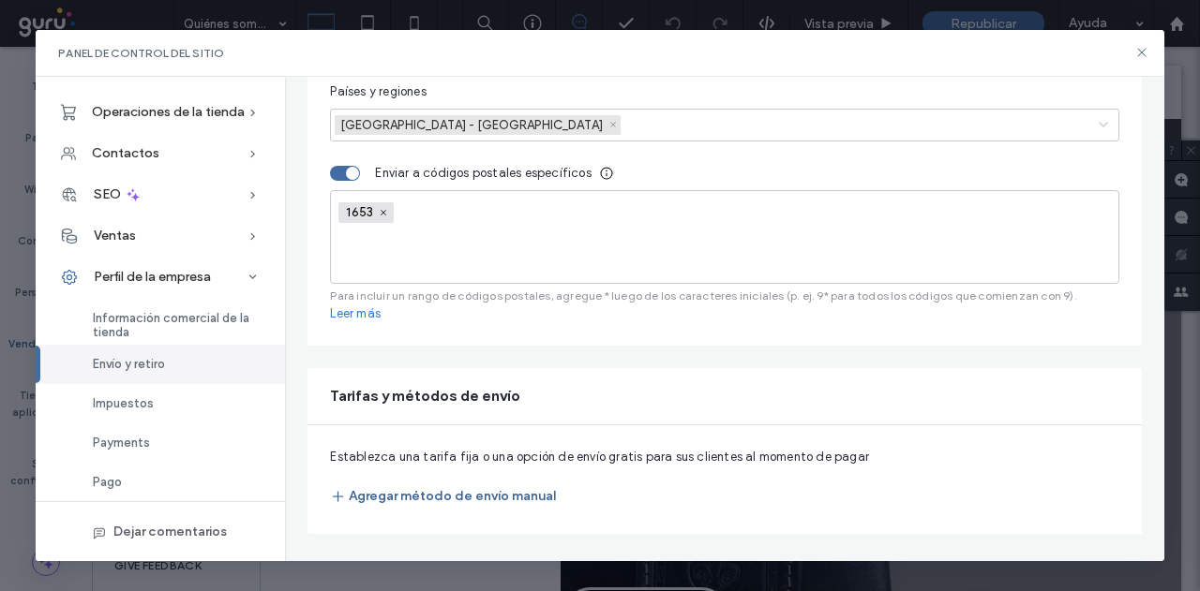
click at [416, 498] on button "Agregar método de envío manual" at bounding box center [443, 497] width 226 height 30
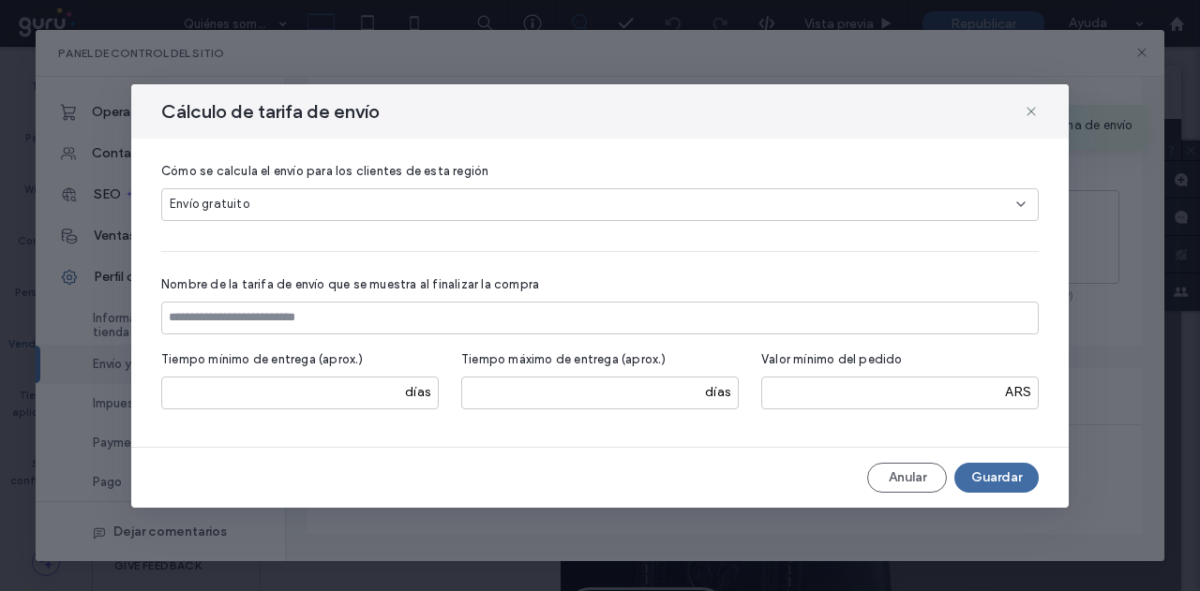
click at [283, 198] on div "Envío gratuito" at bounding box center [593, 204] width 846 height 19
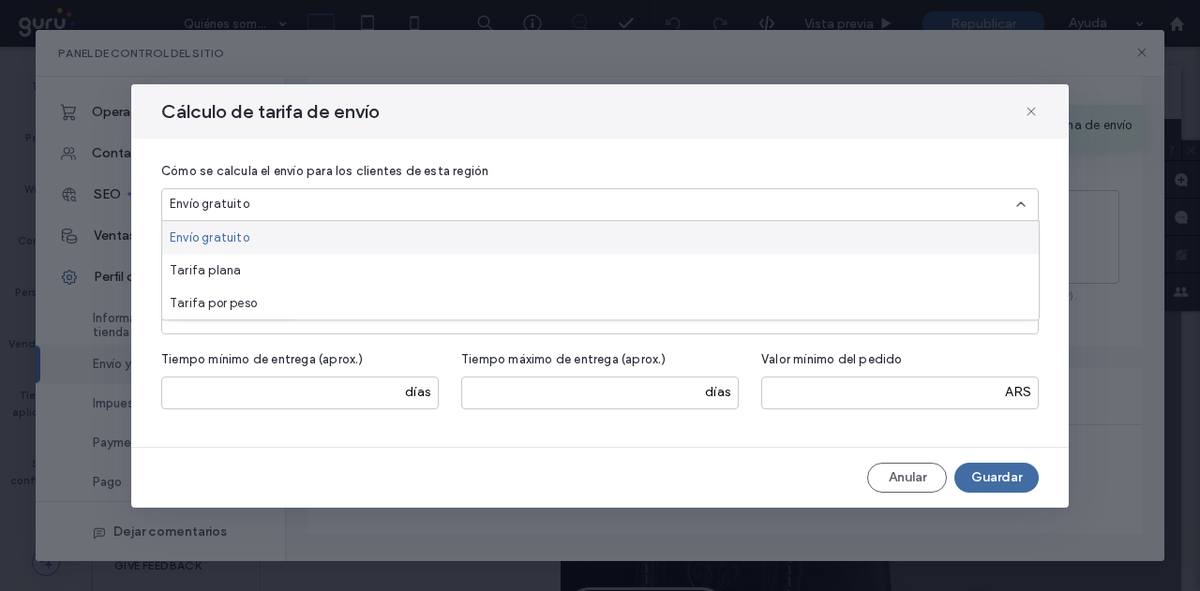
click at [283, 198] on div "Envío gratuito" at bounding box center [593, 204] width 846 height 19
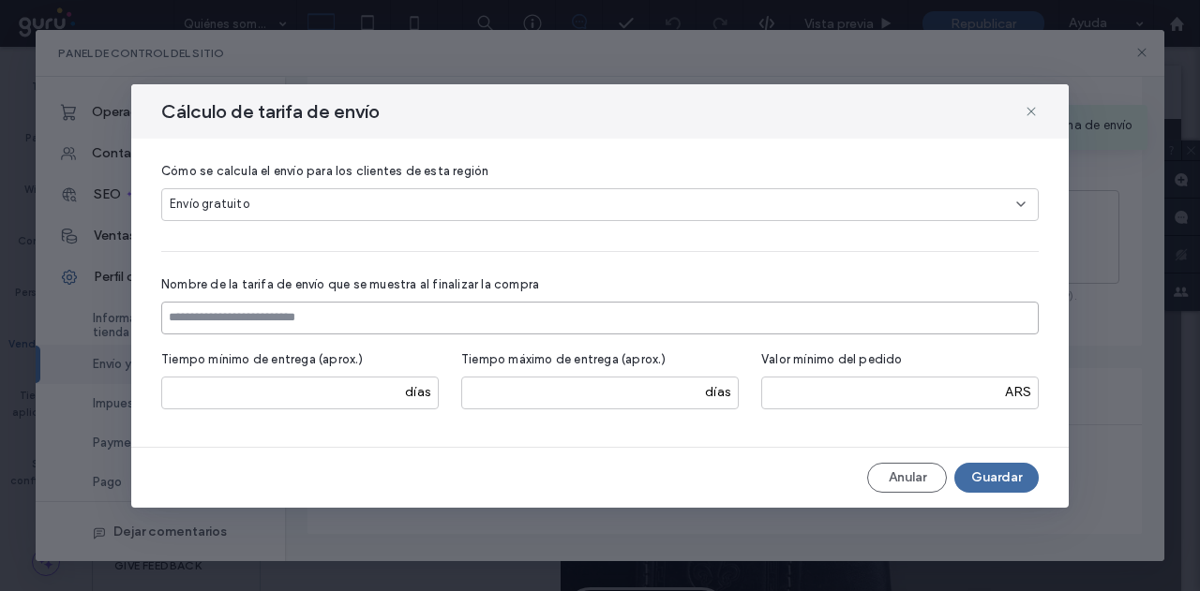
click at [251, 331] on input at bounding box center [599, 318] width 877 height 33
type input "**********"
click at [362, 397] on input "number" at bounding box center [299, 393] width 277 height 33
type input "**"
click at [653, 408] on input "number" at bounding box center [599, 393] width 277 height 33
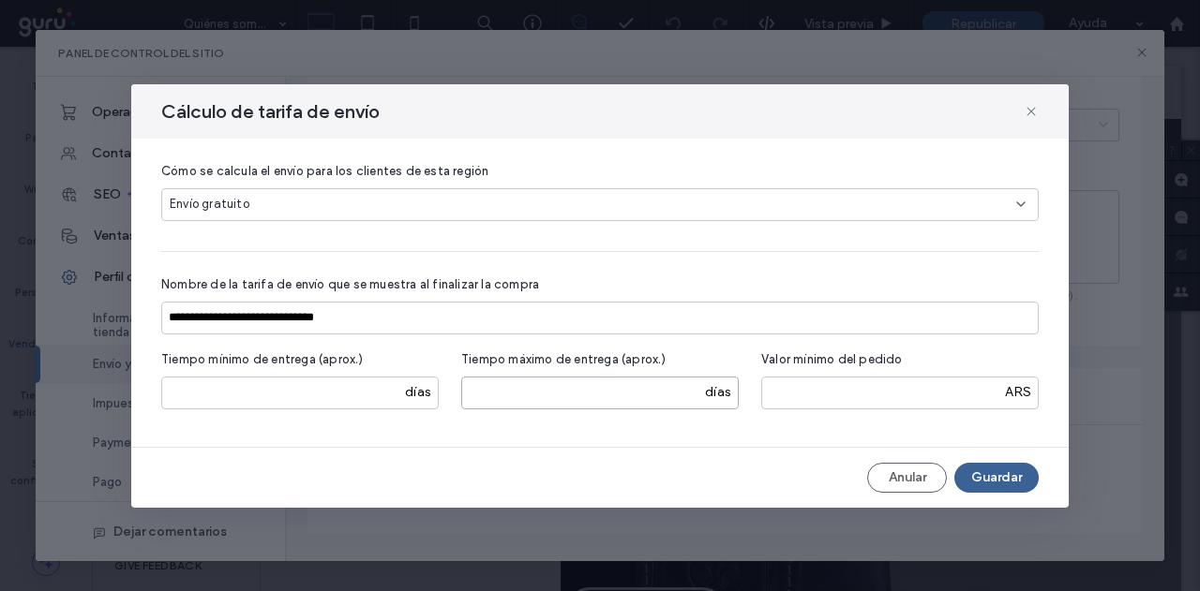
type input "**"
drag, startPoint x: 994, startPoint y: 470, endPoint x: 937, endPoint y: 421, distance: 75.1
click at [997, 470] on button "Guardar" at bounding box center [996, 478] width 84 height 30
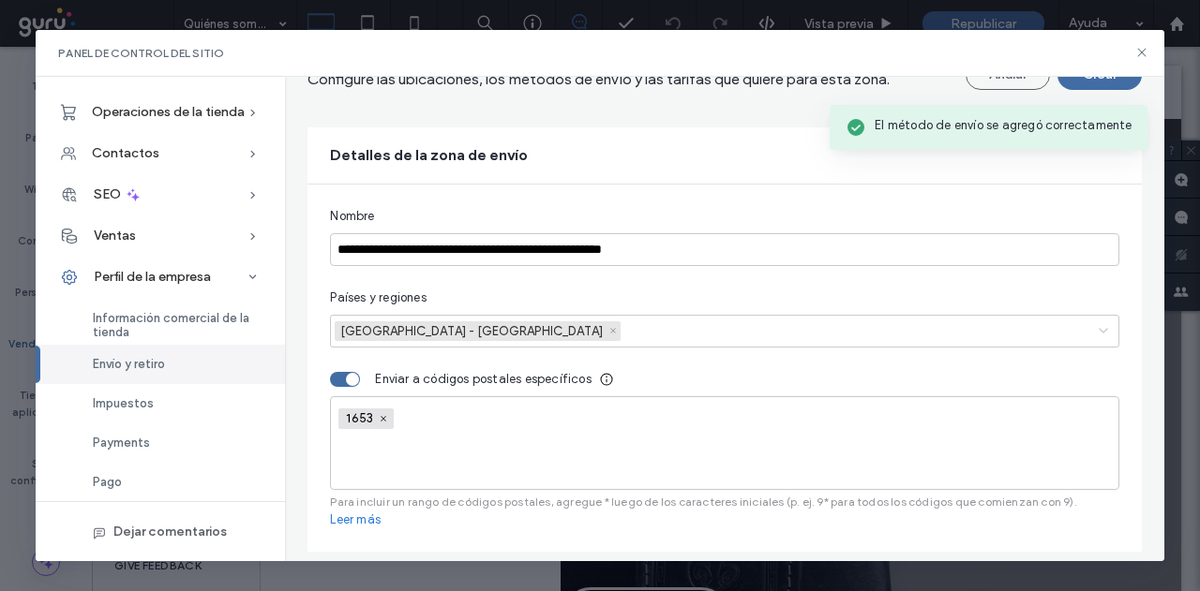
scroll to position [0, 0]
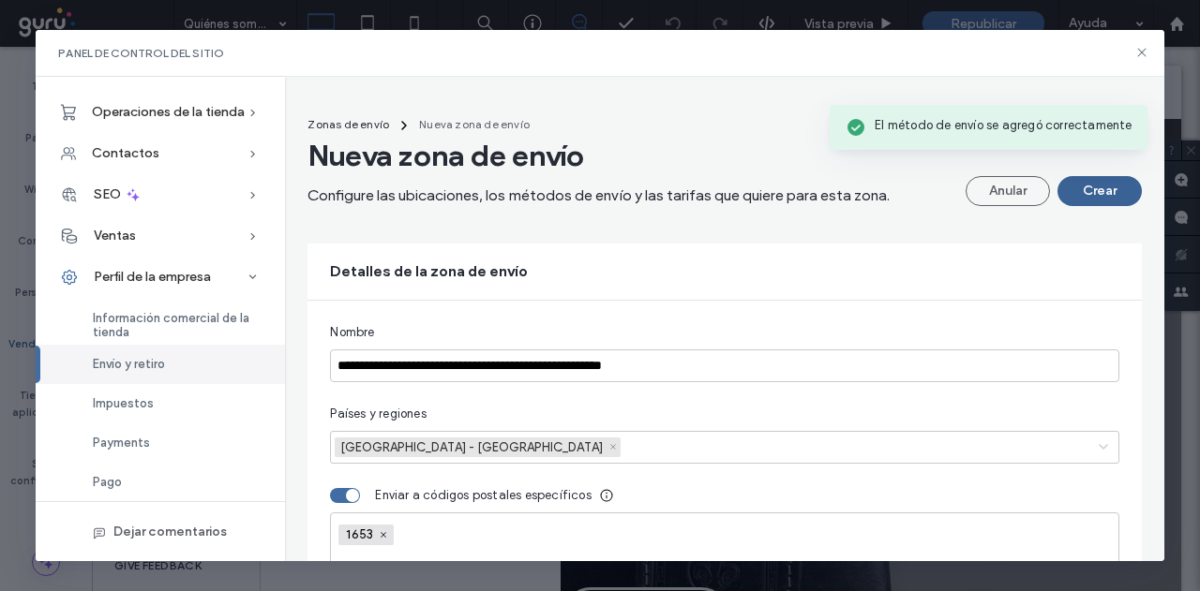
click at [1105, 198] on button "Crear" at bounding box center [1099, 191] width 84 height 30
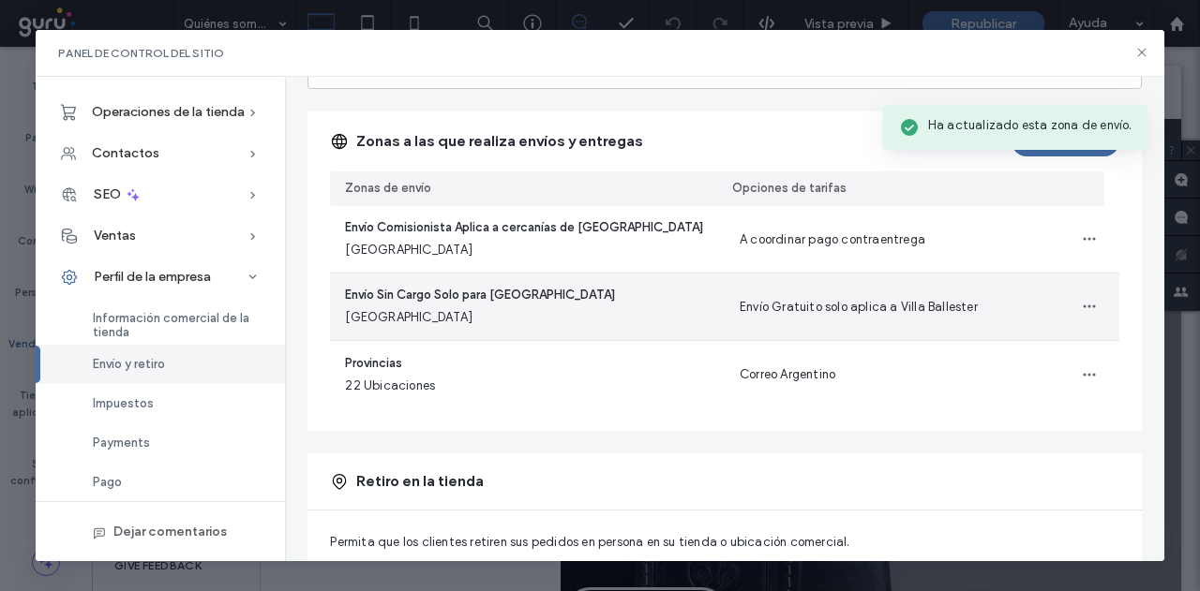
scroll to position [187, 0]
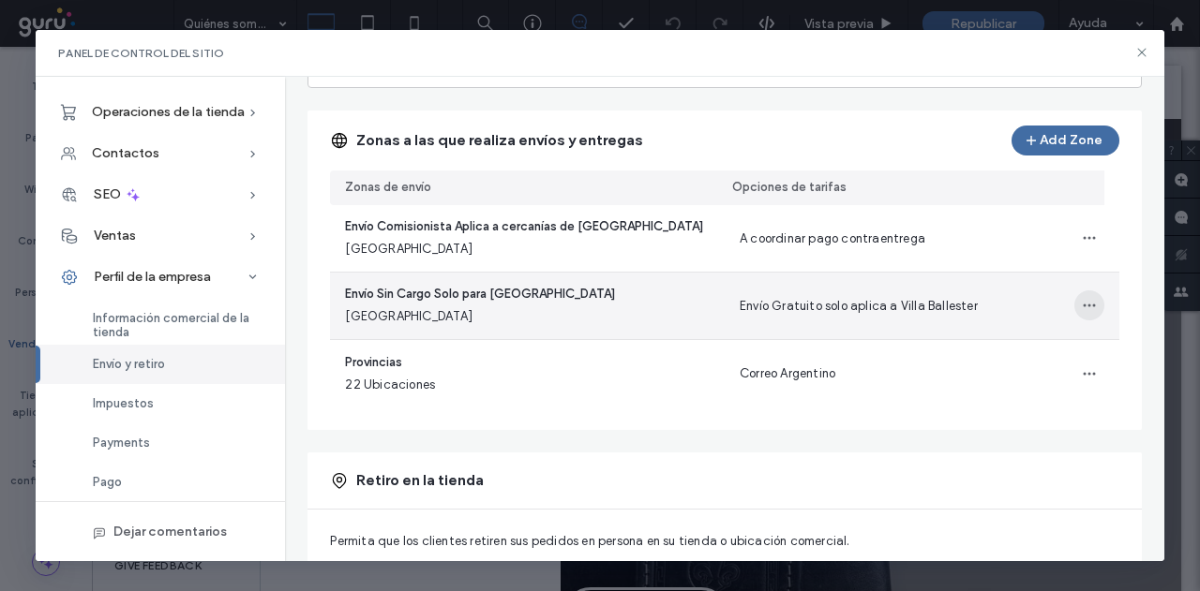
click at [1083, 311] on span "button" at bounding box center [1089, 306] width 30 height 30
click at [988, 353] on span "Editar zona de envío" at bounding box center [1005, 353] width 117 height 19
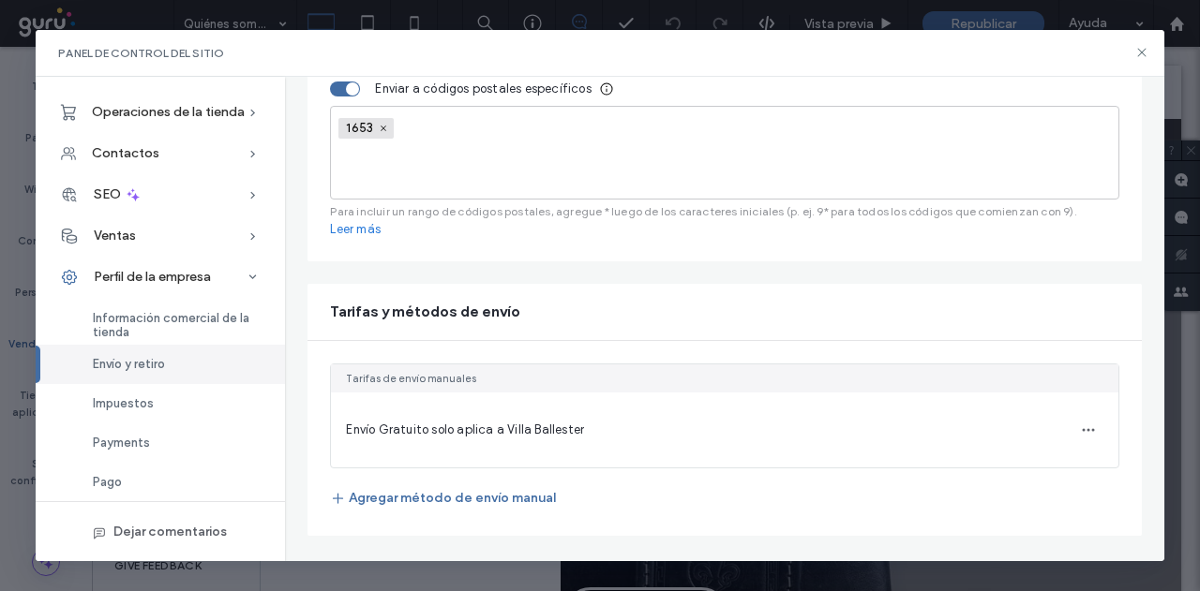
scroll to position [376, 0]
click at [505, 427] on span "Envío Gratuito solo aplica a Villa Ballester" at bounding box center [465, 429] width 238 height 14
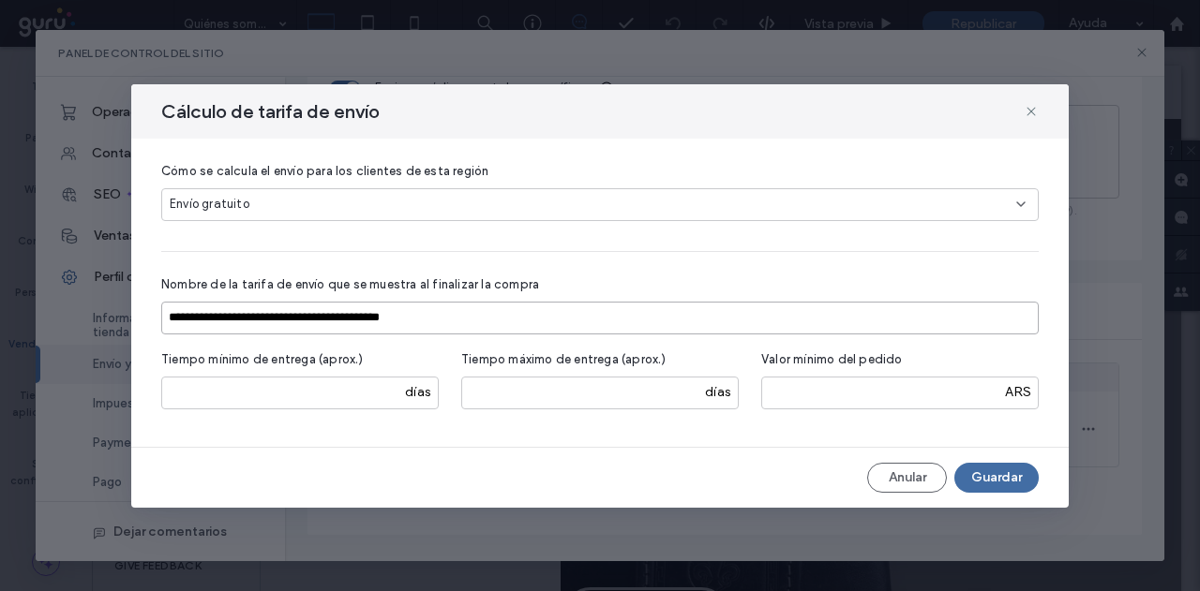
click at [435, 318] on input "**********" at bounding box center [599, 318] width 877 height 33
drag, startPoint x: 619, startPoint y: 314, endPoint x: 399, endPoint y: 322, distance: 219.5
click at [399, 322] on input "**********" at bounding box center [599, 318] width 877 height 33
type input "**********"
click at [1023, 486] on button "Guardar" at bounding box center [996, 478] width 84 height 30
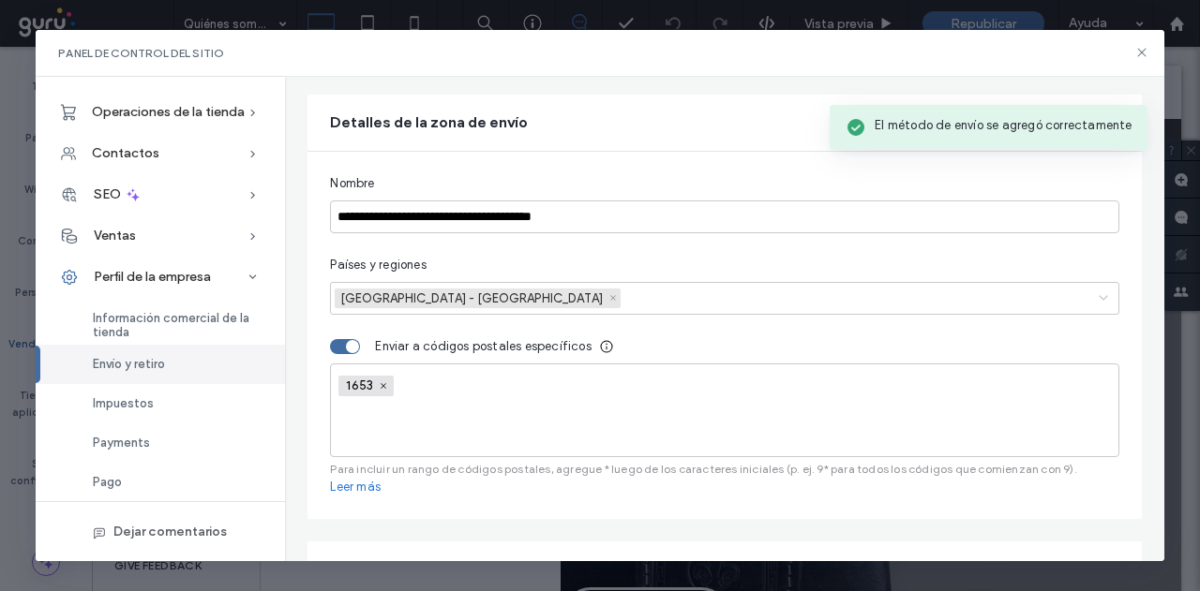
scroll to position [0, 0]
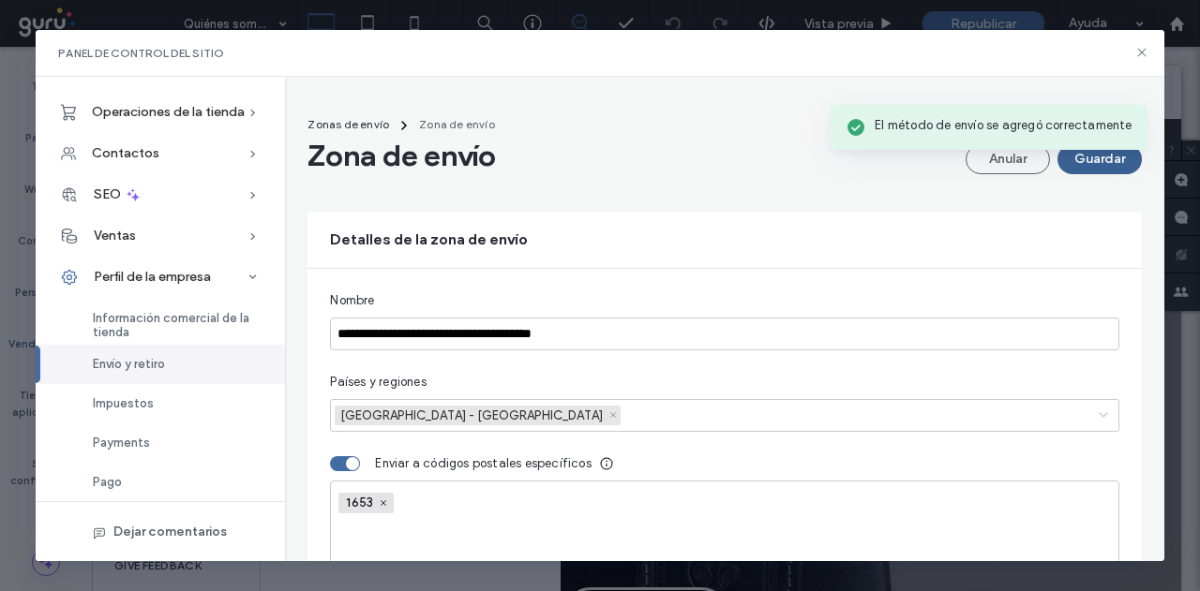
click at [1093, 166] on button "Guardar" at bounding box center [1099, 159] width 84 height 30
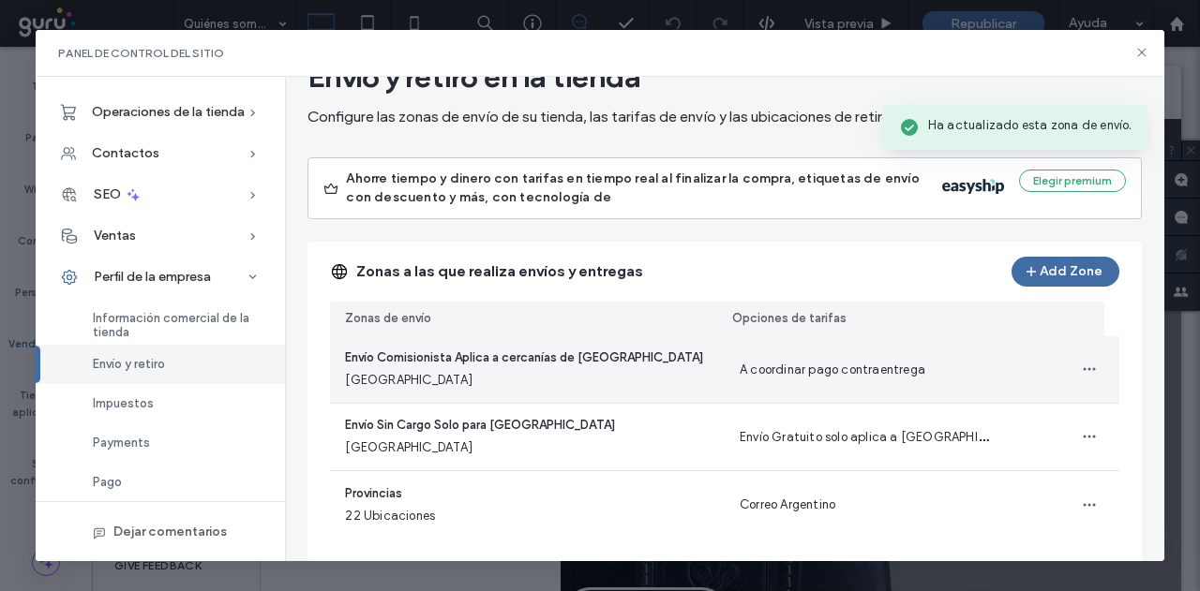
scroll to position [94, 0]
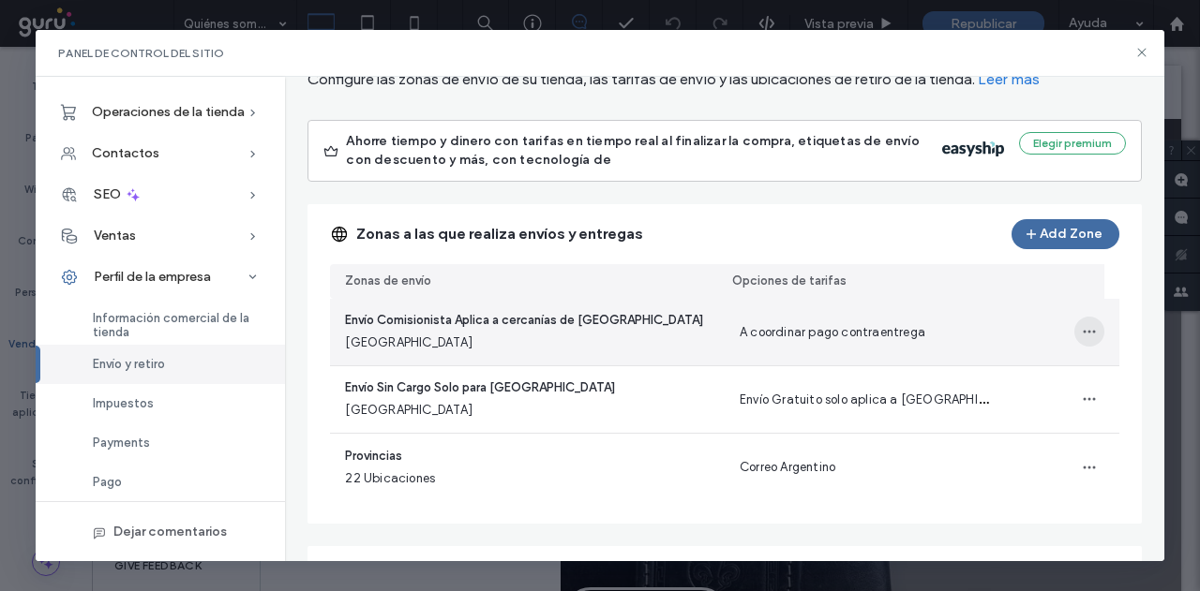
click at [1074, 321] on span "button" at bounding box center [1089, 332] width 30 height 30
click at [1023, 368] on div "Editar zona de envío" at bounding box center [999, 380] width 178 height 36
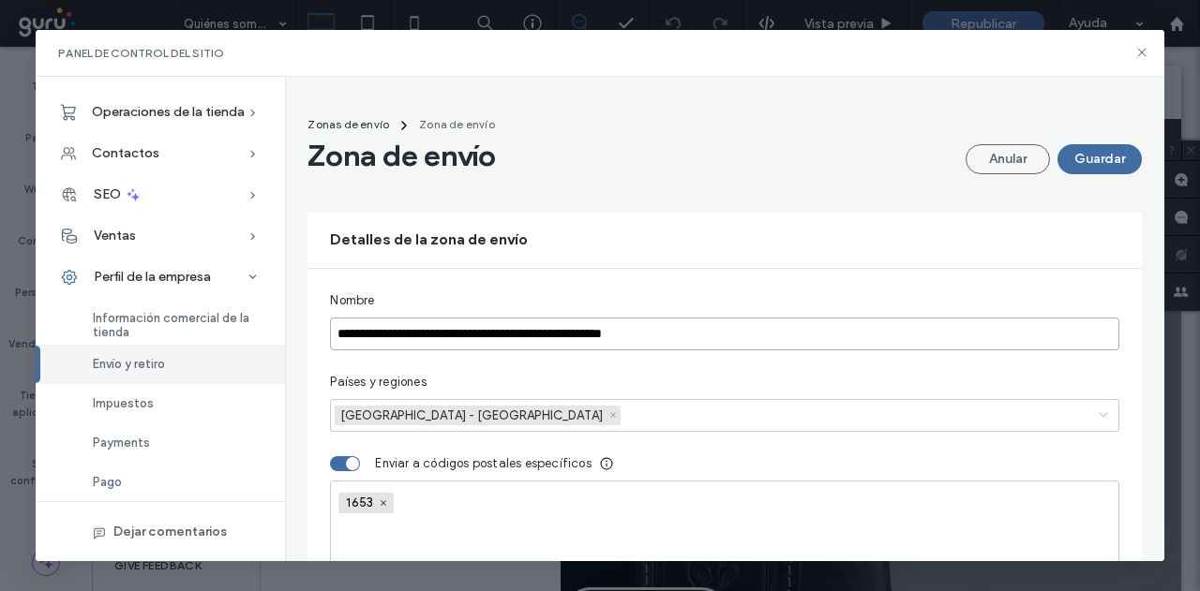
click at [701, 331] on input "**********" at bounding box center [724, 334] width 788 height 33
paste input "**********"
type input "**********"
click at [1076, 170] on button "Guardar" at bounding box center [1099, 159] width 84 height 30
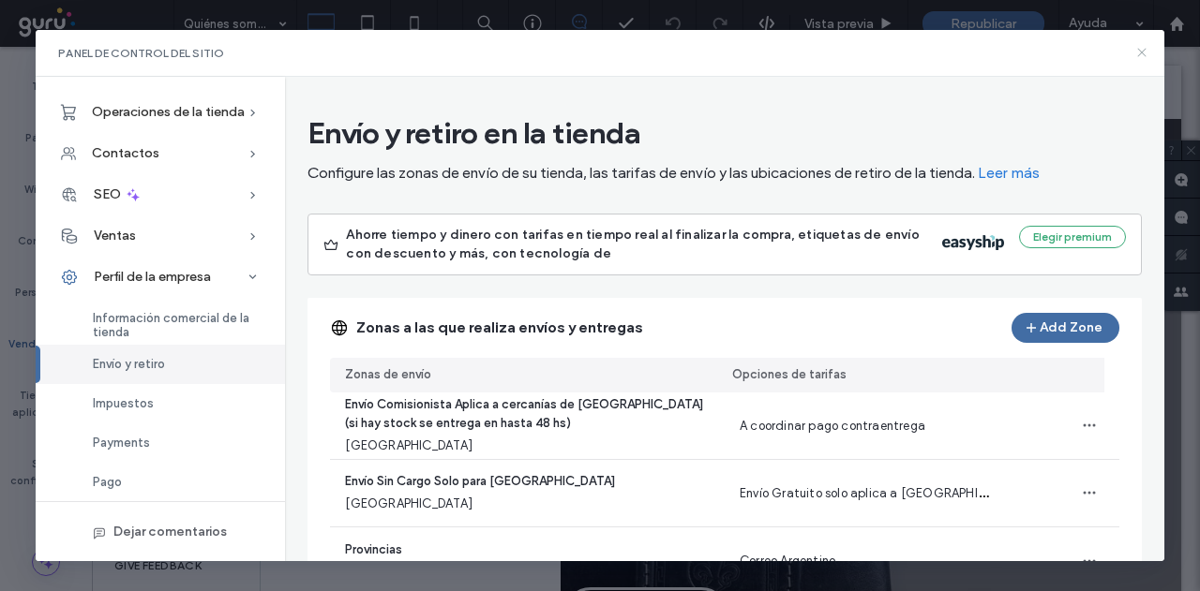
click at [1143, 52] on icon at bounding box center [1141, 52] width 15 height 15
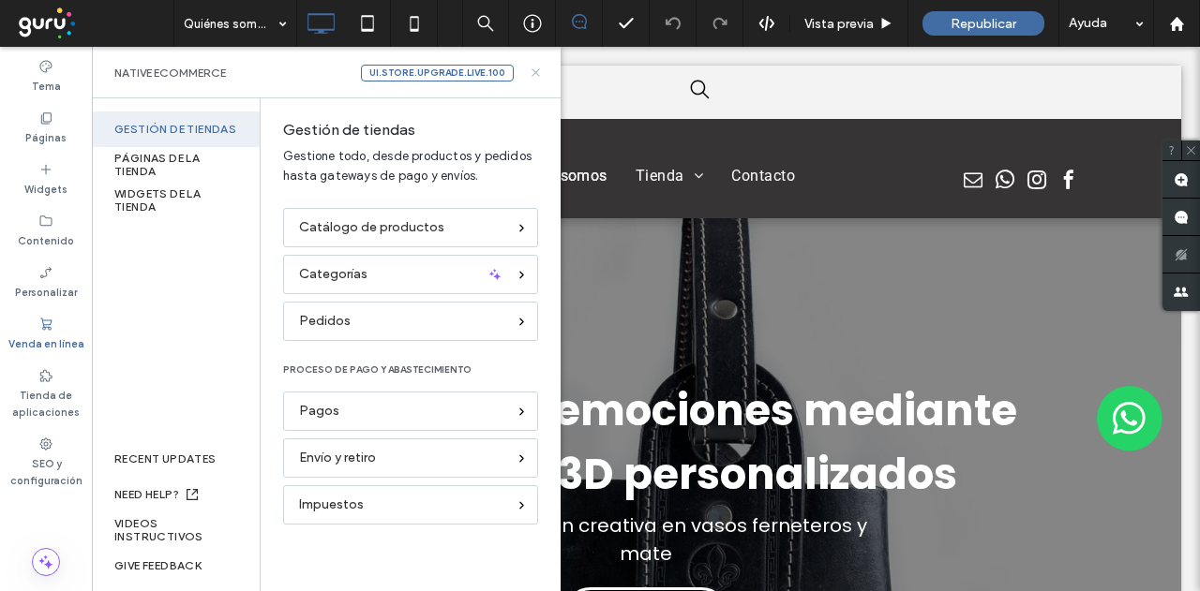
click at [530, 74] on icon at bounding box center [536, 73] width 14 height 14
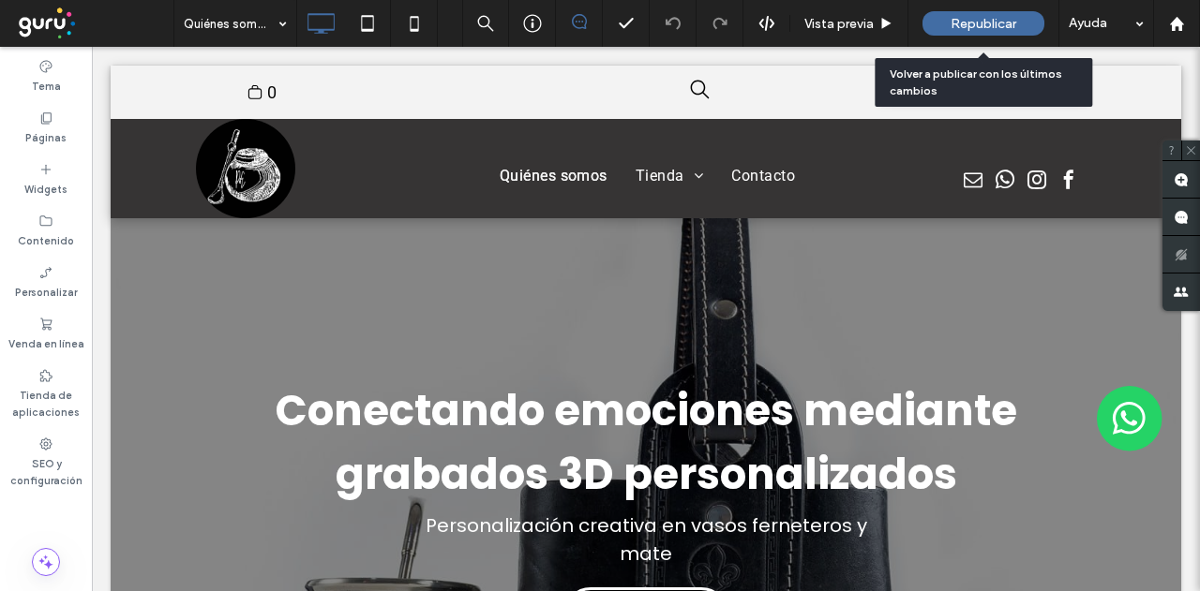
click at [947, 14] on div "Republicar" at bounding box center [983, 23] width 122 height 24
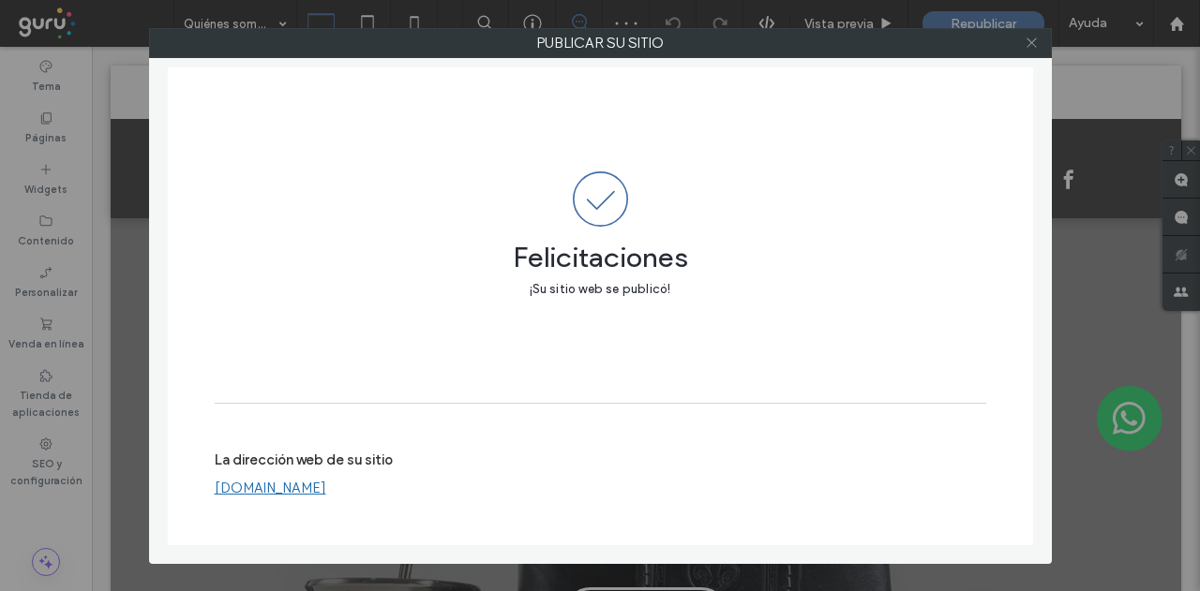
click at [1033, 46] on icon at bounding box center [1031, 43] width 14 height 14
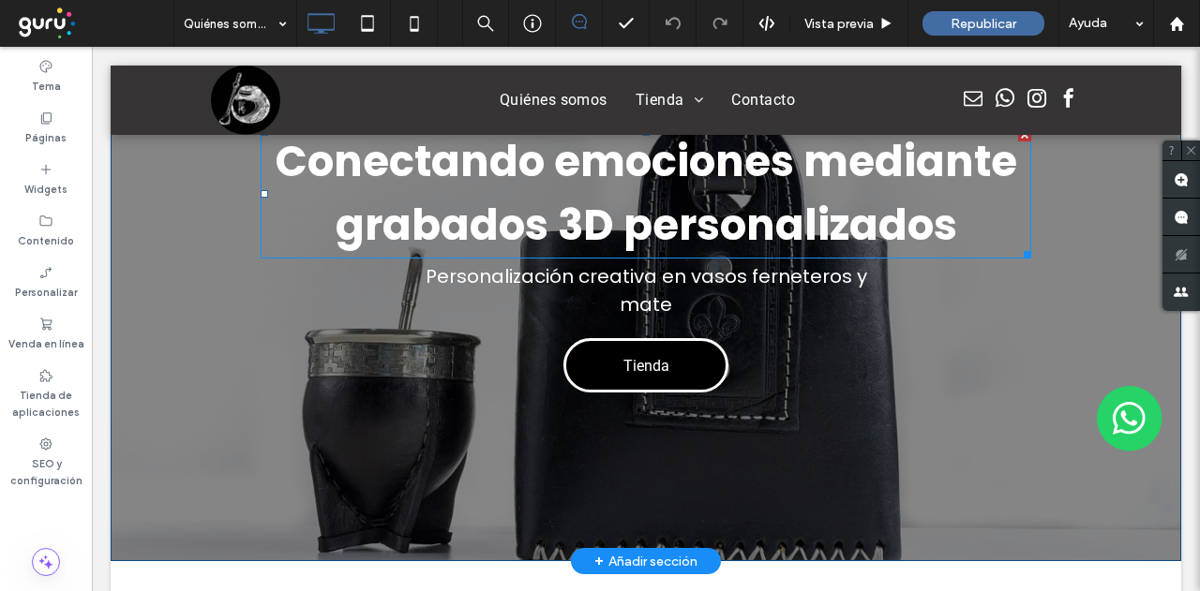
scroll to position [281, 0]
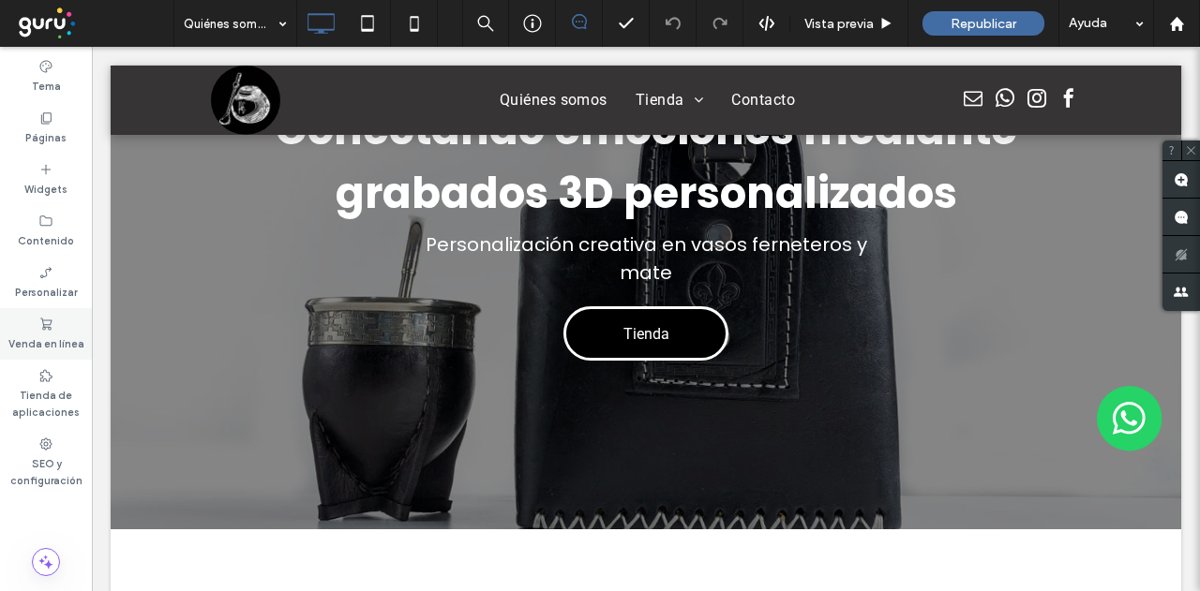
drag, startPoint x: 191, startPoint y: 297, endPoint x: 65, endPoint y: 321, distance: 128.8
click at [65, 321] on div "Venda en línea" at bounding box center [46, 334] width 92 height 52
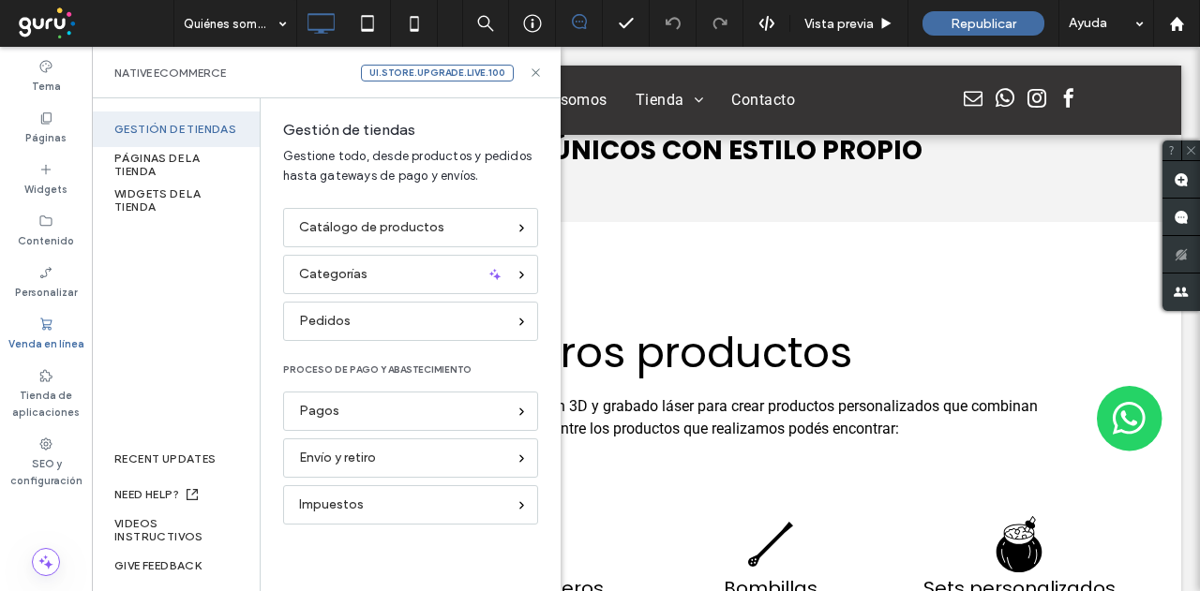
scroll to position [1687, 0]
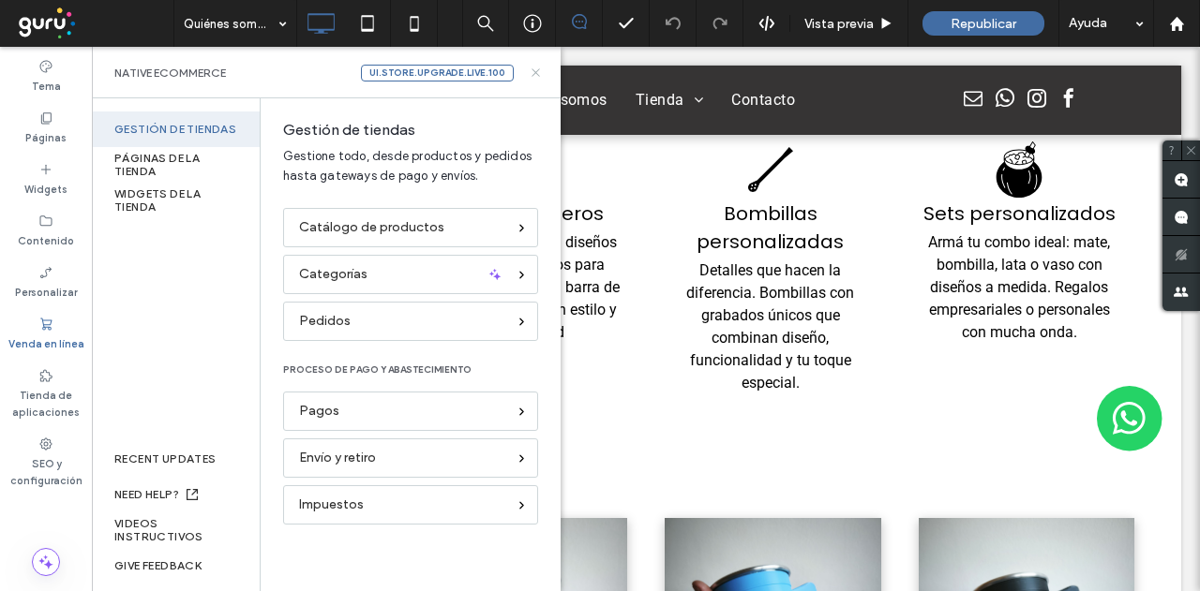
click at [540, 67] on icon at bounding box center [536, 73] width 14 height 14
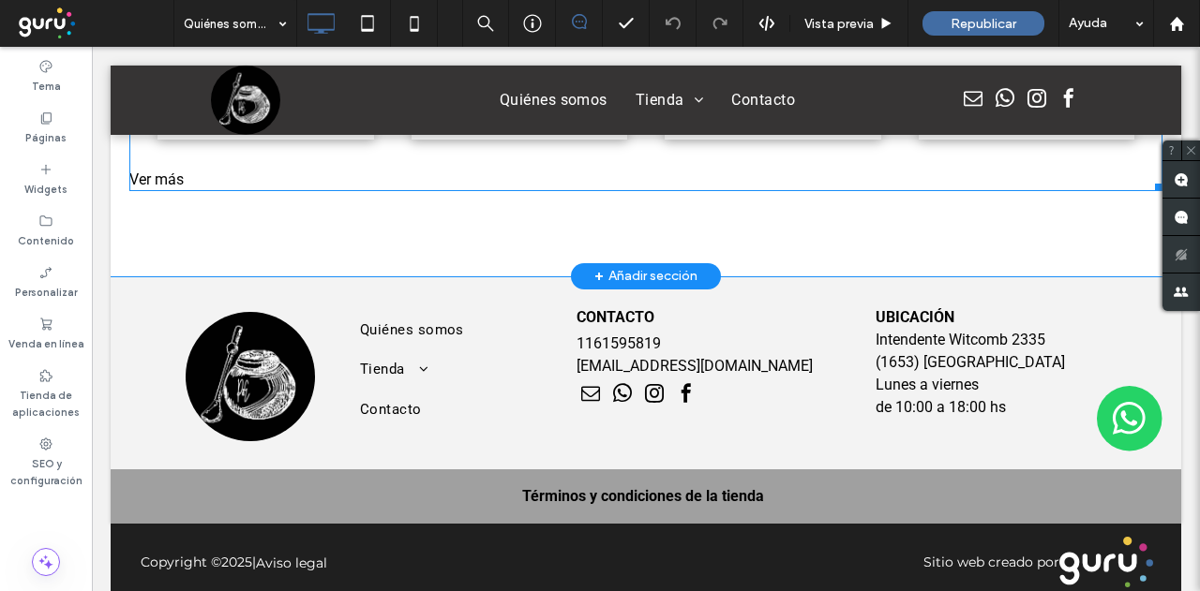
scroll to position [3000, 0]
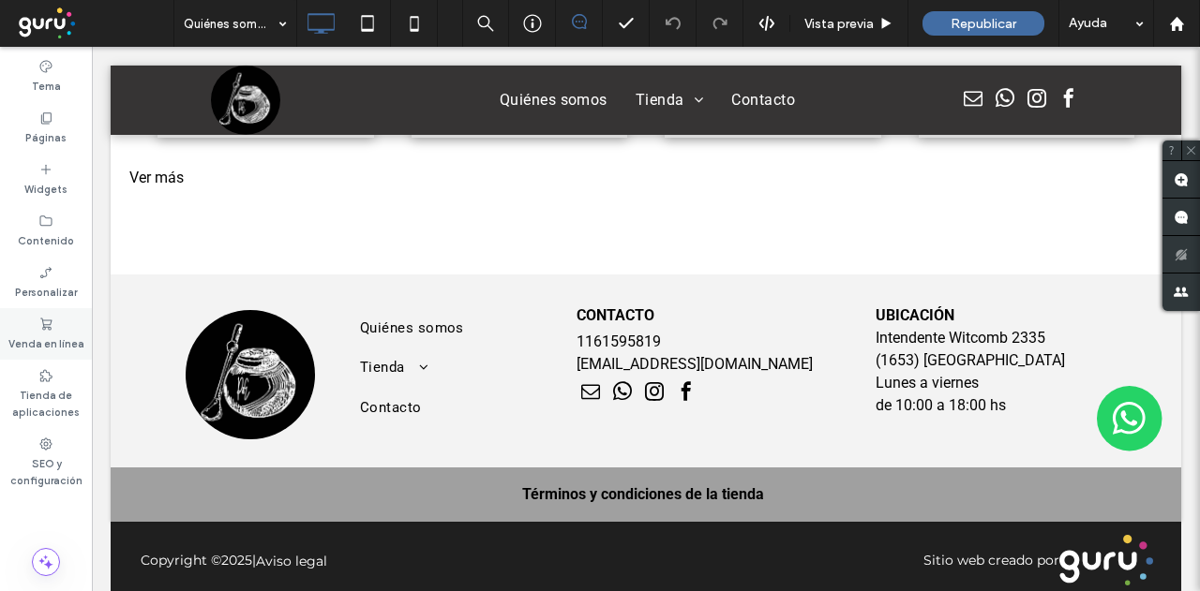
click at [36, 340] on label "Venda en línea" at bounding box center [46, 342] width 76 height 21
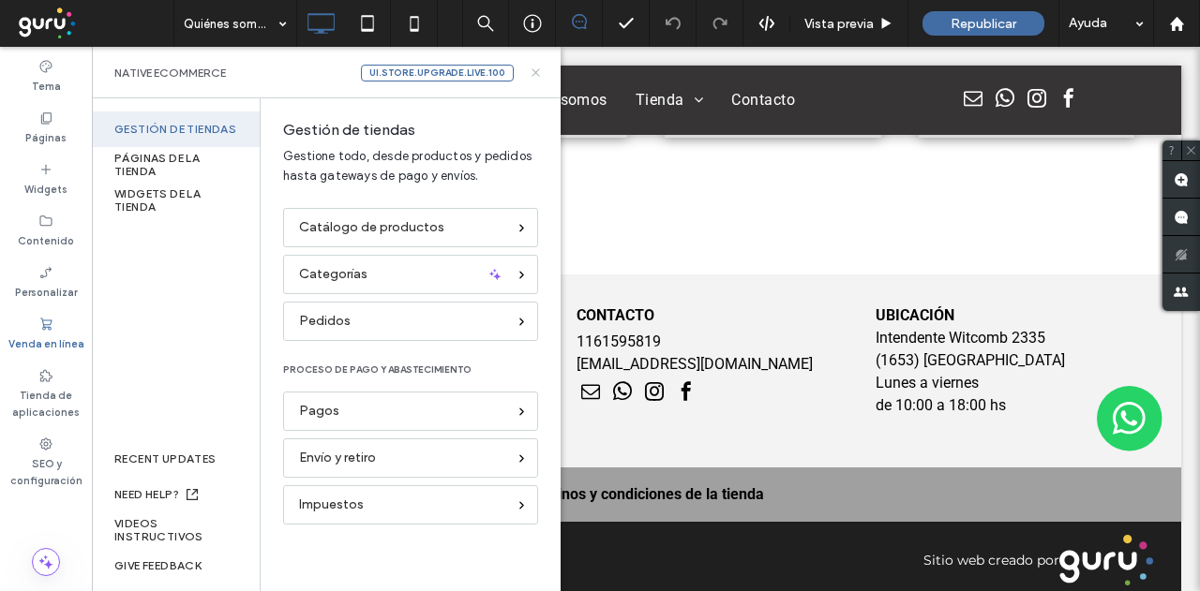
click at [532, 70] on icon at bounding box center [536, 73] width 14 height 14
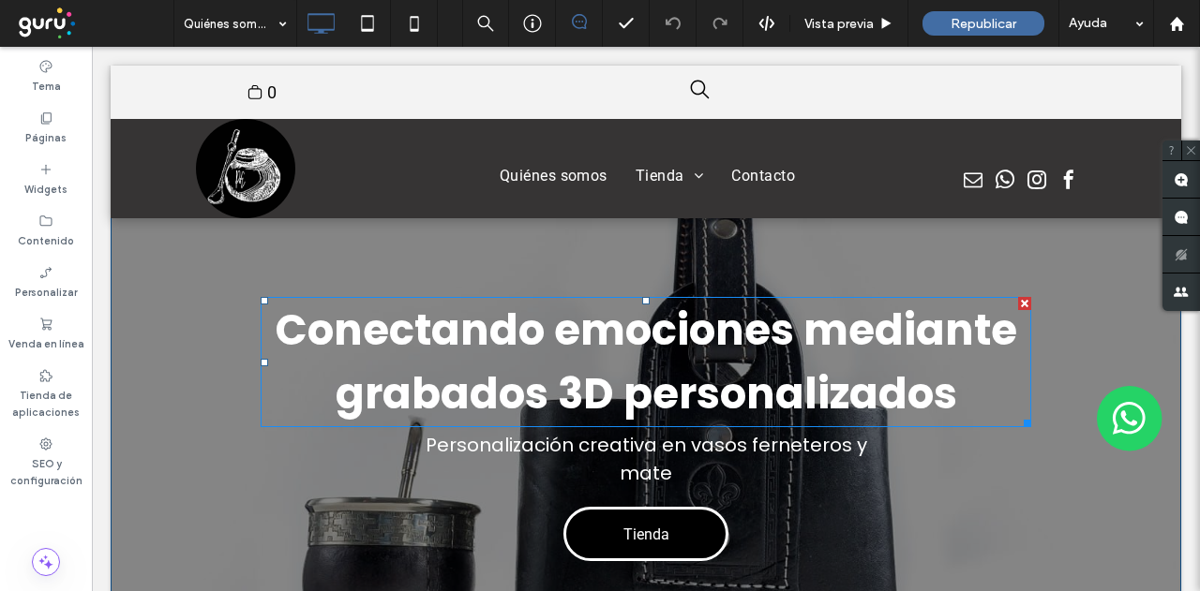
scroll to position [0, 0]
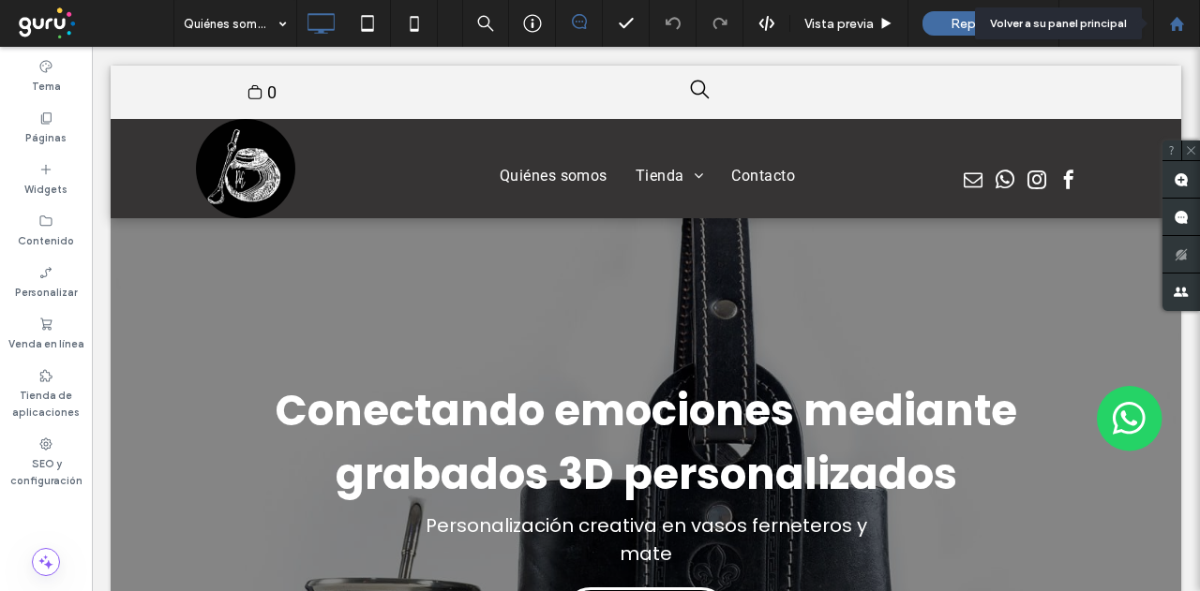
click at [1188, 23] on div at bounding box center [1176, 24] width 45 height 16
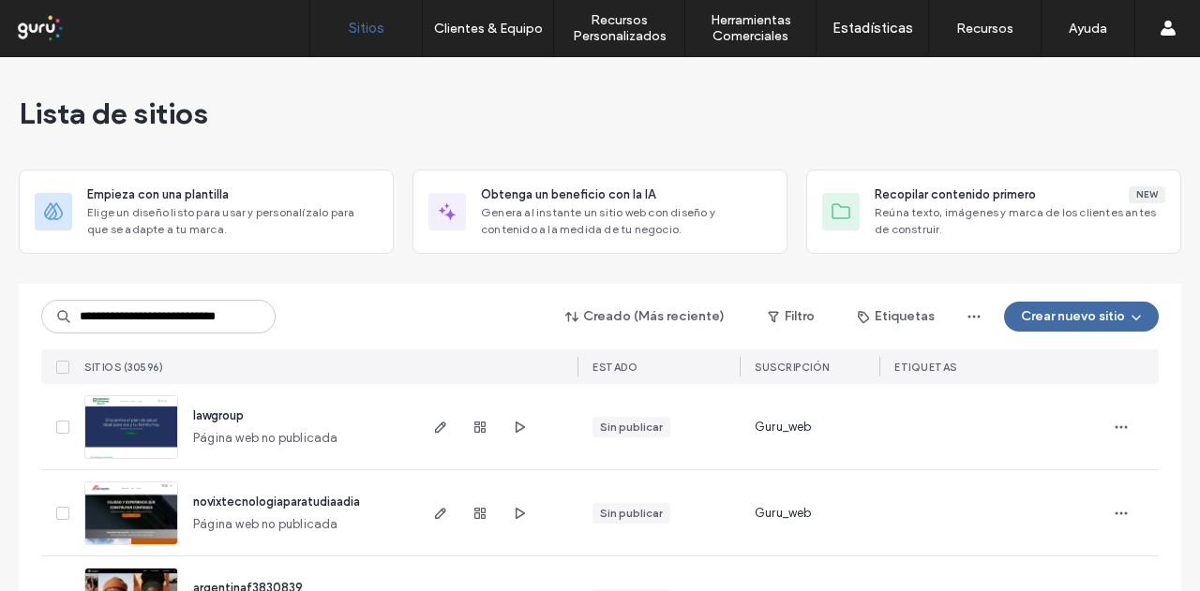
scroll to position [0, 25]
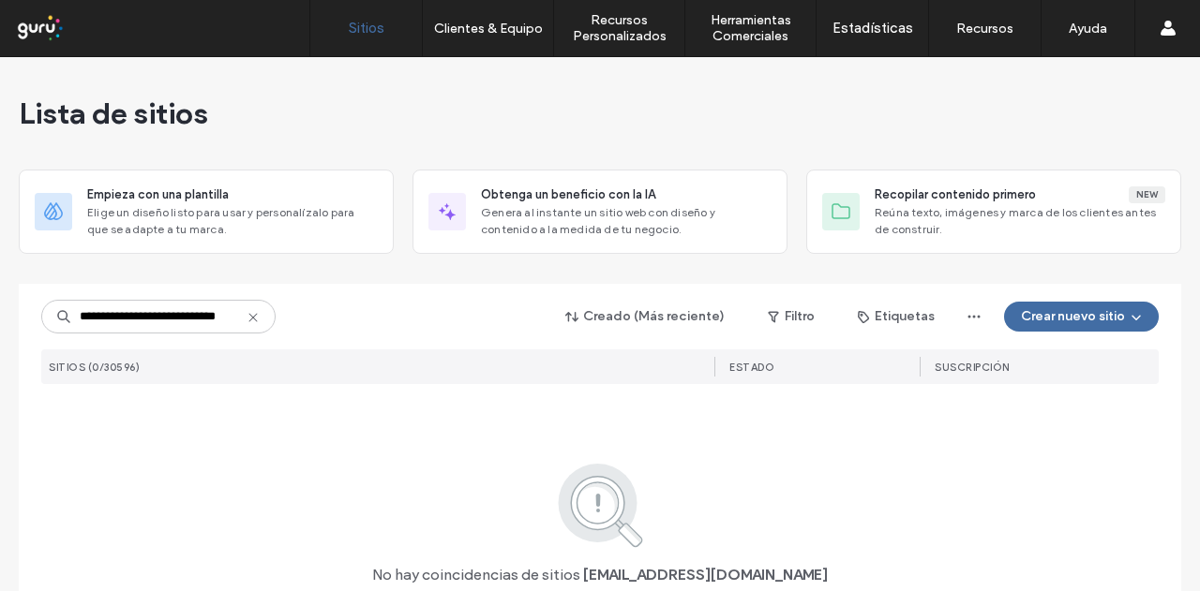
type input "**********"
click at [246, 321] on icon at bounding box center [253, 317] width 15 height 15
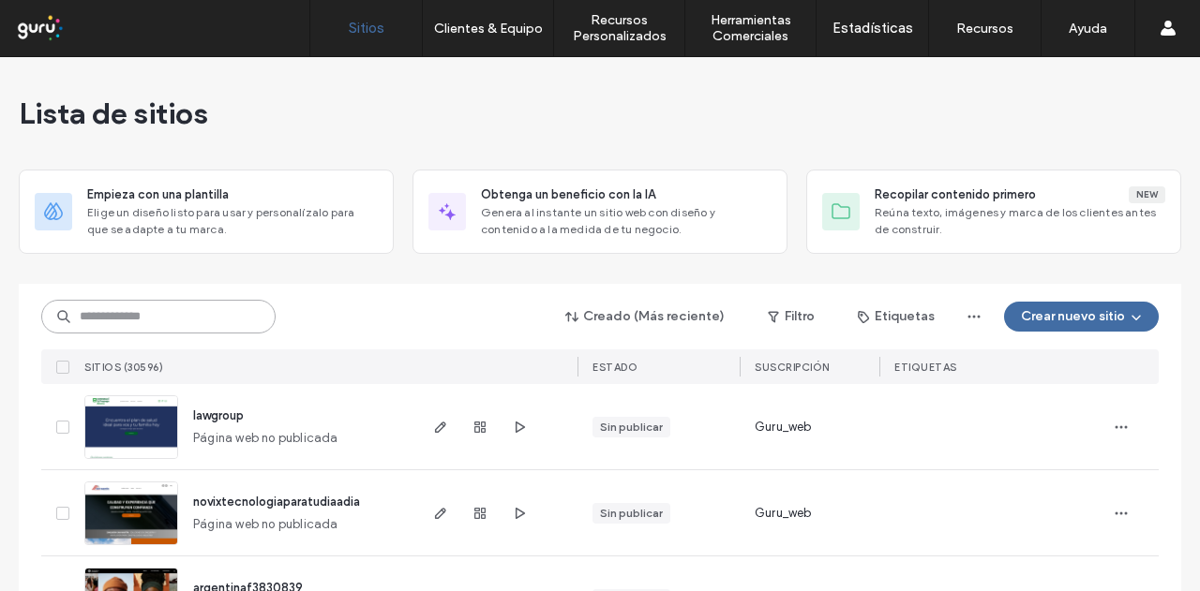
paste input "**********"
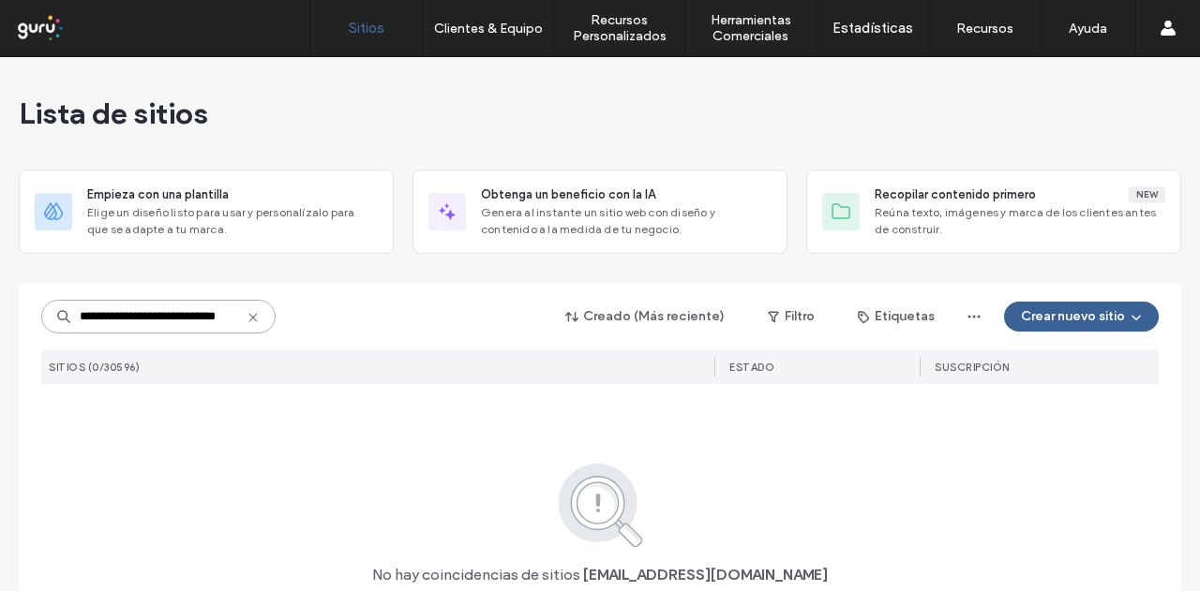
type input "**********"
click at [1048, 321] on button "Crear nuevo sitio" at bounding box center [1081, 317] width 155 height 30
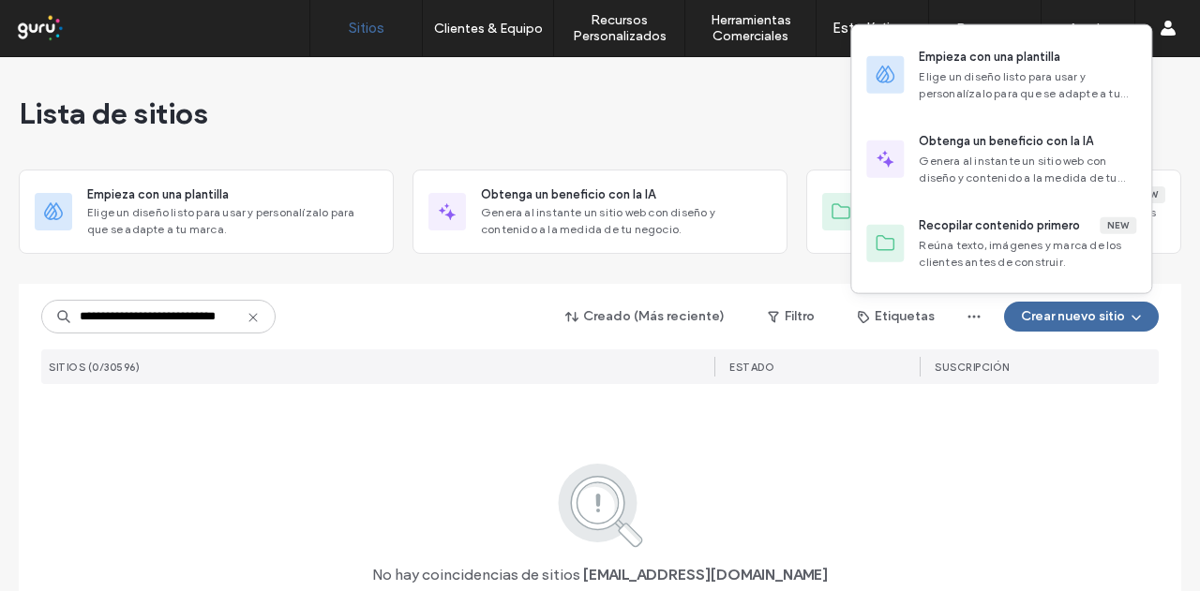
click at [436, 278] on div at bounding box center [600, 276] width 1162 height 15
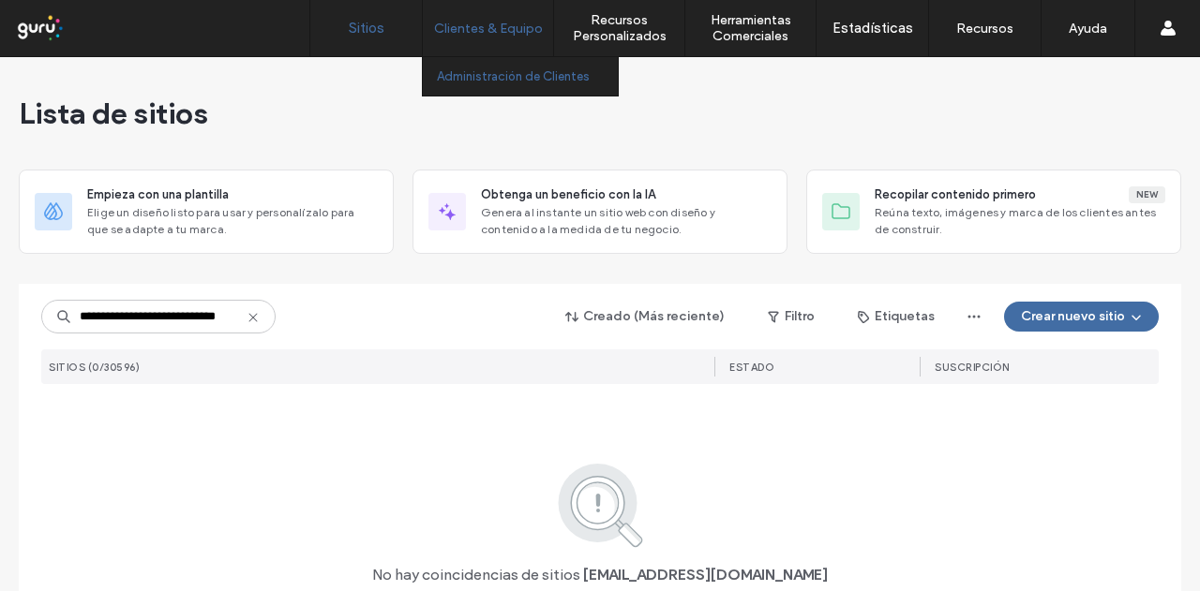
click at [470, 74] on label "Administración de Clientes" at bounding box center [513, 76] width 153 height 14
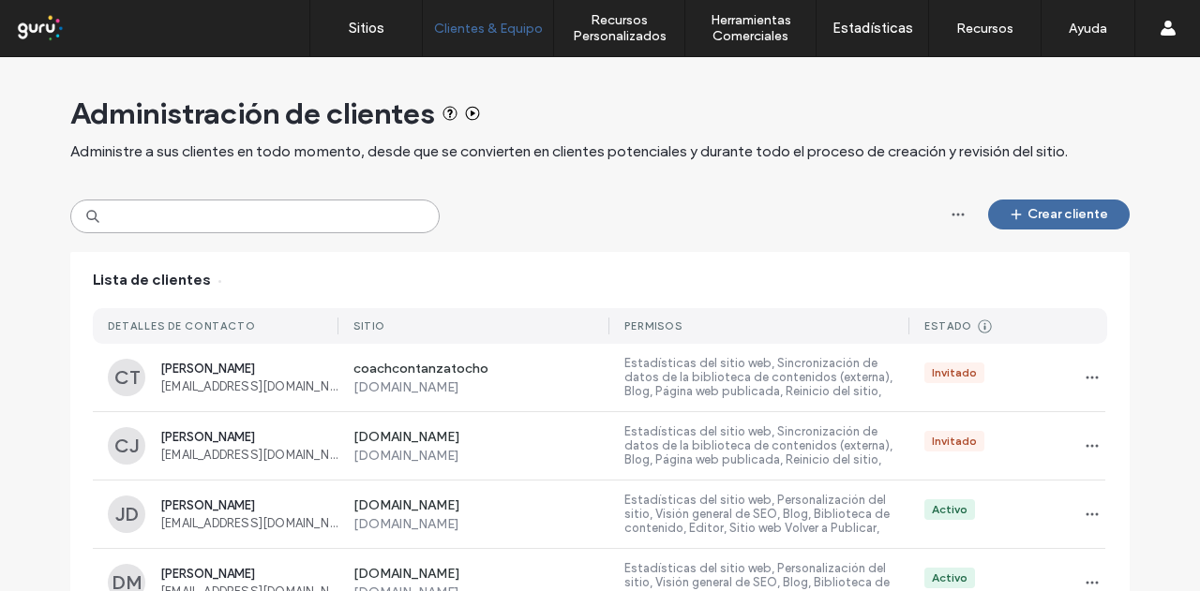
click at [284, 220] on input at bounding box center [254, 217] width 369 height 34
drag, startPoint x: 284, startPoint y: 217, endPoint x: 242, endPoint y: 212, distance: 42.5
click at [218, 215] on input at bounding box center [254, 217] width 369 height 34
click at [1043, 212] on button "Crear cliente" at bounding box center [1059, 215] width 142 height 30
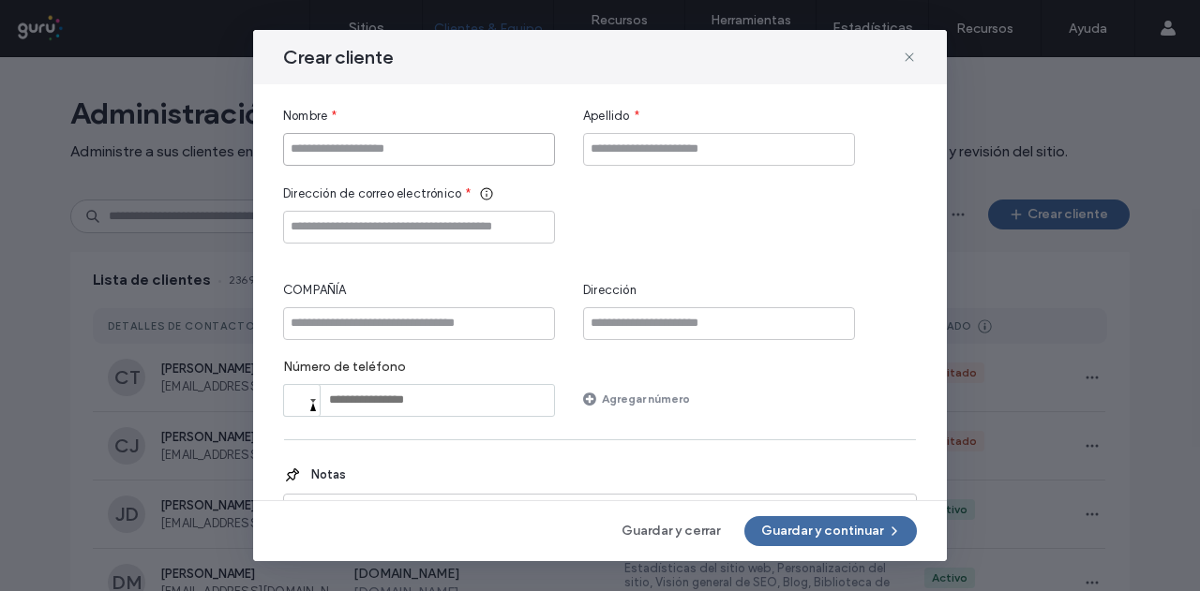
click at [427, 158] on input "Nombre" at bounding box center [419, 149] width 272 height 33
type input "*****"
paste input "**********"
type input "**********"
click at [642, 139] on input "Apellido" at bounding box center [719, 149] width 272 height 33
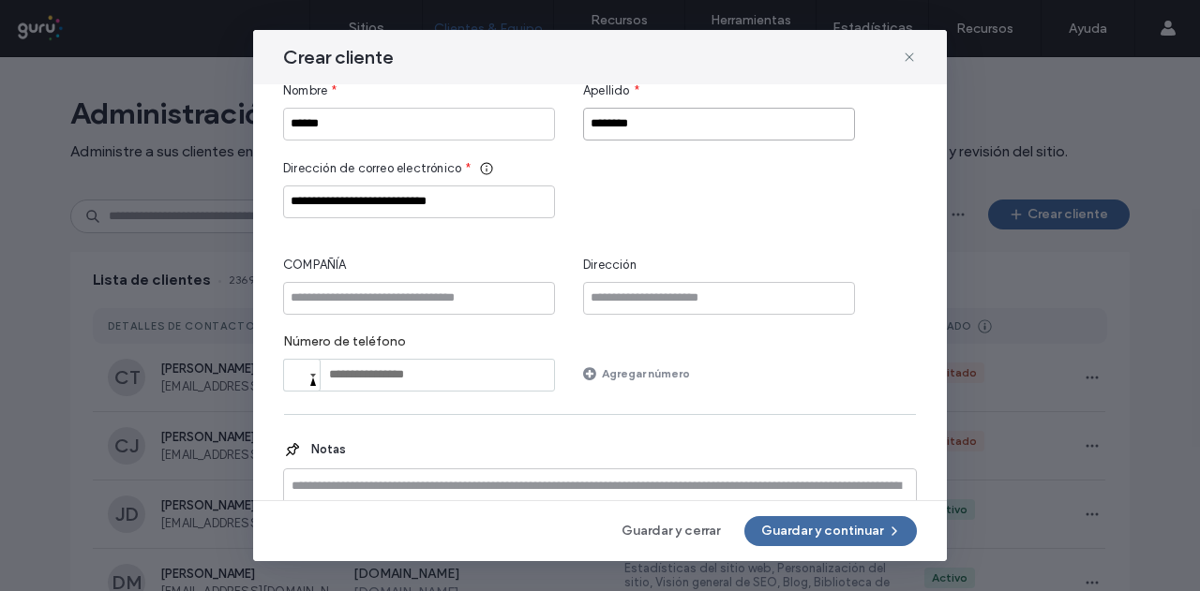
scroll to position [90, 0]
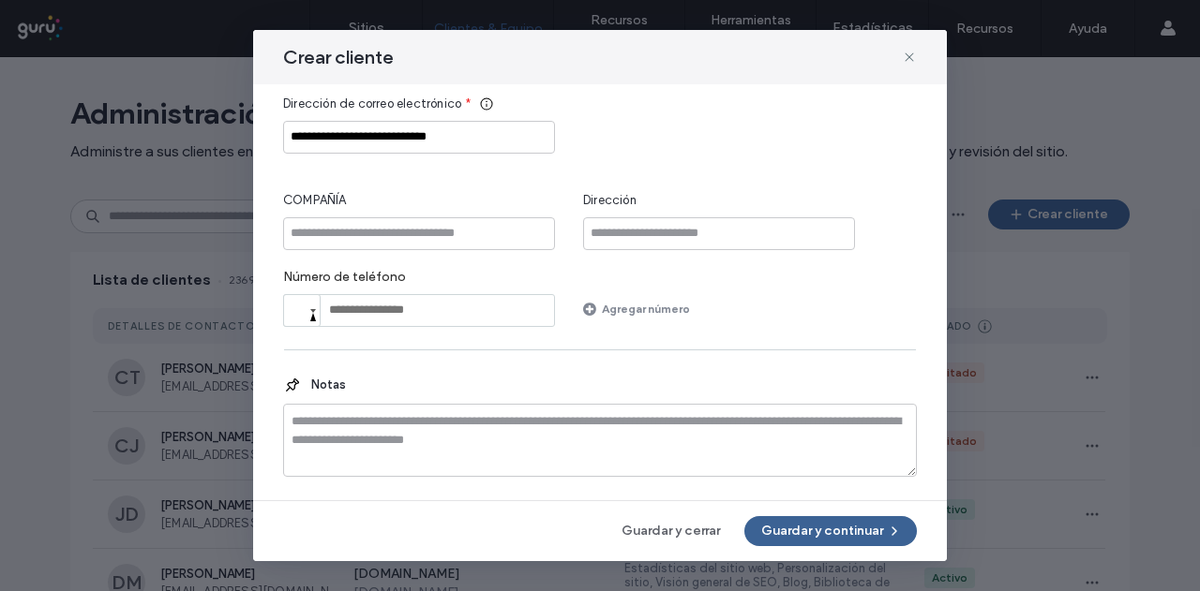
type input "********"
click at [795, 535] on button "Guardar y continuar" at bounding box center [830, 531] width 172 height 30
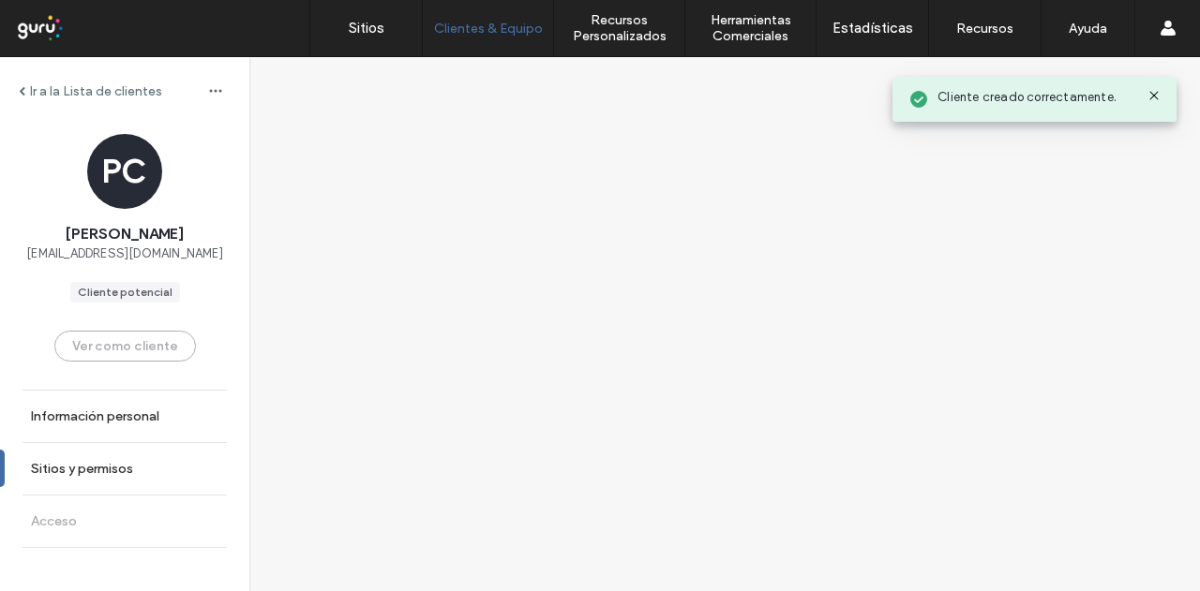
click at [1154, 96] on use at bounding box center [1153, 95] width 8 height 8
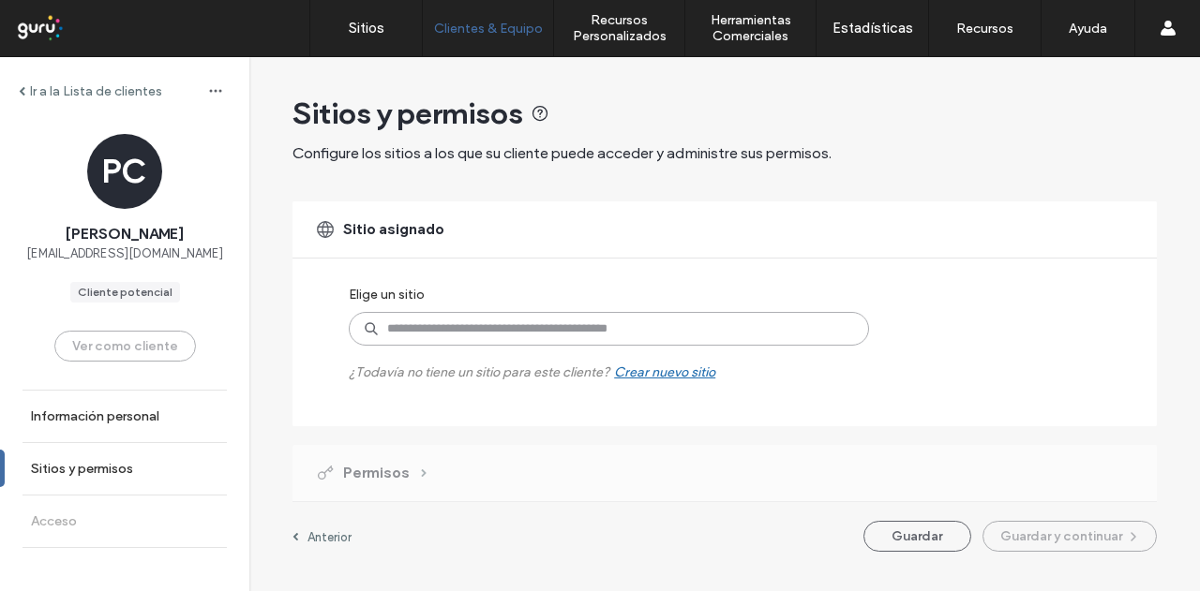
click at [493, 330] on input at bounding box center [609, 329] width 520 height 34
type input "*******"
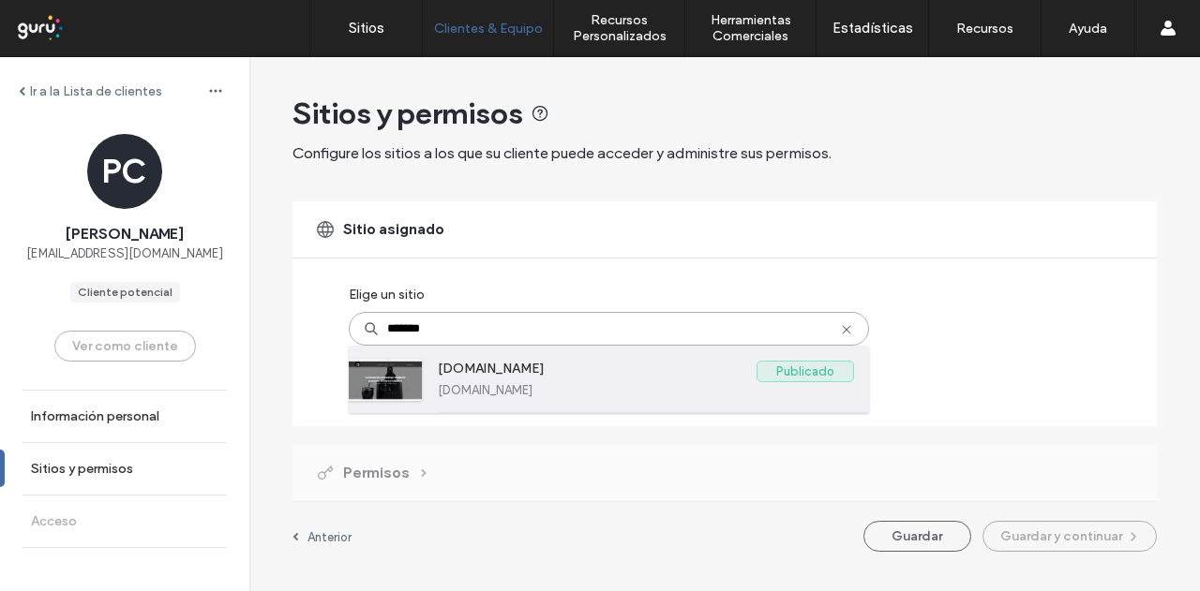
click at [500, 379] on label "[DOMAIN_NAME]" at bounding box center [597, 372] width 319 height 22
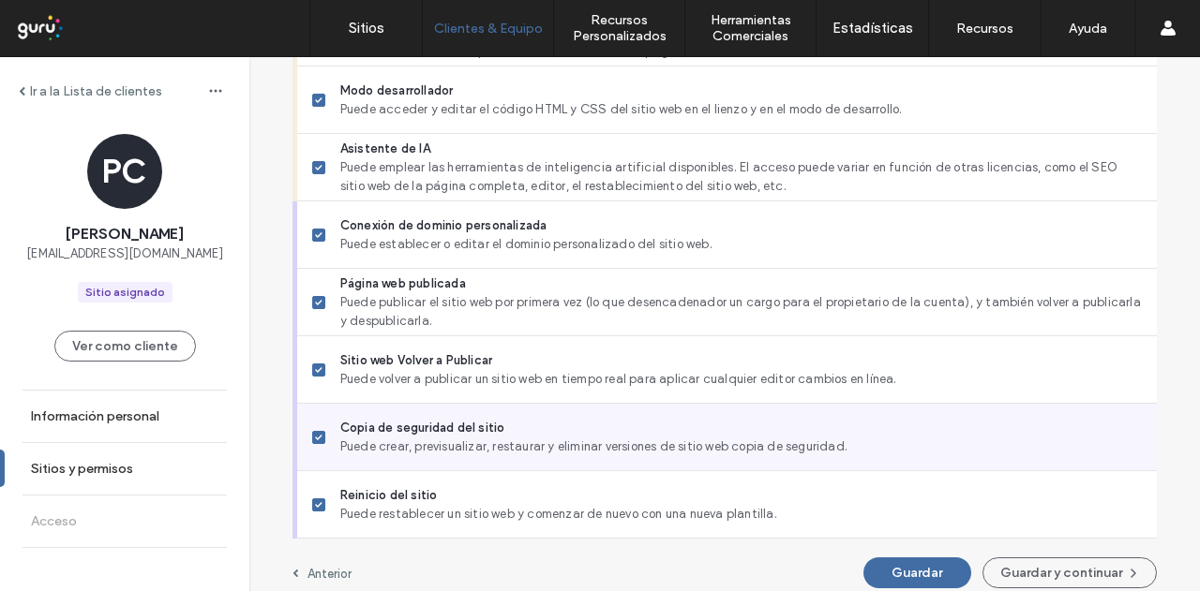
scroll to position [1726, 0]
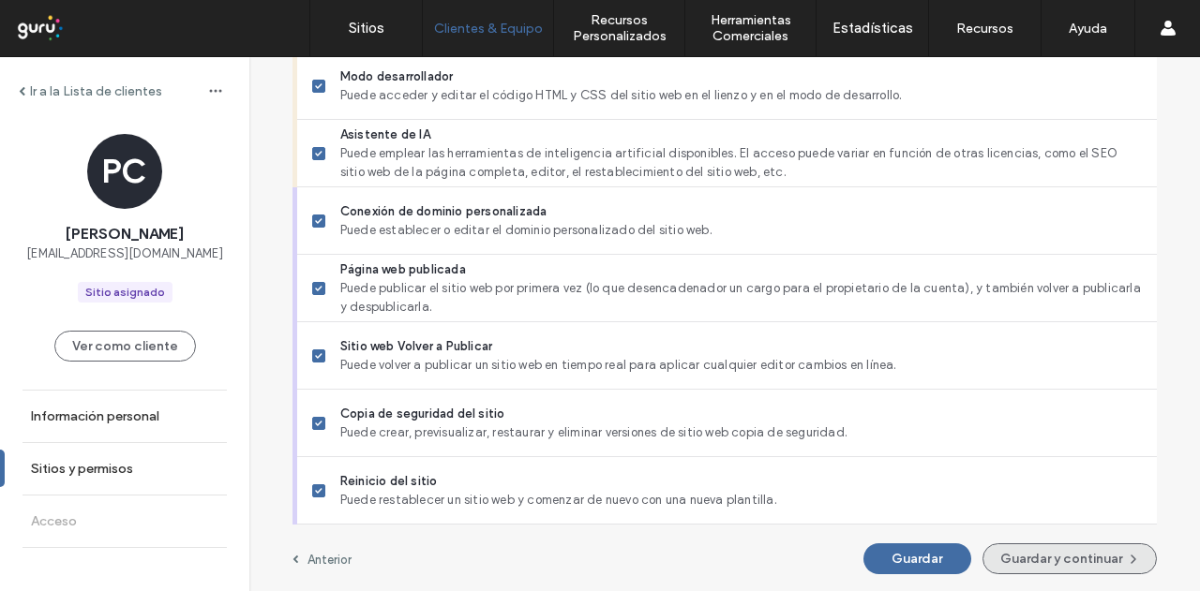
click at [1036, 559] on button "Guardar y continuar" at bounding box center [1069, 559] width 174 height 31
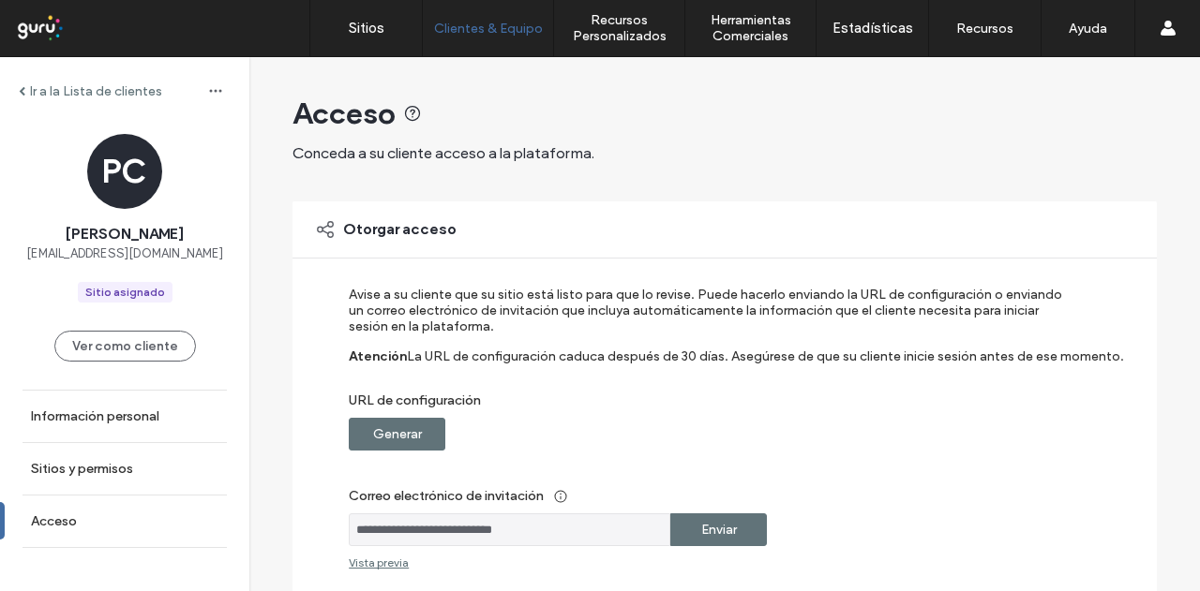
click at [415, 432] on div "Generar" at bounding box center [397, 434] width 97 height 33
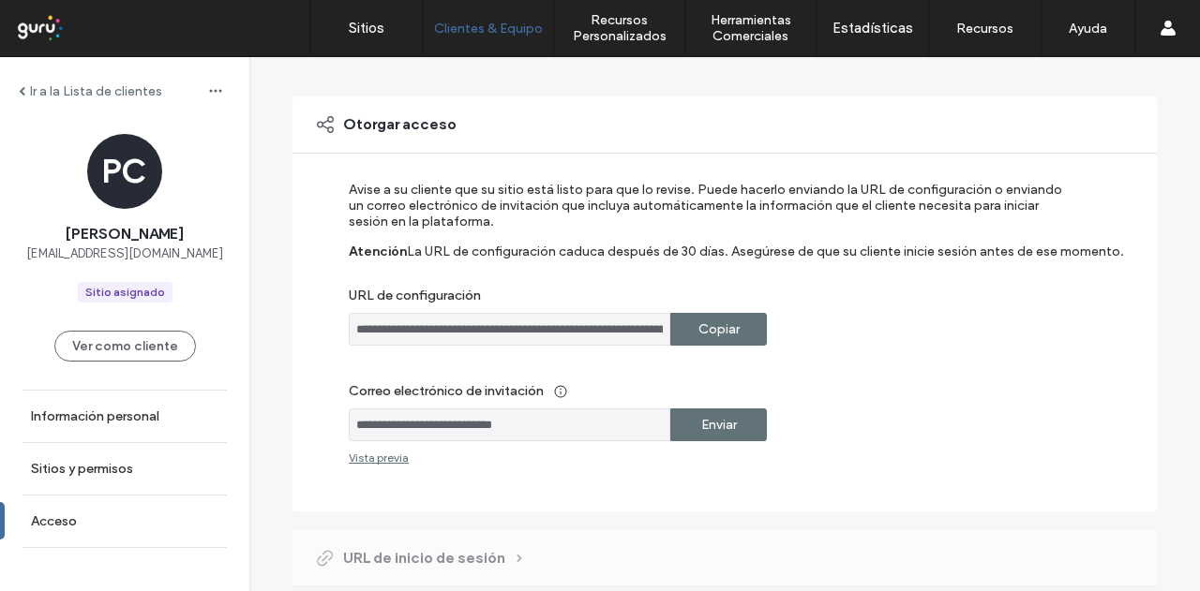
scroll to position [187, 0]
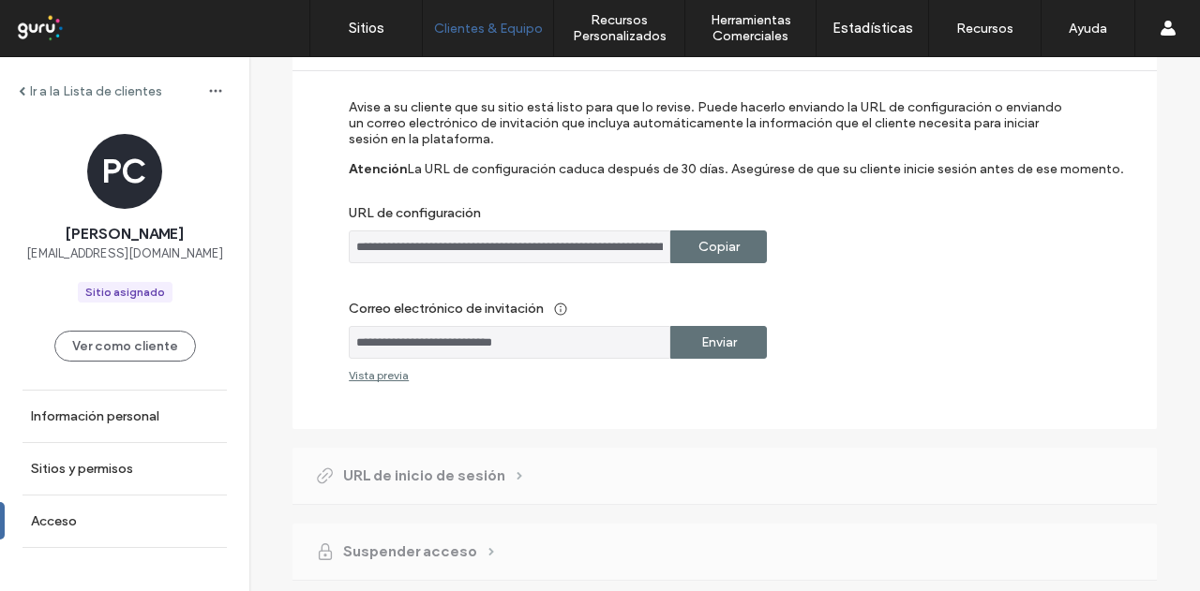
click at [723, 338] on label "Enviar" at bounding box center [719, 342] width 36 height 35
click at [358, 31] on label "Sitios" at bounding box center [367, 28] width 36 height 17
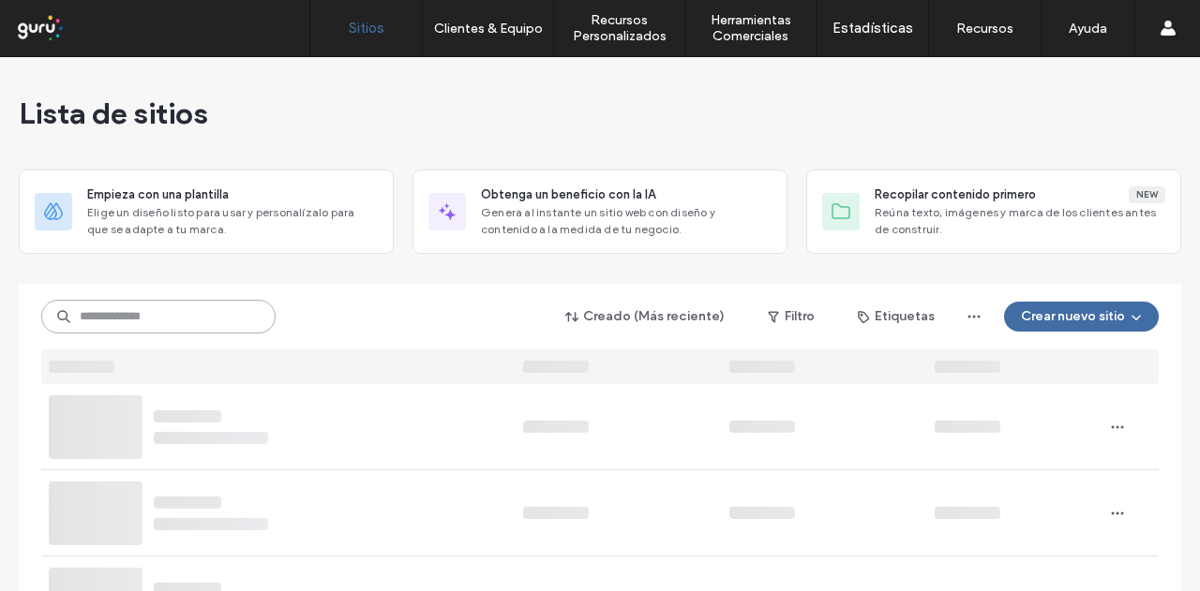
click at [219, 308] on input at bounding box center [158, 317] width 234 height 34
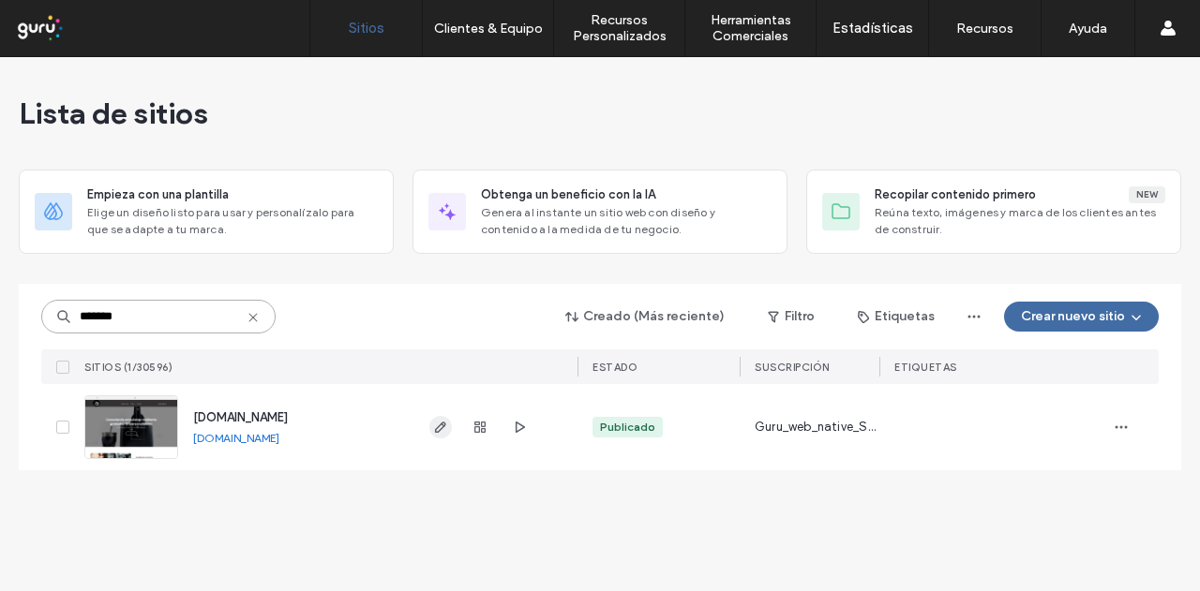
type input "*******"
click at [445, 429] on icon "button" at bounding box center [440, 427] width 15 height 15
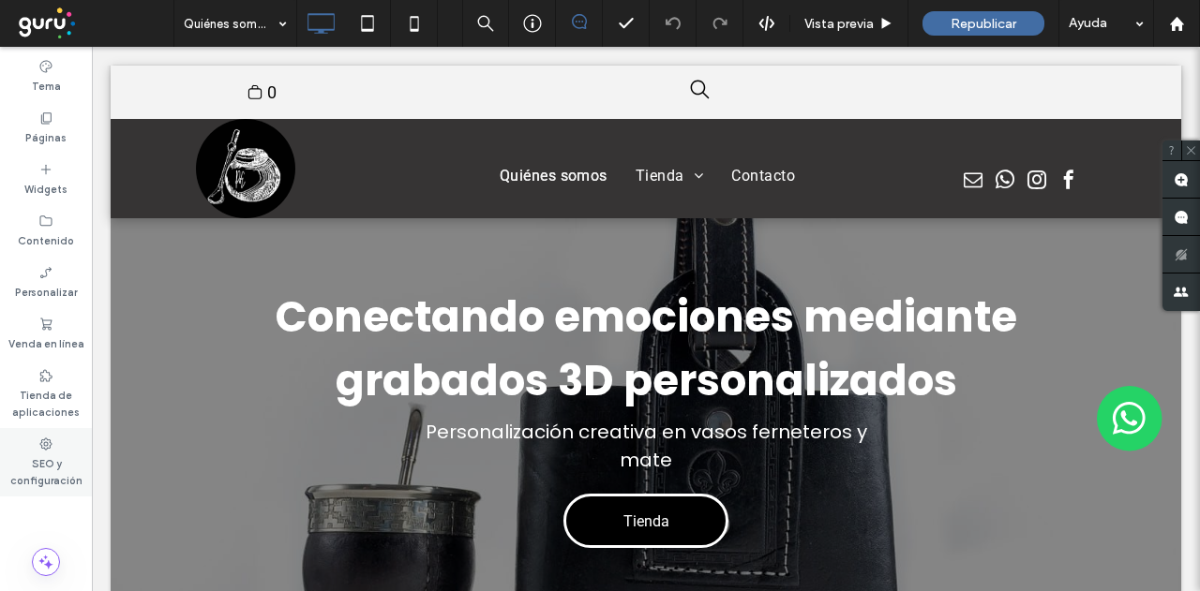
click at [30, 445] on div "SEO y configuración" at bounding box center [46, 462] width 92 height 68
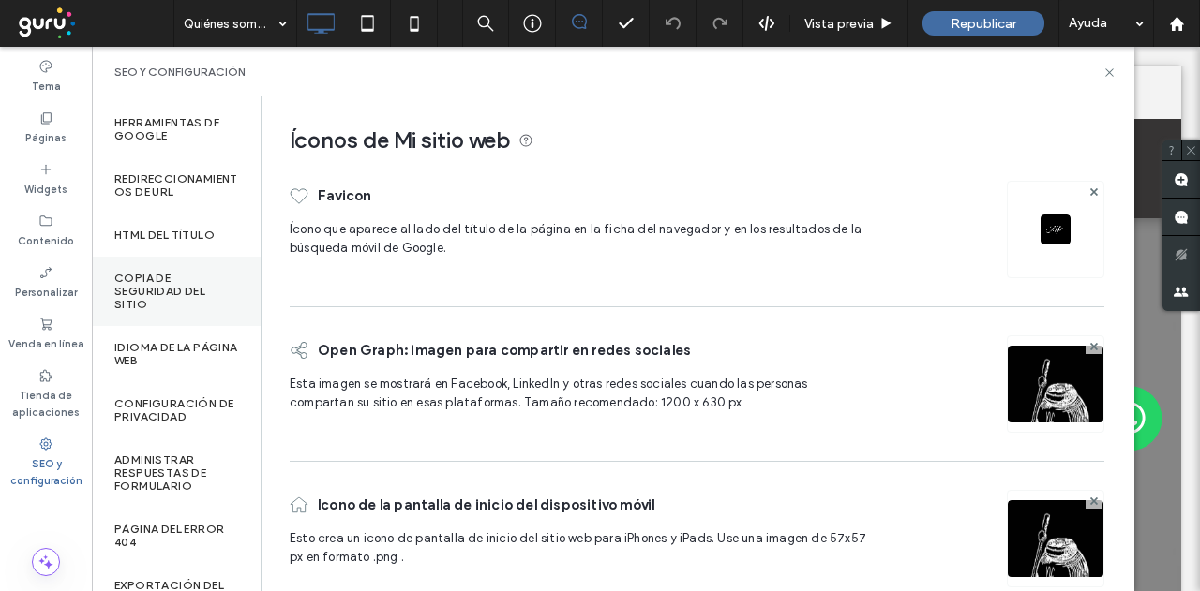
scroll to position [187, 0]
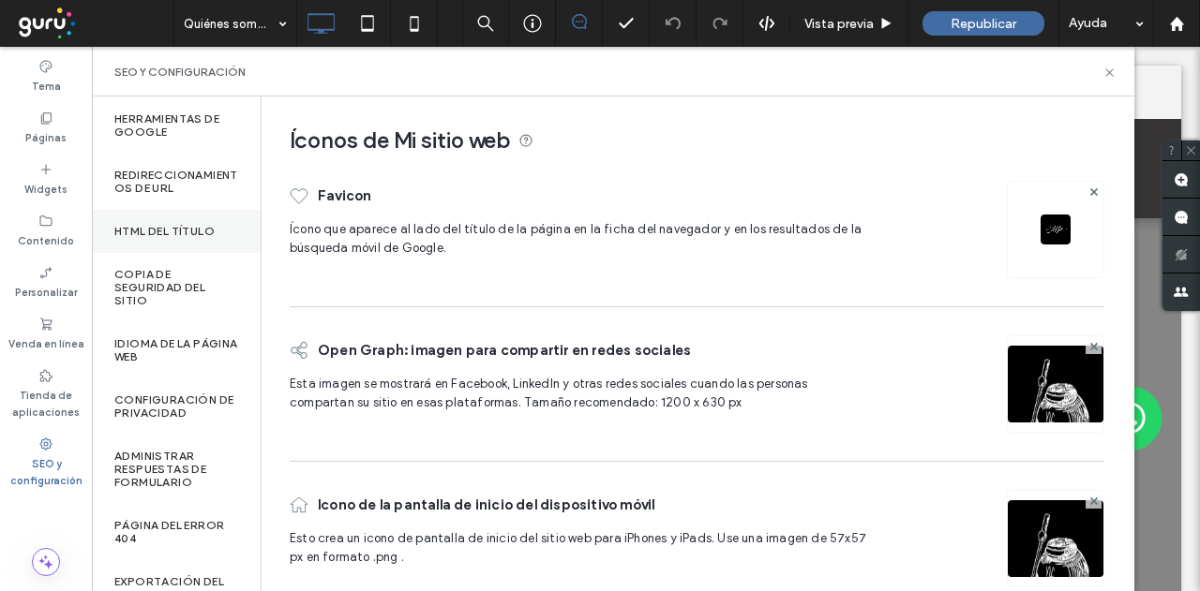
click at [179, 229] on label "HTML del título" at bounding box center [164, 231] width 100 height 13
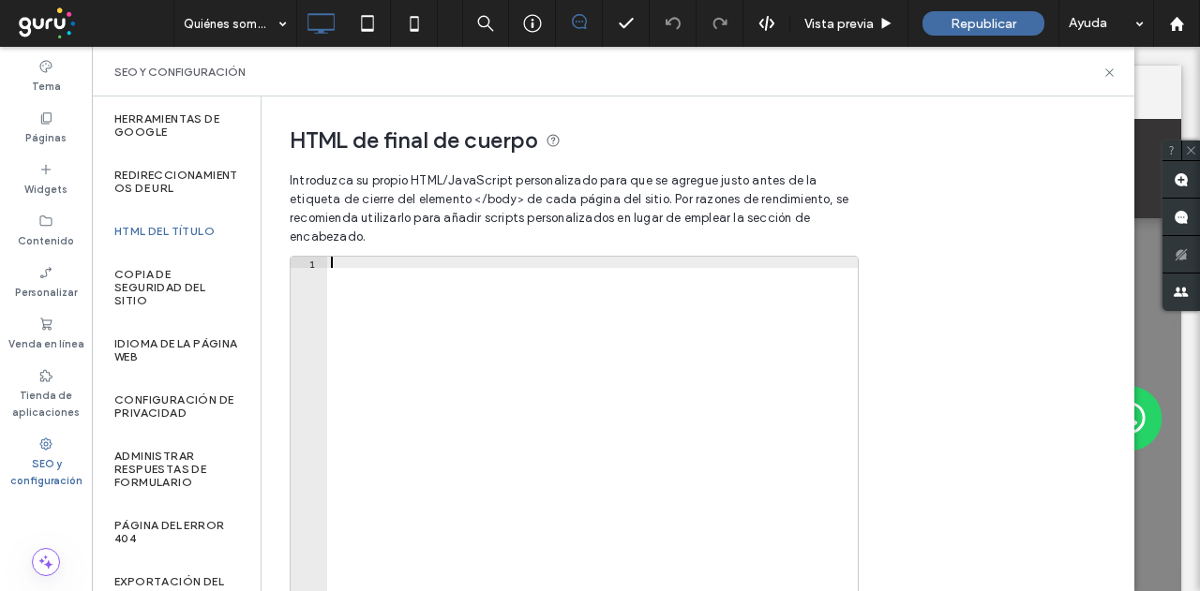
drag, startPoint x: 403, startPoint y: 265, endPoint x: 384, endPoint y: 263, distance: 18.8
click at [384, 263] on div at bounding box center [592, 455] width 530 height 396
drag, startPoint x: 384, startPoint y: 263, endPoint x: 365, endPoint y: 268, distance: 19.3
click at [365, 268] on div at bounding box center [592, 455] width 531 height 396
drag, startPoint x: 377, startPoint y: 265, endPoint x: 353, endPoint y: 260, distance: 24.1
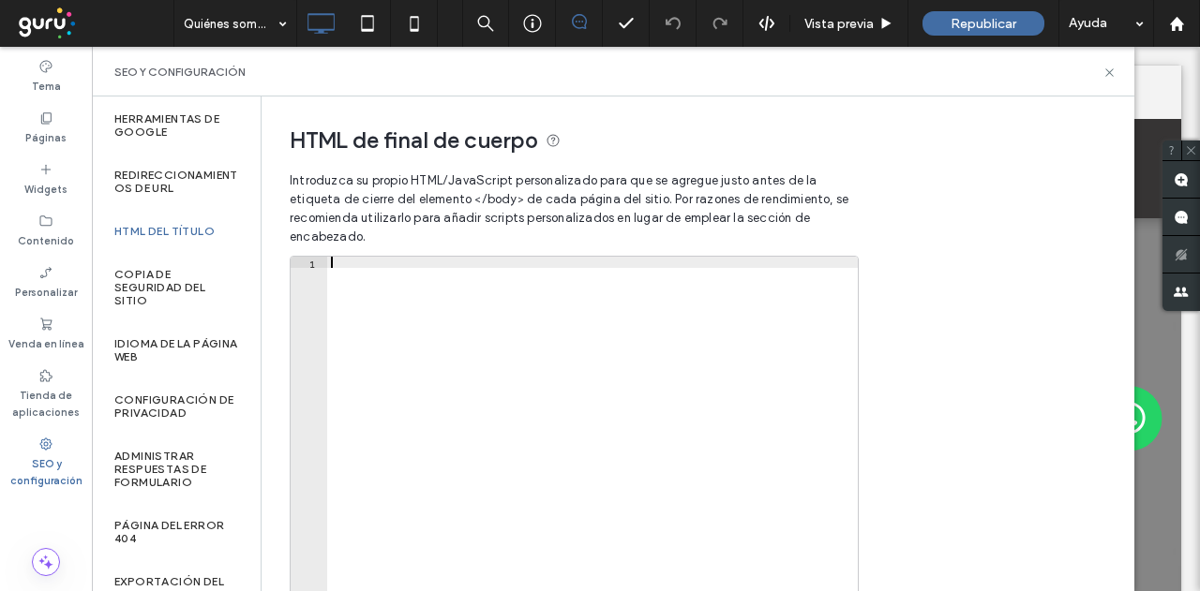
click at [353, 260] on div at bounding box center [592, 455] width 531 height 396
paste textarea "**********"
type textarea "**********"
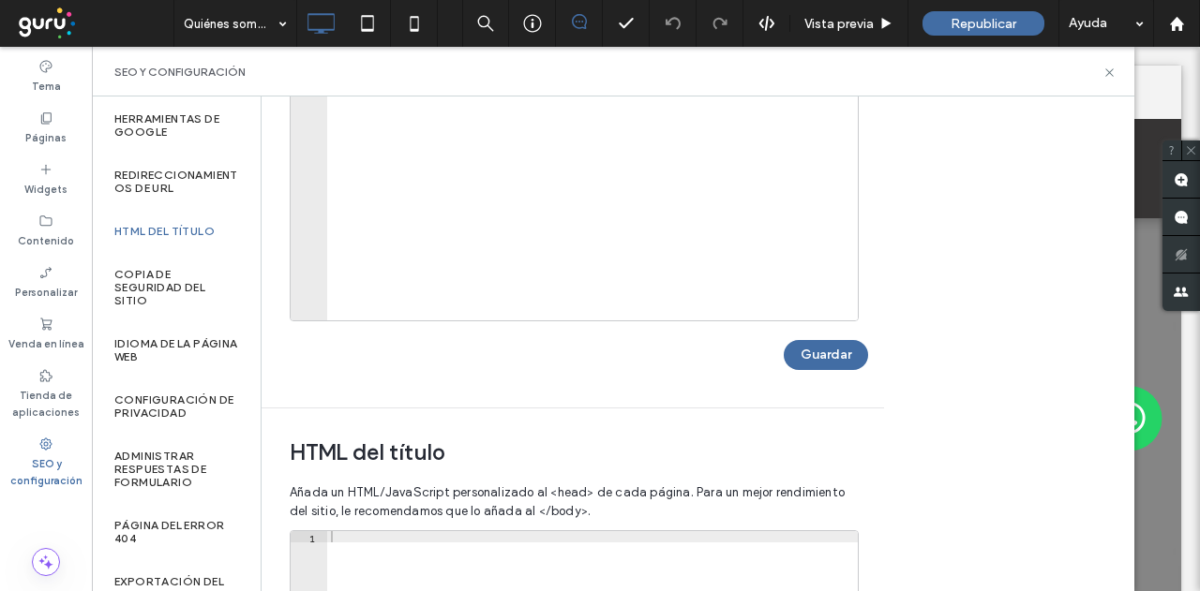
scroll to position [562, 0]
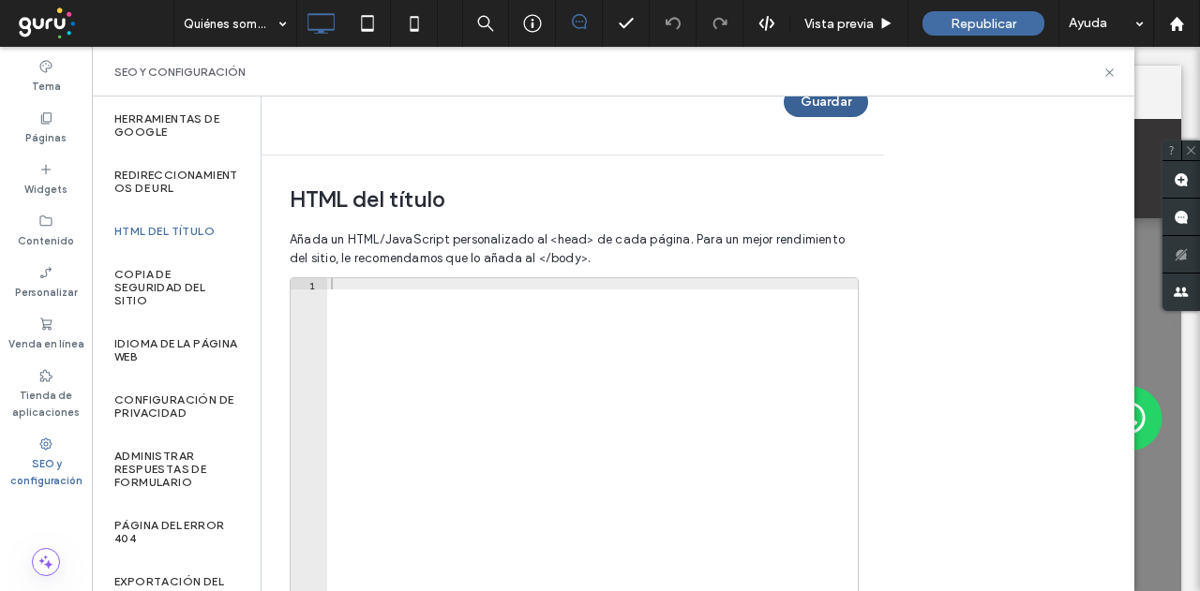
click at [821, 110] on button "Guardar" at bounding box center [825, 102] width 84 height 30
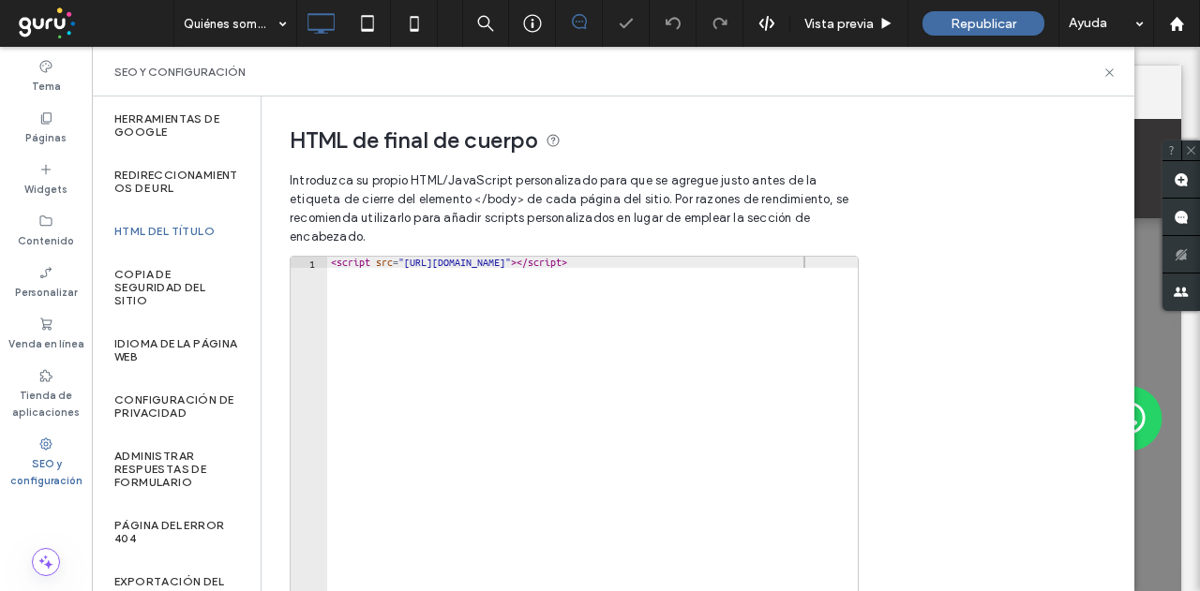
scroll to position [0, 0]
click at [1111, 67] on icon at bounding box center [1109, 73] width 14 height 14
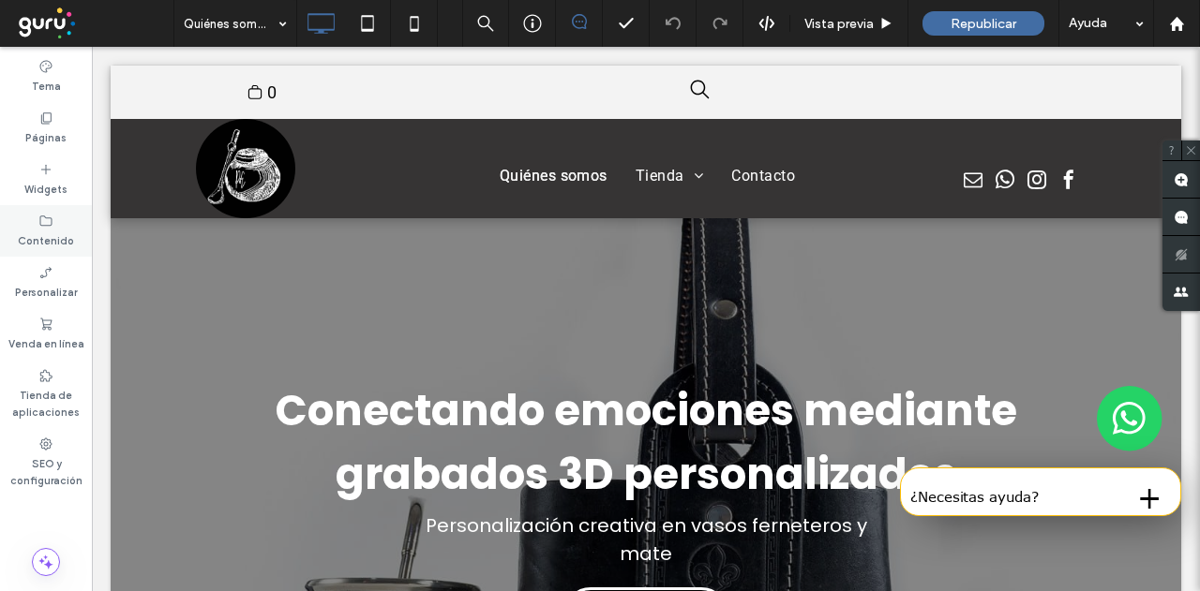
click at [40, 220] on use at bounding box center [46, 221] width 12 height 10
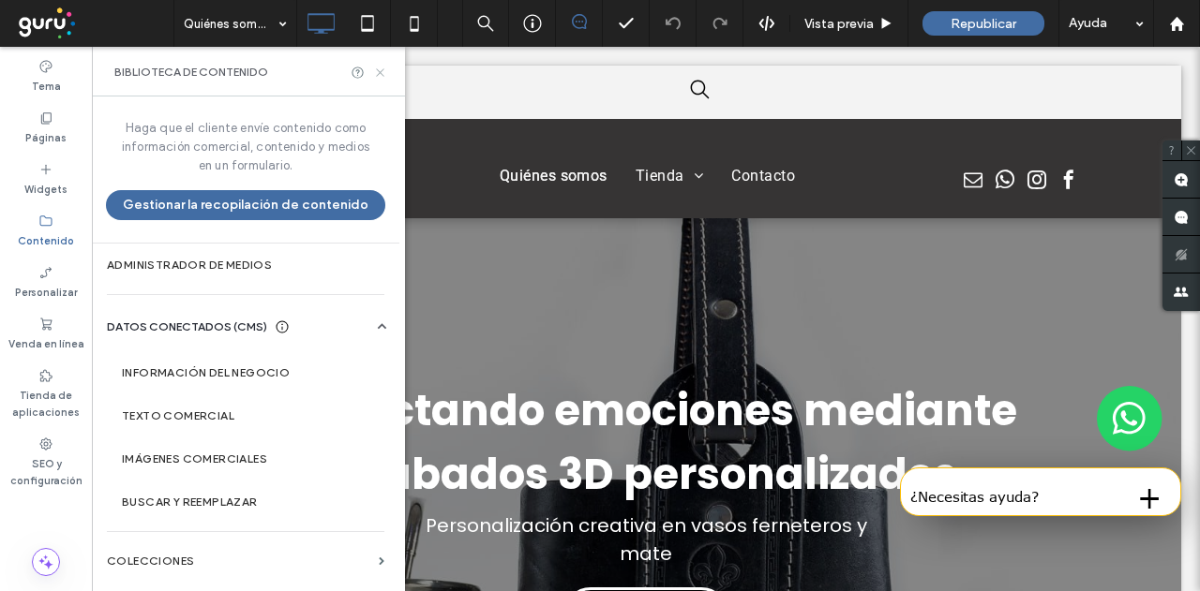
click at [375, 77] on icon at bounding box center [380, 73] width 14 height 14
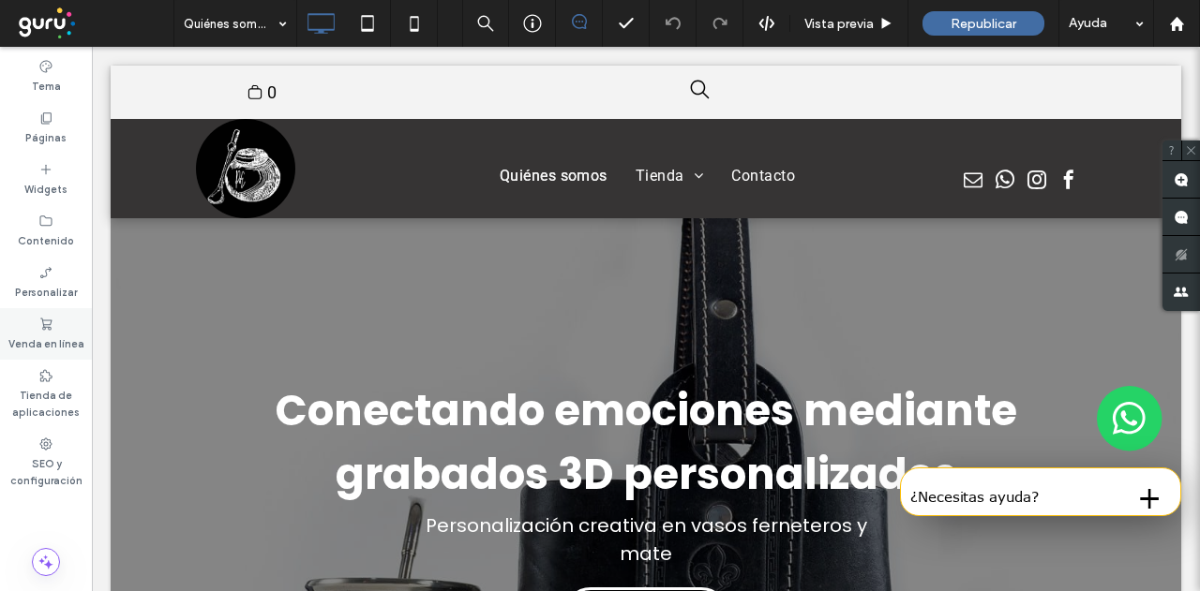
click at [59, 346] on label "Venda en línea" at bounding box center [46, 342] width 76 height 21
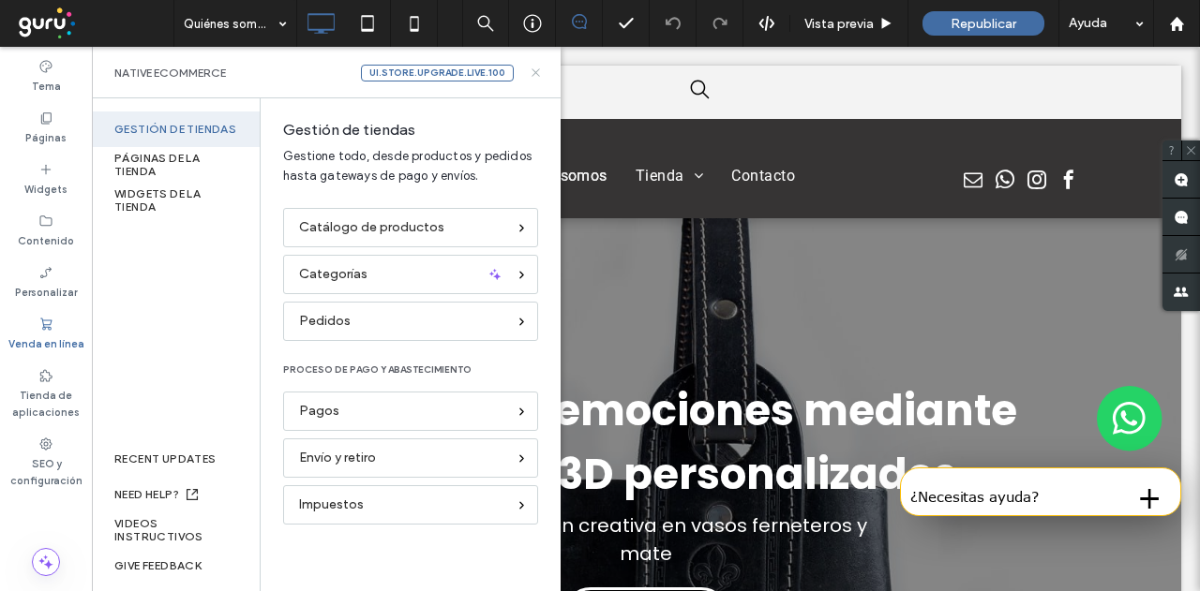
click at [534, 72] on icon at bounding box center [536, 73] width 14 height 14
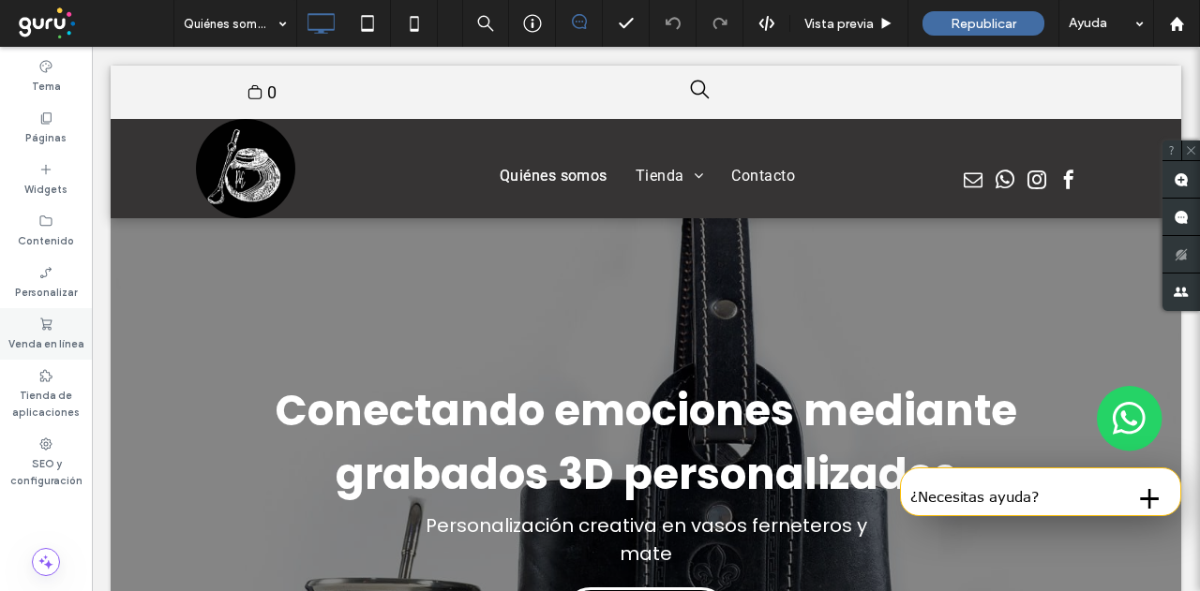
drag, startPoint x: 3, startPoint y: 276, endPoint x: 35, endPoint y: 322, distance: 56.7
click at [35, 322] on div "Venda en línea" at bounding box center [46, 334] width 92 height 52
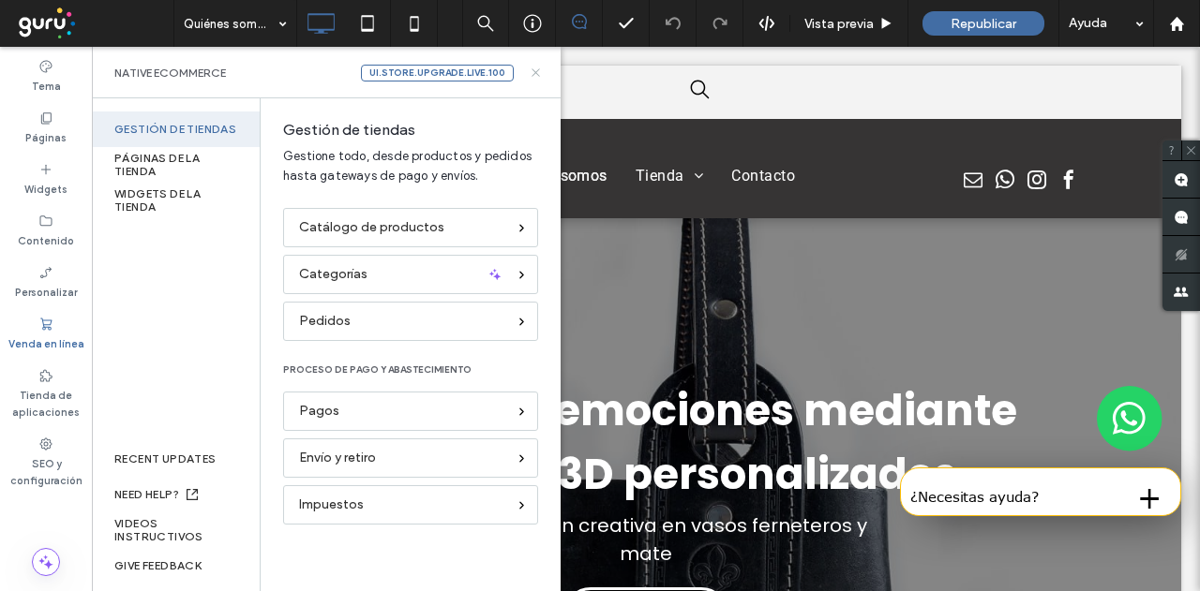
click at [540, 72] on icon at bounding box center [536, 73] width 14 height 14
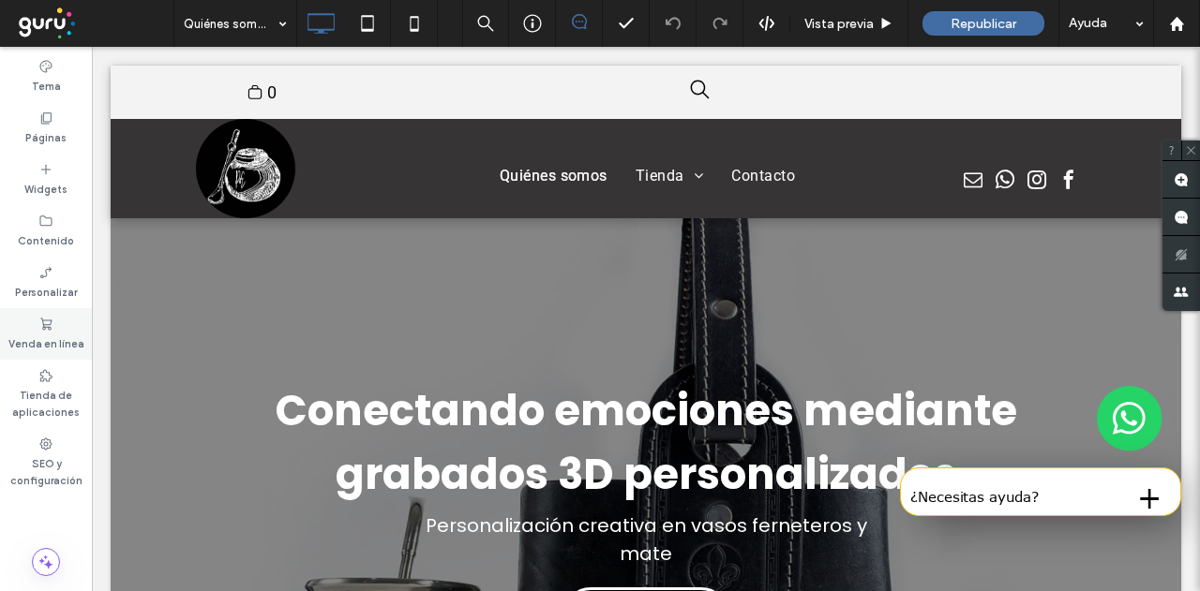
drag, startPoint x: 58, startPoint y: 323, endPoint x: 10, endPoint y: 275, distance: 68.3
click at [58, 323] on div "Venda en línea" at bounding box center [46, 334] width 92 height 52
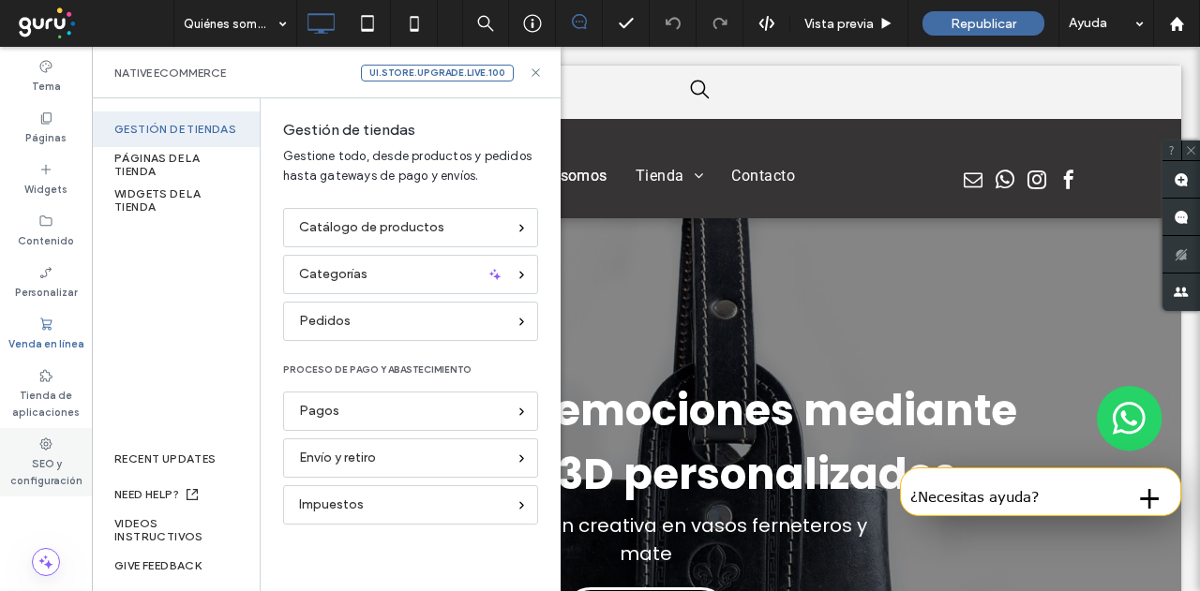
click at [49, 465] on label "SEO y configuración" at bounding box center [46, 470] width 92 height 37
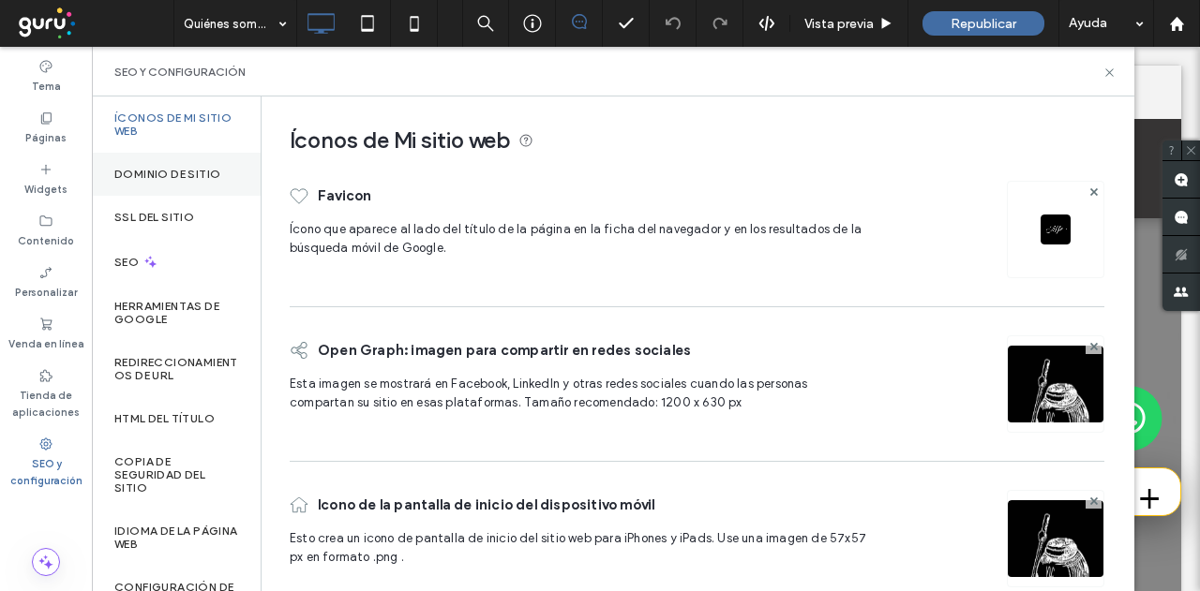
click at [198, 171] on label "Dominio de sitio" at bounding box center [167, 174] width 106 height 13
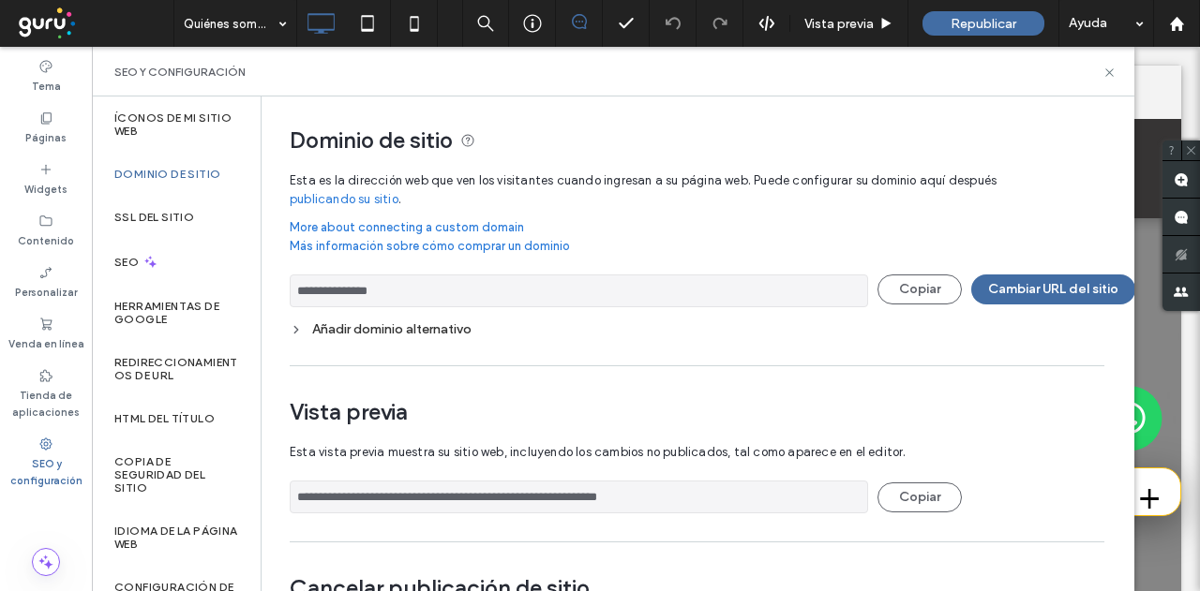
click at [365, 290] on input "**********" at bounding box center [579, 291] width 578 height 33
